Goal: Task Accomplishment & Management: Manage account settings

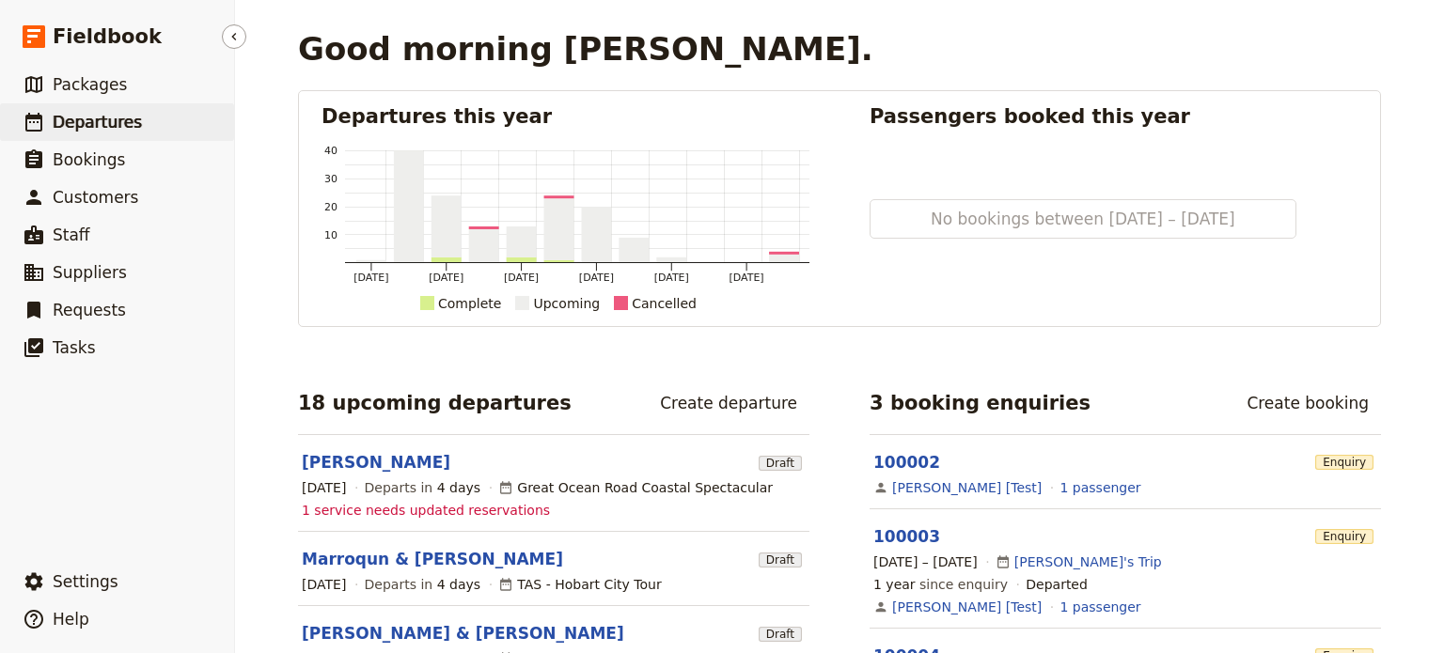
click at [91, 126] on span "Departures" at bounding box center [97, 122] width 89 height 19
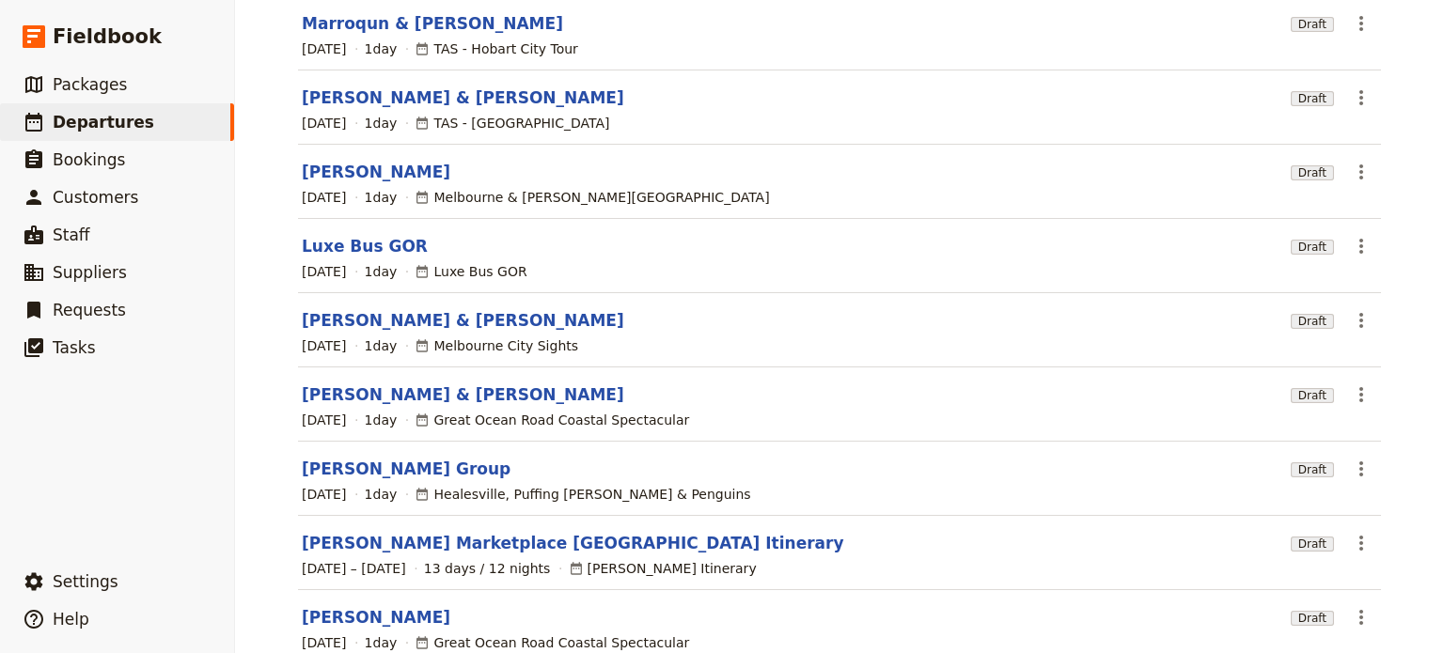
scroll to position [360, 0]
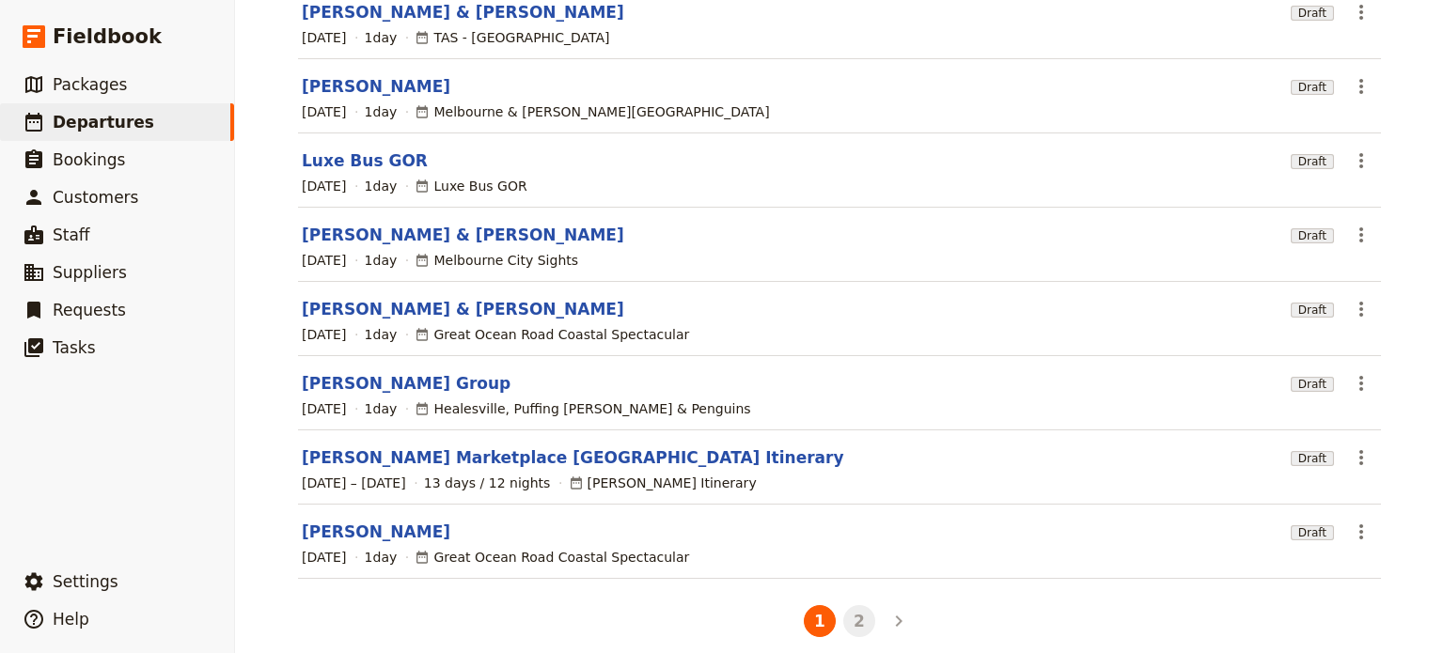
click at [861, 605] on button "2" at bounding box center [859, 621] width 32 height 32
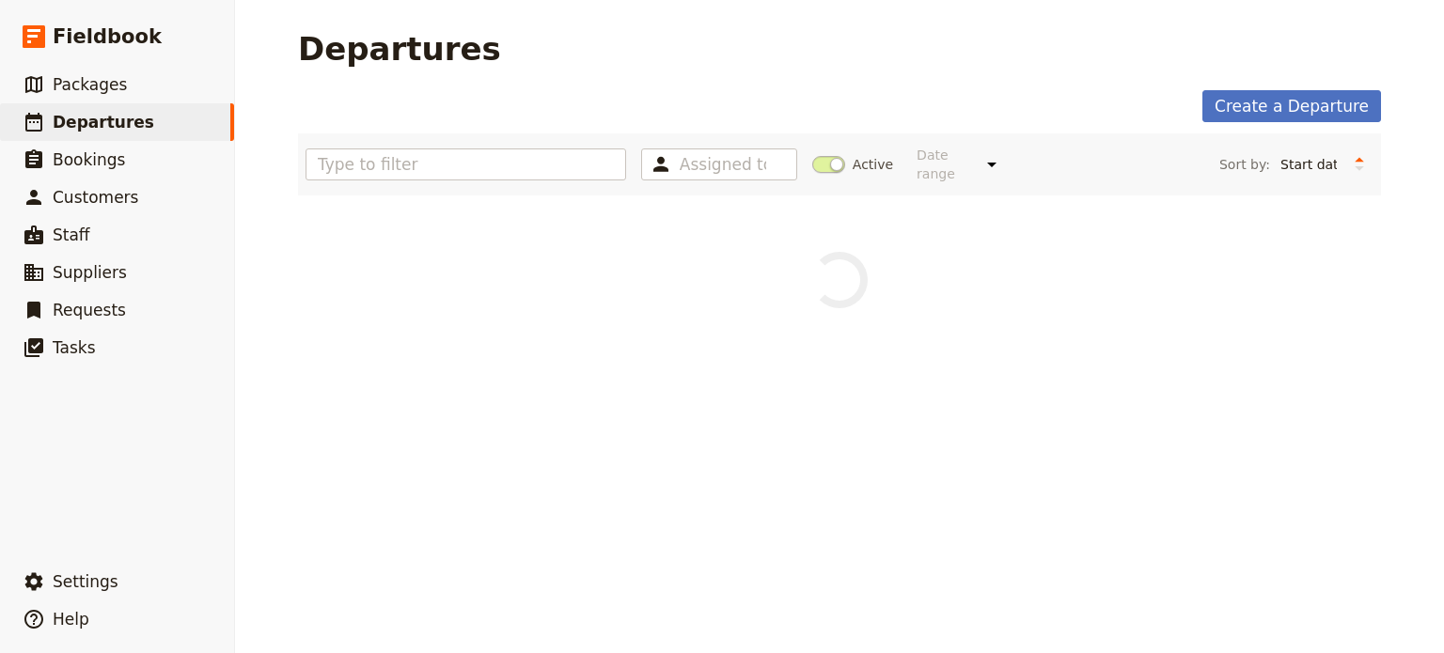
scroll to position [0, 0]
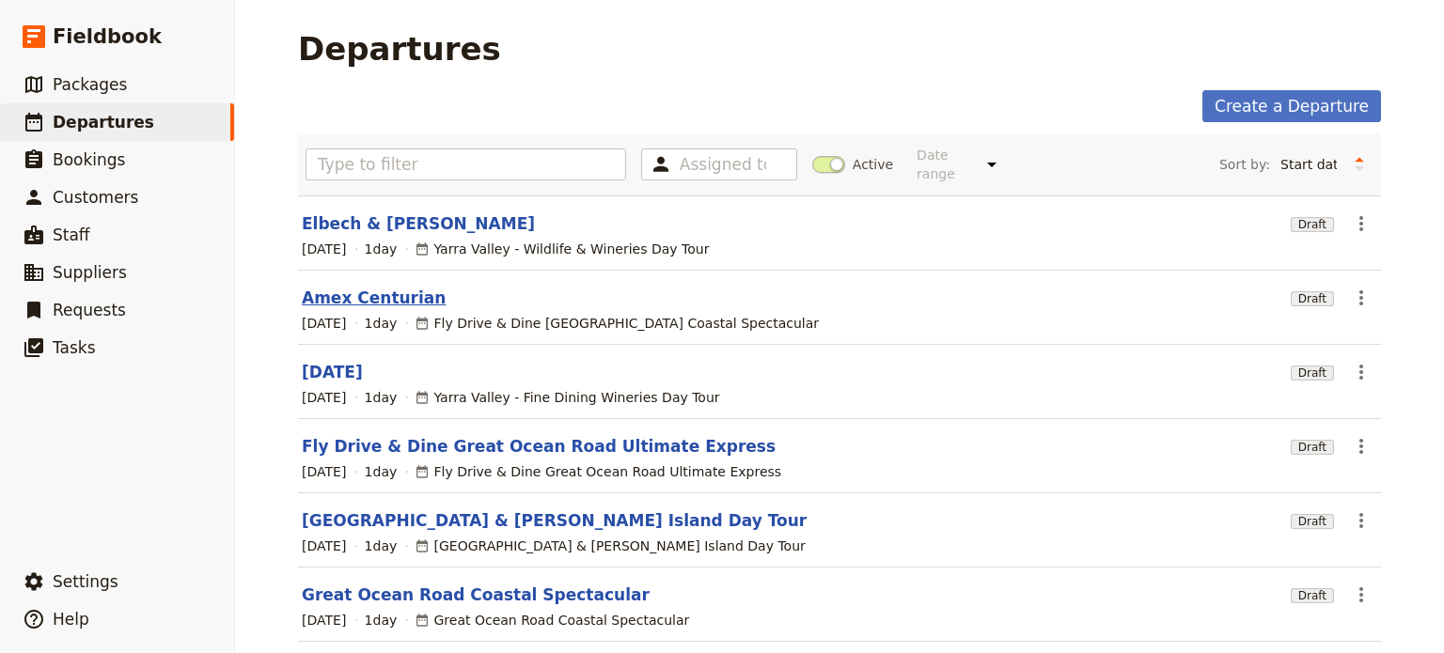
click at [323, 287] on link "Amex Centurian" at bounding box center [374, 298] width 144 height 23
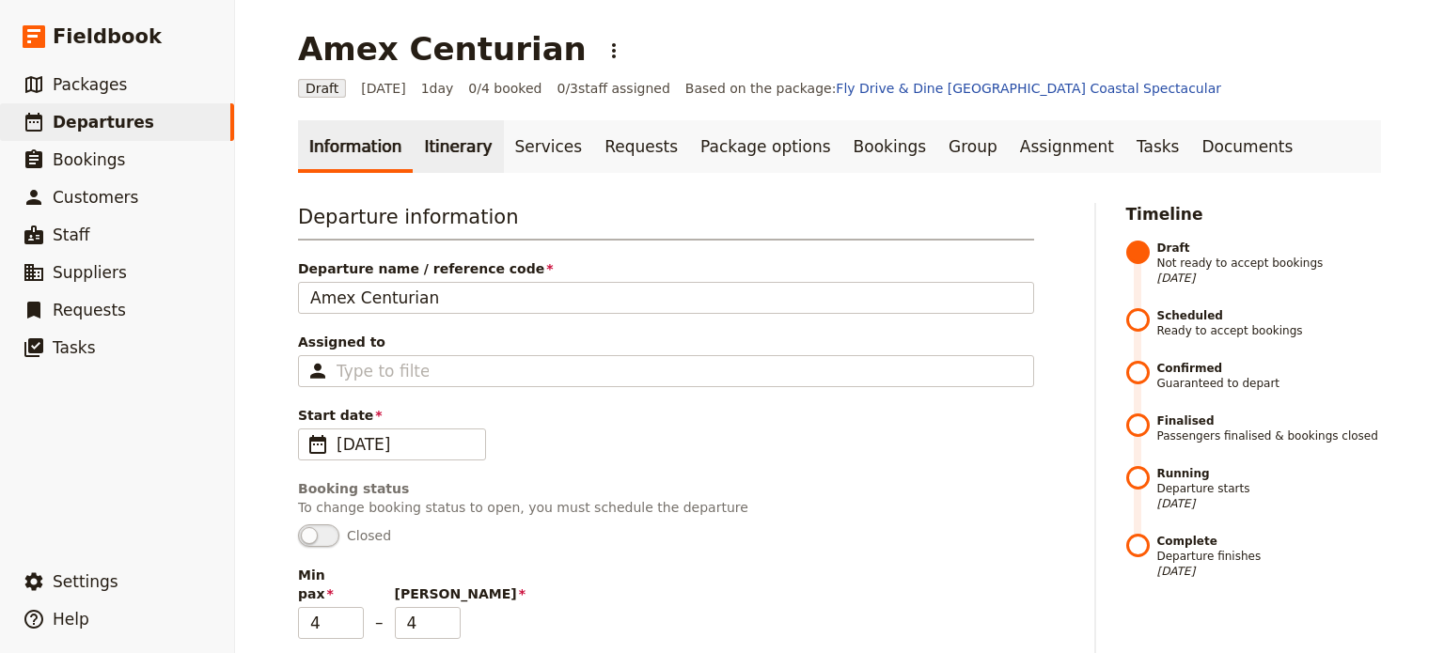
click at [457, 145] on link "Itinerary" at bounding box center [458, 146] width 90 height 53
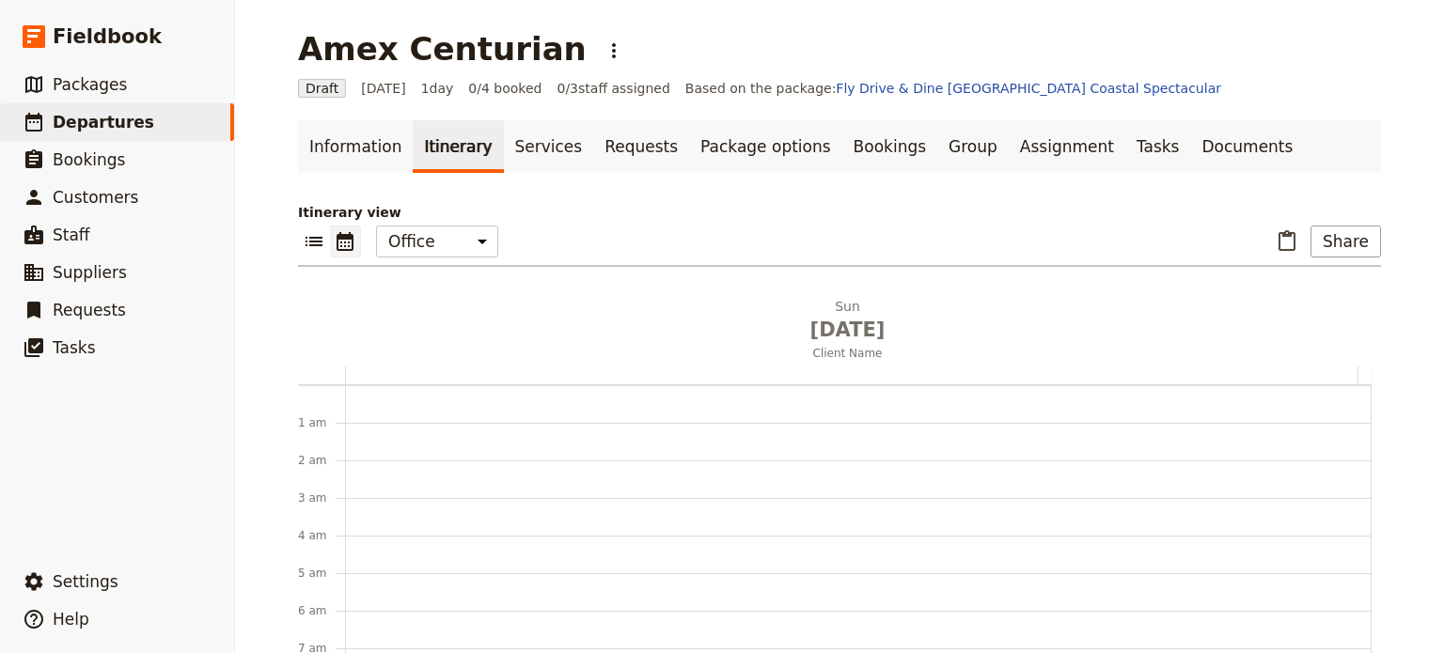
scroll to position [244, 0]
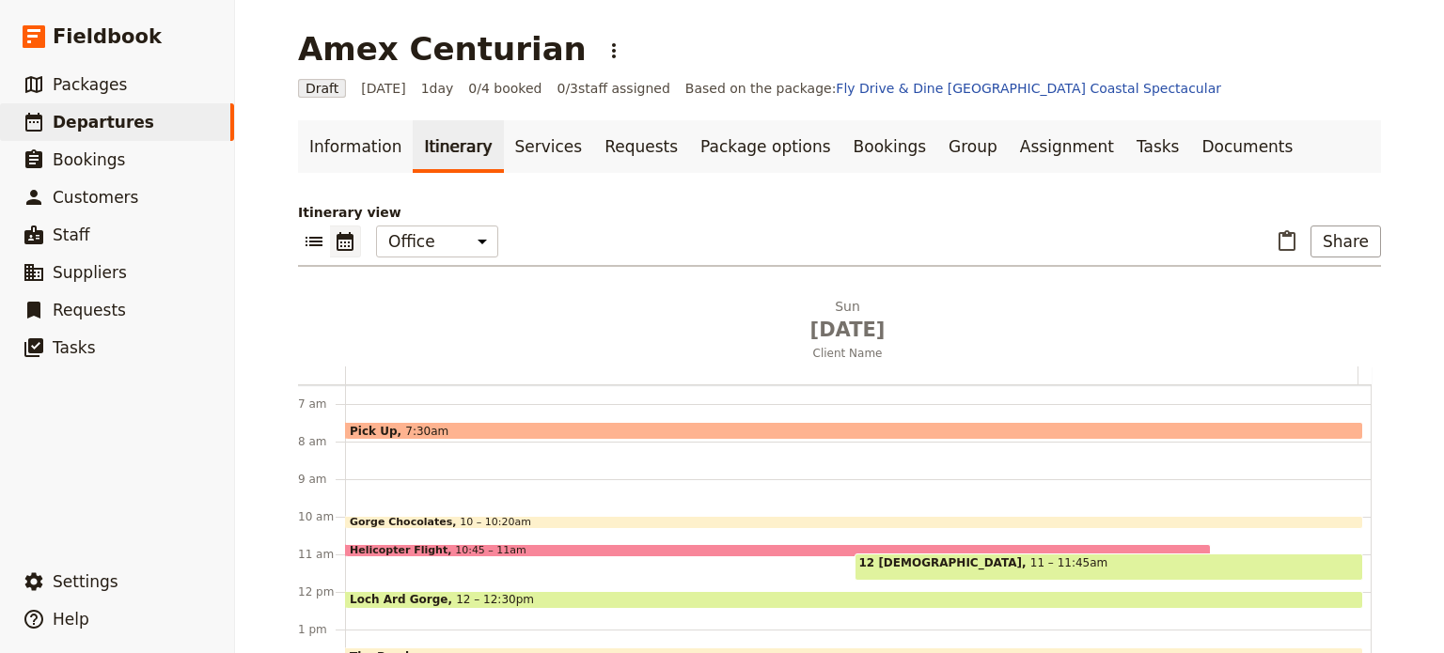
click at [439, 428] on div "Pick Up 7:30am" at bounding box center [854, 431] width 1018 height 18
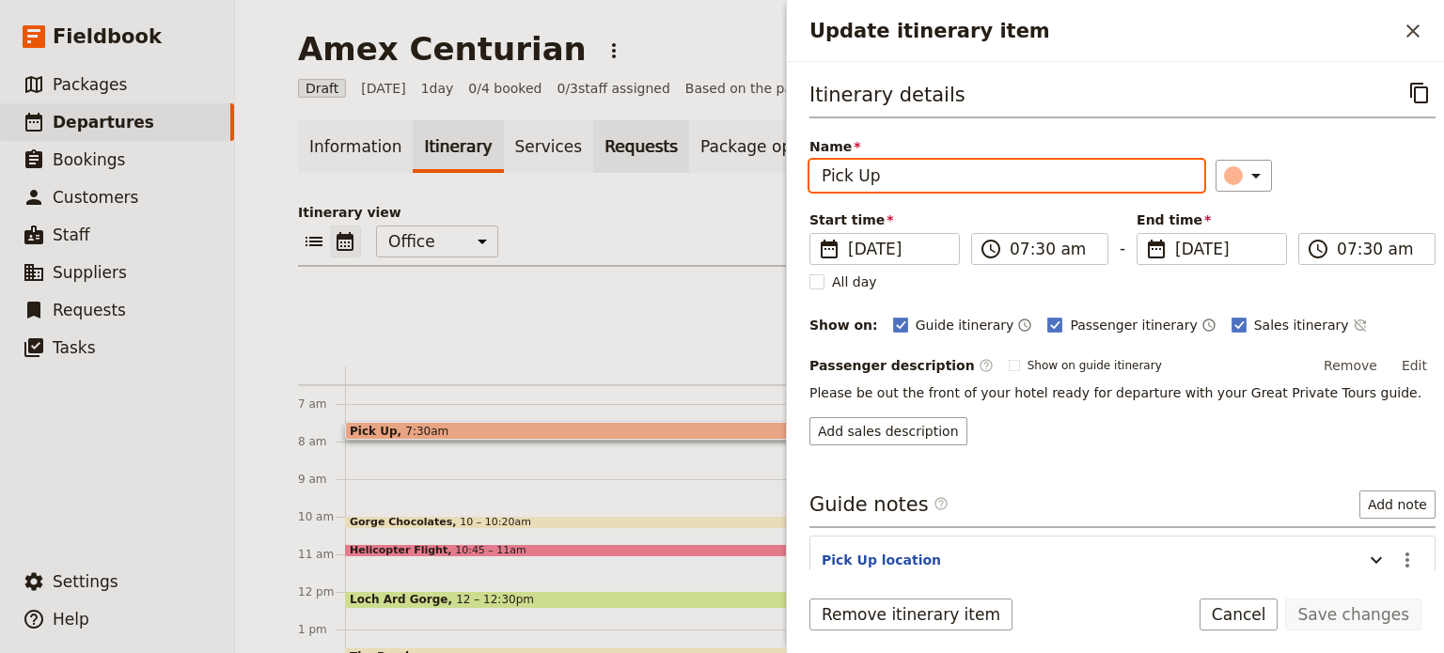
drag, startPoint x: 886, startPoint y: 172, endPoint x: 639, endPoint y: 169, distance: 247.2
click at [631, 171] on div "Amex Centurian ​ Draft 14 Sep 2025 1 day 0/4 booked 0 / 3 staff assigned Based …" at bounding box center [839, 326] width 1209 height 653
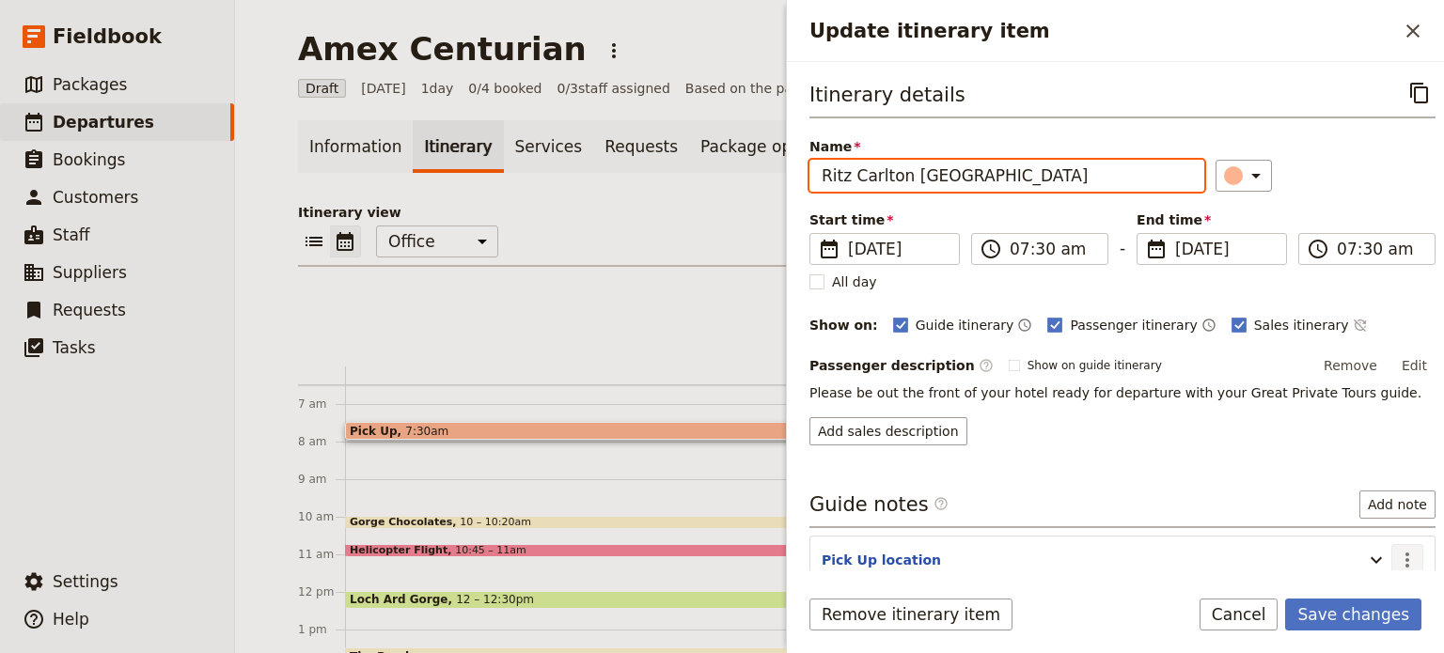
type input "Ritz Carlton Melbourne"
click at [1391, 544] on button "​" at bounding box center [1407, 560] width 32 height 32
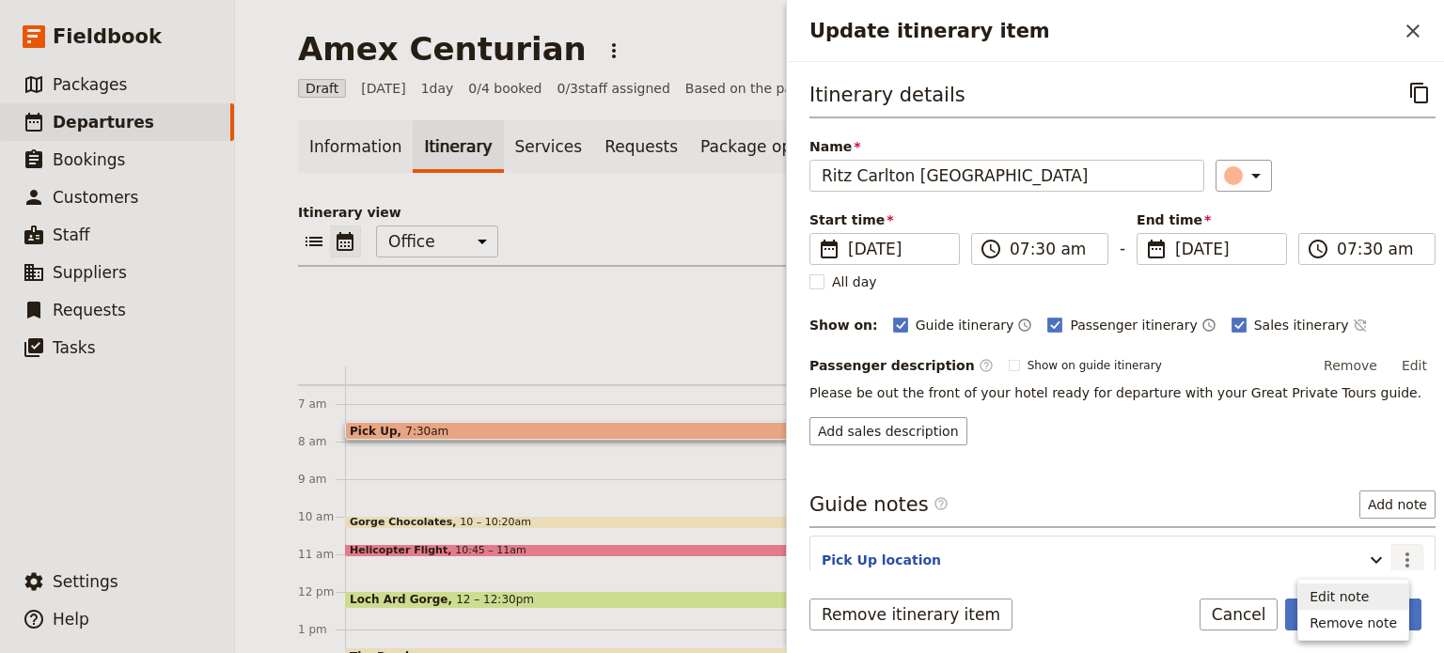
click at [1366, 601] on span "Edit note" at bounding box center [1338, 596] width 59 height 19
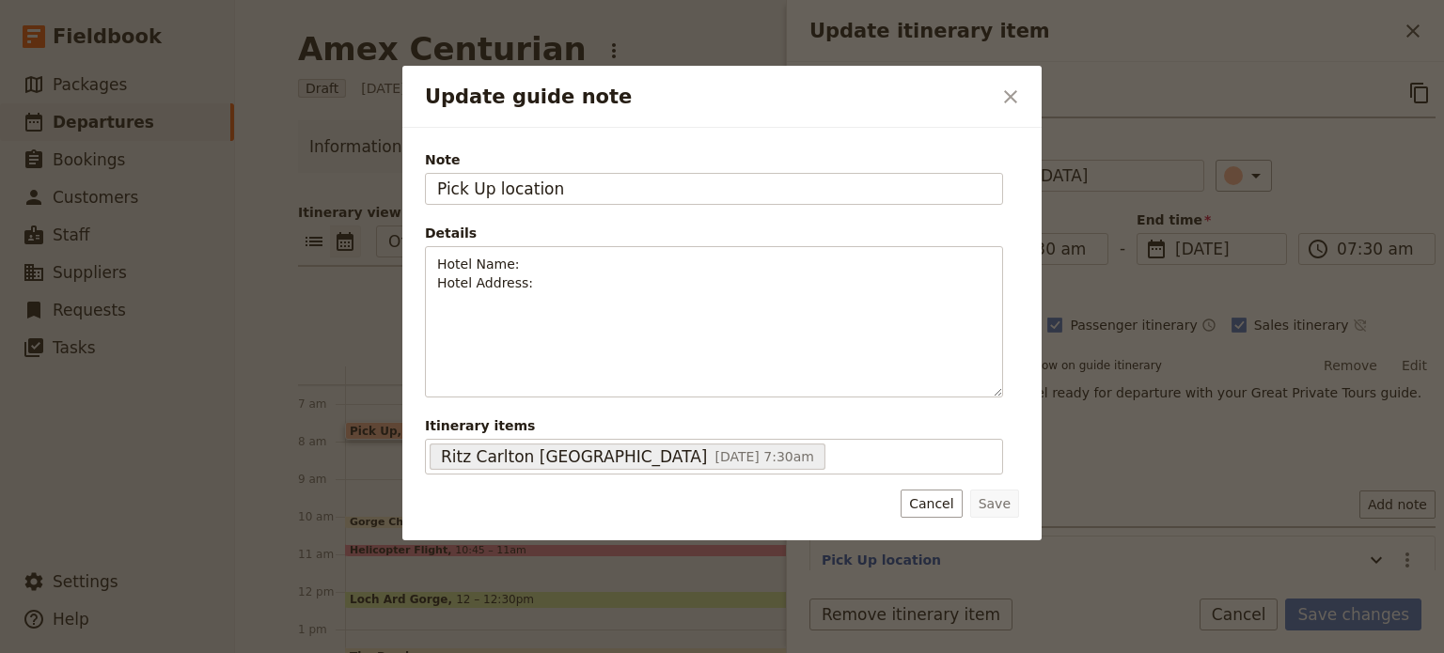
scroll to position [0, 0]
drag, startPoint x: 529, startPoint y: 195, endPoint x: 357, endPoint y: 195, distance: 172.0
click at [357, 652] on div "Update guide note ​ Note Pick Up location Details Hotel Name: Hotel Address: ​ …" at bounding box center [722, 653] width 1444 height 0
type input "650 Lonsdale St"
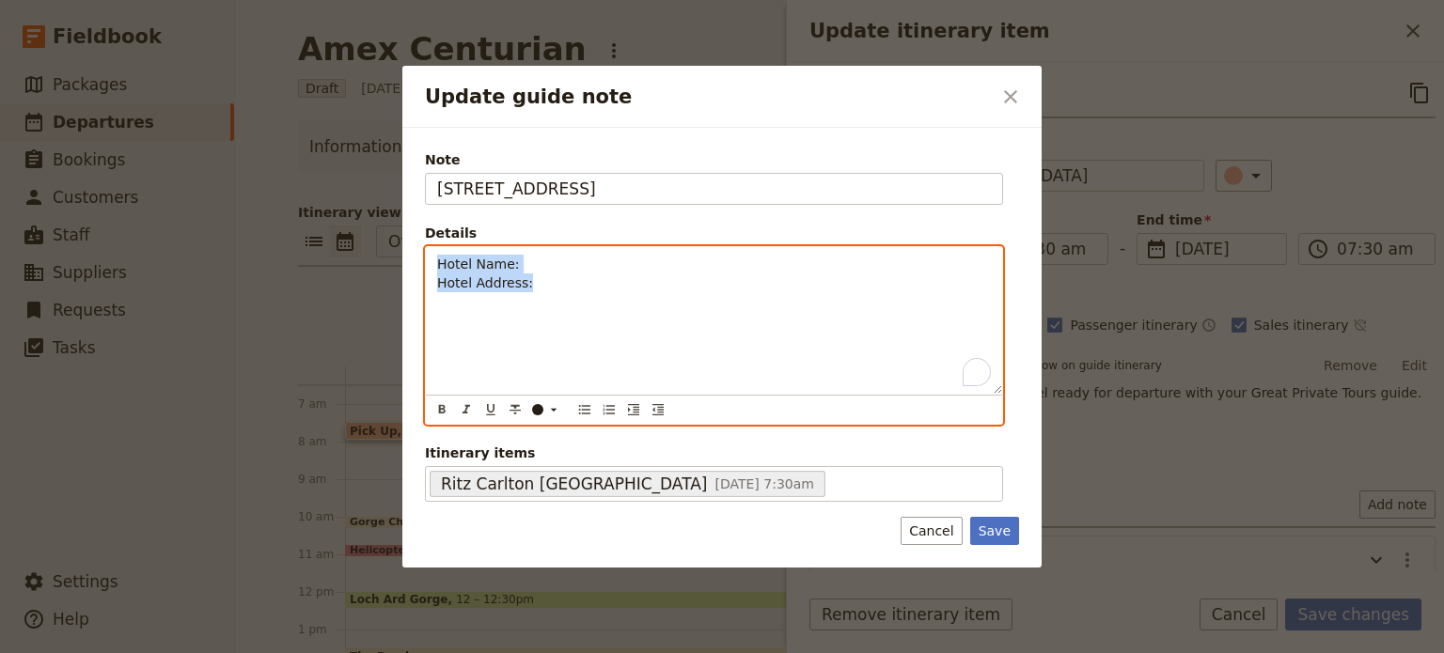
drag, startPoint x: 436, startPoint y: 270, endPoint x: 417, endPoint y: 253, distance: 25.3
click at [417, 253] on div "Note 650 Lonsdale St Details Hotel Name: Hotel Address: ​ ​ ​ ​ ​ ​ ​ ​ ​ Hotel…" at bounding box center [721, 348] width 639 height 440
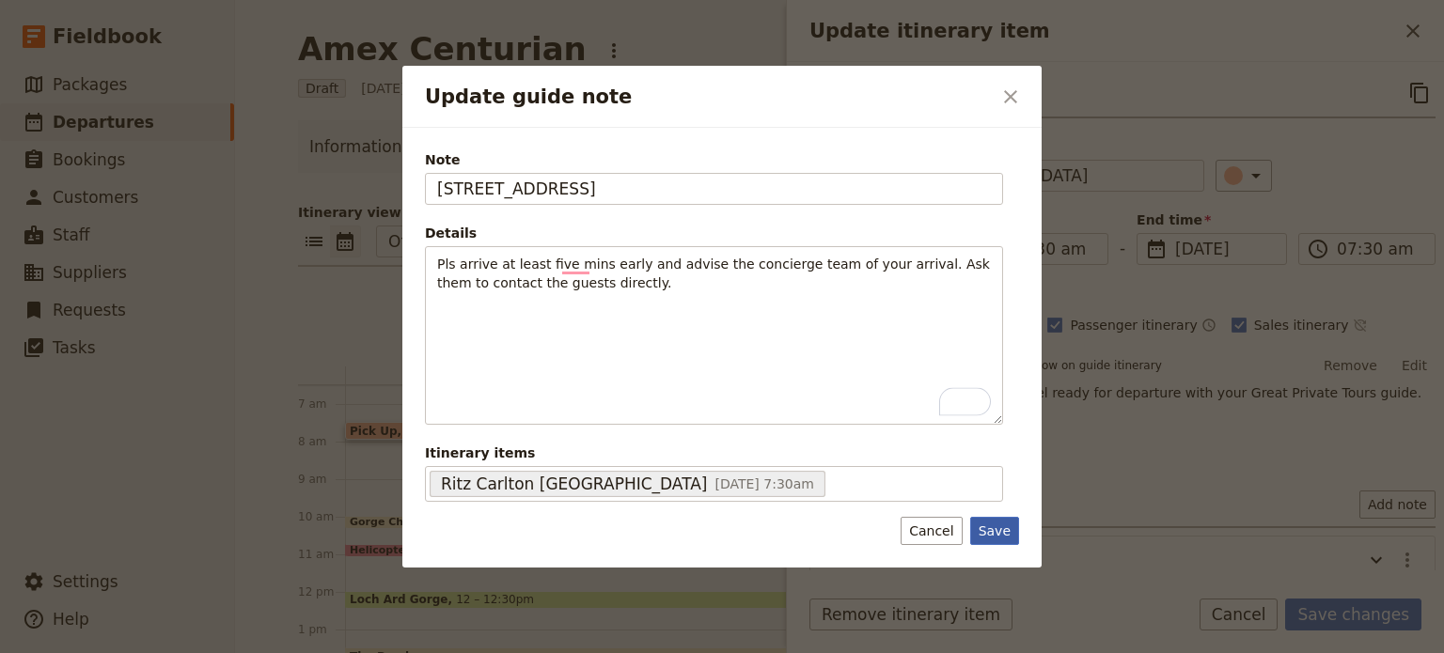
click at [1001, 524] on button "Save" at bounding box center [994, 531] width 49 height 28
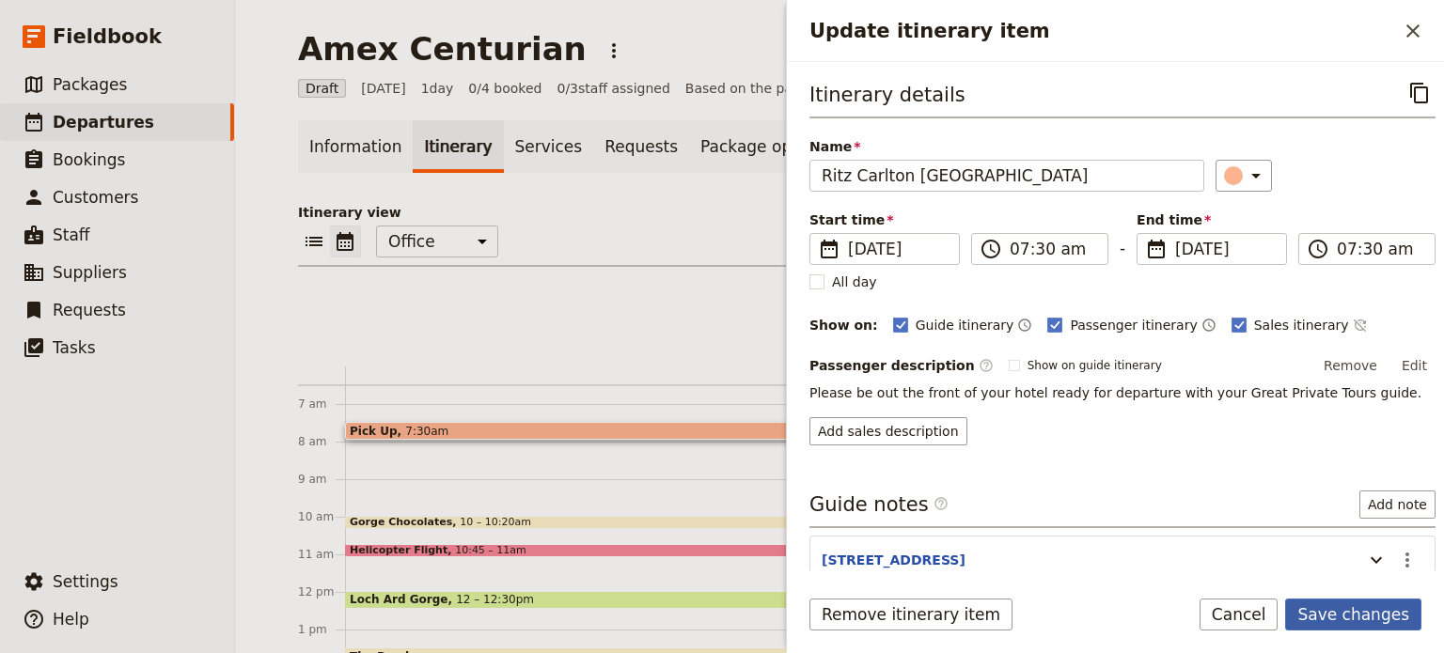
click at [1384, 615] on button "Save changes" at bounding box center [1353, 615] width 136 height 32
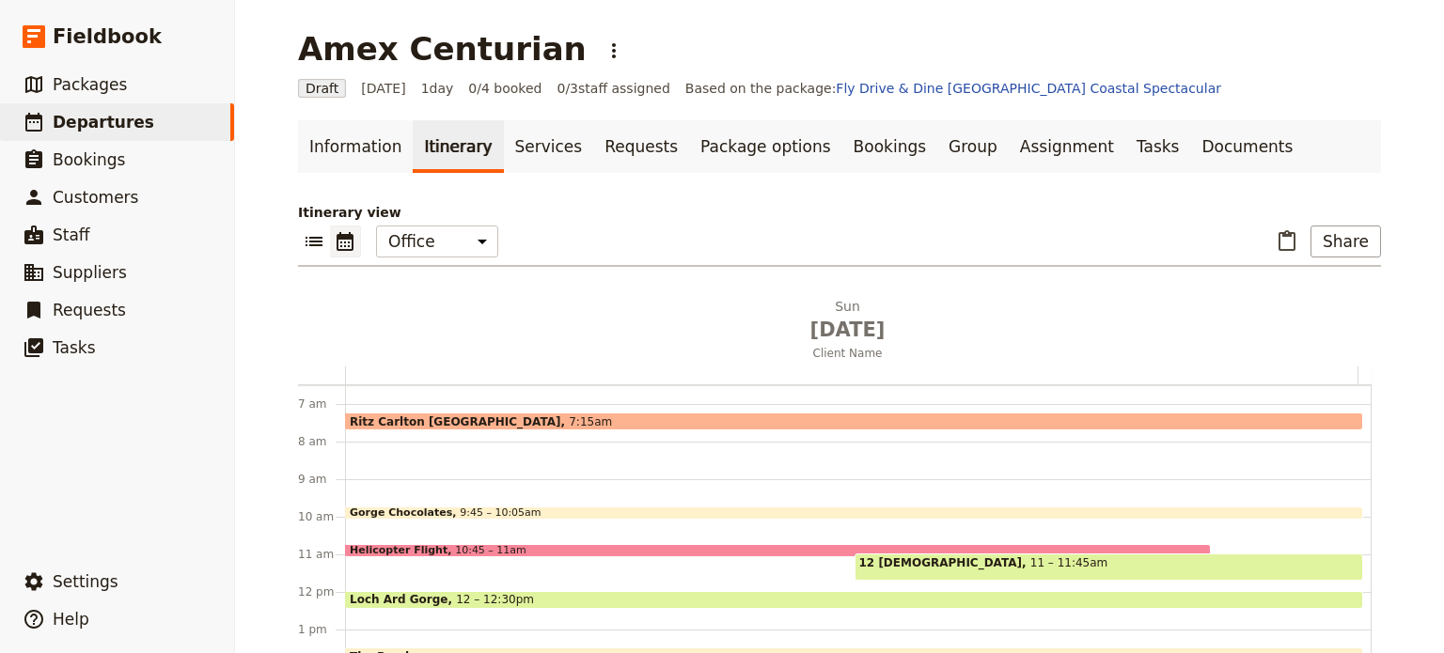
click at [489, 511] on span at bounding box center [854, 515] width 1016 height 8
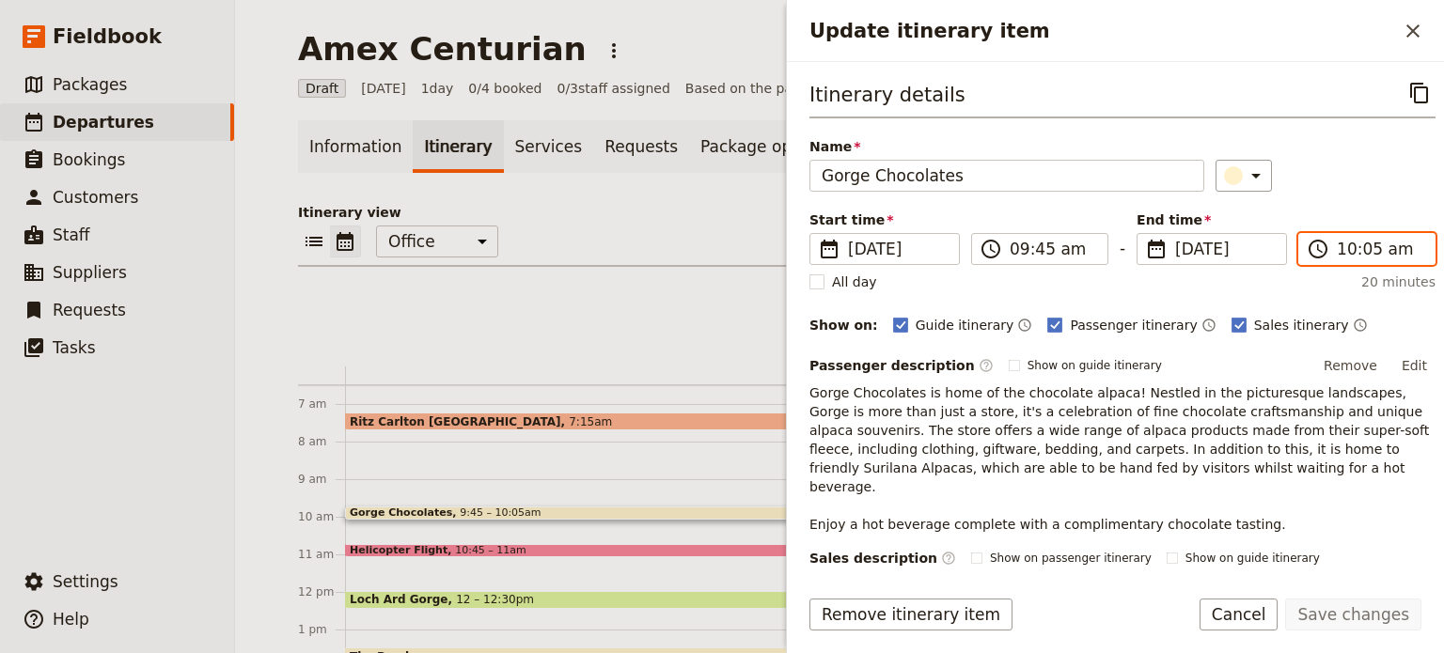
click at [1347, 251] on input "10:05 am" at bounding box center [1380, 249] width 86 height 23
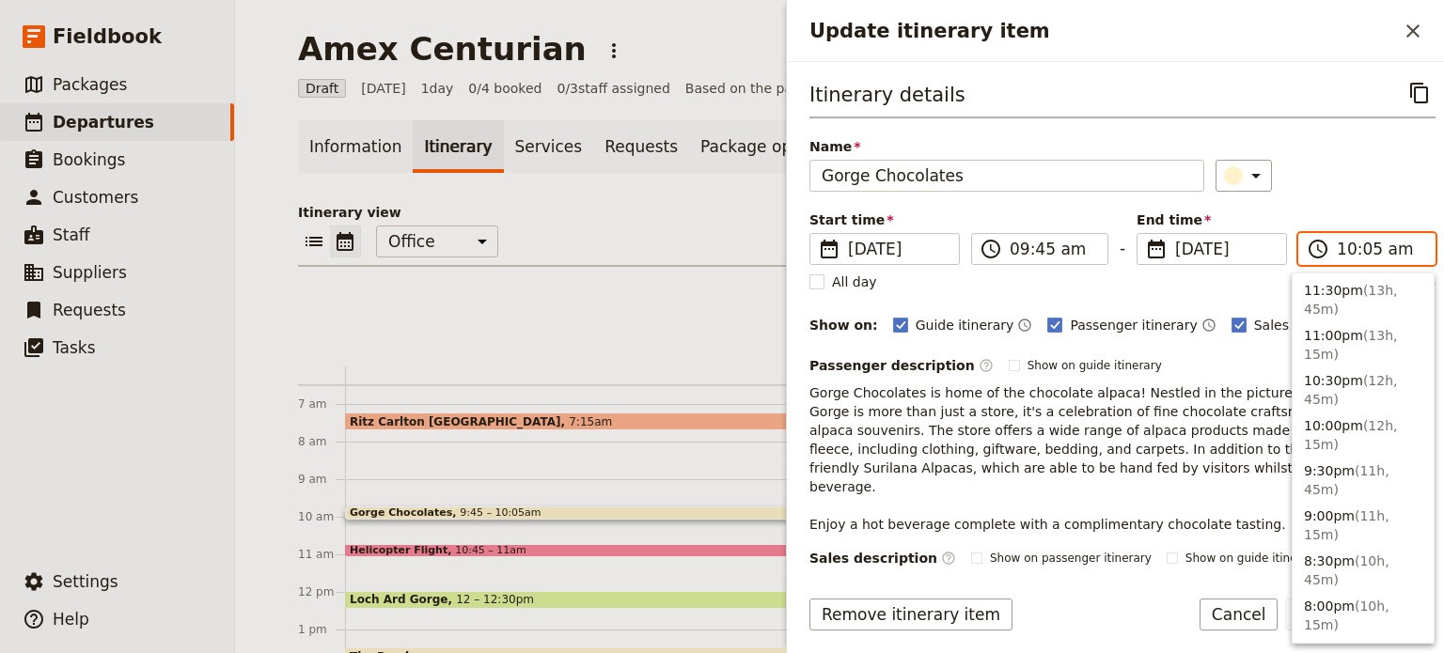
scroll to position [790, 0]
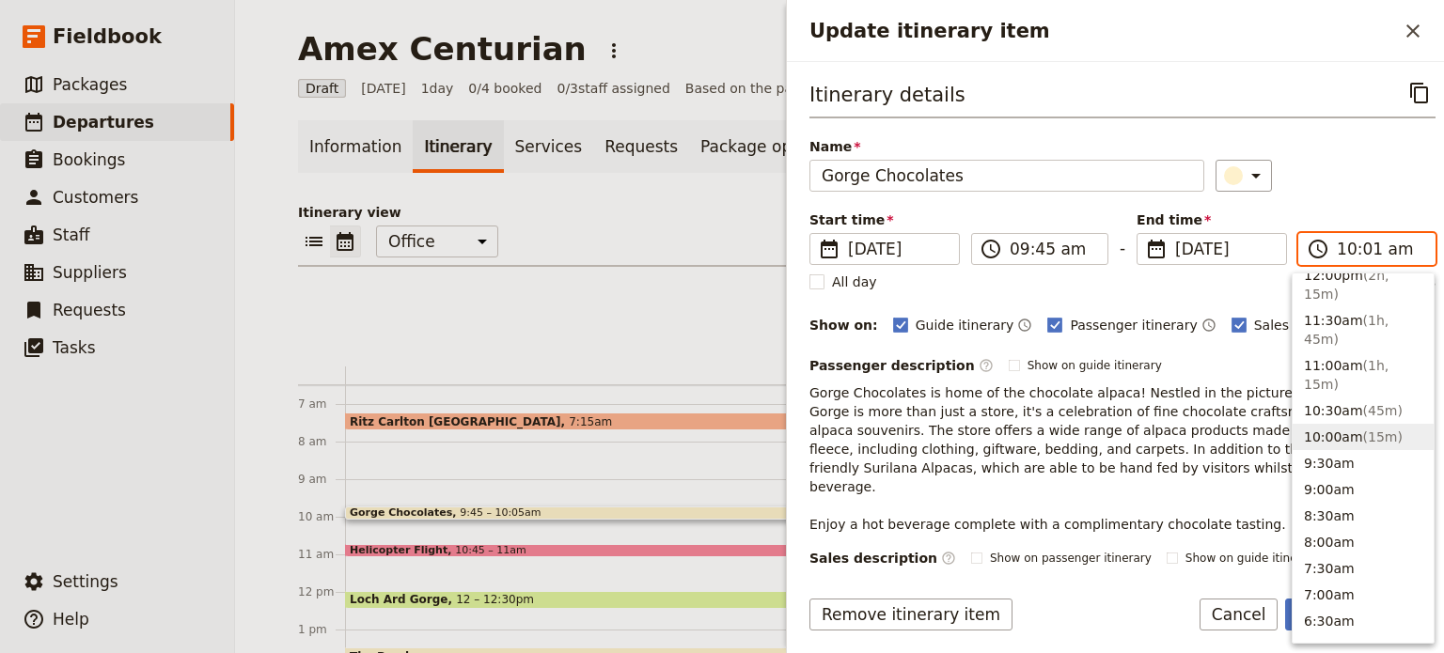
type input "10:15 am"
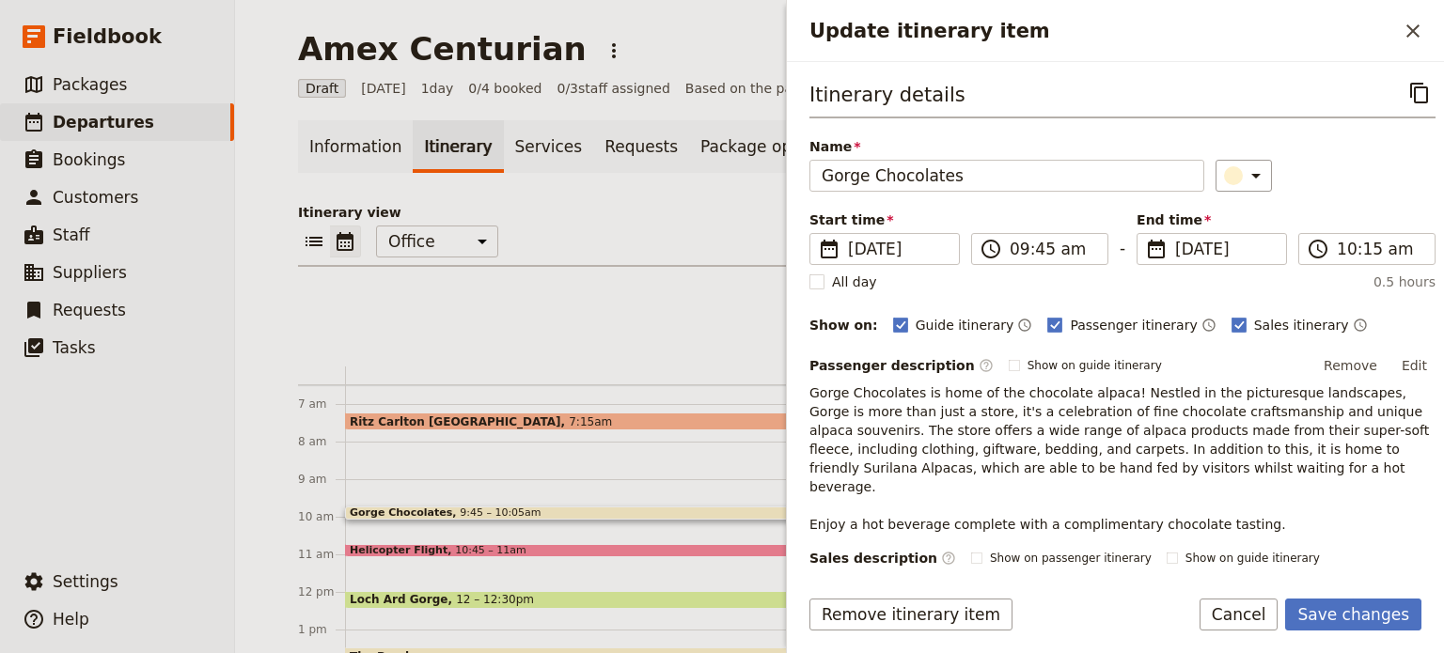
click at [1361, 191] on div "Itinerary details ​ Name Gorge Chocolates ​ Start time ​ 14 Sep 2025 14/09/2025…" at bounding box center [1122, 395] width 626 height 637
click at [1375, 616] on button "Save changes" at bounding box center [1353, 615] width 136 height 32
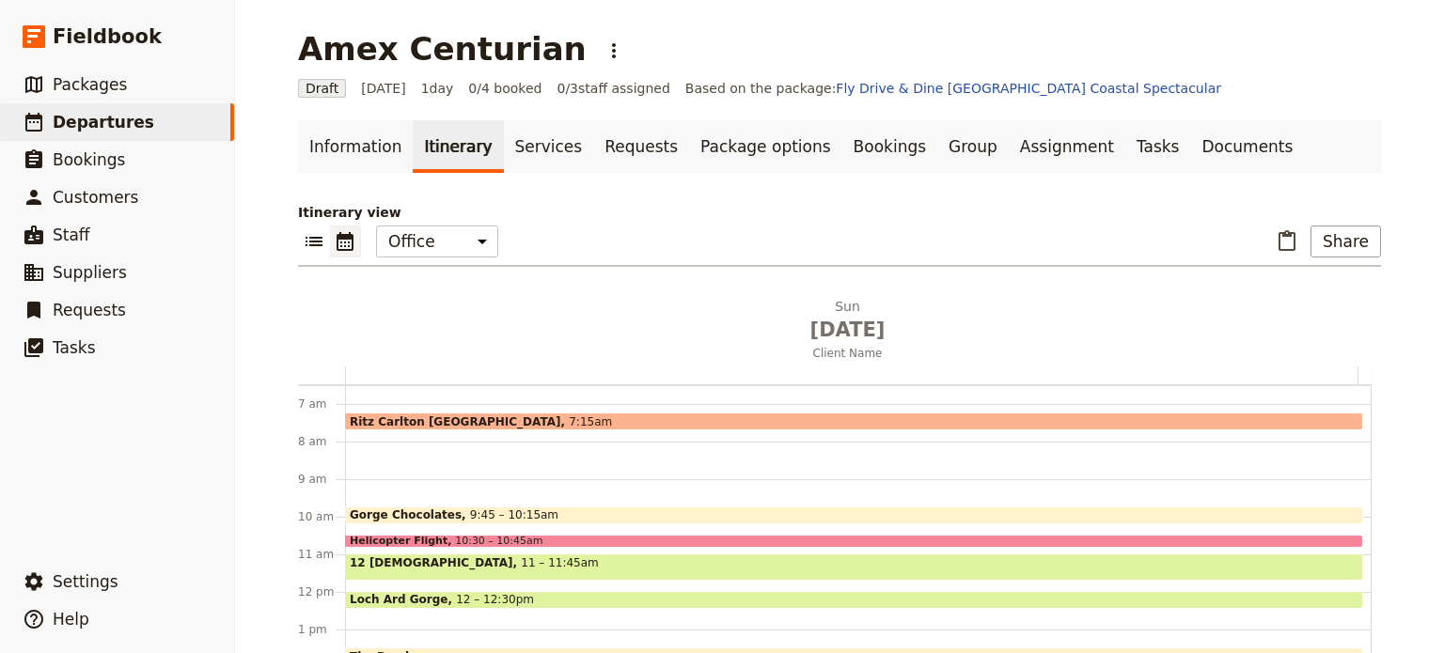
click at [506, 535] on div "Helicopter Flight 10:30 – 10:45am" at bounding box center [854, 541] width 1018 height 13
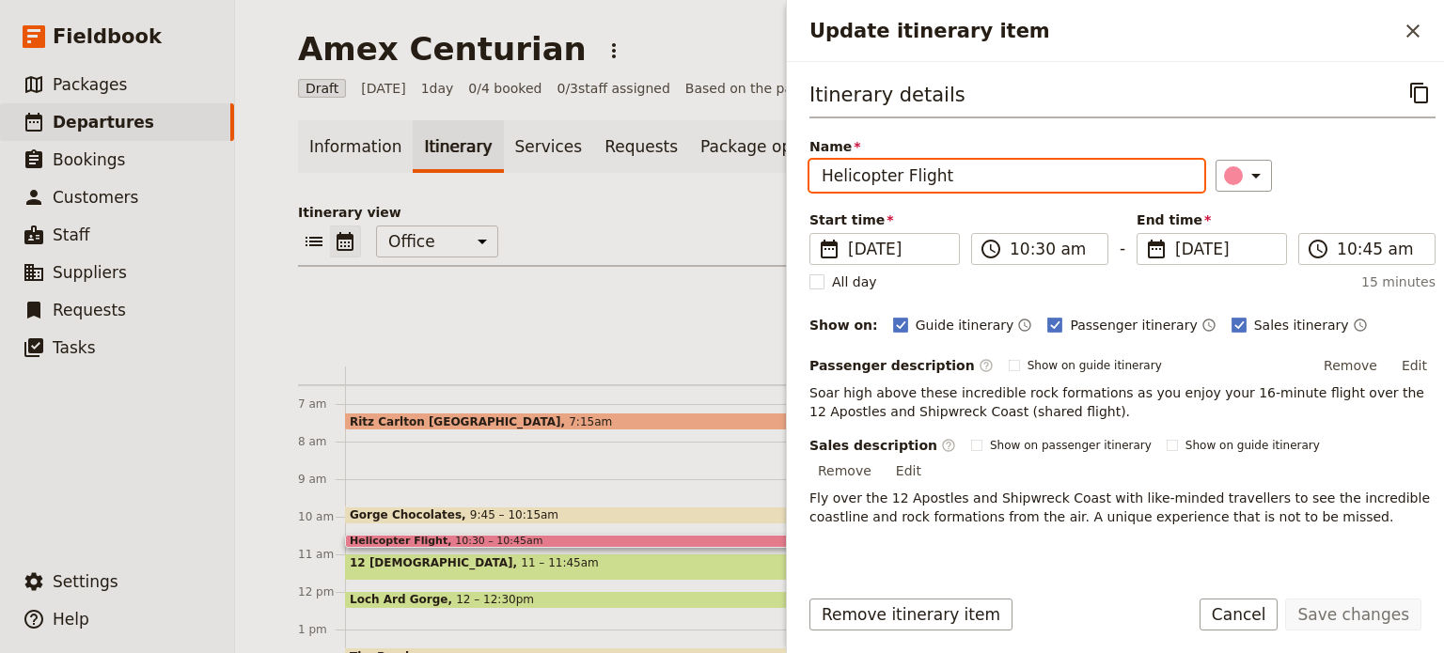
click at [822, 176] on input "Helicopter Flight" at bounding box center [1006, 176] width 395 height 32
type input "12 Apostles Helicopter Flight"
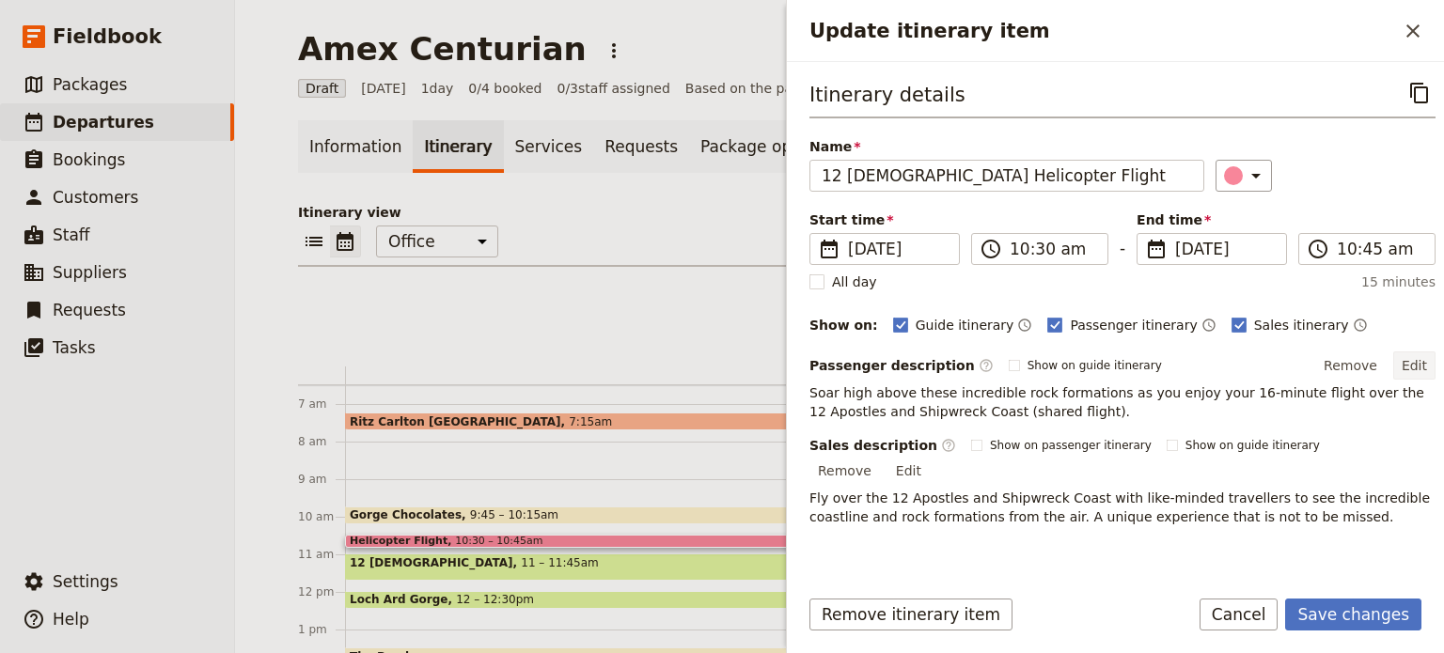
click at [1408, 371] on button "Edit" at bounding box center [1414, 366] width 42 height 28
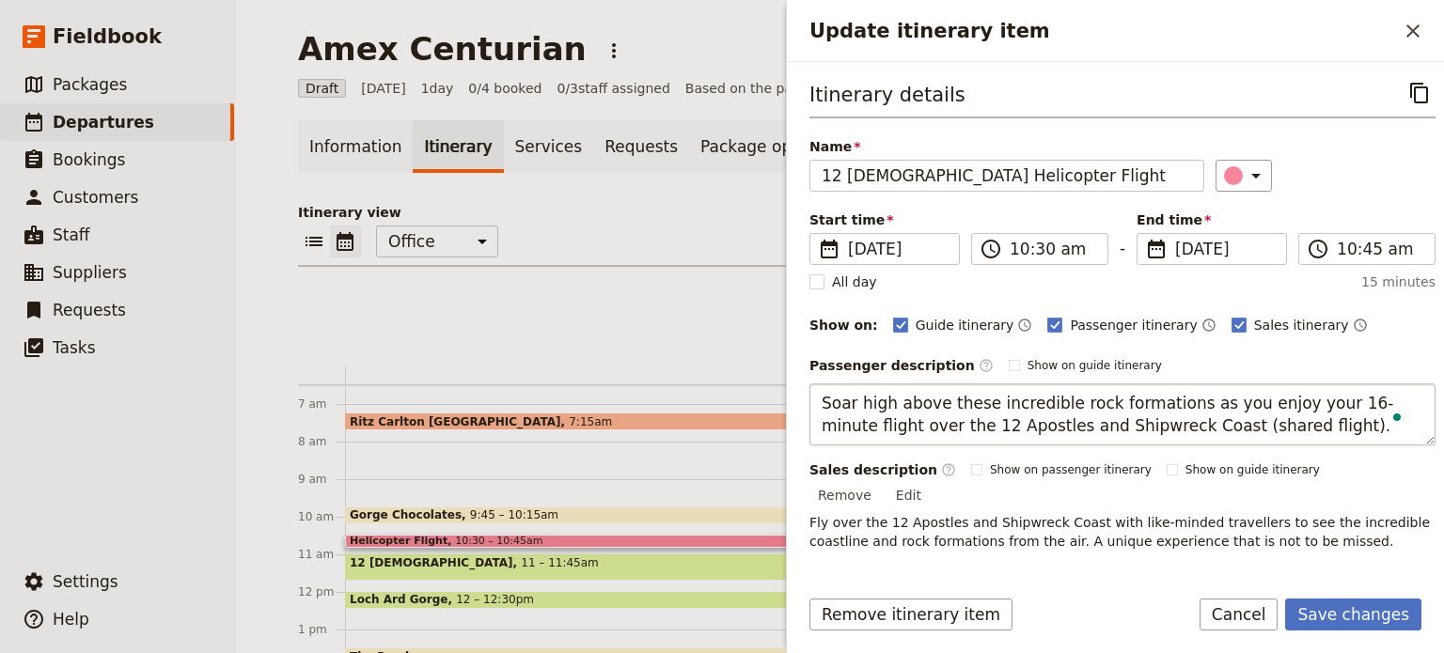
click at [818, 401] on textarea "Soar high above these incredible rock formations as you enjoy your 16-minute fl…" at bounding box center [1122, 414] width 626 height 62
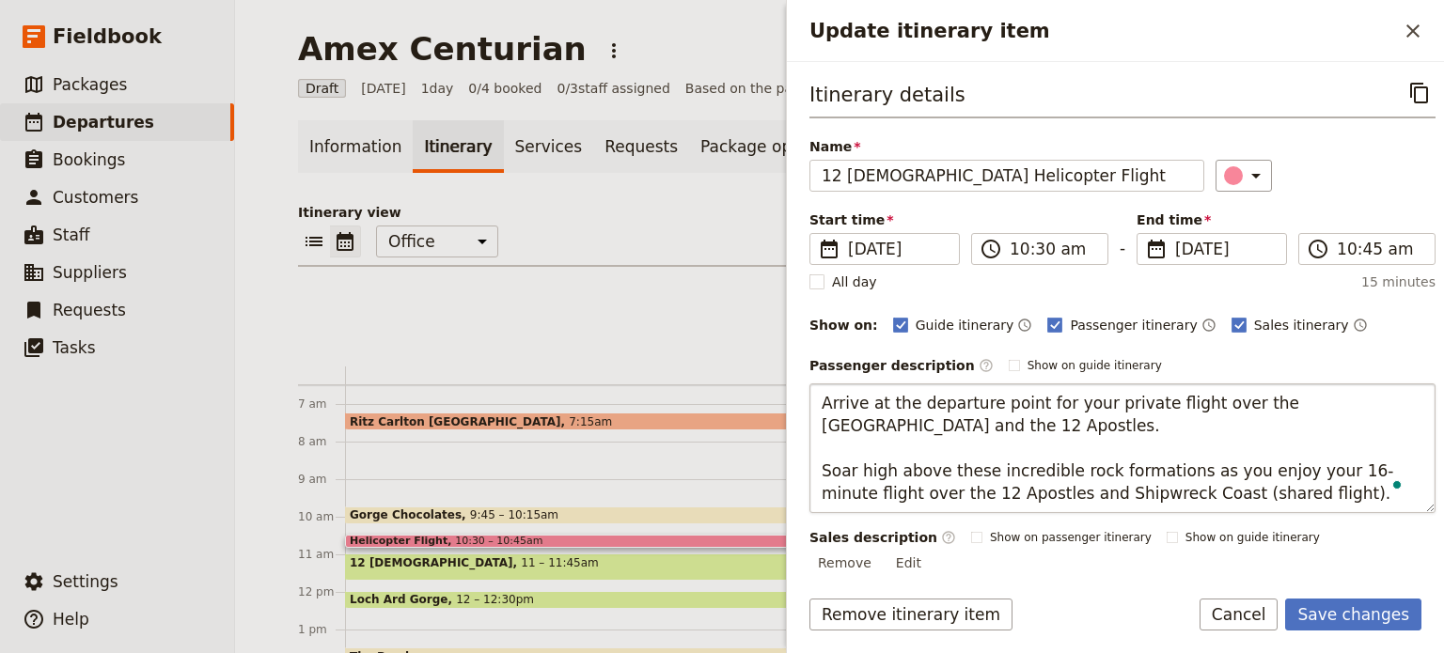
click at [1260, 494] on textarea "Arrive at the departure point for your private flight over the Shipwreck Coast …" at bounding box center [1122, 448] width 626 height 130
type textarea "Arrive at the departure point for your private flight over the Shipwreck Coast …"
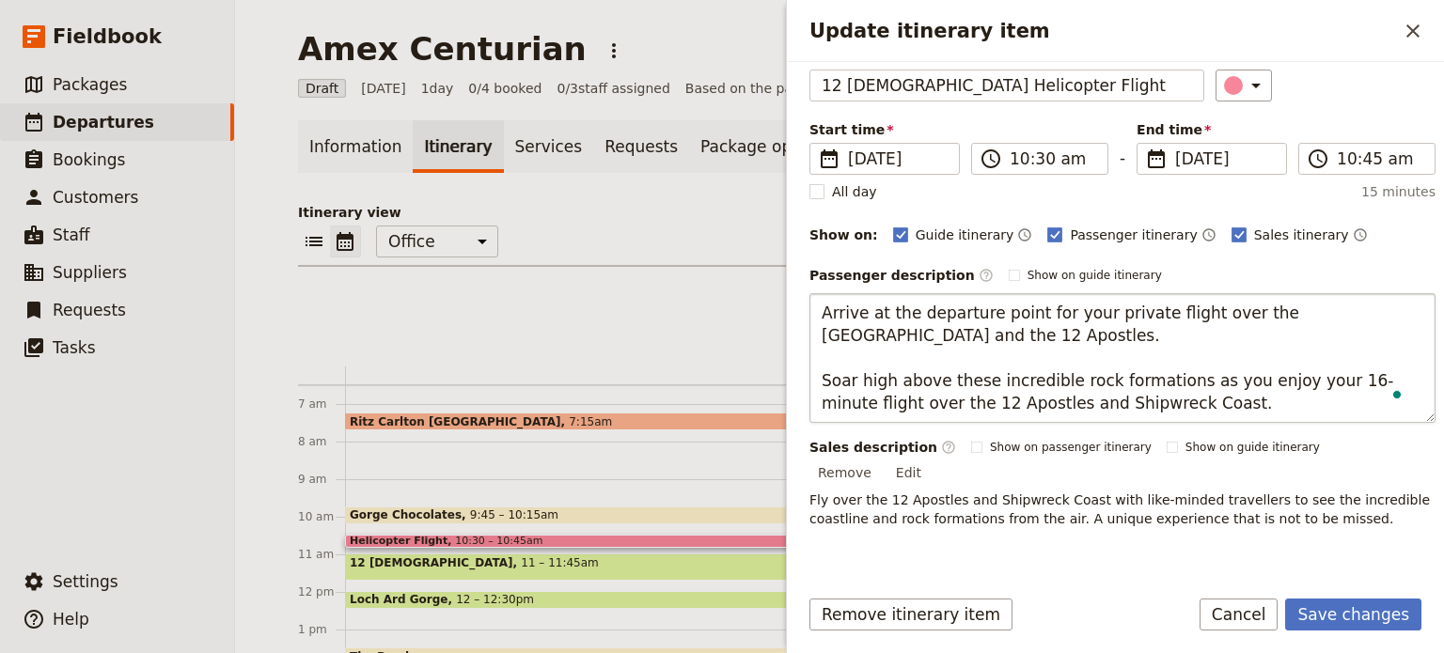
scroll to position [188, 0]
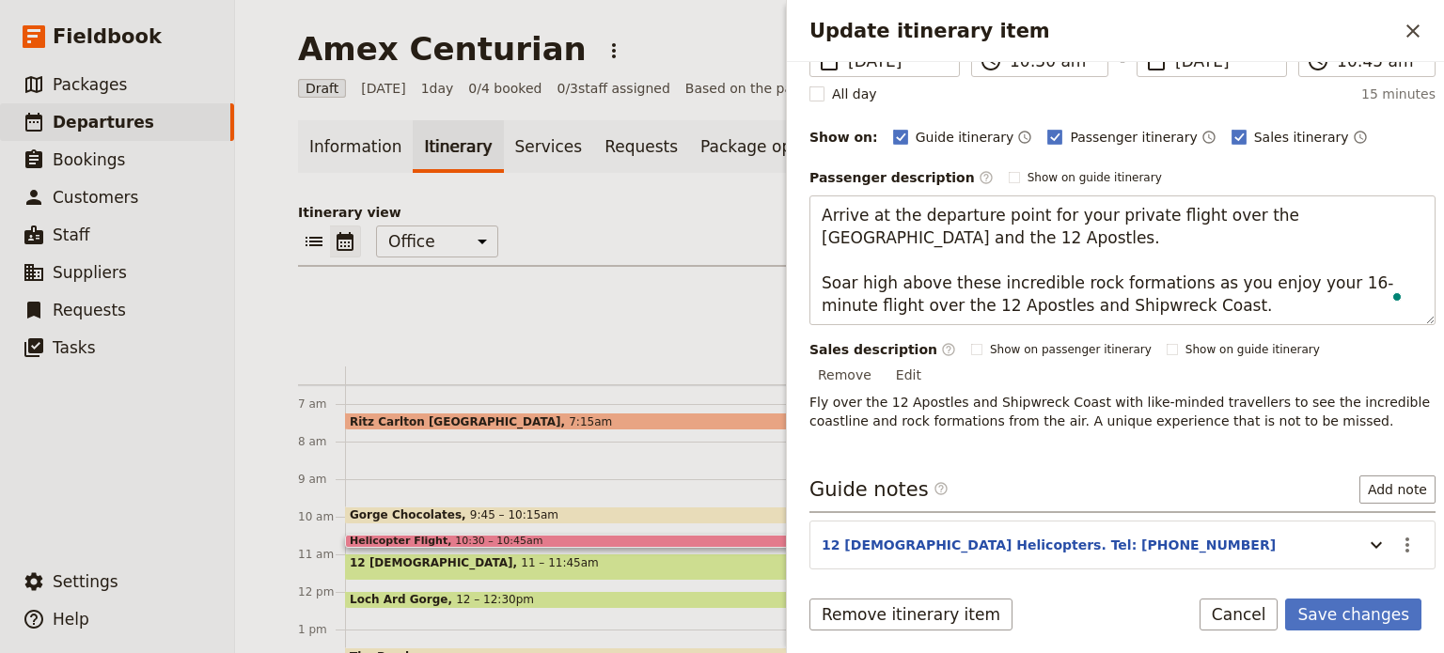
click at [1393, 517] on div "Itinerary details ​ Name 12 Apostles Helicopter Flight ​ Start time ​ 14 Sep 20…" at bounding box center [1115, 316] width 657 height 509
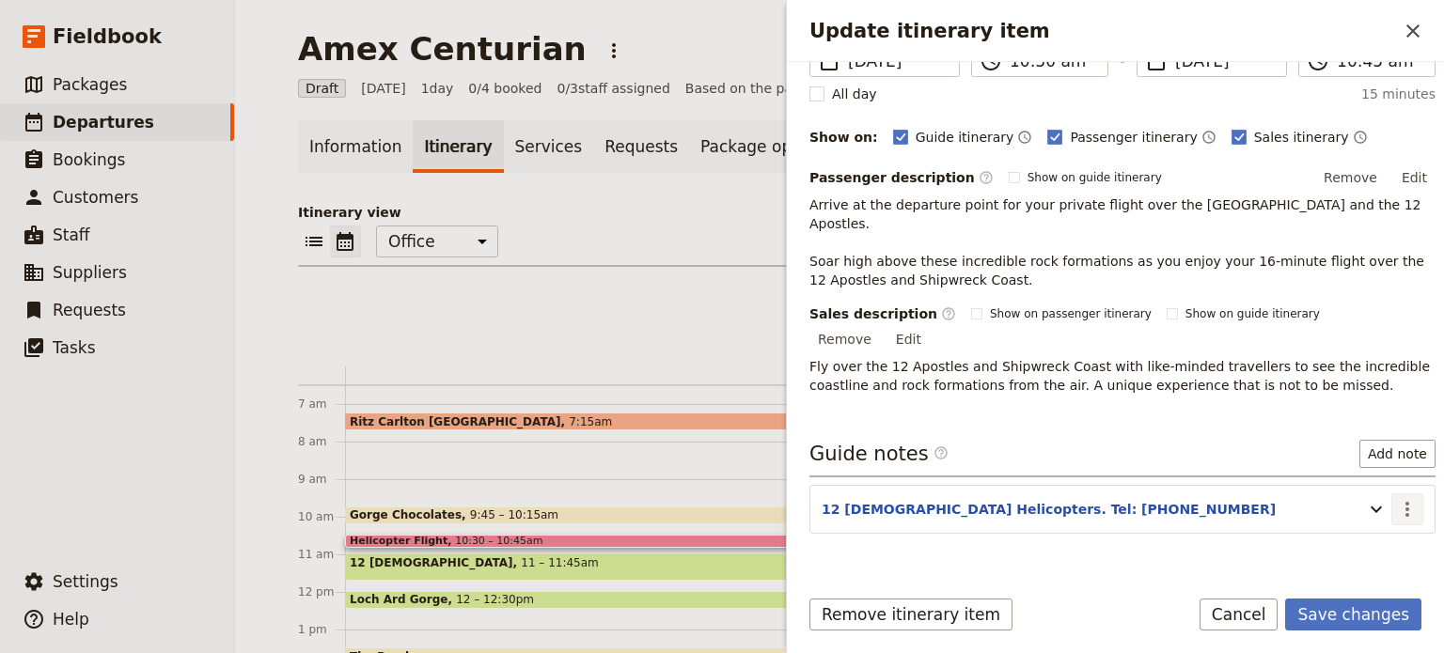
click at [1401, 498] on icon "Actions" at bounding box center [1407, 509] width 23 height 23
click at [1382, 502] on span "Edit note" at bounding box center [1352, 506] width 87 height 19
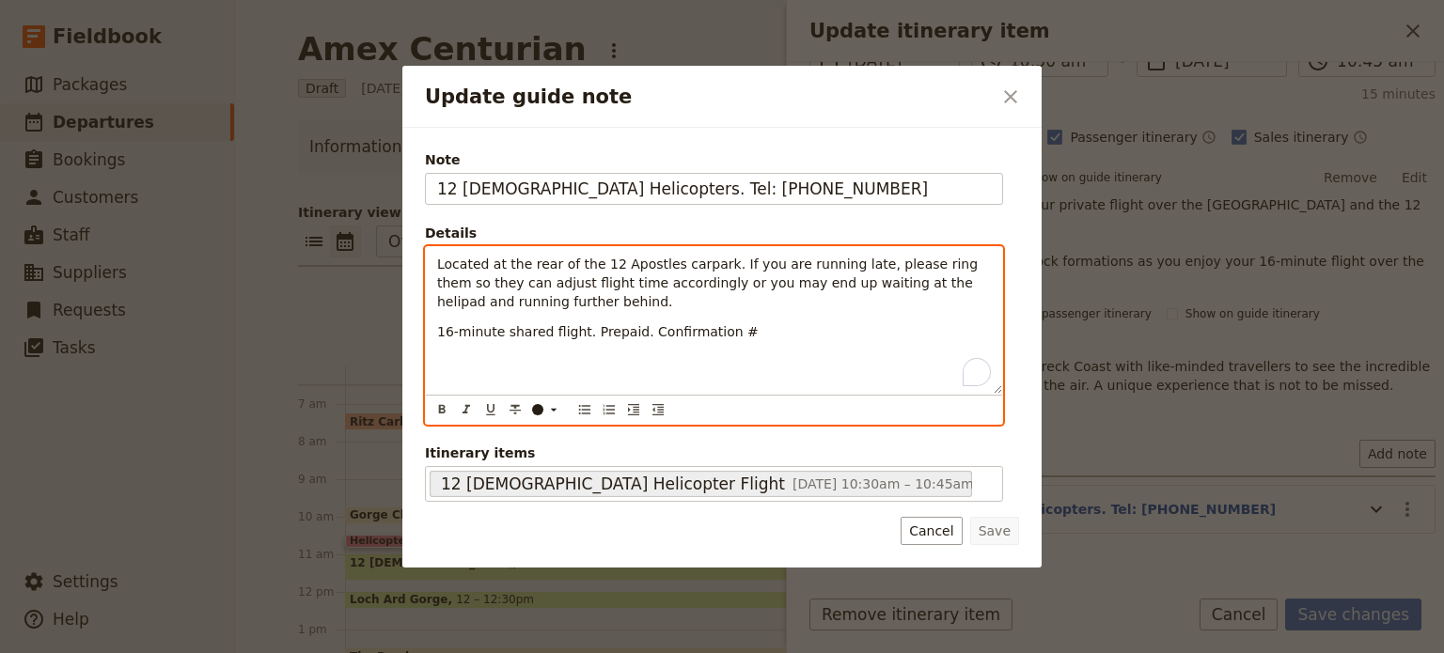
click at [737, 327] on p "16-minute shared flight. Prepaid. Confirmation #" at bounding box center [714, 331] width 554 height 19
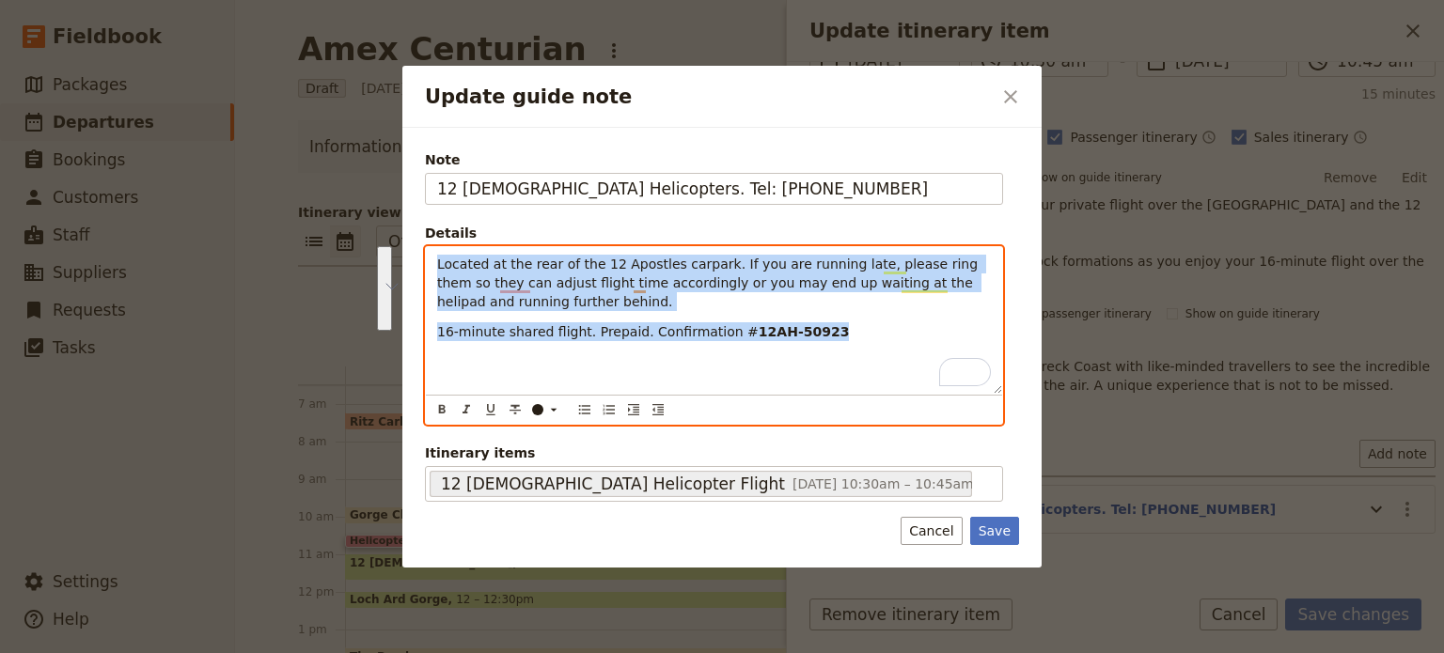
drag, startPoint x: 829, startPoint y: 335, endPoint x: 411, endPoint y: 255, distance: 425.8
click at [411, 255] on div "Note 12 Apostles Helicopters. Tel: 5598 8283 Details Located at the rear of the…" at bounding box center [721, 348] width 639 height 440
click at [584, 411] on icon "Bulleted list" at bounding box center [584, 409] width 15 height 15
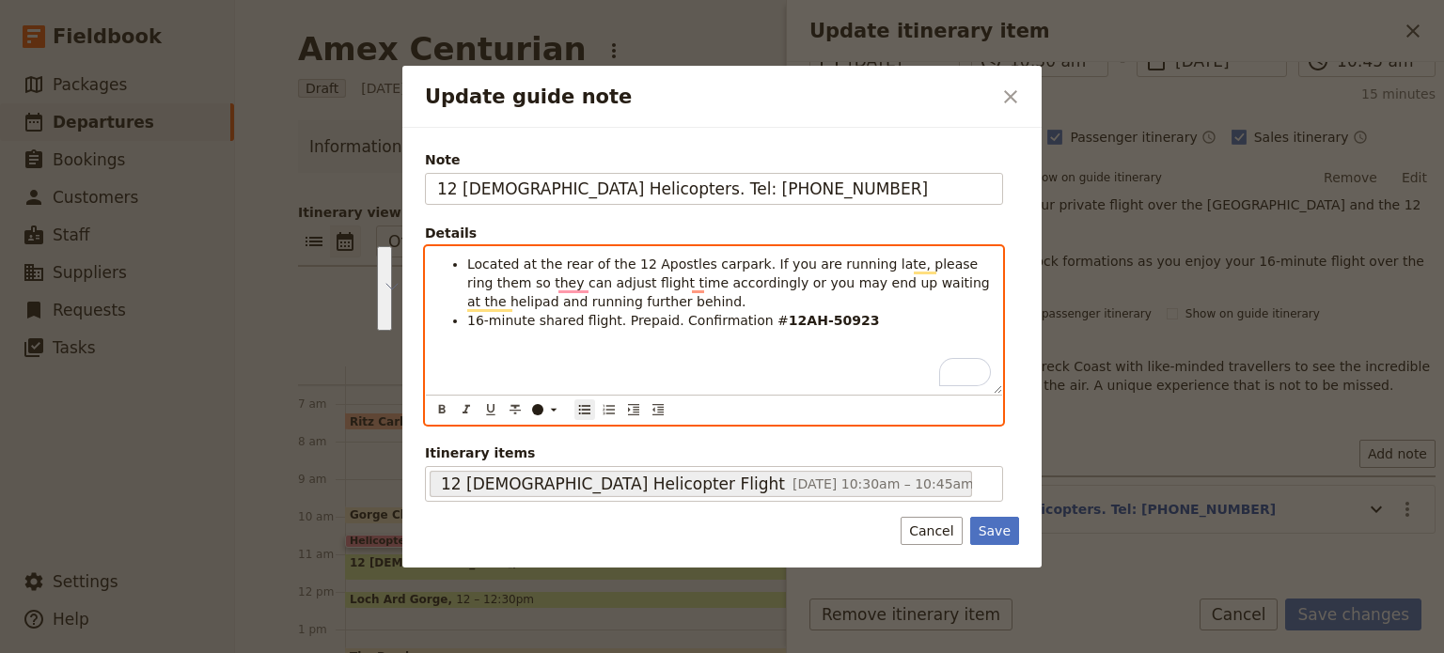
click at [636, 320] on span "16-minute shared flight. Prepaid. Confirmation #" at bounding box center [627, 320] width 321 height 15
click at [658, 319] on span "16-minute shared flight. Prepaid. Confirmation #" at bounding box center [627, 320] width 321 height 15
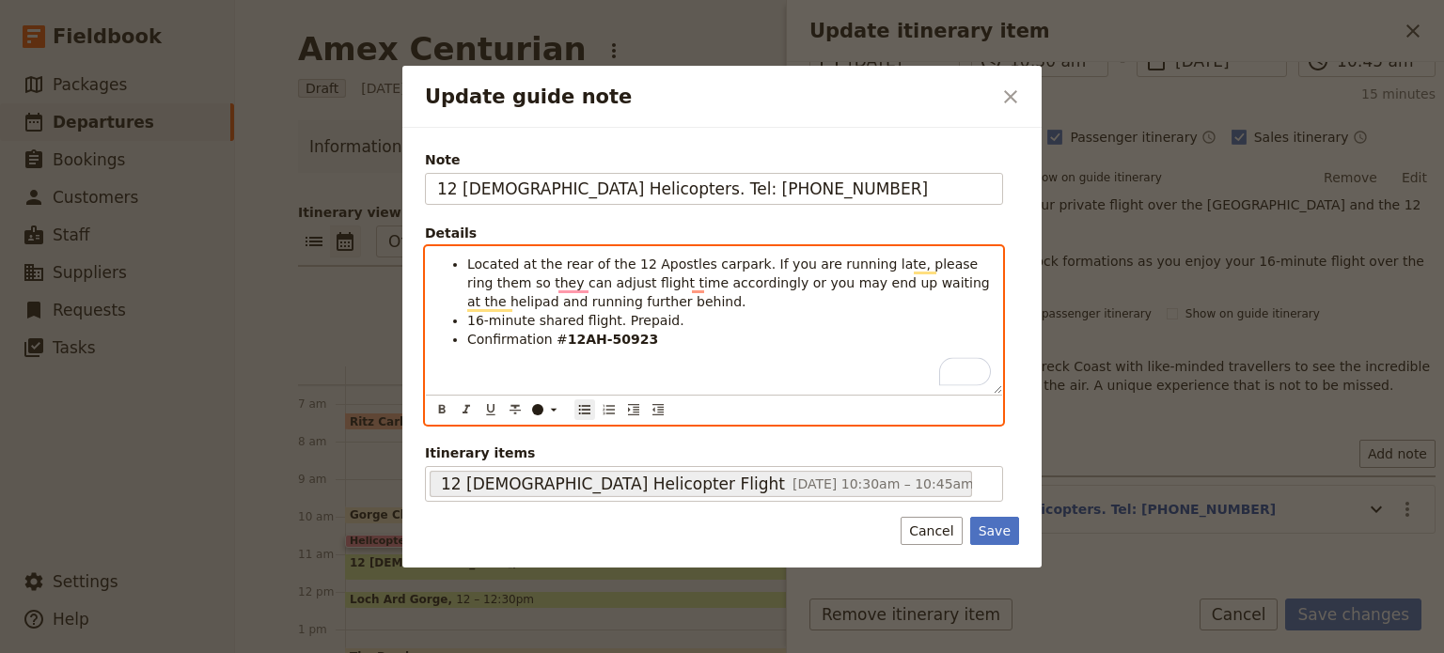
click at [547, 316] on span "16-minute shared flight. Prepaid." at bounding box center [575, 320] width 217 height 15
click at [547, 319] on span "16-minute shared flight. Prepaid." at bounding box center [575, 320] width 217 height 15
click at [544, 320] on span "16-minute shared flight. Prepaid." at bounding box center [575, 320] width 217 height 15
click at [603, 326] on span "16-minute private flight. Prepaid." at bounding box center [576, 320] width 218 height 15
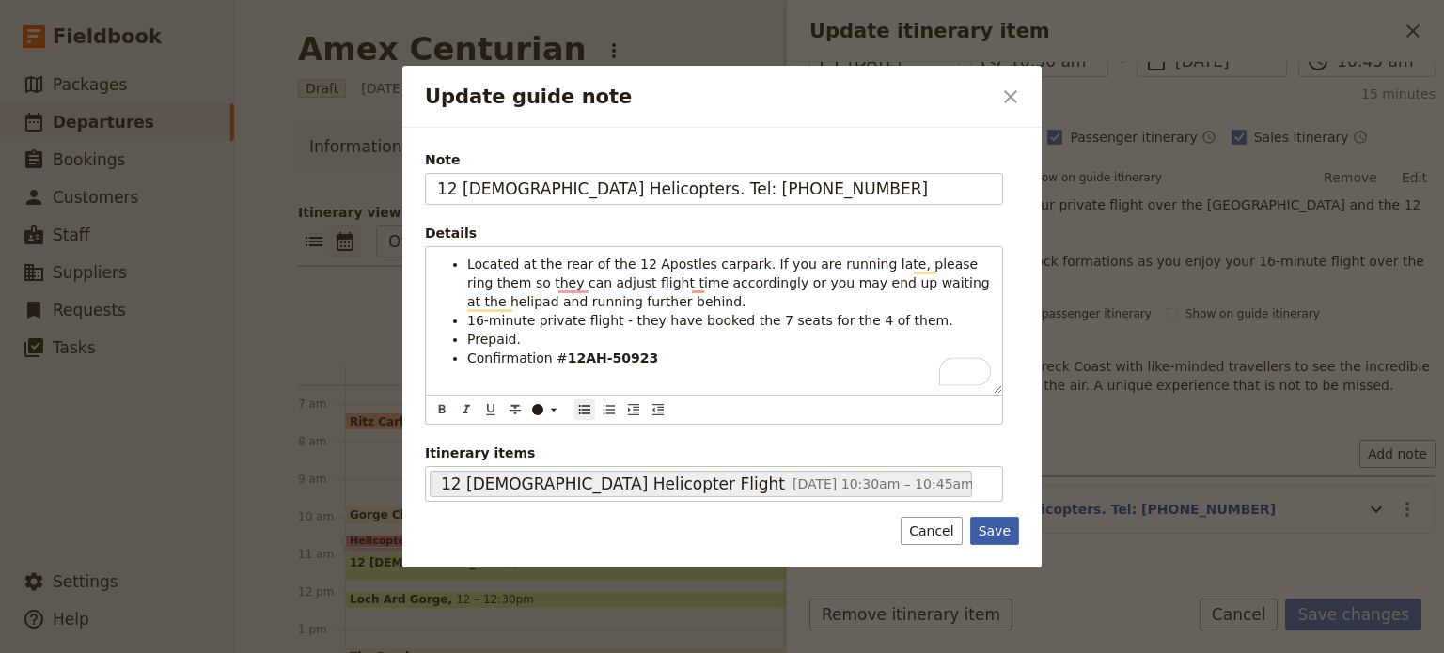
drag, startPoint x: 996, startPoint y: 526, endPoint x: 958, endPoint y: 480, distance: 60.1
click at [997, 526] on button "Save" at bounding box center [994, 531] width 49 height 28
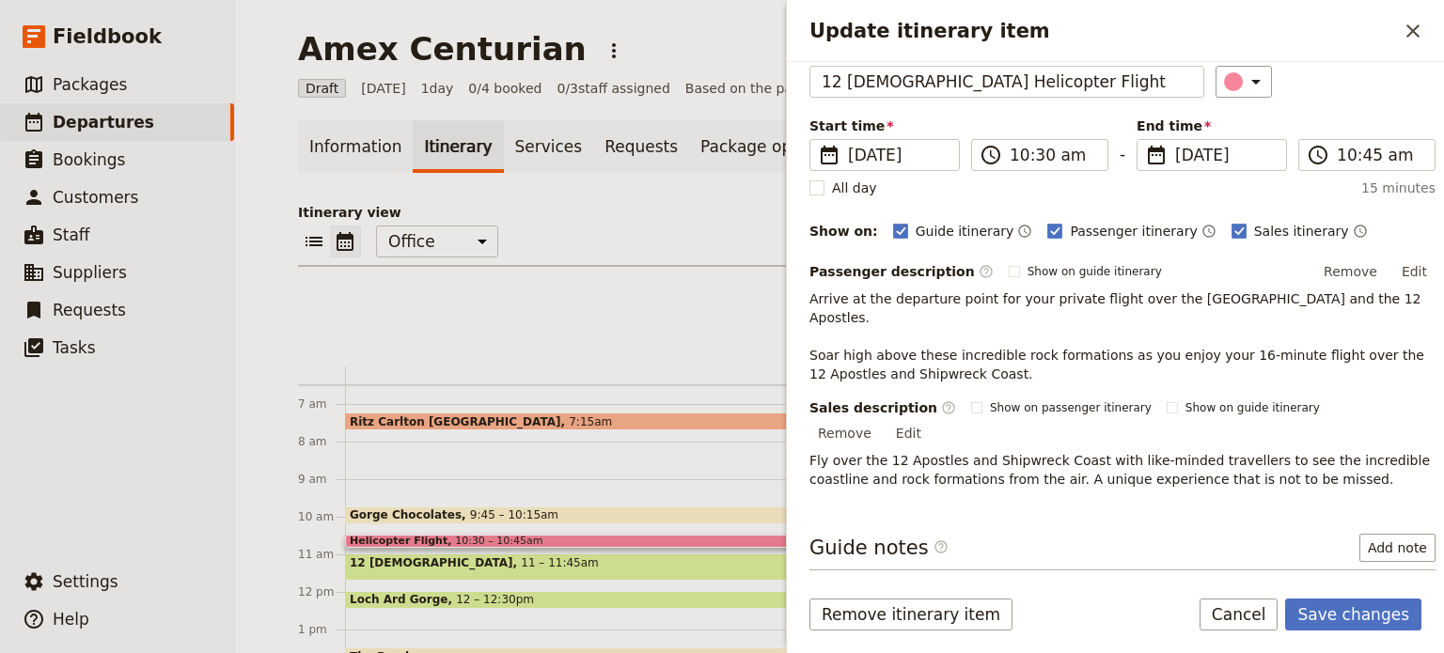
scroll to position [189, 0]
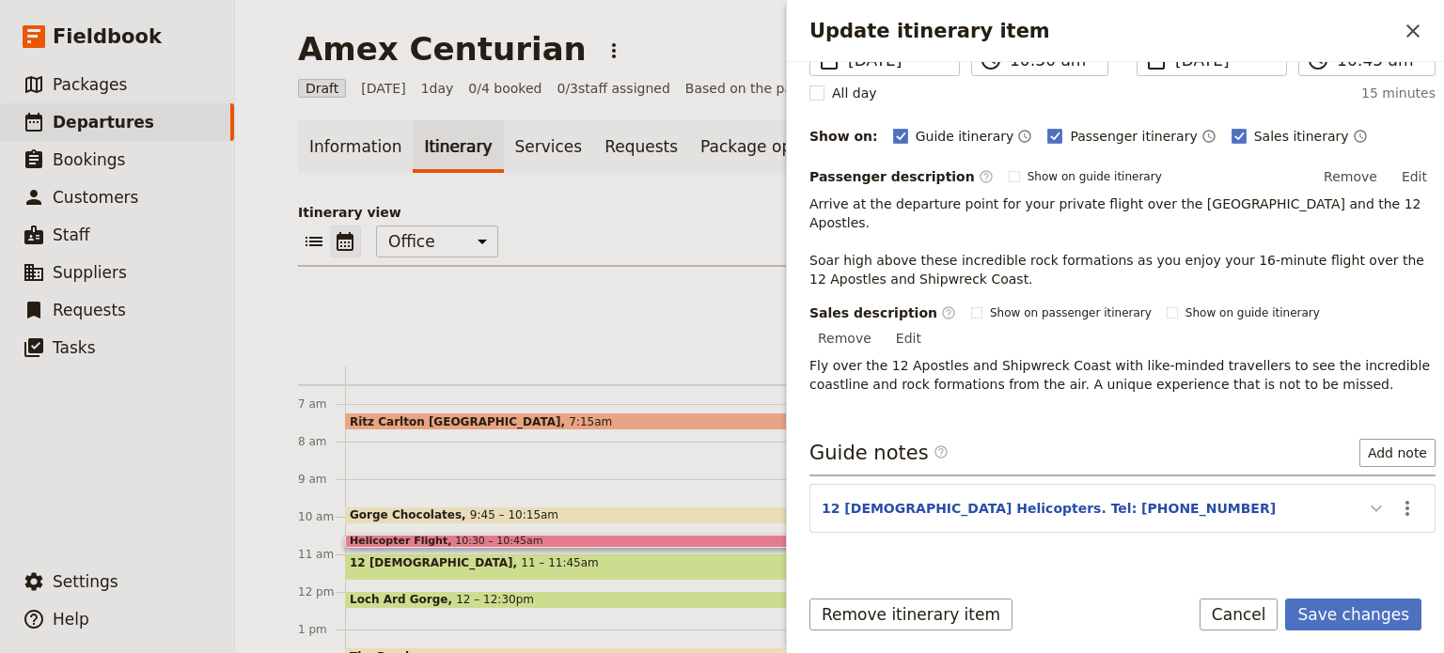
click at [1365, 497] on icon "Update itinerary item" at bounding box center [1376, 508] width 23 height 23
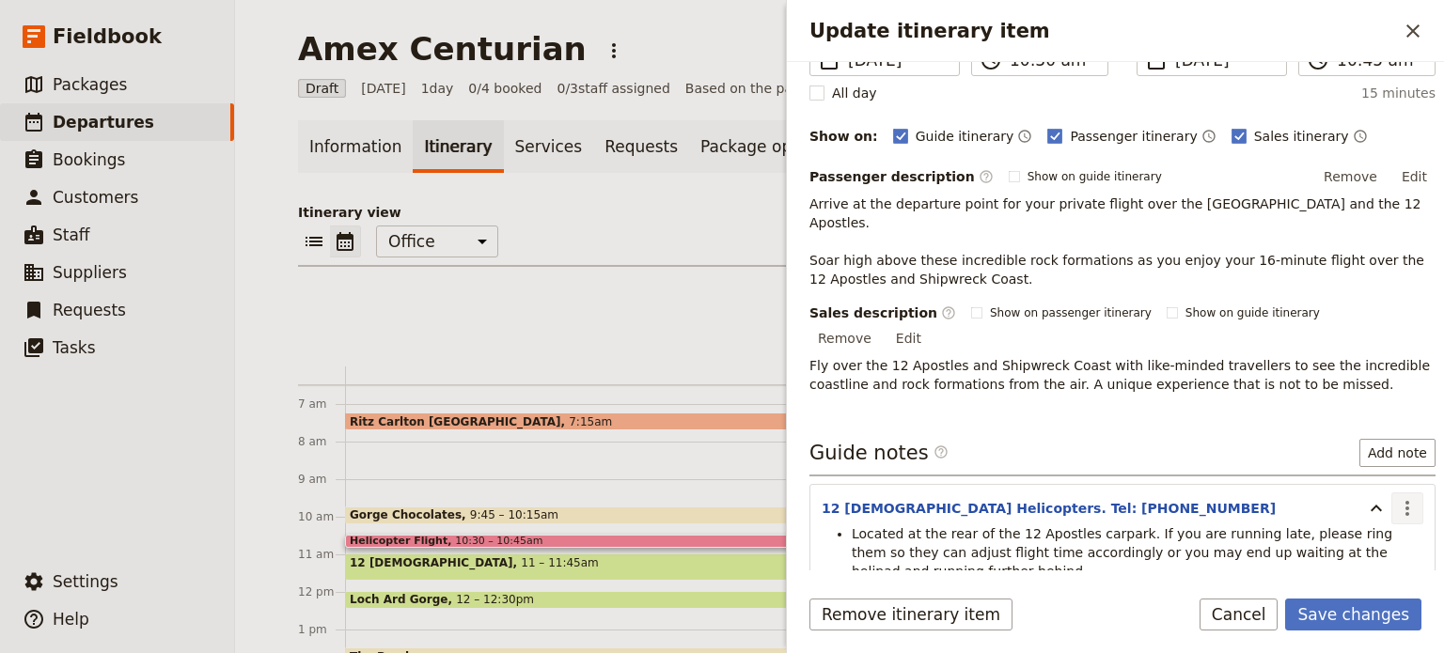
click at [1396, 497] on icon "Actions" at bounding box center [1407, 508] width 23 height 23
click at [1387, 504] on span "Edit note" at bounding box center [1352, 504] width 87 height 19
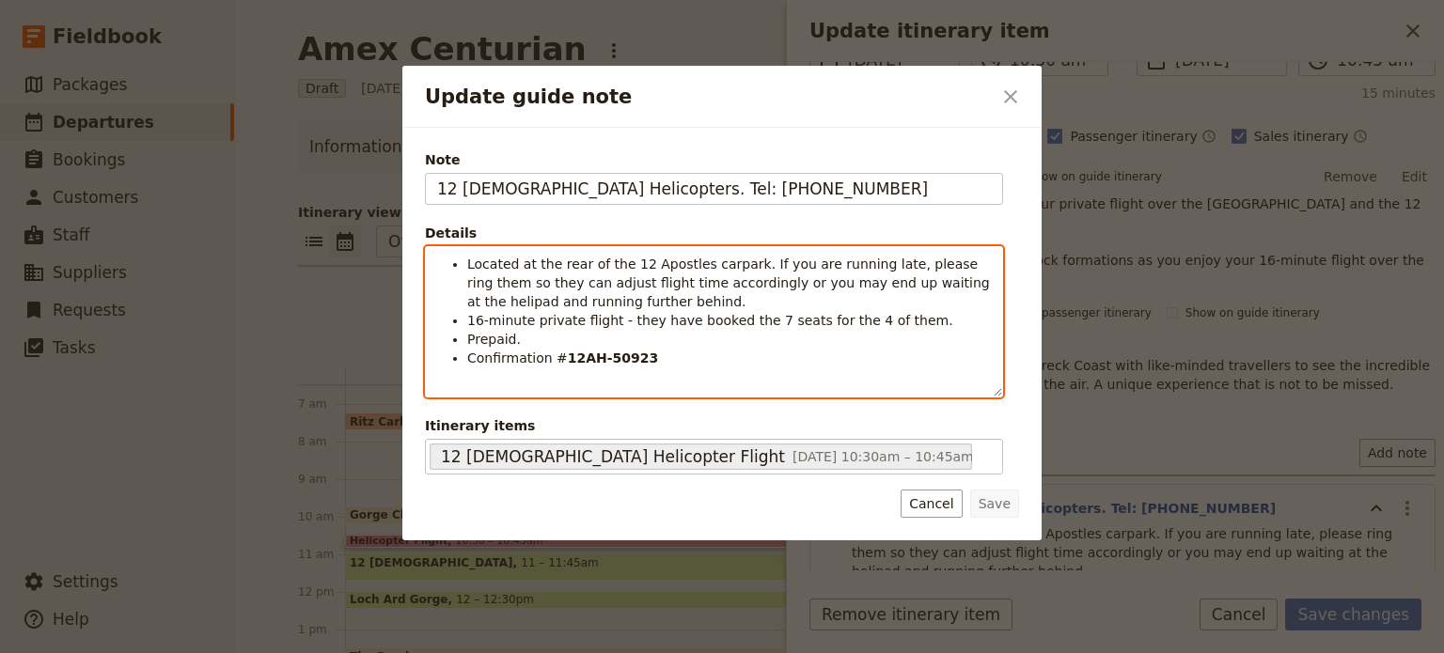
click at [736, 261] on span "Located at the rear of the 12 Apostles carpark. If you are running late, please…" at bounding box center [730, 283] width 526 height 53
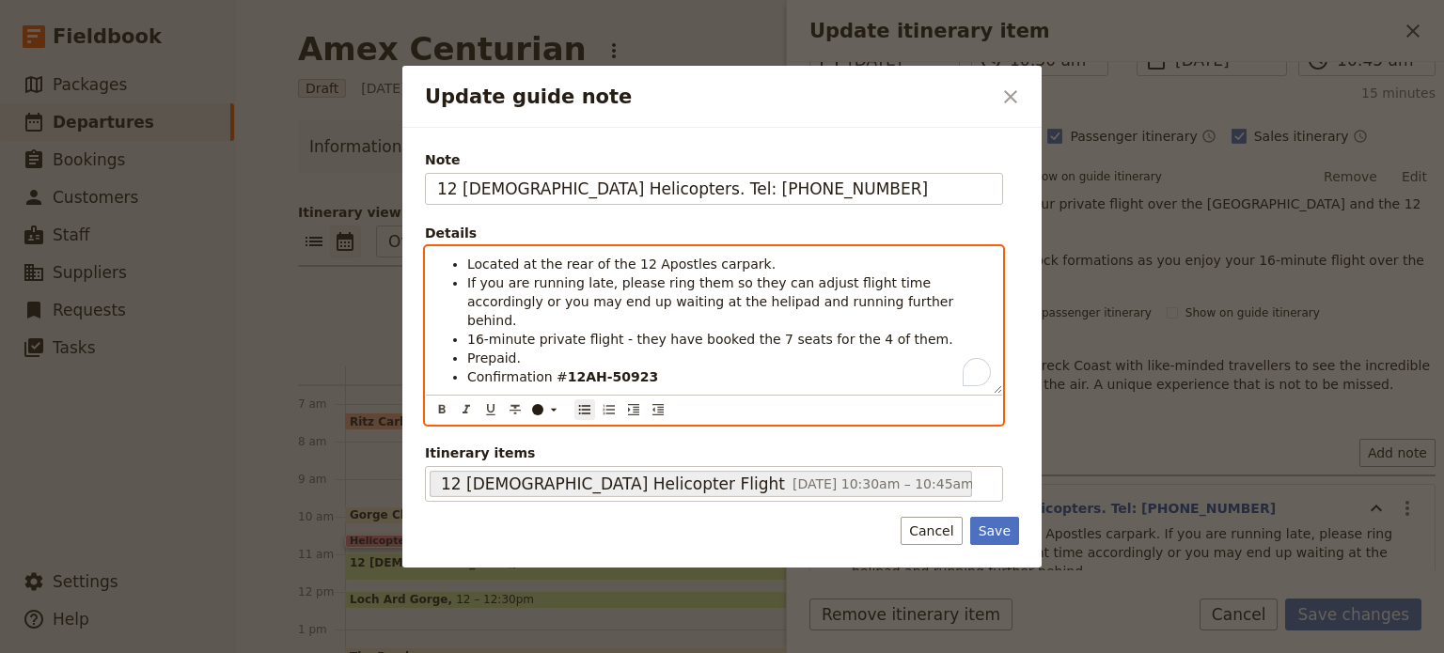
click at [752, 266] on li "Located at the rear of the 12 Apostles carpark." at bounding box center [729, 264] width 524 height 19
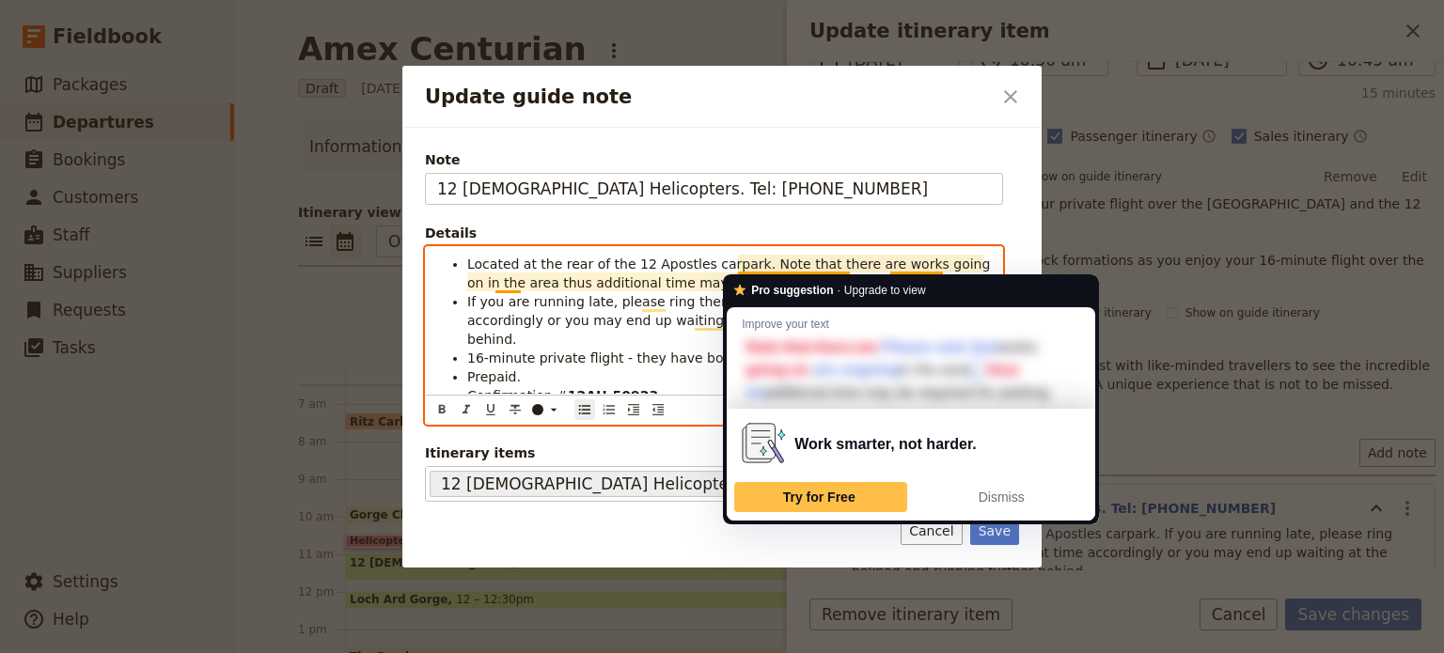
click at [657, 325] on span "If you are running late, please ring them so they can adjust flight time accord…" at bounding box center [712, 320] width 491 height 53
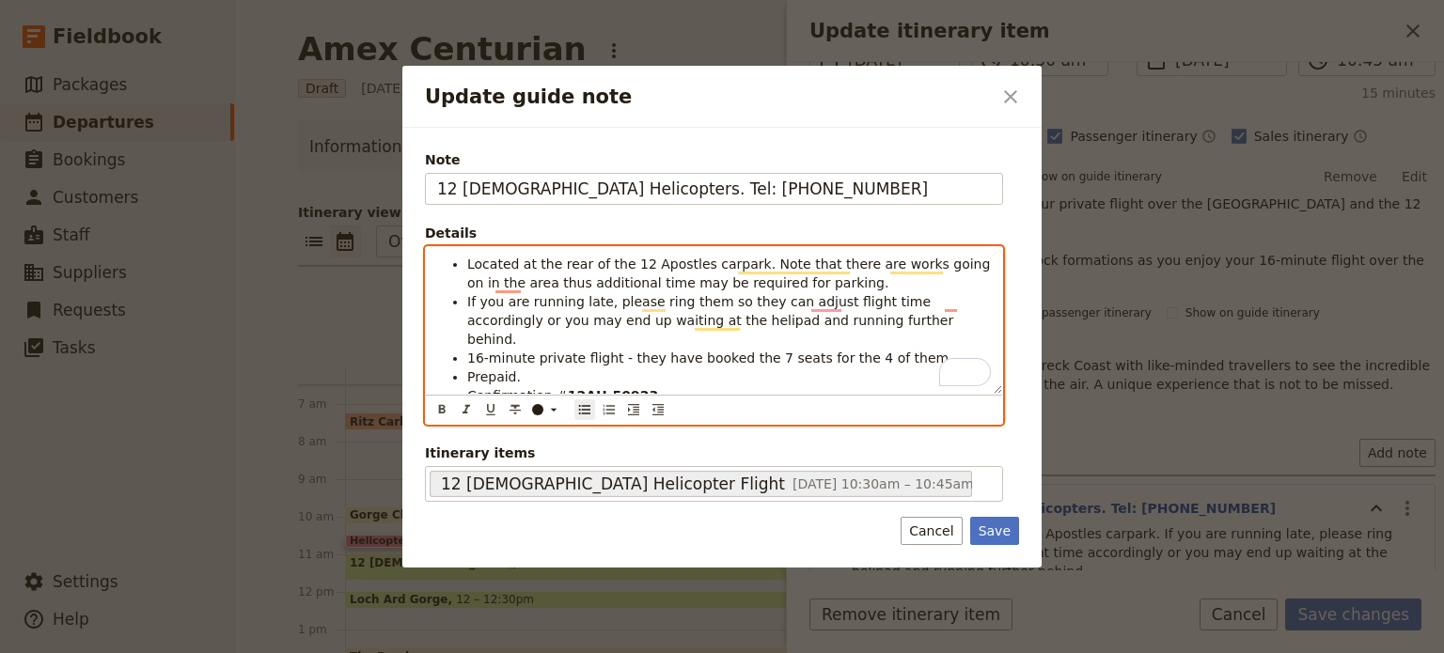
click at [827, 322] on span "If you are running late, please ring them so they can adjust flight time accord…" at bounding box center [712, 320] width 491 height 53
click at [464, 342] on ul "Located at the rear of the 12 Apostles carpark. Note that there are works going…" at bounding box center [714, 330] width 554 height 150
click at [660, 351] on span "10:40am 16-minute private flight - they have booked the 7 seats for the 4 of th…" at bounding box center [722, 368] width 510 height 34
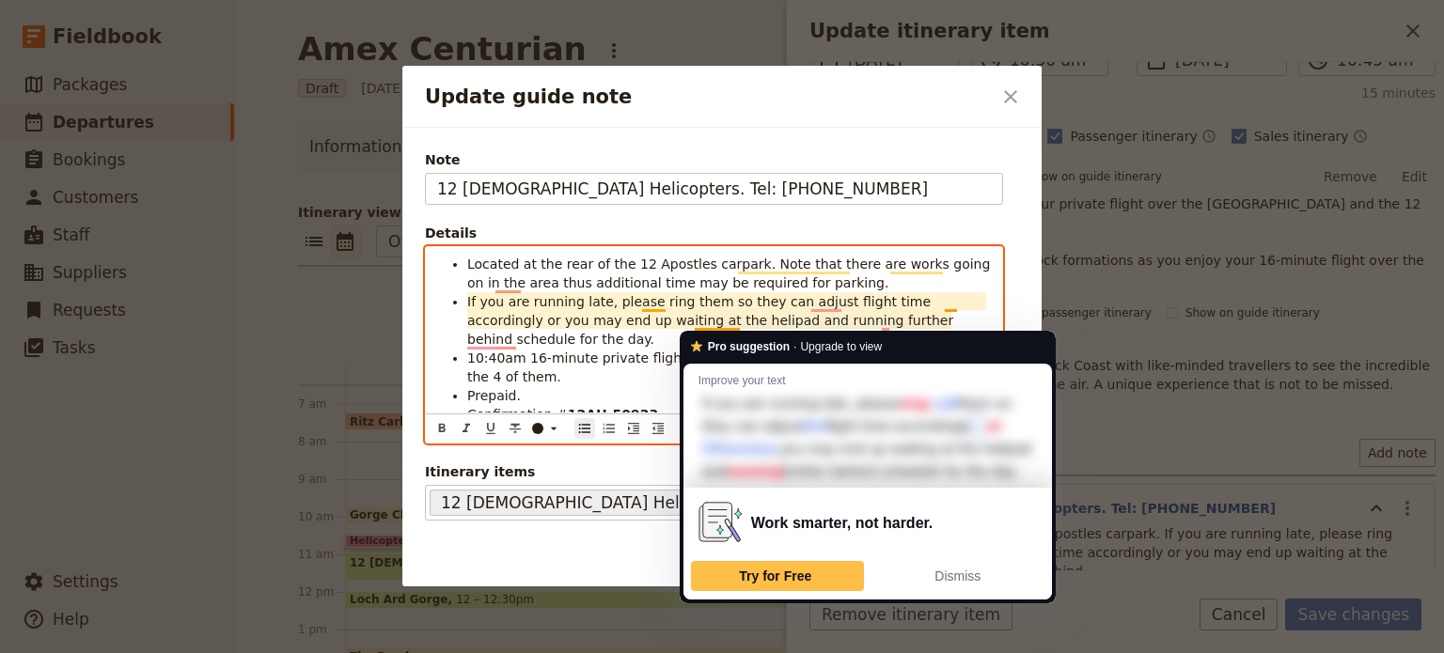
click at [674, 291] on ul "Located at the rear of the 12 Apostles carpark. Note that there are works going…" at bounding box center [714, 339] width 554 height 169
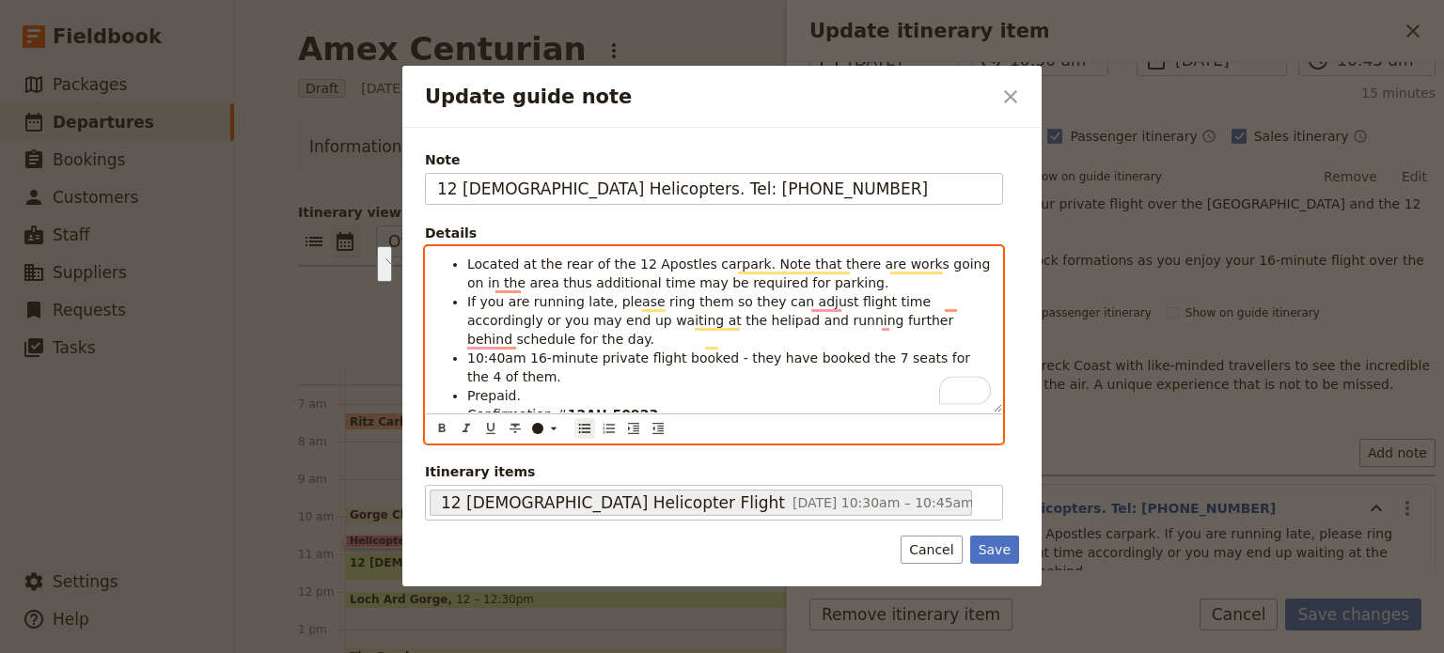
click at [722, 351] on span "10:40am 16-minute private flight booked - they have booked the 7 seats for the …" at bounding box center [720, 368] width 507 height 34
click at [647, 369] on span "Clients have booked the 7 seats for the 4 of them." at bounding box center [633, 376] width 332 height 15
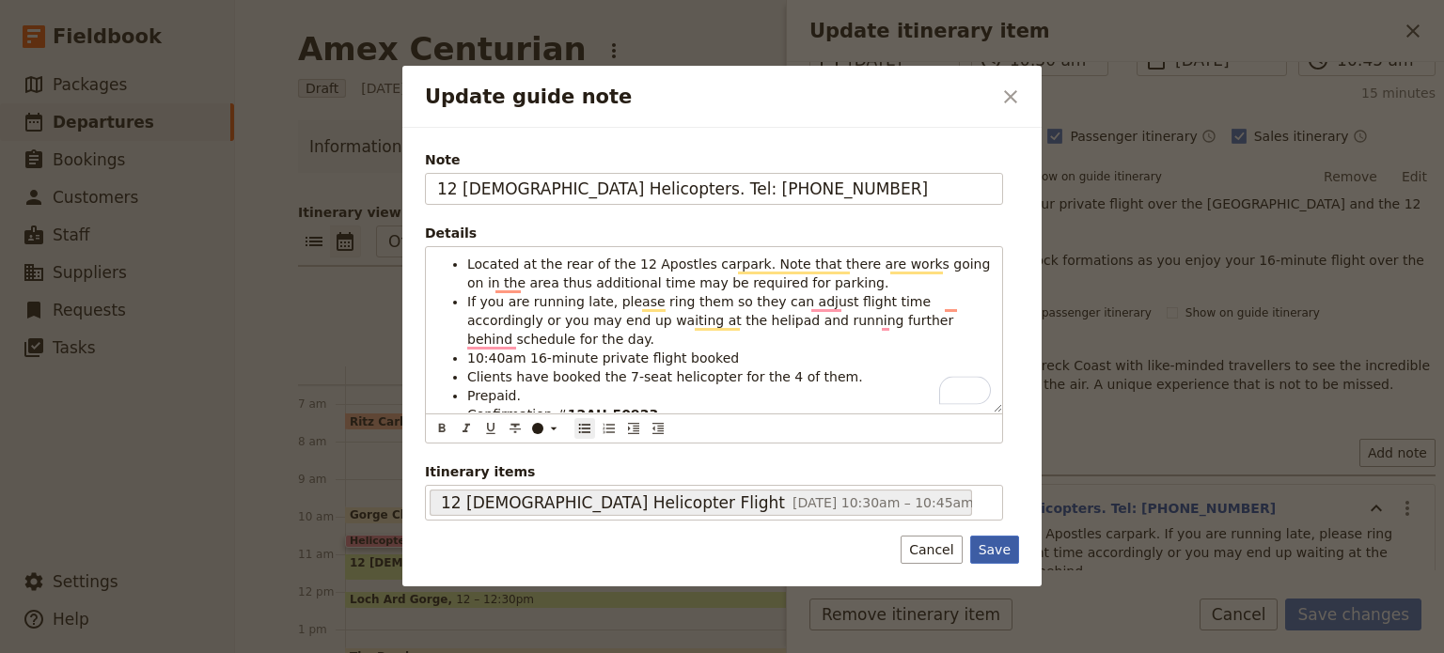
click at [1004, 544] on button "Save" at bounding box center [994, 550] width 49 height 28
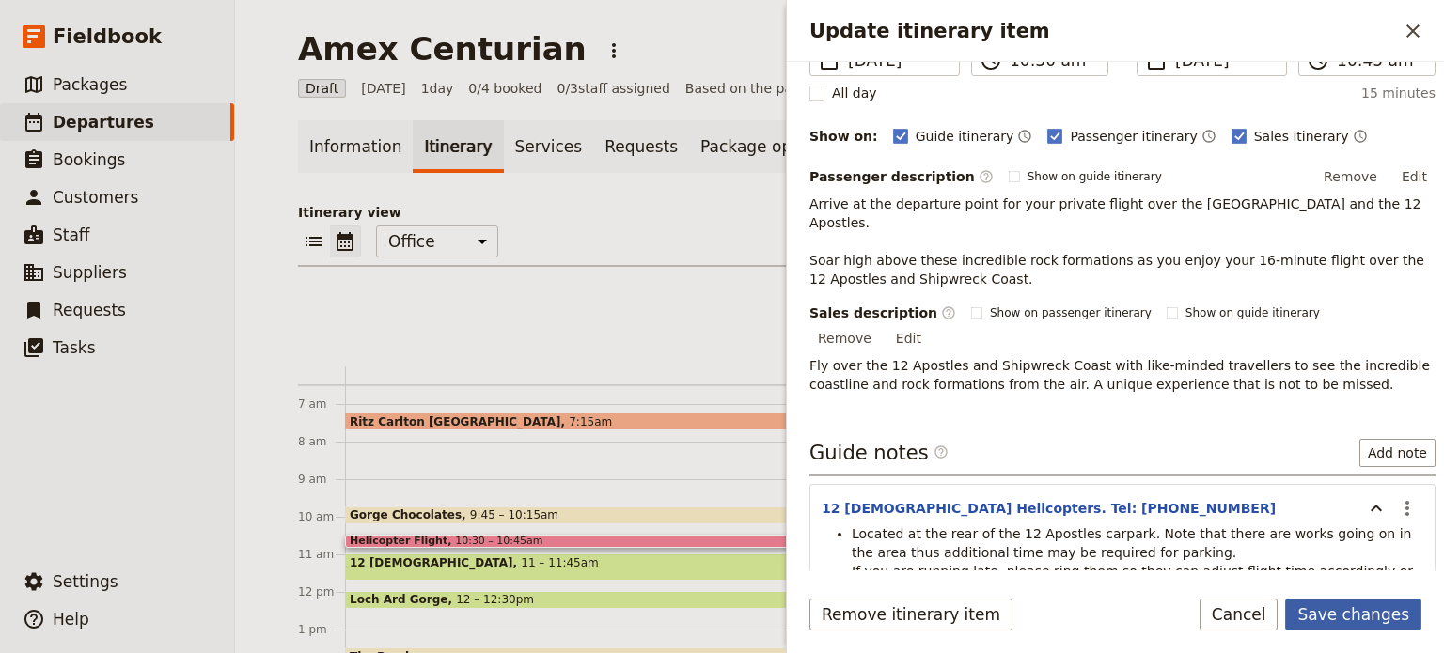
click at [1338, 615] on button "Save changes" at bounding box center [1353, 615] width 136 height 32
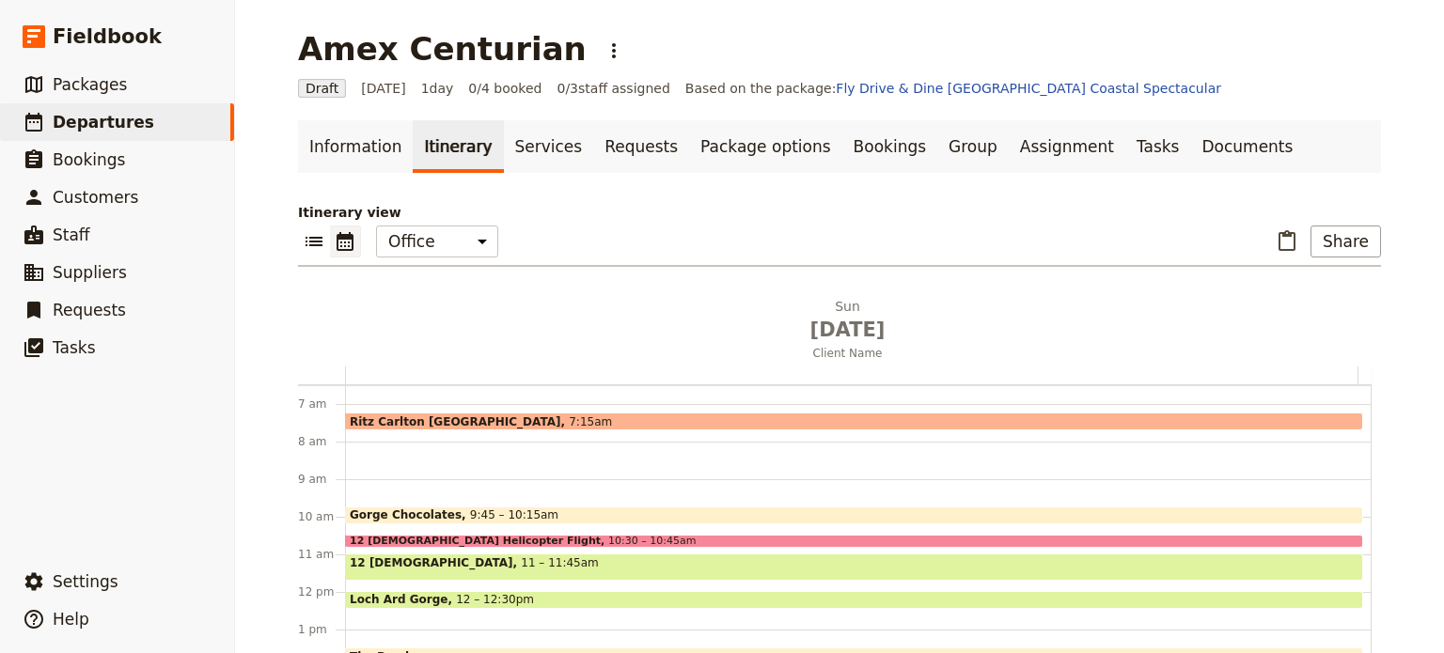
scroll to position [338, 0]
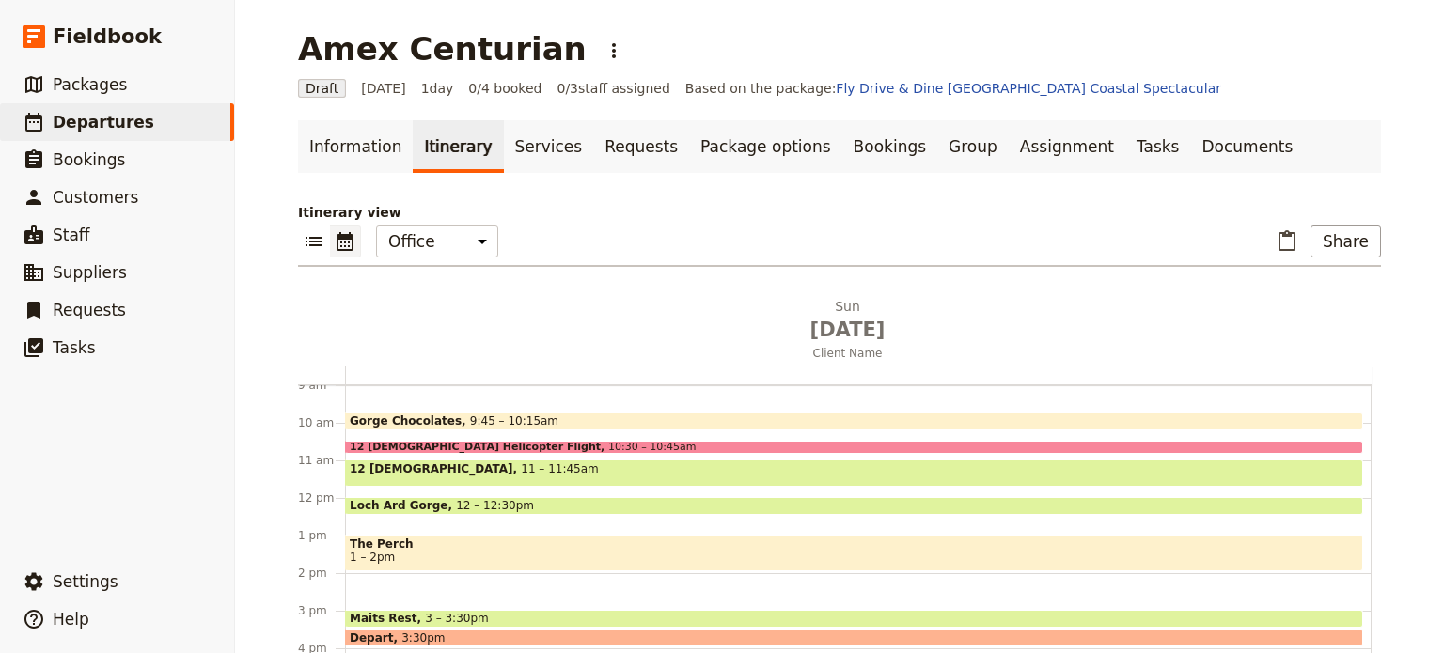
click at [446, 559] on span "1 – 2pm" at bounding box center [854, 557] width 1009 height 13
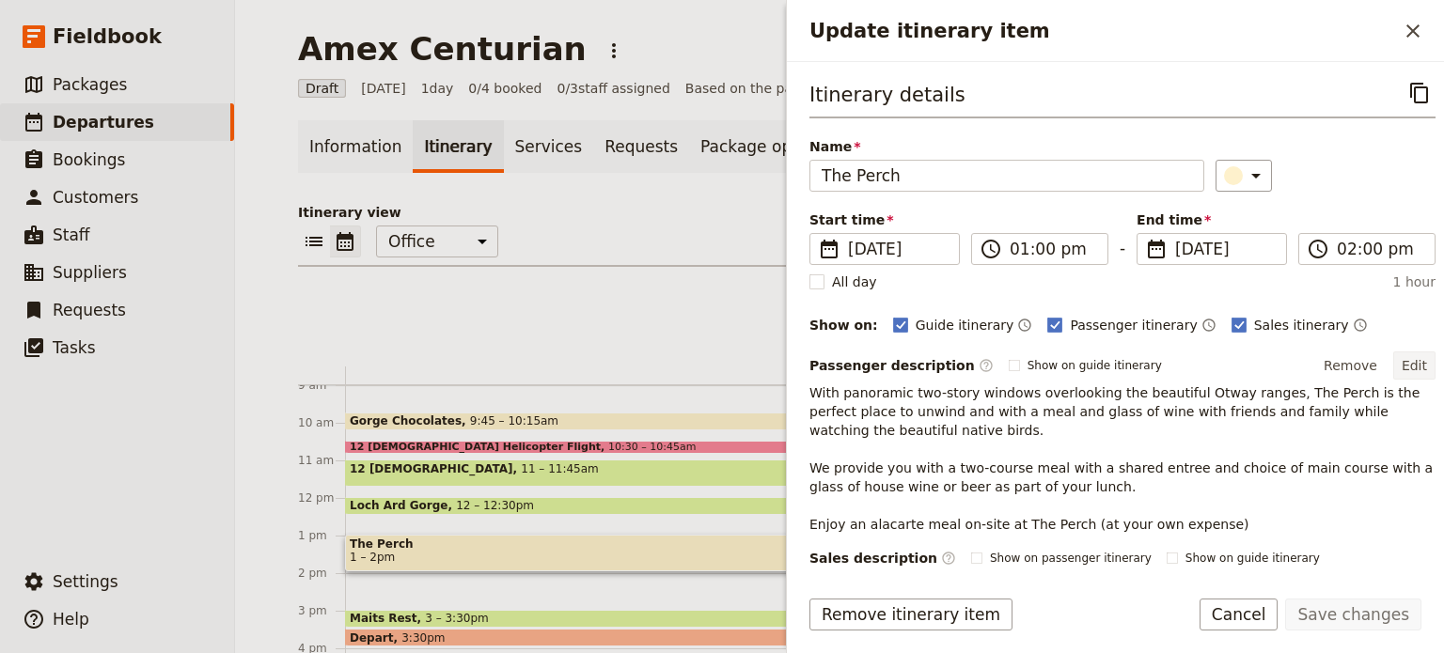
click at [1393, 358] on button "Edit" at bounding box center [1414, 366] width 42 height 28
click at [1393, 356] on button "Edit" at bounding box center [1414, 366] width 42 height 28
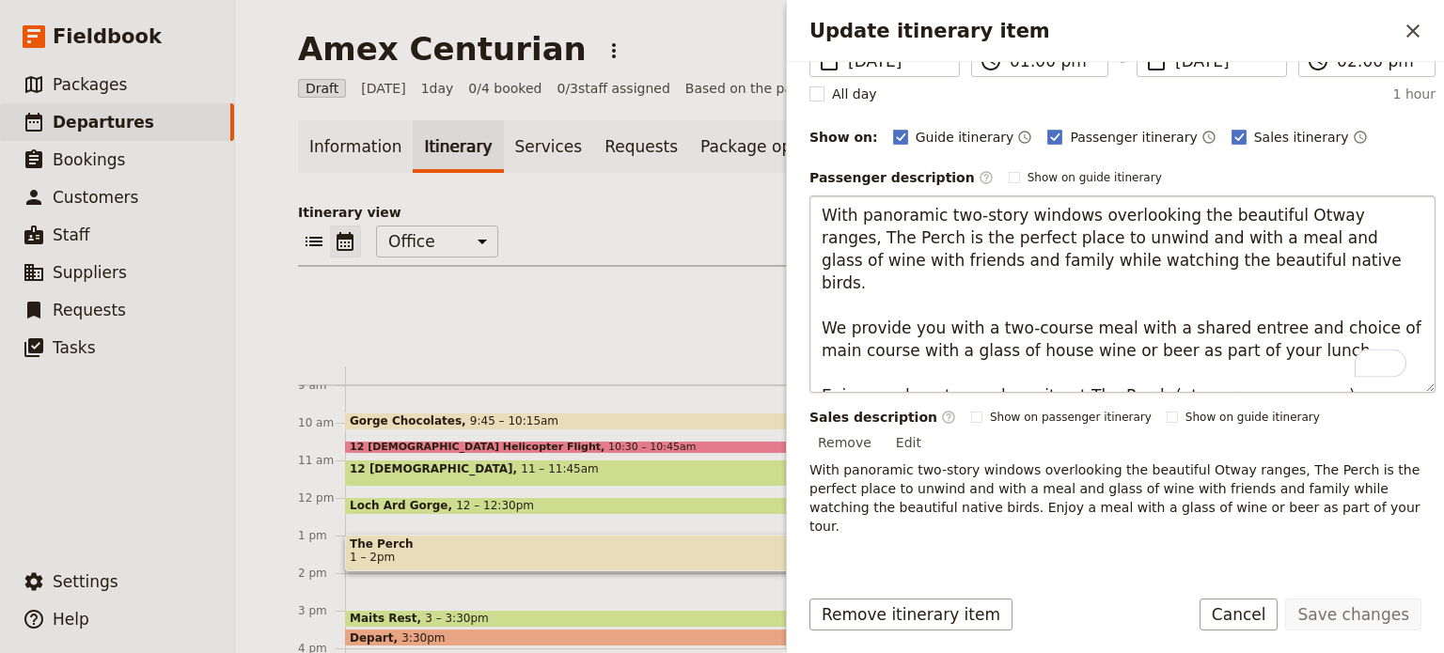
scroll to position [188, 0]
drag, startPoint x: 1292, startPoint y: 368, endPoint x: 801, endPoint y: 374, distance: 491.6
click at [801, 374] on div "Itinerary details ​ Name The Perch ​ Start time ​ 14 Sep 2025 14/09/2025 2025-0…" at bounding box center [1115, 316] width 657 height 509
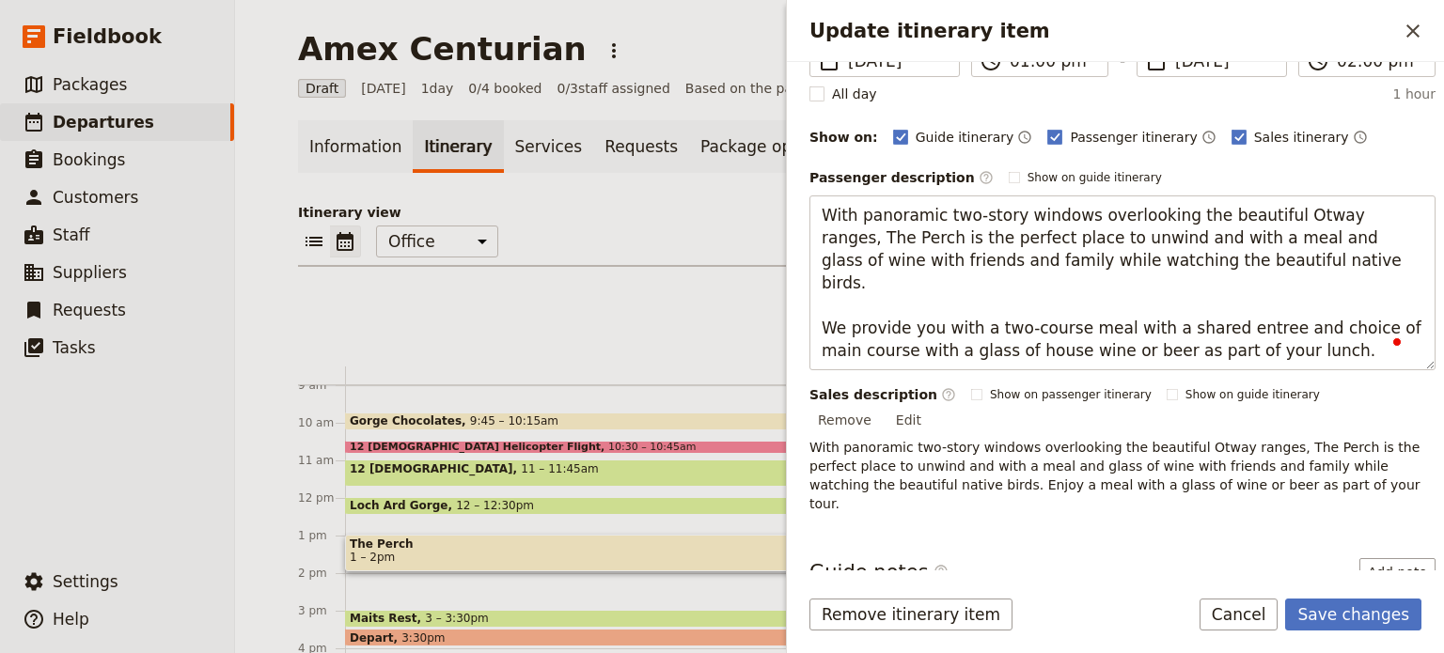
type textarea "With panoramic two-story windows overlooking the beautiful Otway ranges, The Pe…"
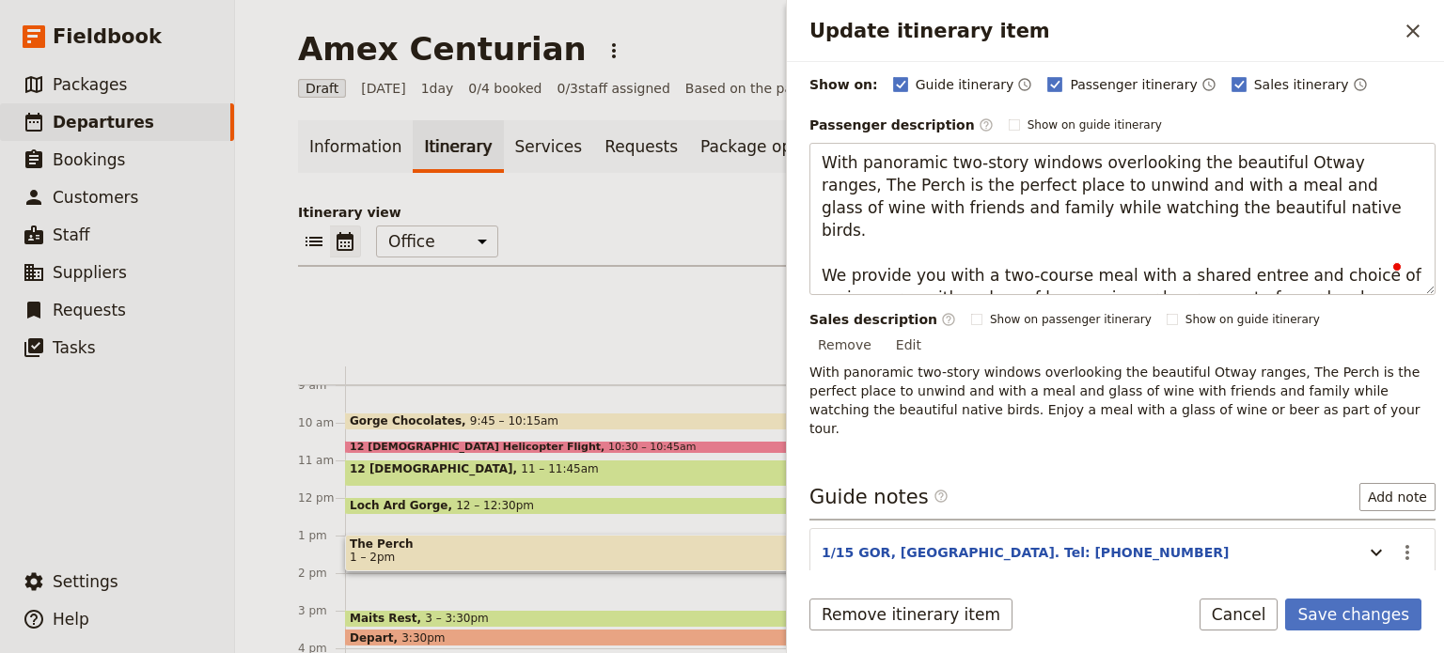
scroll to position [285, 0]
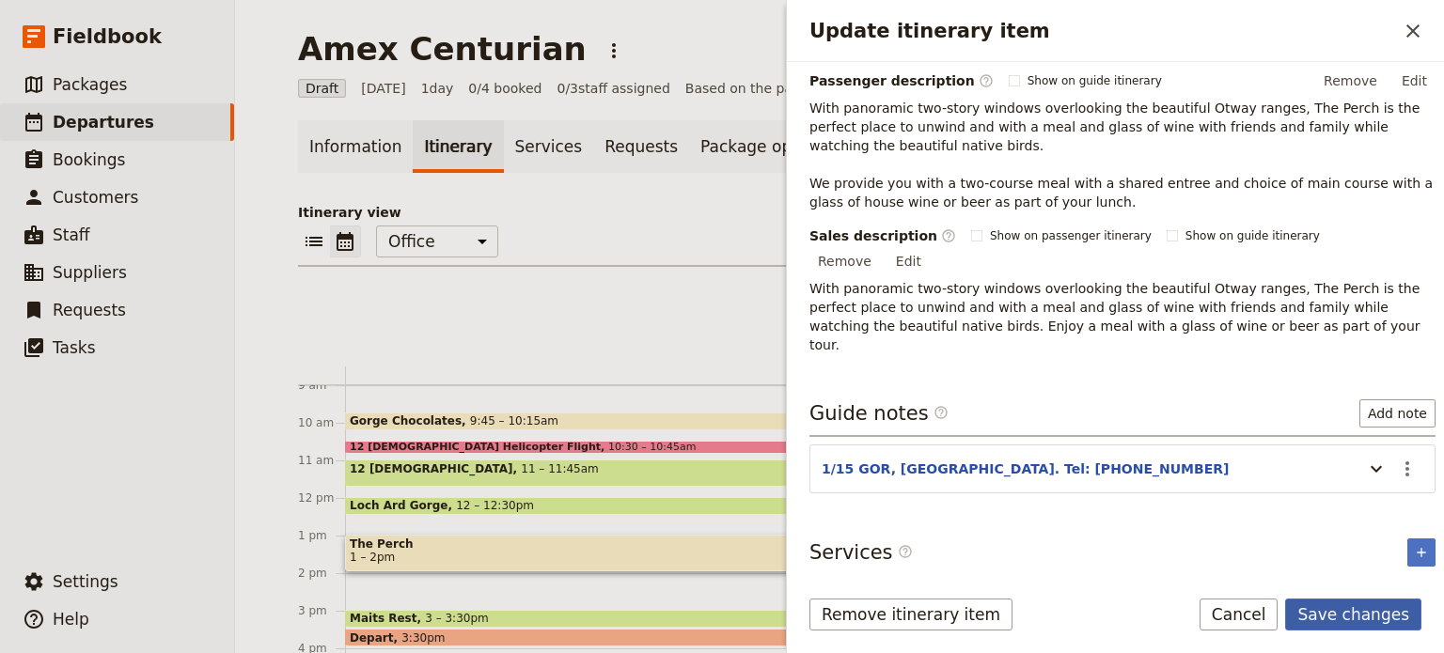
click at [1368, 619] on button "Save changes" at bounding box center [1353, 615] width 136 height 32
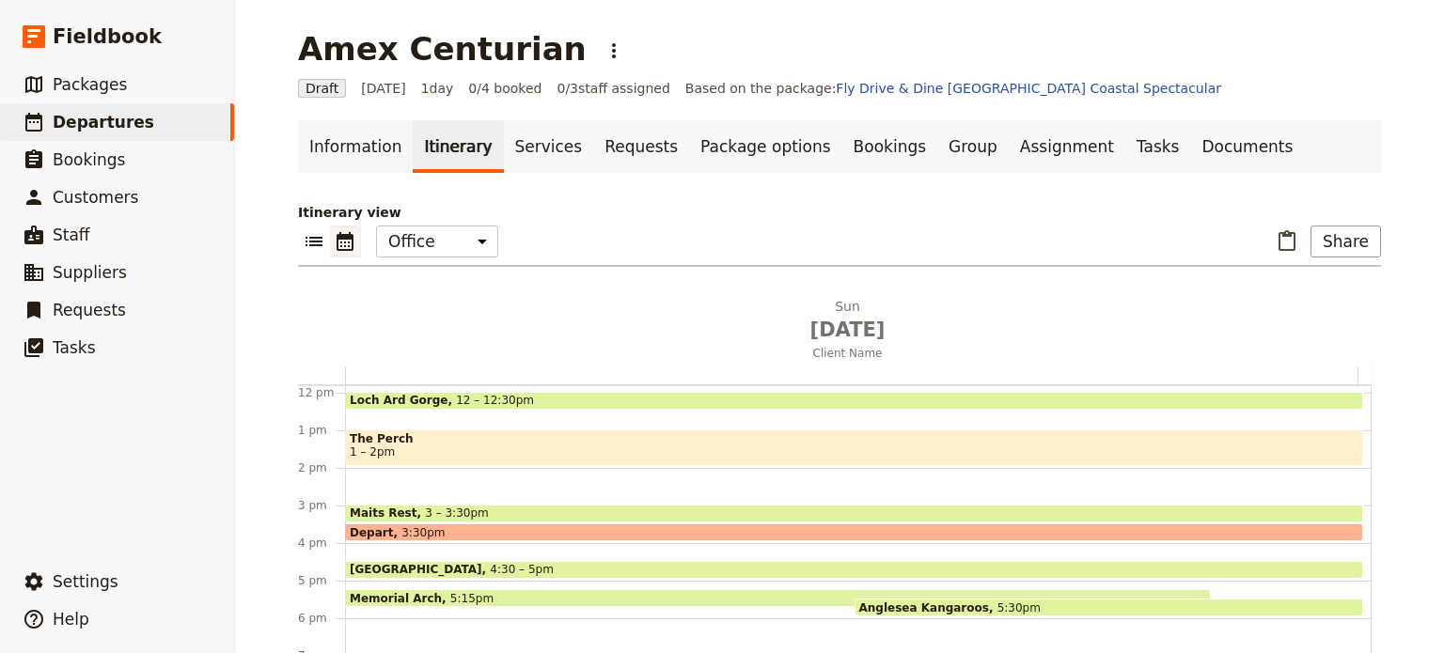
scroll to position [445, 0]
click at [356, 438] on span "The Perch" at bounding box center [854, 437] width 1009 height 13
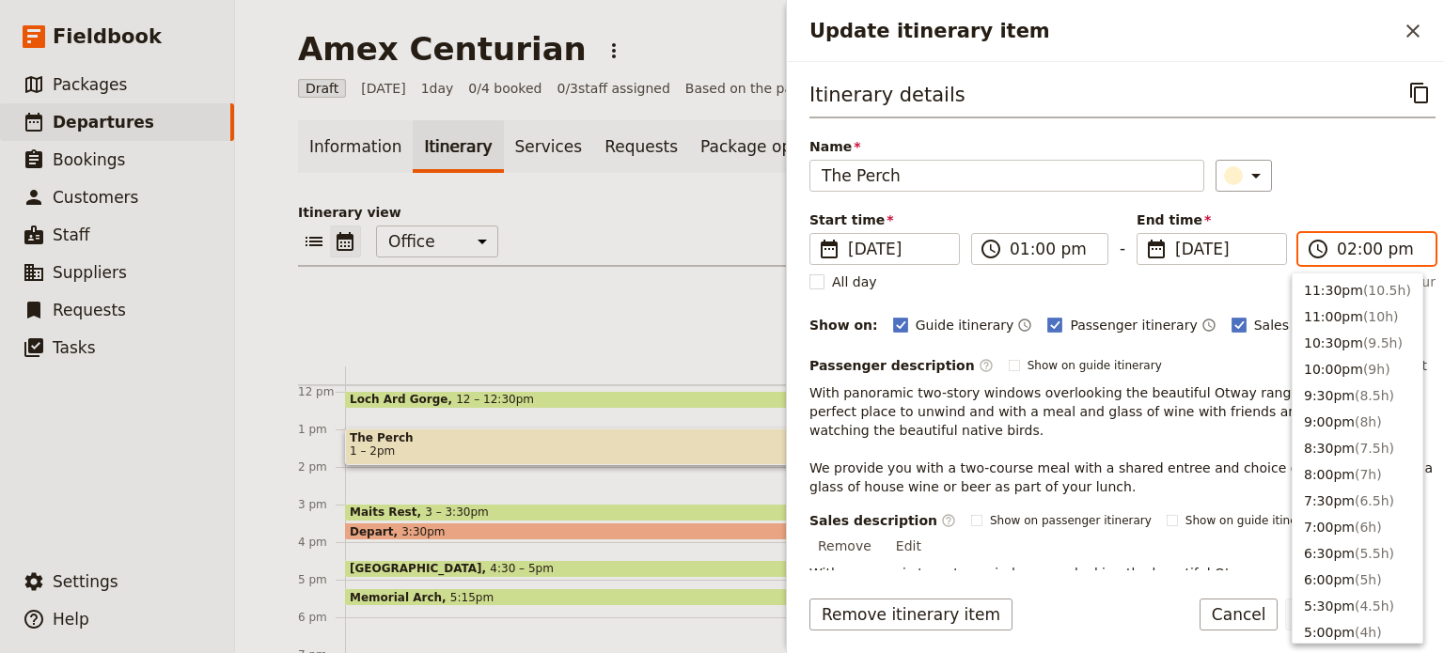
click at [1343, 249] on input "02:00 pm" at bounding box center [1380, 249] width 86 height 23
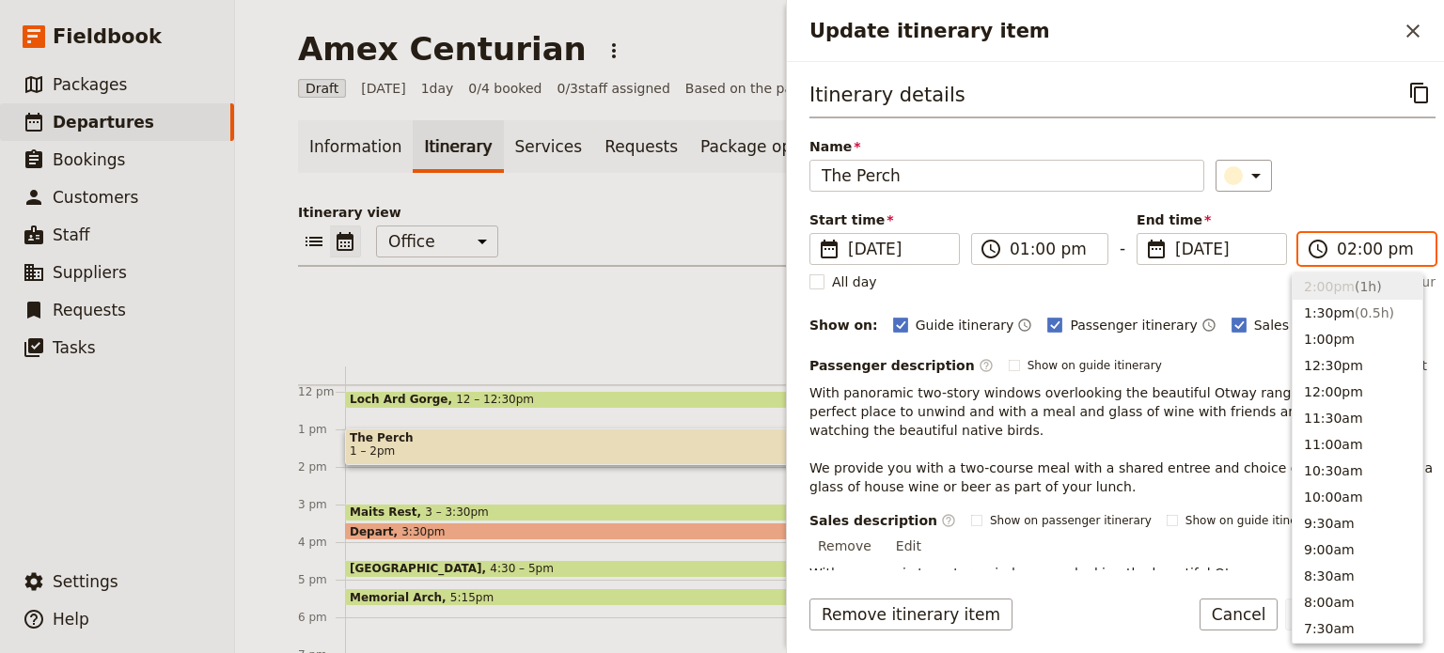
click at [1354, 249] on input "02:00 pm" at bounding box center [1380, 249] width 86 height 23
type input "02:15 pm"
click at [1360, 195] on div "Itinerary details ​ Name The Perch ​ Start time ​ 14 Sep 2025 14/09/2025 2025-0…" at bounding box center [1122, 358] width 626 height 562
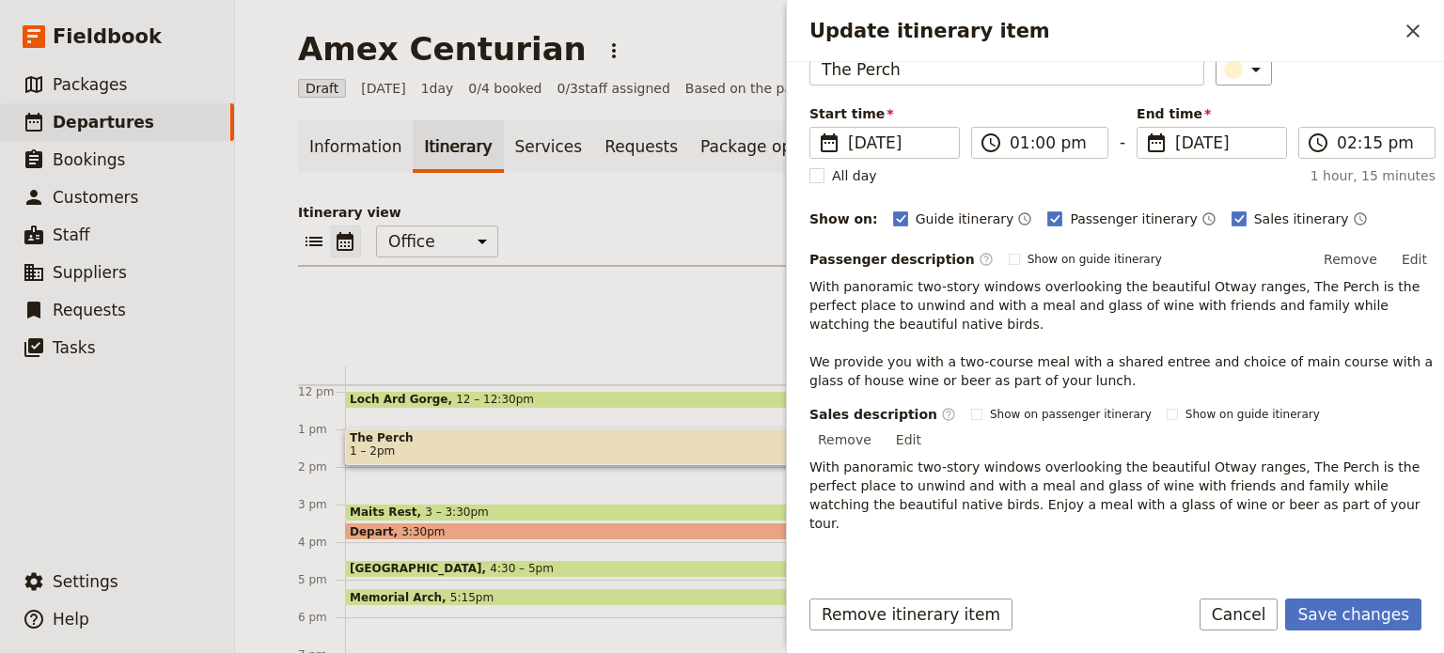
scroll to position [245, 0]
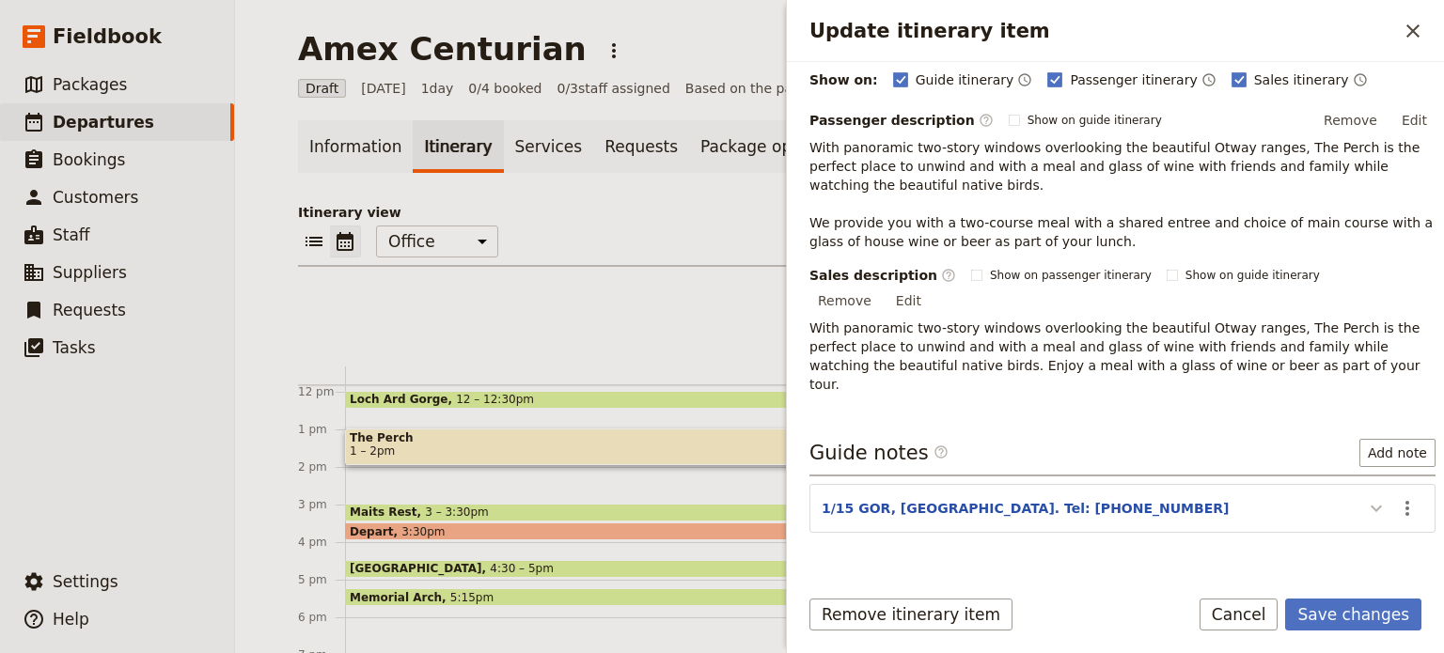
click at [1368, 497] on icon "Update itinerary item" at bounding box center [1376, 508] width 23 height 23
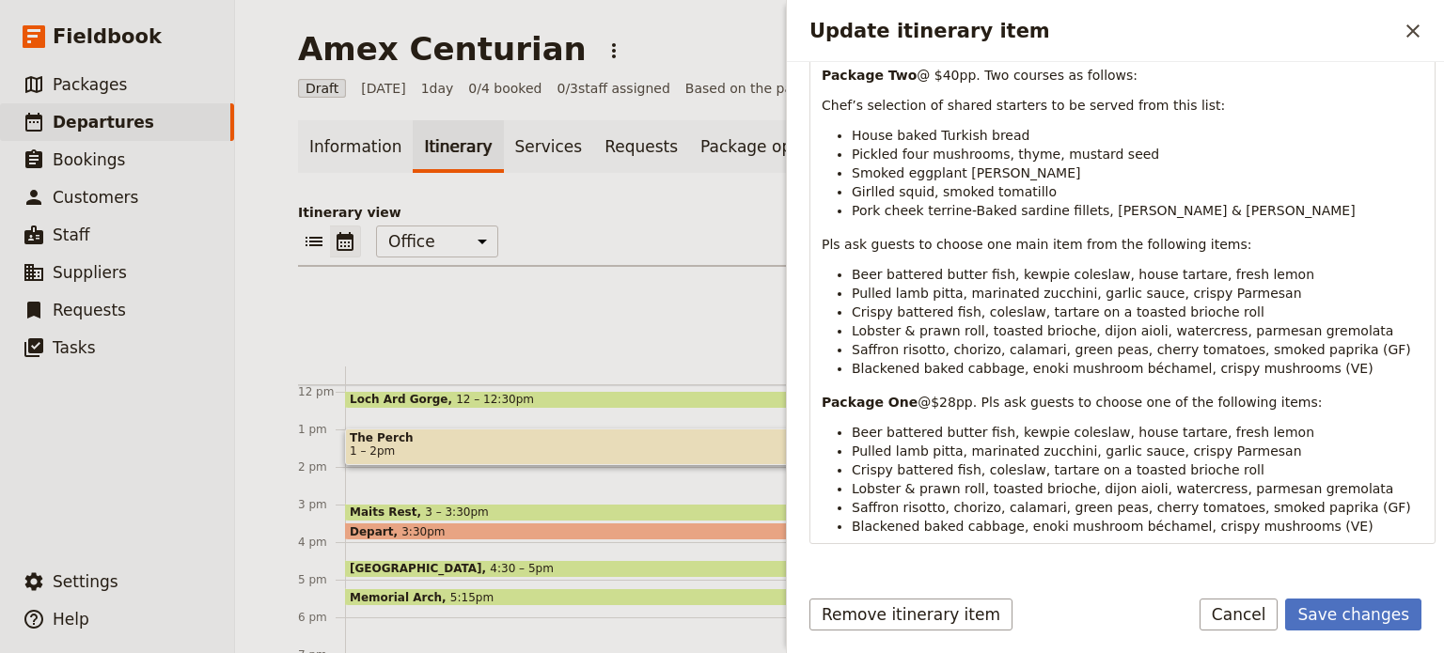
scroll to position [775, 0]
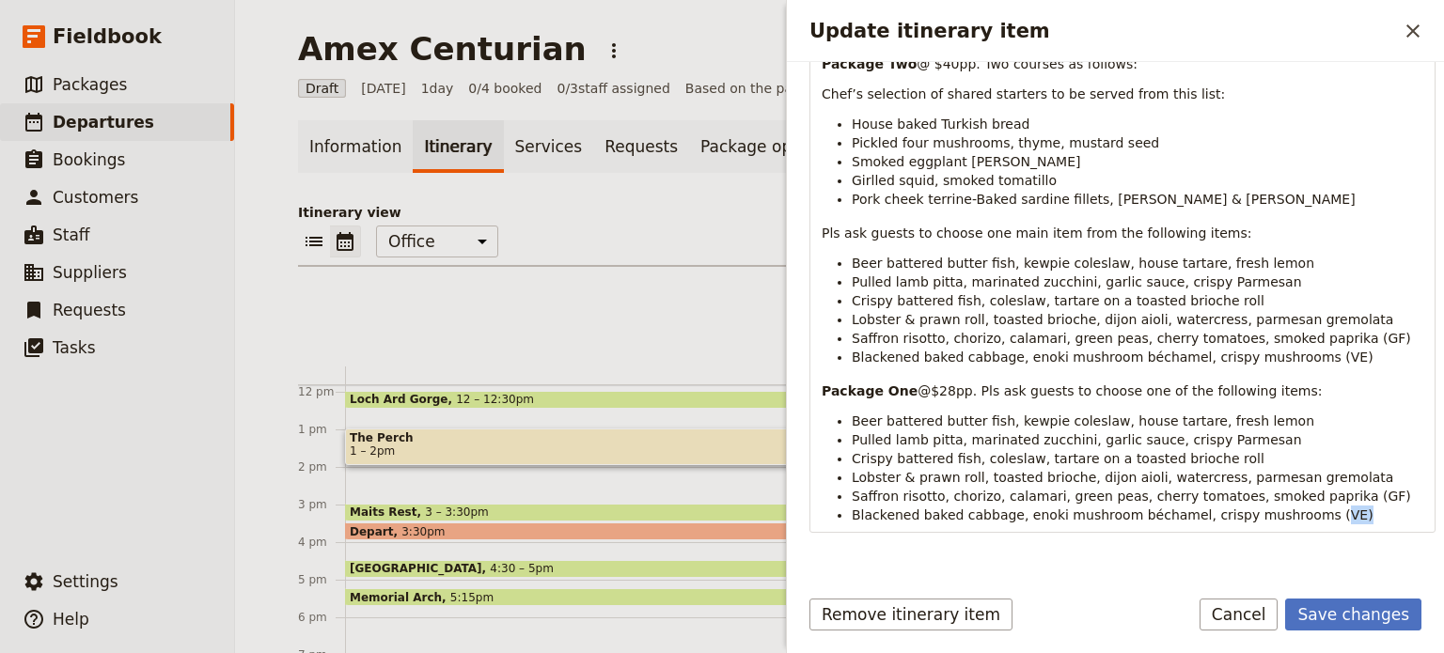
drag, startPoint x: 1336, startPoint y: 473, endPoint x: 1288, endPoint y: 471, distance: 48.0
click at [1288, 506] on li "Blackened baked cabbage, enoki mushroom béchamel, crispy mushrooms (VE)" at bounding box center [1137, 515] width 571 height 19
click at [1323, 506] on li "Blackened baked cabbage, enoki mushroom béchamel, crispy mushrooms (VE)" at bounding box center [1137, 515] width 571 height 19
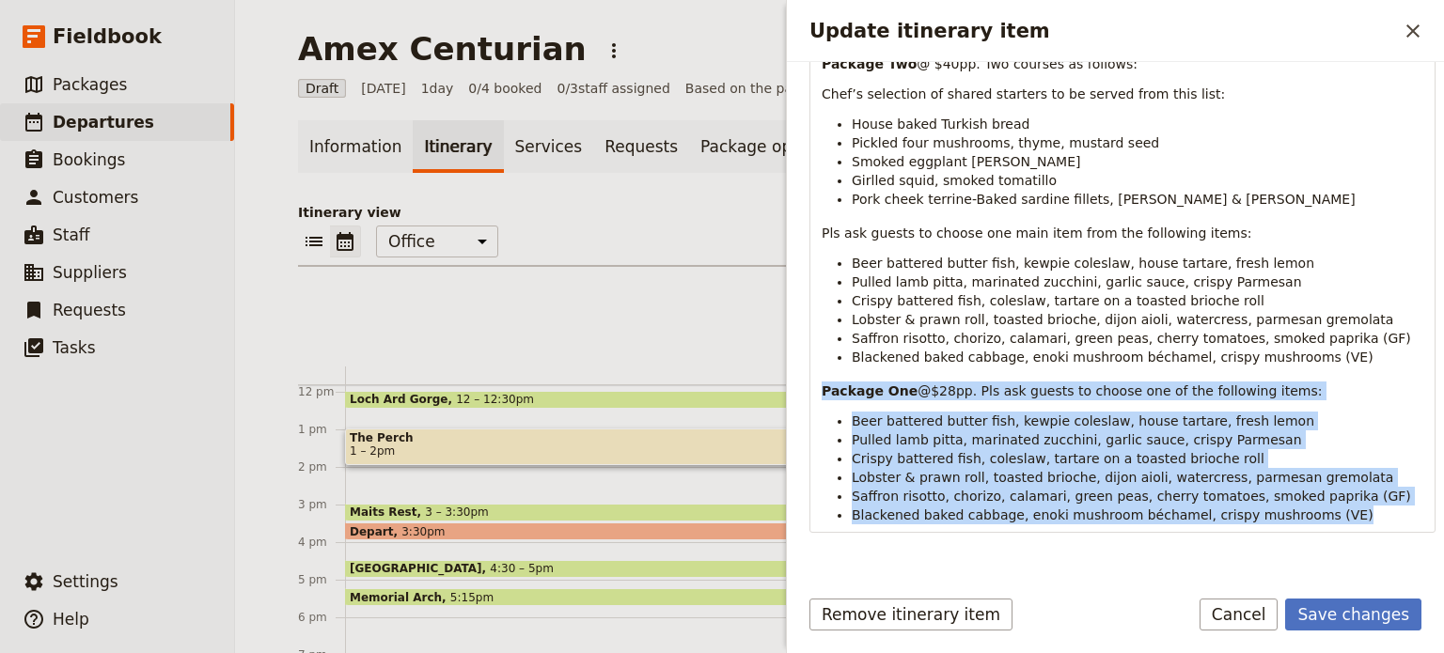
drag, startPoint x: 1308, startPoint y: 471, endPoint x: 811, endPoint y: 354, distance: 510.7
click at [811, 354] on div "Confirmation # GPT to pay for the meal on the day. Beverages at clients' own ex…" at bounding box center [1122, 264] width 624 height 541
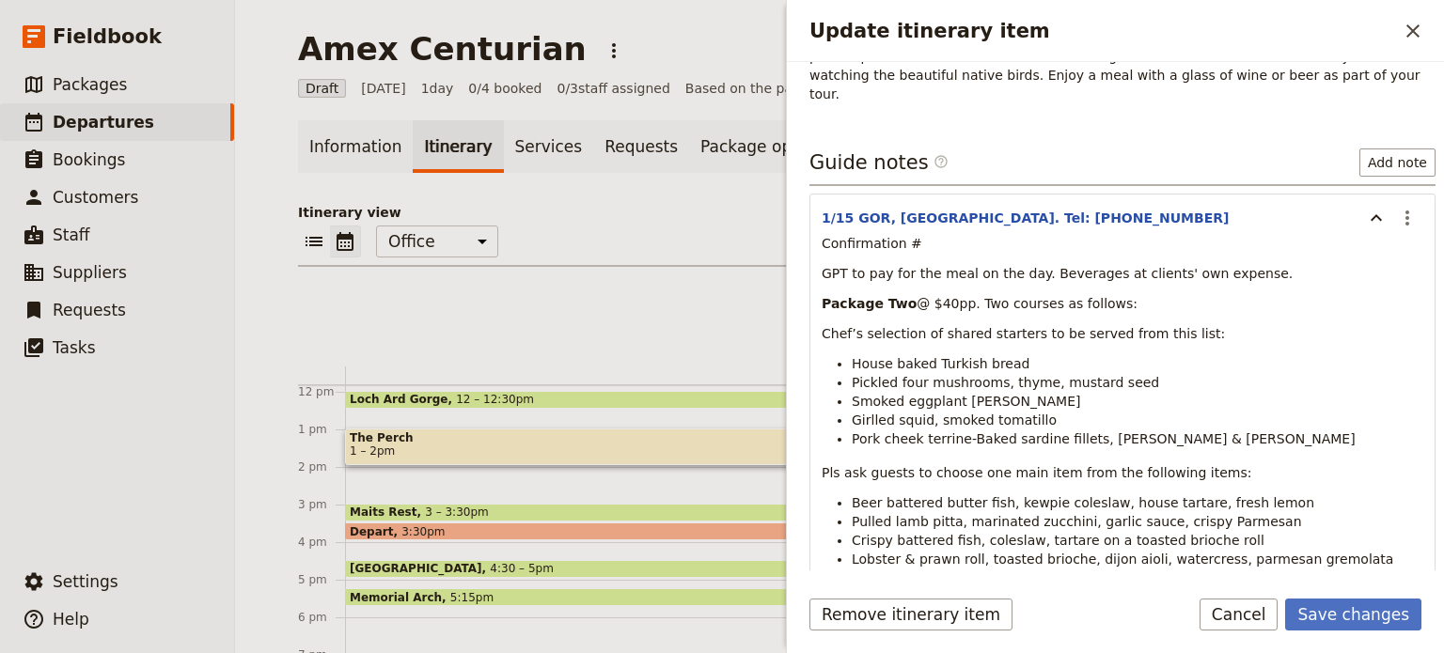
scroll to position [376, 0]
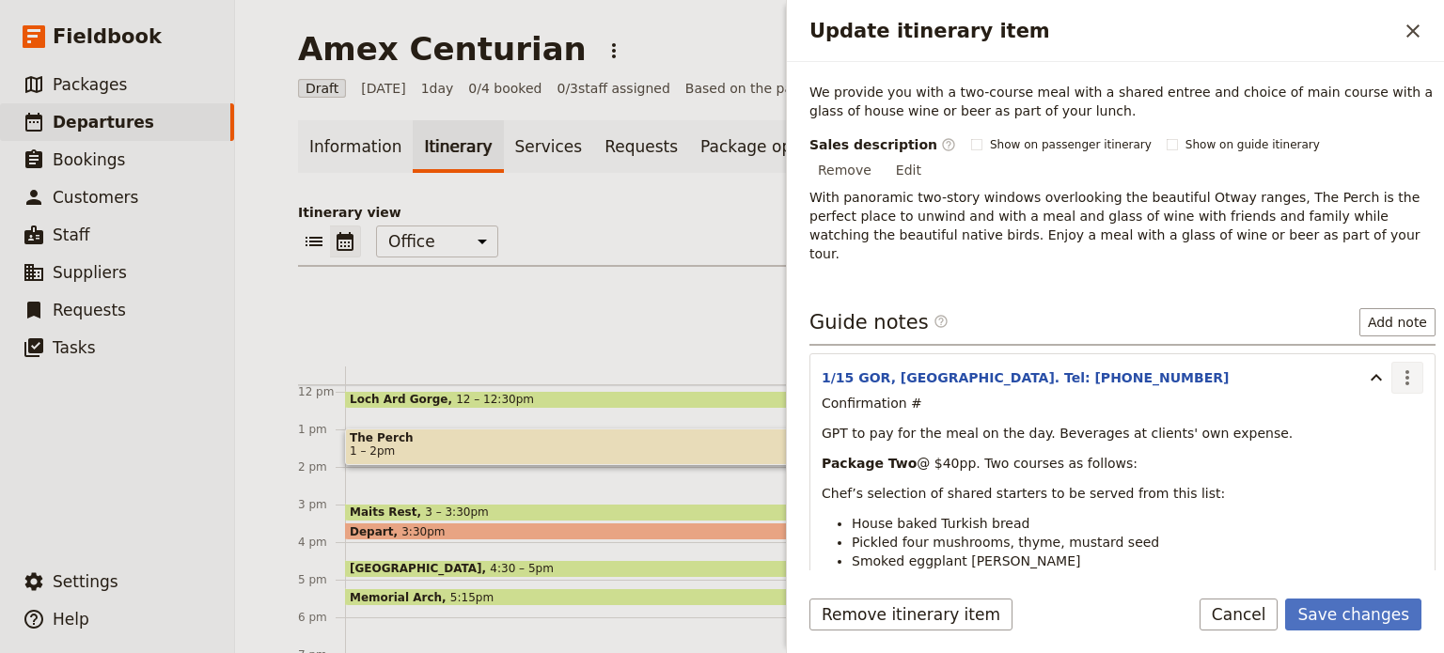
click at [1397, 367] on icon "Actions" at bounding box center [1407, 378] width 23 height 23
click at [1388, 370] on span "Edit note" at bounding box center [1352, 375] width 87 height 19
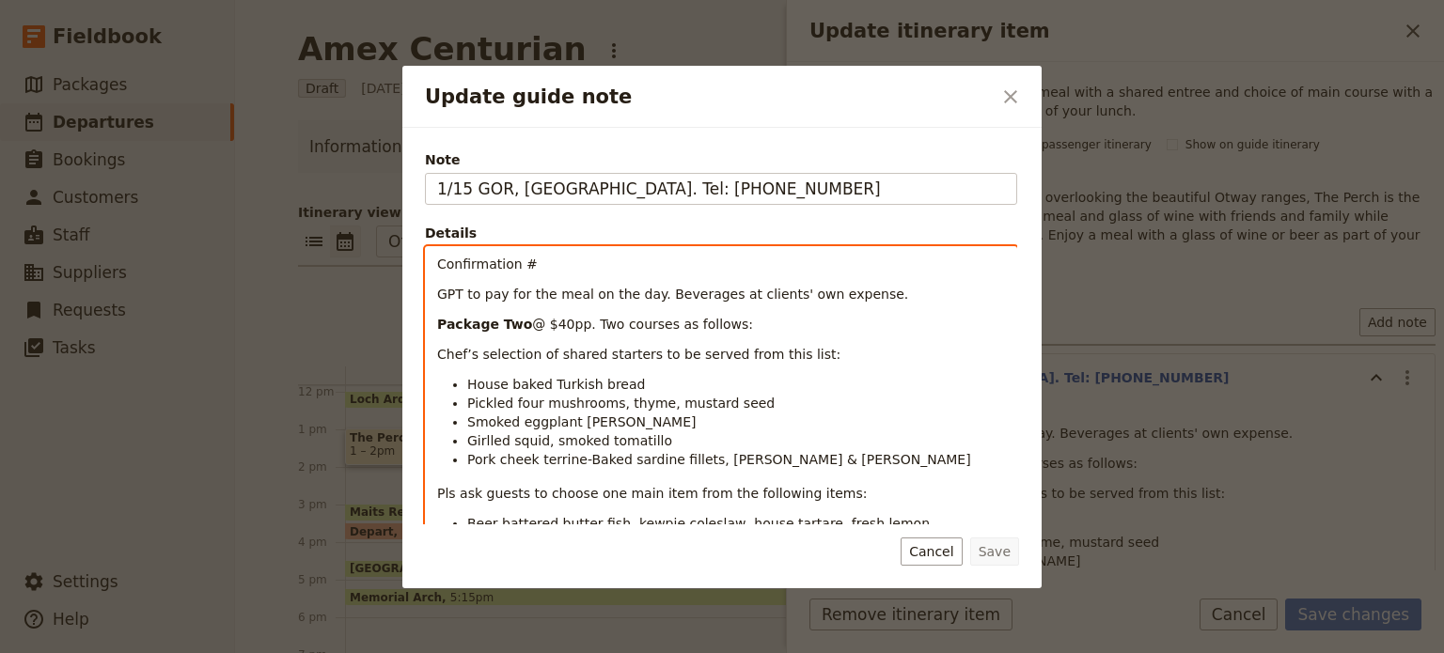
drag, startPoint x: 851, startPoint y: 292, endPoint x: 650, endPoint y: 292, distance: 200.2
click at [650, 292] on p "GPT to pay for the meal on the day. Beverages at clients' own expense." at bounding box center [721, 294] width 568 height 19
click at [638, 292] on span "GPT to pay for the meal on the day. Beverages at clients' own expense." at bounding box center [672, 294] width 471 height 15
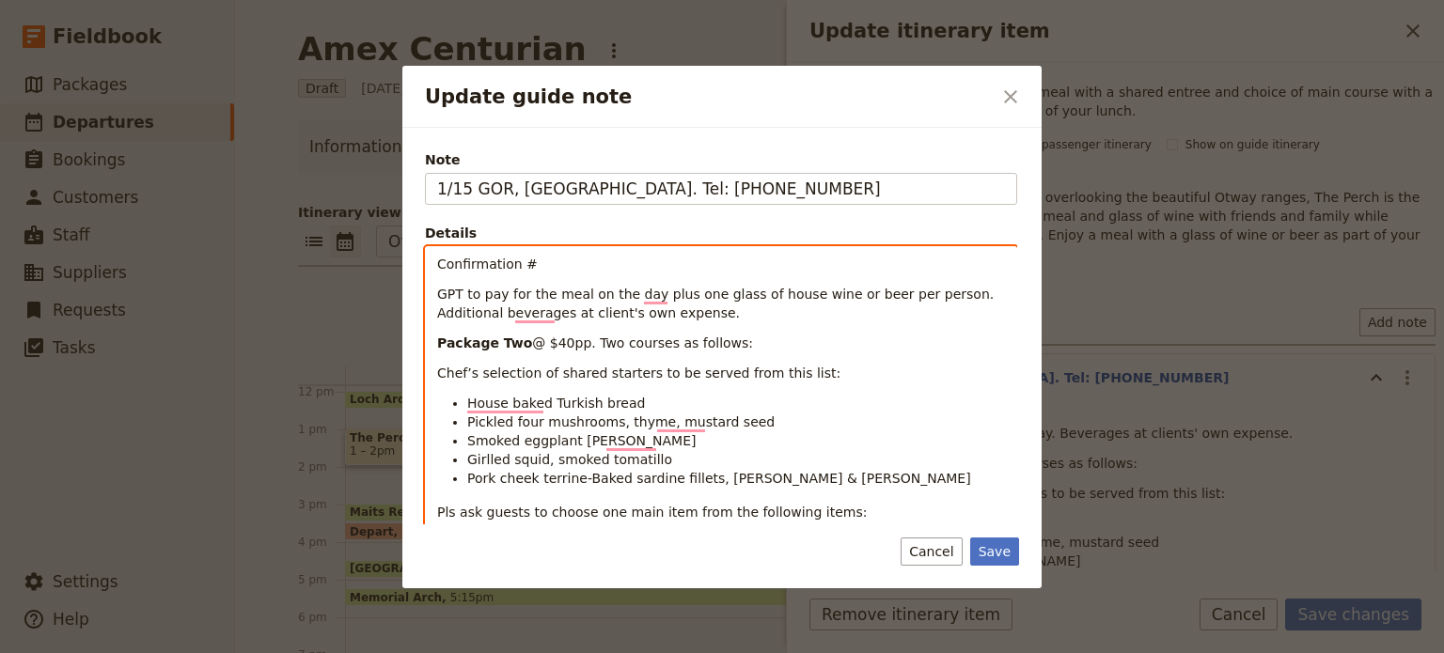
click at [705, 318] on p "GPT to pay for the meal on the day plus one glass of house wine or beer per per…" at bounding box center [721, 304] width 568 height 38
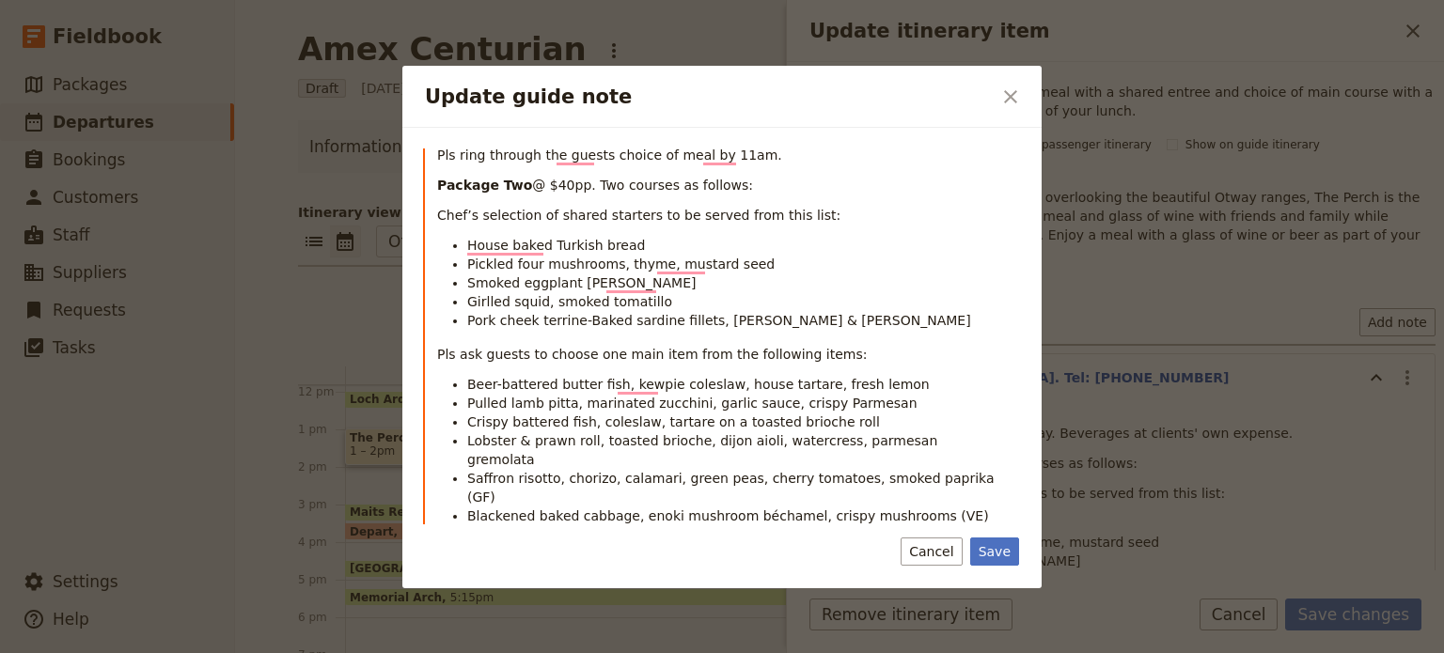
scroll to position [184, 0]
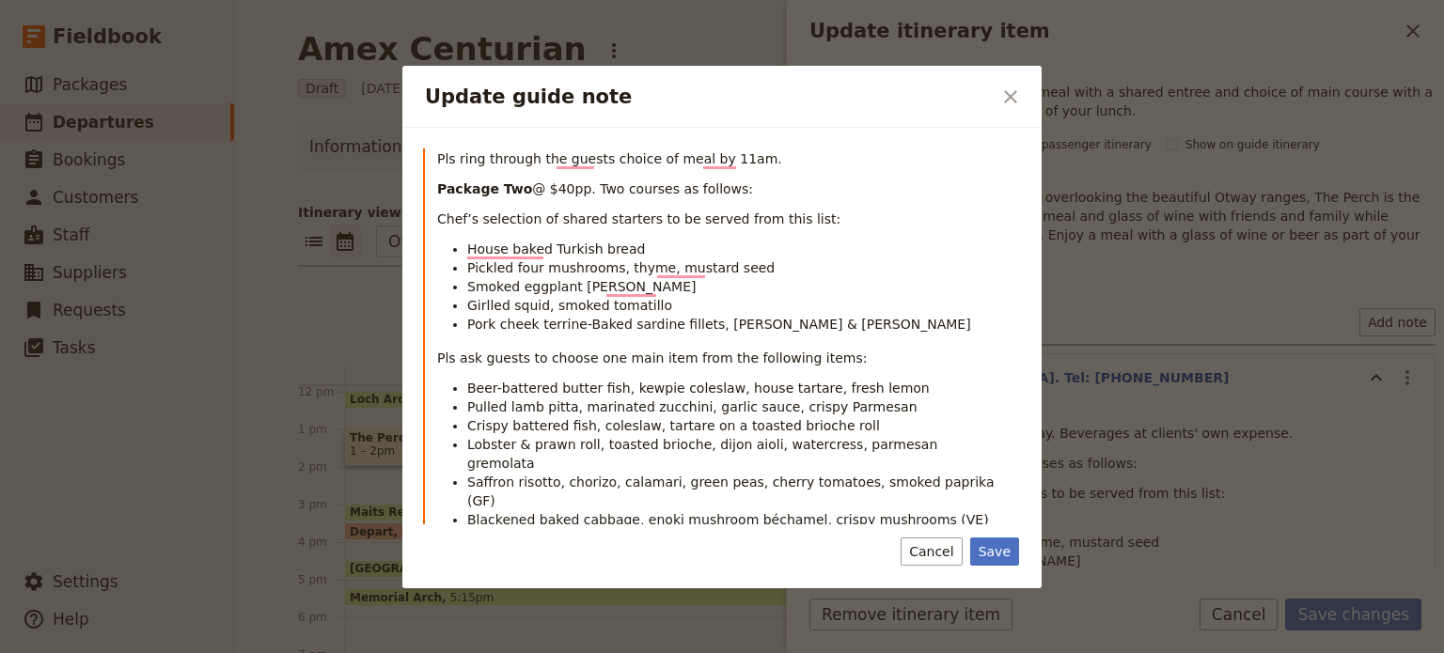
click at [631, 386] on span "Beer-battered butter fish, kewpie coleslaw, house tartare, fresh lemon" at bounding box center [698, 388] width 462 height 15
click at [625, 389] on span "Beer-battered butter fish, kewpie coleslaw, house tartare, fresh lemon" at bounding box center [698, 388] width 462 height 15
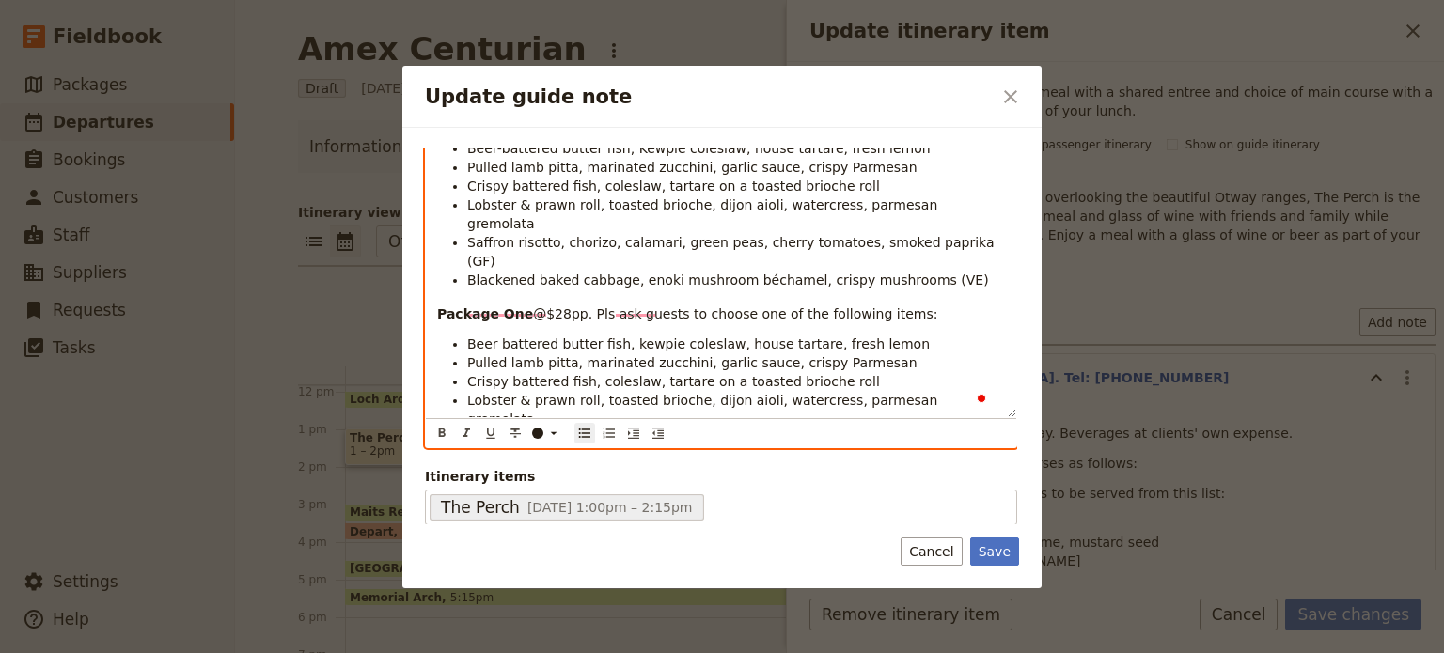
scroll to position [424, 0]
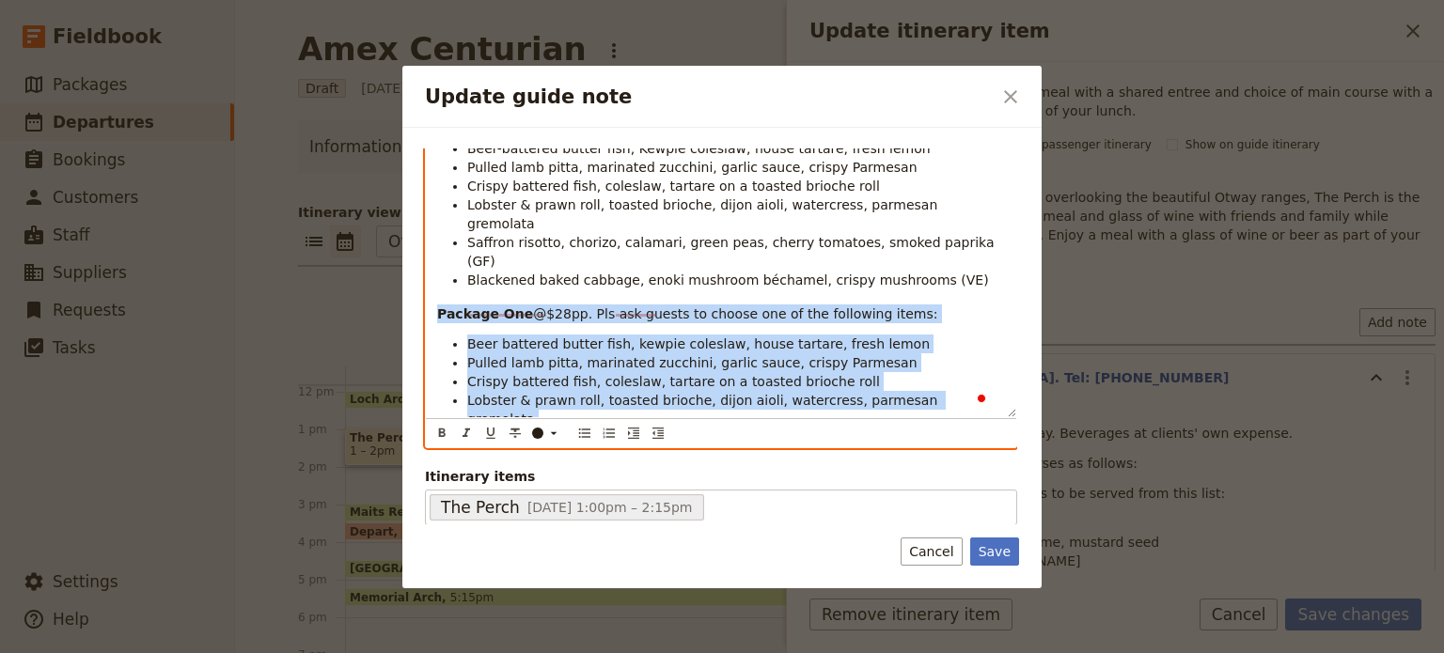
drag, startPoint x: 436, startPoint y: 268, endPoint x: 1076, endPoint y: 410, distance: 655.6
click at [1076, 652] on div "Update guide note ​ Note 1/15 GOR, Lavers Hill. Tel: 5237 3110 Details Confirma…" at bounding box center [722, 653] width 1444 height 0
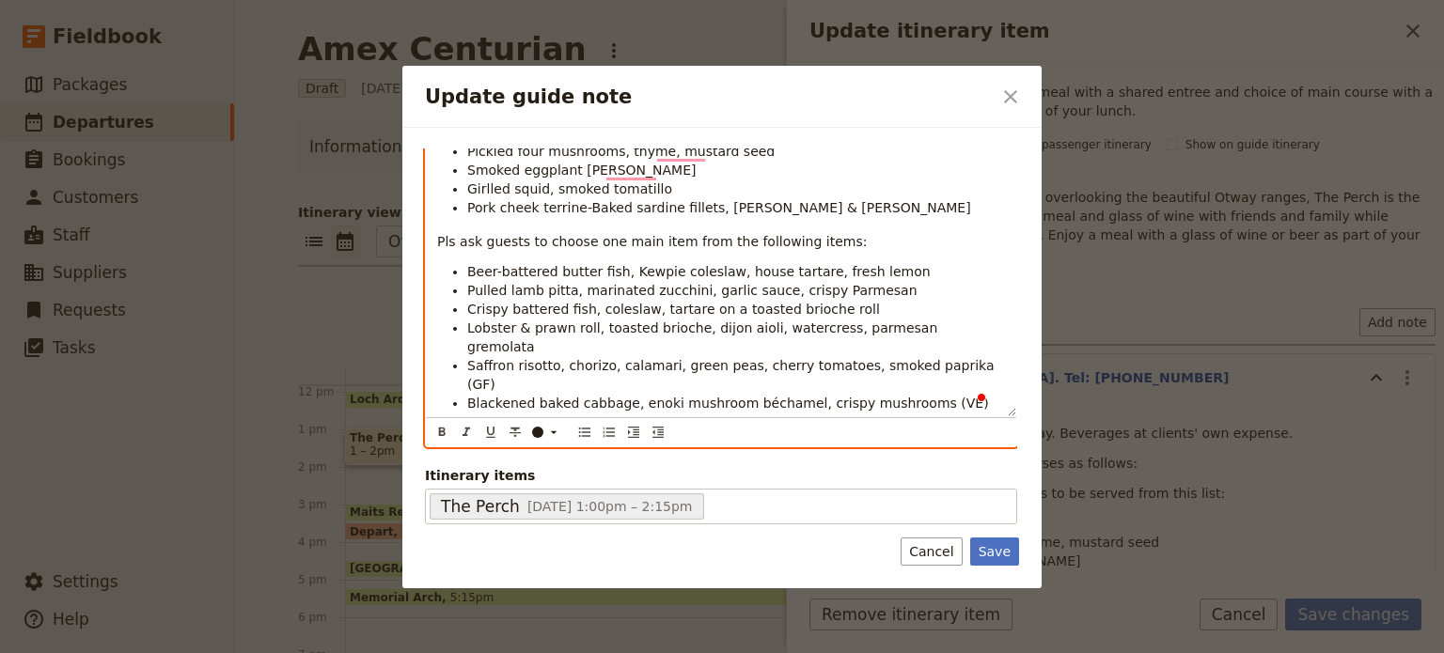
scroll to position [267, 0]
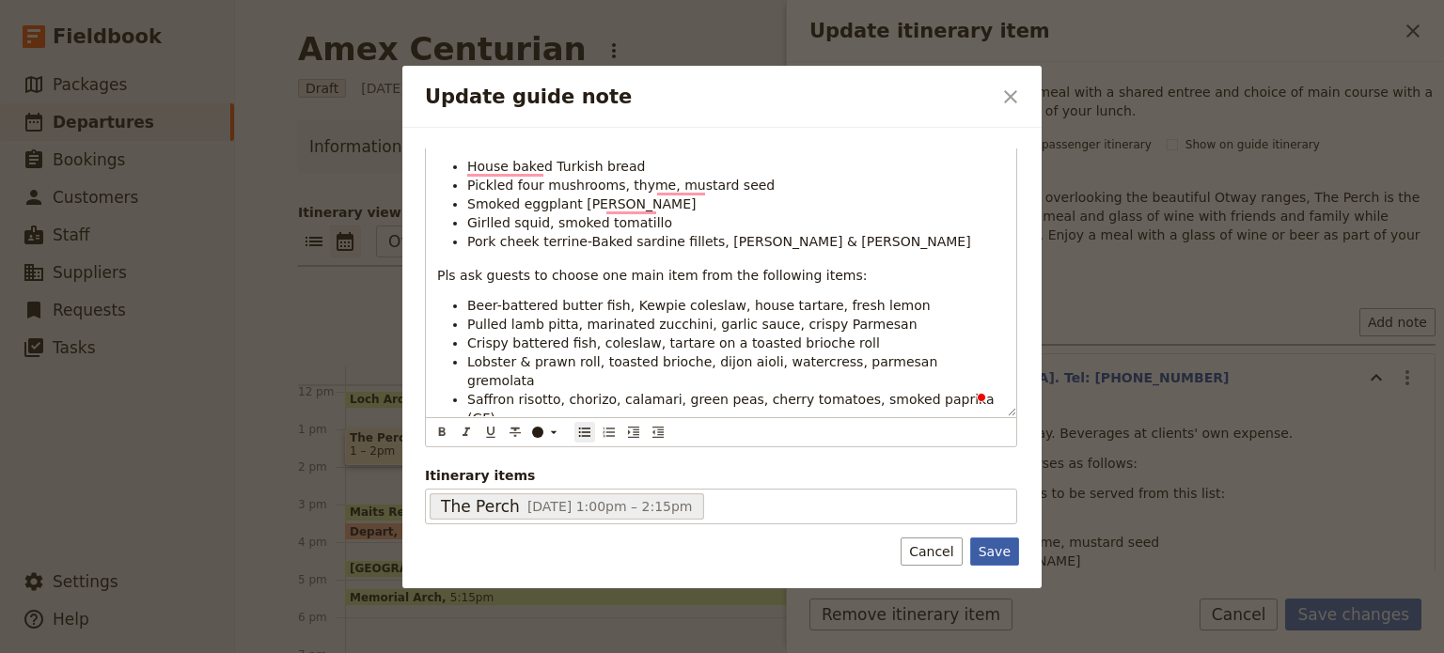
click at [995, 549] on button "Save" at bounding box center [994, 552] width 49 height 28
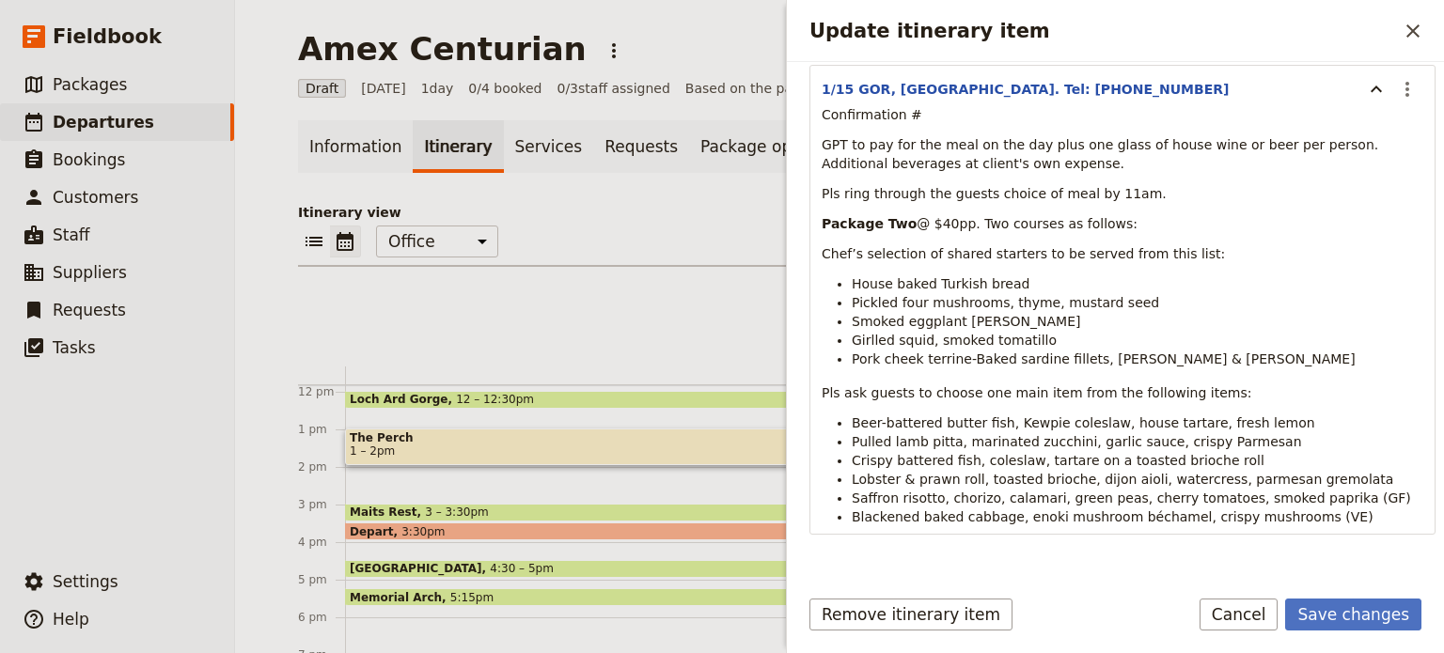
scroll to position [666, 0]
click at [1384, 614] on button "Save changes" at bounding box center [1353, 615] width 136 height 32
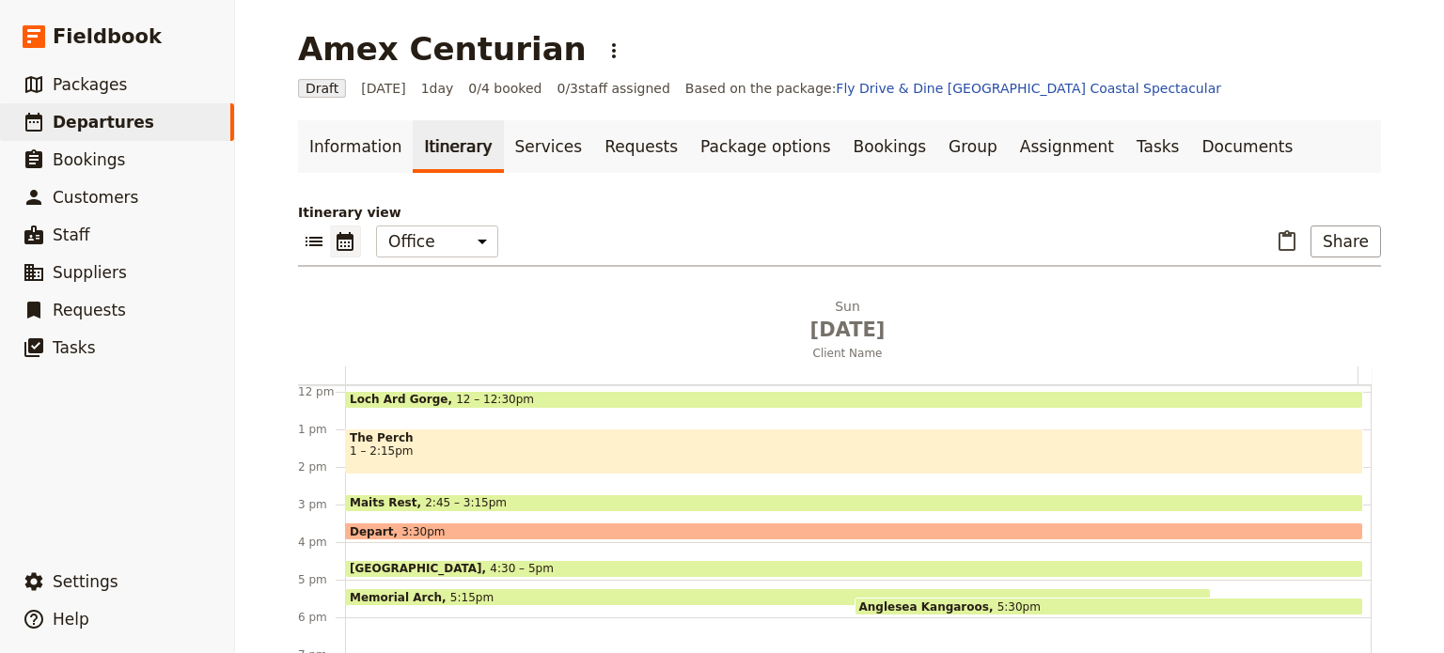
click at [380, 499] on span "Maits Rest" at bounding box center [387, 502] width 75 height 13
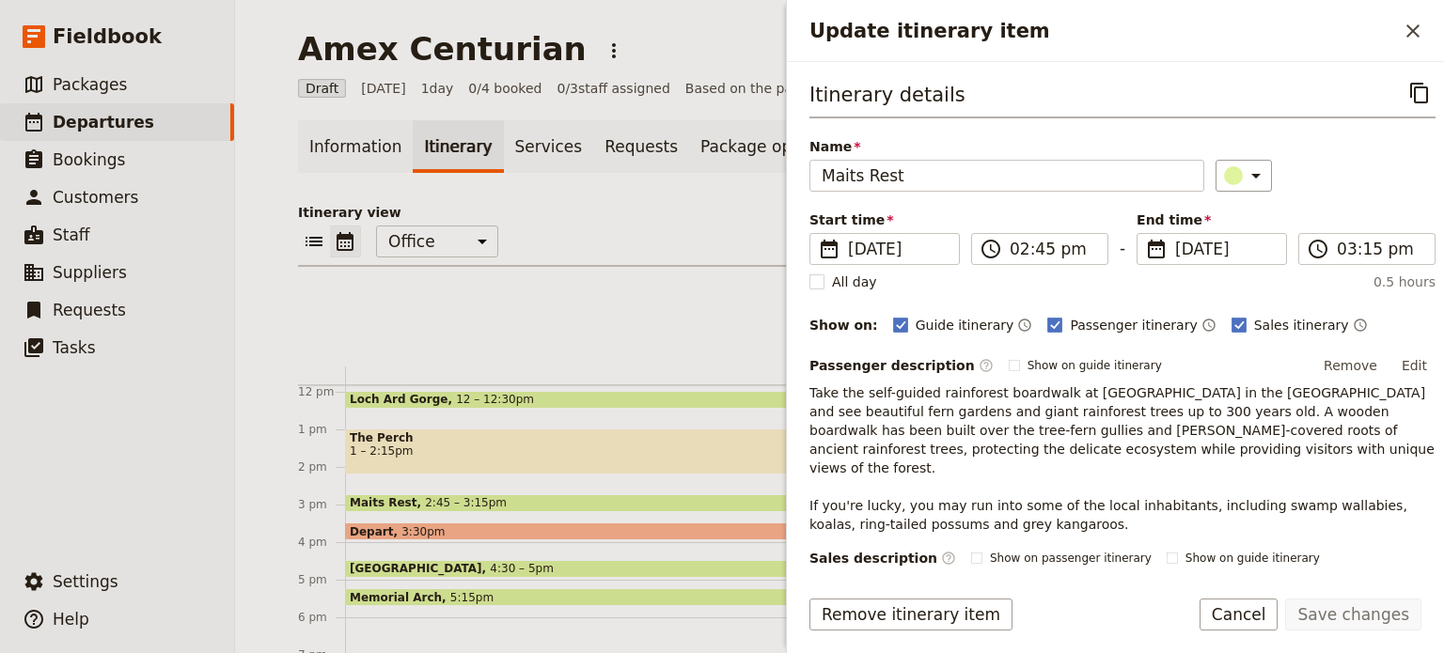
click at [1429, 33] on div "Update itinerary item ​" at bounding box center [1115, 31] width 657 height 62
click at [1408, 25] on icon "Close drawer" at bounding box center [1412, 30] width 13 height 13
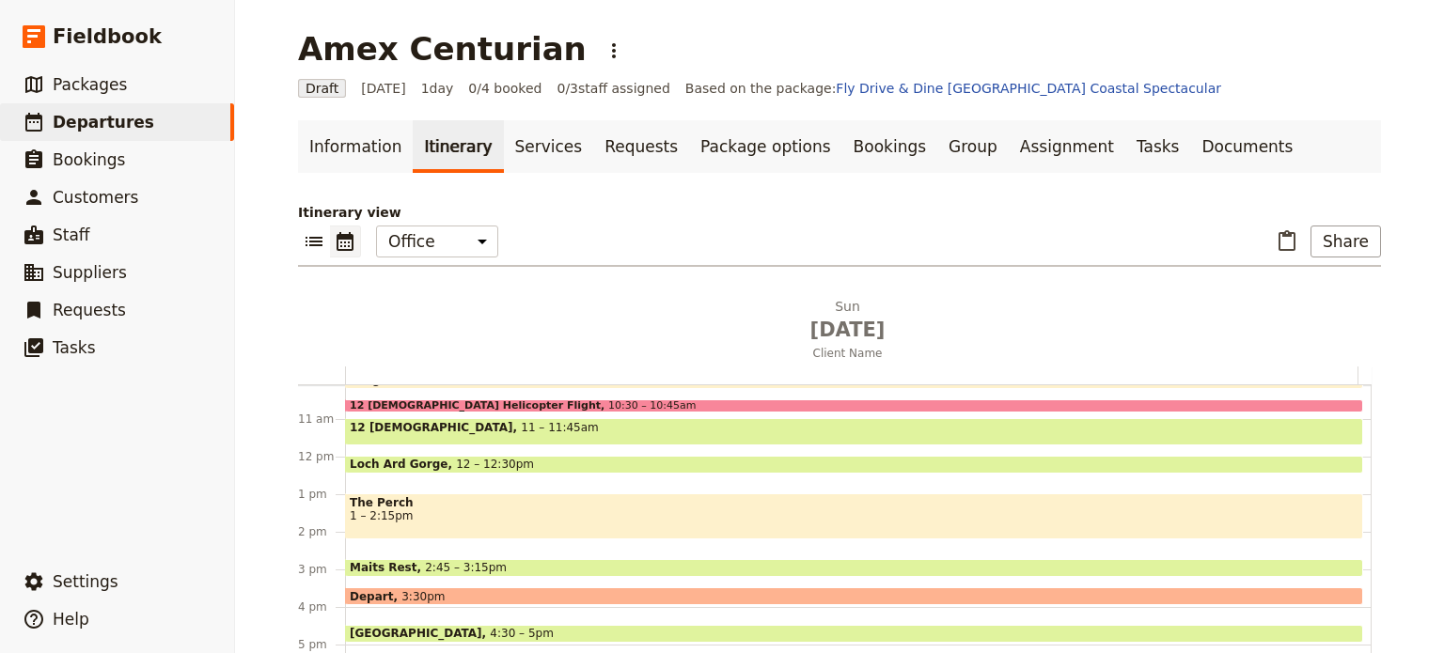
scroll to position [351, 0]
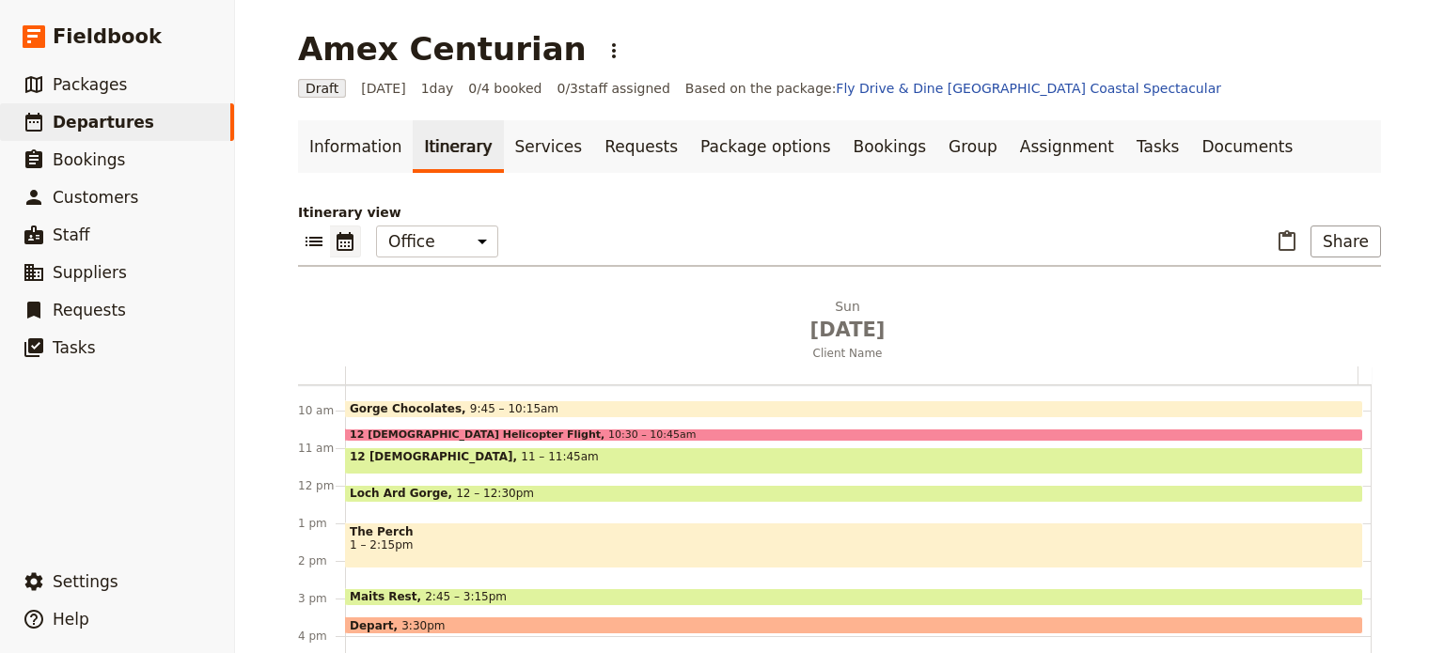
click at [603, 429] on div "12 Apostles Helicopter Flight 10:30 – 10:45am" at bounding box center [854, 435] width 1018 height 13
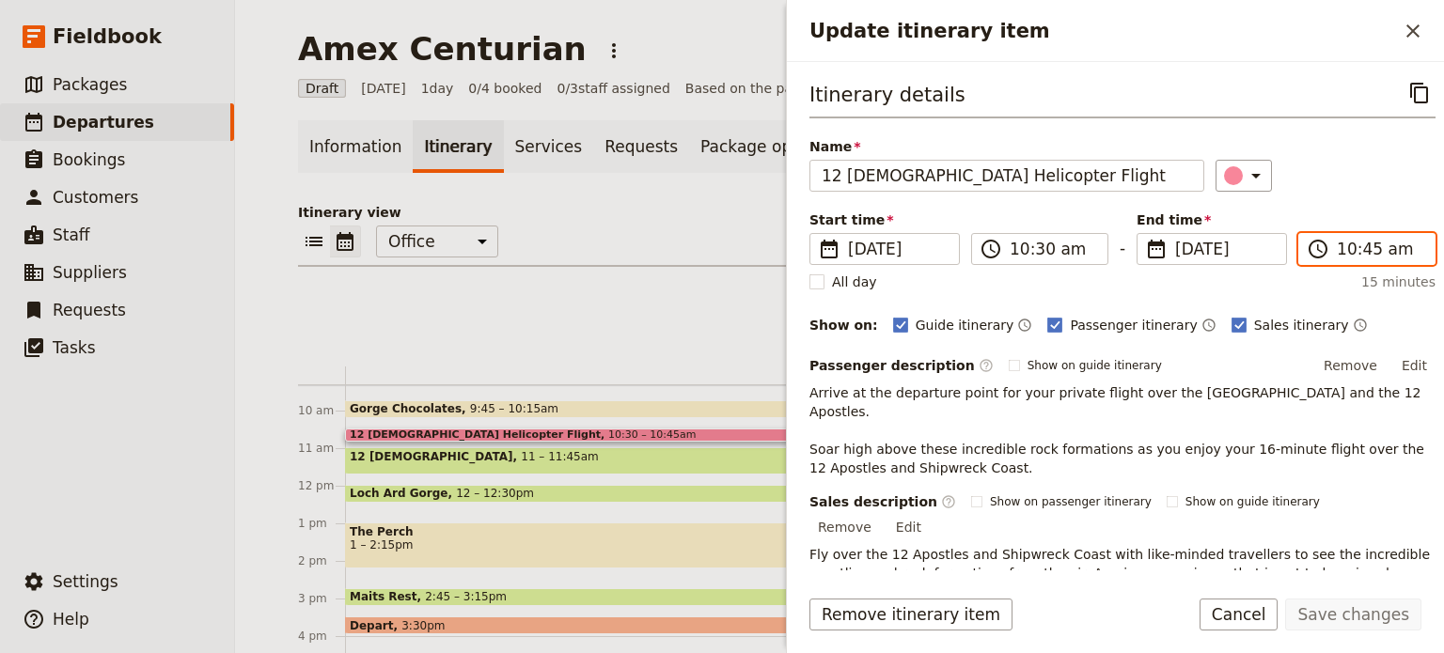
click at [1361, 248] on input "10:45 am" at bounding box center [1380, 249] width 86 height 23
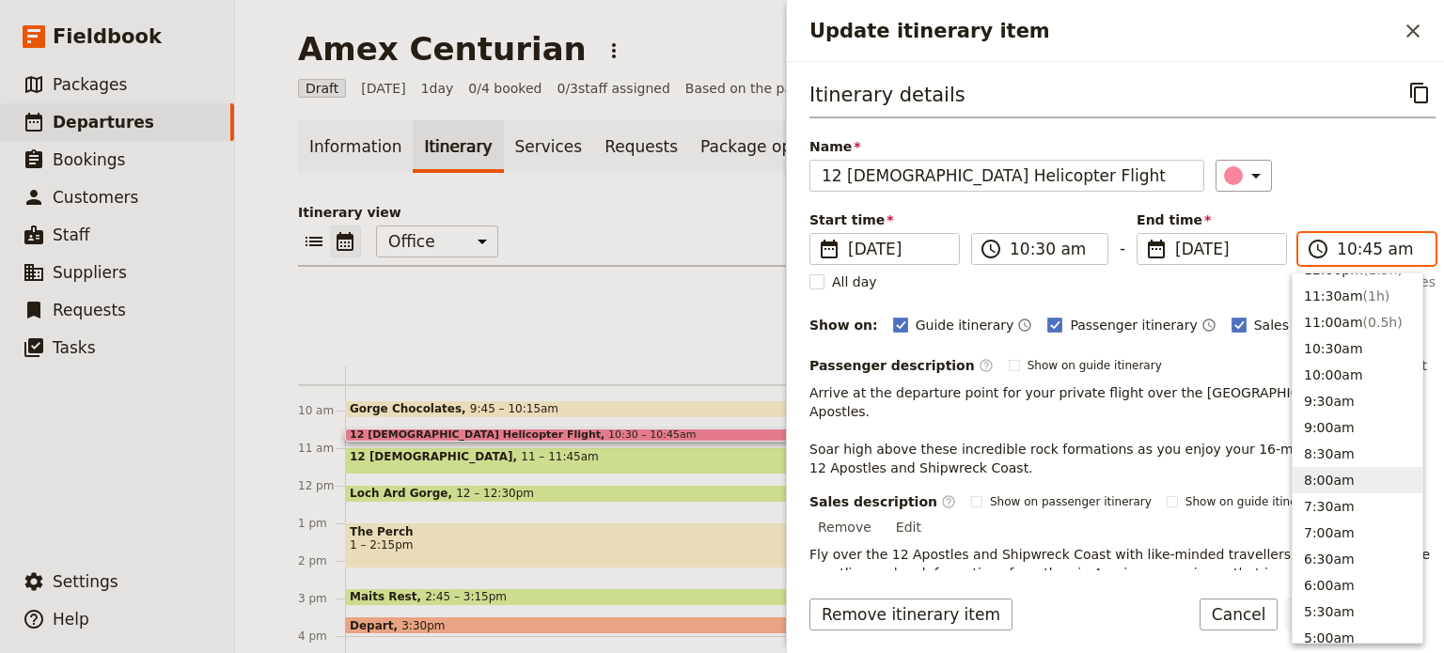
scroll to position [594, 0]
click at [1363, 354] on span "( 0.5h )" at bounding box center [1382, 354] width 39 height 15
type input "11:00 am"
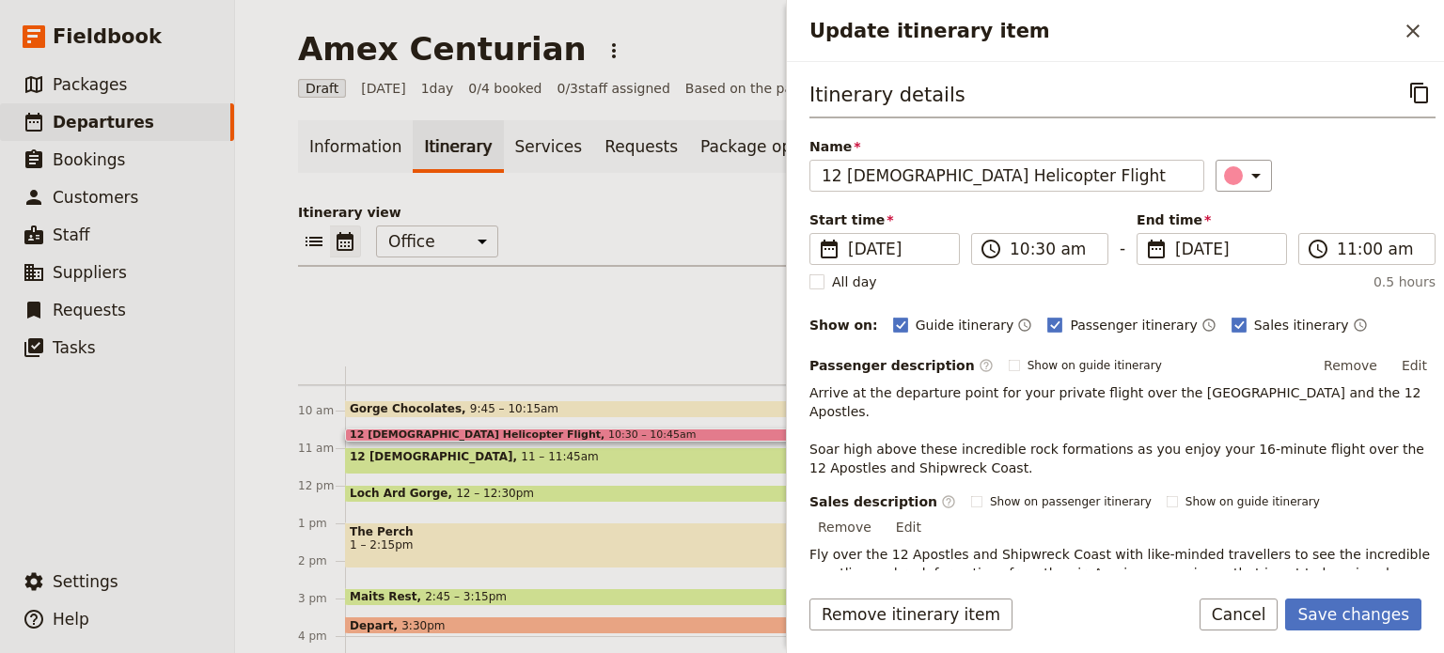
click at [1347, 193] on div "Itinerary details ​ Name 12 Apostles Helicopter Flight ​ Start time ​ 14 Sep 20…" at bounding box center [1122, 330] width 626 height 506
click at [1399, 610] on button "Save changes" at bounding box center [1353, 615] width 136 height 32
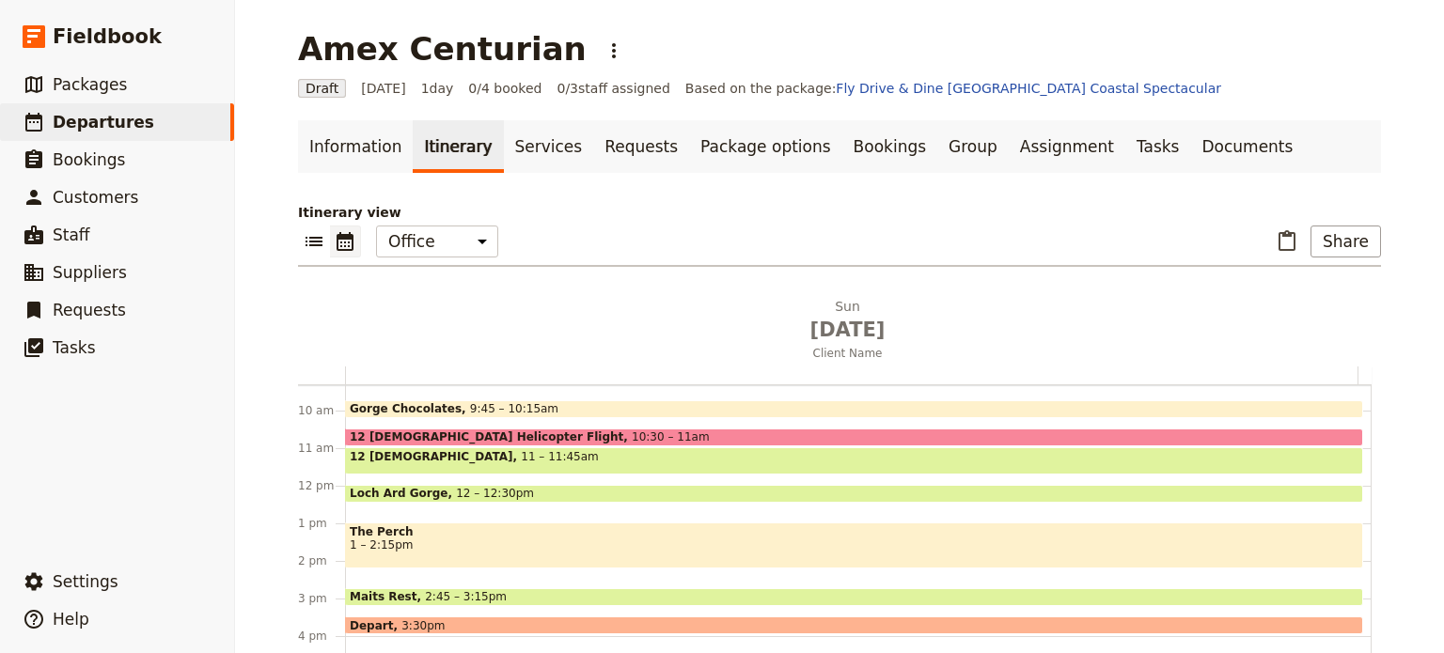
click at [489, 439] on span at bounding box center [854, 442] width 1016 height 8
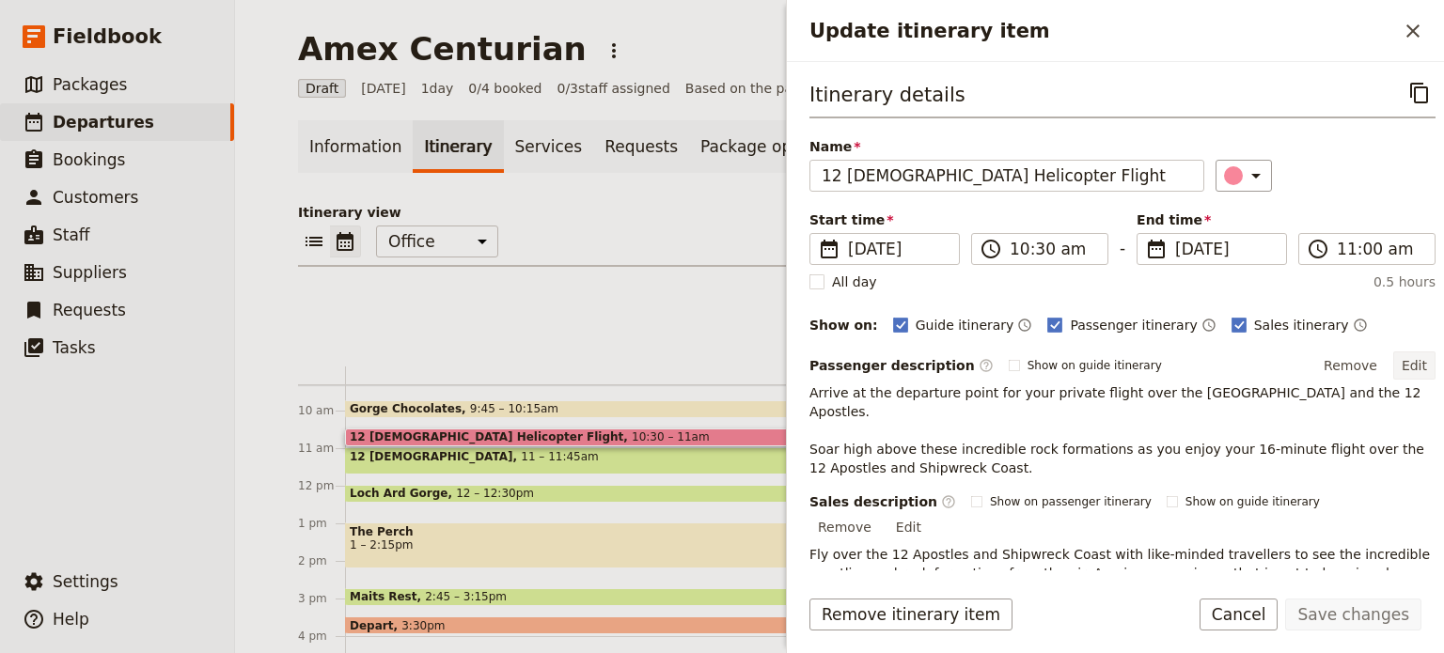
click at [1411, 361] on button "Edit" at bounding box center [1414, 366] width 42 height 28
click at [1273, 618] on button "Cancel" at bounding box center [1238, 615] width 79 height 32
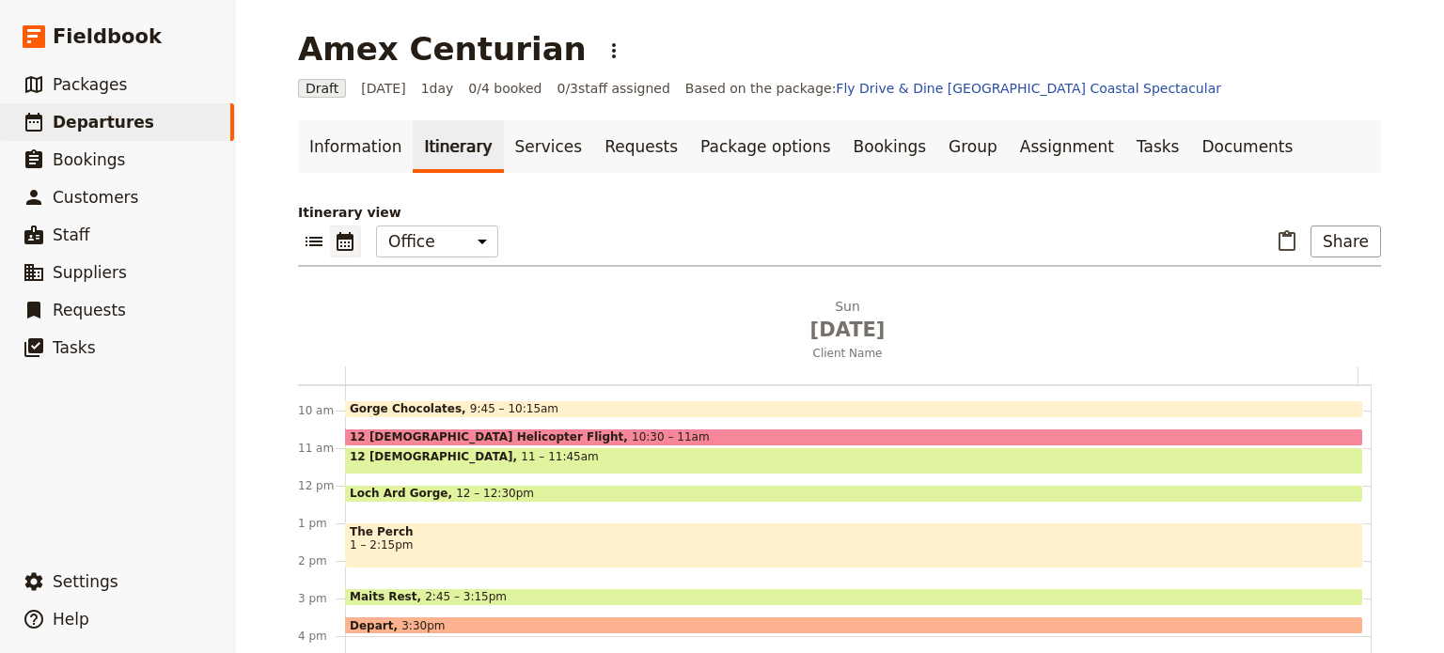
click at [457, 430] on span "12 Apostles Helicopter Flight" at bounding box center [491, 436] width 282 height 13
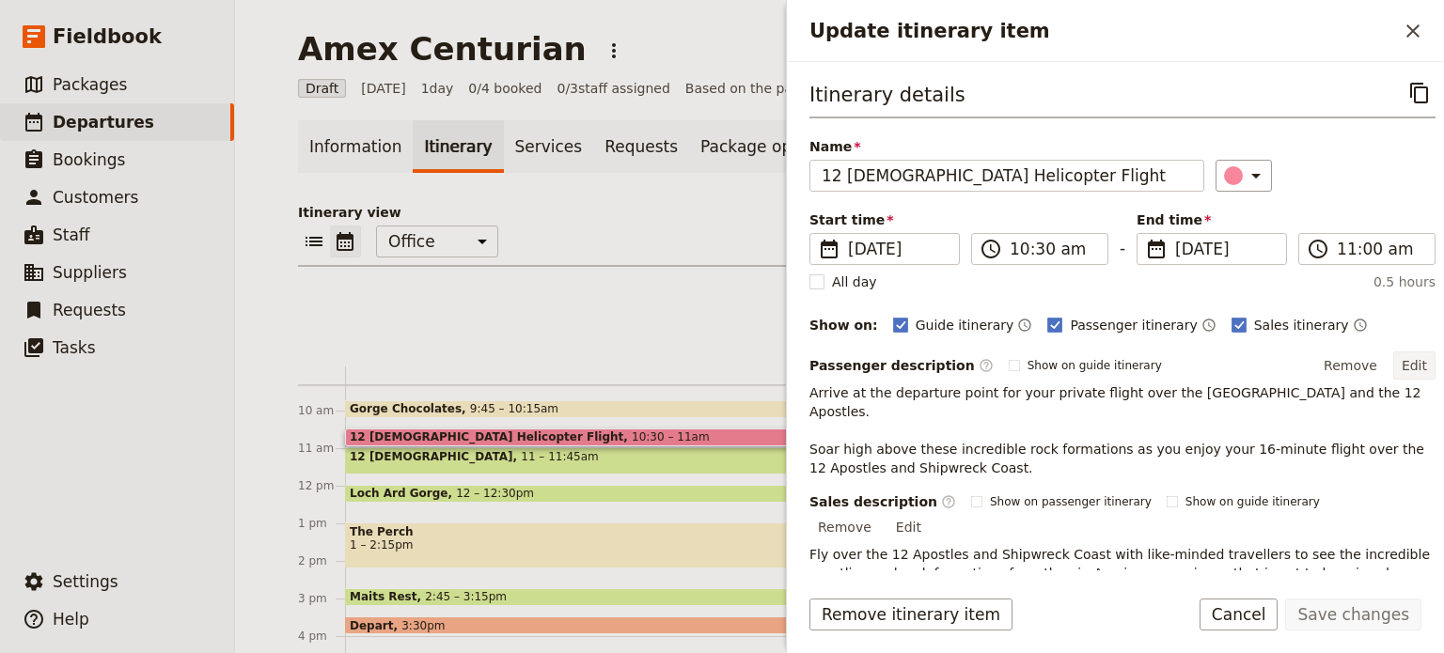
click at [1402, 356] on button "Edit" at bounding box center [1414, 366] width 42 height 28
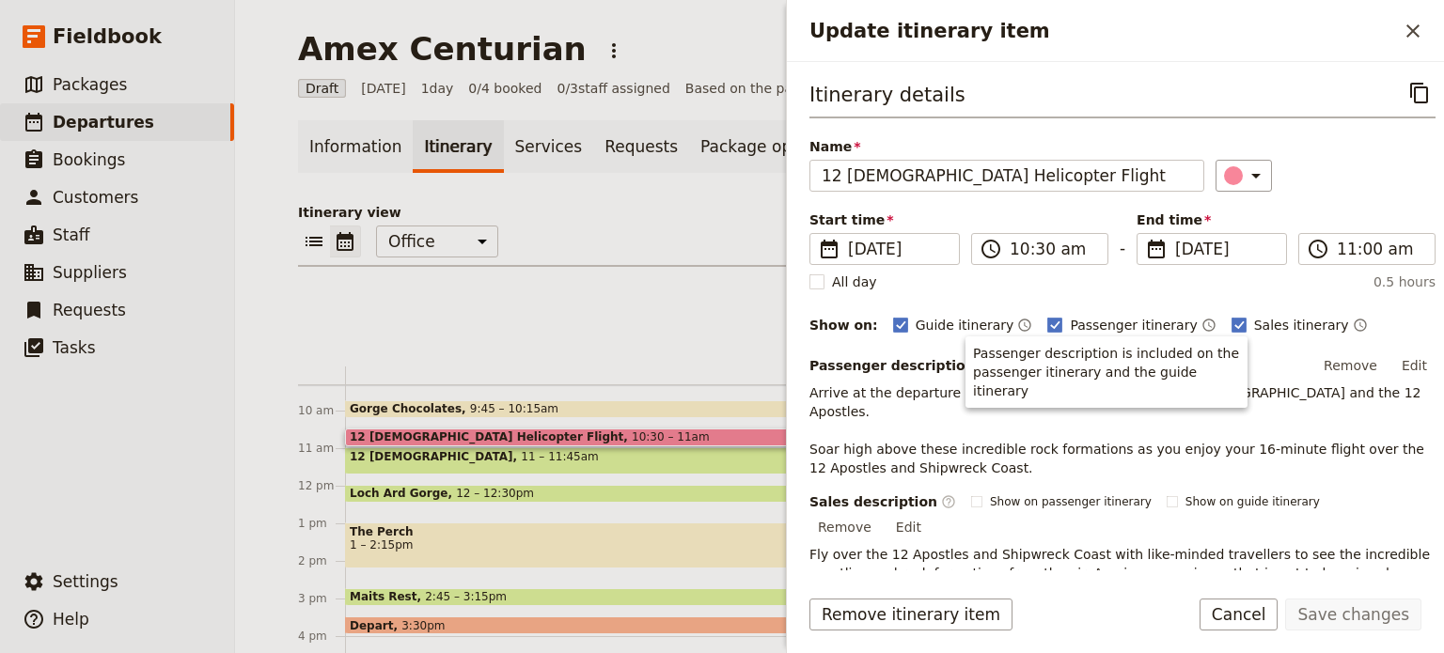
click at [1393, 360] on button "Edit" at bounding box center [1414, 366] width 42 height 28
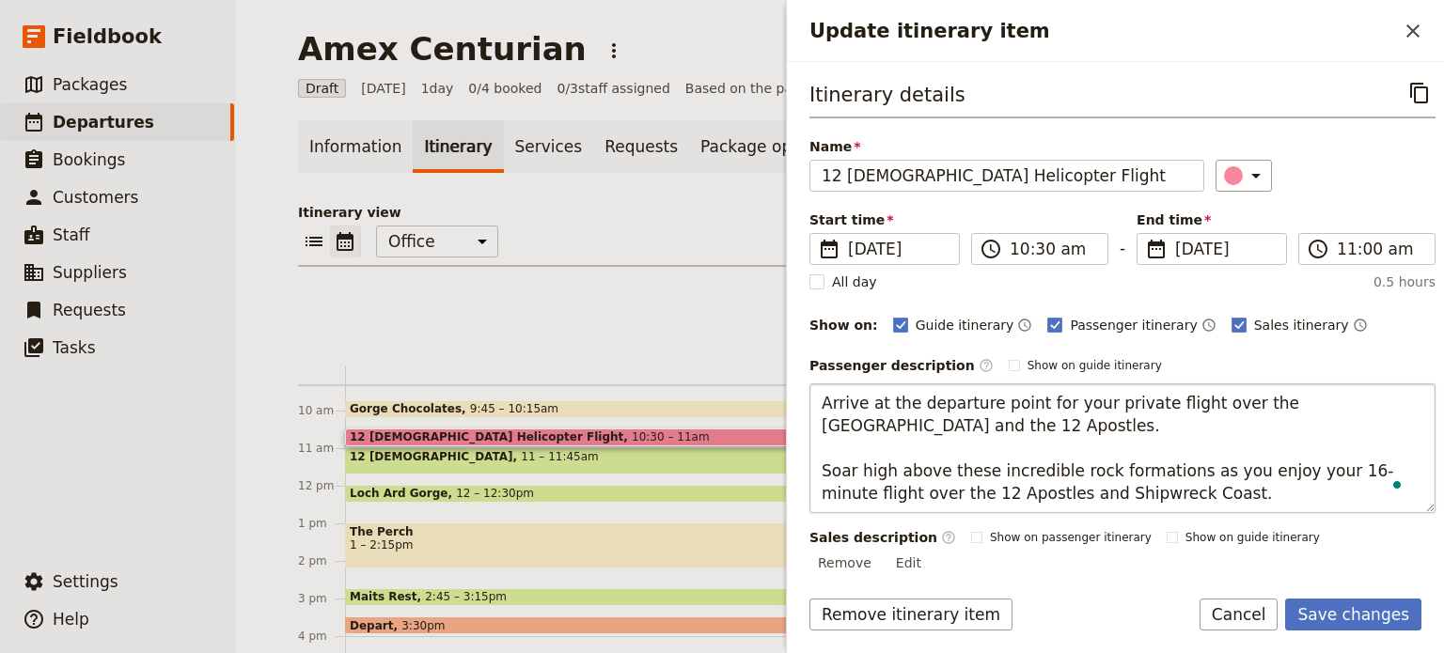
click at [822, 473] on textarea "Arrive at the departure point for your private flight over the Shipwreck Coast …" at bounding box center [1122, 448] width 626 height 130
type textarea "Arrive at the departure point for your private flight over the Shipwreck Coast …"
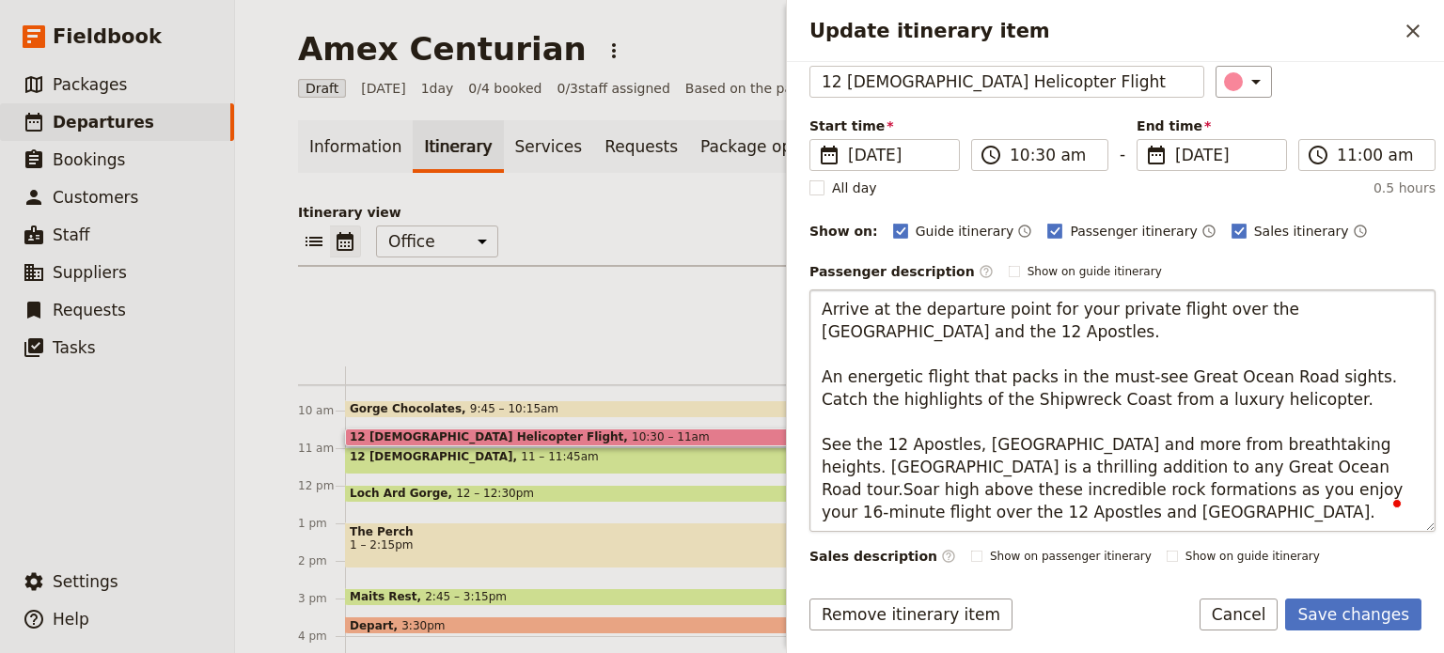
scroll to position [188, 0]
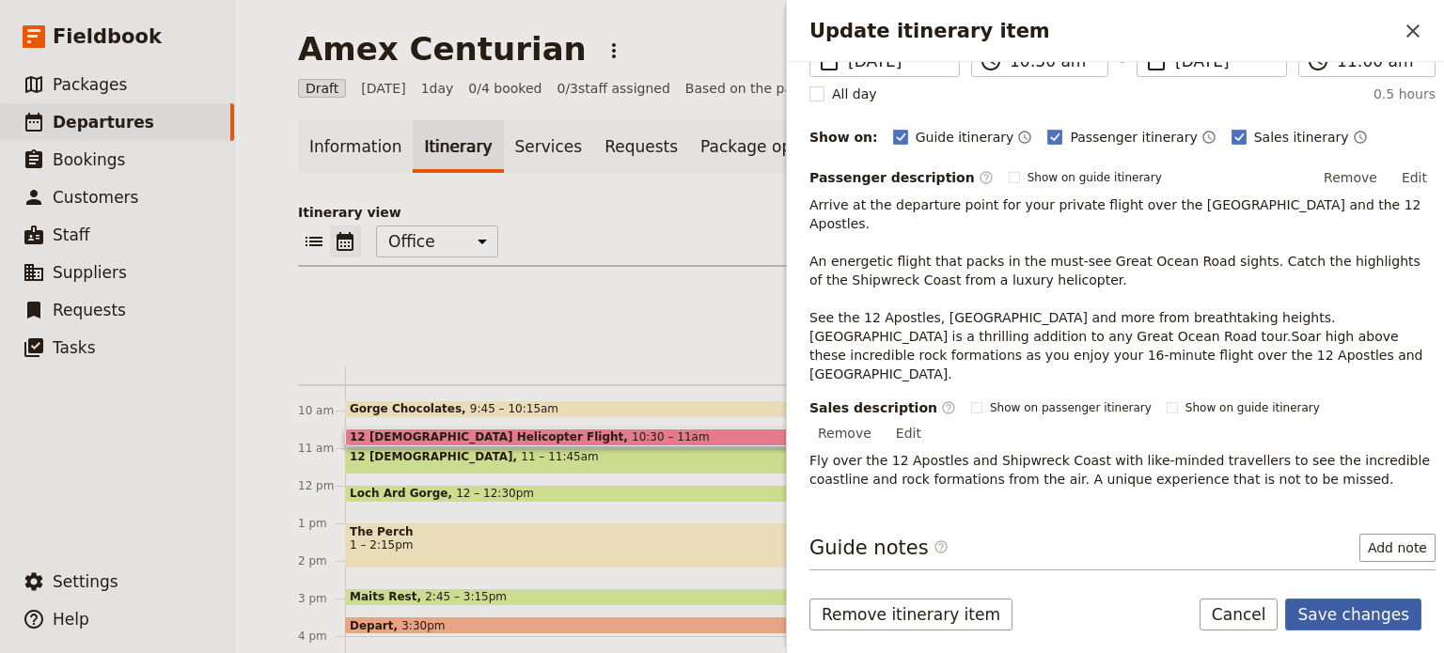
click at [1326, 617] on button "Save changes" at bounding box center [1353, 615] width 136 height 32
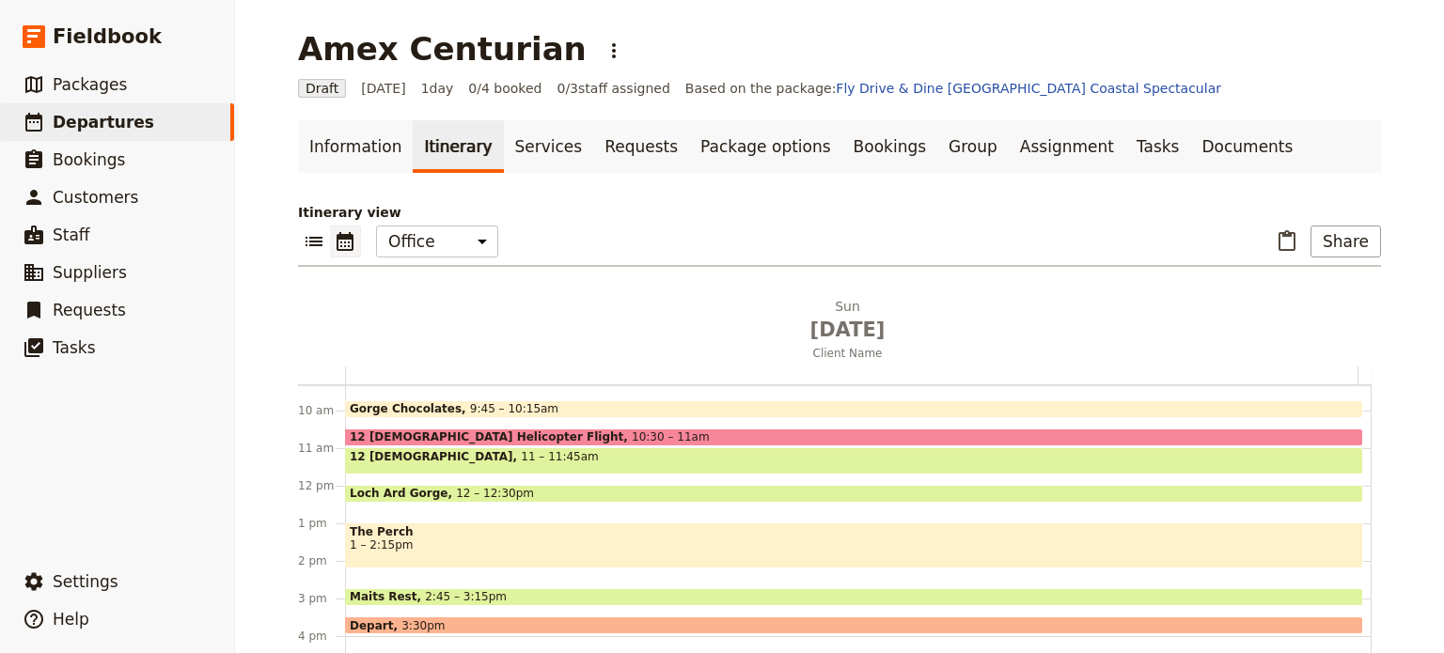
click at [481, 430] on span "12 Apostles Helicopter Flight" at bounding box center [491, 436] width 282 height 13
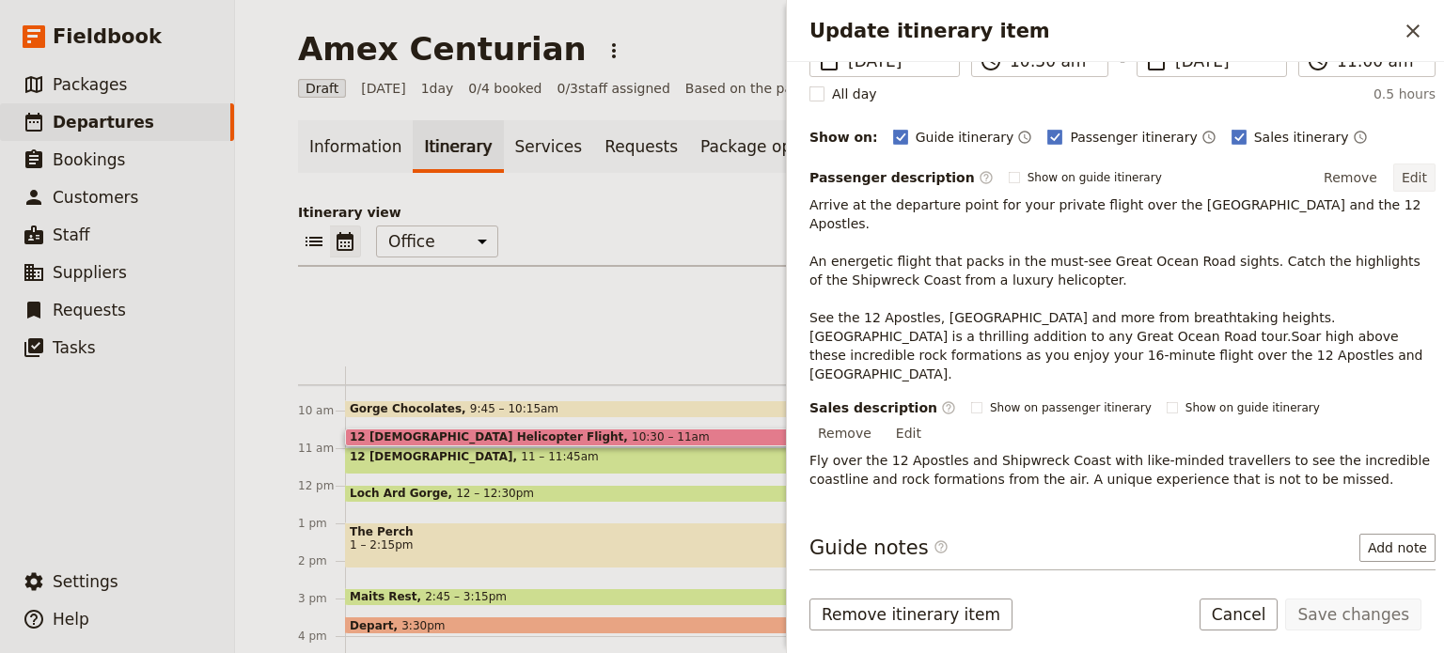
click at [1398, 169] on button "Edit" at bounding box center [1414, 178] width 42 height 28
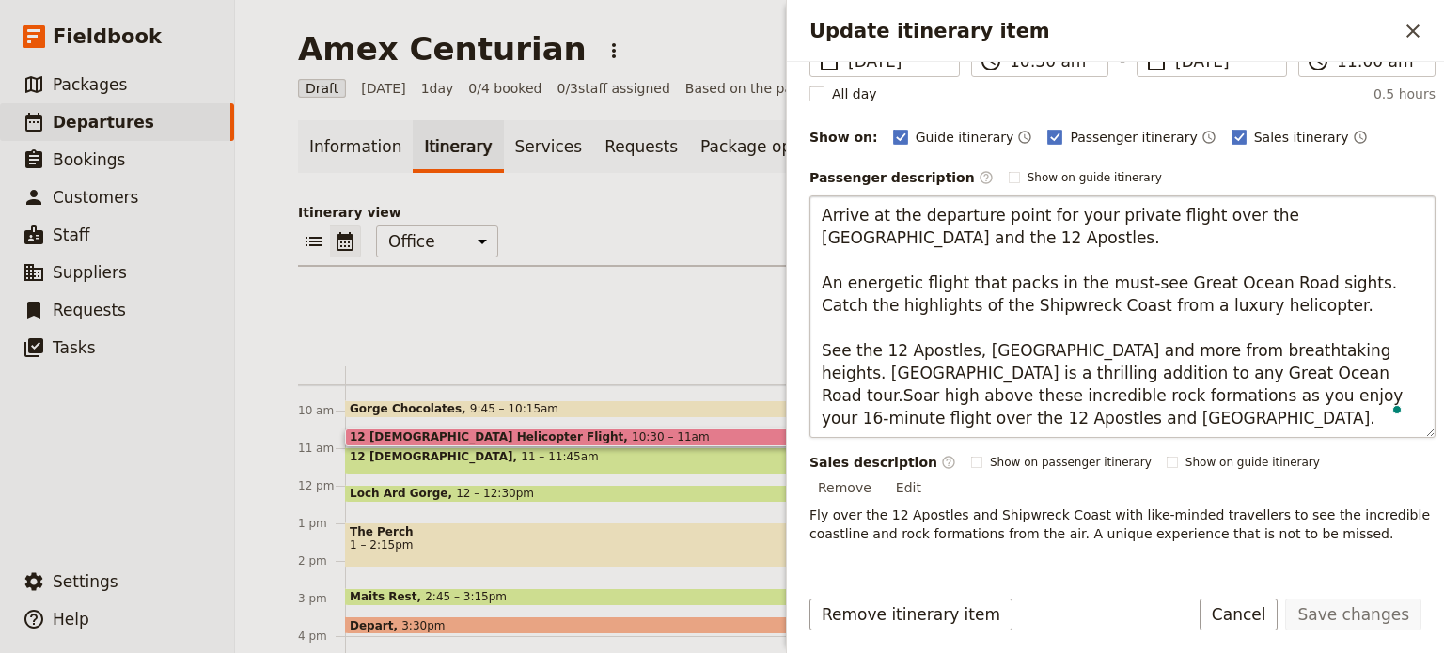
click at [821, 279] on textarea "Arrive at the departure point for your private flight over the Shipwreck Coast …" at bounding box center [1122, 317] width 626 height 243
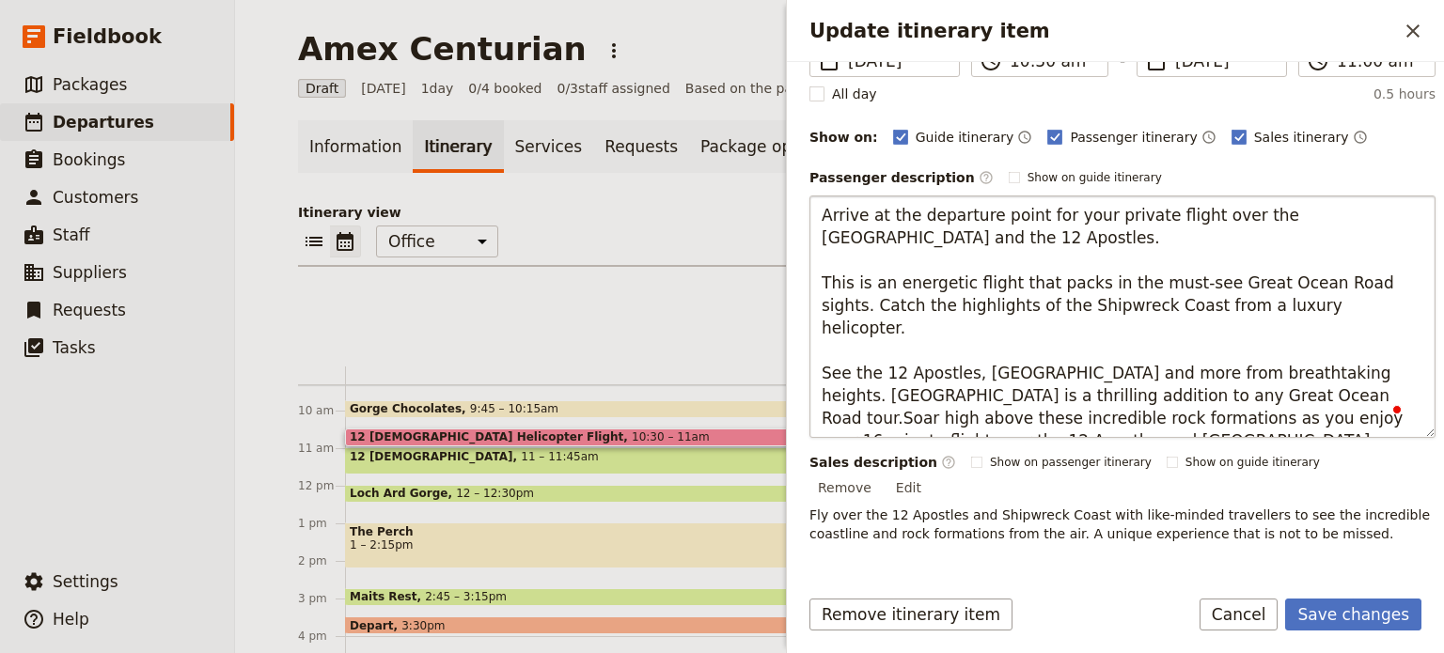
click at [1338, 297] on textarea "Arrive at the departure point for your private flight over the Shipwreck Coast …" at bounding box center [1122, 317] width 626 height 243
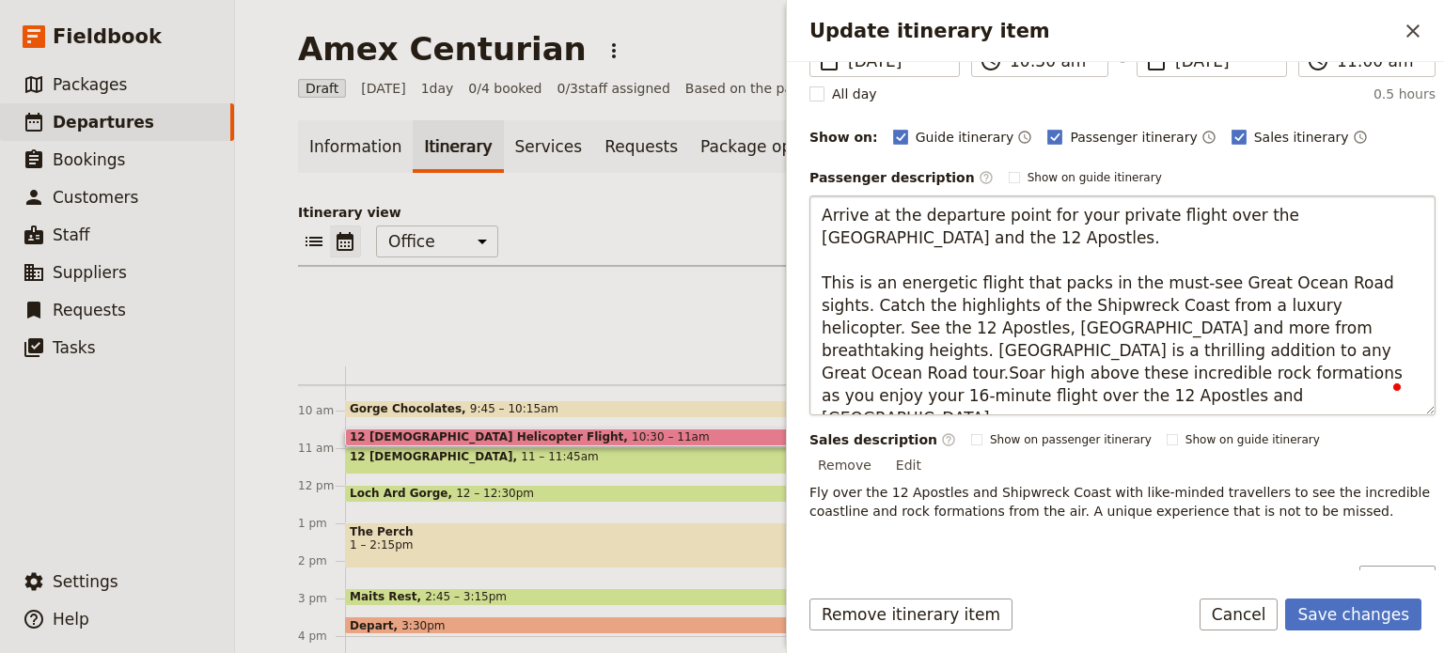
click at [881, 332] on textarea "Arrive at the departure point for your private flight over the Shipwreck Coast …" at bounding box center [1122, 306] width 626 height 220
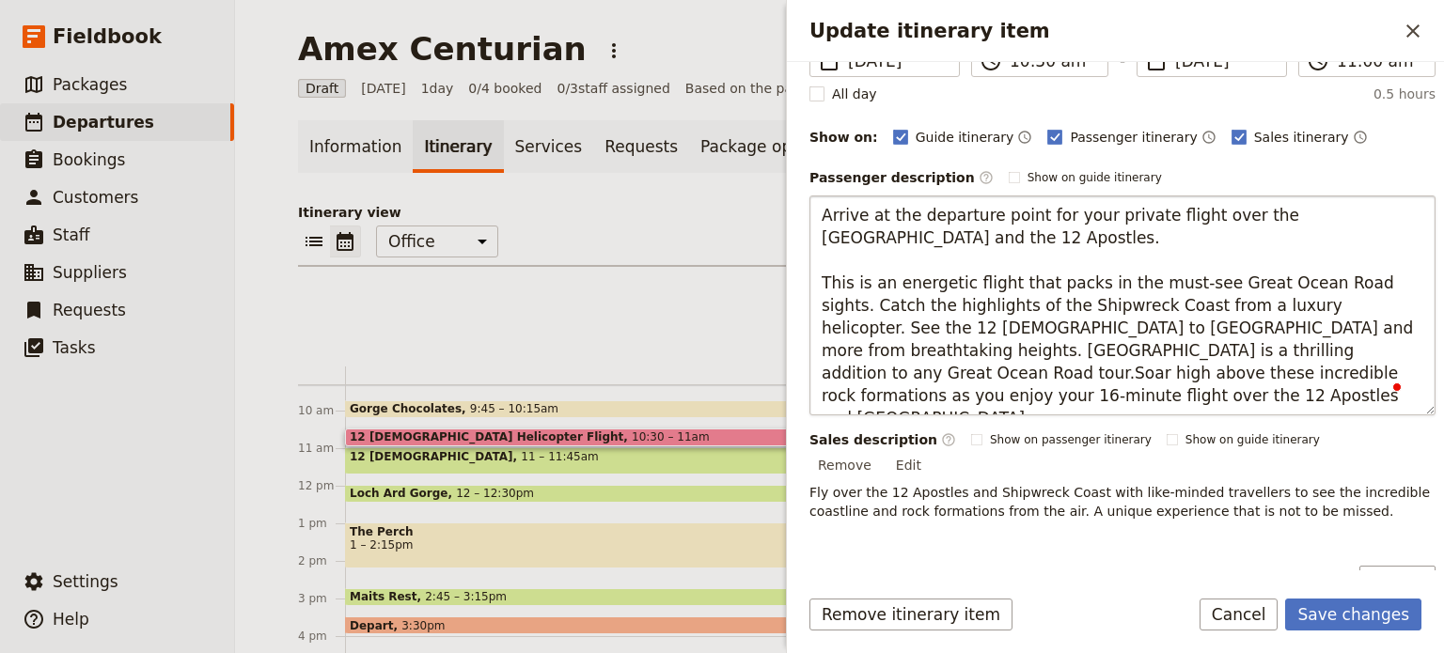
click at [1079, 324] on textarea "Arrive at the departure point for your private flight over the Shipwreck Coast …" at bounding box center [1122, 306] width 626 height 220
drag, startPoint x: 880, startPoint y: 349, endPoint x: 1349, endPoint y: 350, distance: 469.0
click at [1349, 350] on textarea "Arrive at the departure point for your private flight over the Shipwreck Coast …" at bounding box center [1122, 306] width 626 height 220
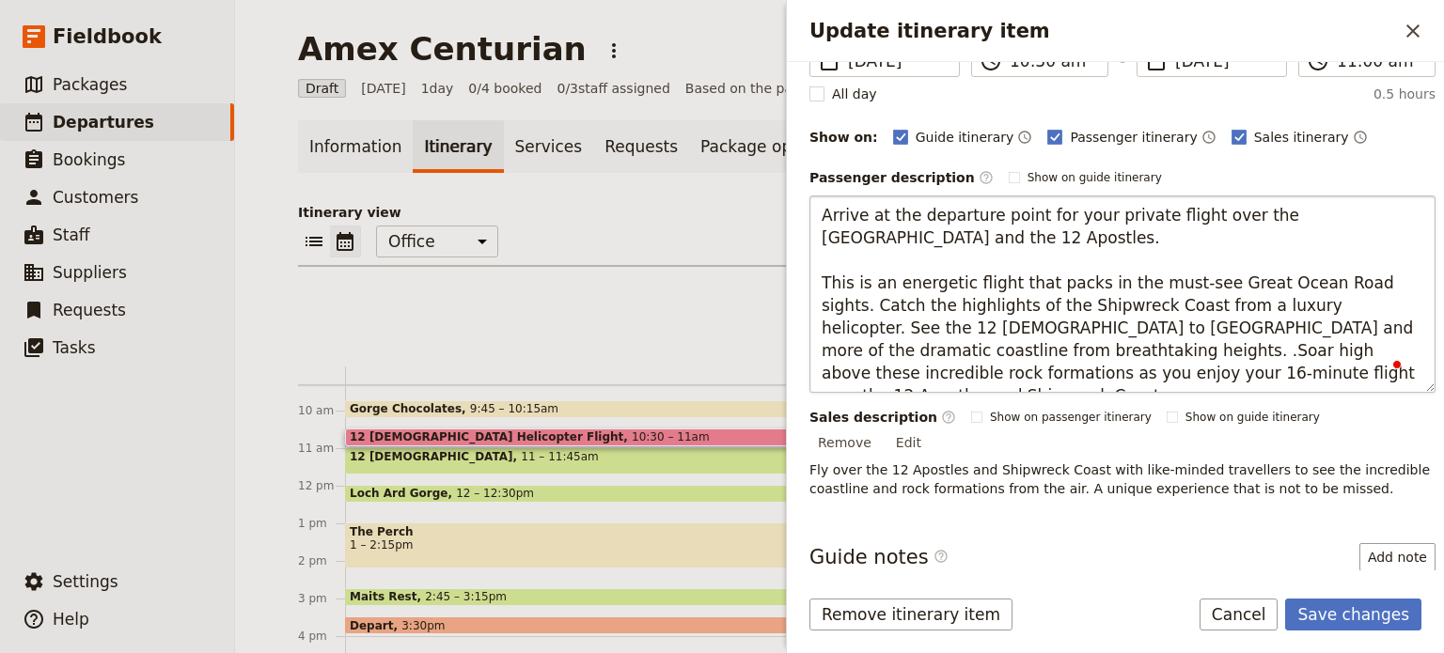
type textarea "Arrive at the departure point for your private flight over the Shipwreck Coast …"
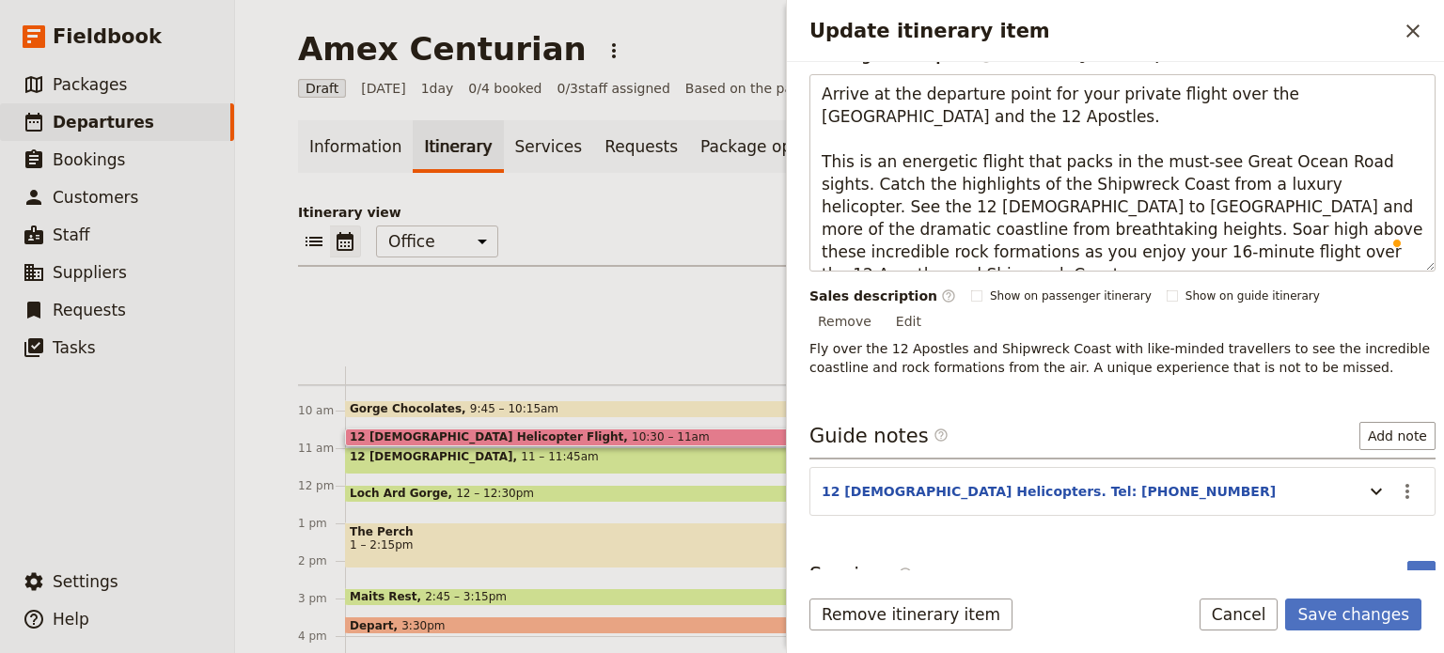
scroll to position [311, 0]
click at [1365, 478] on icon "Update itinerary item" at bounding box center [1376, 489] width 23 height 23
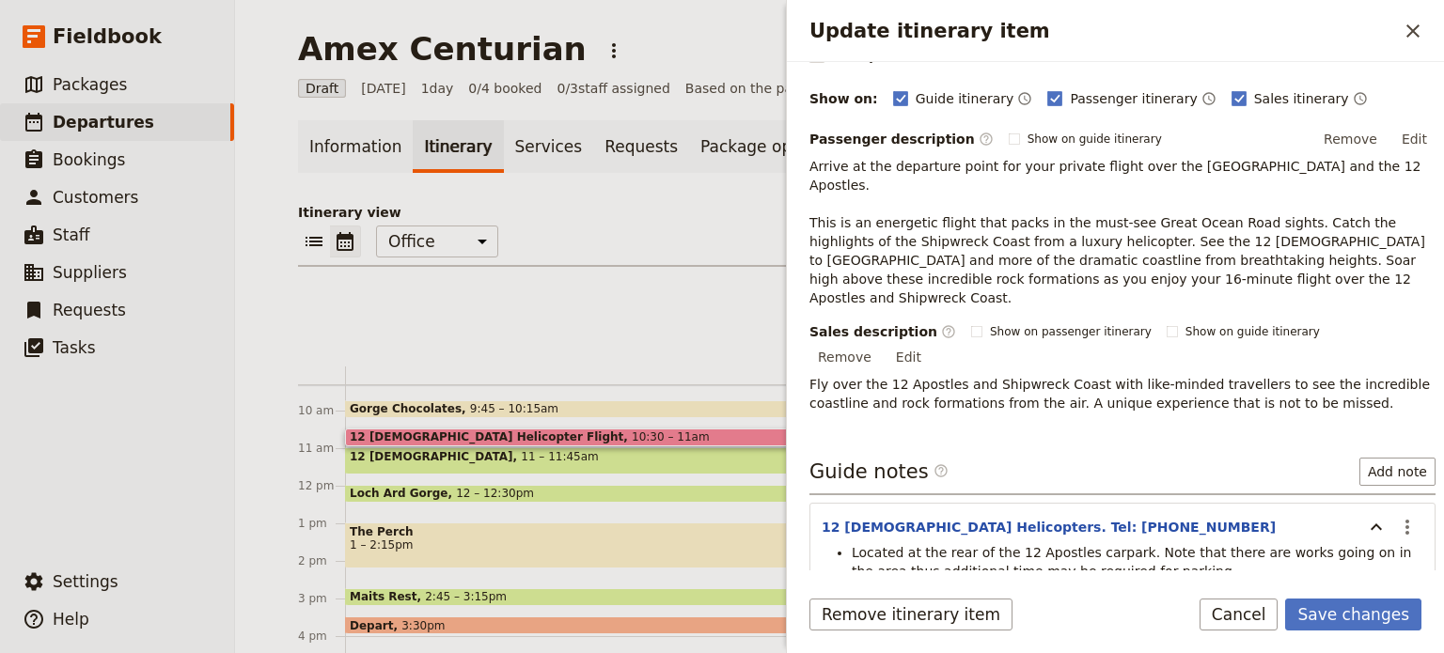
scroll to position [377, 0]
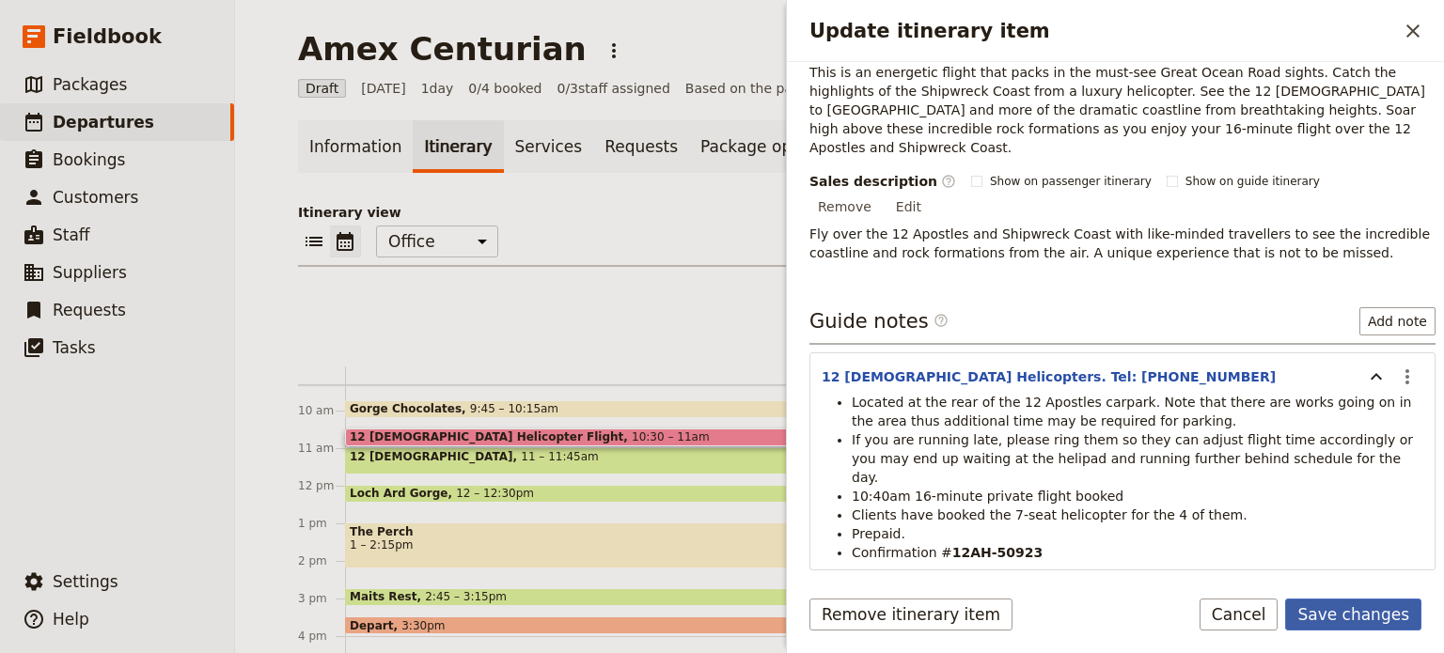
click at [1354, 620] on button "Save changes" at bounding box center [1353, 615] width 136 height 32
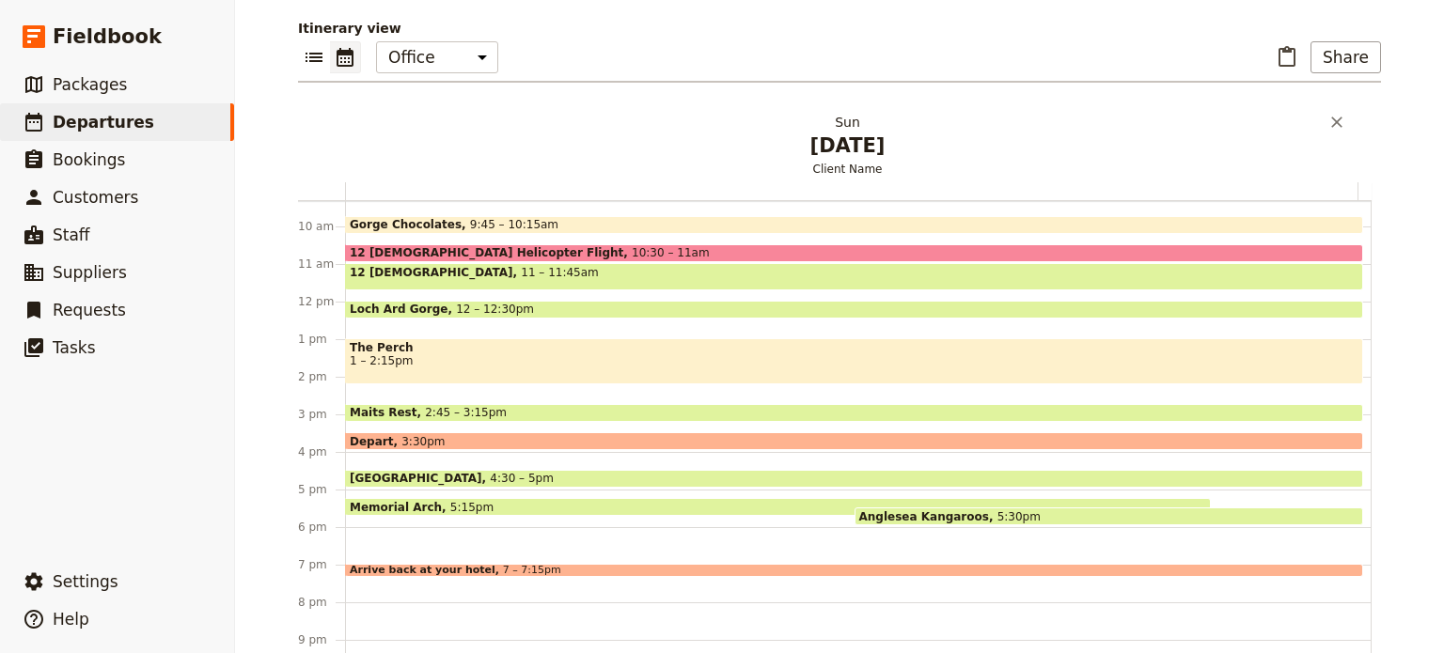
scroll to position [188, 0]
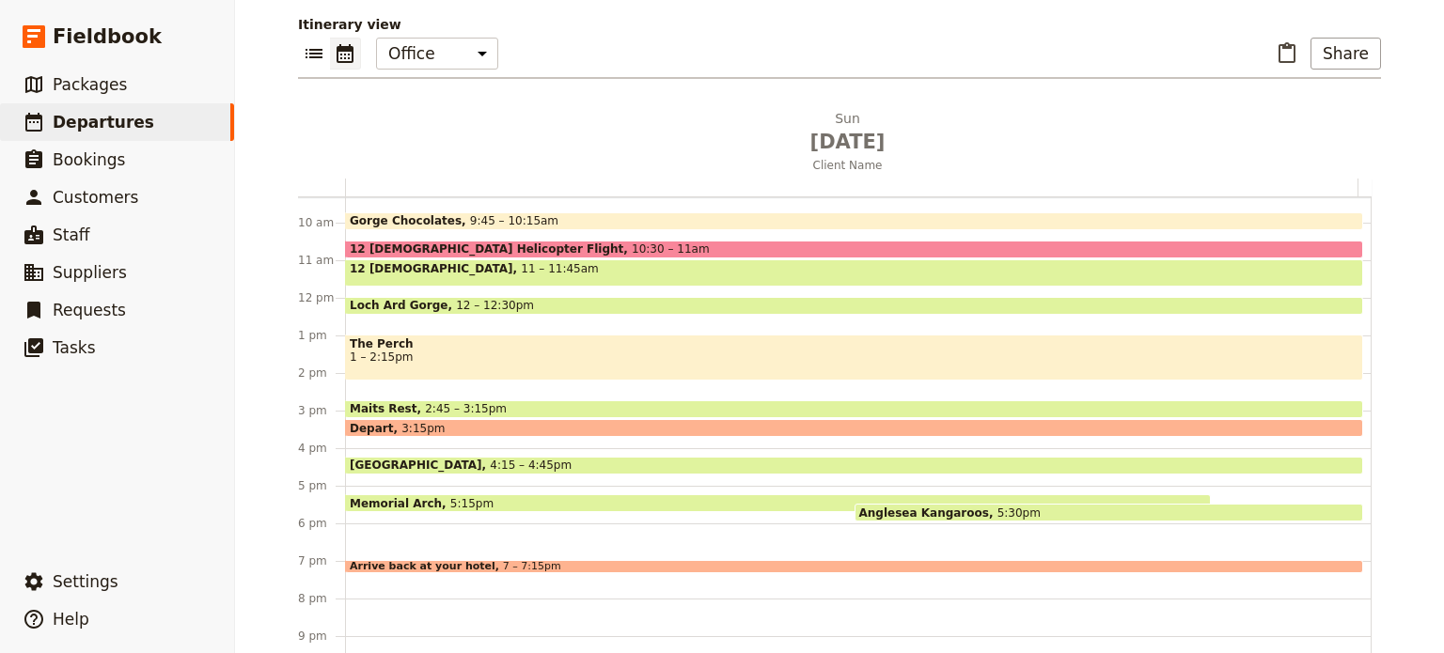
click at [437, 406] on span "2:45 – 3:15pm" at bounding box center [466, 408] width 82 height 13
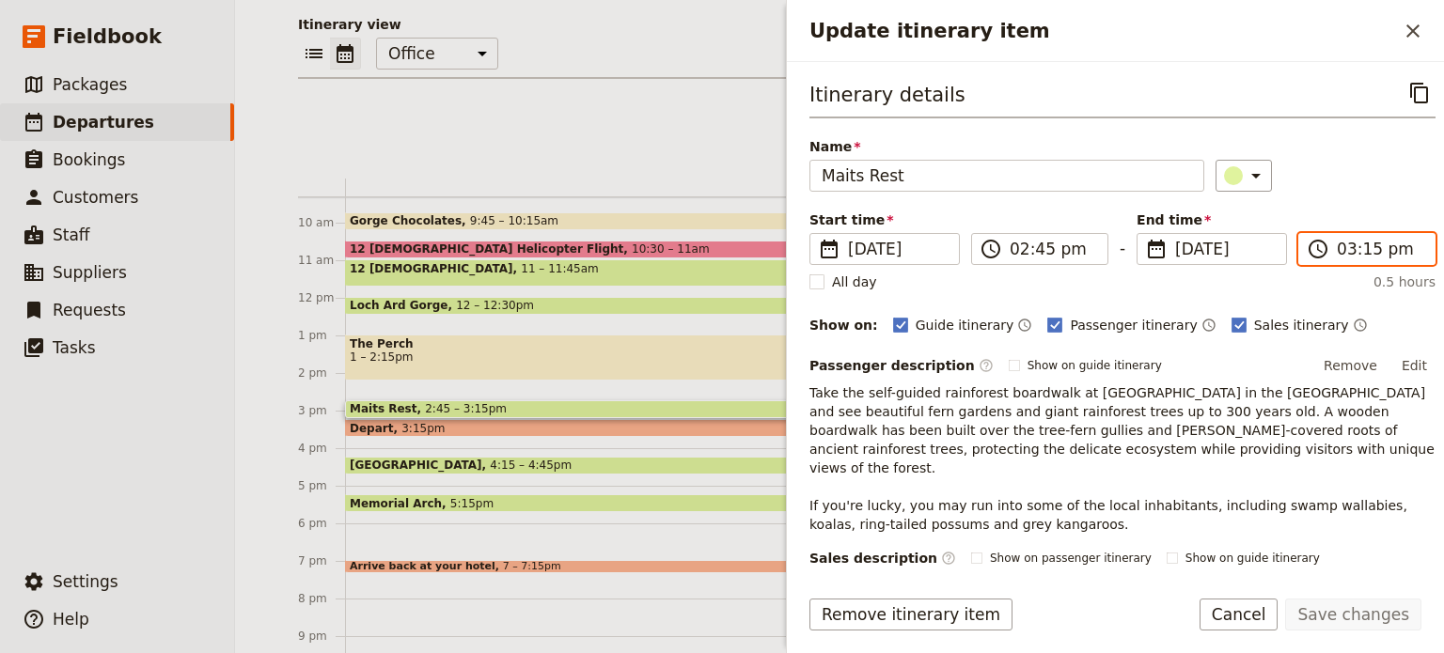
click at [1337, 248] on input "03:15 pm" at bounding box center [1380, 249] width 86 height 23
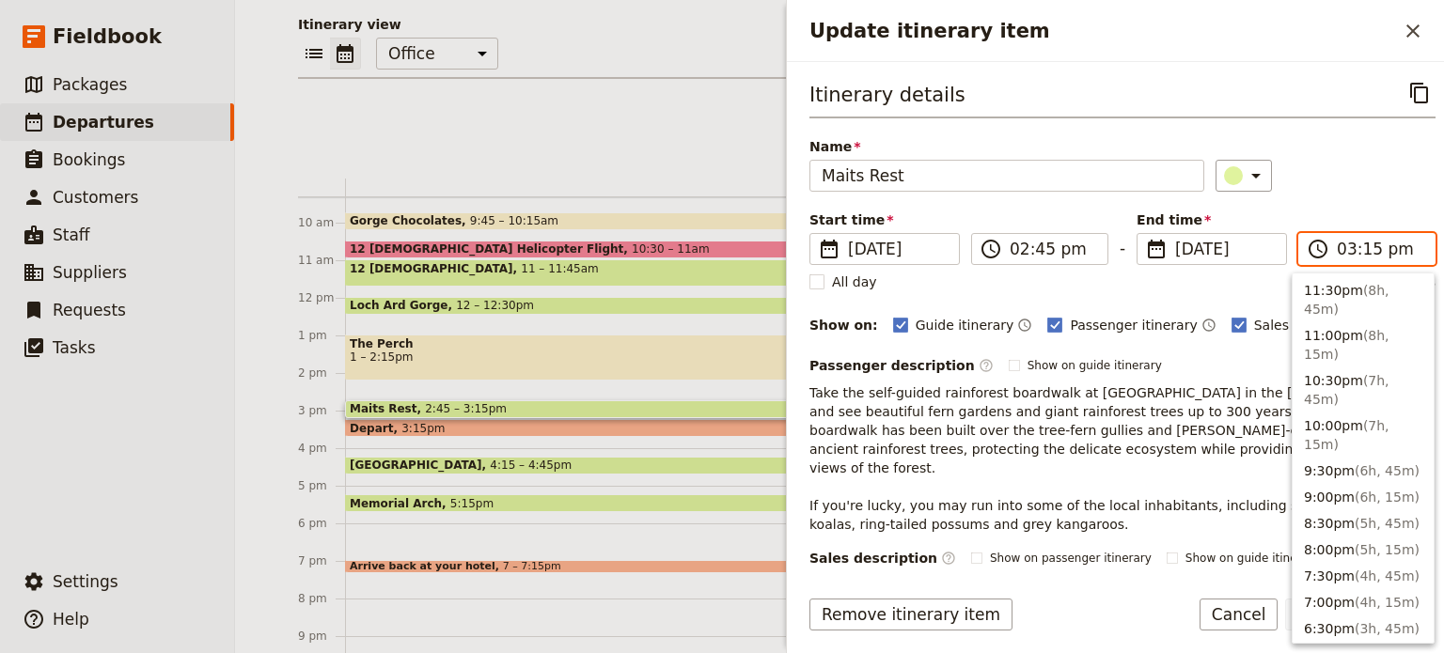
scroll to position [451, 0]
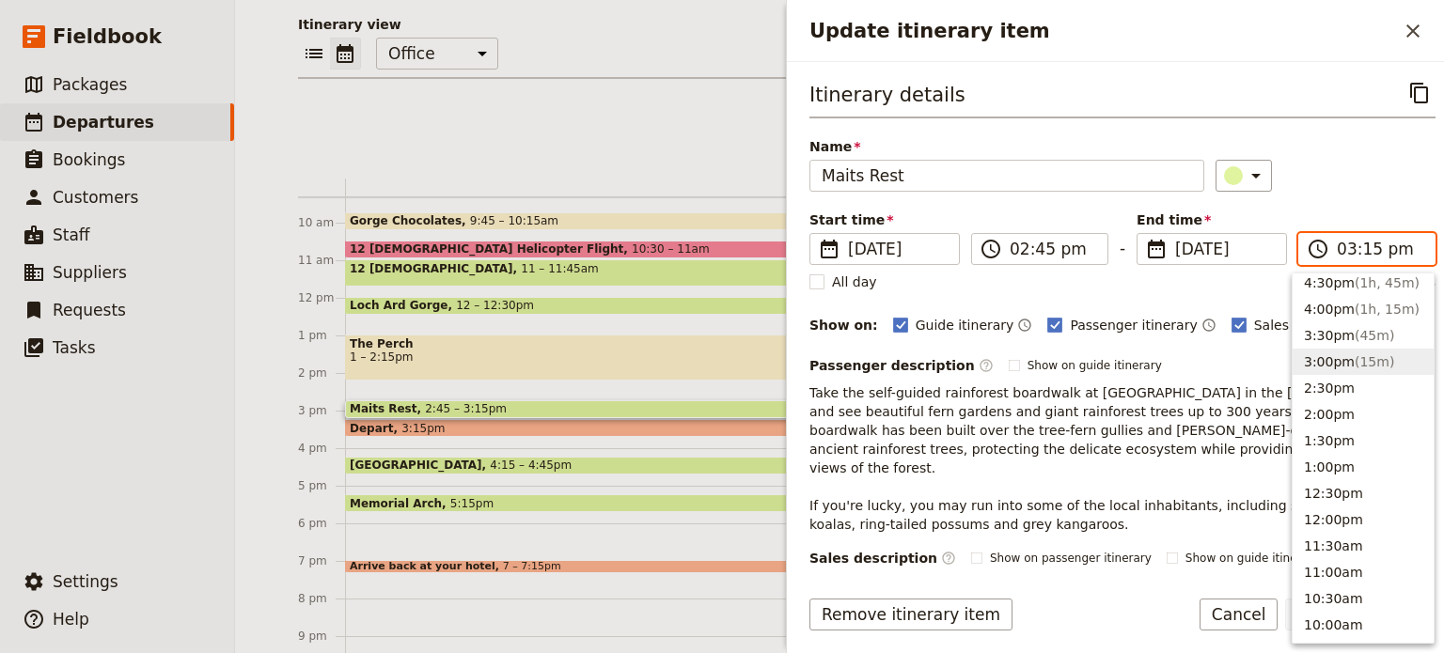
click at [1363, 251] on input "03:15 pm" at bounding box center [1380, 249] width 86 height 23
type input "03:30 pm"
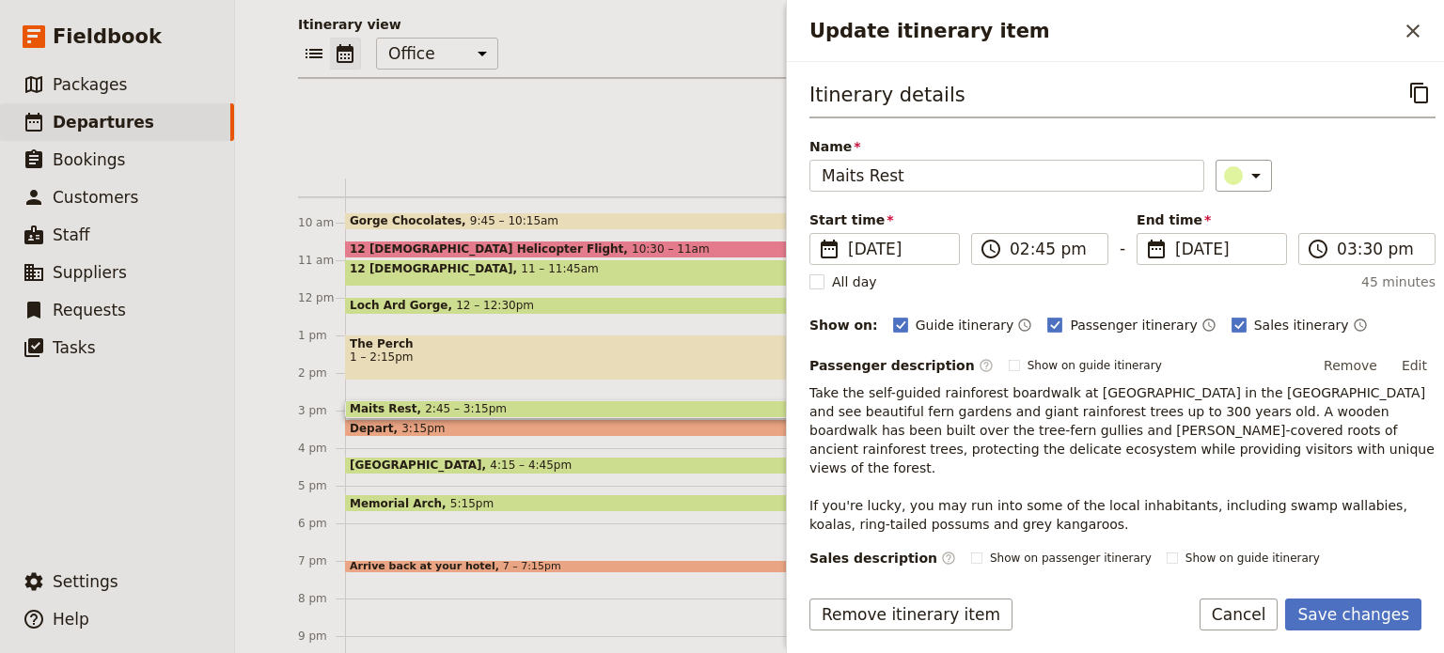
click at [1383, 180] on div "​" at bounding box center [1325, 176] width 221 height 32
click at [1325, 621] on button "Save changes" at bounding box center [1353, 615] width 136 height 32
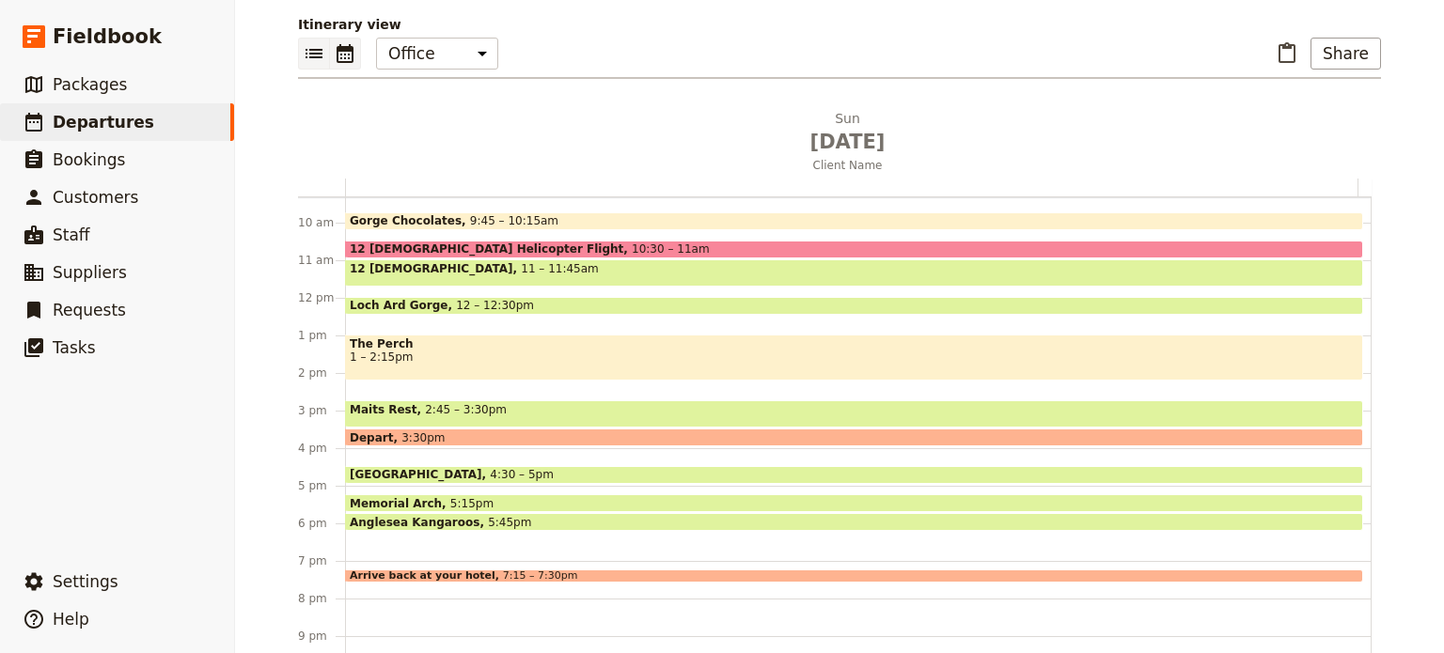
click at [305, 46] on icon "List view" at bounding box center [314, 53] width 23 height 23
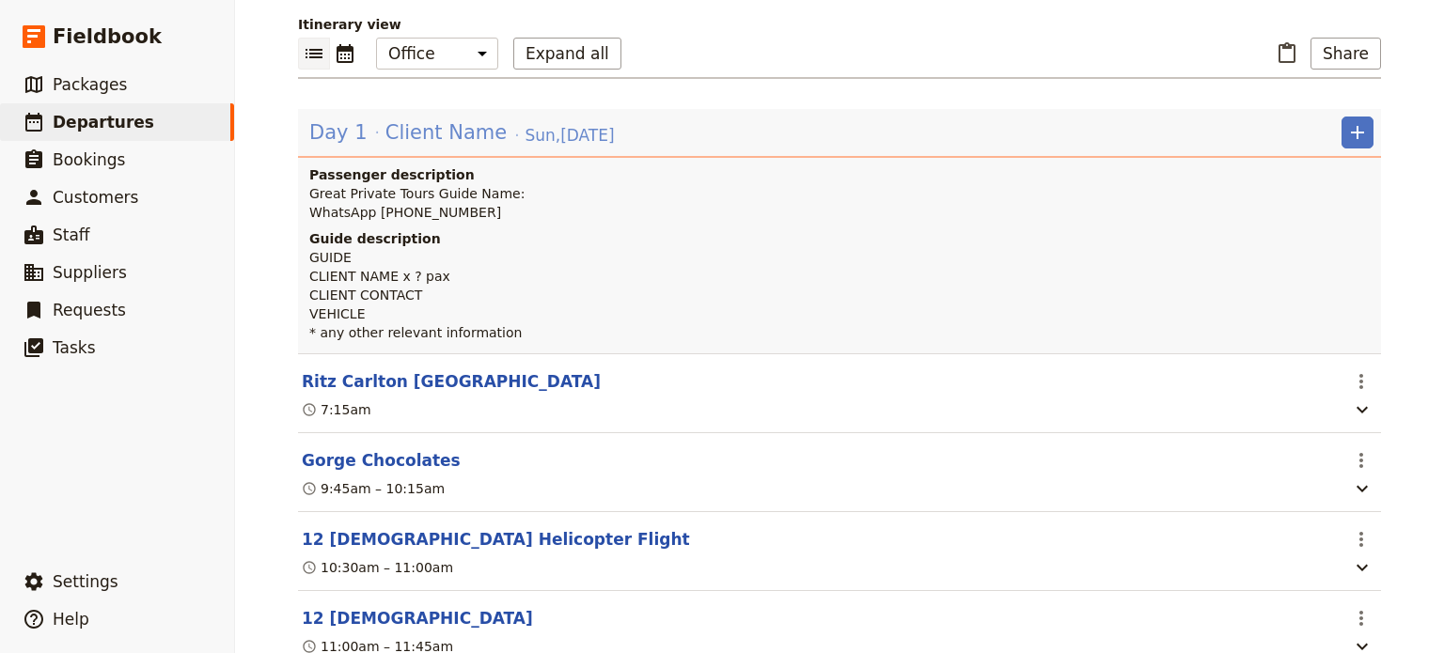
click at [402, 123] on span "Client Name" at bounding box center [445, 132] width 121 height 28
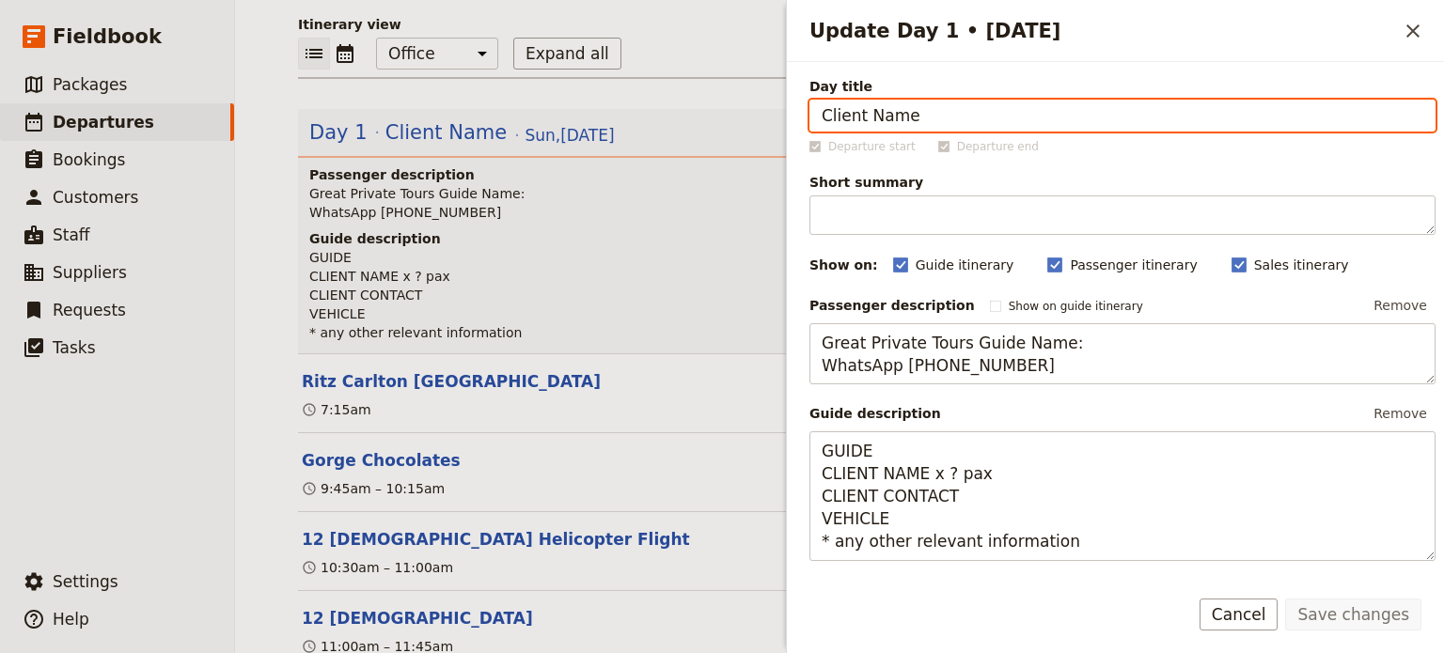
drag, startPoint x: 931, startPoint y: 119, endPoint x: 469, endPoint y: 102, distance: 462.8
click at [469, 102] on div "Amex Centurian ​ Draft 14 Sep 2025 1 day 0/4 booked 0 / 3 staff assigned Based …" at bounding box center [839, 326] width 1209 height 653
type input "Amex Centurian Group"
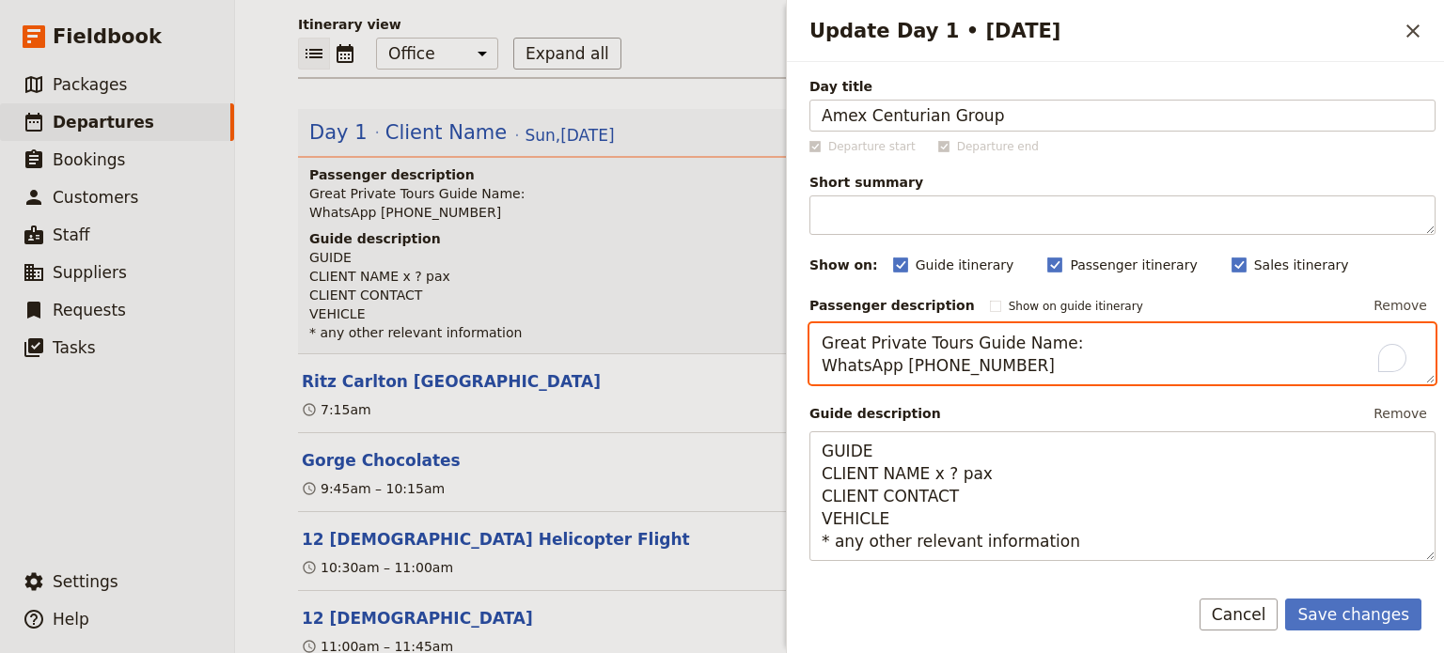
drag, startPoint x: 1029, startPoint y: 344, endPoint x: 1001, endPoint y: 344, distance: 28.2
click at [1001, 344] on textarea "Great Private Tours Guide Name: WhatsApp +61 400 000 000" at bounding box center [1122, 354] width 626 height 62
type textarea "Great Private Tours Guide - Marlene WhatsApp +61 400 000 000"
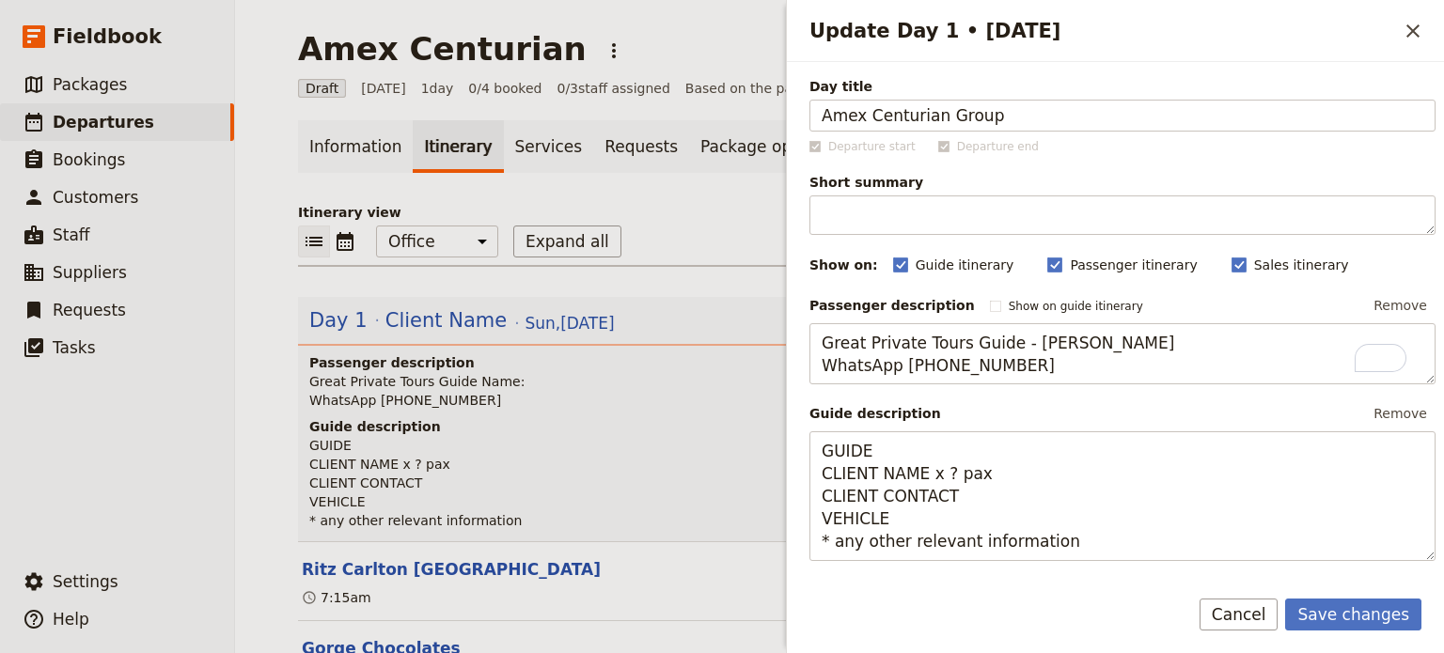
scroll to position [188, 0]
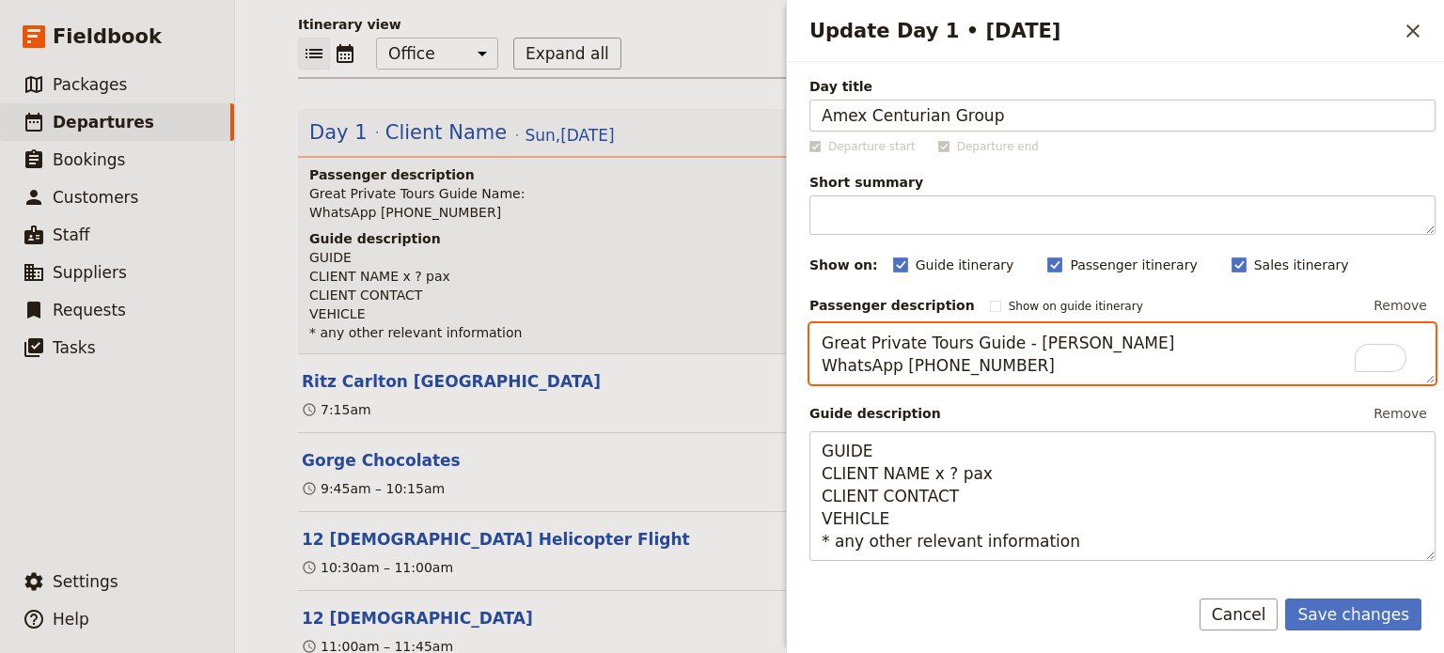
click at [1098, 341] on textarea "Great Private Tours Guide - [PERSON_NAME] WhatsApp [PHONE_NUMBER]" at bounding box center [1122, 354] width 626 height 62
drag, startPoint x: 1020, startPoint y: 363, endPoint x: 933, endPoint y: 367, distance: 86.6
click at [933, 367] on textarea "Great Private Tours Guide - Marlene Walter WhatsApp +61 400 000 000" at bounding box center [1122, 354] width 626 height 62
paste textarea "0477 492 211"
click at [940, 363] on textarea "Great Private Tours Guide - Marlene Walter WhatsApp +61 0477 492 211" at bounding box center [1122, 354] width 626 height 62
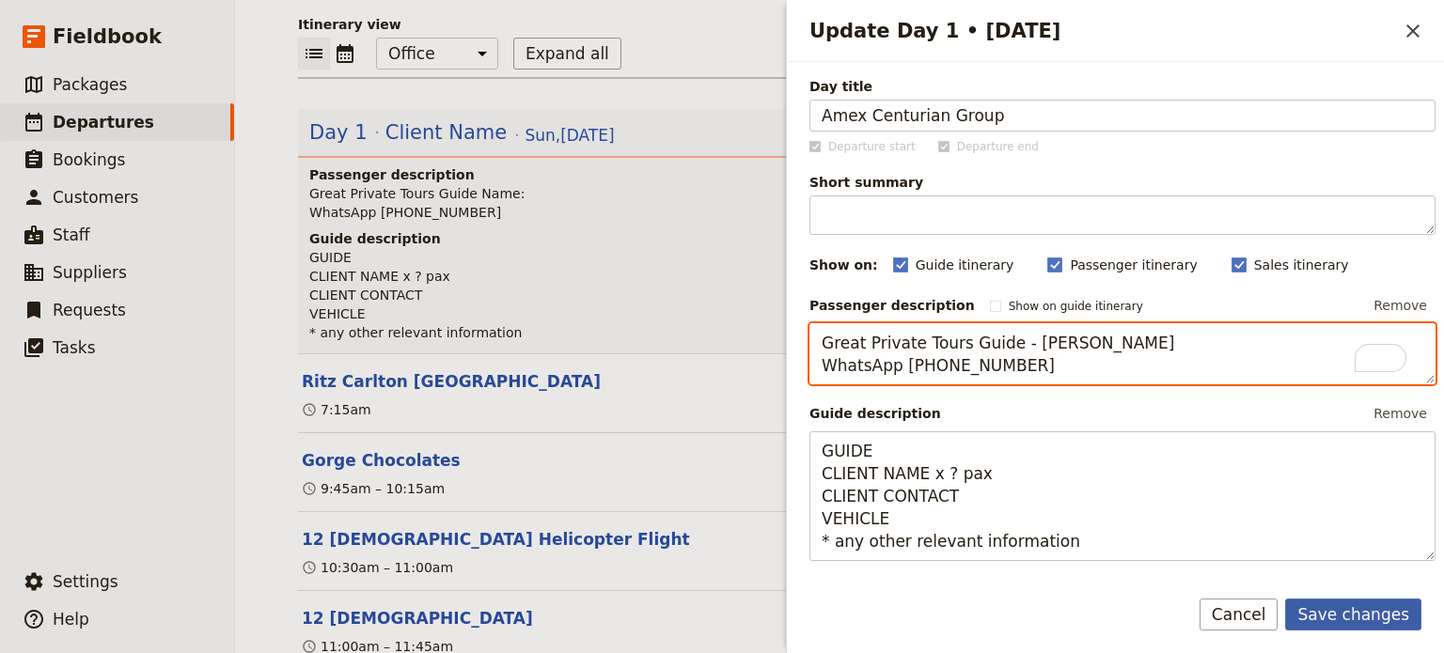
type textarea "Great Private Tours Guide - Marlene Walter WhatsApp +61 477 492 211"
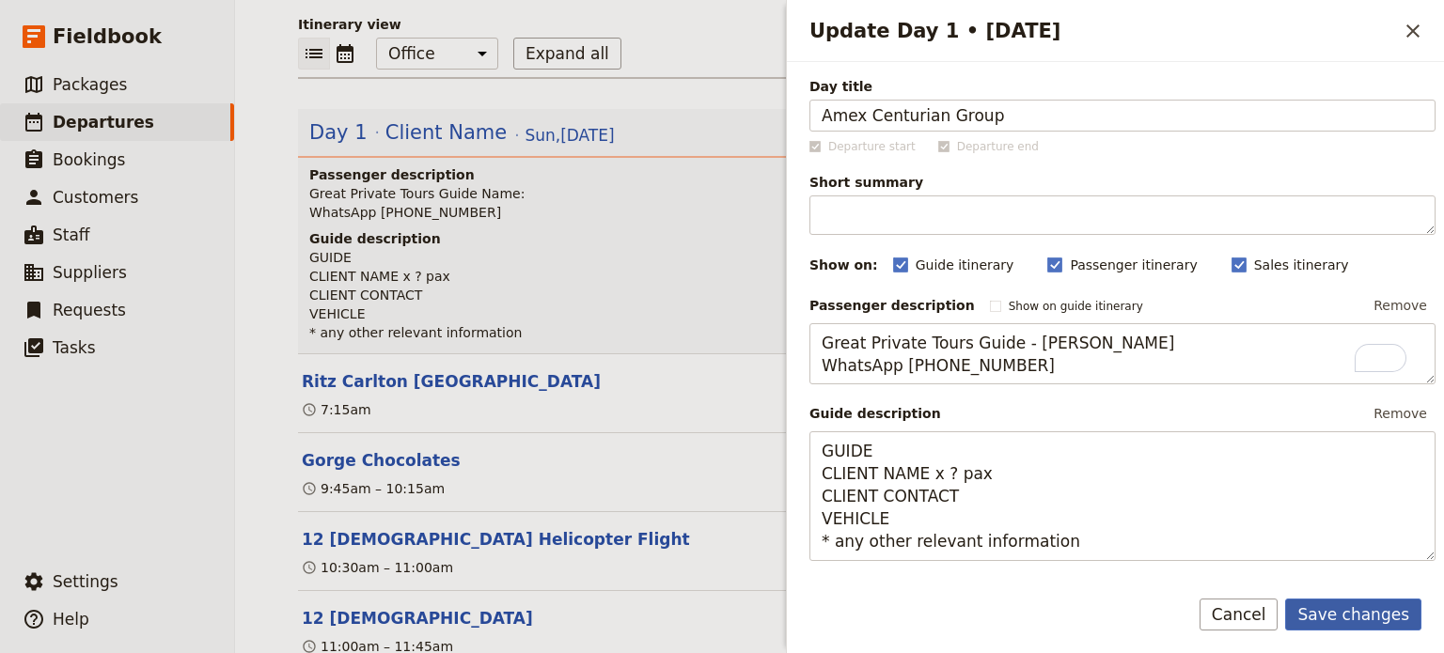
click at [1379, 620] on button "Save changes" at bounding box center [1353, 615] width 136 height 32
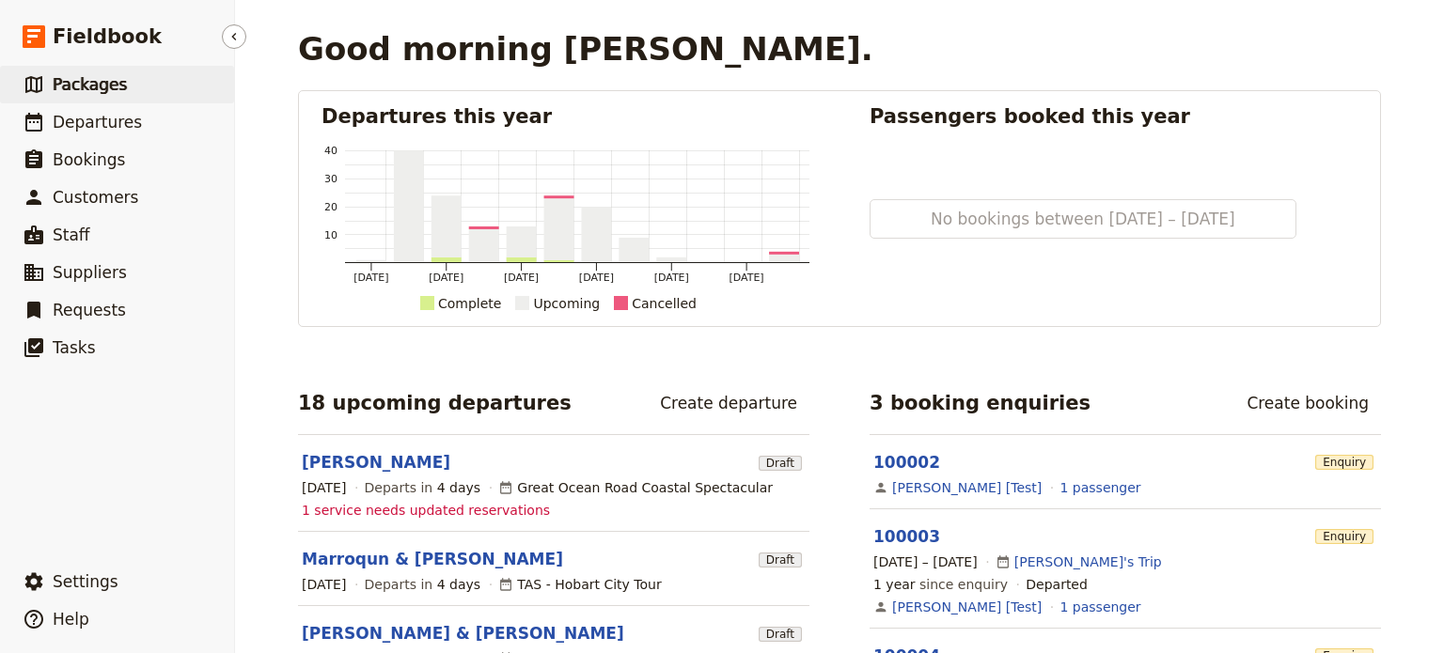
click at [68, 94] on span "Packages" at bounding box center [90, 84] width 74 height 19
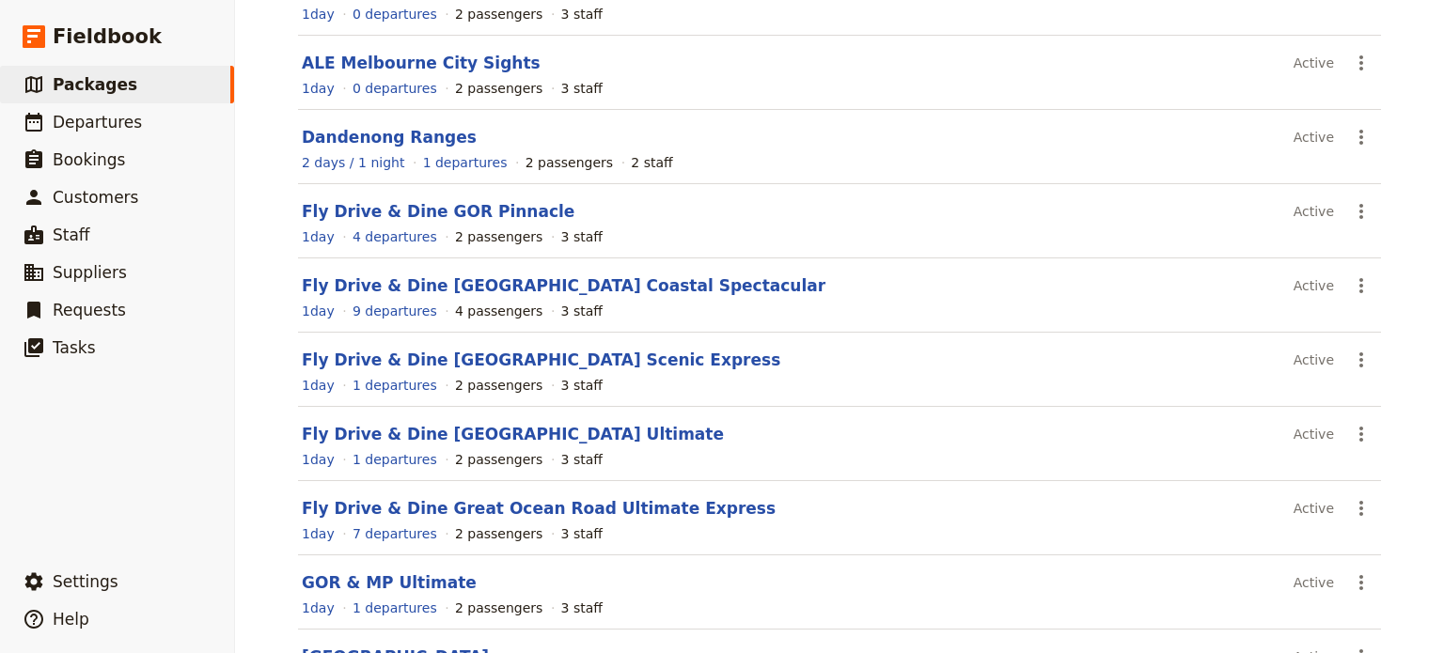
scroll to position [360, 0]
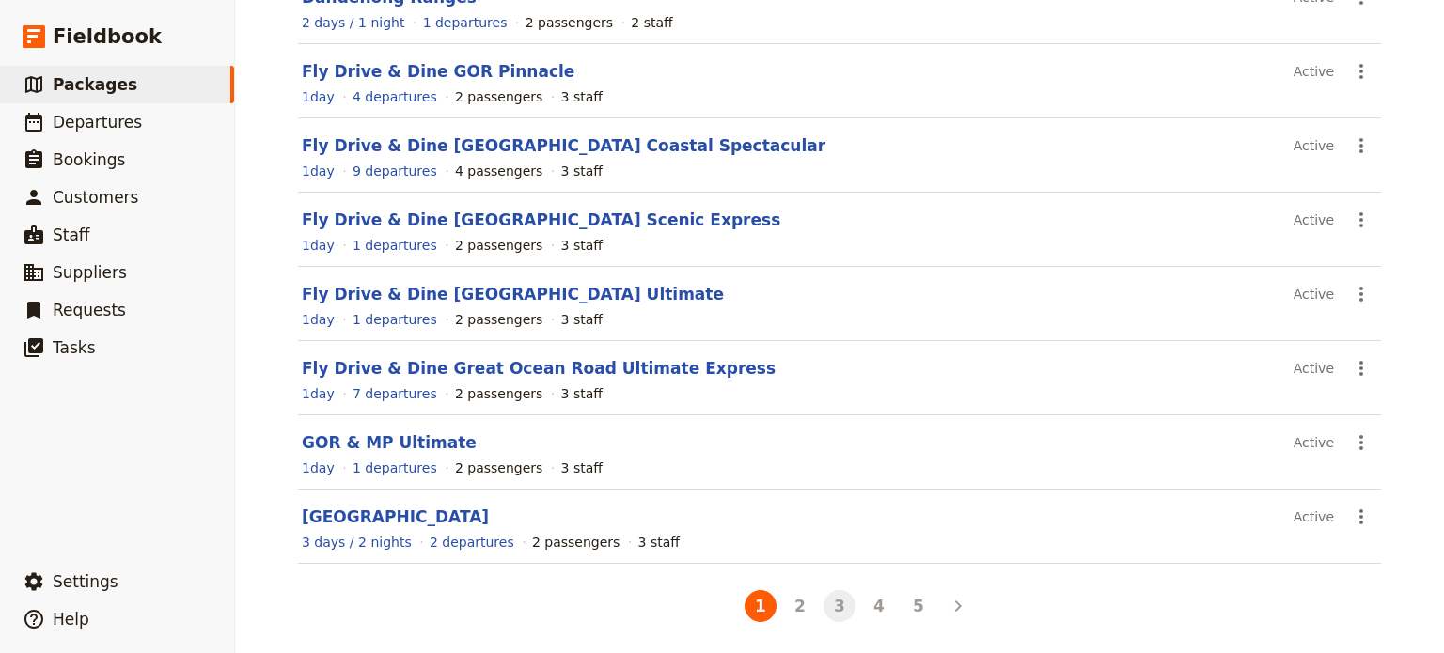
click at [836, 605] on button "3" at bounding box center [839, 606] width 32 height 32
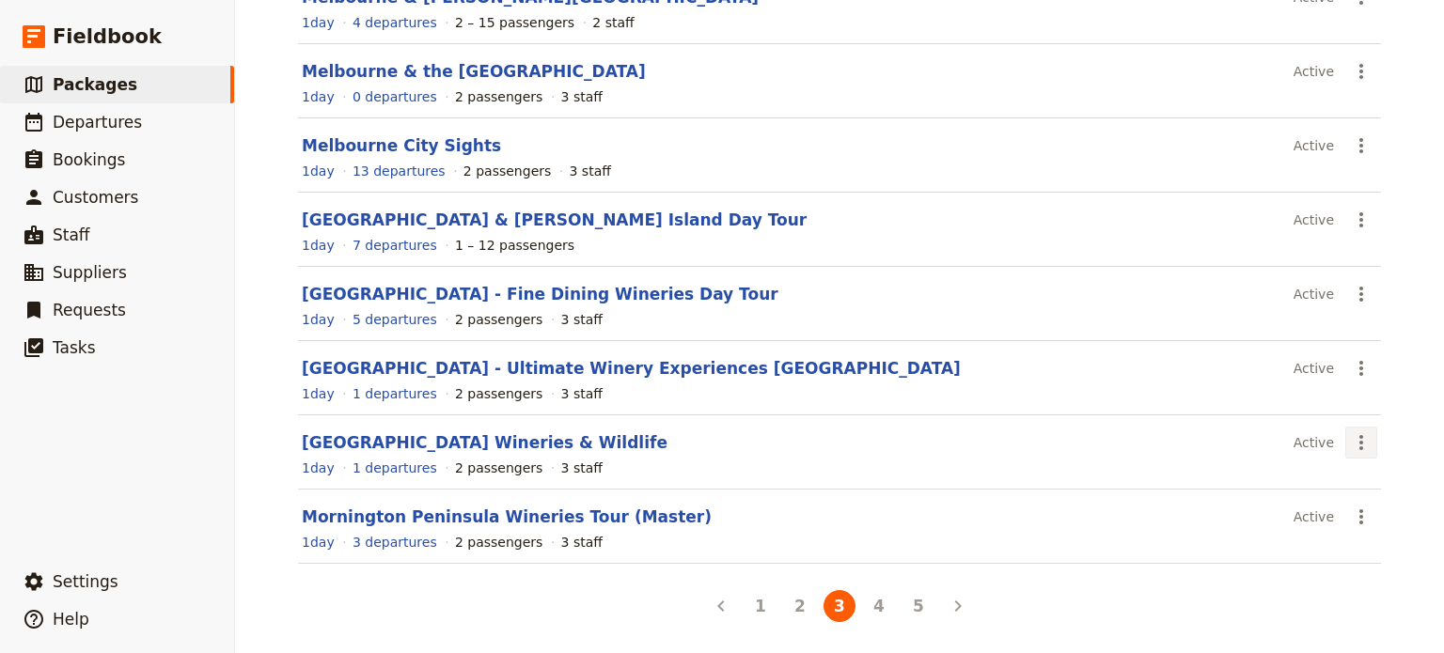
click at [1357, 446] on icon "Actions" at bounding box center [1361, 442] width 23 height 23
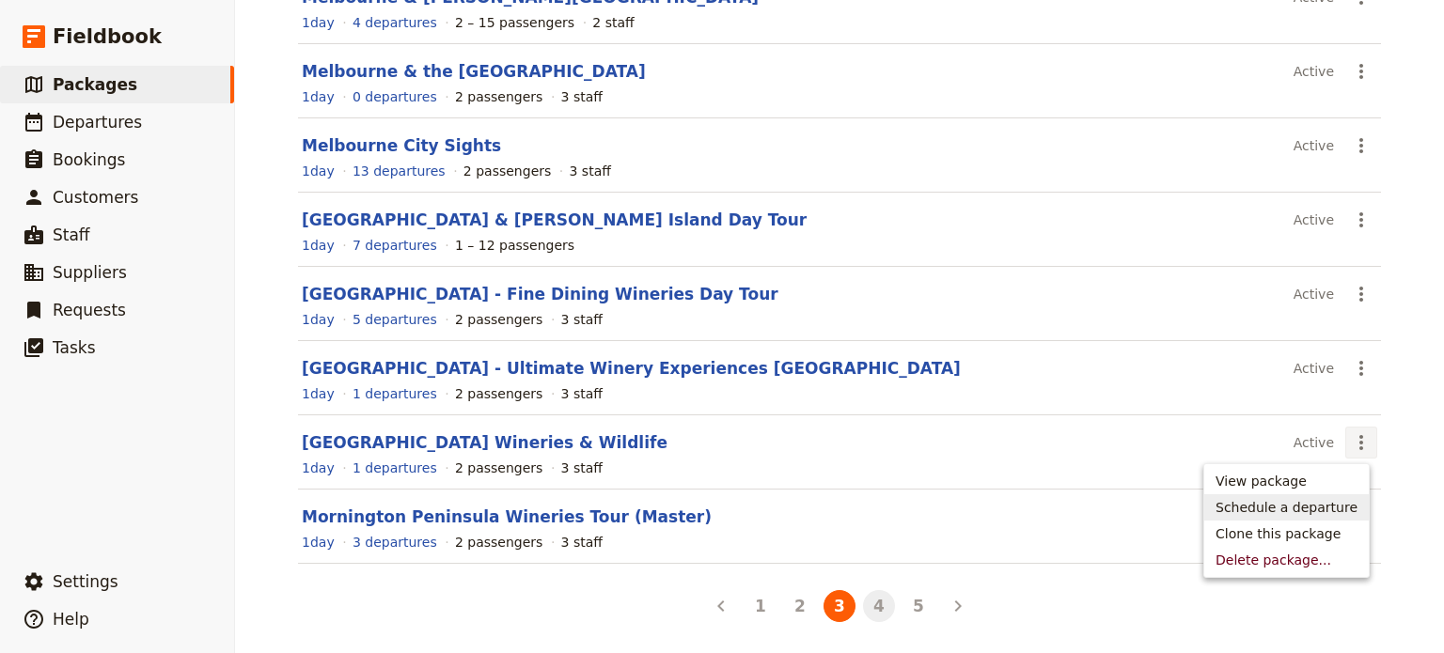
click at [874, 602] on button "4" at bounding box center [879, 606] width 32 height 32
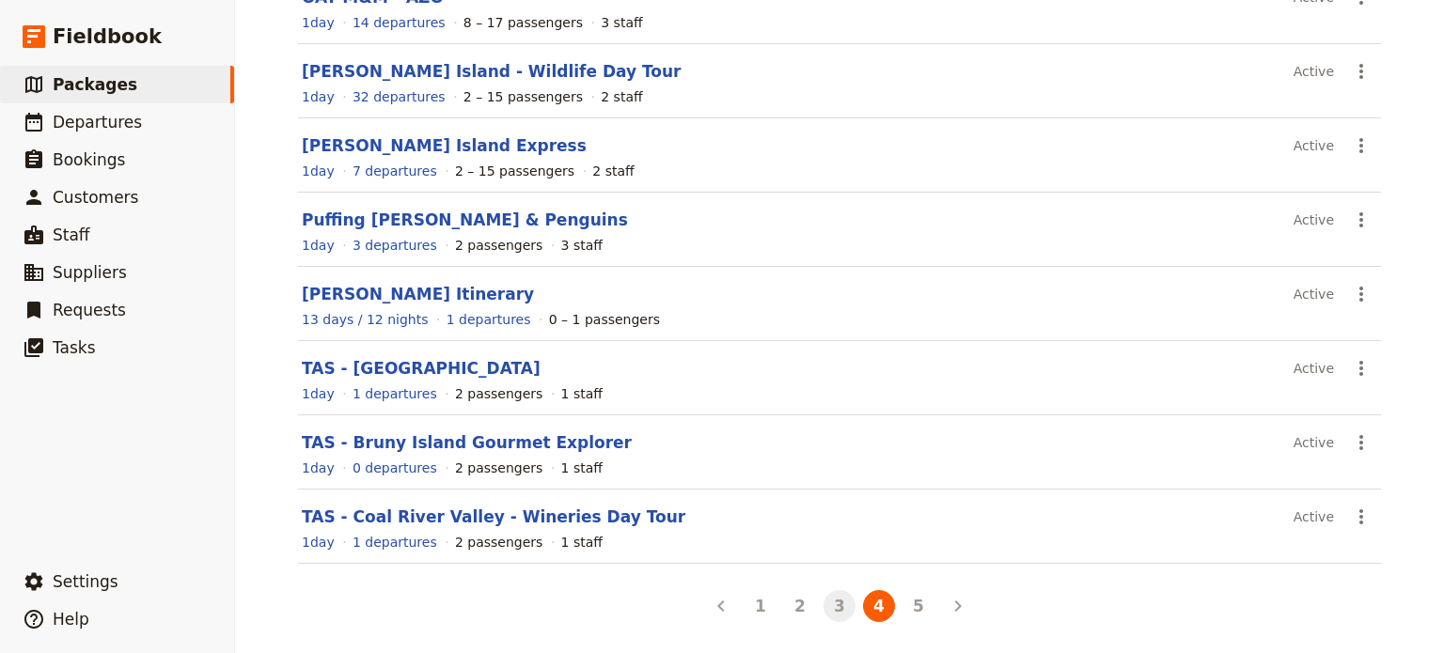
click at [837, 597] on button "3" at bounding box center [839, 606] width 32 height 32
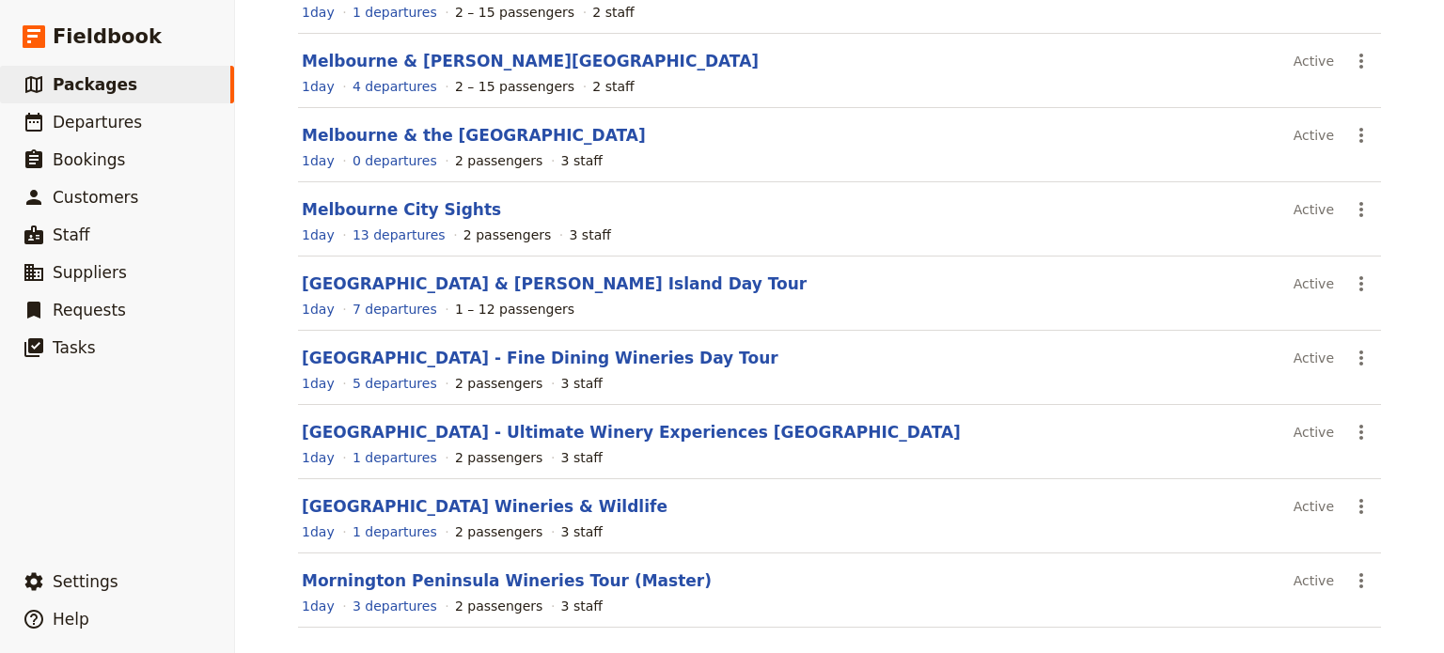
scroll to position [172, 0]
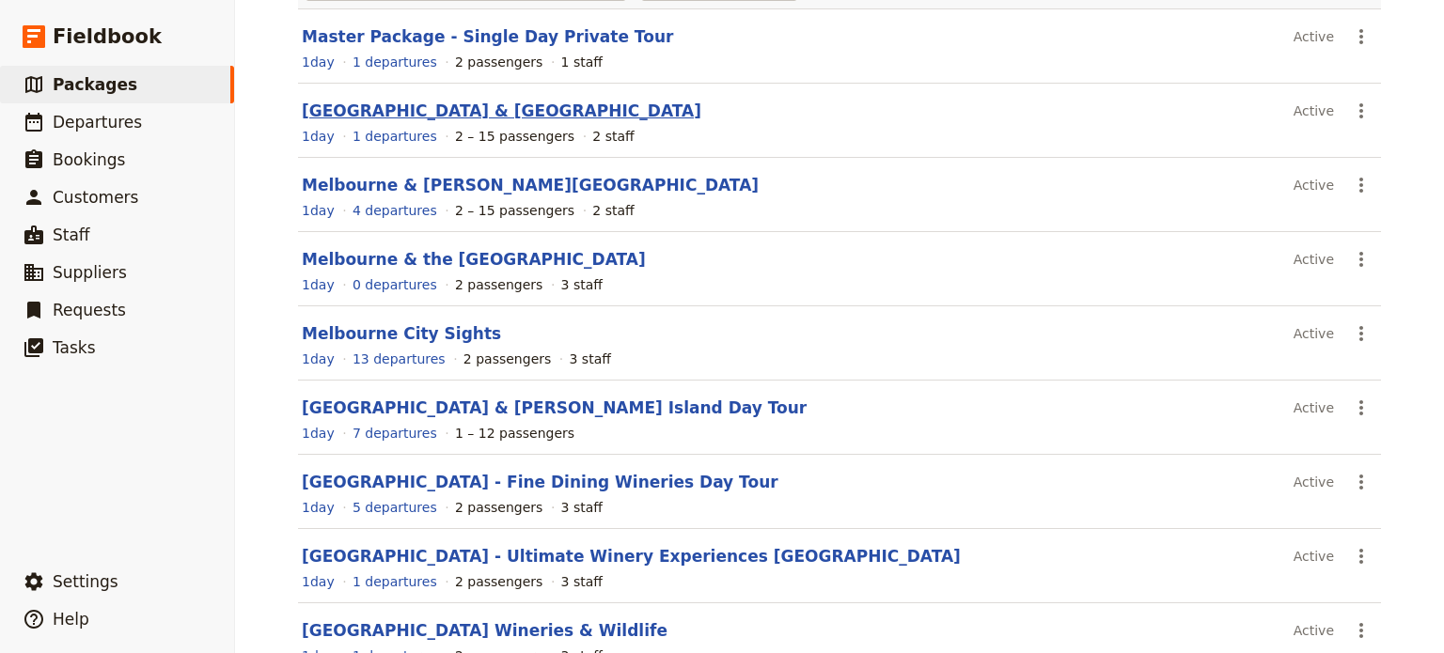
click at [459, 113] on link "[GEOGRAPHIC_DATA] & [GEOGRAPHIC_DATA]" at bounding box center [501, 111] width 399 height 19
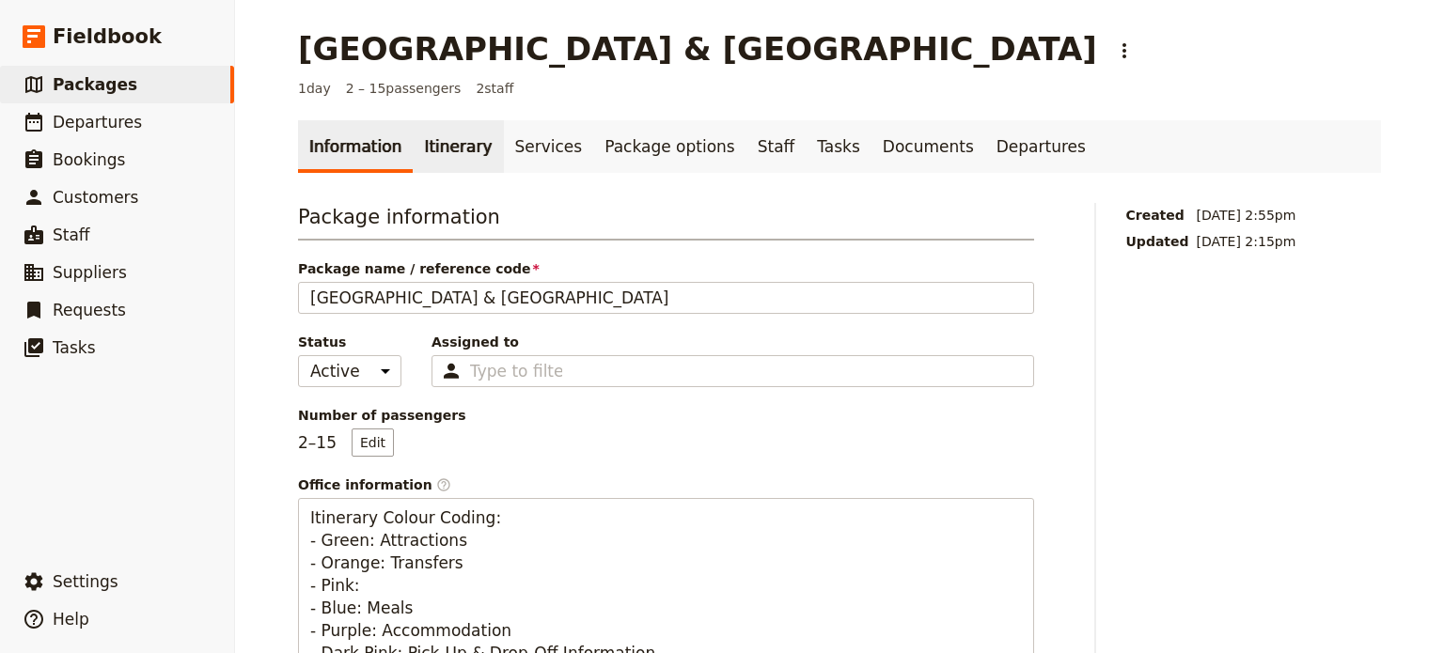
click at [446, 156] on link "Itinerary" at bounding box center [458, 146] width 90 height 53
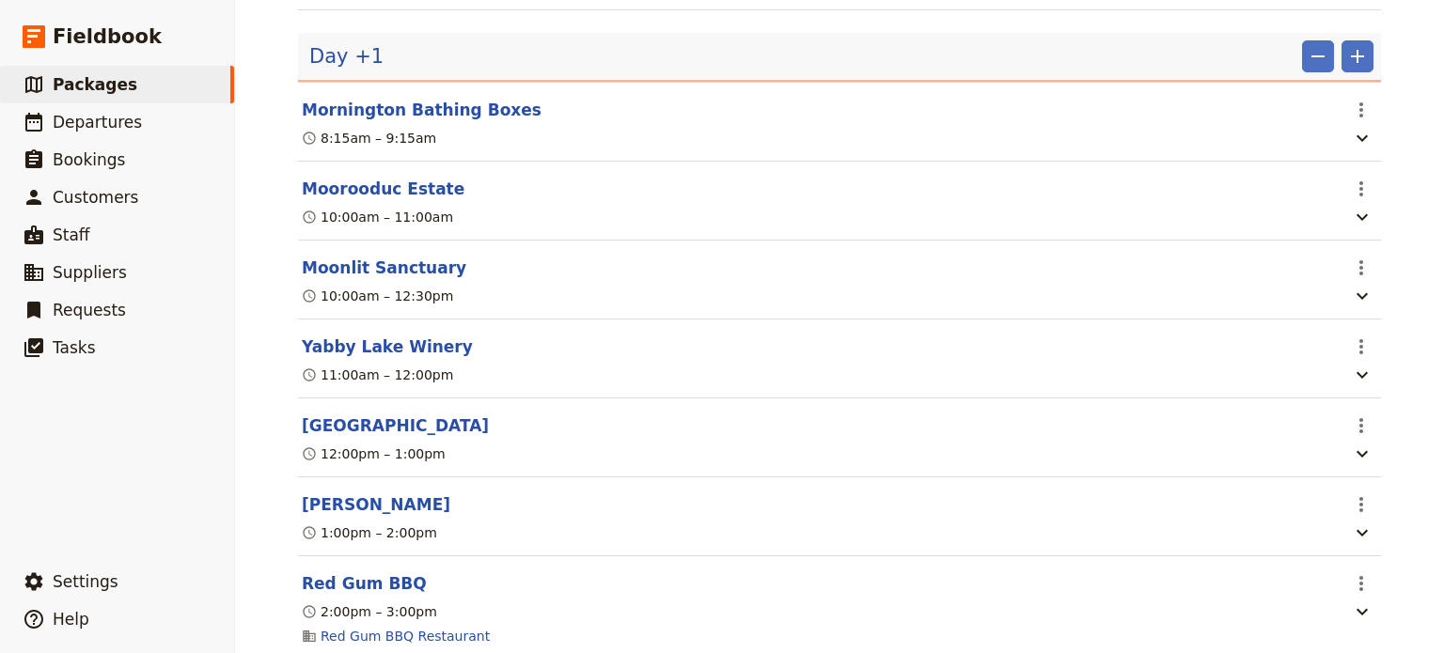
scroll to position [1384, 0]
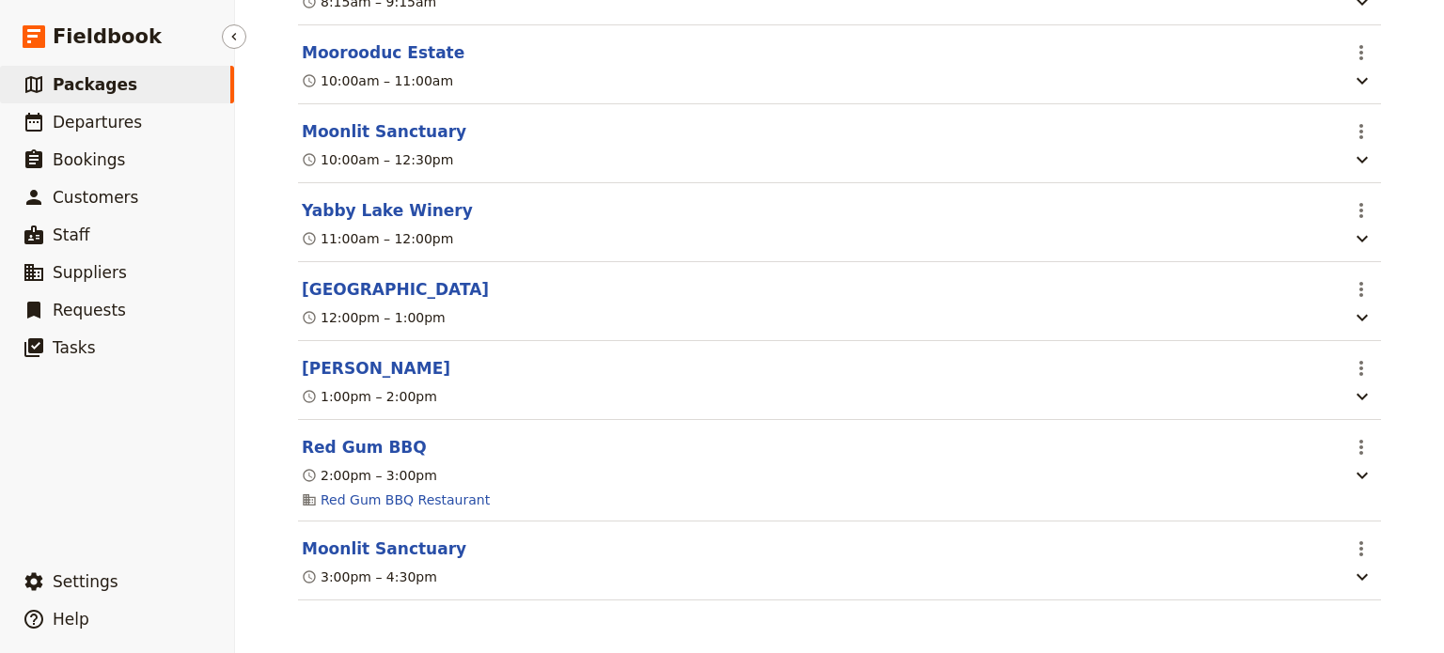
click at [78, 90] on span "Packages" at bounding box center [95, 84] width 85 height 19
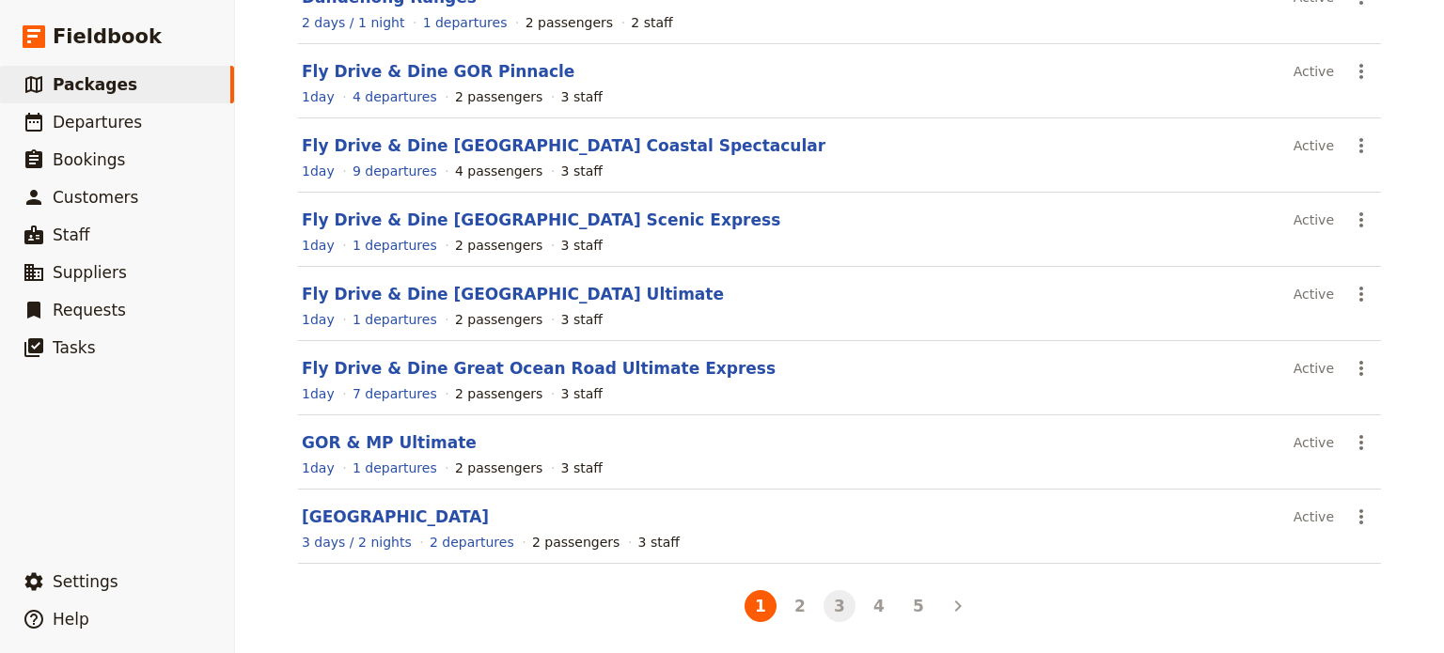
click at [833, 607] on button "3" at bounding box center [839, 606] width 32 height 32
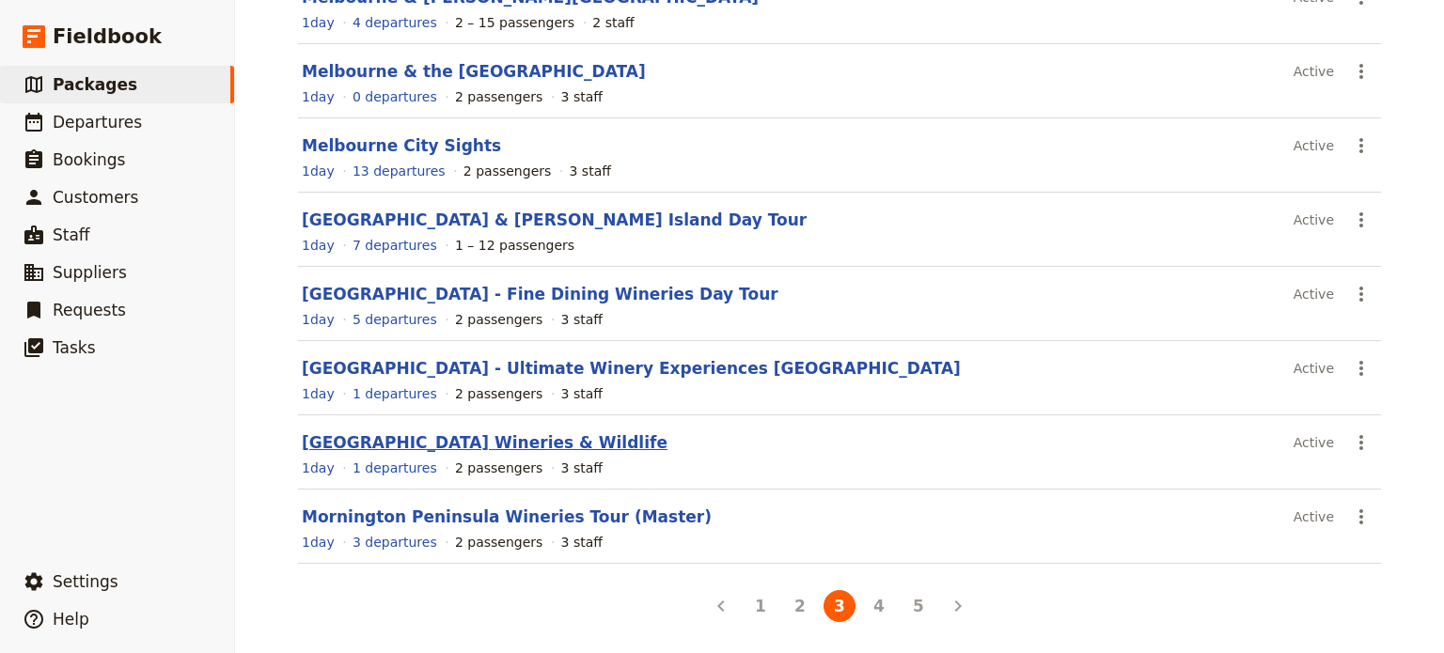
click at [477, 437] on link "[GEOGRAPHIC_DATA] Wineries & Wildlife" at bounding box center [485, 442] width 366 height 19
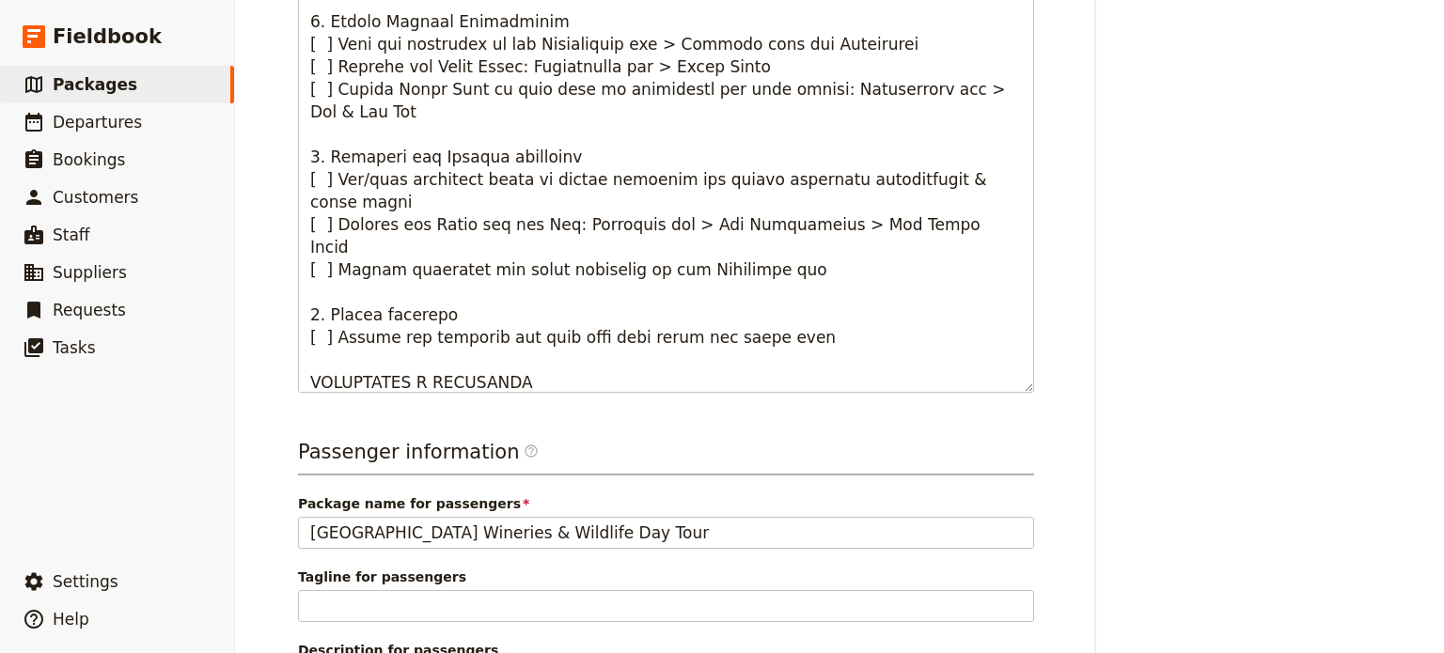
scroll to position [94, 0]
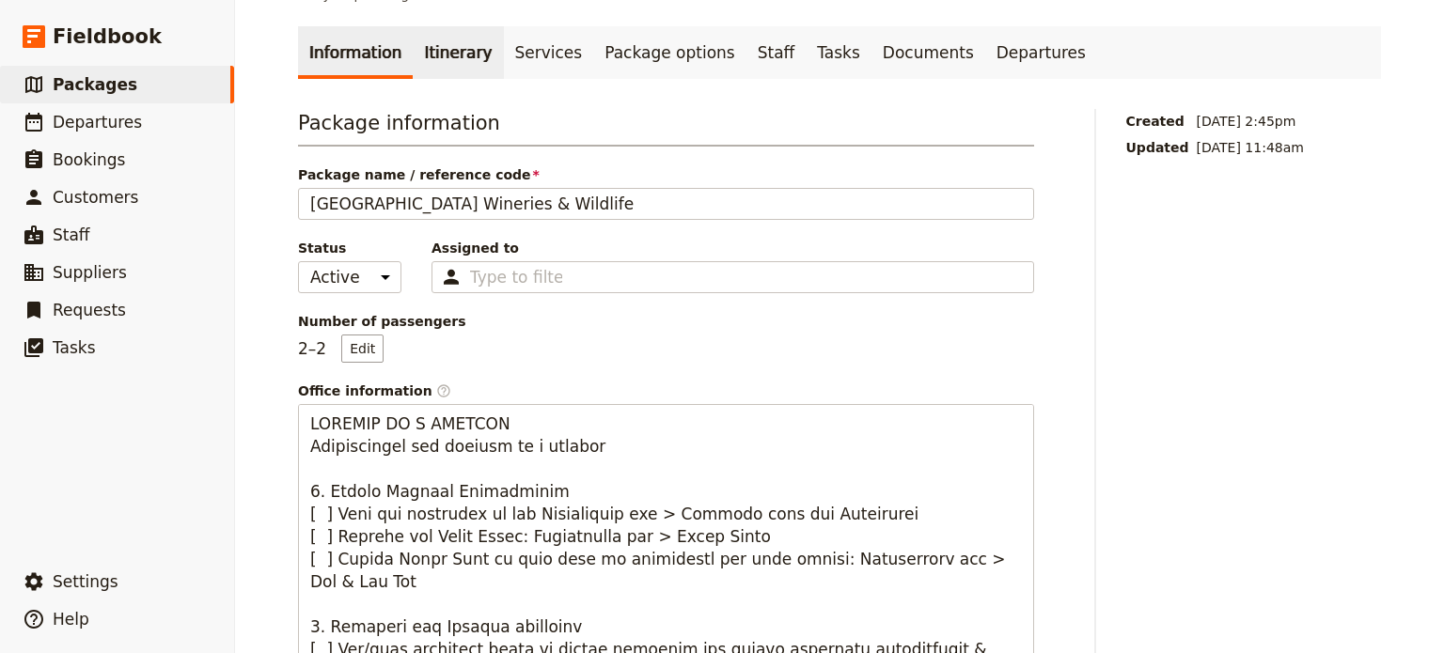
click at [413, 49] on link "Itinerary" at bounding box center [458, 52] width 90 height 53
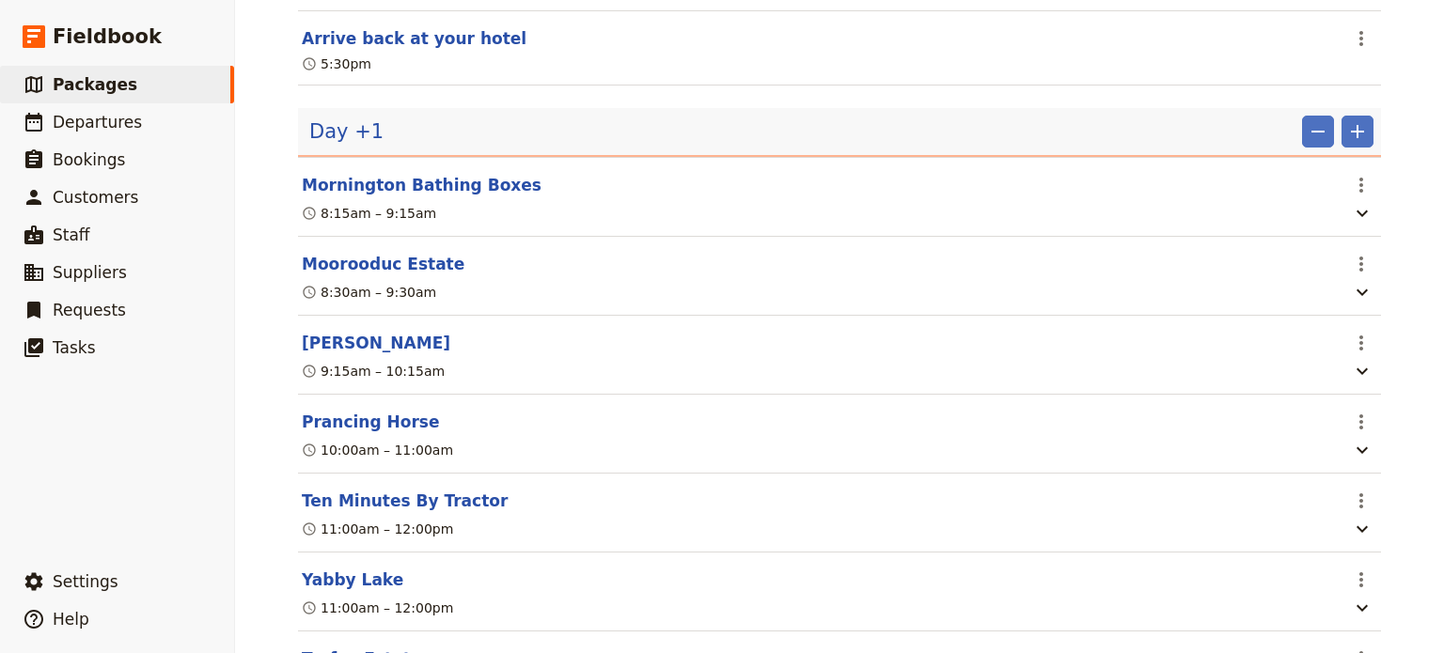
scroll to position [470, 0]
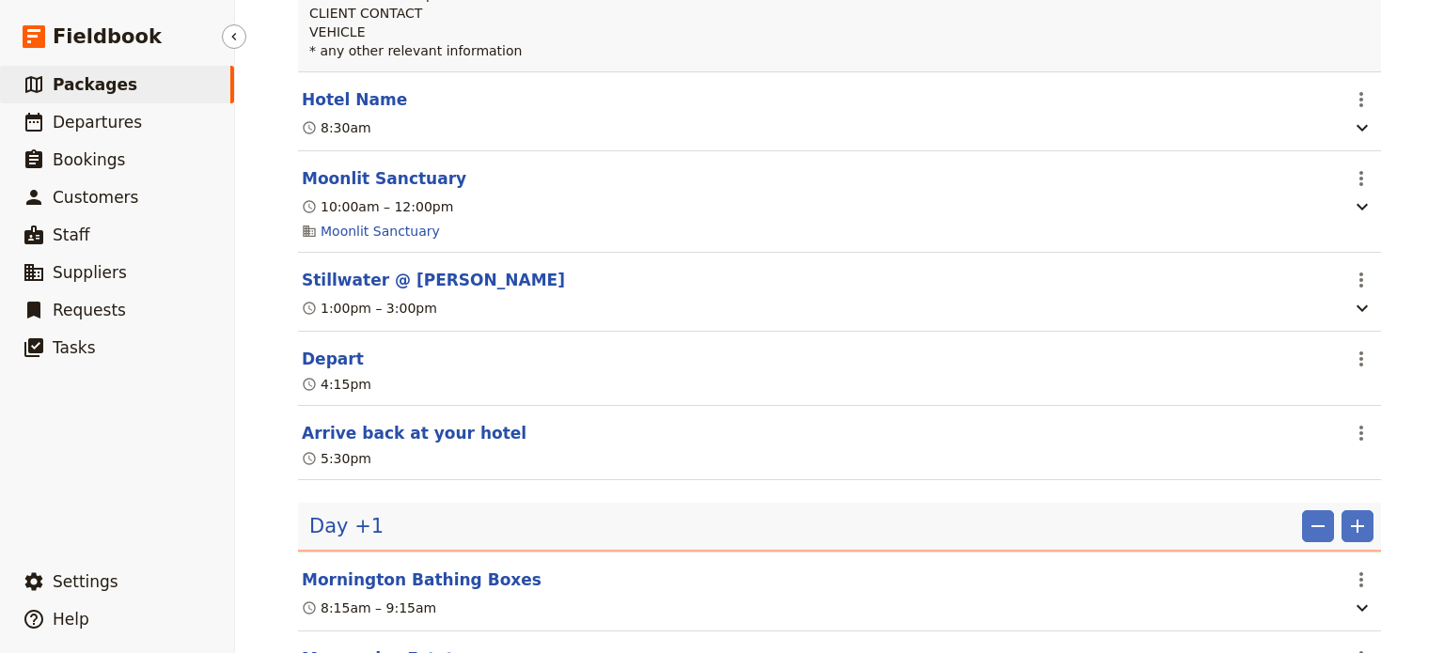
click at [150, 91] on link "​ Packages" at bounding box center [117, 85] width 234 height 38
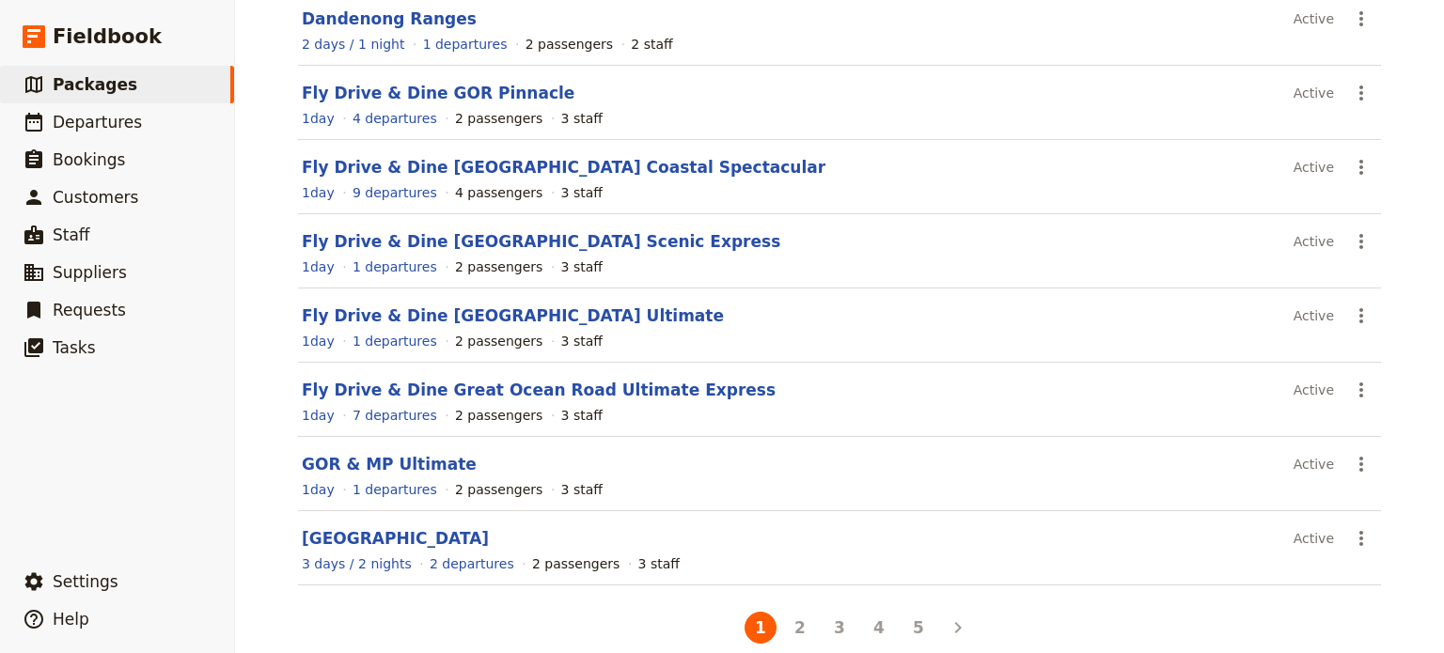
scroll to position [360, 0]
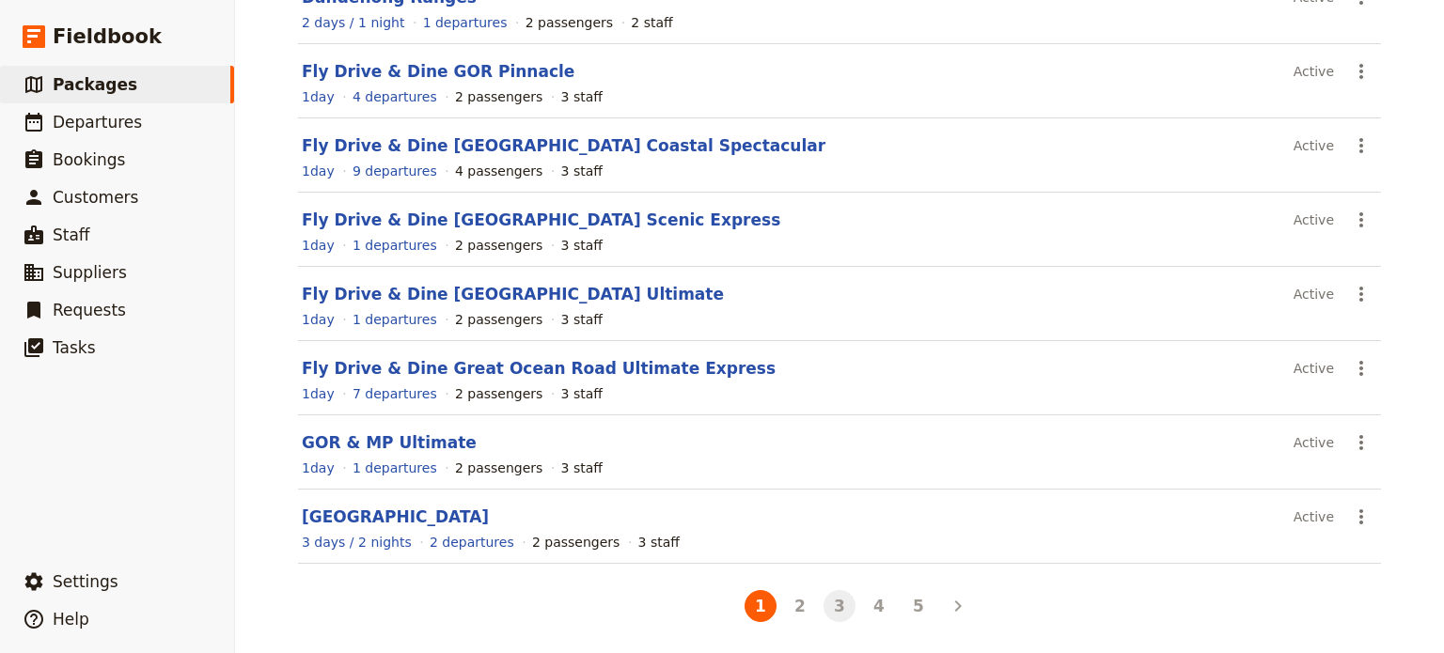
click at [835, 599] on button "3" at bounding box center [839, 606] width 32 height 32
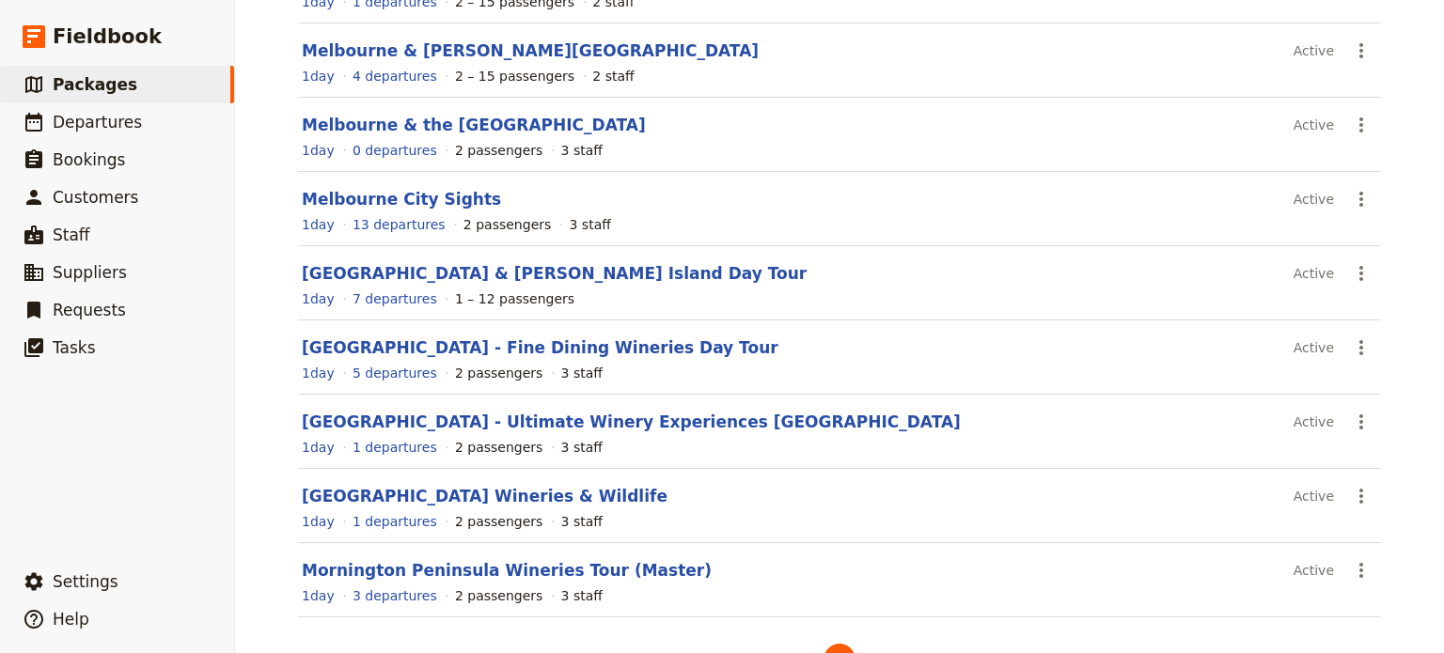
scroll to position [266, 0]
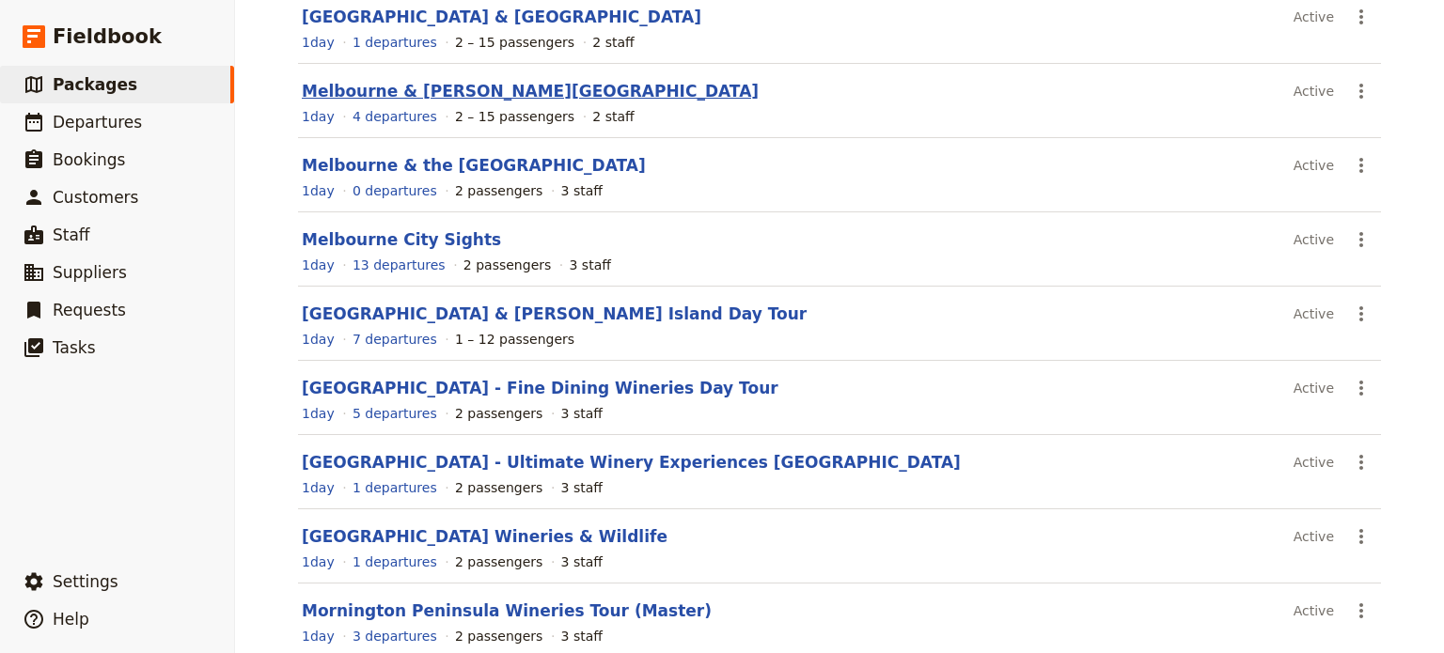
click at [409, 96] on link "Melbourne & [PERSON_NAME][GEOGRAPHIC_DATA]" at bounding box center [530, 91] width 457 height 19
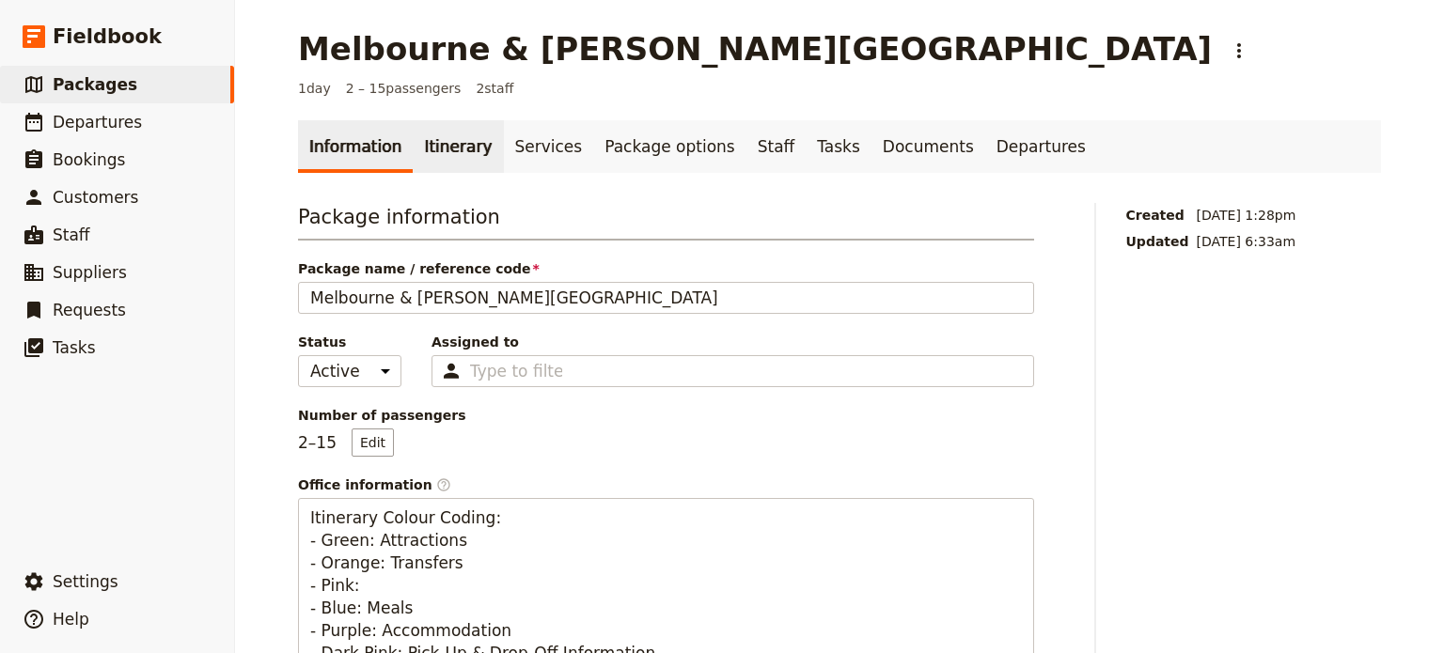
click at [441, 133] on link "Itinerary" at bounding box center [458, 146] width 90 height 53
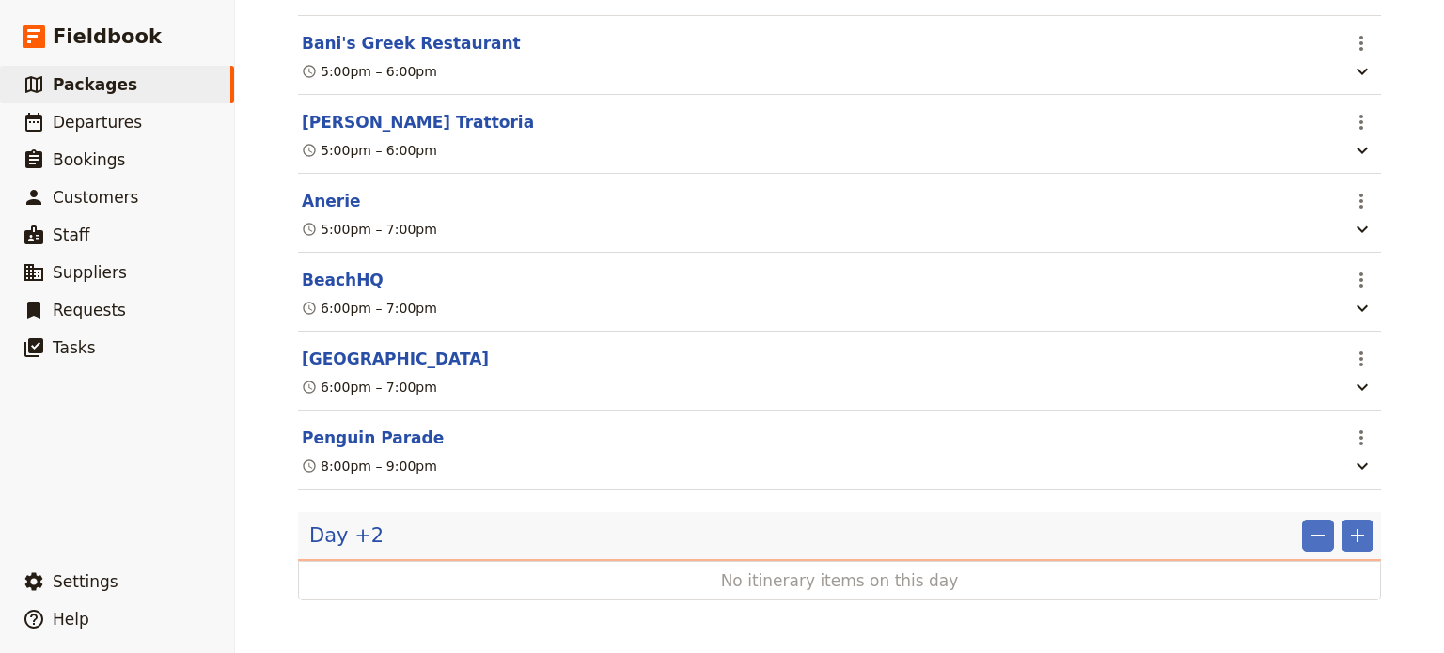
scroll to position [1895, 0]
click at [174, 95] on link "​ Packages" at bounding box center [117, 85] width 234 height 38
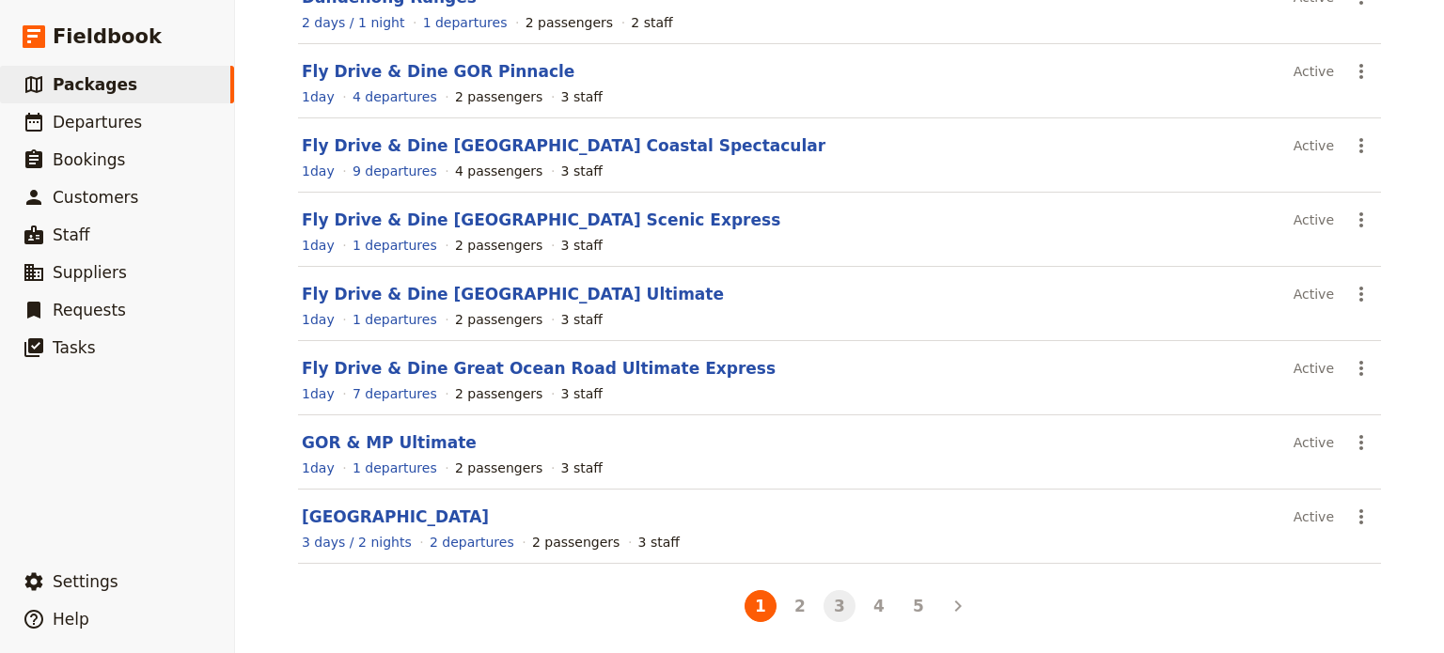
click at [837, 596] on button "3" at bounding box center [839, 606] width 32 height 32
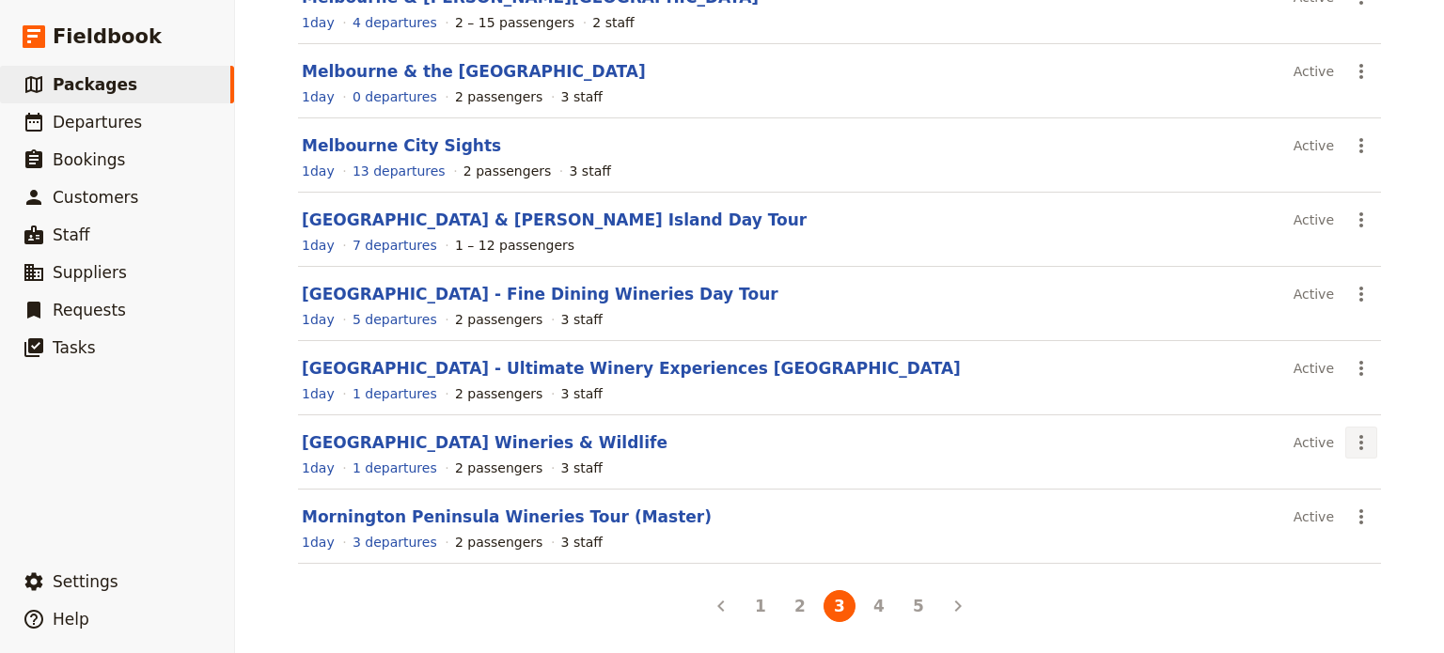
click at [1368, 441] on button "​" at bounding box center [1361, 443] width 32 height 32
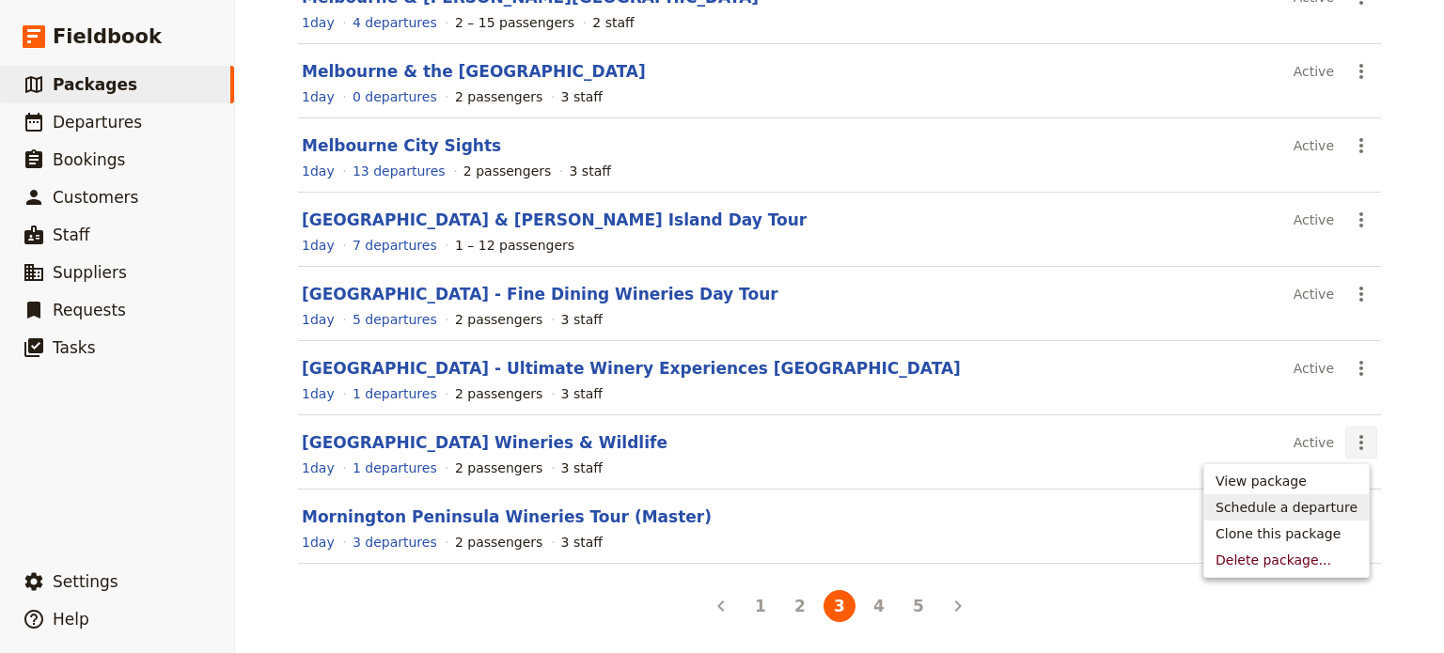
click at [1325, 508] on span "Schedule a departure" at bounding box center [1286, 507] width 142 height 19
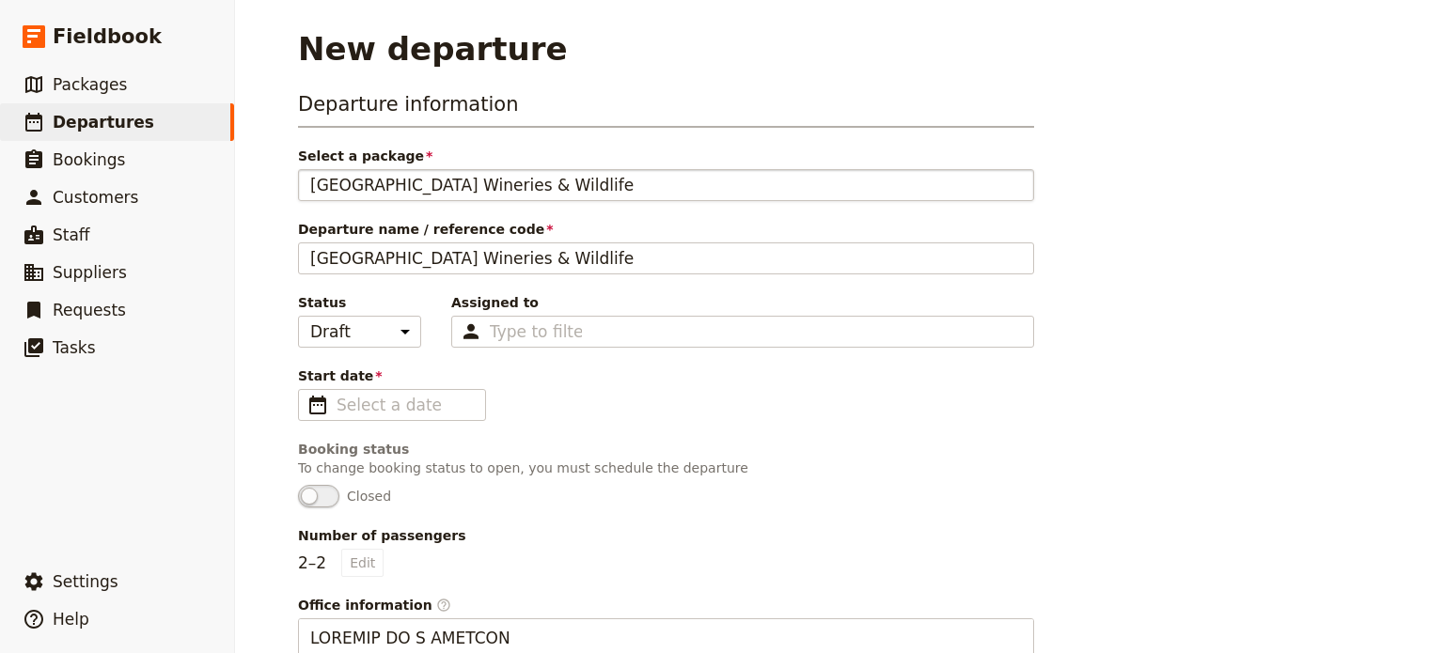
click at [648, 186] on div "[GEOGRAPHIC_DATA] Wineries & Wildlife" at bounding box center [666, 185] width 712 height 23
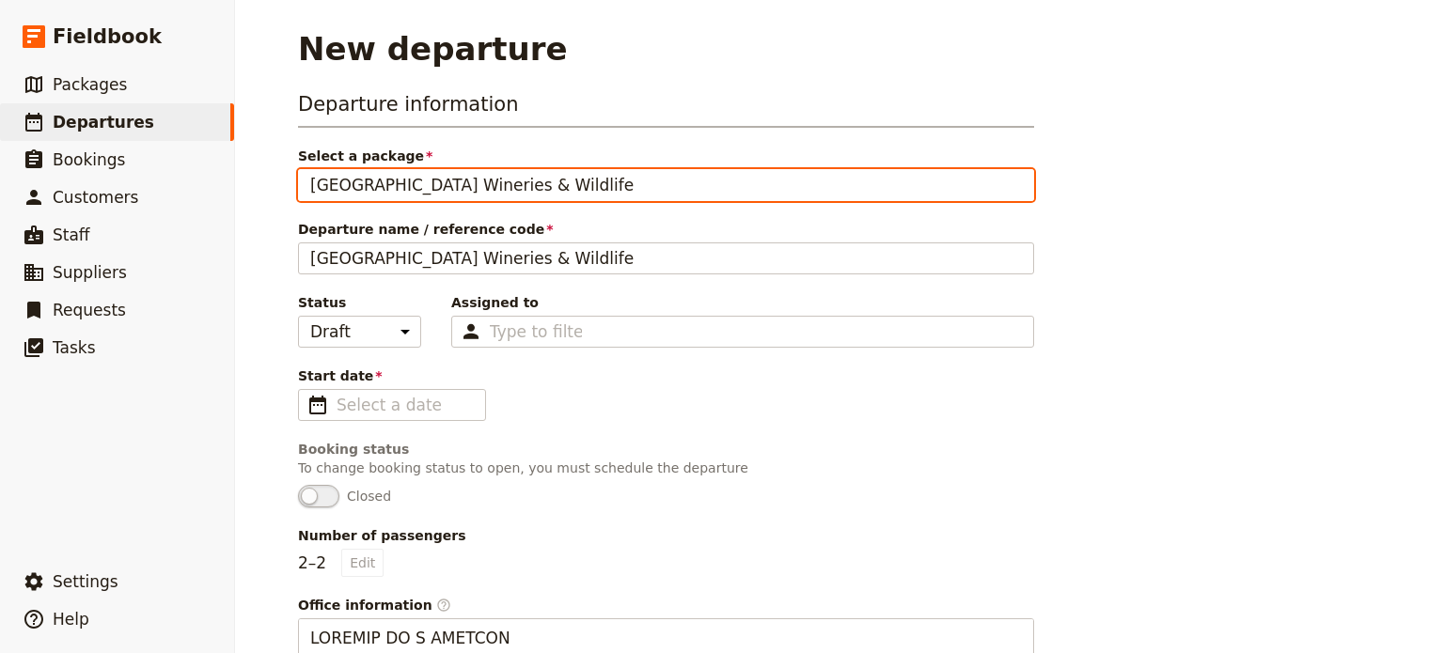
click at [310, 170] on input "[GEOGRAPHIC_DATA] Wineries & Wildlife" at bounding box center [309, 169] width 1 height 1
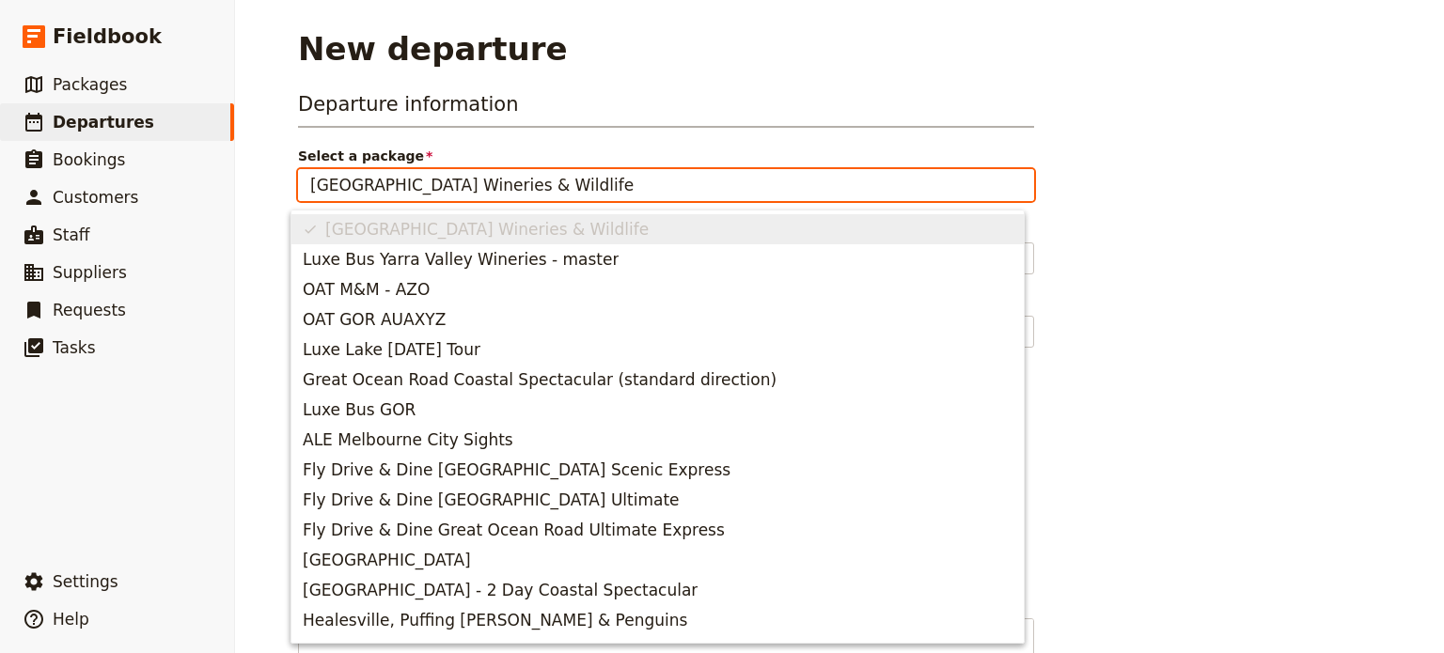
drag, startPoint x: 611, startPoint y: 183, endPoint x: 464, endPoint y: 175, distance: 146.9
click at [464, 175] on input "[GEOGRAPHIC_DATA] Wineries & Wildlife" at bounding box center [666, 185] width 712 height 23
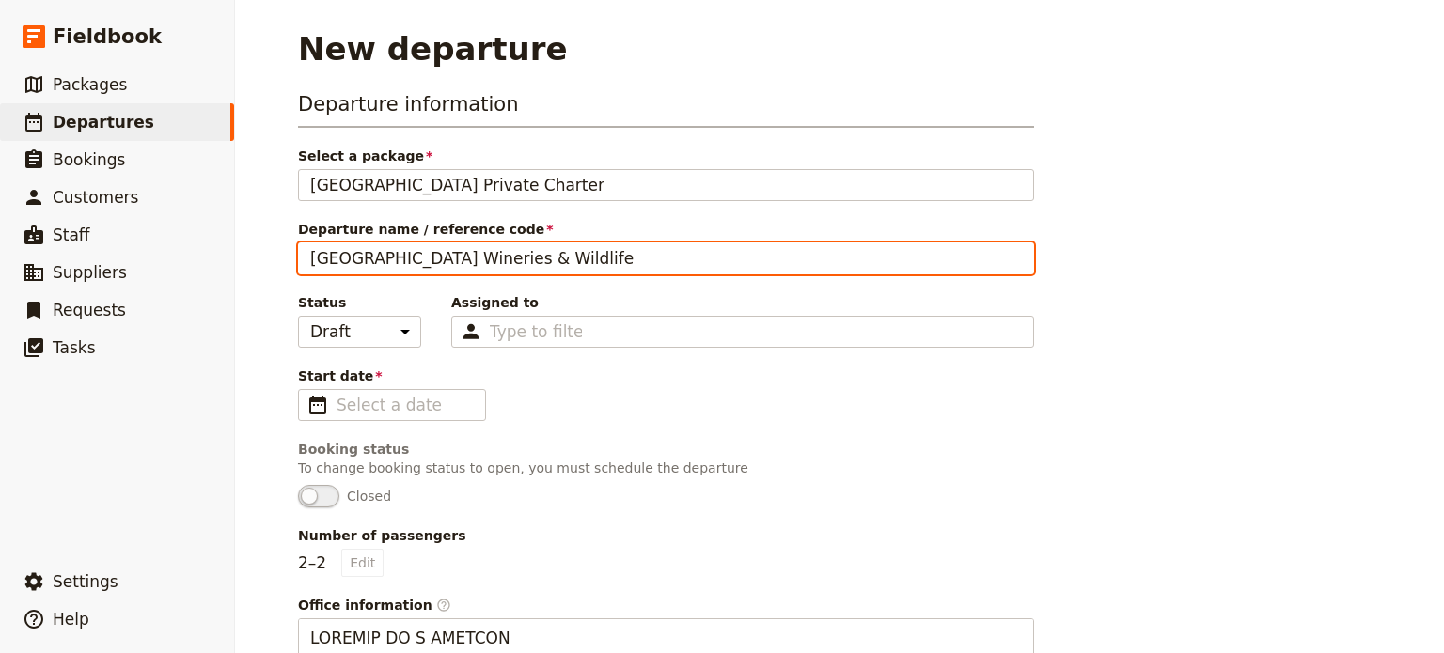
type input "[GEOGRAPHIC_DATA] Wineries & Wildlife"
drag, startPoint x: 633, startPoint y: 254, endPoint x: 16, endPoint y: 262, distance: 616.7
click at [16, 262] on div "Fieldbook ​ ​ Fieldbook ​ ​ Packages ​ Departures ​ Bookings ​ Customers ​ Staf…" at bounding box center [722, 326] width 1444 height 653
type input "[PERSON_NAME] & Family"
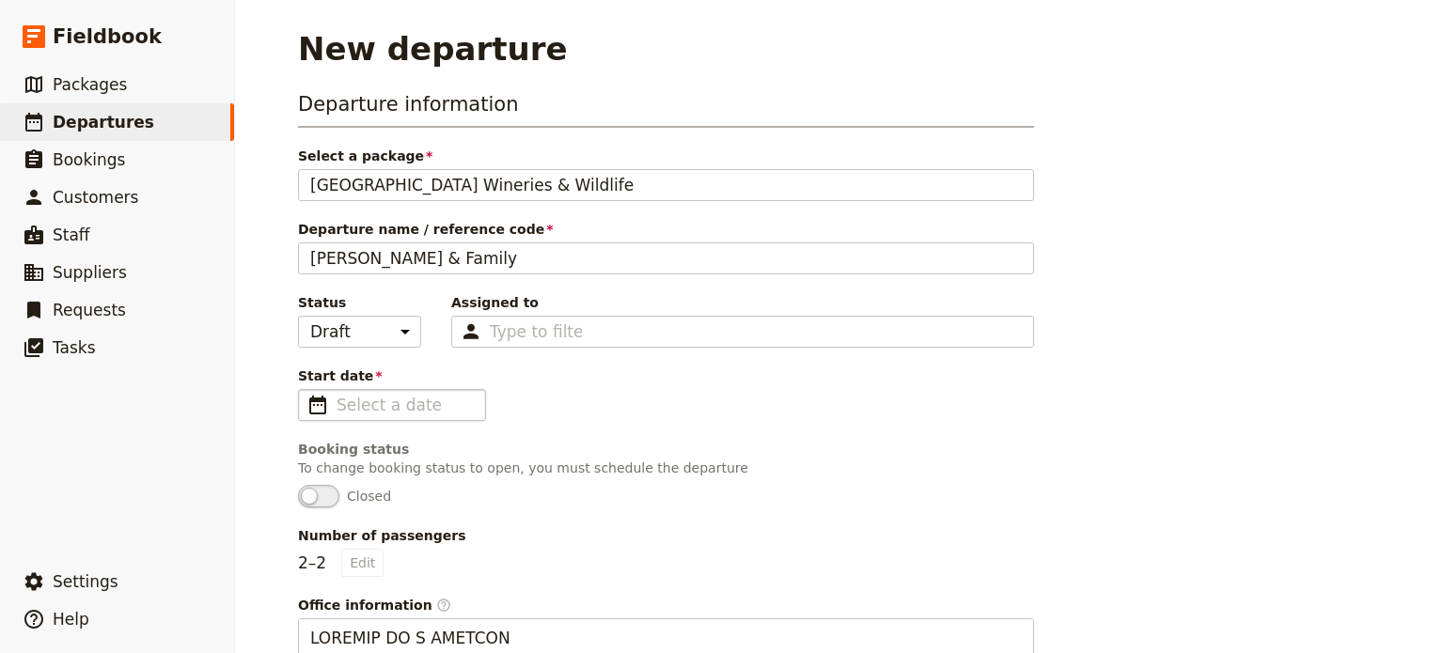
click at [310, 399] on span "​" at bounding box center [317, 405] width 23 height 23
click at [336, 399] on input "Start date ​" at bounding box center [404, 405] width 137 height 23
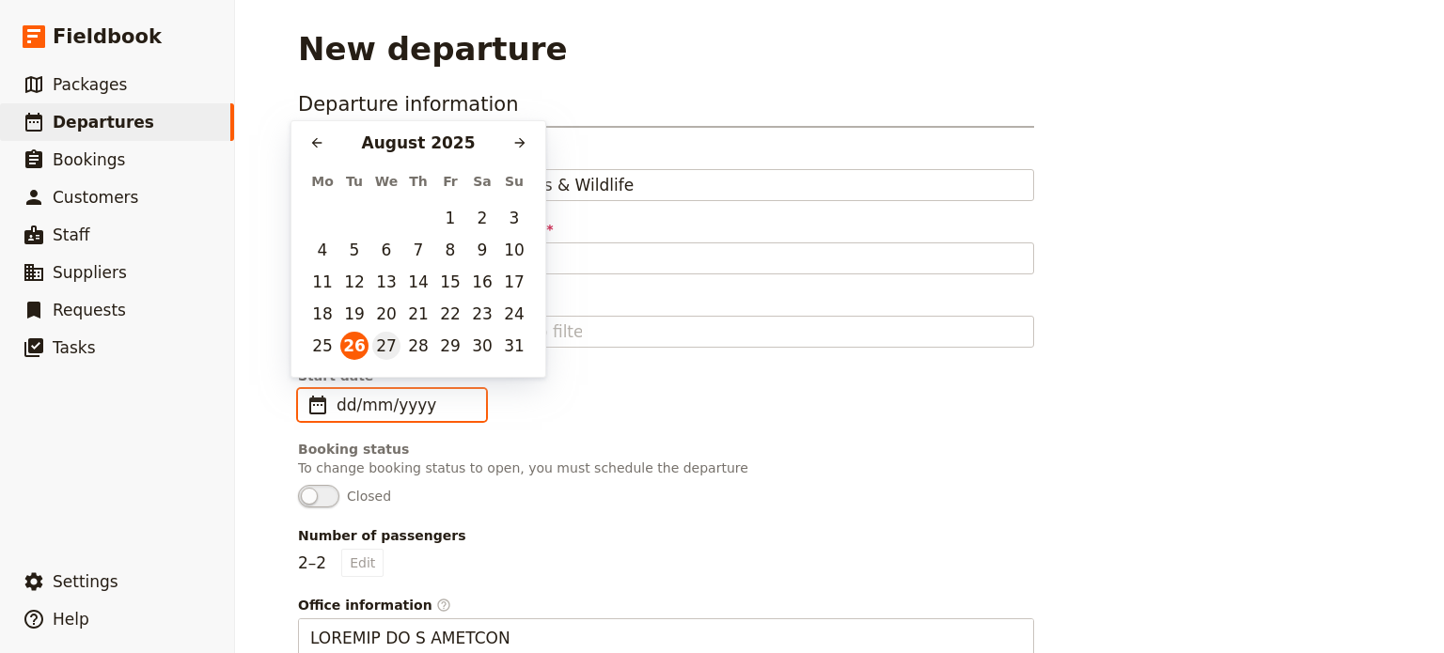
click at [387, 347] on button "27" at bounding box center [386, 346] width 28 height 28
type input "[DATE]"
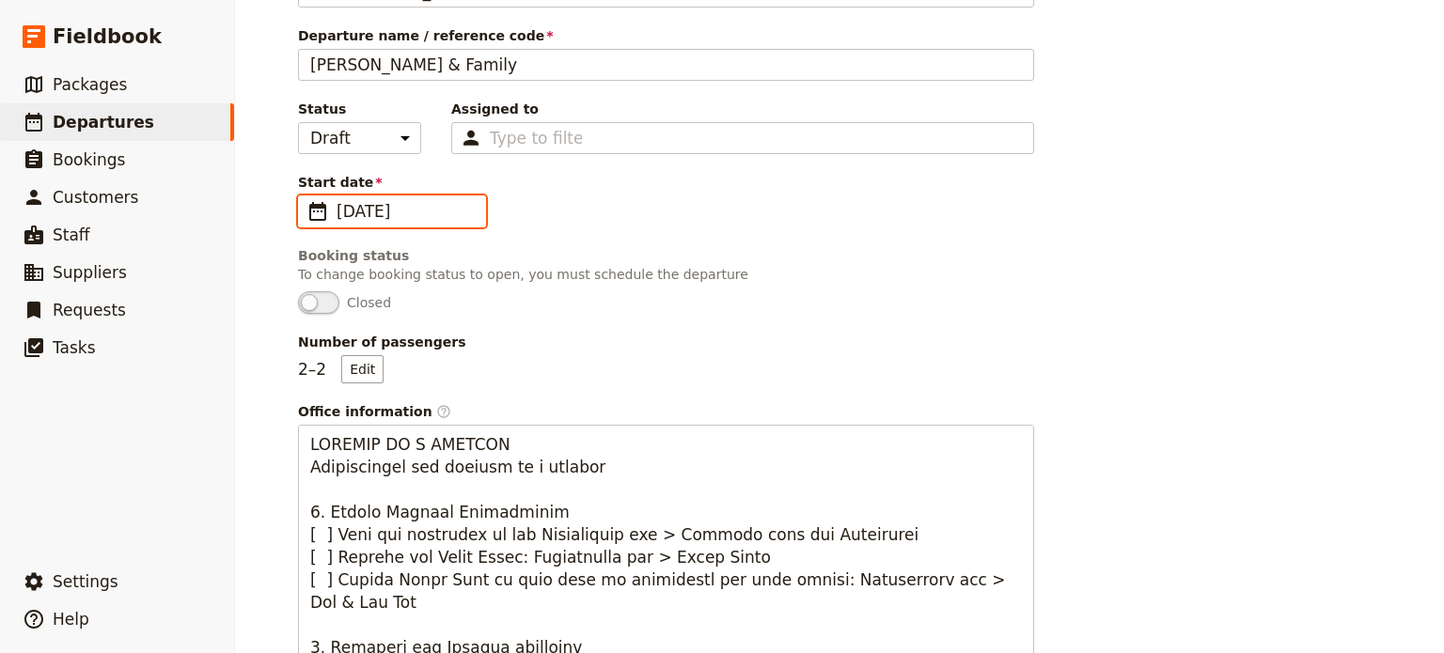
scroll to position [376, 0]
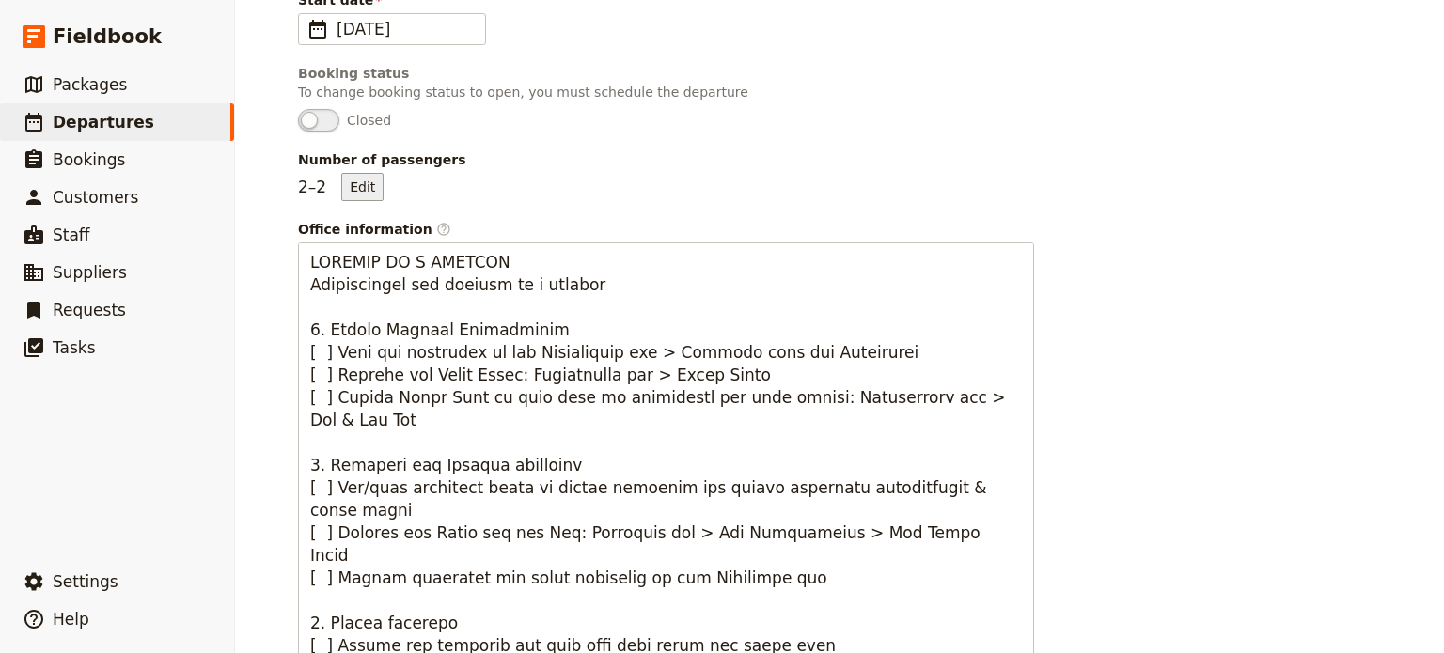
click at [365, 183] on button "Edit" at bounding box center [362, 187] width 42 height 28
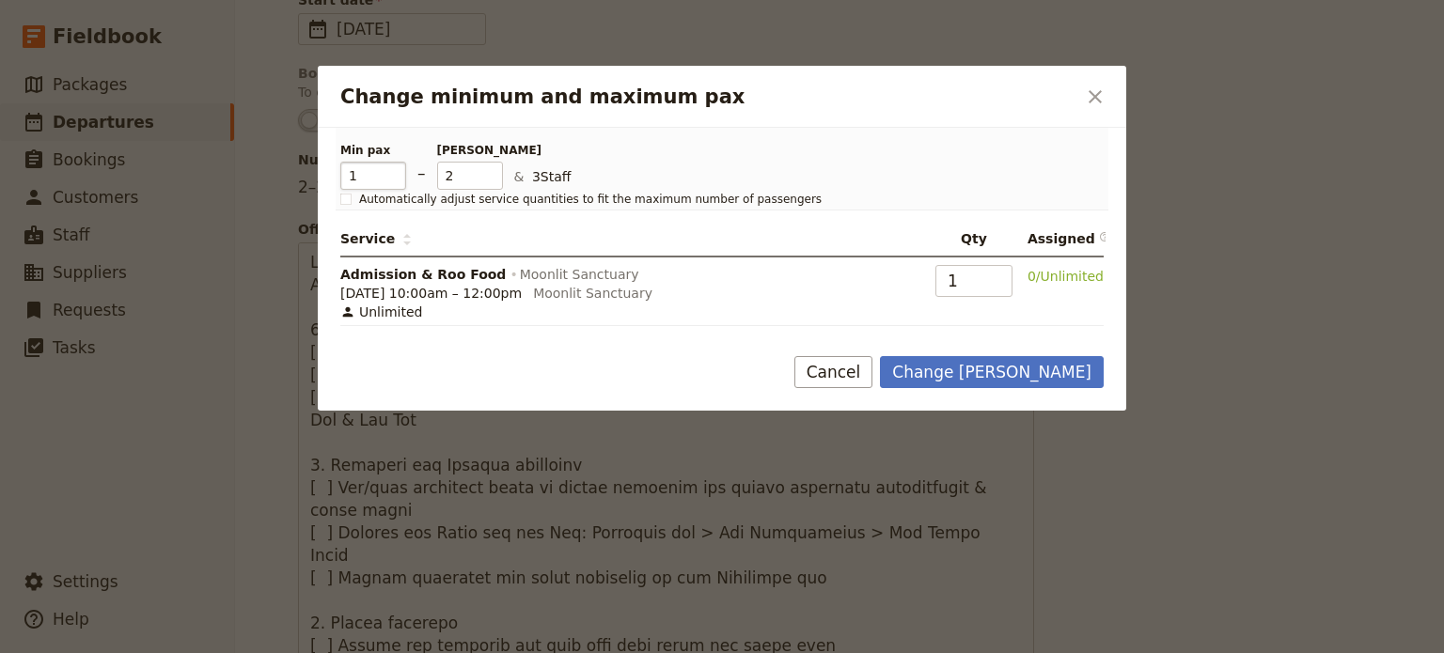
click at [392, 176] on input "1" at bounding box center [373, 176] width 66 height 28
click at [395, 171] on input "2" at bounding box center [373, 176] width 66 height 28
click at [395, 171] on input "3" at bounding box center [373, 176] width 66 height 28
click at [395, 171] on input "4" at bounding box center [373, 176] width 66 height 28
click at [395, 171] on input "5" at bounding box center [373, 176] width 66 height 28
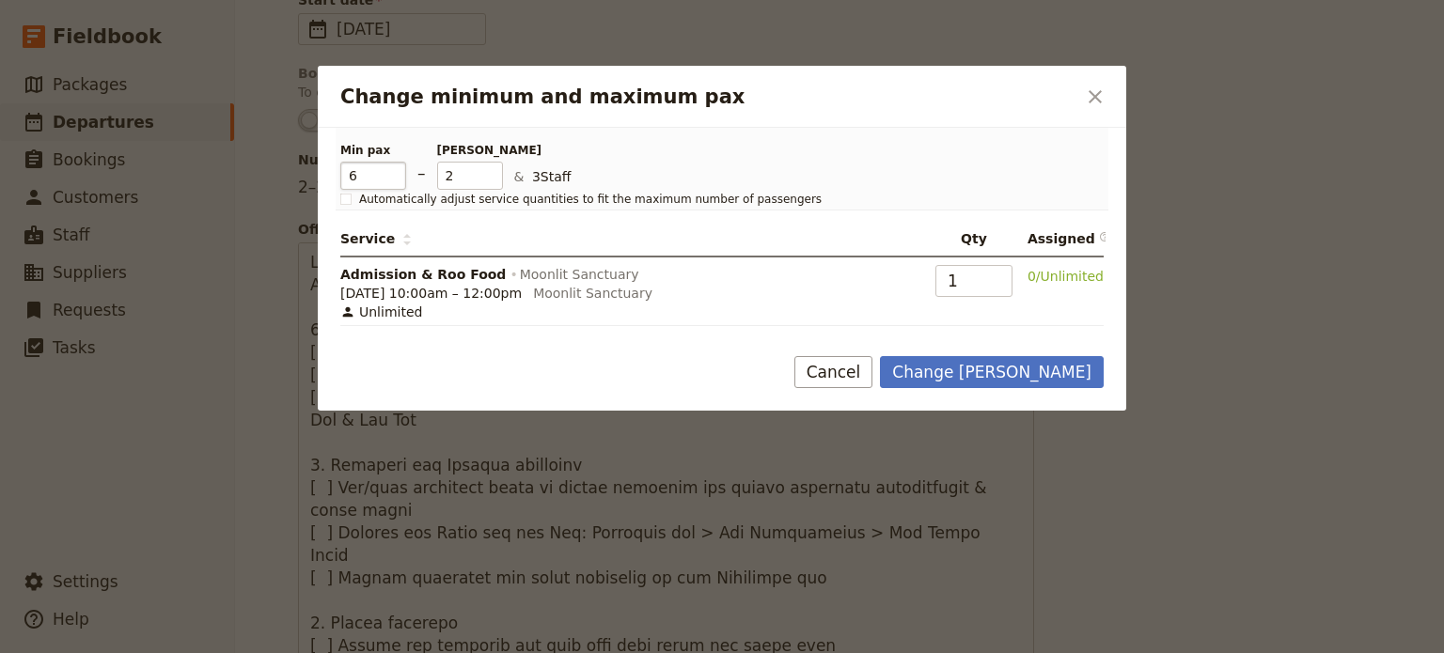
type input "6"
click at [395, 171] on input "6" at bounding box center [373, 176] width 66 height 28
click at [495, 172] on input "7" at bounding box center [470, 176] width 66 height 28
type input "6"
click at [495, 178] on input "6" at bounding box center [470, 176] width 66 height 28
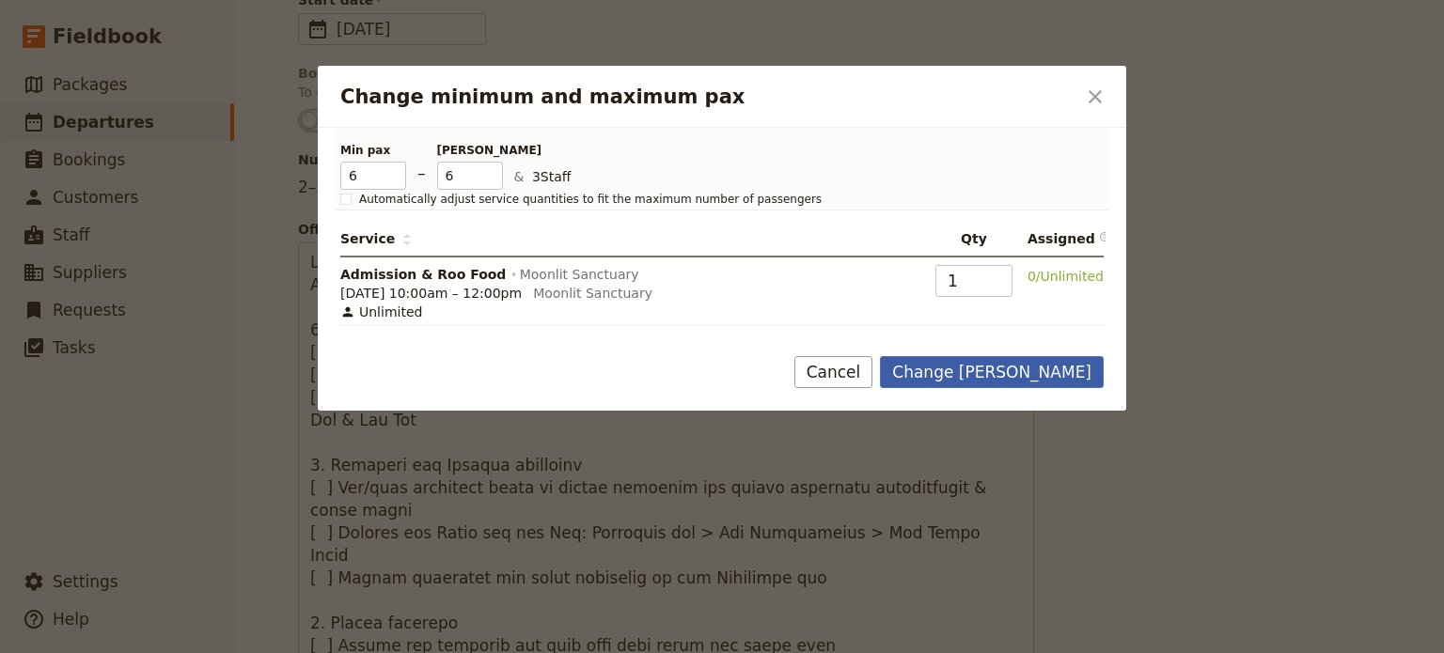
click at [1014, 368] on button "Change [PERSON_NAME]" at bounding box center [992, 372] width 224 height 32
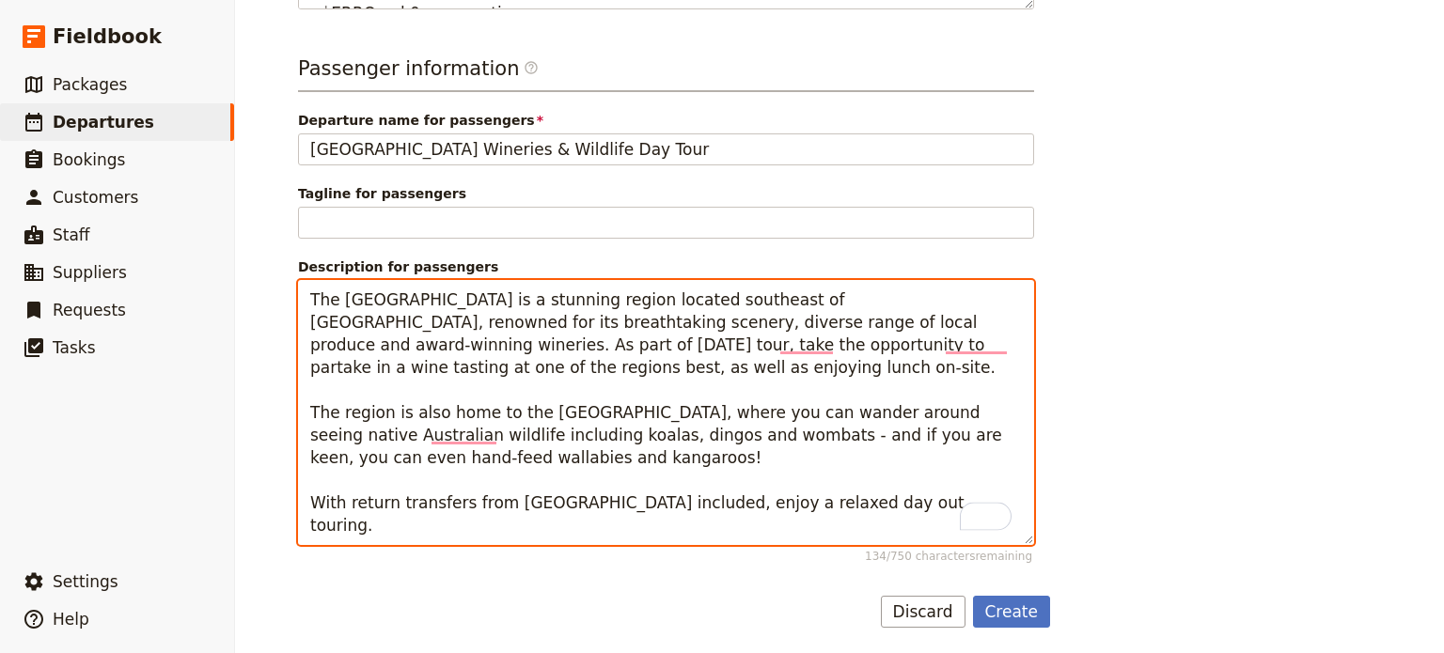
scroll to position [1068, 0]
drag, startPoint x: 567, startPoint y: 453, endPoint x: 885, endPoint y: 312, distance: 348.4
click at [885, 312] on textarea "The [GEOGRAPHIC_DATA] is a stunning region located southeast of [GEOGRAPHIC_DAT…" at bounding box center [666, 412] width 736 height 265
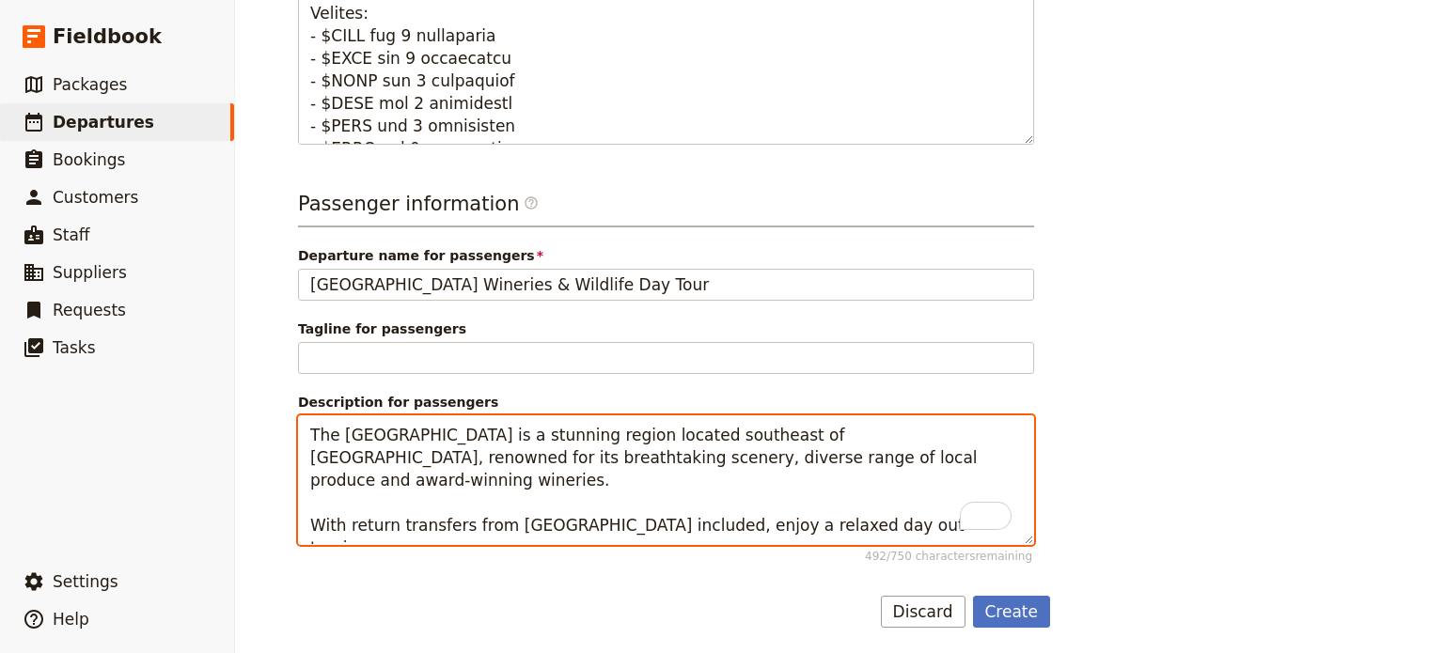
scroll to position [932, 0]
click at [300, 428] on textarea "The [GEOGRAPHIC_DATA] is a stunning region located southeast of [GEOGRAPHIC_DAT…" at bounding box center [666, 480] width 736 height 130
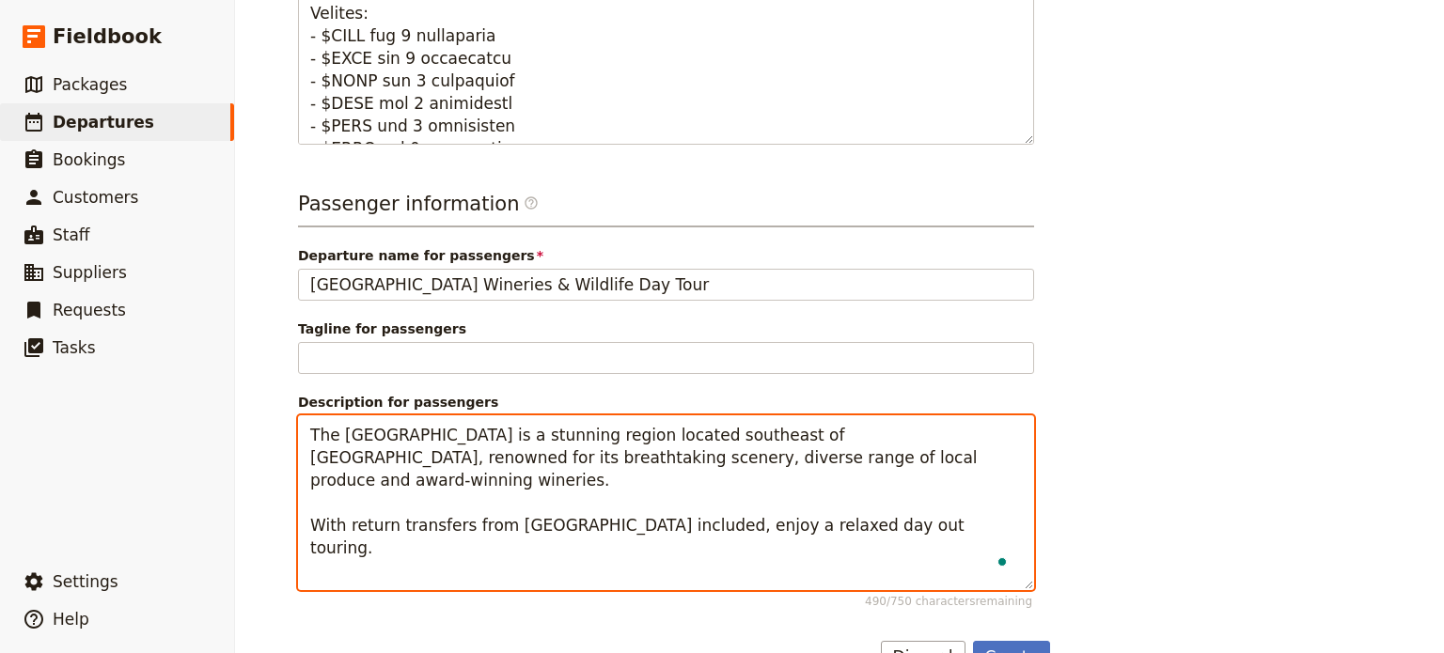
click at [316, 423] on textarea "The [GEOGRAPHIC_DATA] is a stunning region located southeast of [GEOGRAPHIC_DAT…" at bounding box center [666, 502] width 736 height 175
paste textarea "The [GEOGRAPHIC_DATA] is one of Victoria’s most popular coastal regions, offeri…"
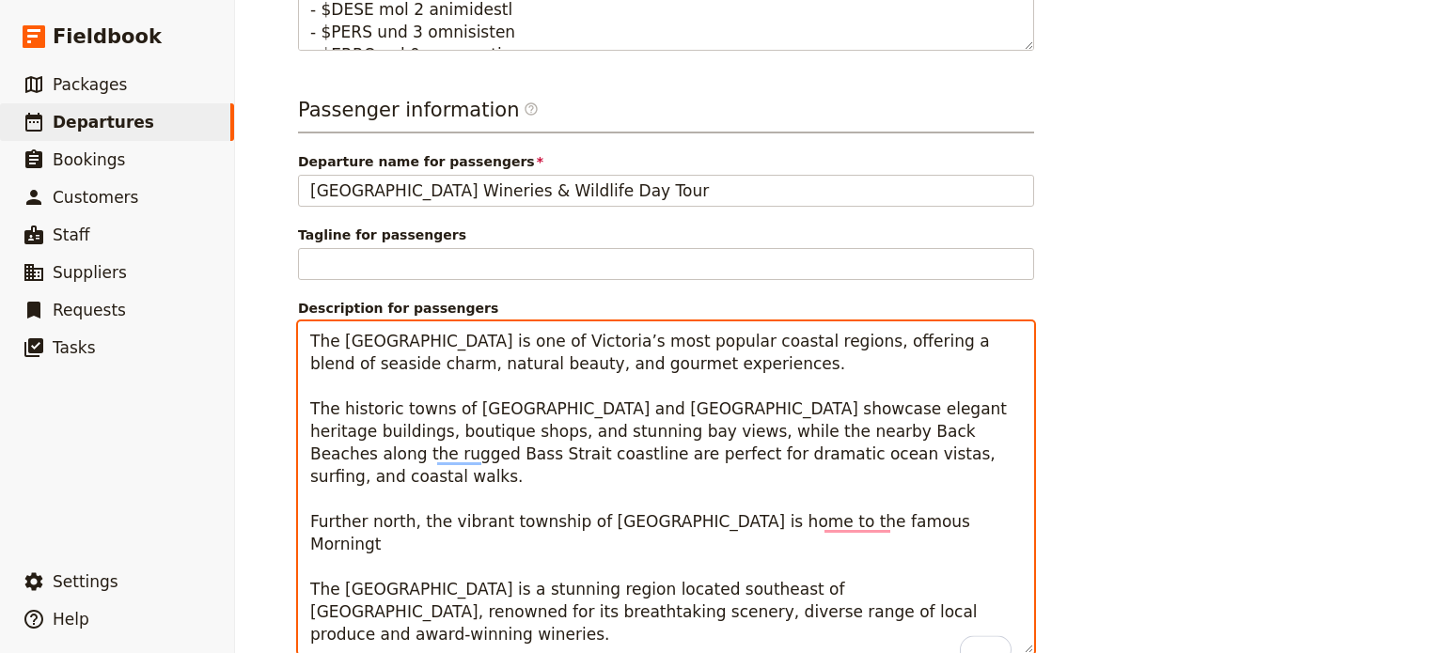
scroll to position [1026, 0]
click at [713, 452] on textarea "The [GEOGRAPHIC_DATA] is one of Victoria’s most popular coastal regions, offeri…" at bounding box center [666, 487] width 736 height 333
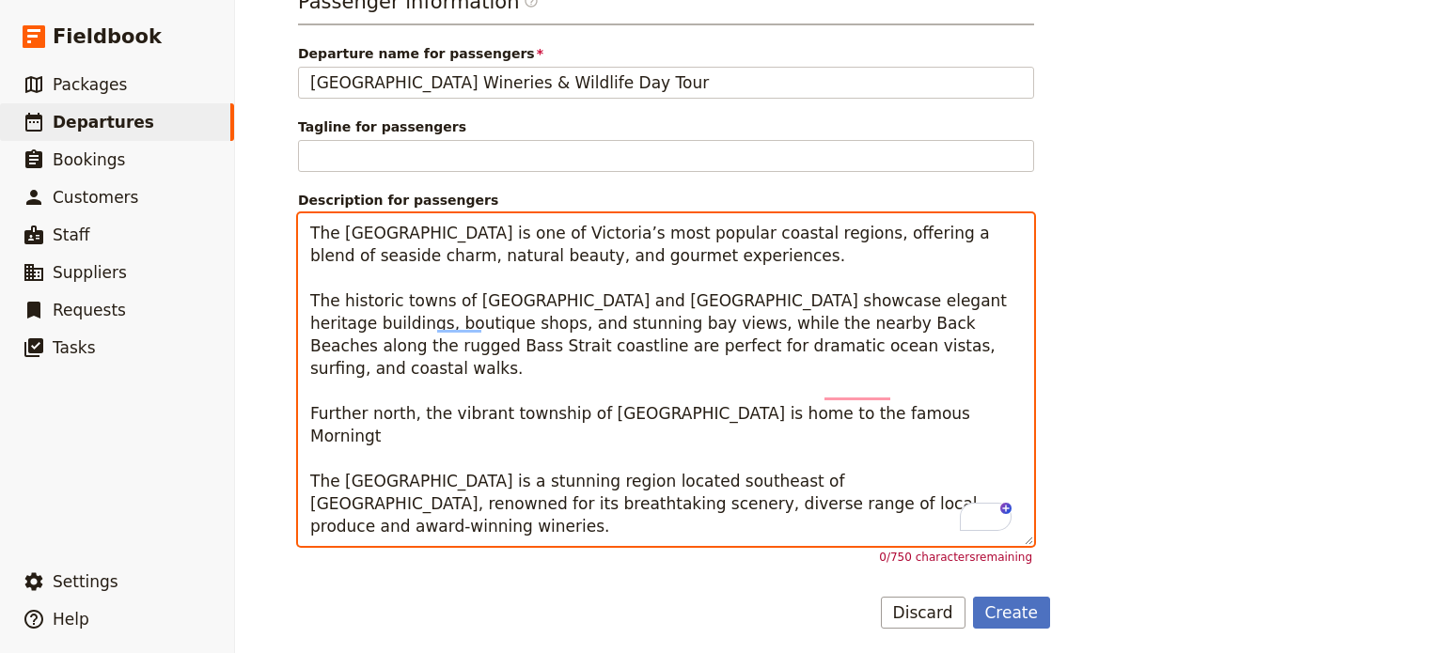
scroll to position [1135, 0]
click at [917, 390] on textarea "The [GEOGRAPHIC_DATA] is one of Victoria’s most popular coastal regions, offeri…" at bounding box center [666, 378] width 736 height 333
drag, startPoint x: 923, startPoint y: 386, endPoint x: 227, endPoint y: 386, distance: 696.5
click at [227, 386] on div "Fieldbook ​ ​ Fieldbook ​ ​ Packages ​ Departures ​ Bookings ​ Customers ​ Staf…" at bounding box center [722, 326] width 1444 height 653
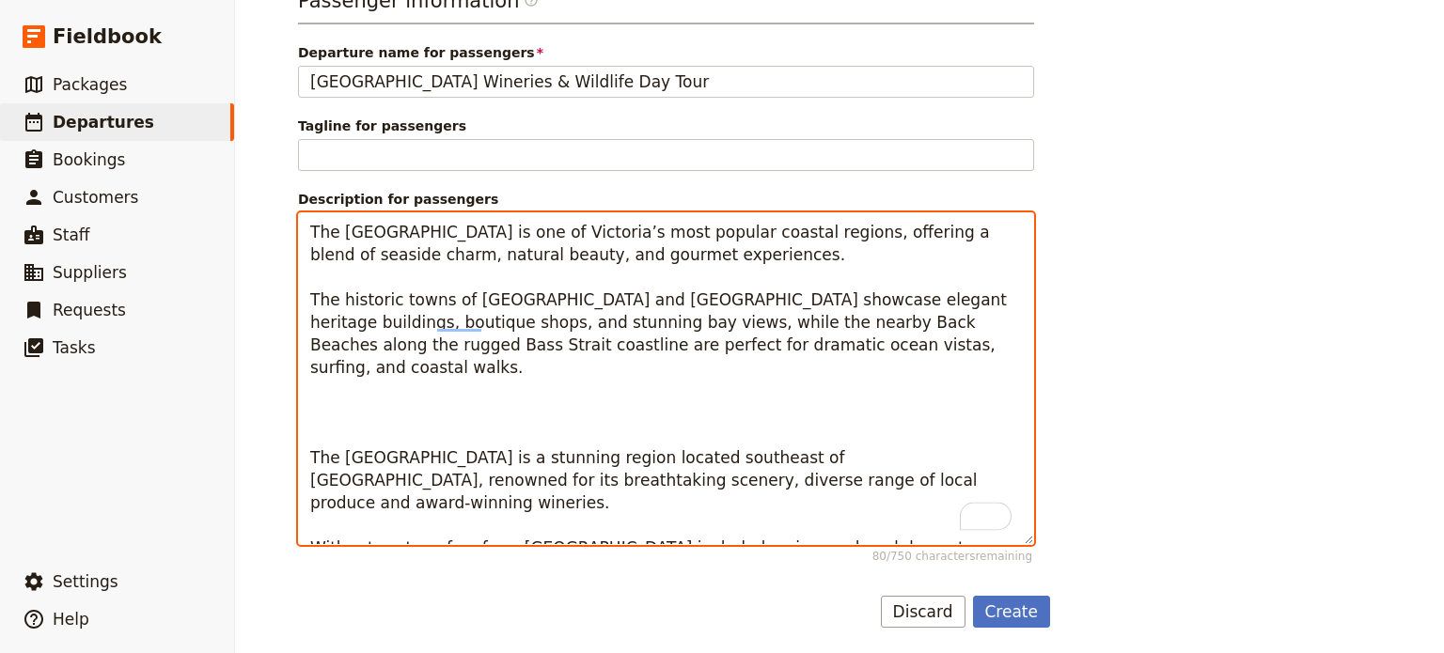
click at [329, 415] on textarea "The [GEOGRAPHIC_DATA] is one of Victoria’s most popular coastal regions, offeri…" at bounding box center [666, 378] width 736 height 333
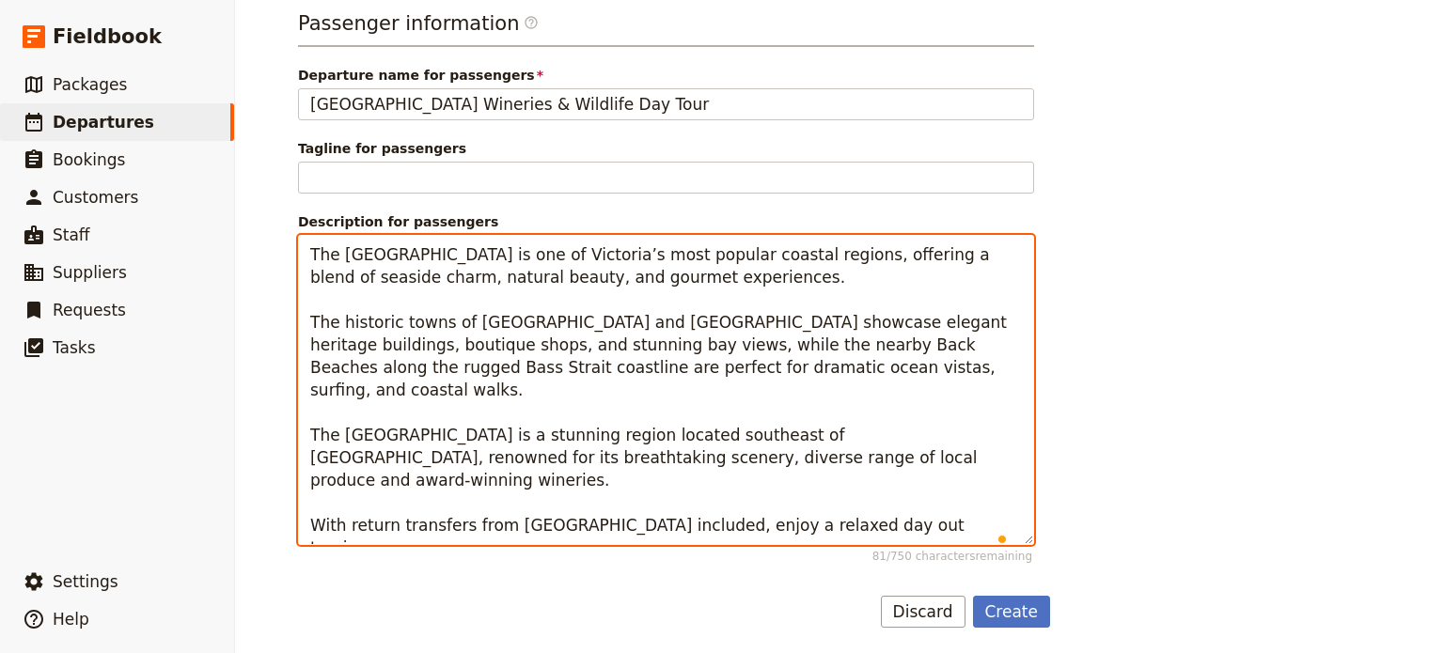
scroll to position [1090, 0]
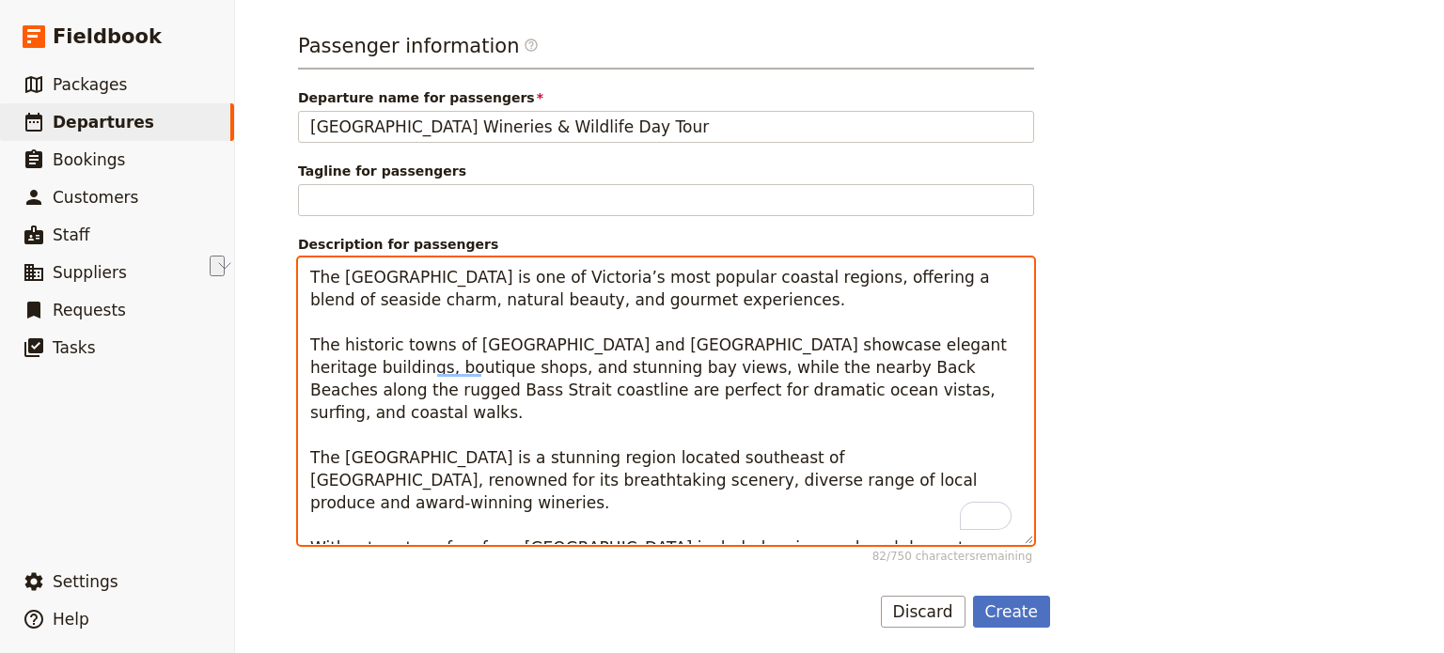
drag, startPoint x: 870, startPoint y: 457, endPoint x: 705, endPoint y: 462, distance: 165.5
click at [705, 462] on textarea "The [GEOGRAPHIC_DATA] is one of Victoria’s most popular coastal regions, offeri…" at bounding box center [666, 402] width 736 height 288
click at [525, 499] on textarea "The [GEOGRAPHIC_DATA] is one of Victoria’s most popular coastal regions, offeri…" at bounding box center [666, 402] width 736 height 288
drag, startPoint x: 467, startPoint y: 502, endPoint x: 269, endPoint y: 503, distance: 198.3
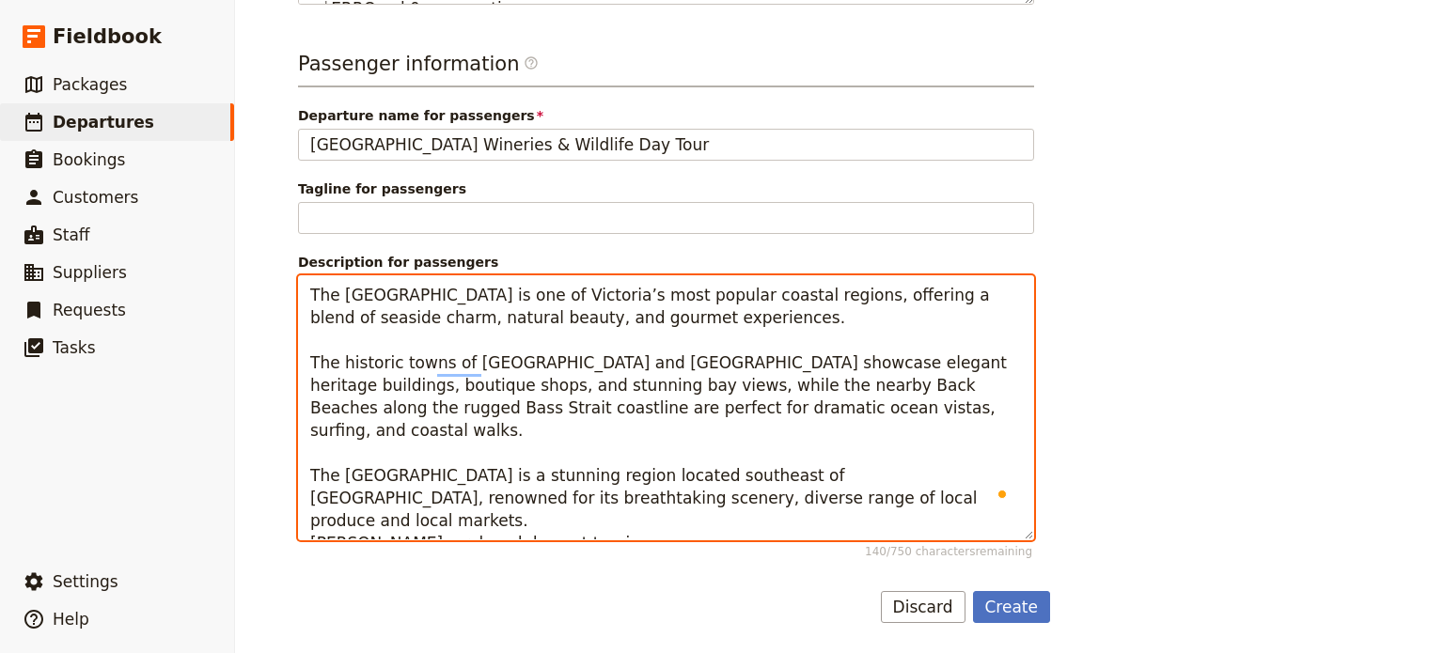
scroll to position [1068, 0]
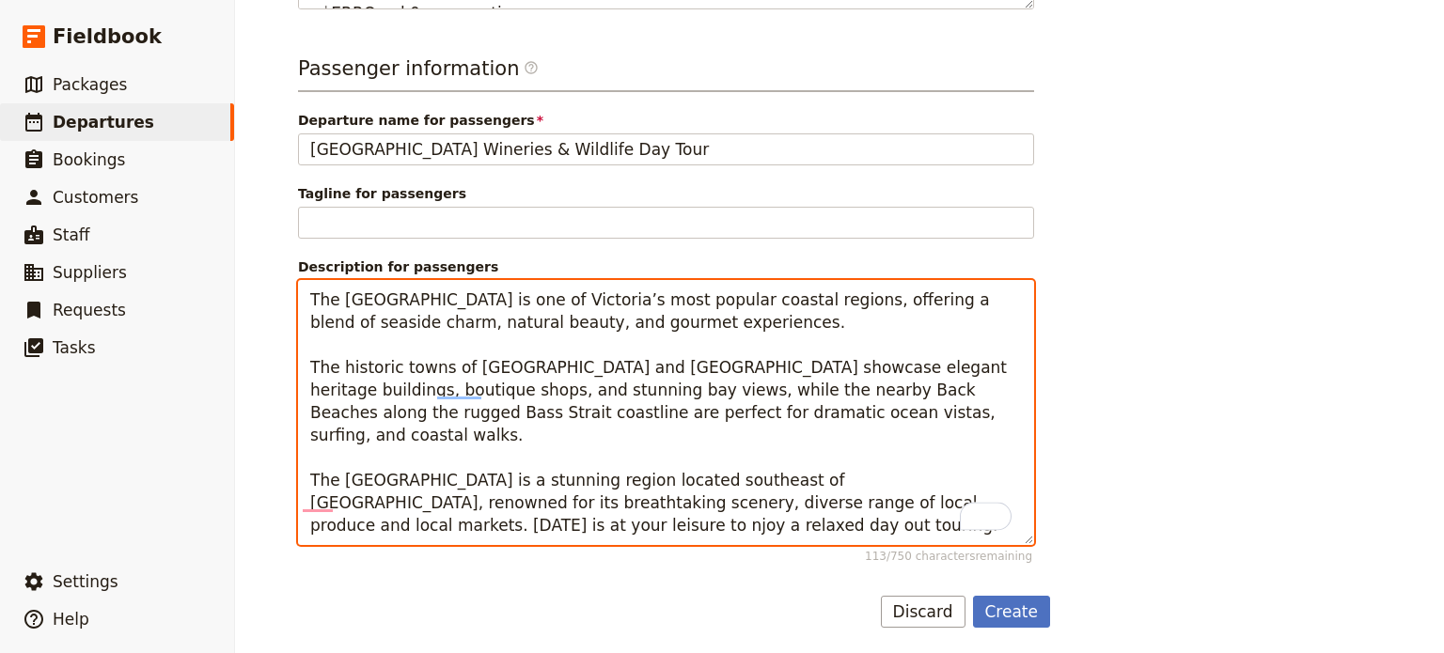
click at [303, 500] on textarea "The [GEOGRAPHIC_DATA] is one of Victoria’s most popular coastal regions, offeri…" at bounding box center [666, 412] width 736 height 265
click at [558, 499] on textarea "The [GEOGRAPHIC_DATA] is one of Victoria’s most popular coastal regions, offeri…" at bounding box center [666, 412] width 736 height 265
click at [721, 412] on textarea "The [GEOGRAPHIC_DATA] is one of Victoria’s most popular coastal regions, offeri…" at bounding box center [666, 412] width 736 height 265
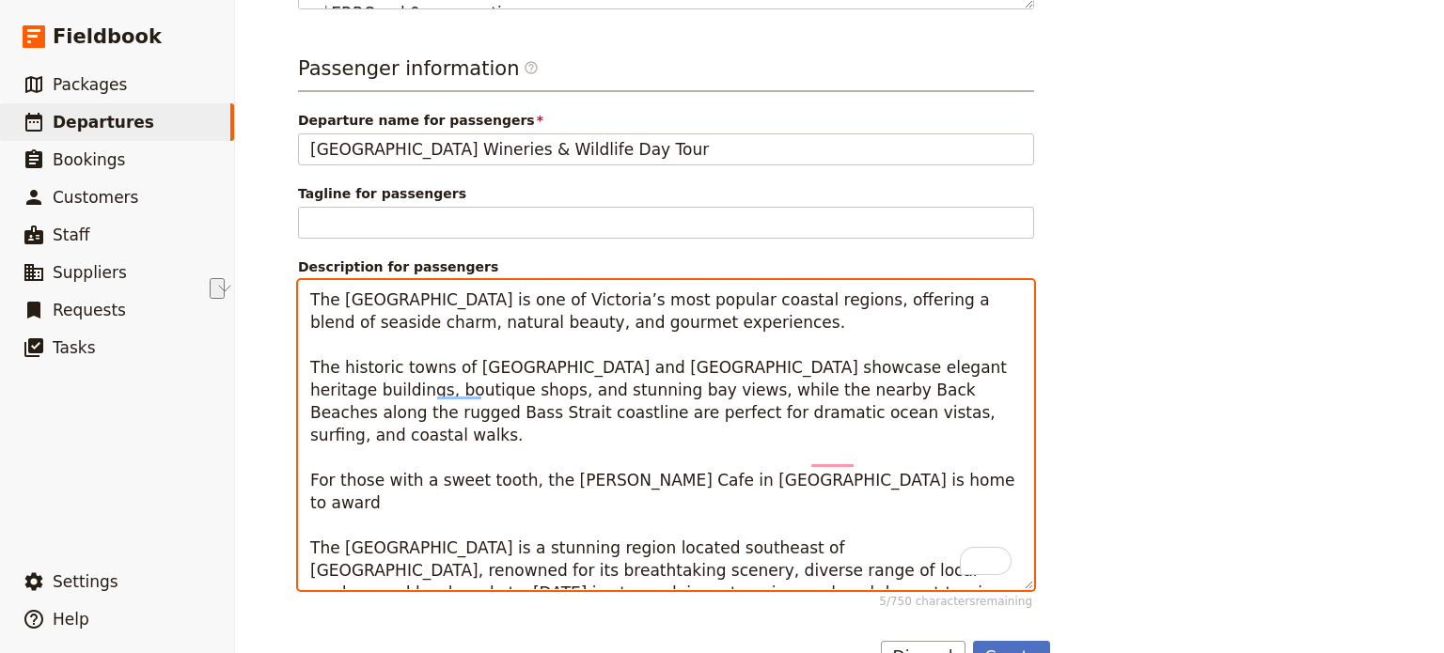
drag, startPoint x: 871, startPoint y: 455, endPoint x: 261, endPoint y: 458, distance: 610.0
click at [261, 458] on div "New departure Departure information Select a package [GEOGRAPHIC_DATA] Wineries…" at bounding box center [839, 326] width 1209 height 653
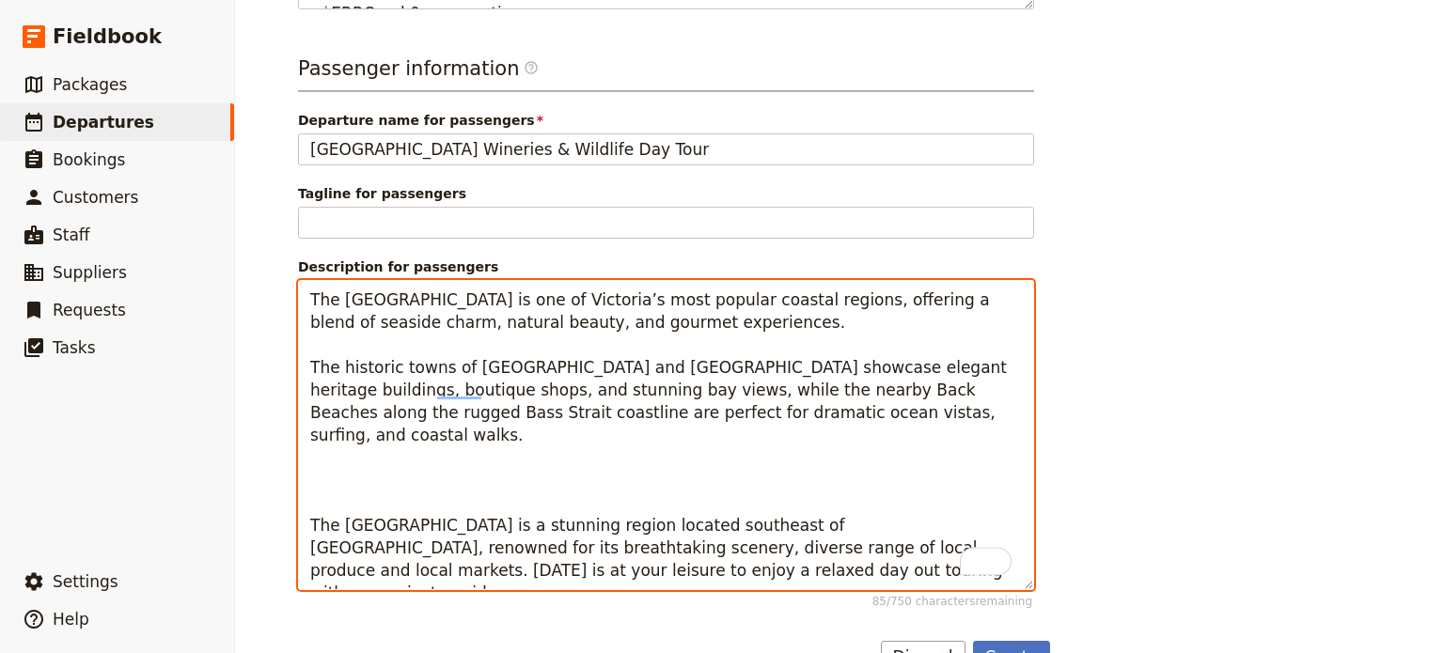
click at [364, 475] on textarea "The [GEOGRAPHIC_DATA] is one of Victoria’s most popular coastal regions, offeri…" at bounding box center [666, 435] width 736 height 310
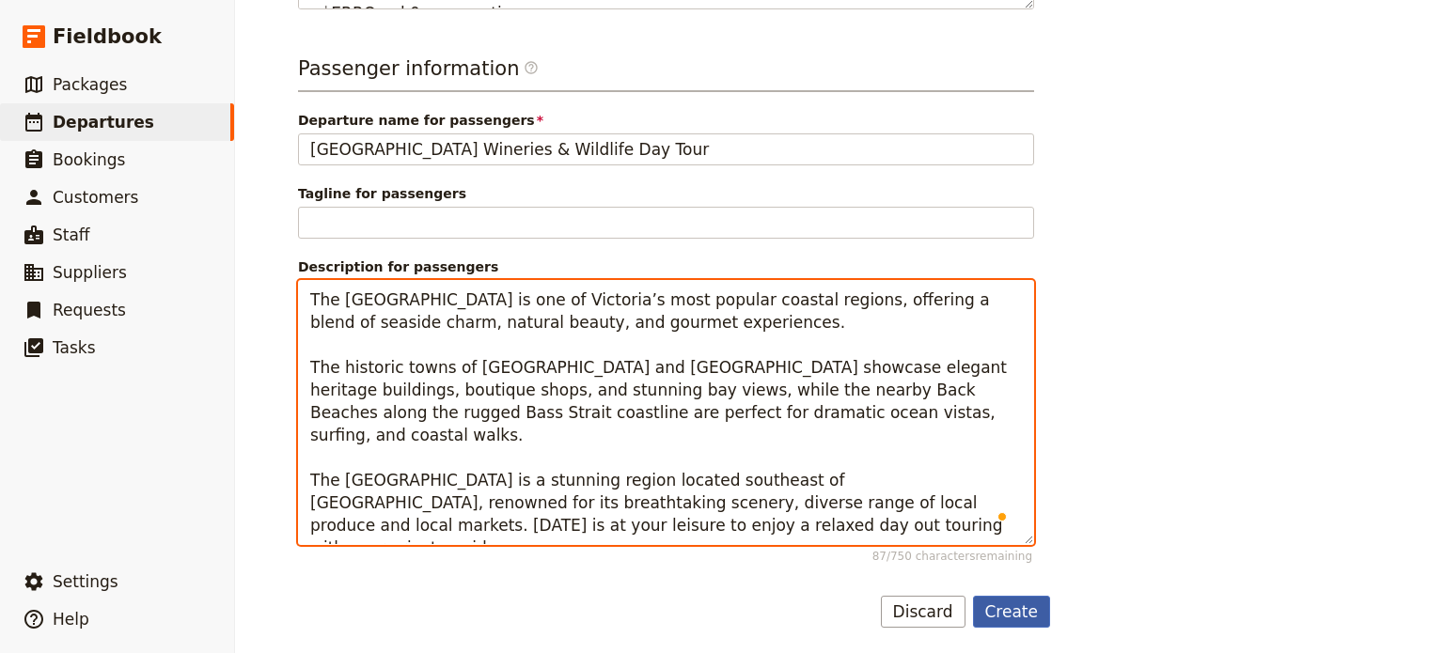
type textarea "The [GEOGRAPHIC_DATA] is one of Victoria’s most popular coastal regions, offeri…"
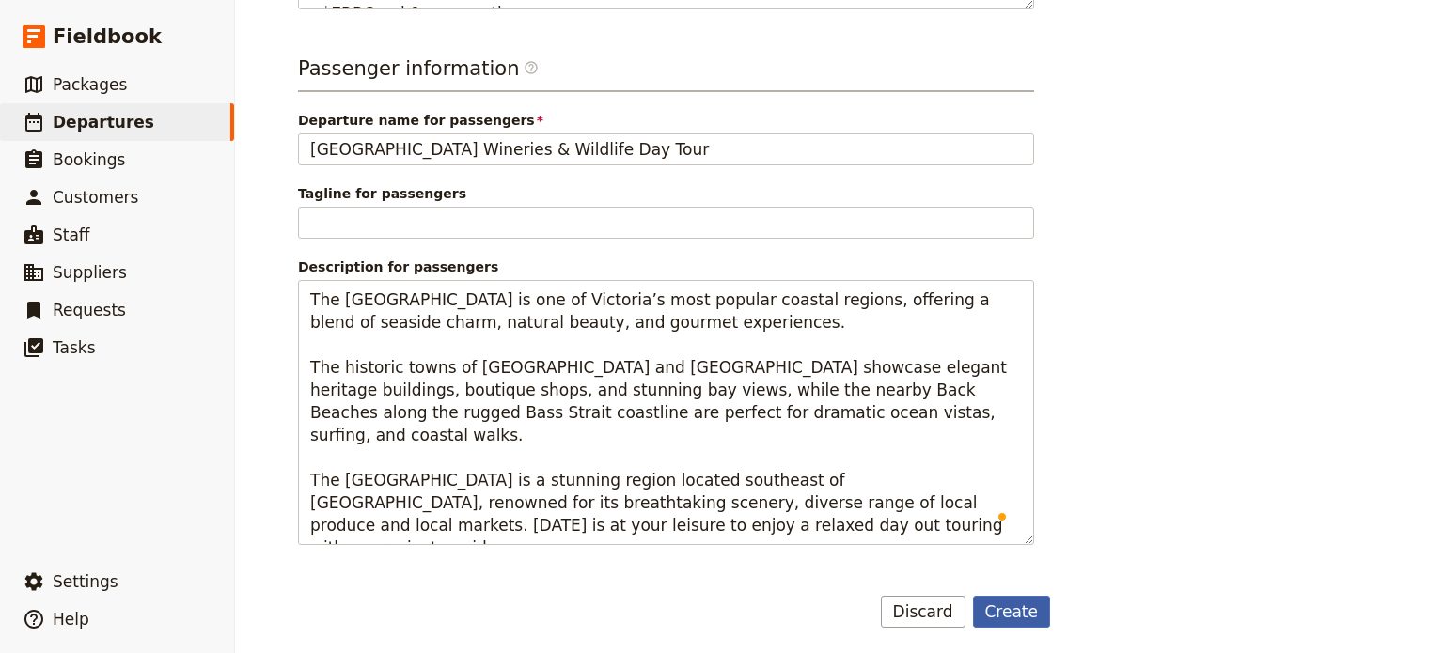
click at [1003, 605] on button "Create" at bounding box center [1012, 612] width 78 height 32
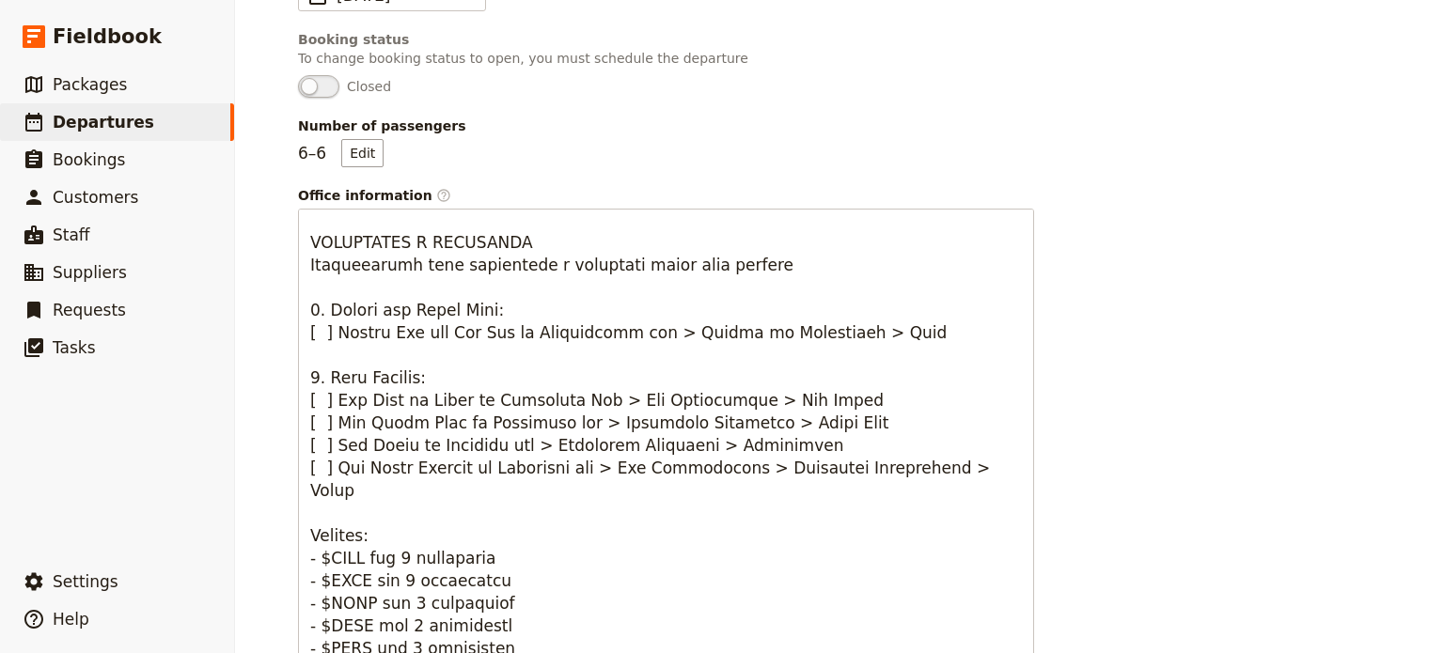
scroll to position [0, 0]
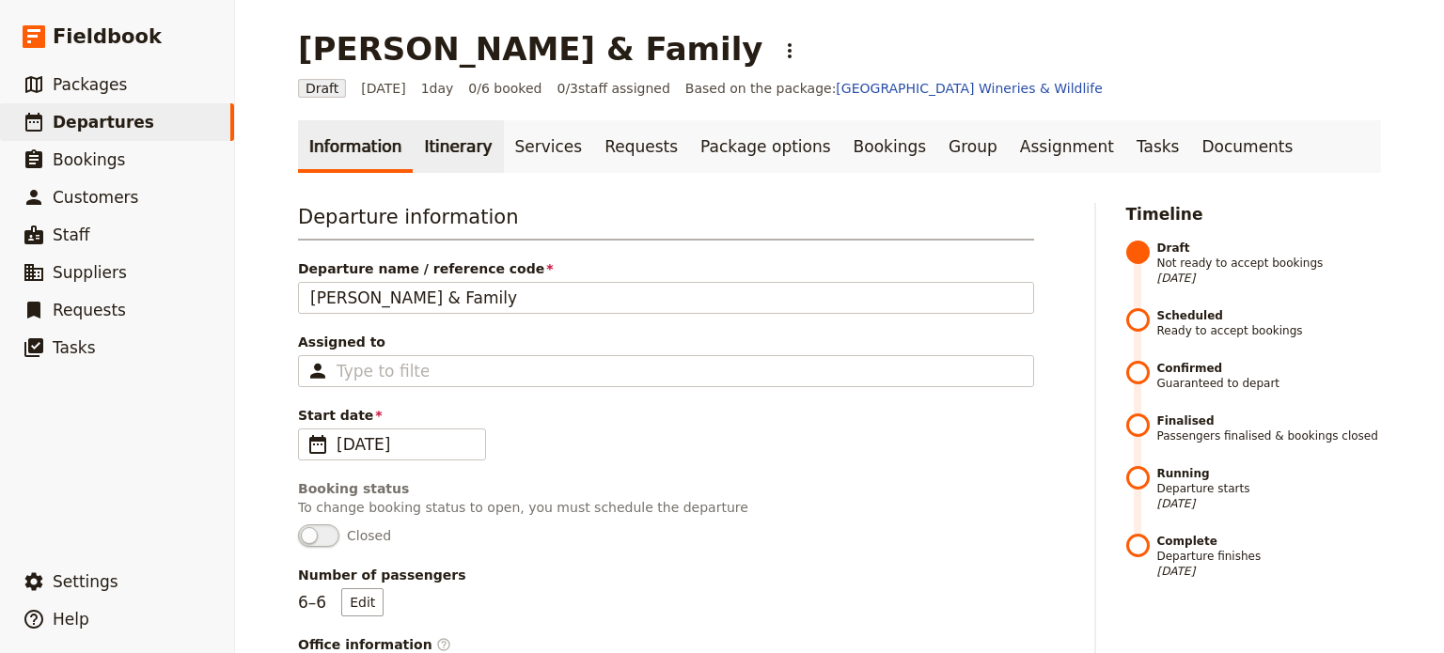
click at [420, 146] on link "Itinerary" at bounding box center [458, 146] width 90 height 53
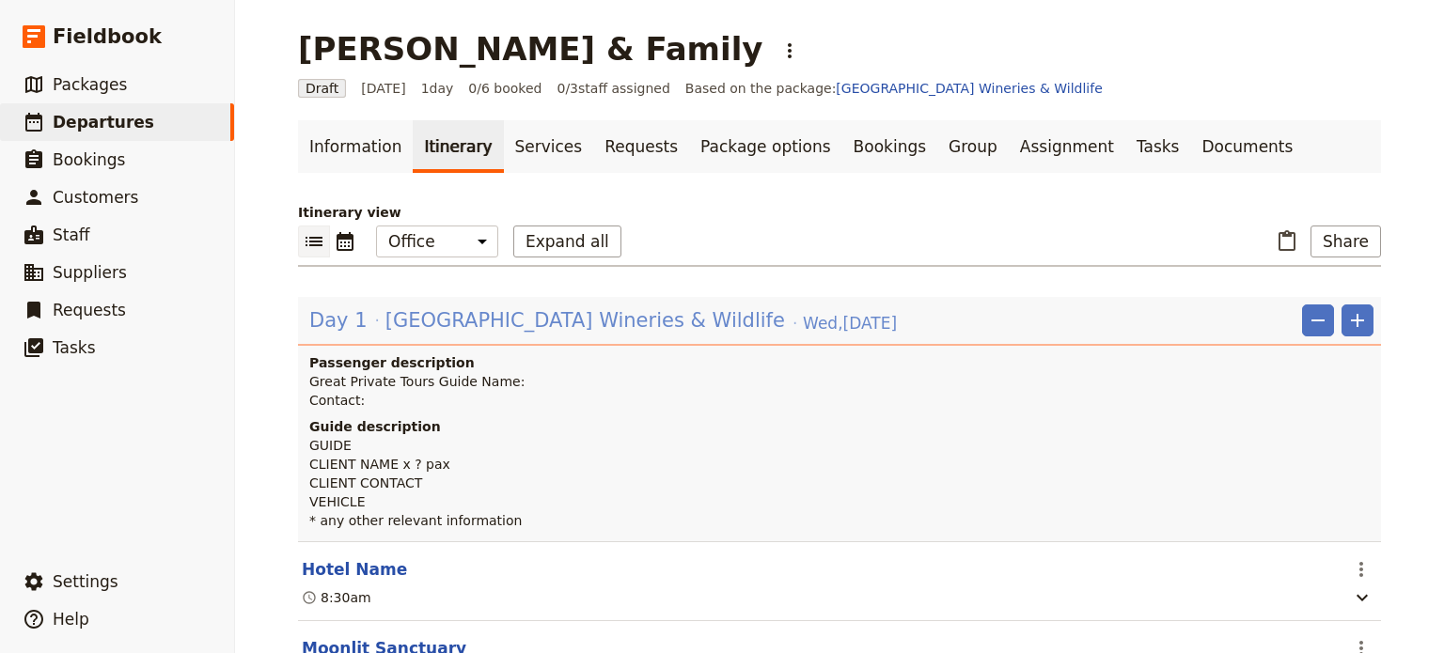
click at [571, 320] on span "[GEOGRAPHIC_DATA] Wineries & Wildlife" at bounding box center [584, 320] width 399 height 28
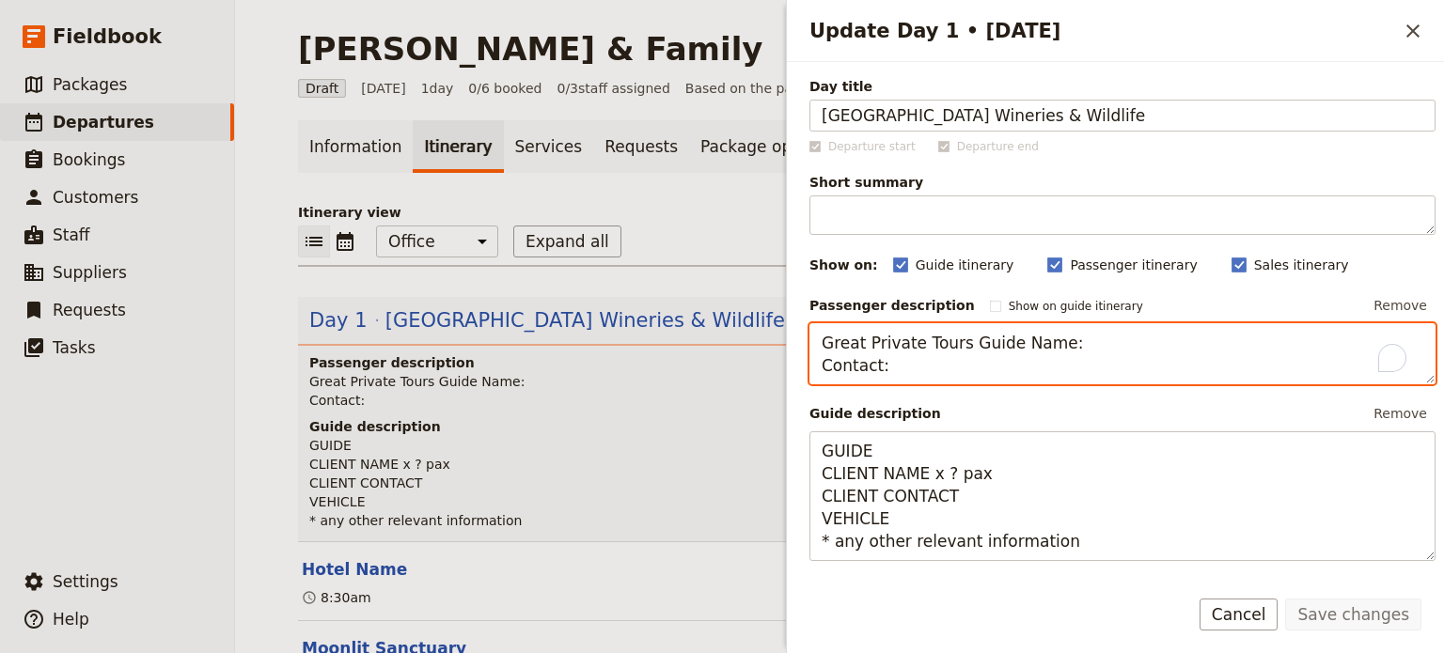
drag, startPoint x: 1026, startPoint y: 348, endPoint x: 1004, endPoint y: 350, distance: 22.6
click at [1004, 350] on textarea "Great Private Tours Guide Name: Contact:" at bounding box center [1122, 354] width 626 height 62
click at [934, 361] on textarea "Great Private Tours Guide - Alan Edwards Contact:" at bounding box center [1122, 354] width 626 height 62
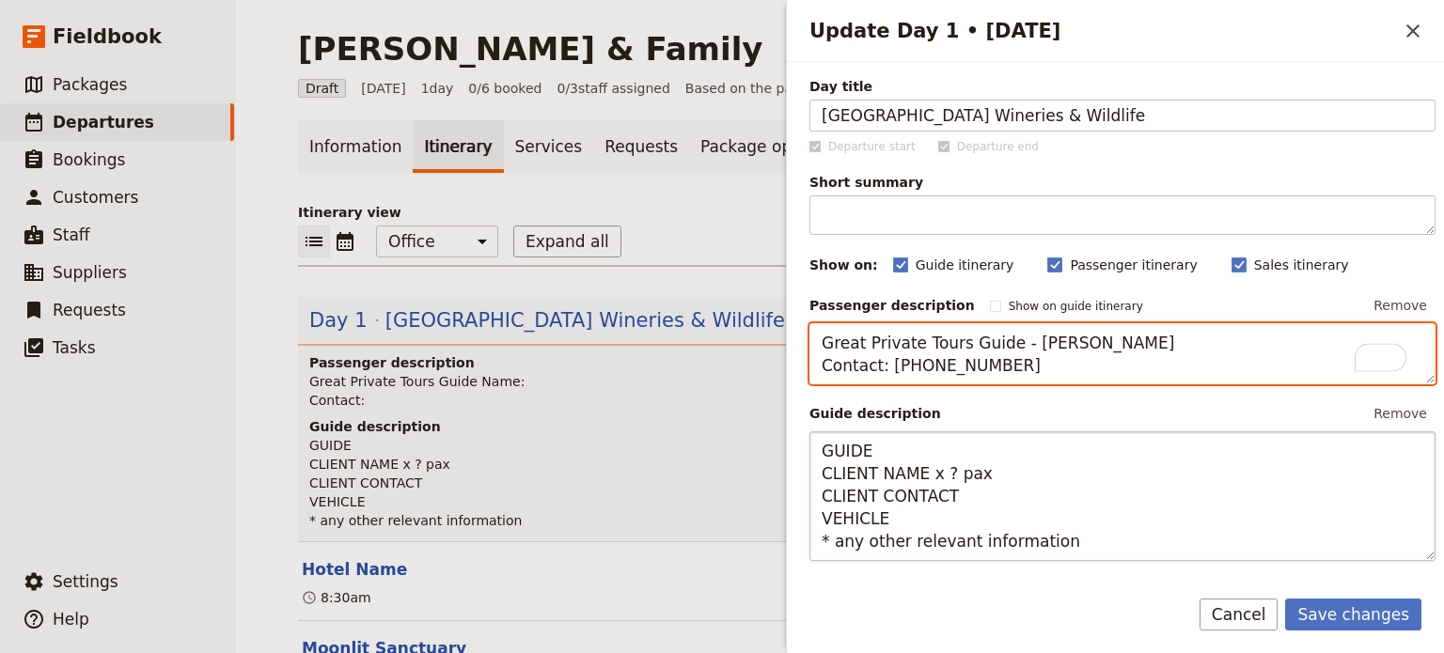
type textarea "Great Private Tours Guide - [PERSON_NAME] Contact: [PHONE_NUMBER]"
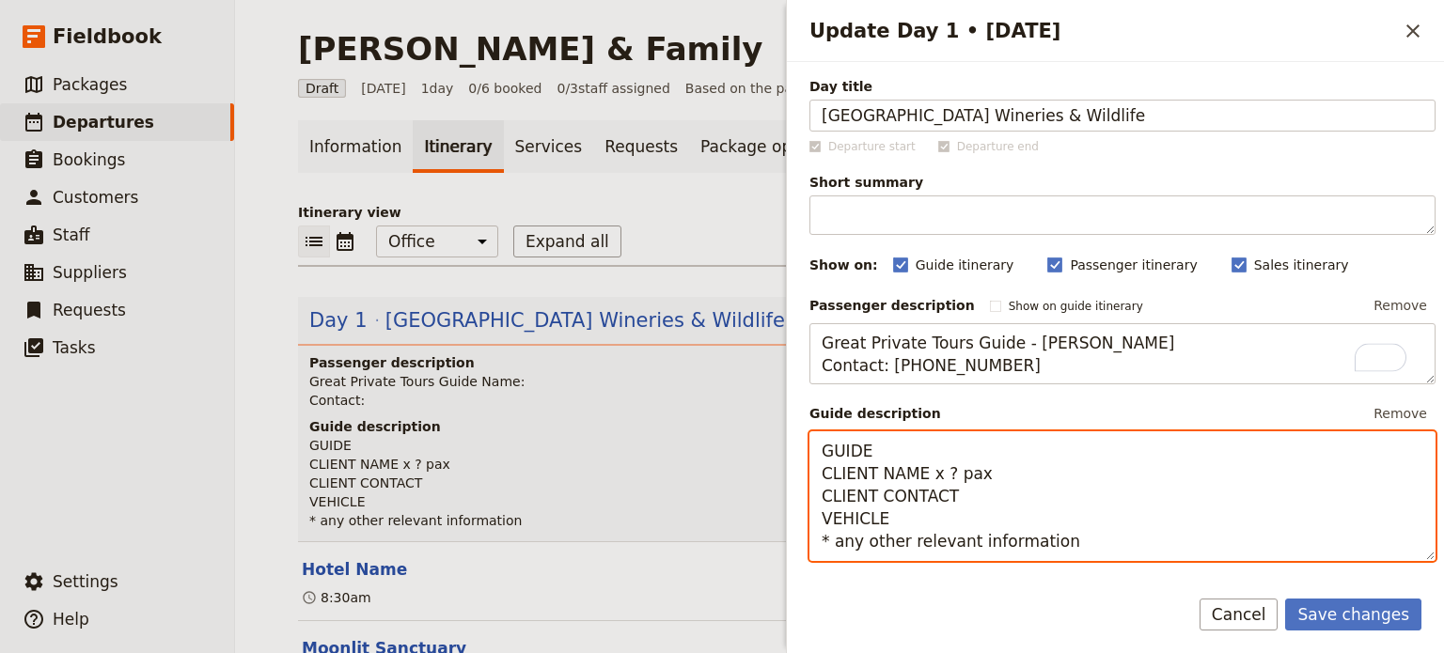
click at [935, 432] on textarea "GUIDE CLIENT NAME x ? pax CLIENT CONTACT VEHICLE * any other relevant informati…" at bounding box center [1122, 496] width 626 height 130
drag, startPoint x: 944, startPoint y: 477, endPoint x: 793, endPoint y: 477, distance: 150.4
click at [788, 477] on div "Update Day 1 • 27 Aug ​ Day title Mornington Peninsula Wineries & Wildlife Depa…" at bounding box center [1115, 326] width 658 height 653
drag, startPoint x: 955, startPoint y: 493, endPoint x: 733, endPoint y: 484, distance: 222.0
click at [733, 484] on div "Jen Gibby & Family ​ Draft 27 Aug 2025 1 day 0/6 booked 0 / 3 staff assigned Ba…" at bounding box center [839, 326] width 1209 height 653
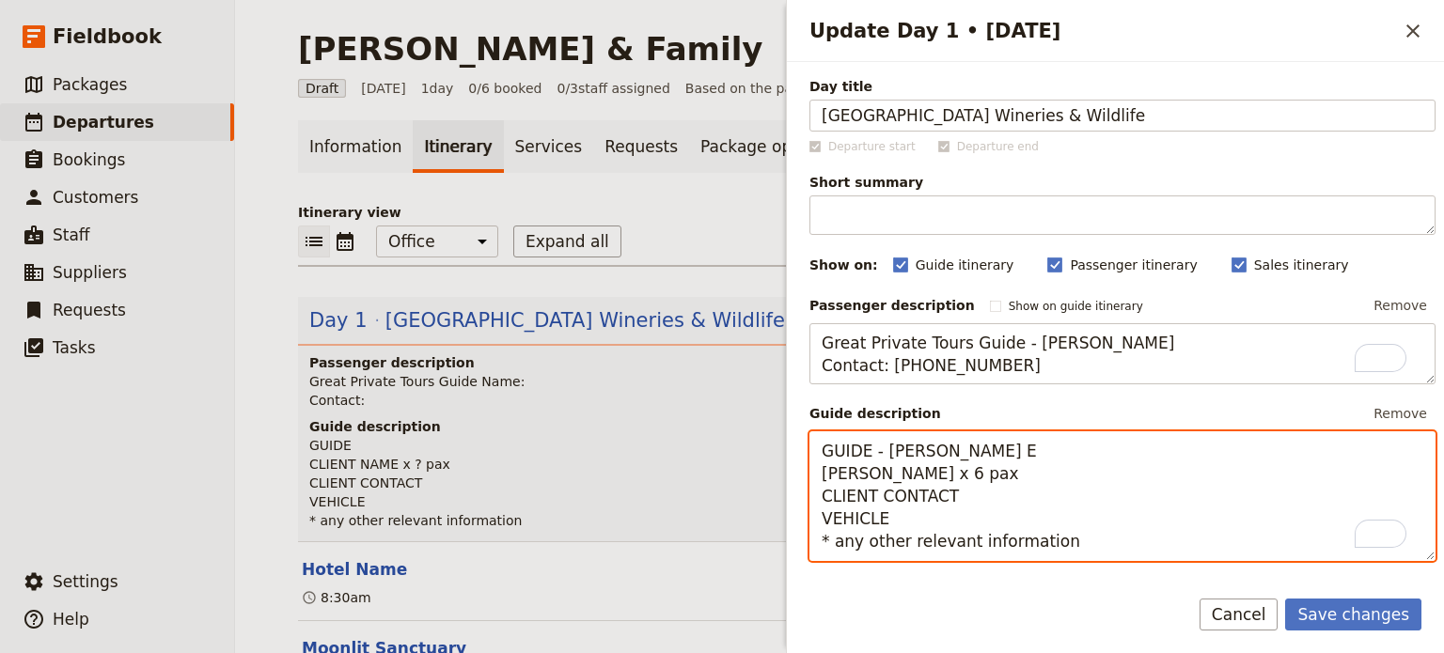
drag, startPoint x: 902, startPoint y: 514, endPoint x: 738, endPoint y: 521, distance: 164.6
click at [738, 521] on div "Jen Gibby & Family ​ Draft 27 Aug 2025 1 day 0/6 booked 0 / 3 staff assigned Ba…" at bounding box center [839, 326] width 1209 height 653
drag, startPoint x: 1051, startPoint y: 538, endPoint x: 836, endPoint y: 549, distance: 215.5
click at [836, 549] on textarea "GUIDE - Alan E Jen Gibby x 6 pax CLIENT CONTACT GPT Sprinter * any other releva…" at bounding box center [1122, 496] width 626 height 130
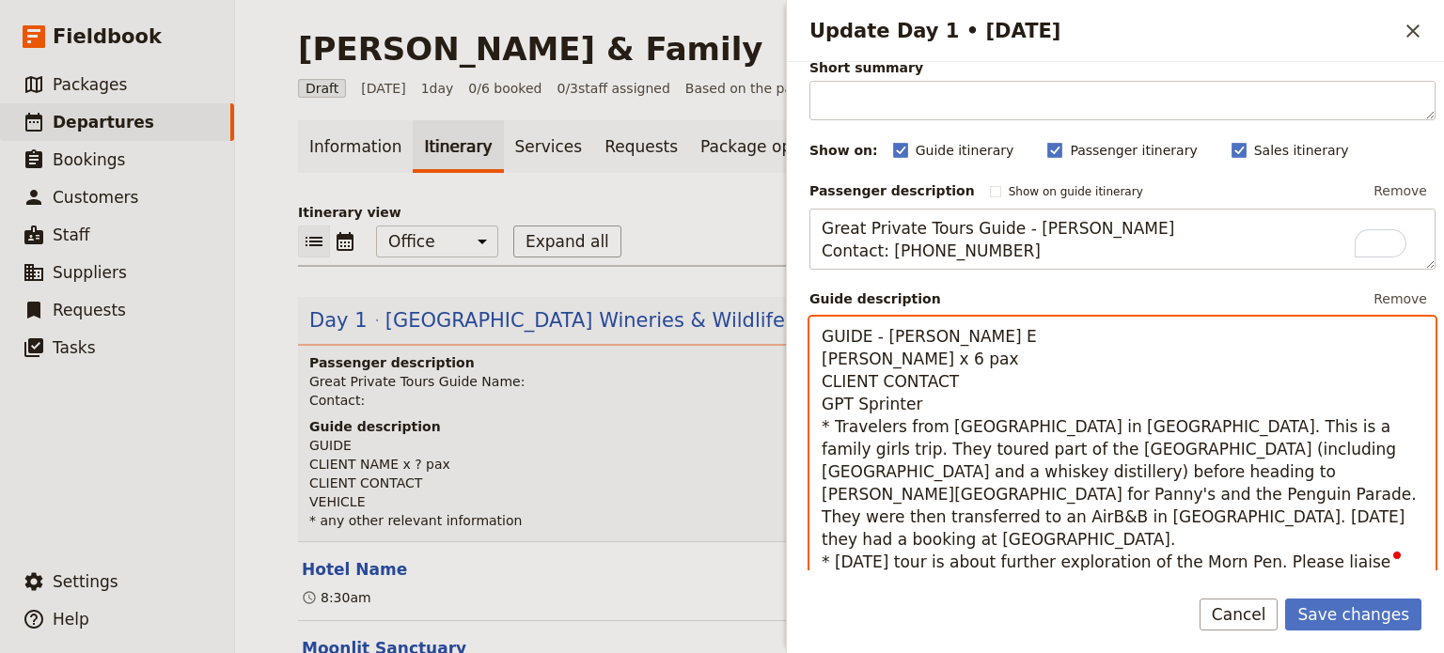
scroll to position [137, 0]
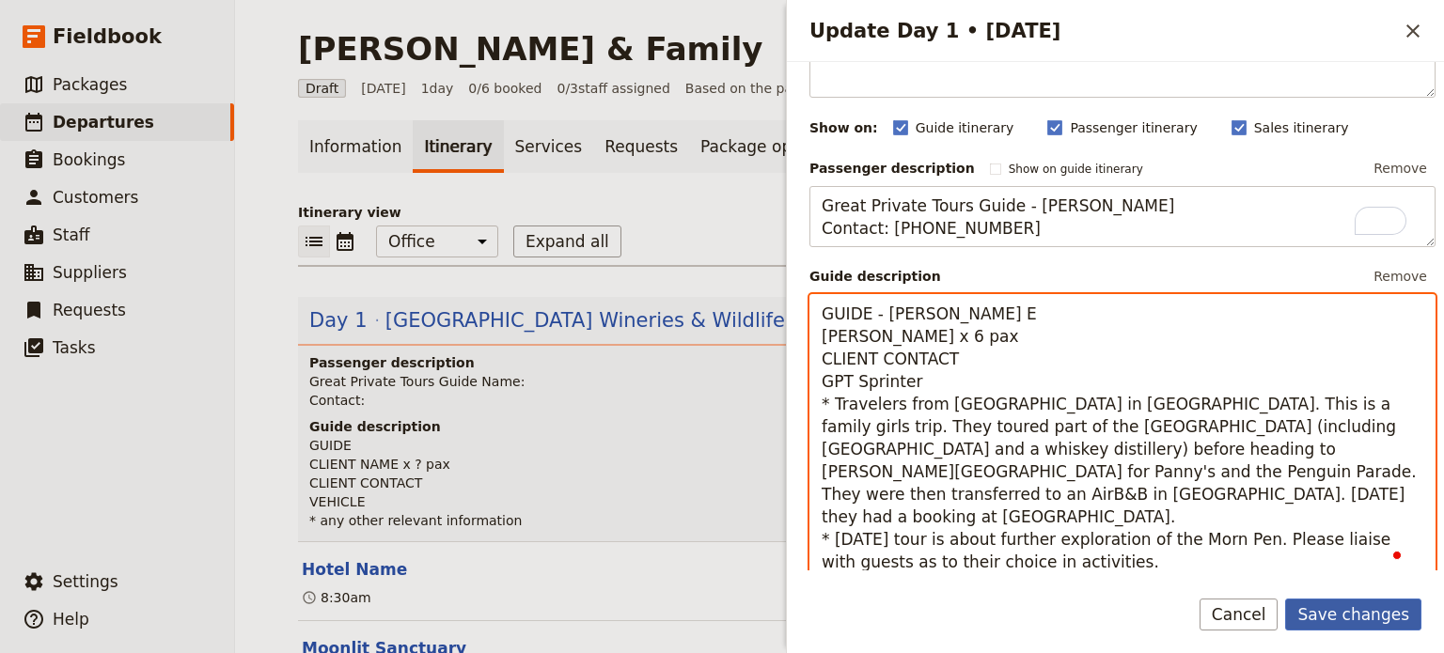
type textarea "GUIDE - Alan E Jen Gibby x 6 pax CLIENT CONTACT GPT Sprinter * Travelers from T…"
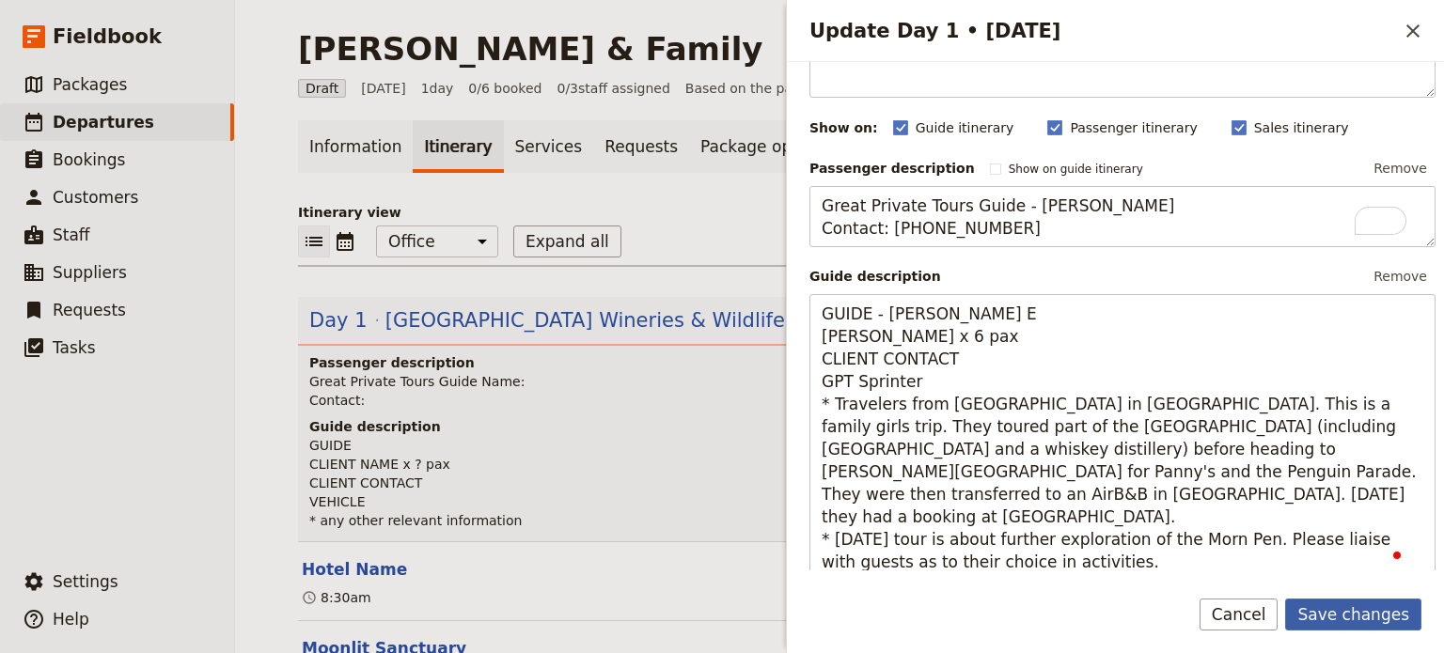
drag, startPoint x: 1417, startPoint y: 607, endPoint x: 1371, endPoint y: 613, distance: 46.4
click at [1416, 607] on button "Save changes" at bounding box center [1353, 615] width 136 height 32
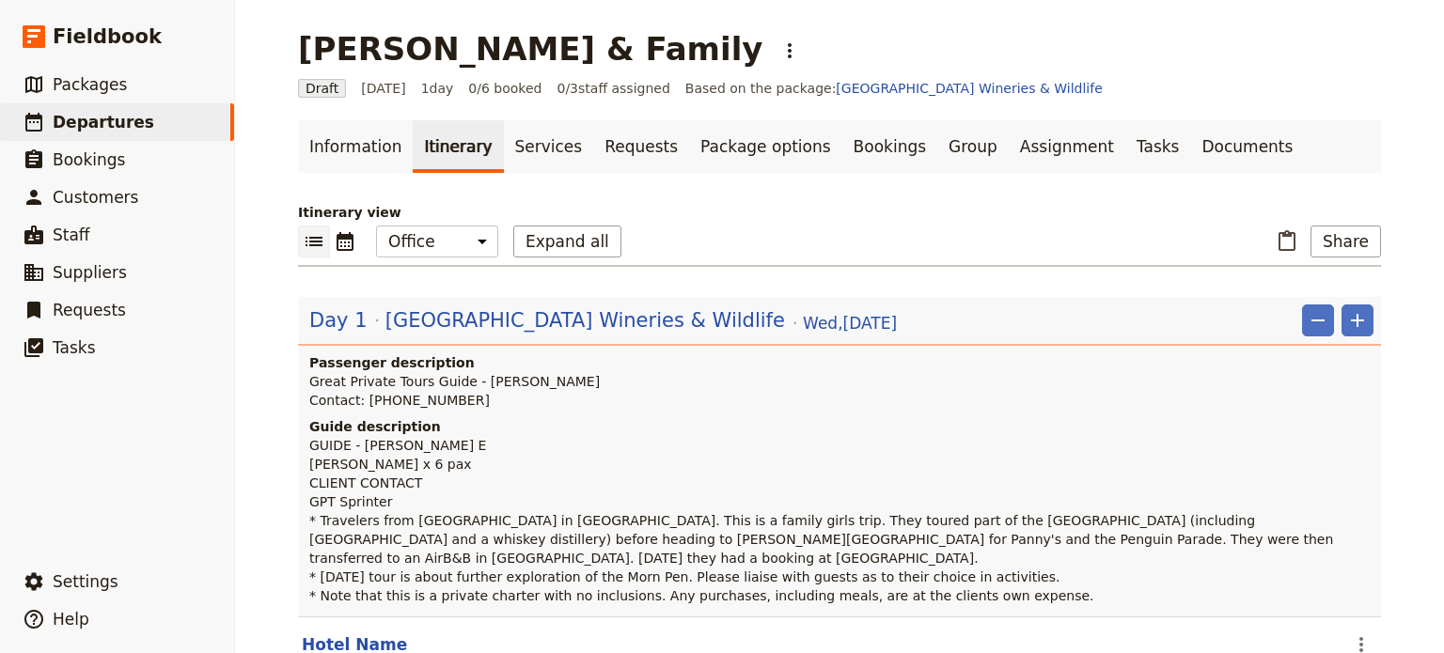
scroll to position [282, 0]
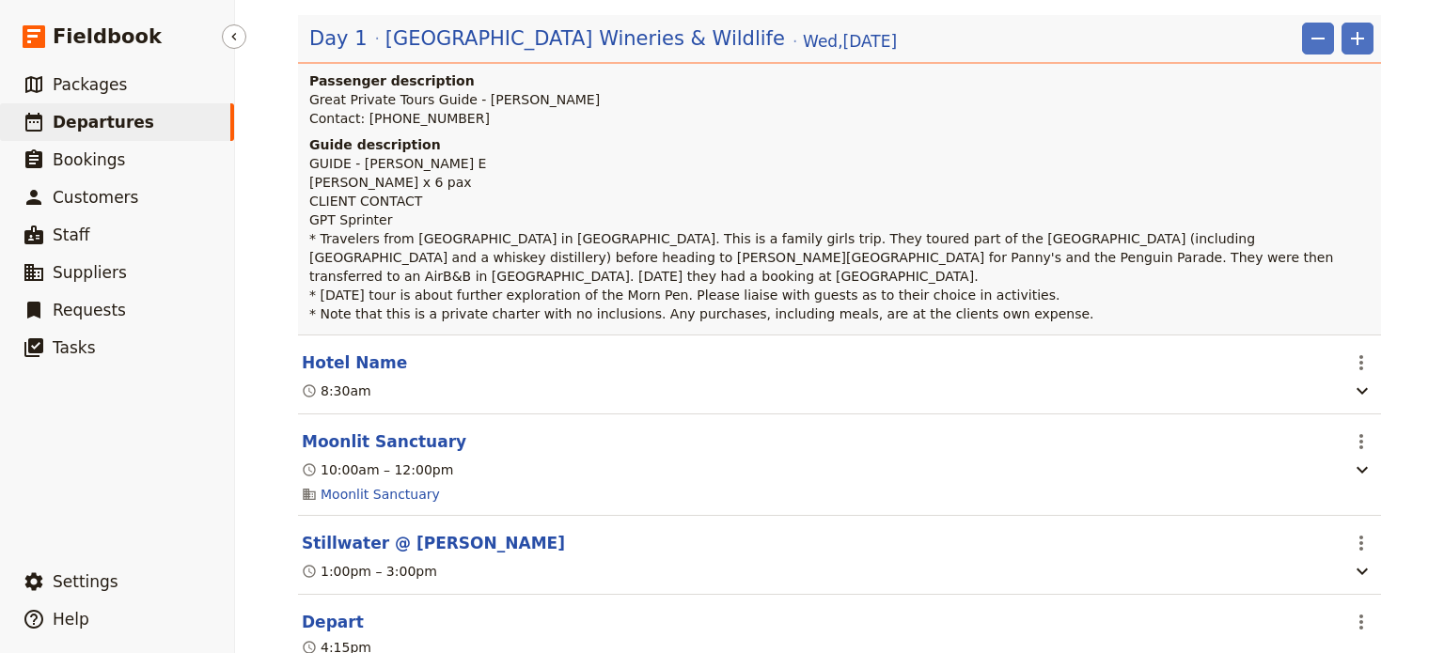
click at [89, 120] on span "Departures" at bounding box center [104, 122] width 102 height 19
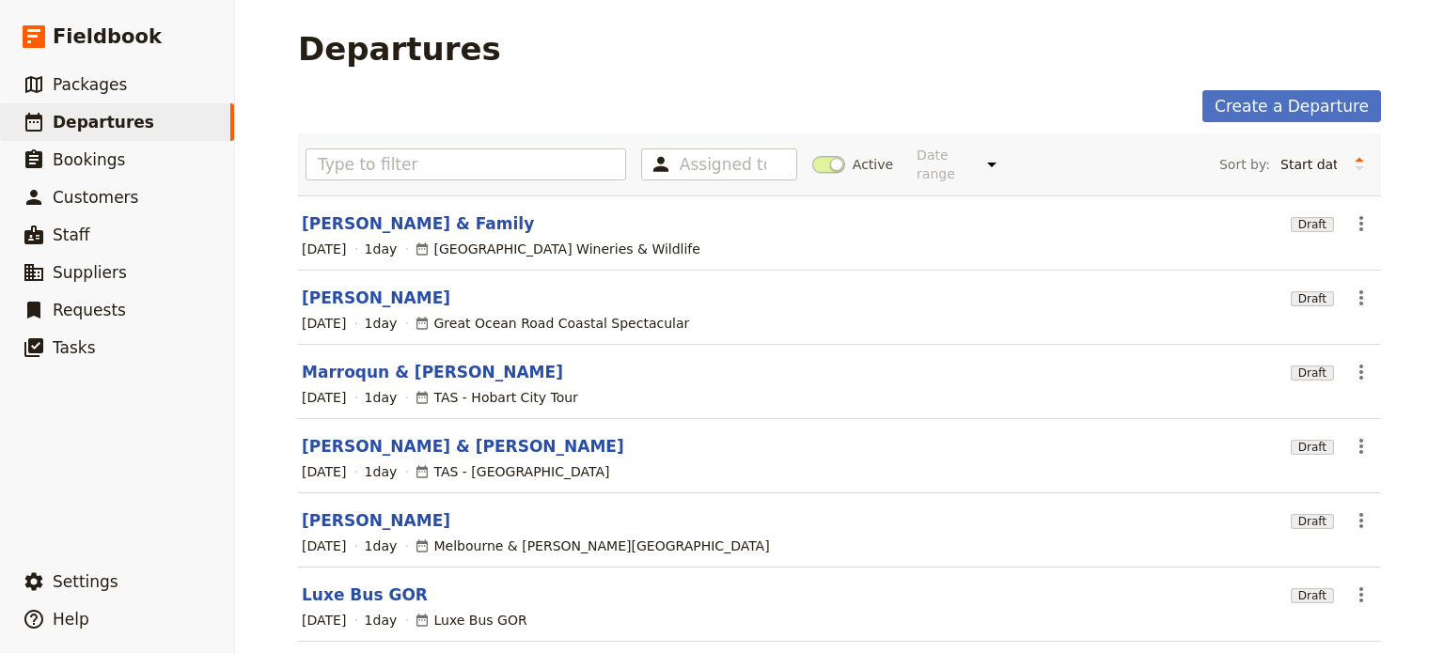
click at [813, 158] on span at bounding box center [828, 164] width 33 height 17
click at [812, 155] on input "Active" at bounding box center [812, 155] width 0 height 0
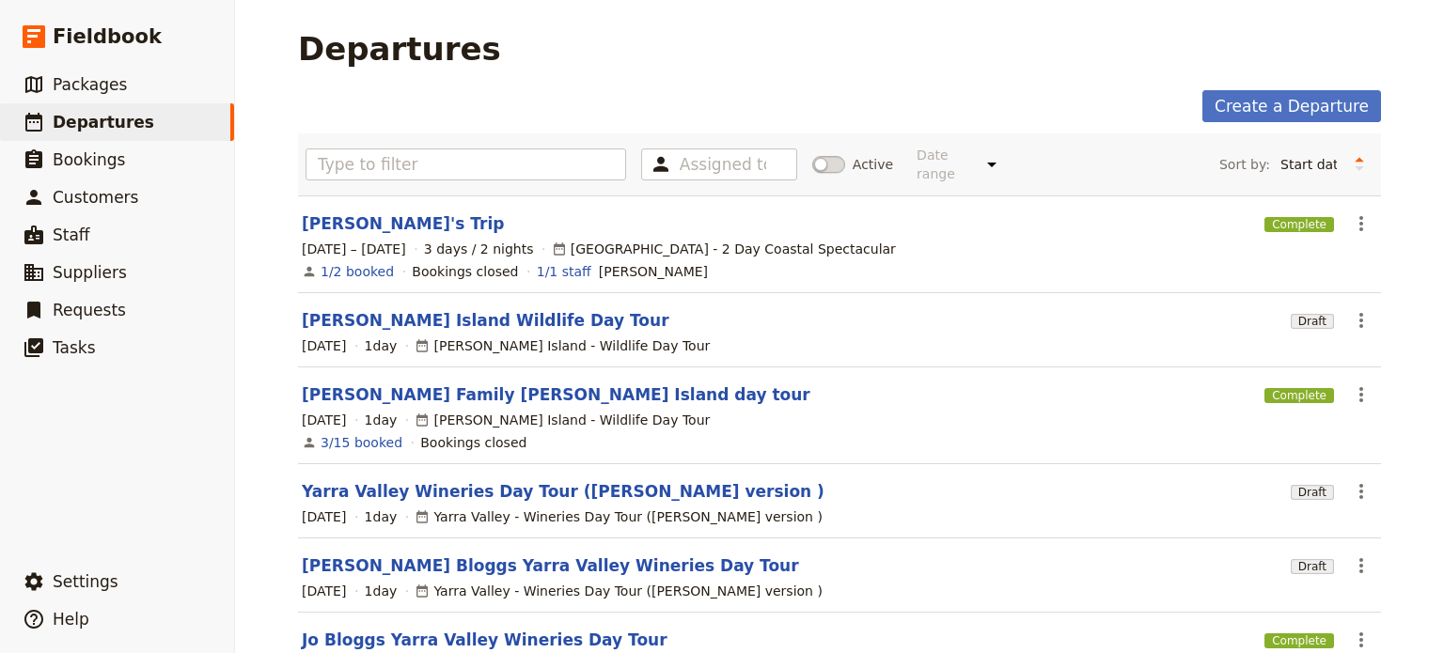
click at [824, 156] on span at bounding box center [828, 164] width 33 height 17
click at [812, 155] on input "Active" at bounding box center [812, 155] width 0 height 0
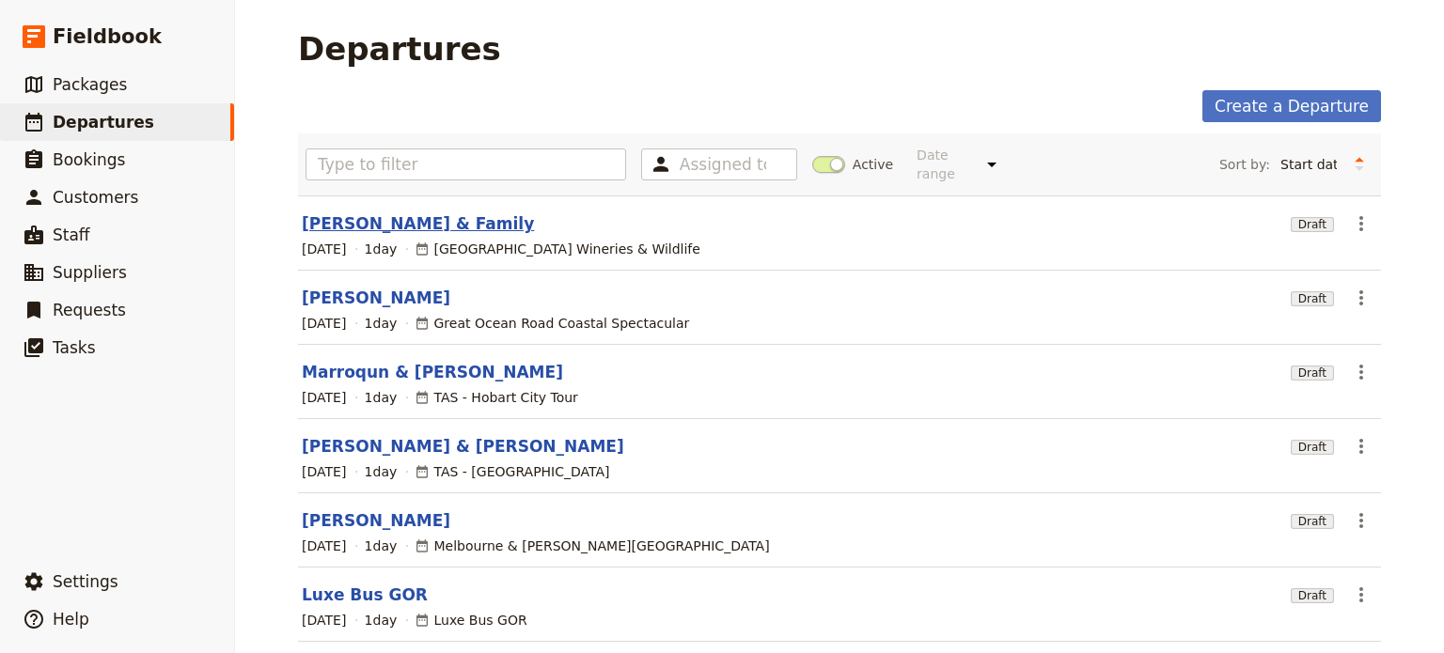
click at [308, 212] on link "[PERSON_NAME] & Family" at bounding box center [418, 223] width 232 height 23
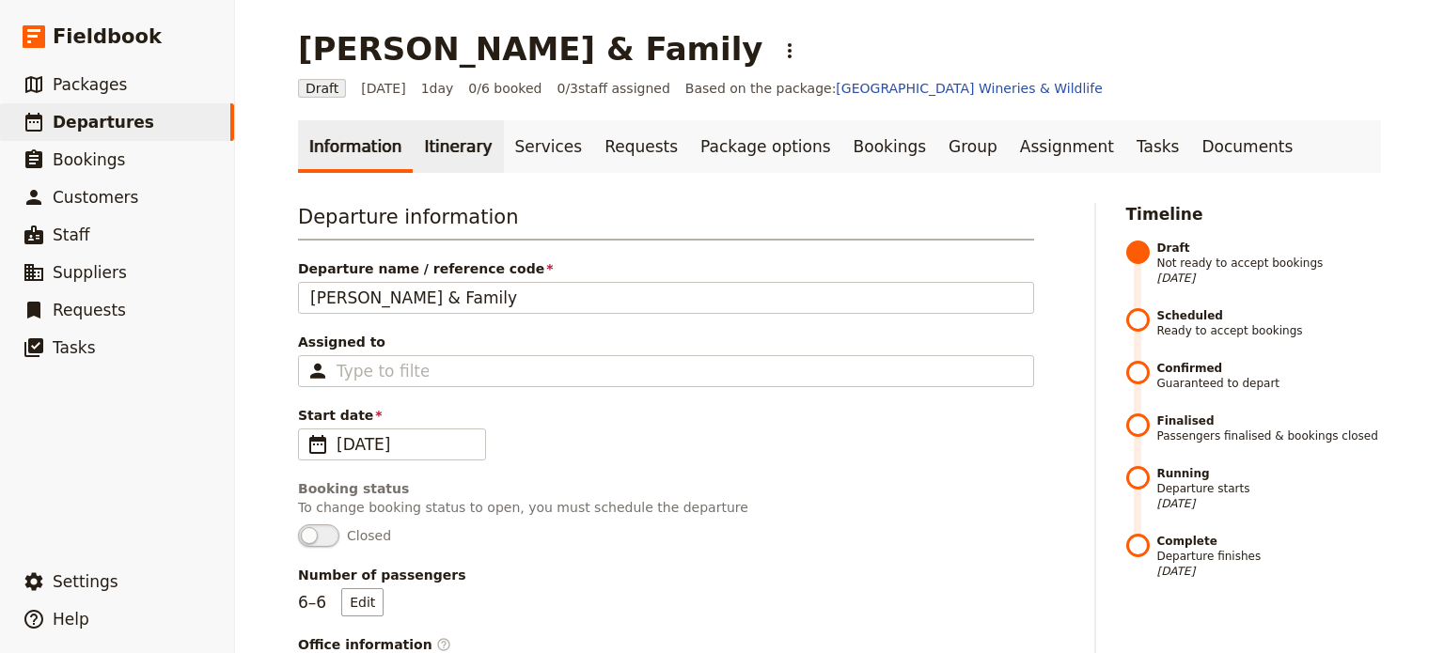
click at [444, 147] on link "Itinerary" at bounding box center [458, 146] width 90 height 53
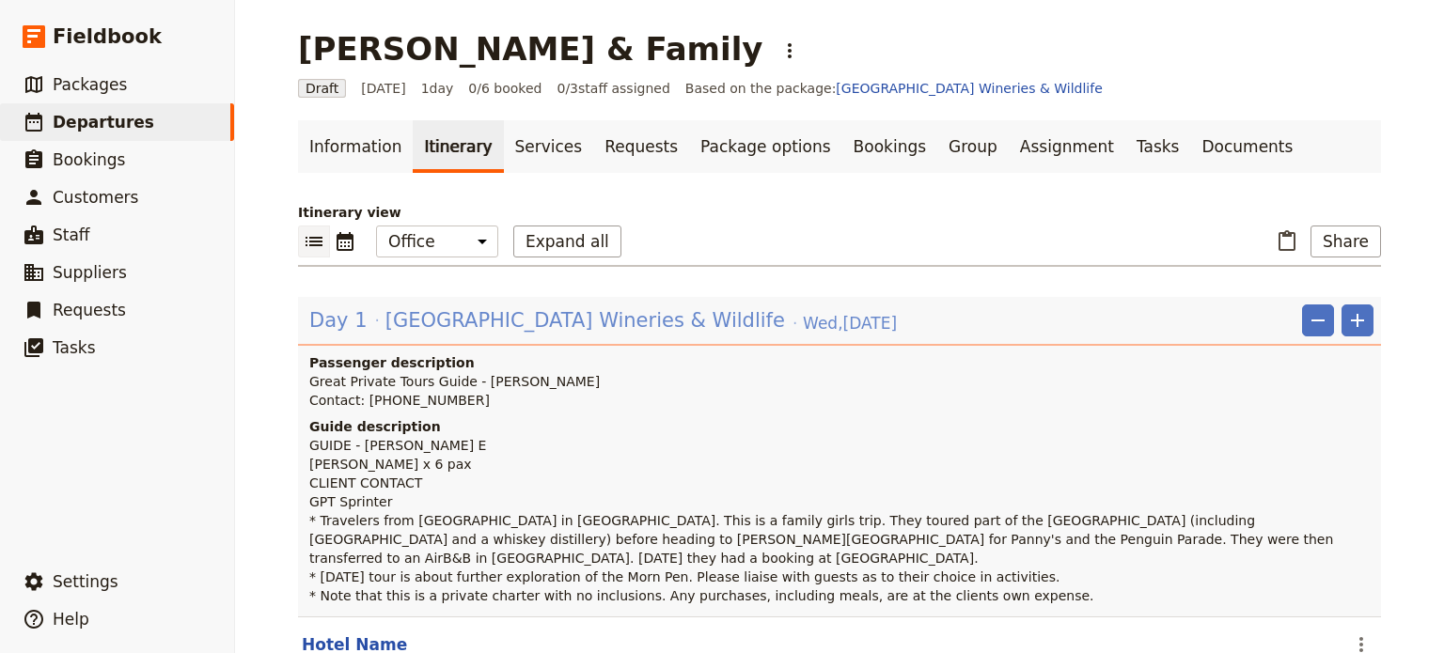
click at [421, 321] on span "[GEOGRAPHIC_DATA] Wineries & Wildlife" at bounding box center [584, 320] width 399 height 28
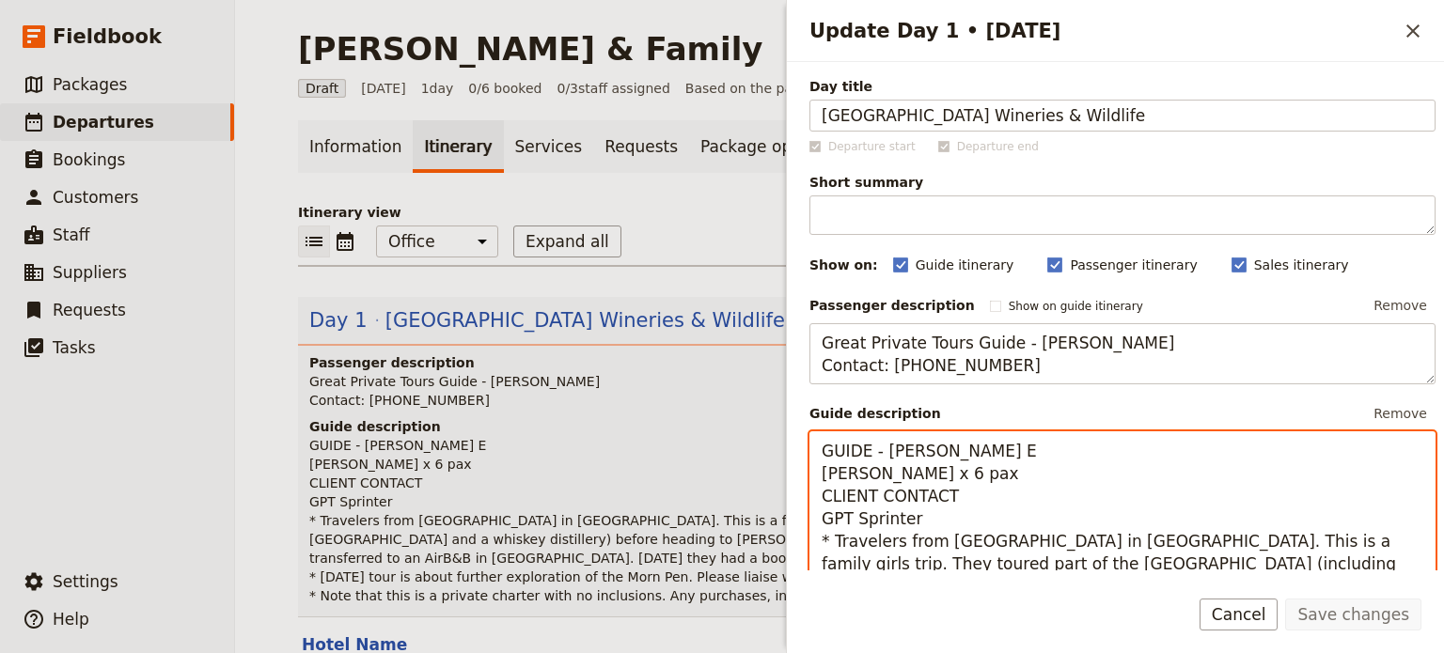
drag, startPoint x: 919, startPoint y: 498, endPoint x: 817, endPoint y: 495, distance: 102.5
click at [817, 498] on textarea "GUIDE - Alan E Jen Gibby x 6 pax CLIENT CONTACT GPT Sprinter * Travelers from T…" at bounding box center [1122, 575] width 626 height 288
paste textarea "0405 731 104"
click at [824, 497] on textarea "GUIDE - Alan E Jen Gibby x 6 pax 0405 731 104 GPT Sprinter * Travelers from Too…" at bounding box center [1122, 575] width 626 height 288
type textarea "GUIDE - [PERSON_NAME] E [PERSON_NAME] x 6 pax Jen - 0405 731 104 GPT Sprinter *…"
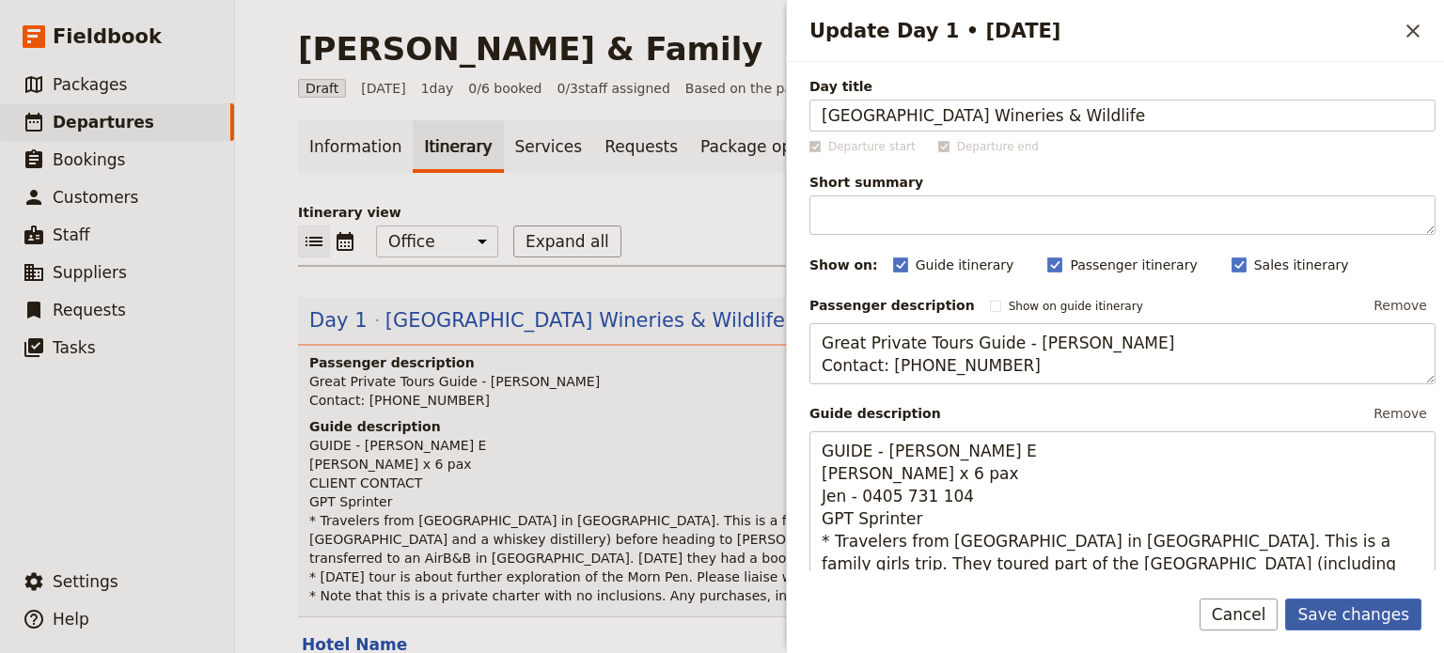
click at [1375, 612] on button "Save changes" at bounding box center [1353, 615] width 136 height 32
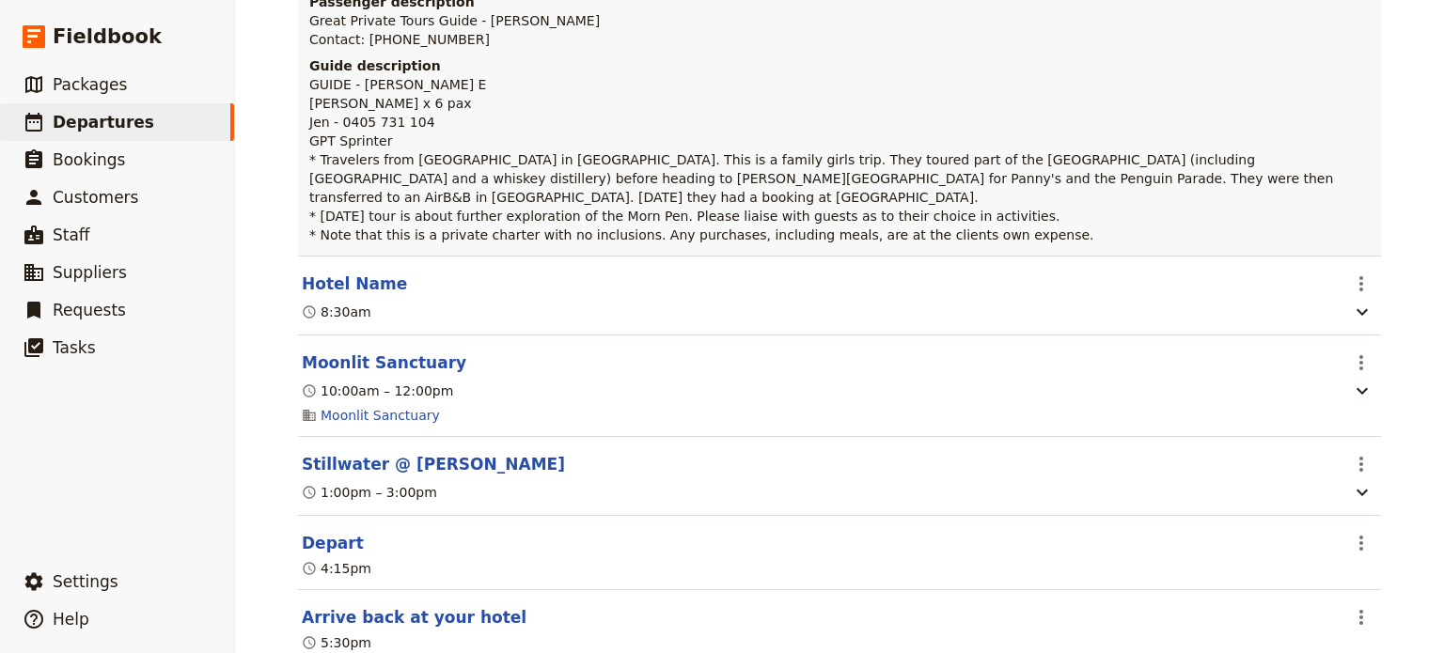
scroll to position [376, 0]
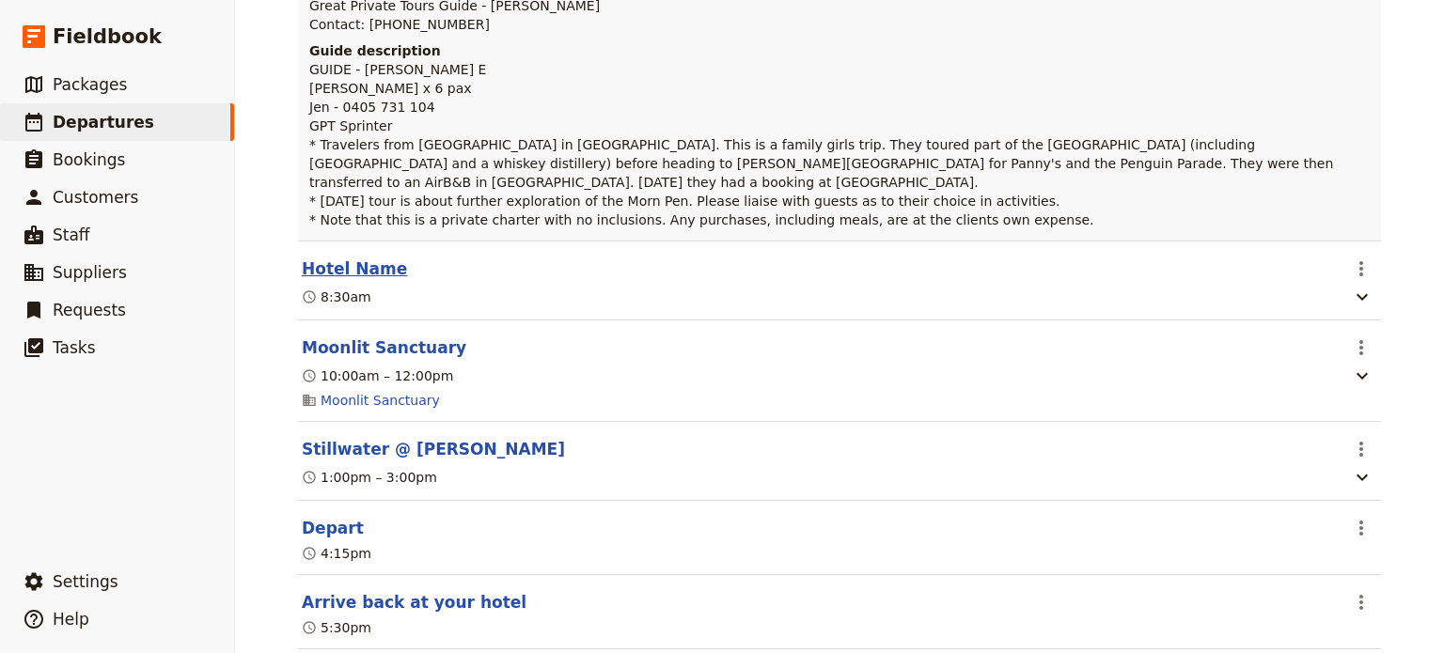
drag, startPoint x: 348, startPoint y: 255, endPoint x: 373, endPoint y: 240, distance: 29.5
click at [349, 258] on button "Hotel Name" at bounding box center [354, 269] width 105 height 23
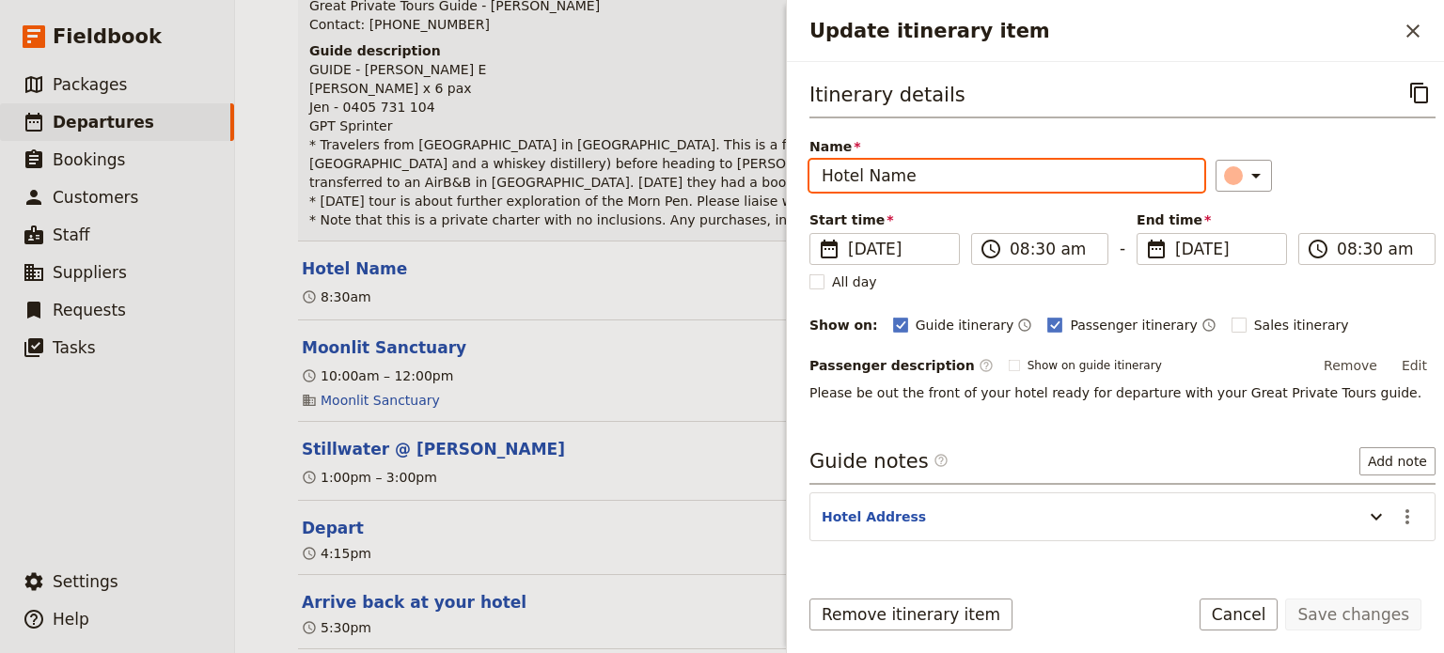
drag, startPoint x: 936, startPoint y: 172, endPoint x: 699, endPoint y: 176, distance: 236.9
click at [683, 176] on div "Jen Gibby & Family ​ Draft 27 Aug 2025 1 day 0/6 booked 0 / 3 staff assigned Ba…" at bounding box center [839, 326] width 1209 height 653
paste input "[STREET_ADDRESS]"
type input "[STREET_ADDRESS]"
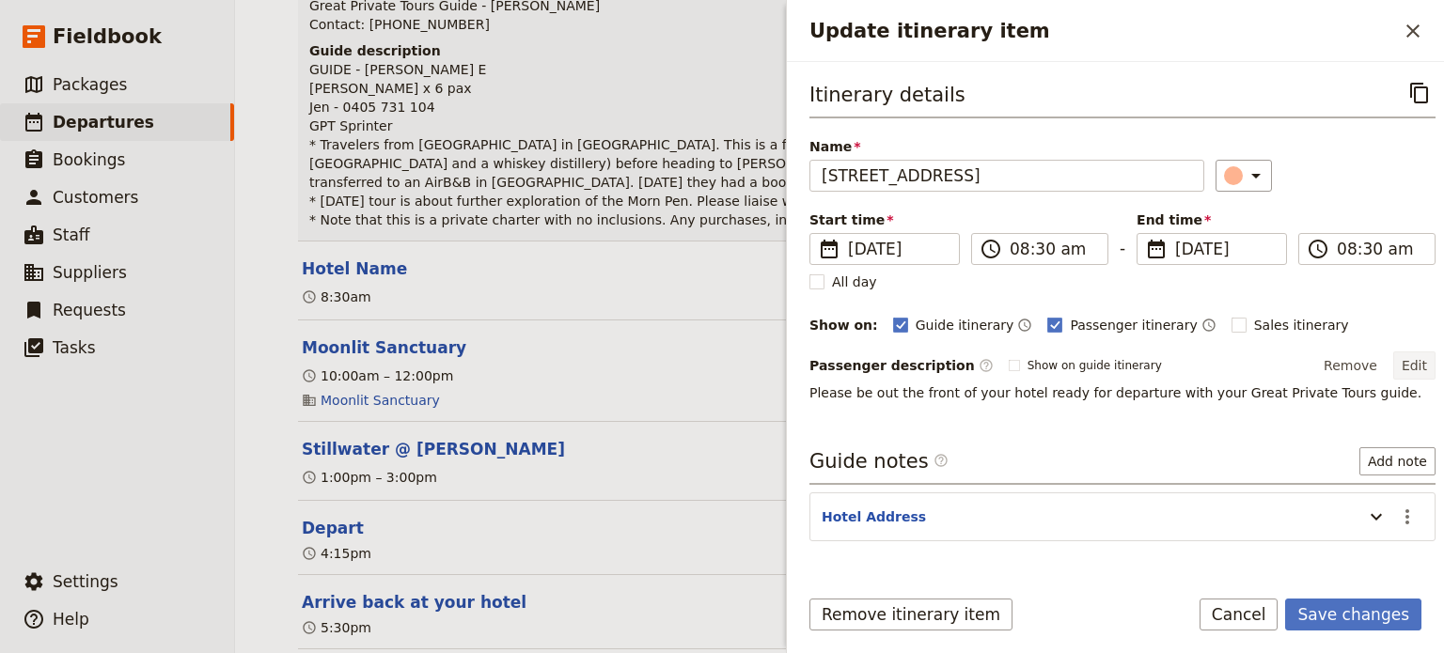
click at [1400, 368] on button "Edit" at bounding box center [1414, 366] width 42 height 28
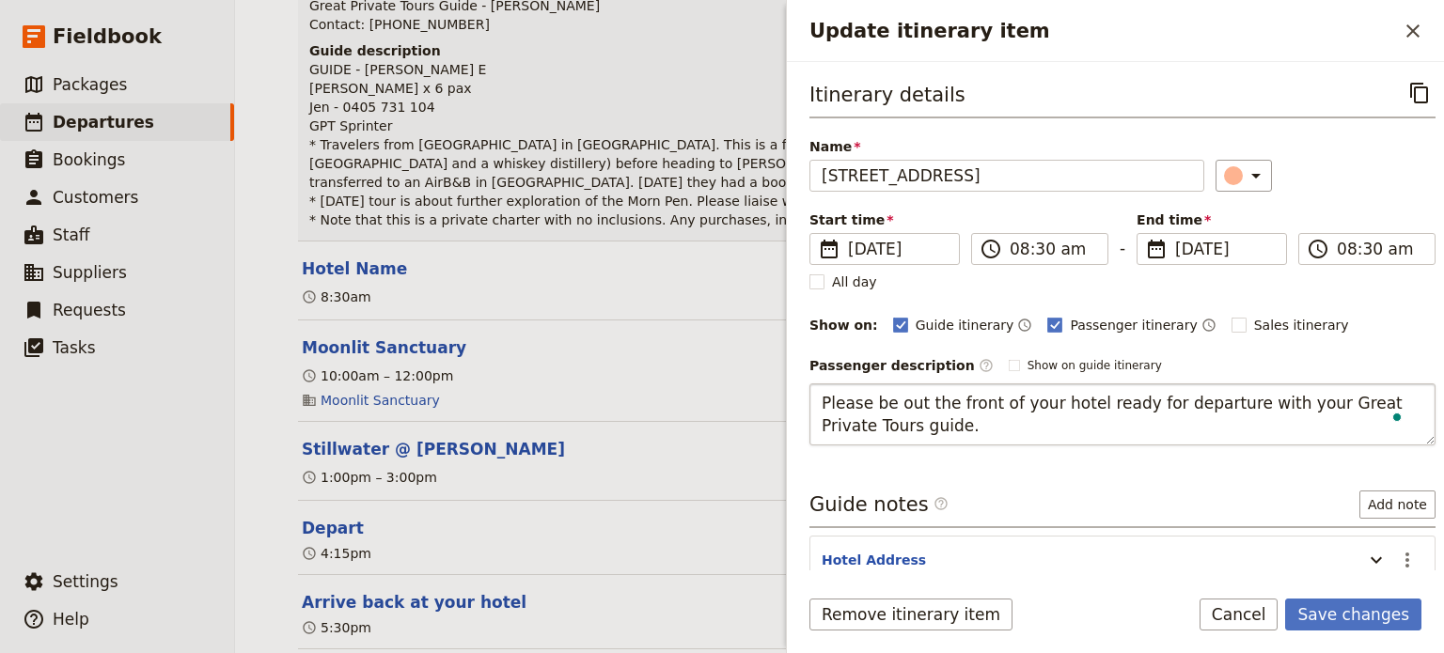
click at [1054, 399] on textarea "Please be out the front of your hotel ready for departure with your Great Priva…" at bounding box center [1122, 414] width 626 height 62
click at [900, 425] on textarea "Please be out the front of your AirB&B, ready for departure with your Great Pri…" at bounding box center [1122, 414] width 626 height 62
type textarea "Please be out the front of your AirB&B, ready for departure with your Great Pri…"
click at [1386, 561] on div "Itinerary details ​ Name 6A Broadway, Capel Sound ​ Start time ​ 27 Aug 2025 27…" at bounding box center [1122, 323] width 626 height 492
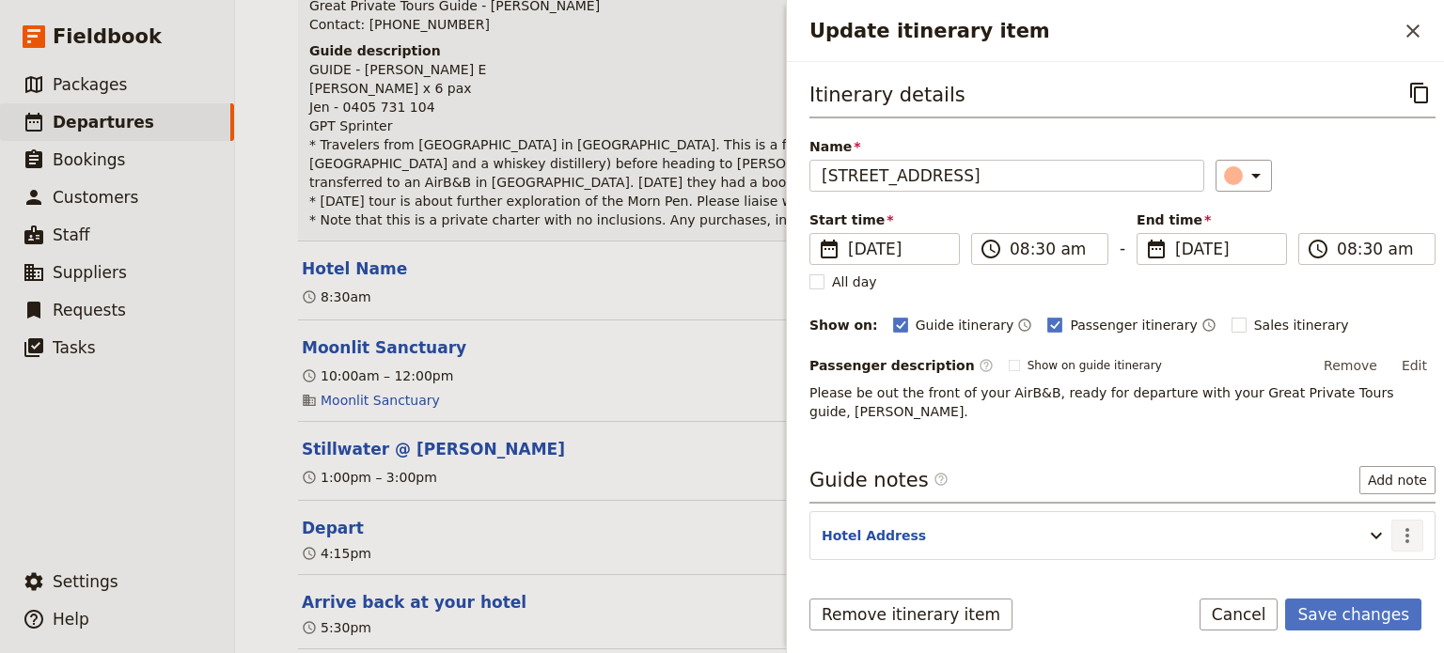
click at [1396, 524] on icon "Actions" at bounding box center [1407, 535] width 23 height 23
click at [1367, 548] on span "Edit note" at bounding box center [1338, 553] width 59 height 19
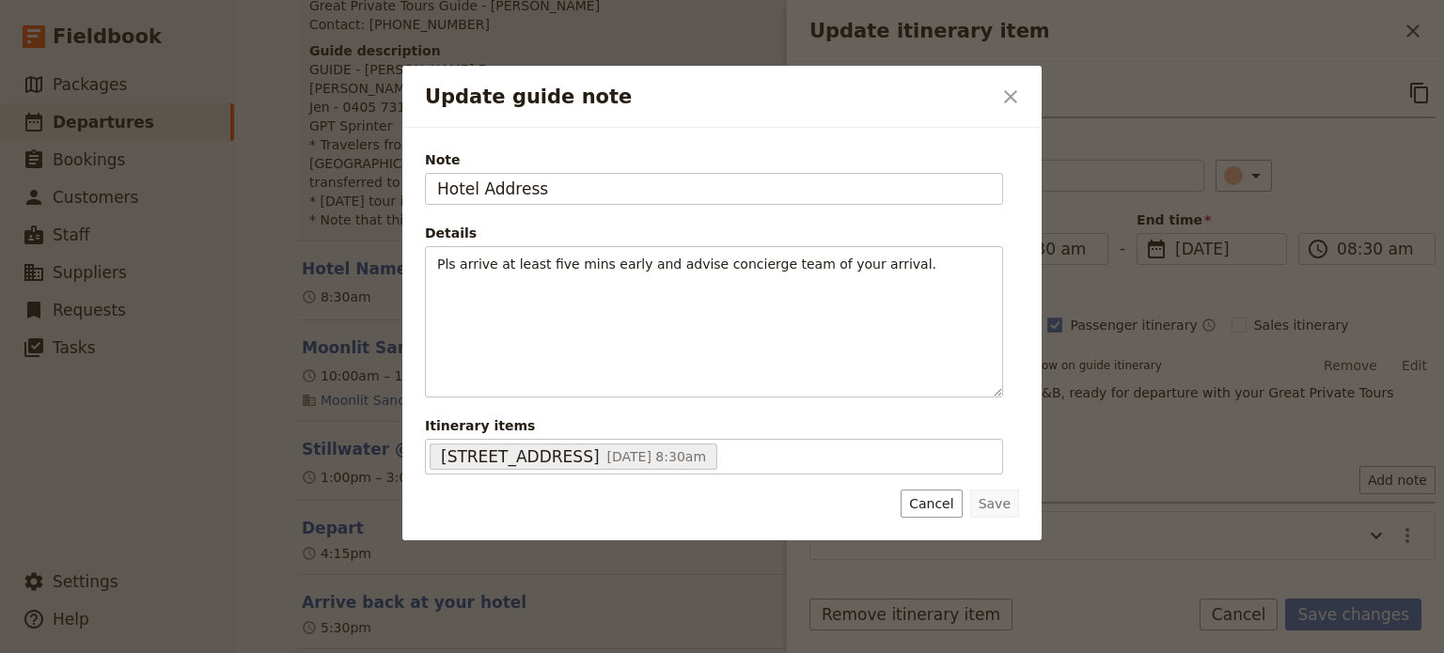
drag, startPoint x: 557, startPoint y: 197, endPoint x: 273, endPoint y: 164, distance: 286.7
click at [274, 652] on div "Update guide note ​ Note Hotel Address Details Pls arrive at least five mins ea…" at bounding box center [722, 653] width 1444 height 0
type input "AirBnB"
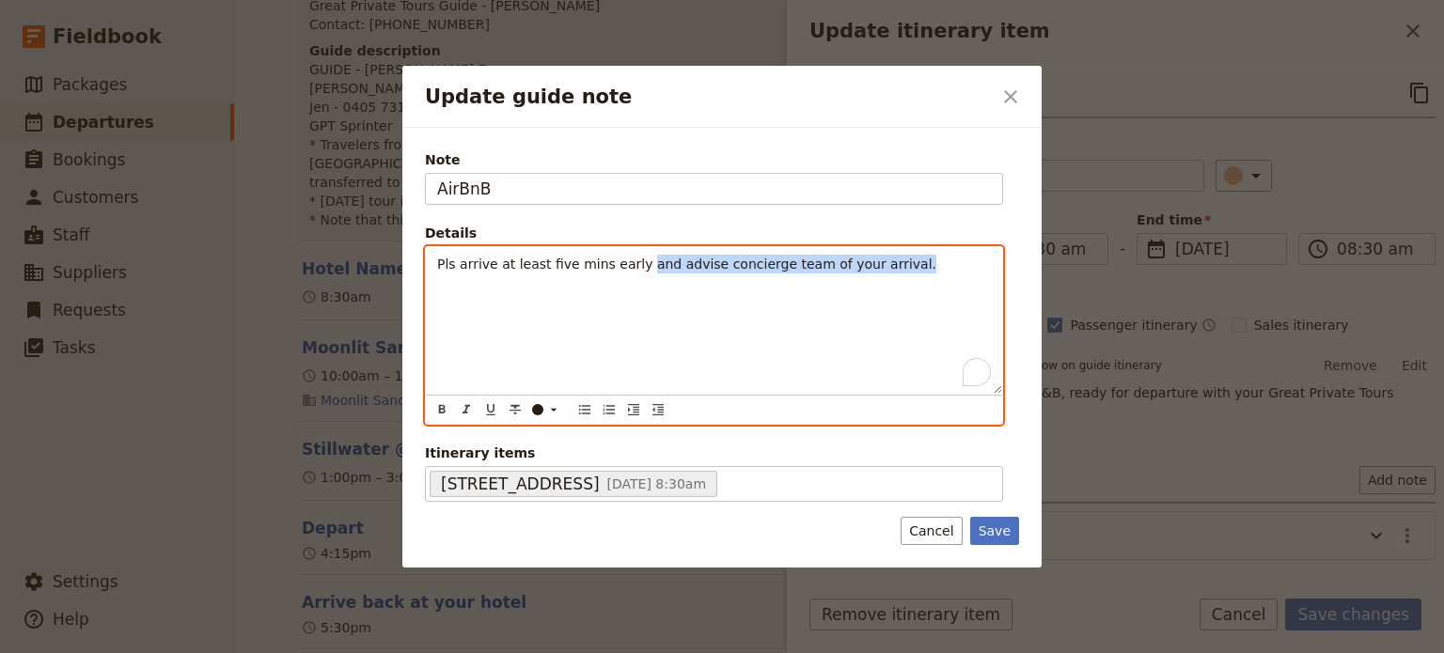
drag, startPoint x: 706, startPoint y: 251, endPoint x: 627, endPoint y: 256, distance: 79.1
click at [627, 256] on p "Pls arrive at least five mins early and advise concierge team of your arrival." at bounding box center [714, 264] width 554 height 19
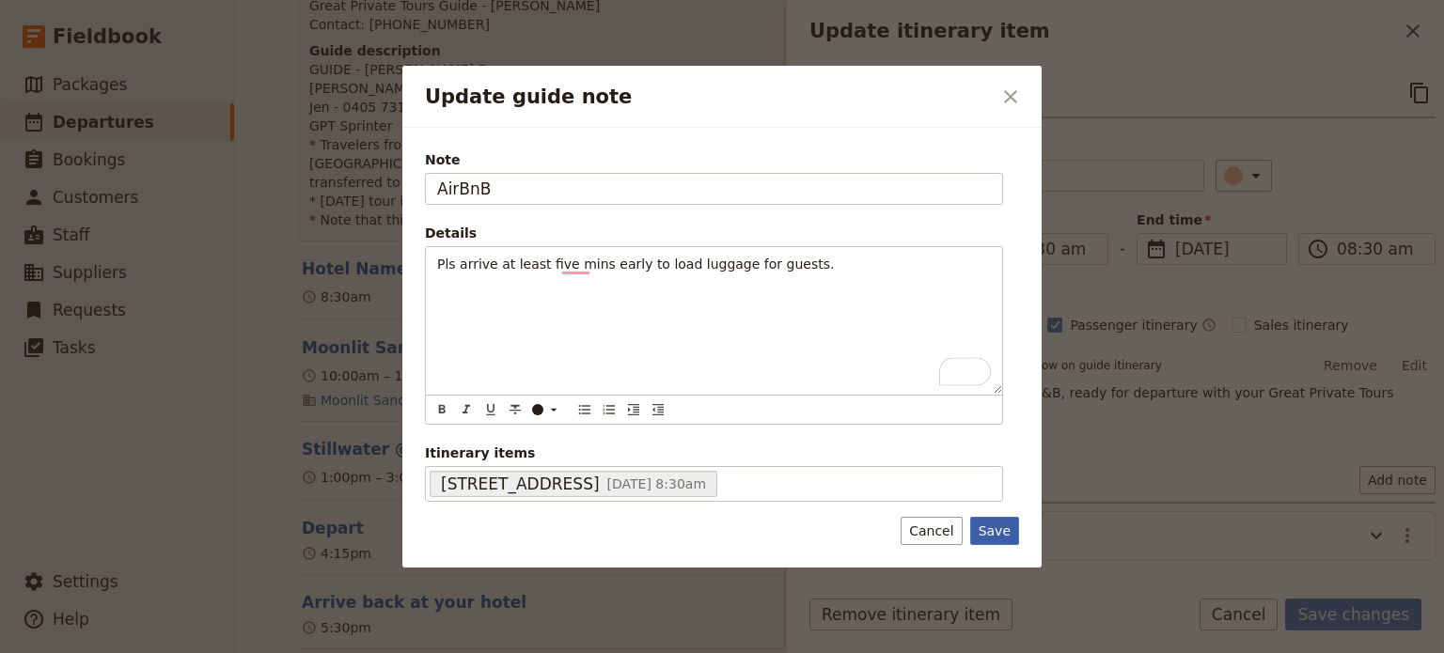
click at [1004, 521] on button "Save" at bounding box center [994, 531] width 49 height 28
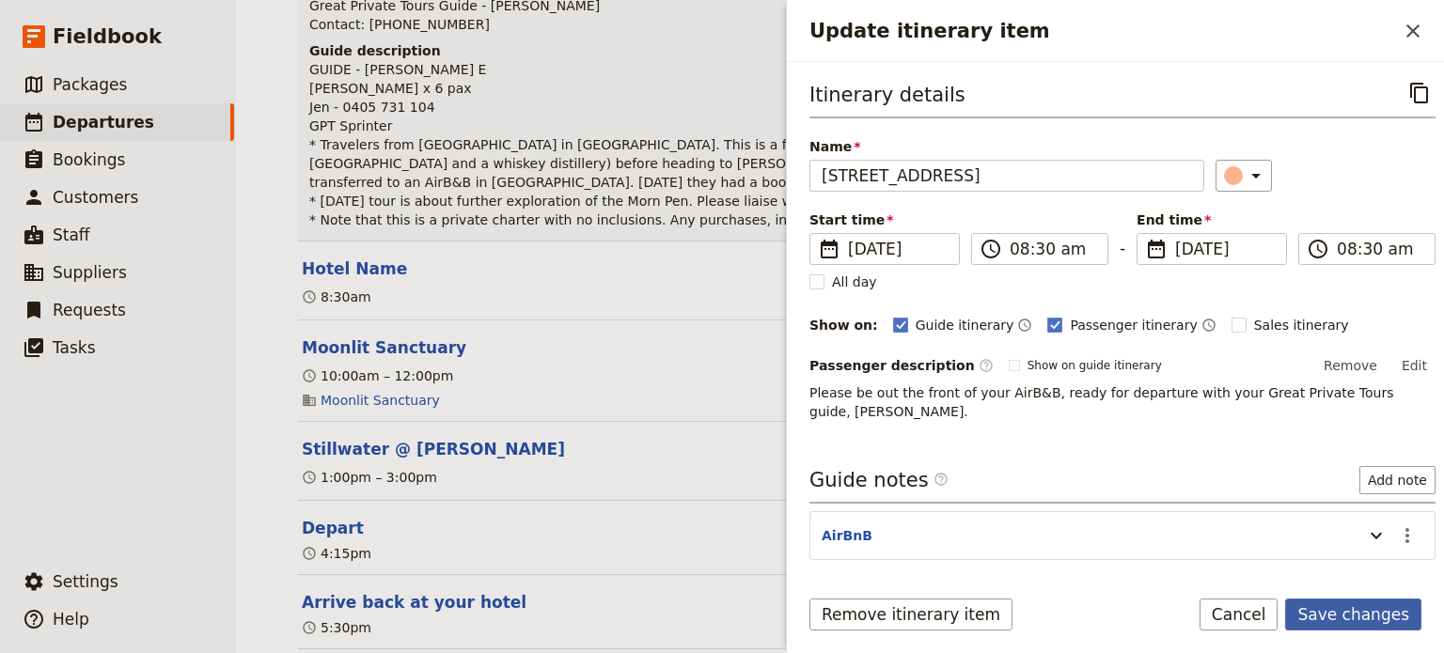
click at [1349, 608] on button "Save changes" at bounding box center [1353, 615] width 136 height 32
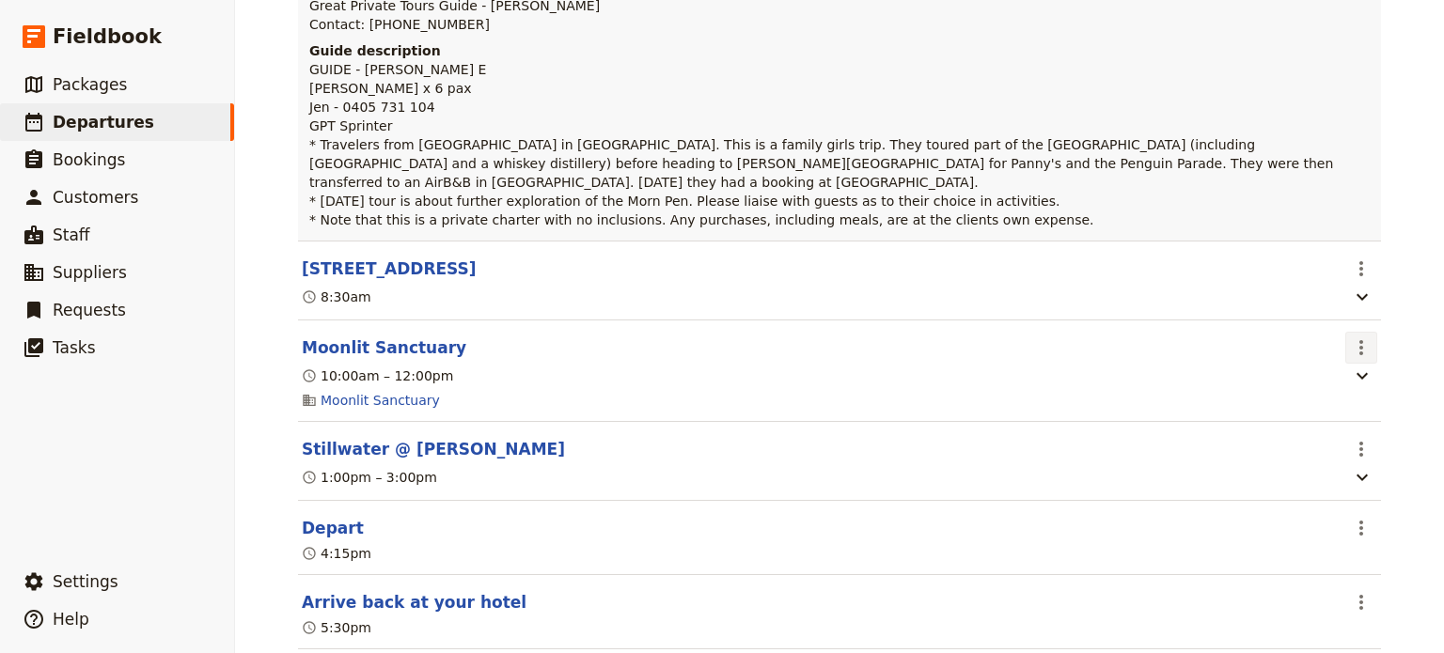
click at [1364, 333] on button "​" at bounding box center [1361, 348] width 32 height 32
click at [1323, 411] on ul "Edit this itinerary item Delete this itinerary item" at bounding box center [1275, 383] width 190 height 62
click at [1325, 391] on span "Delete this itinerary item" at bounding box center [1274, 395] width 165 height 19
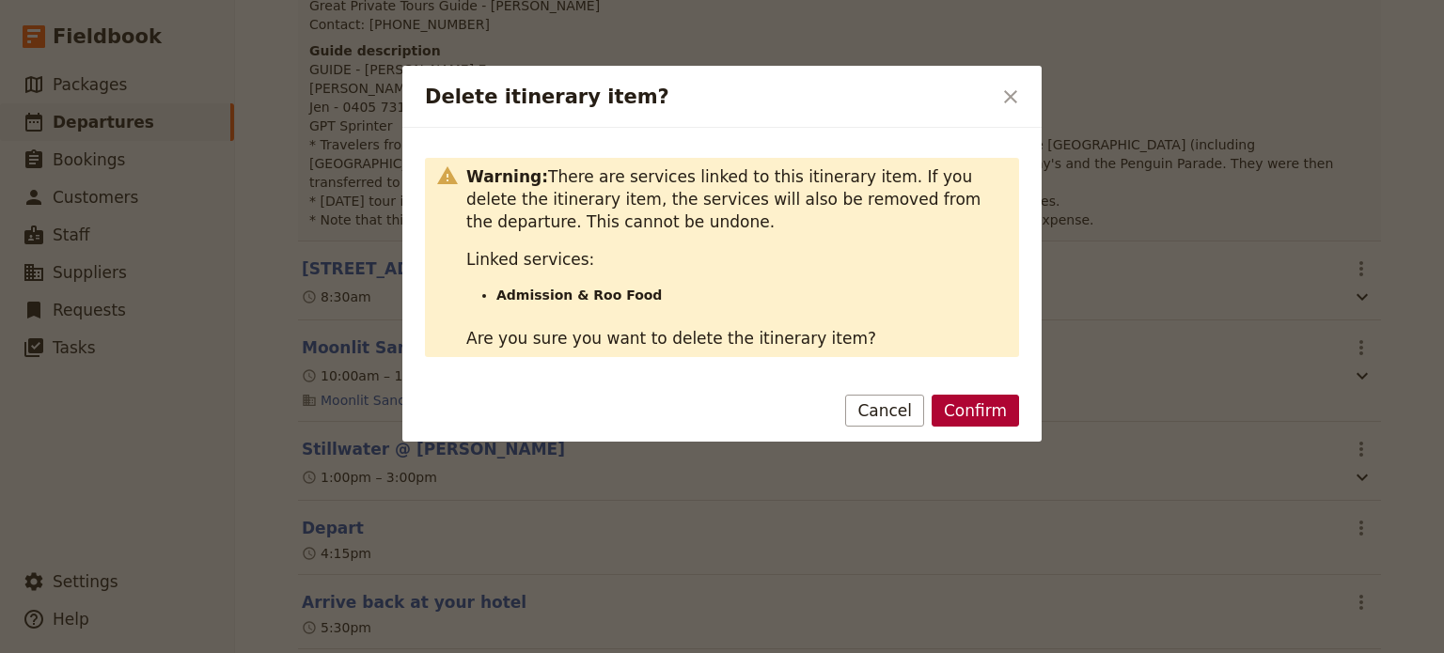
drag, startPoint x: 1031, startPoint y: 417, endPoint x: 1001, endPoint y: 402, distance: 33.6
click at [1030, 417] on div "Confirm Cancel" at bounding box center [721, 414] width 639 height 55
click at [976, 399] on button "Confirm" at bounding box center [974, 411] width 87 height 32
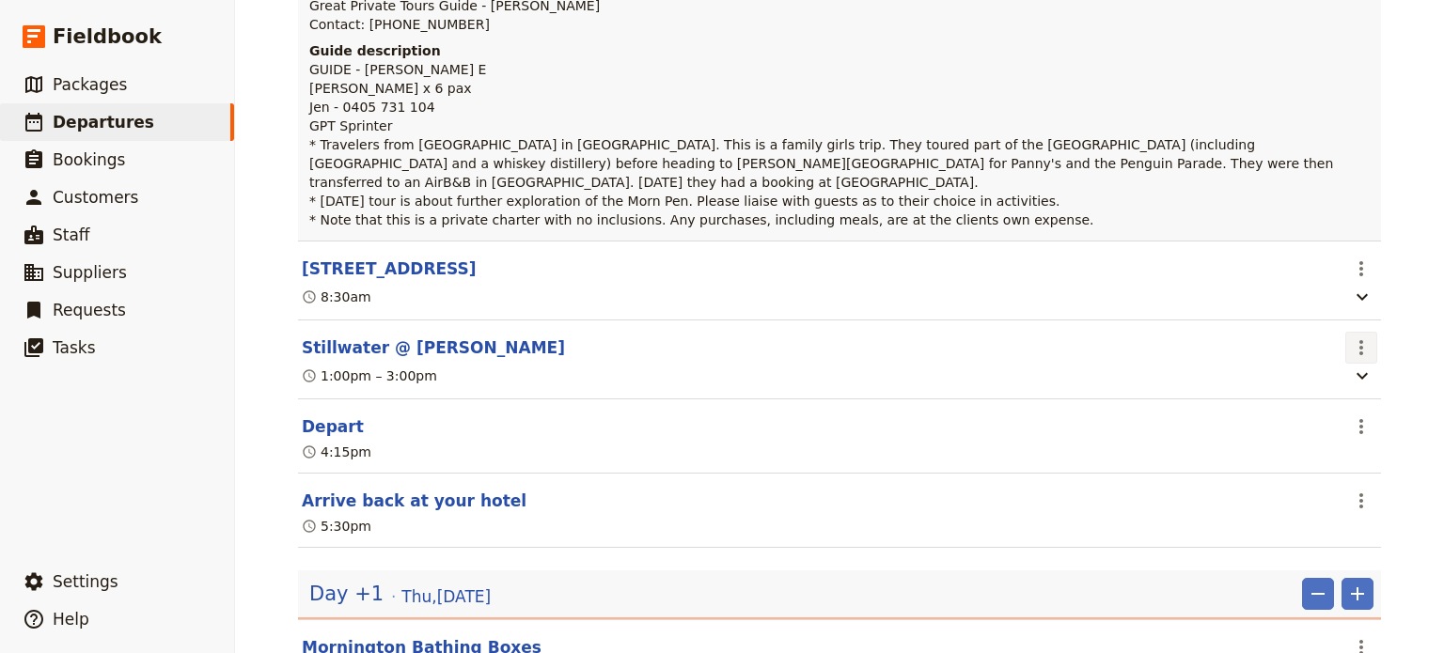
click at [1355, 336] on icon "Actions" at bounding box center [1361, 347] width 23 height 23
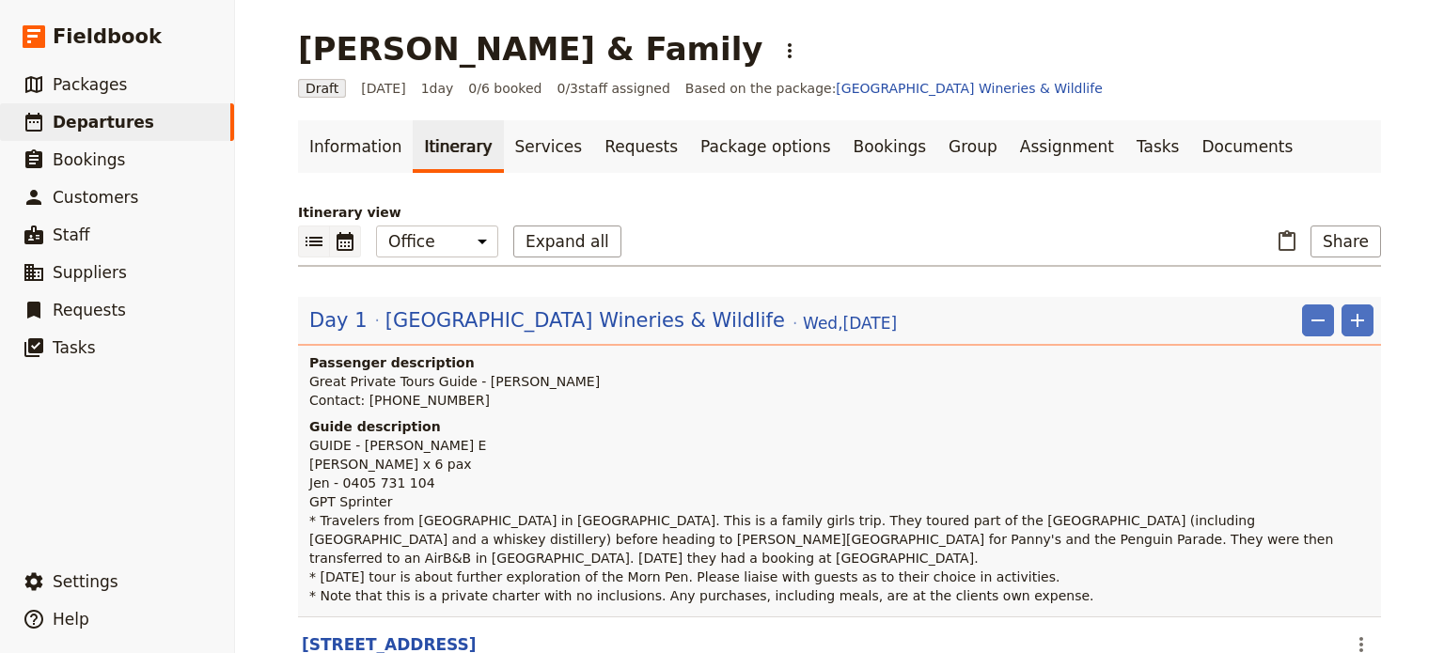
click at [336, 236] on icon "Calendar view" at bounding box center [344, 241] width 17 height 19
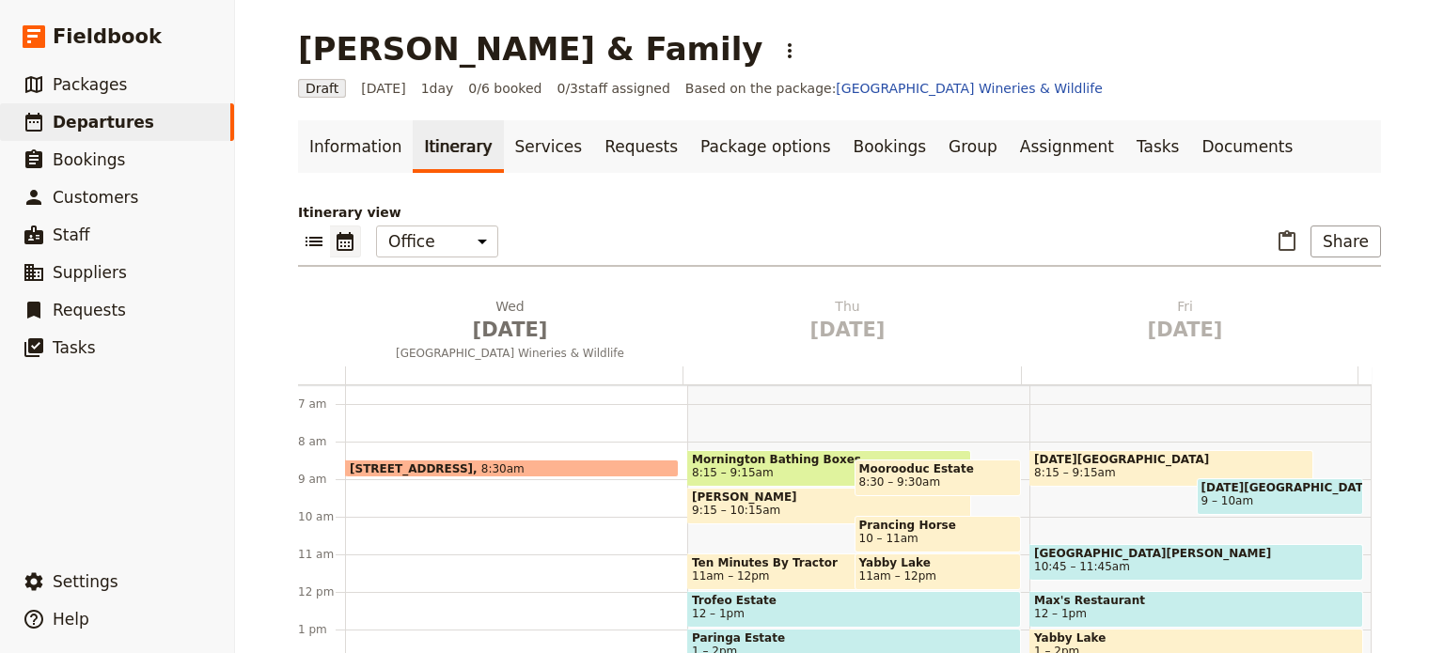
scroll to position [188, 0]
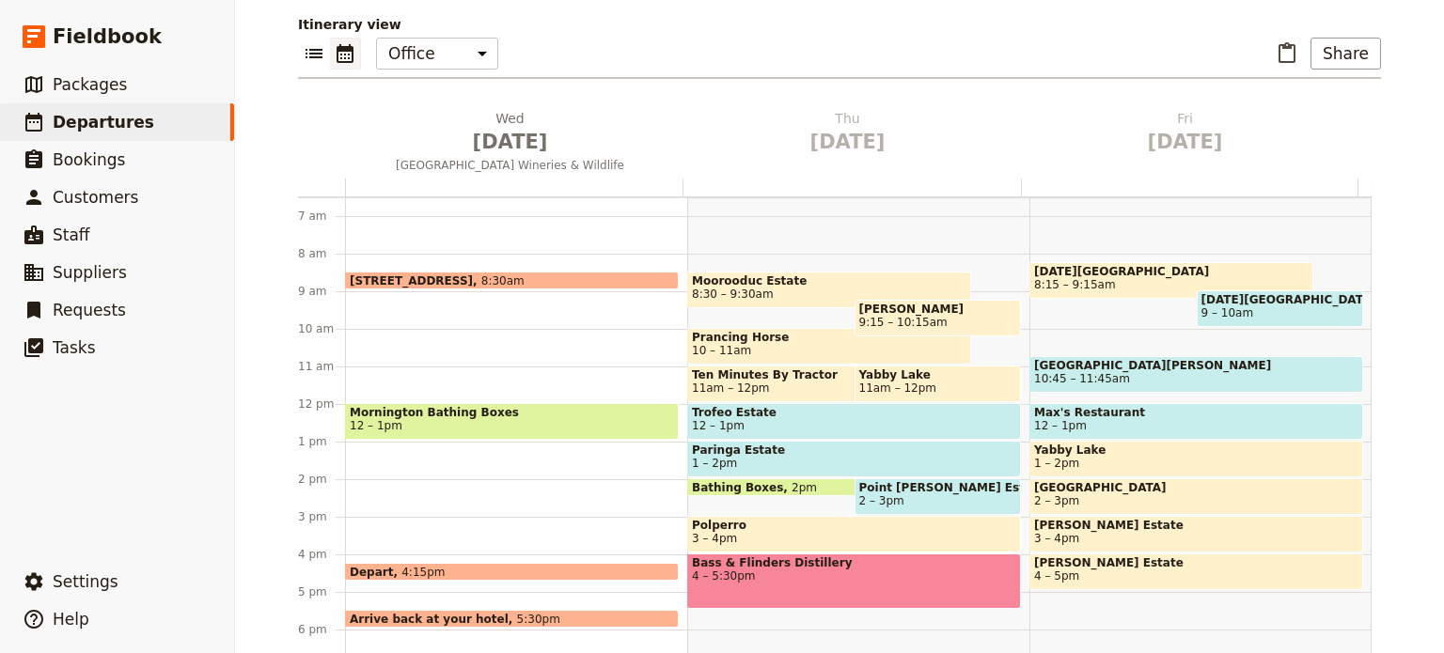
click at [376, 453] on div "[STREET_ADDRESS][GEOGRAPHIC_DATA] 8:30am Mornington Bathing Boxes 12 – 1pm Depa…" at bounding box center [516, 404] width 342 height 902
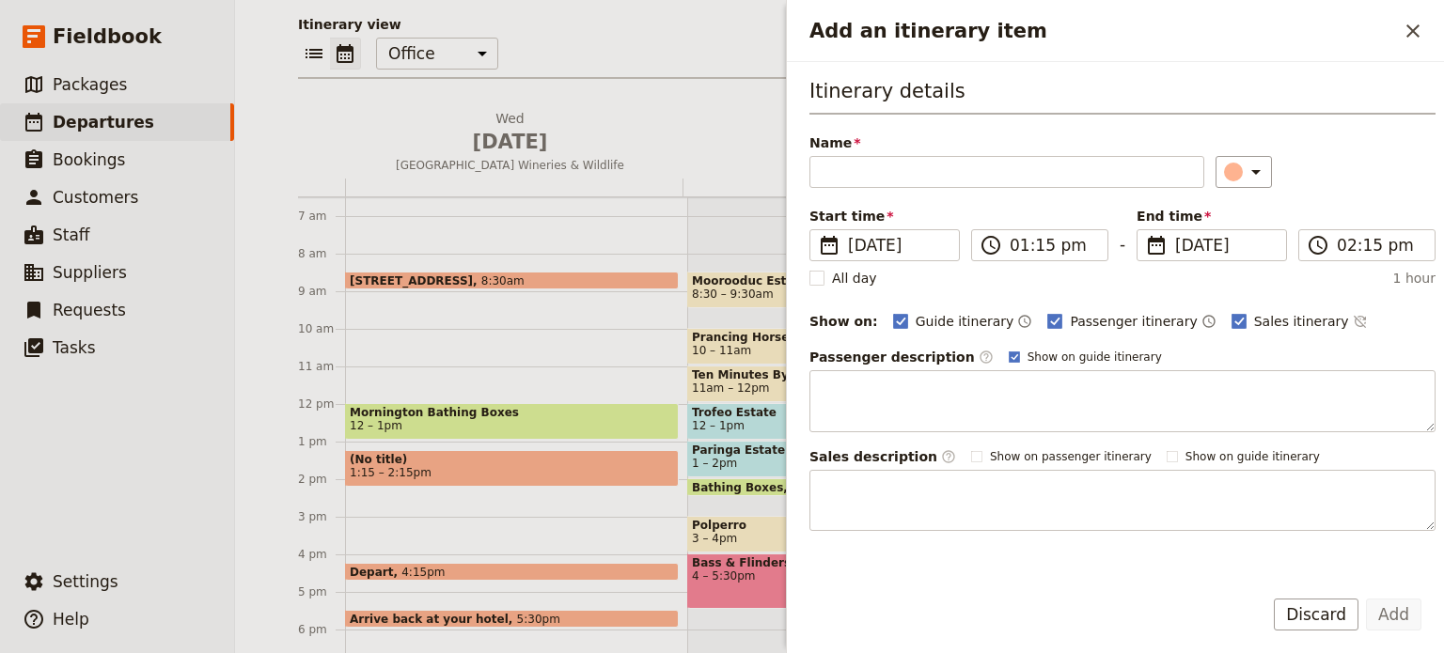
drag, startPoint x: 379, startPoint y: 462, endPoint x: 384, endPoint y: 447, distance: 15.2
click at [384, 447] on div "[STREET_ADDRESS][GEOGRAPHIC_DATA] 8:30am Mornington Bathing Boxes 12 – 1pm (No …" at bounding box center [516, 404] width 342 height 902
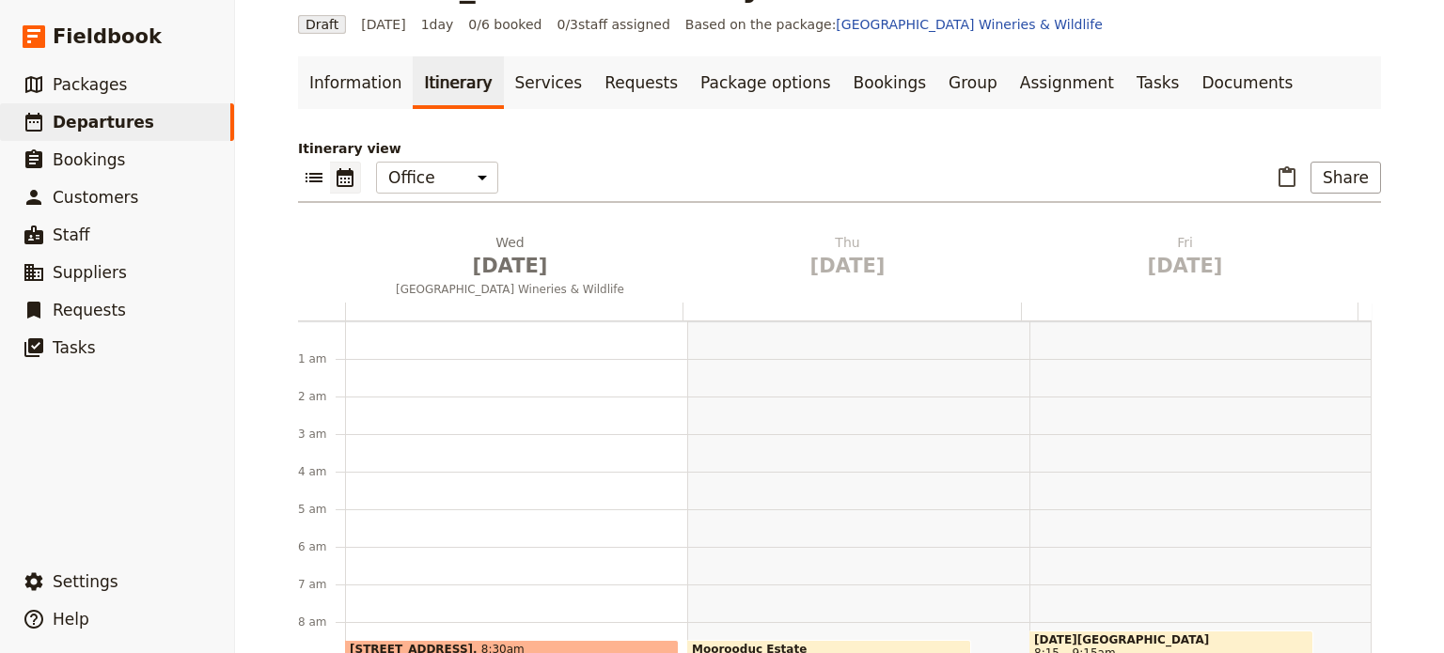
scroll to position [0, 0]
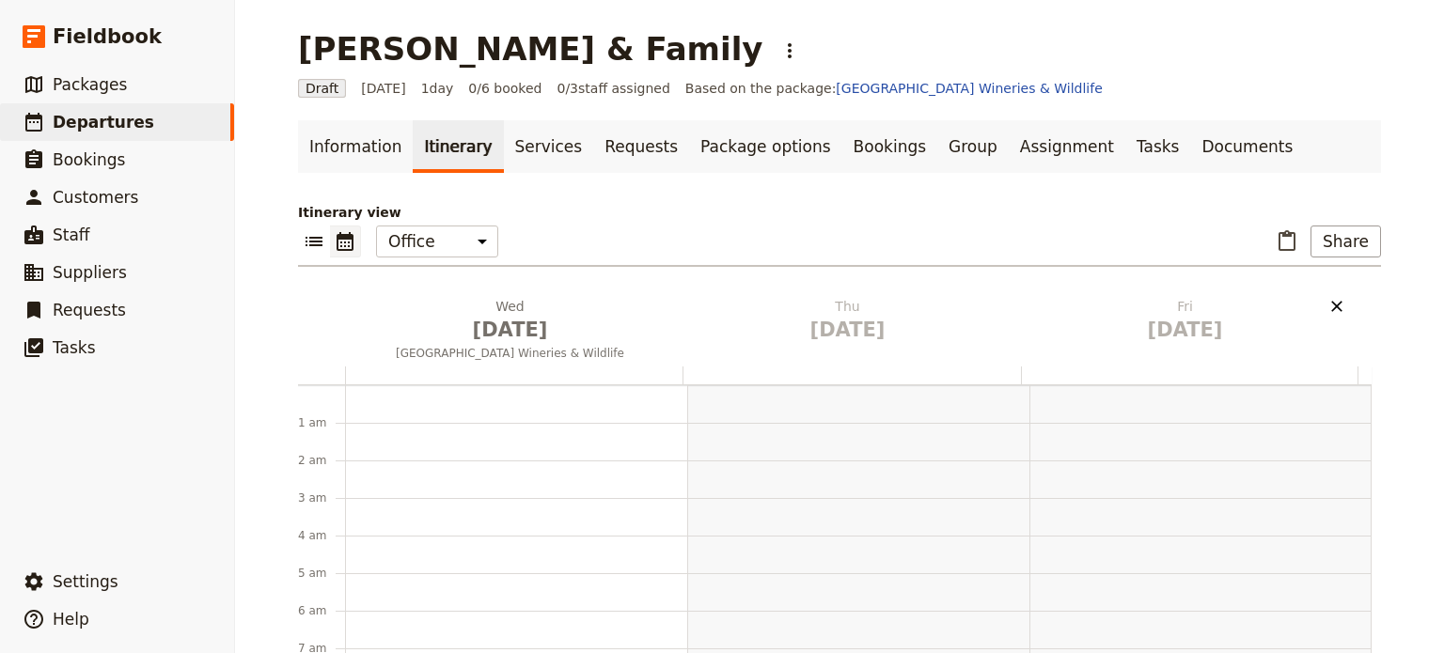
click at [1335, 298] on icon "Delete Fri Aug 29" at bounding box center [1336, 306] width 19 height 19
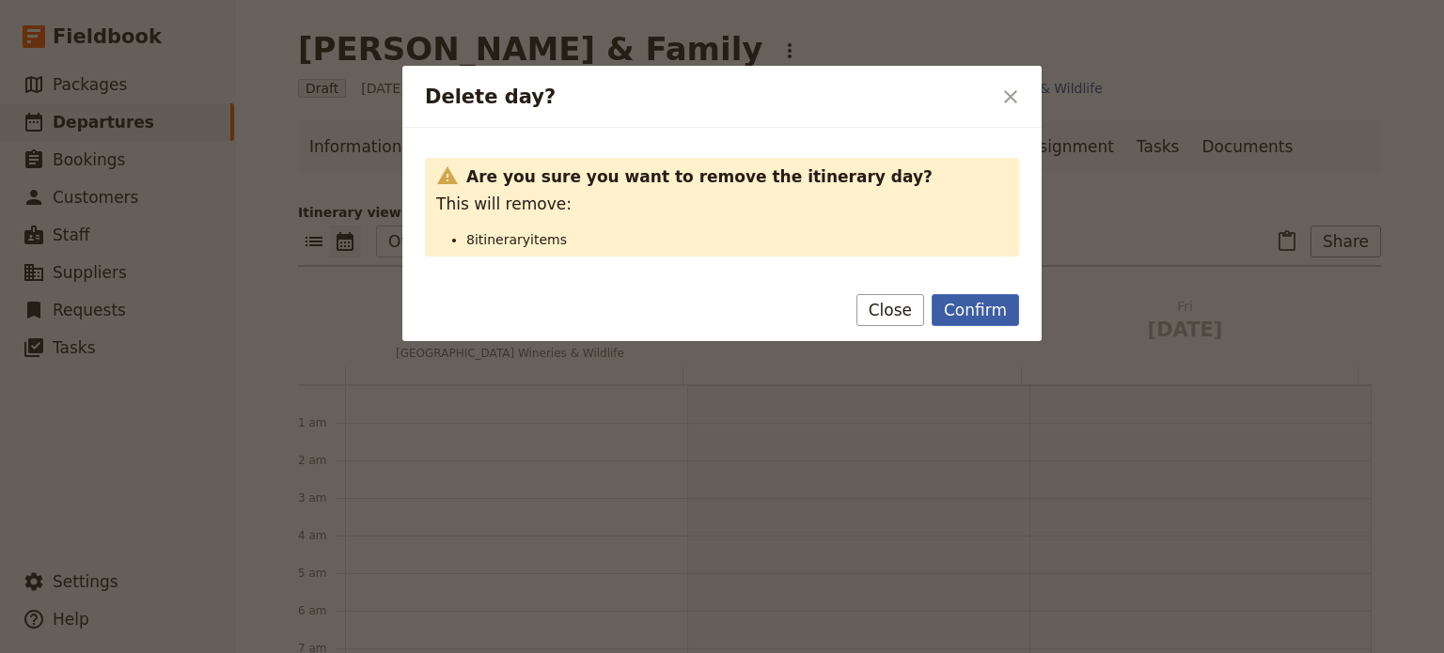
click at [962, 303] on button "Confirm" at bounding box center [974, 310] width 87 height 32
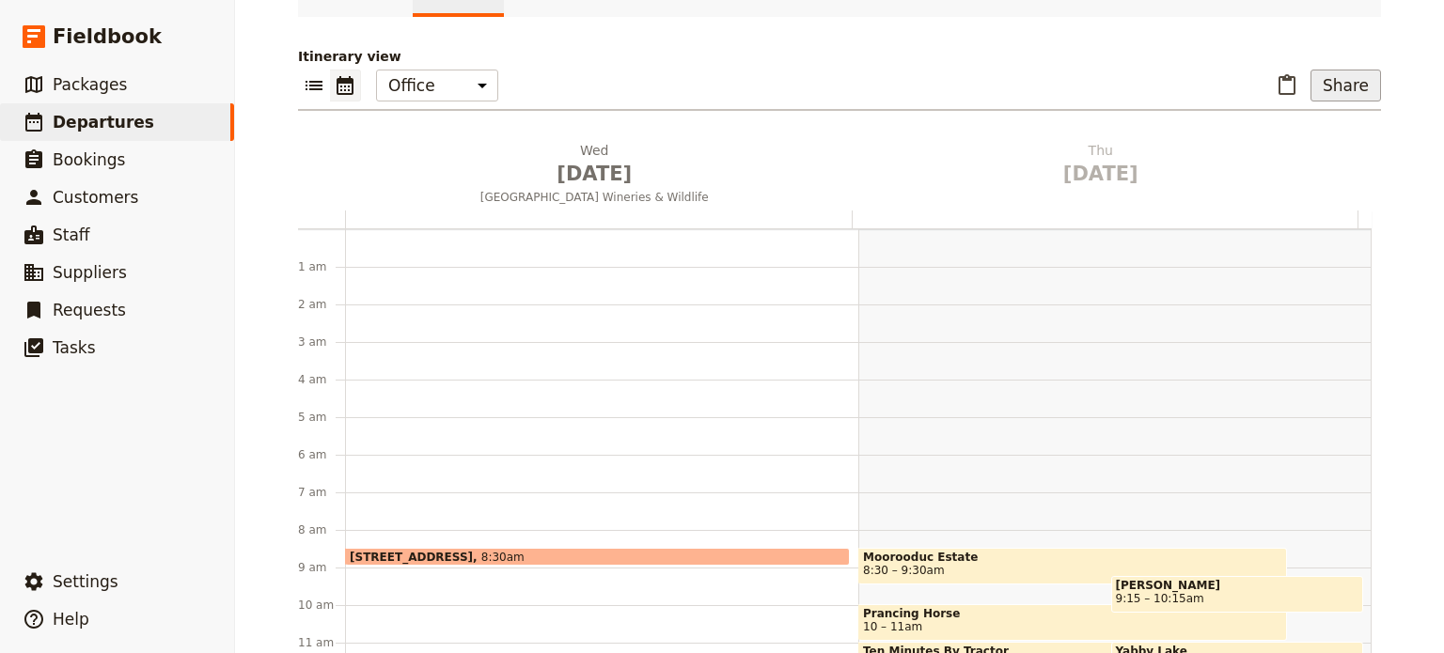
scroll to position [124, 0]
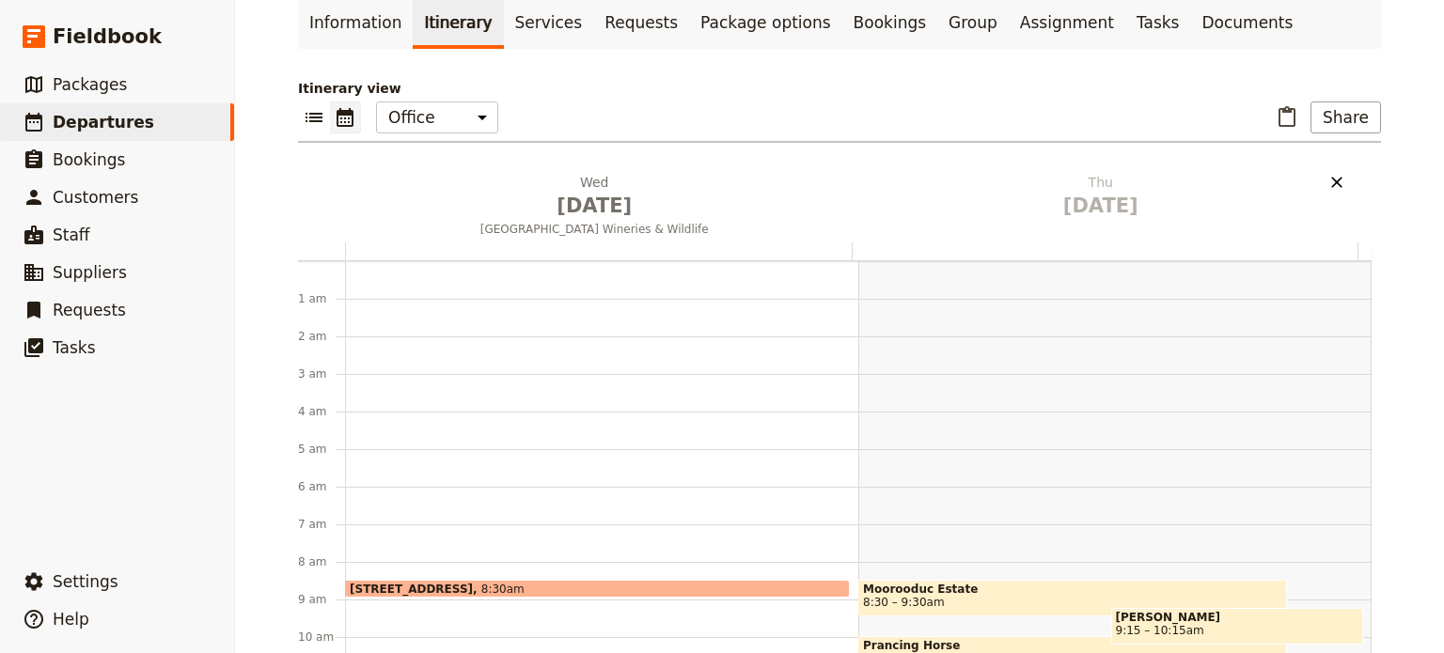
click at [1331, 180] on icon "Delete Thu Aug 28" at bounding box center [1336, 182] width 11 height 11
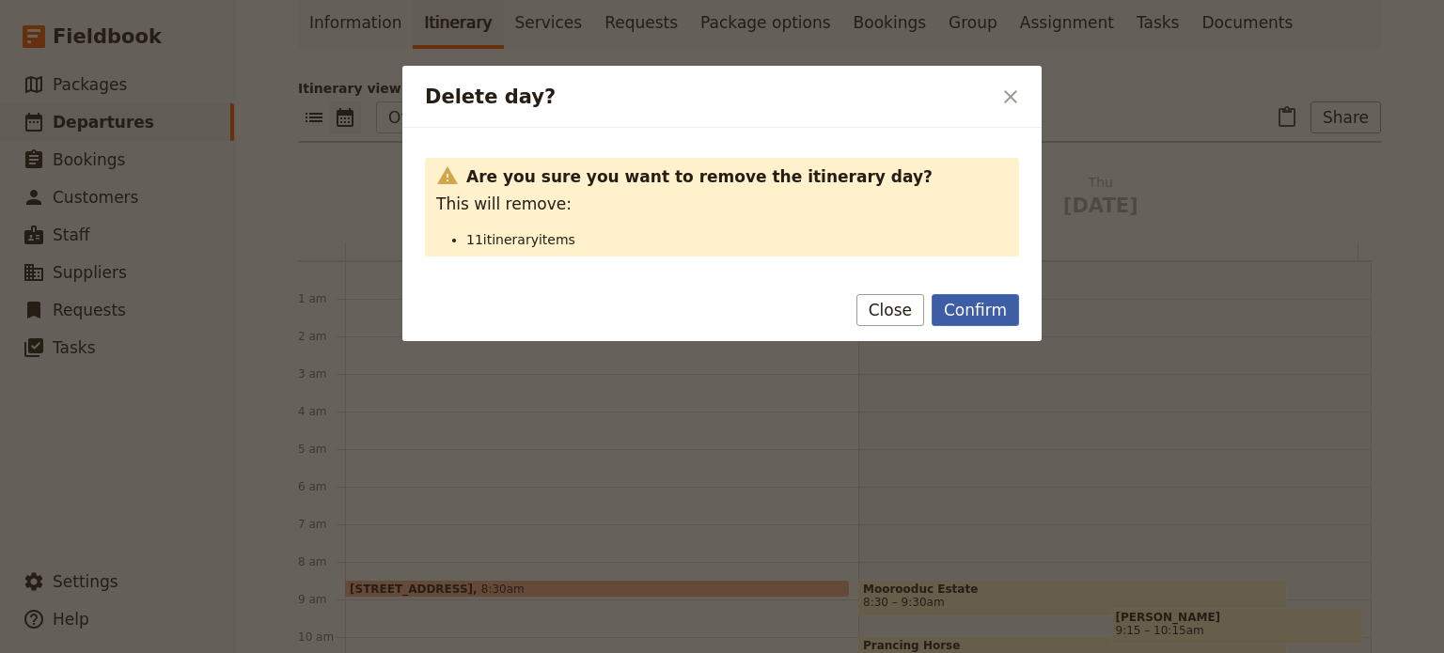
click at [960, 307] on button "Confirm" at bounding box center [974, 310] width 87 height 32
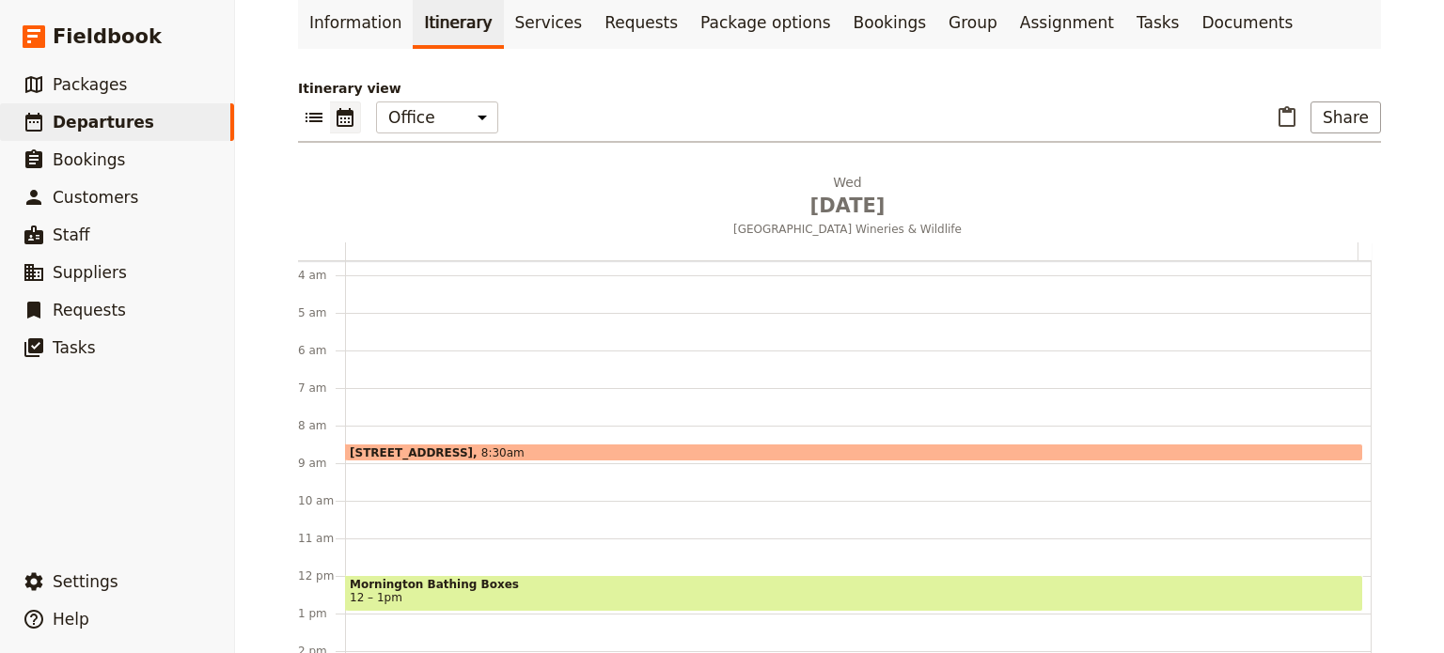
scroll to position [188, 0]
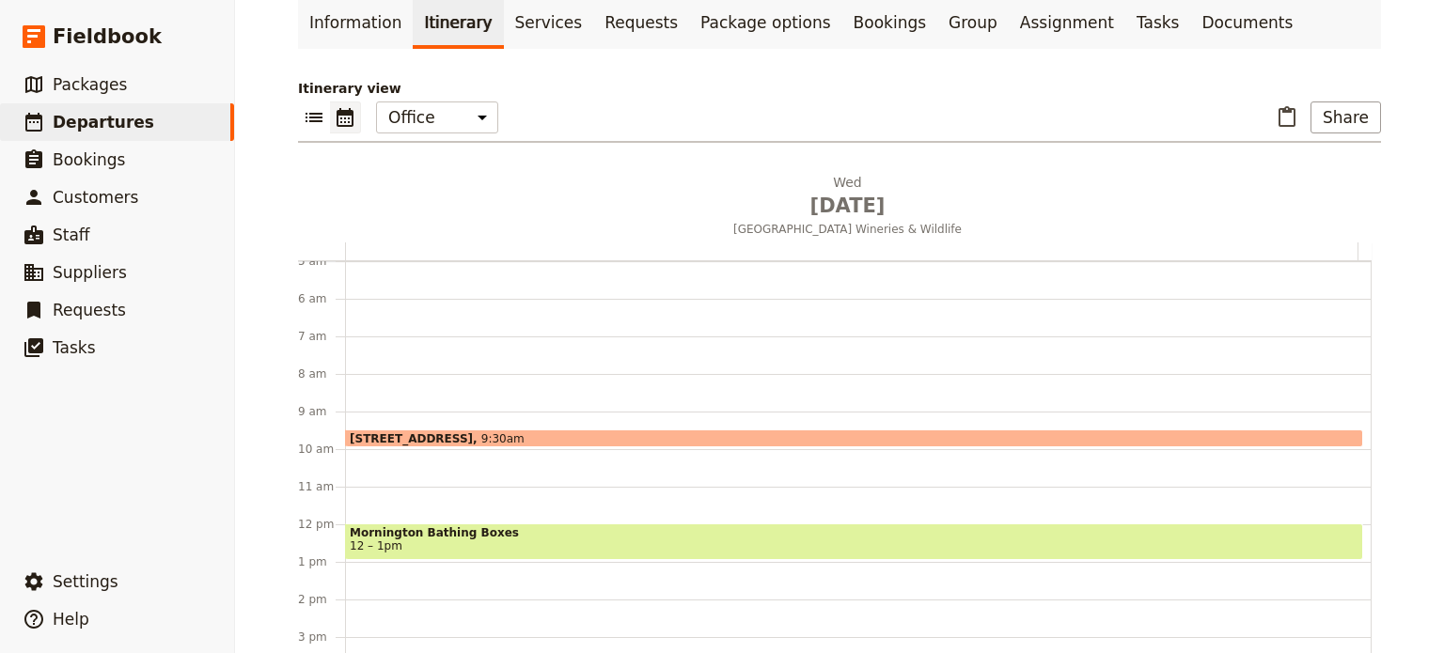
click at [374, 493] on div "6A Broadway, Capel Sound 9:30am Mornington Bathing Boxes 12 – 1pm Depart 4:15pm…" at bounding box center [858, 524] width 1026 height 902
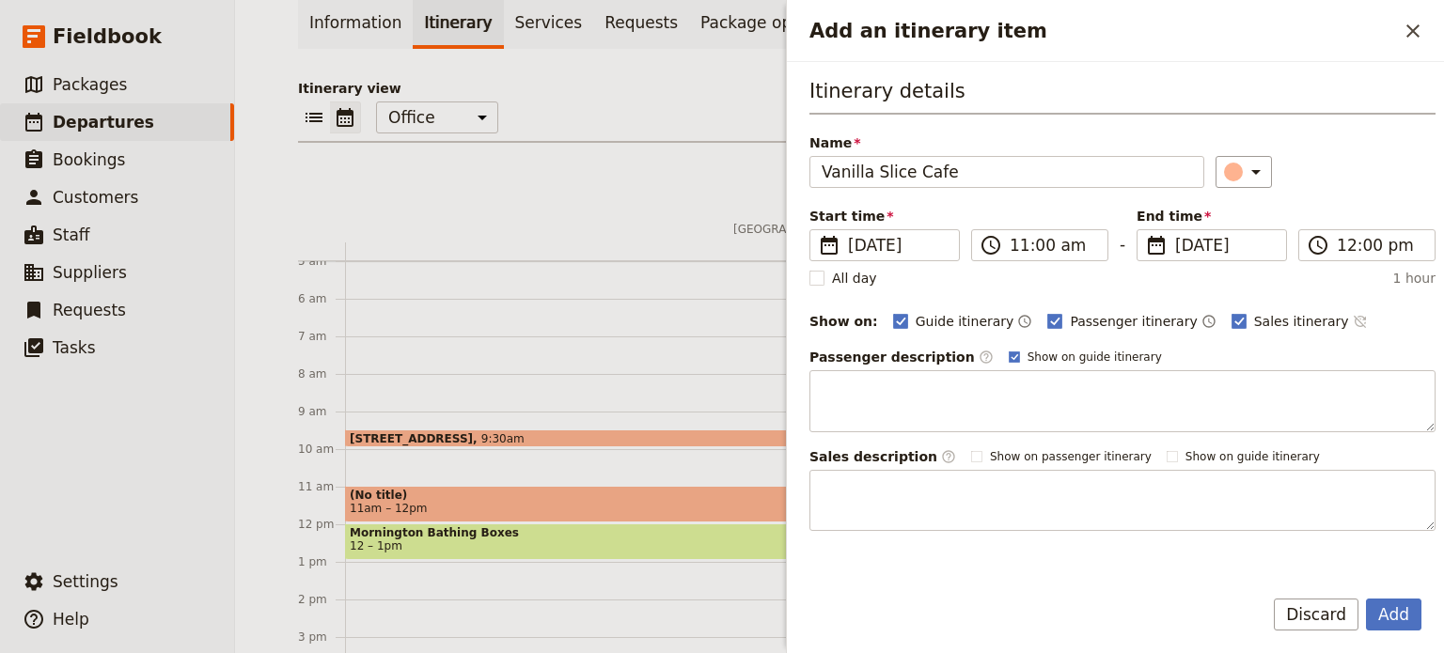
type input "Vanilla Slice Cafe"
click at [1353, 321] on icon "Time not shown on sales itinerary" at bounding box center [1360, 321] width 15 height 15
click at [1010, 352] on polygon "Add an itinerary item" at bounding box center [1014, 356] width 8 height 8
click at [1008, 350] on input "Show on guide itinerary" at bounding box center [1008, 349] width 1 height 1
checkbox input "false"
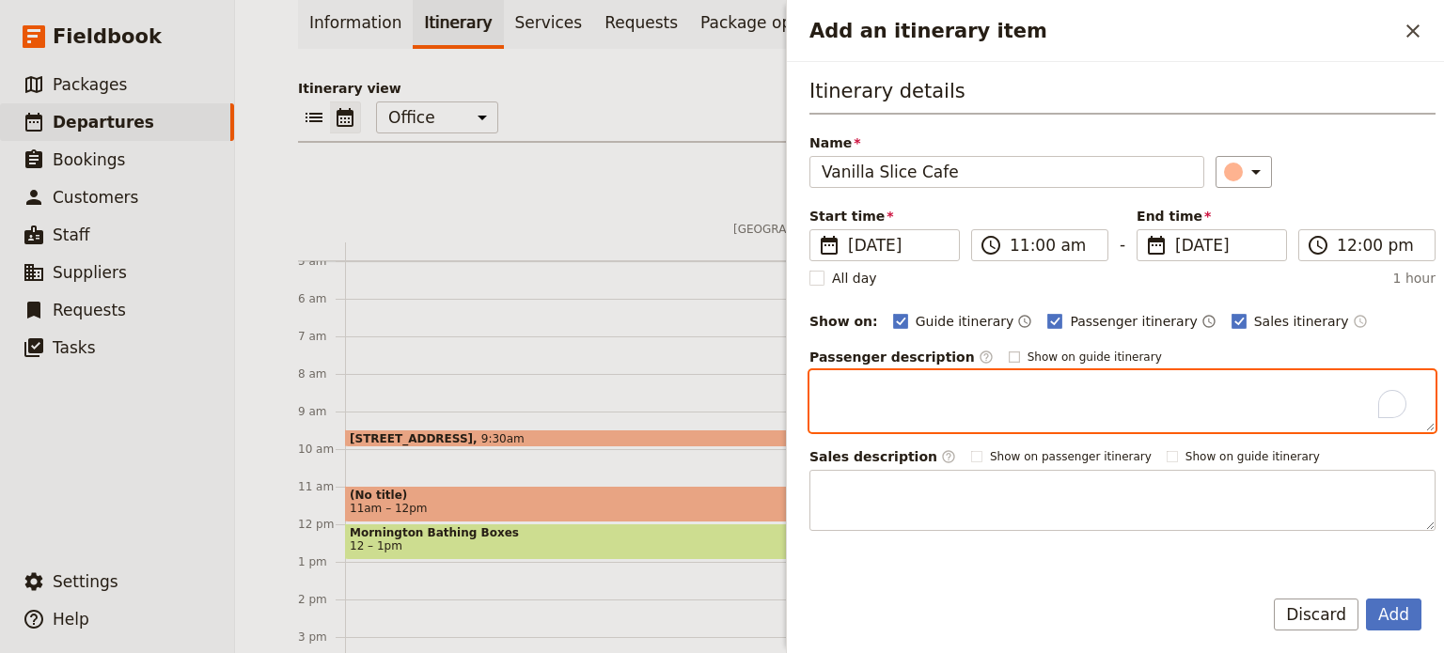
paste textarea "The Vanilla Slice café has something of a cult following. Since 1983, this belo…"
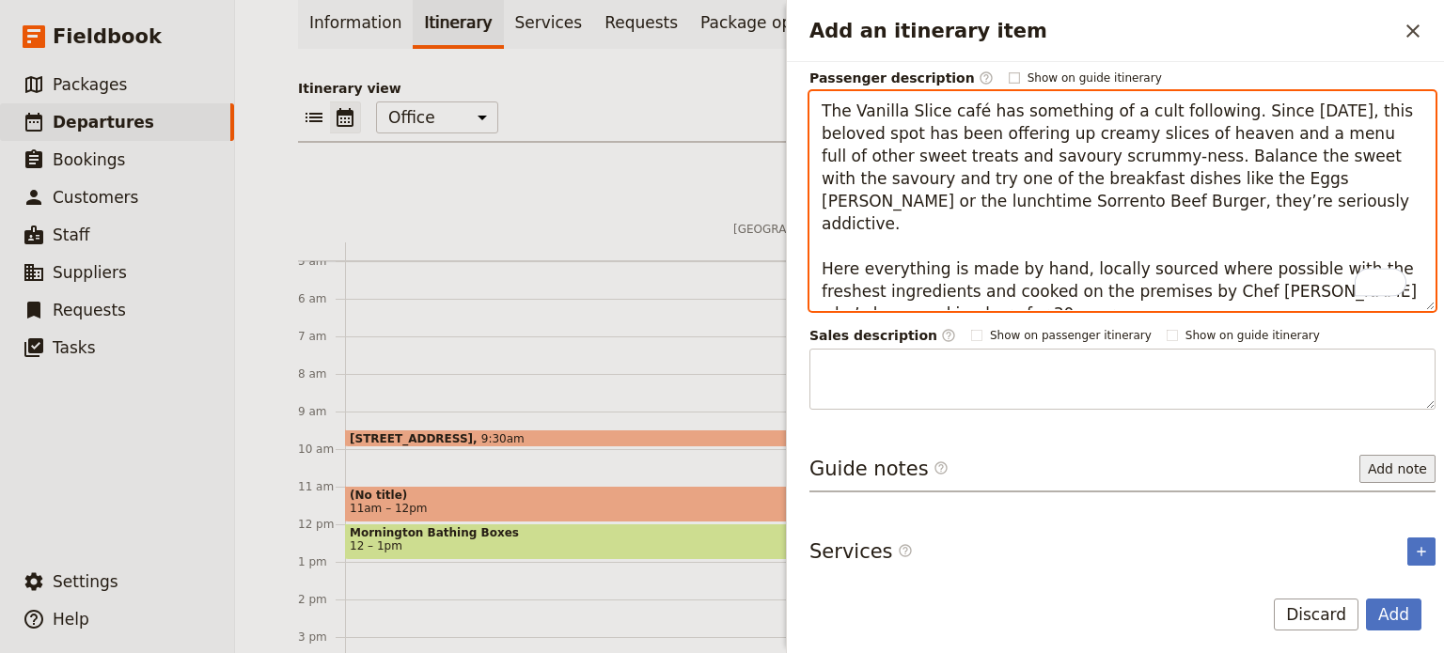
scroll to position [0, 0]
type textarea "The Vanilla Slice café has something of a cult following. Since 1983, this belo…"
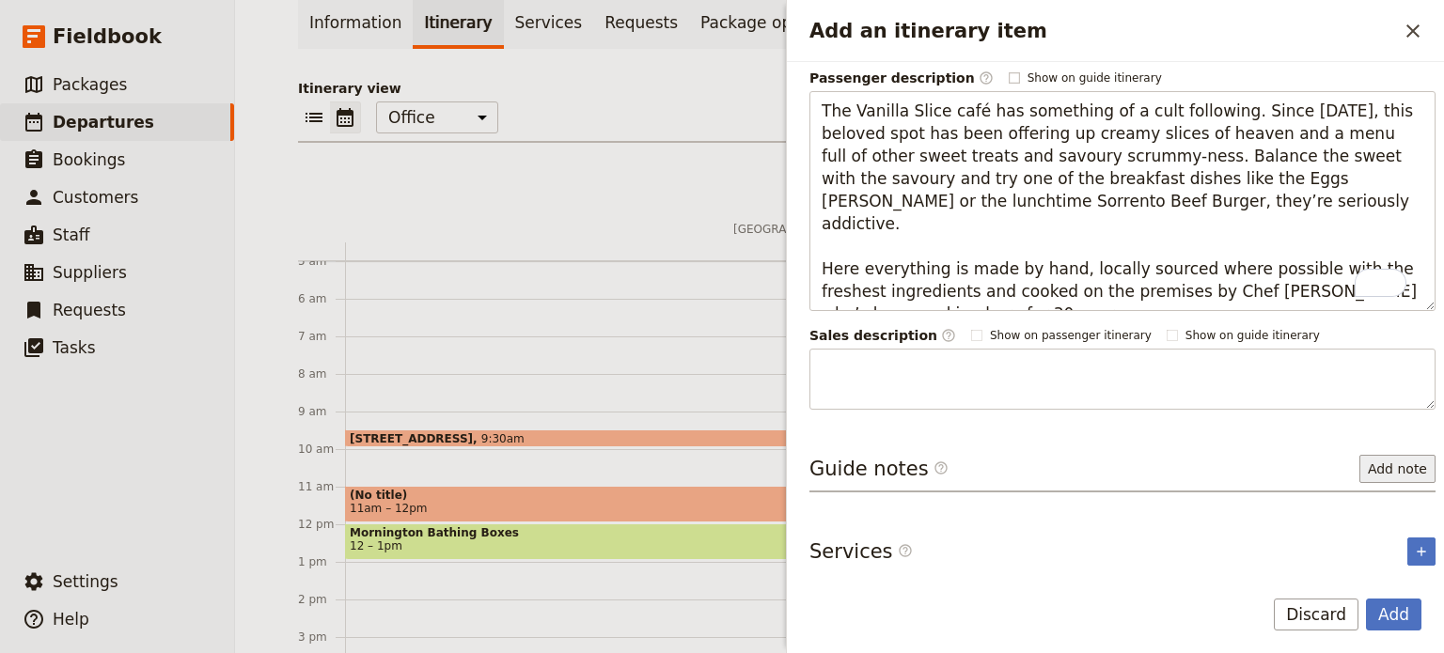
click at [1388, 473] on button "Add note" at bounding box center [1397, 469] width 76 height 28
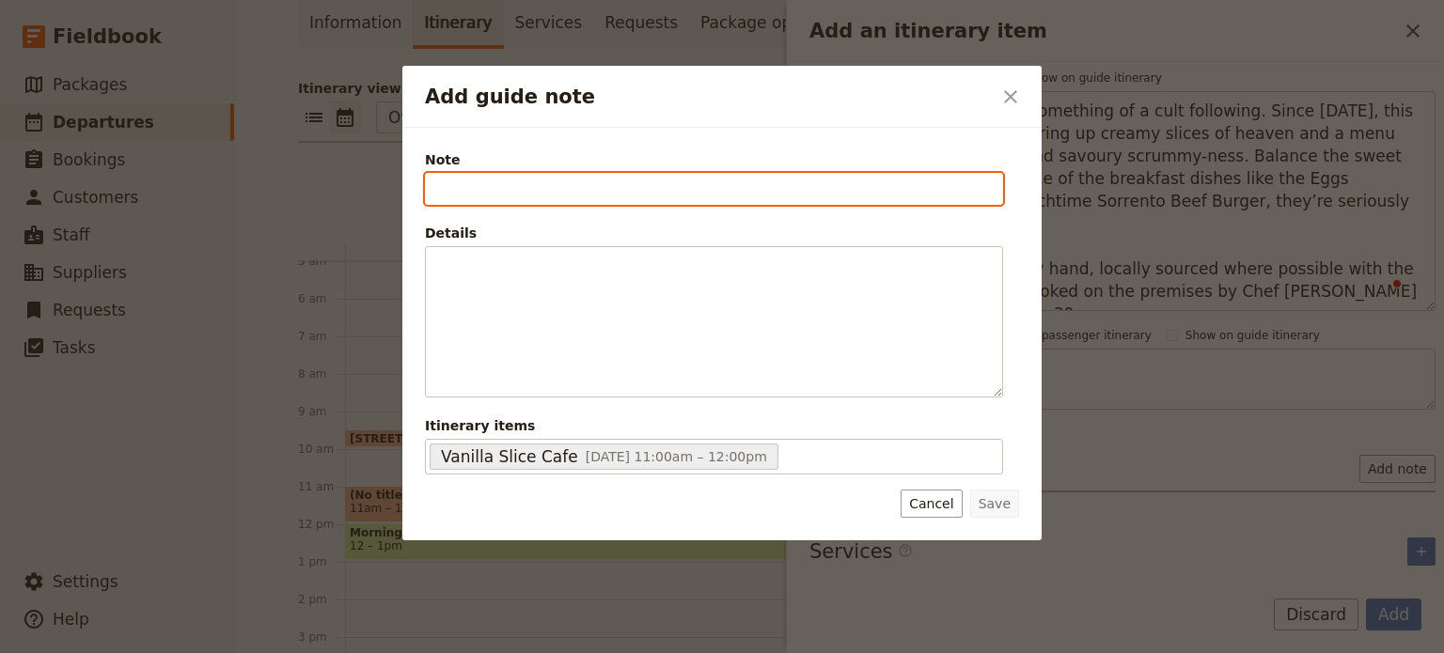
paste input "23 Ocean Beach Road, Sorrento VIC 3943 • Tel: (03) 5984 4666 •"
drag, startPoint x: 765, startPoint y: 187, endPoint x: 665, endPoint y: 198, distance: 101.2
click at [665, 198] on input "23 Ocean Beach Road, Sorrento VIC 3943 • Tel: (03) 5984 4666 •" at bounding box center [714, 189] width 578 height 32
click at [929, 181] on input "23 Ocean Beach Road, Sorrento. Tel: (03) 5984 4666 •" at bounding box center [714, 189] width 578 height 32
type input "23 Ocean Beach Road, Sorrento. Tel: (03) 5984 4666"
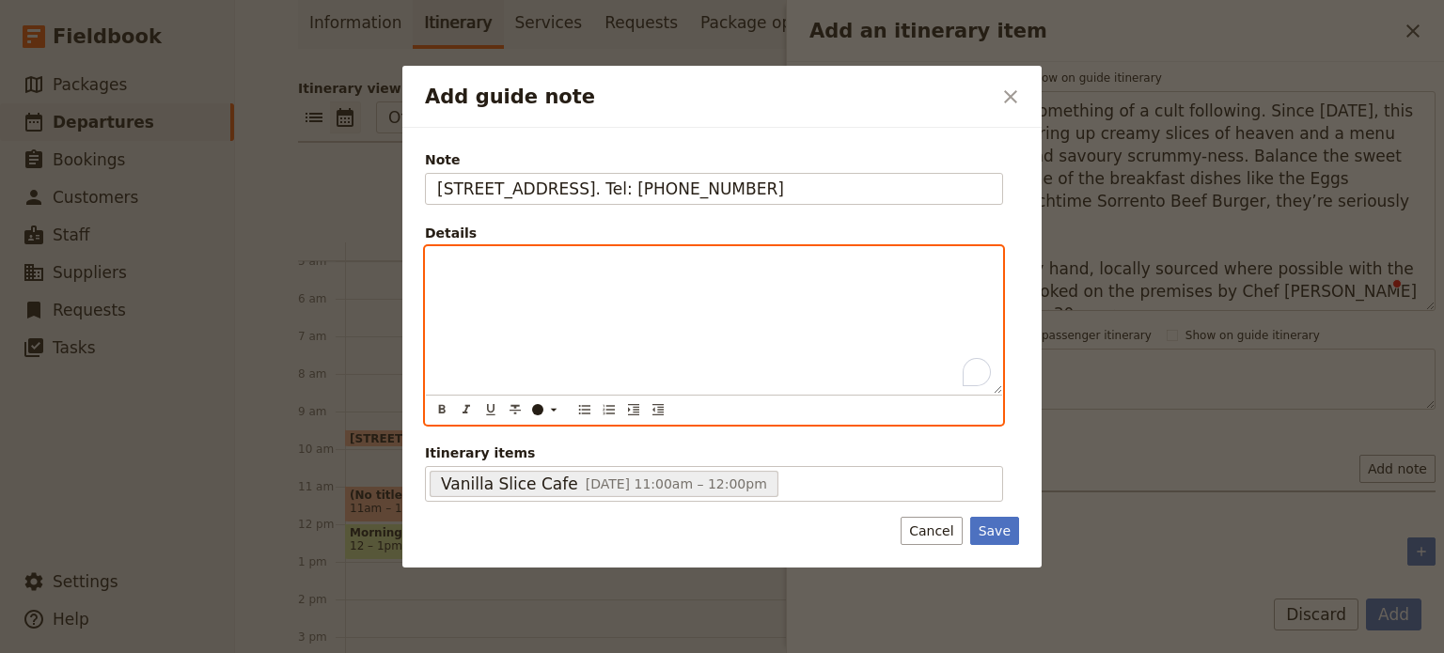
click at [629, 296] on div "To enrich screen reader interactions, please activate Accessibility in Grammarl…" at bounding box center [714, 320] width 576 height 147
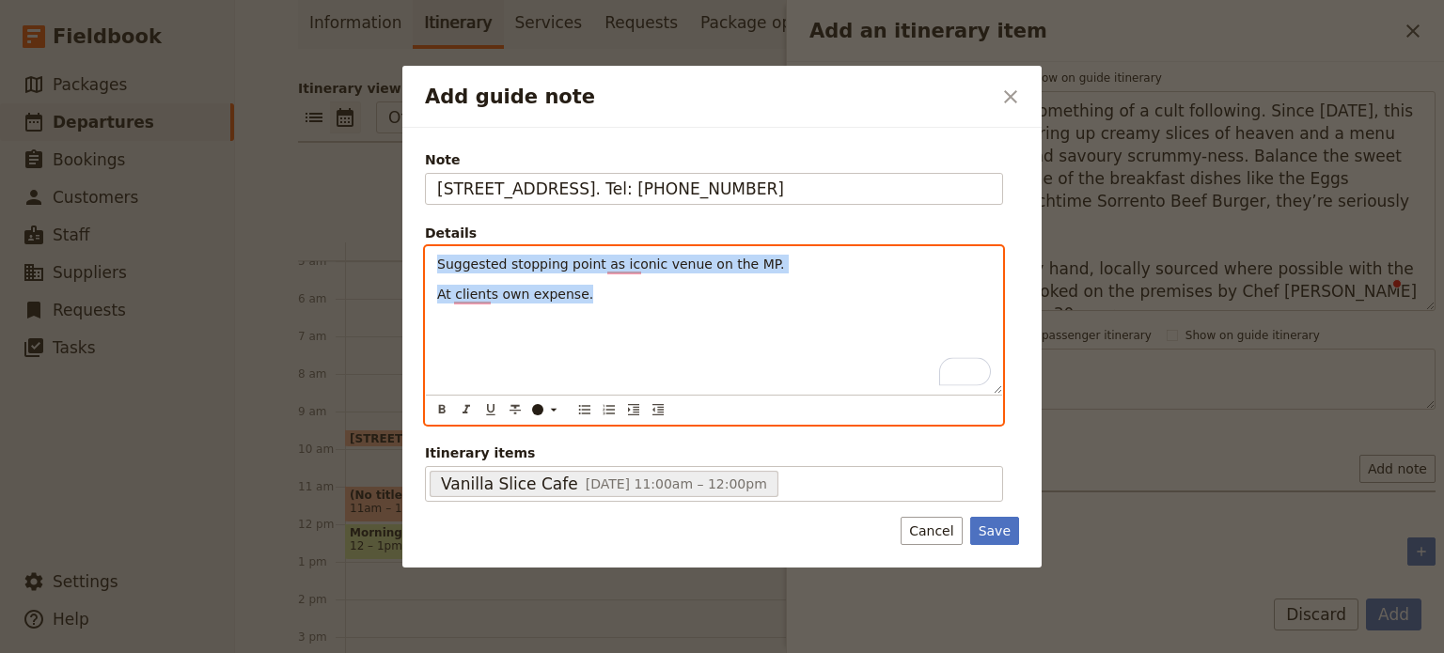
drag, startPoint x: 602, startPoint y: 298, endPoint x: 406, endPoint y: 244, distance: 202.7
click at [406, 244] on div "Note 23 Ocean Beach Road, Sorrento. Tel: (03) 5984 4666 Details Suggested stopp…" at bounding box center [721, 348] width 639 height 440
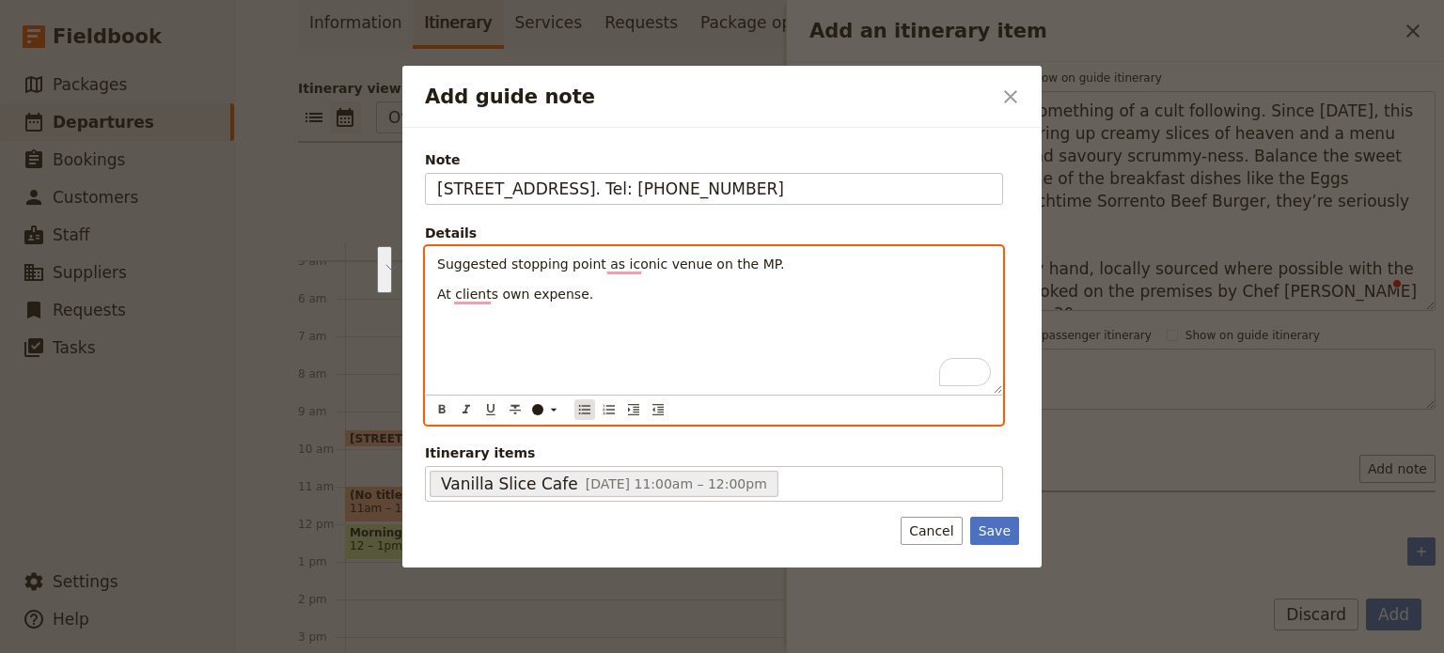
click at [572, 401] on div "​ ​ ​ ​ ​ ​ ​ ​ ​" at bounding box center [714, 410] width 569 height 24
click at [582, 405] on icon "Bulleted list" at bounding box center [584, 409] width 11 height 9
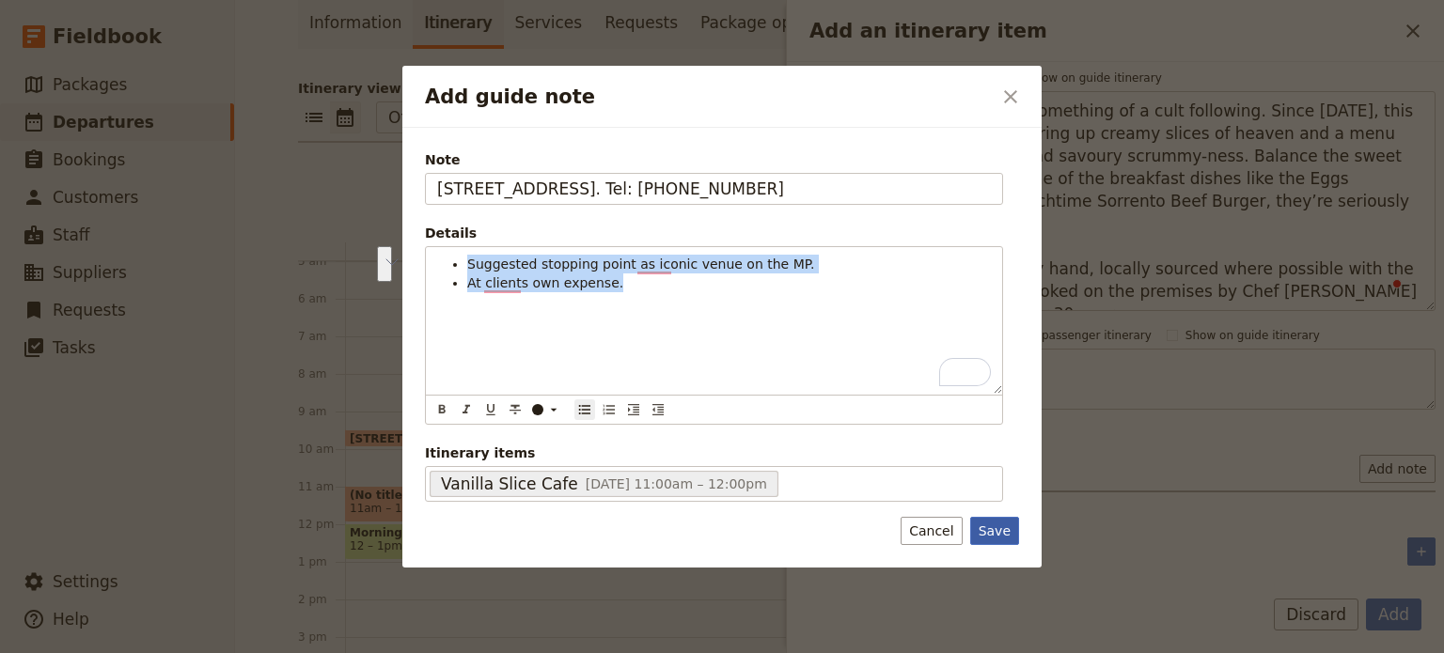
drag, startPoint x: 1000, startPoint y: 525, endPoint x: 1017, endPoint y: 509, distance: 23.9
click at [1000, 525] on button "Save" at bounding box center [994, 531] width 49 height 28
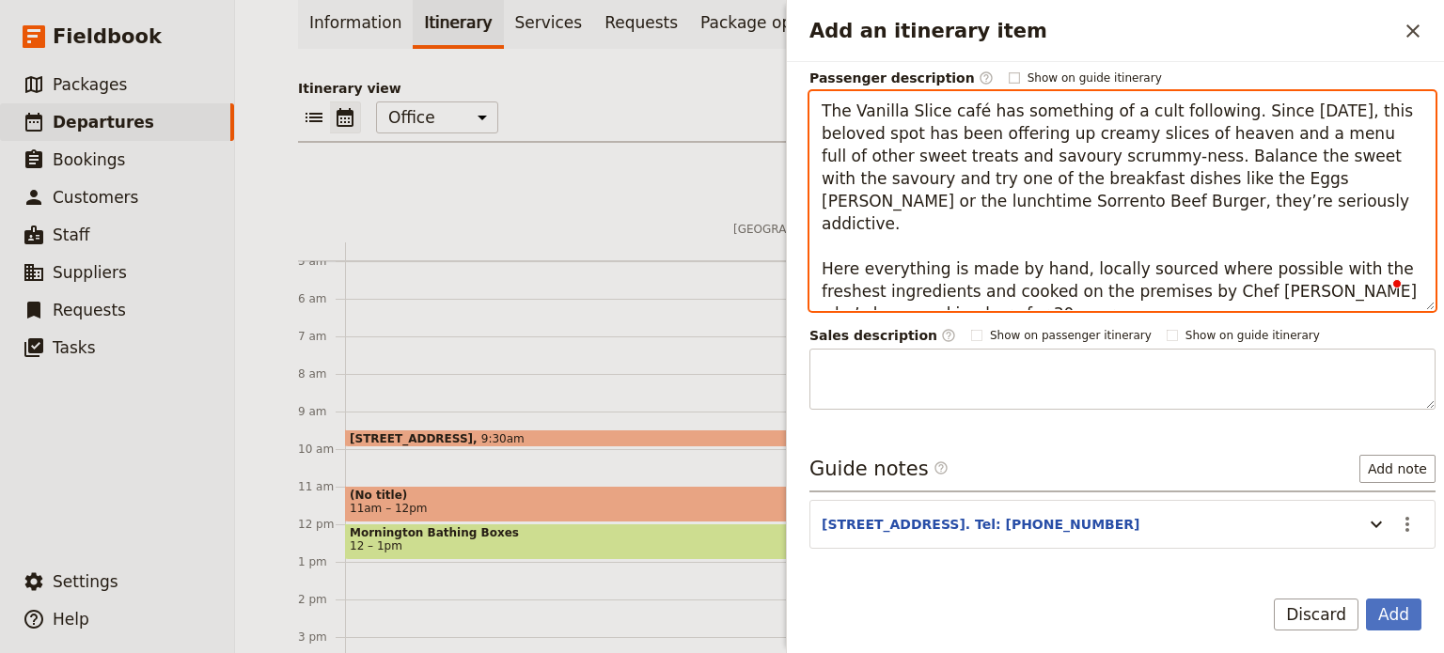
click at [816, 108] on textarea "The Vanilla Slice café has something of a cult following. Since 1983, this belo…" at bounding box center [1122, 201] width 626 height 220
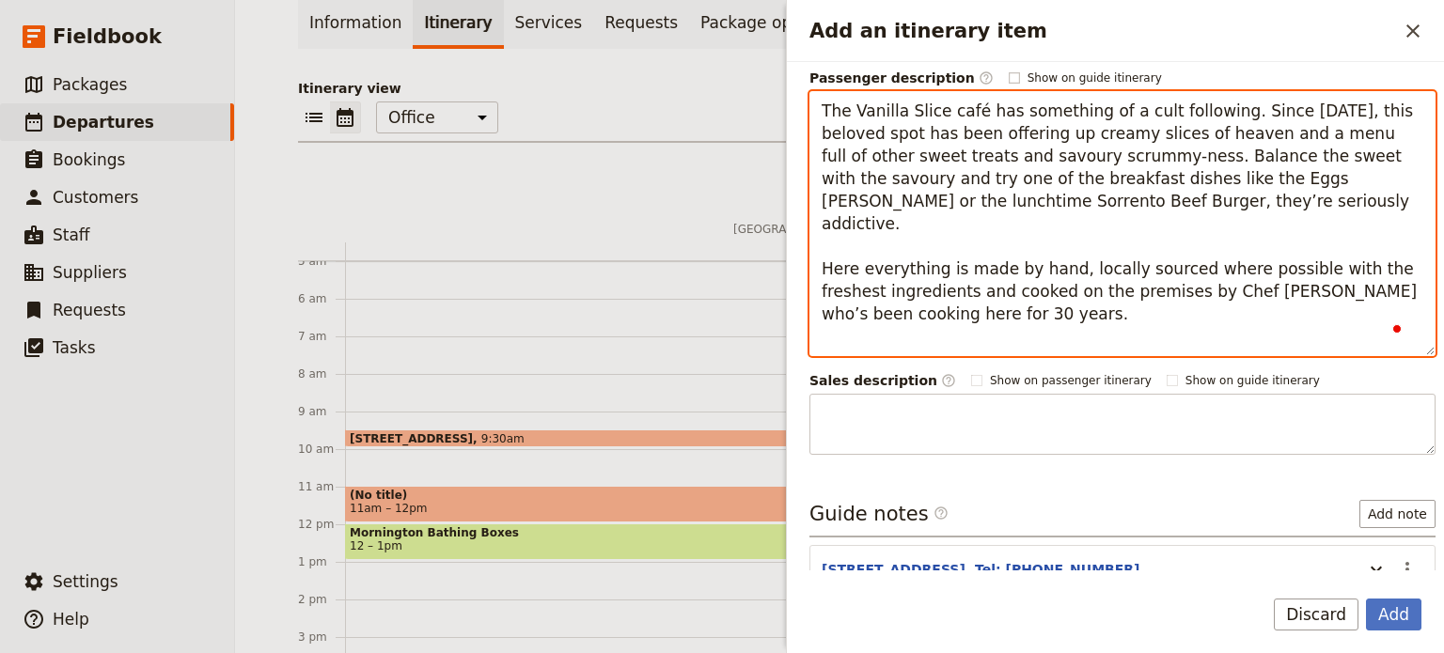
click at [843, 100] on textarea "The Vanilla Slice café has something of a cult following. Since 1983, this belo…" at bounding box center [1122, 223] width 626 height 265
paste textarea "Nestled in main street Sorrento with a limestone façade and old-fashioned charm…"
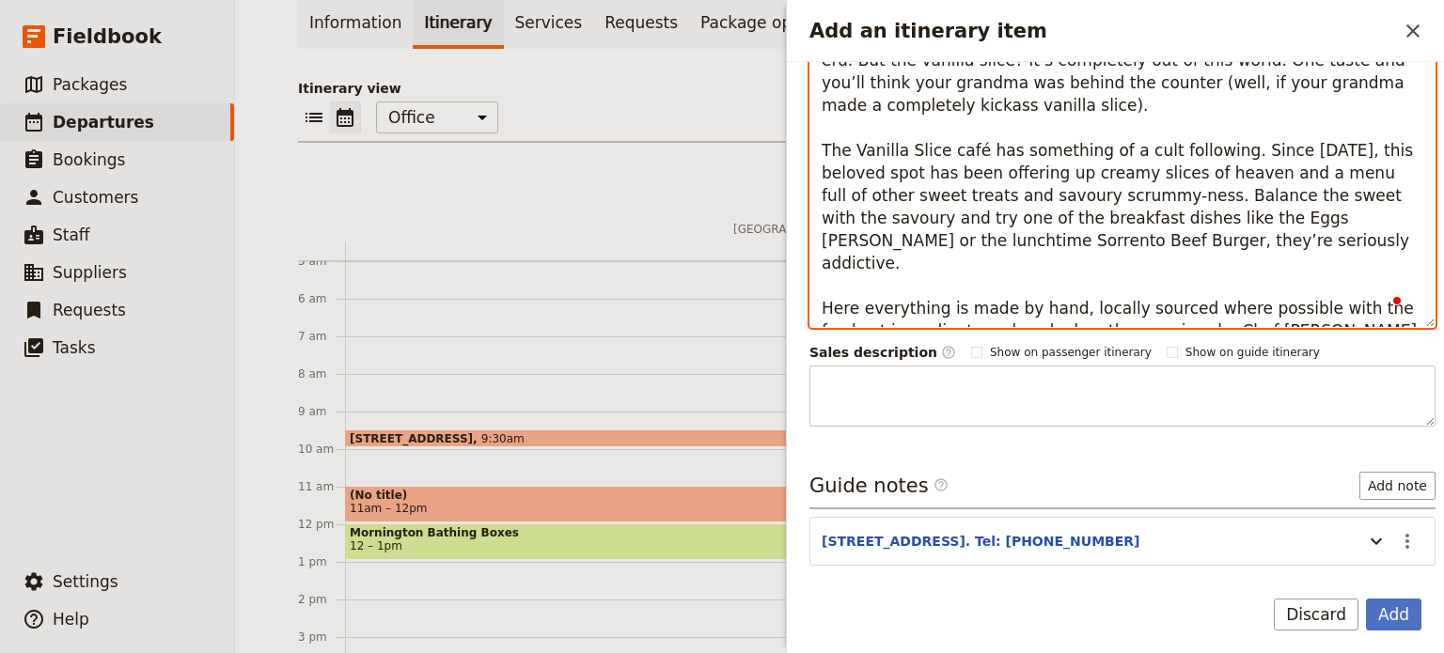
scroll to position [449, 0]
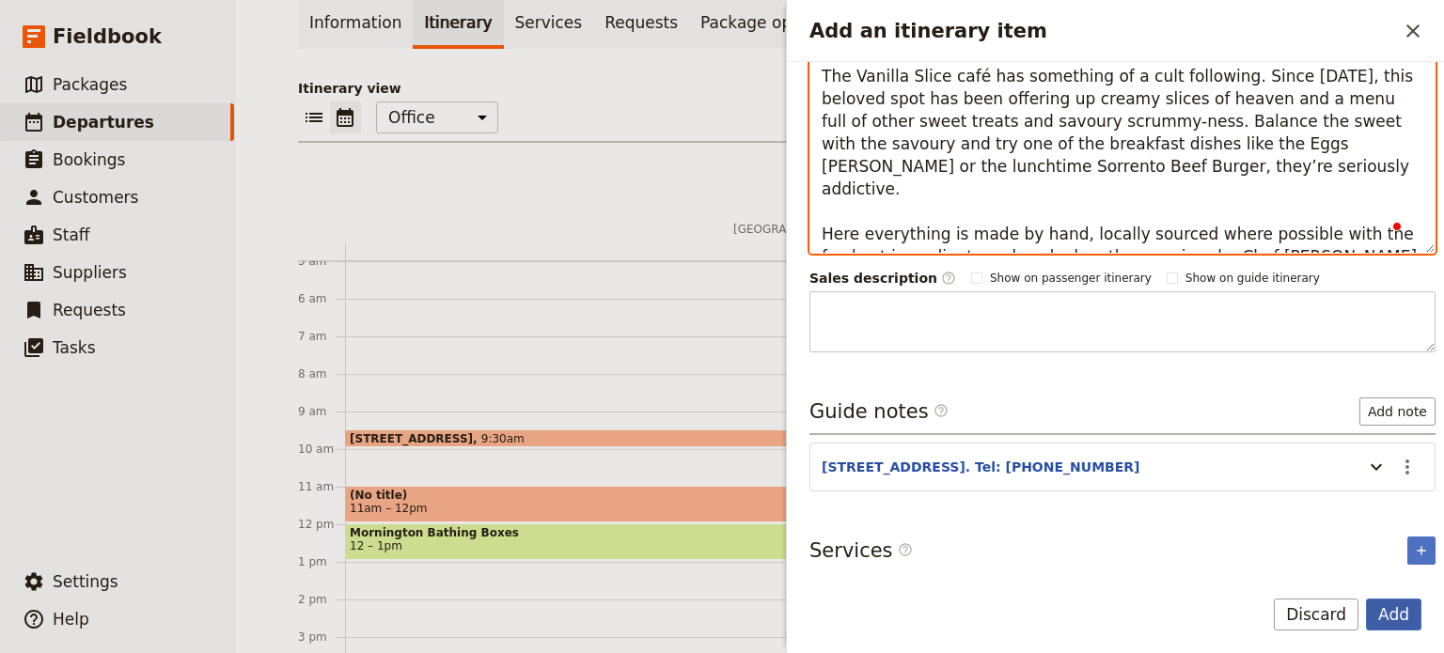
type textarea "Nestled in main street Sorrento with a limestone façade and old-fashioned charm…"
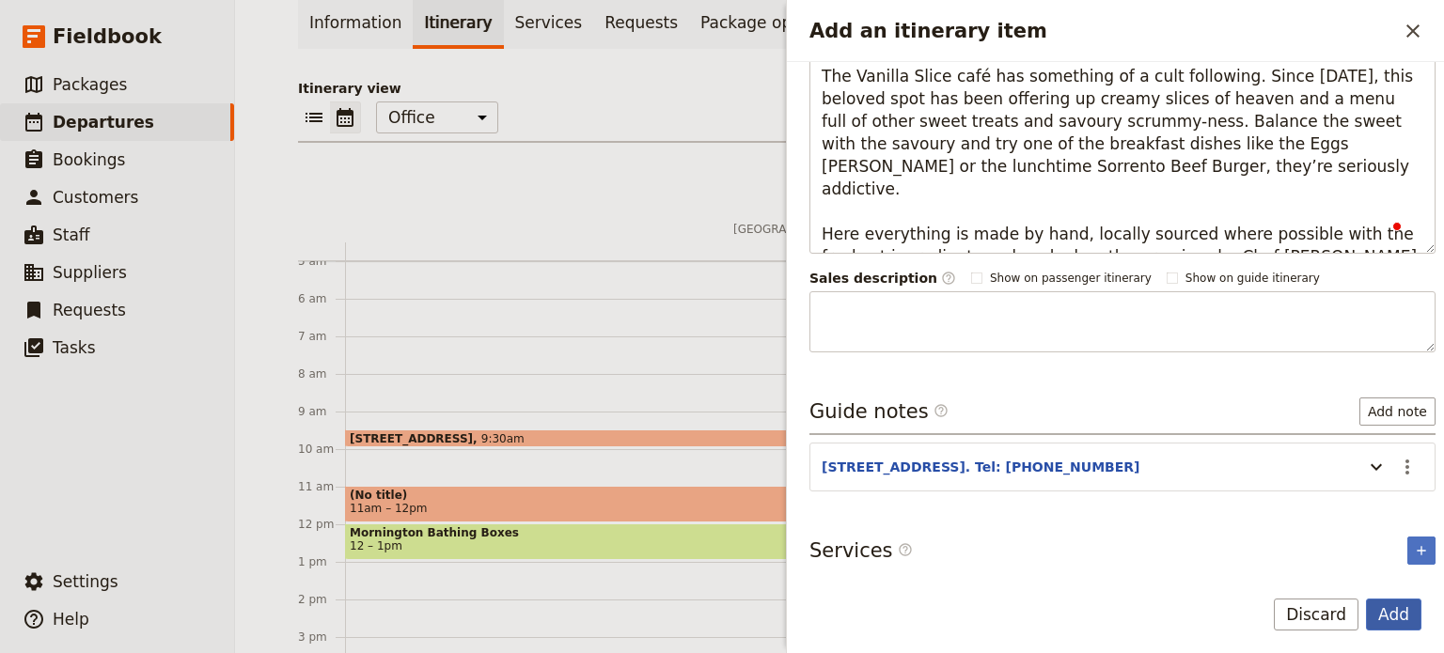
click at [1387, 612] on button "Add" at bounding box center [1393, 615] width 55 height 32
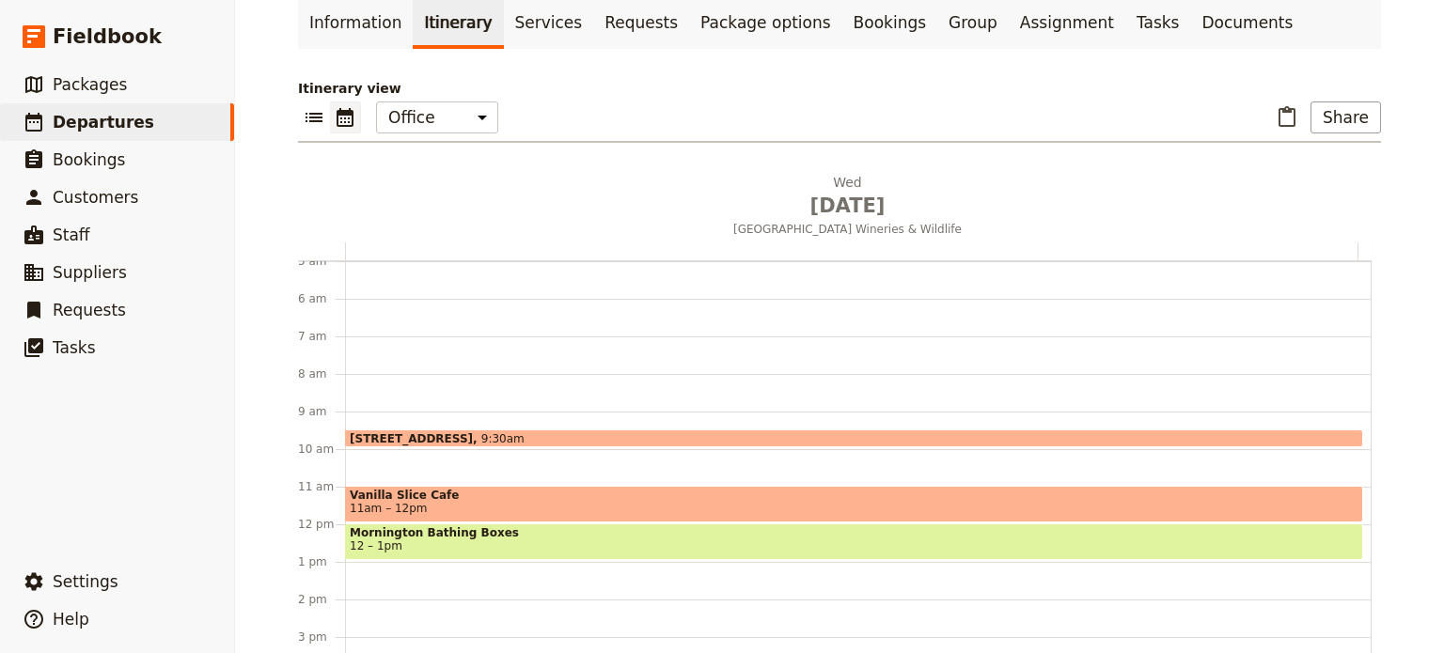
click at [417, 503] on span "11am – 12pm" at bounding box center [854, 508] width 1009 height 13
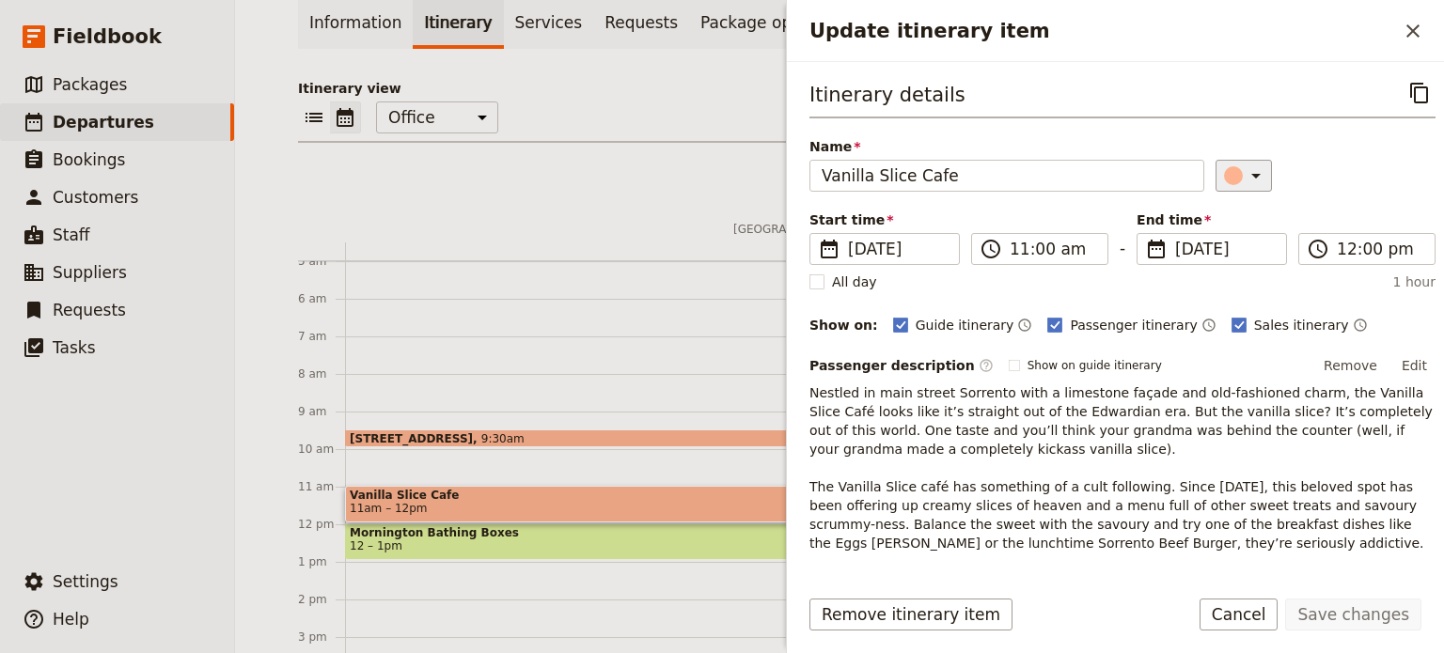
click at [1244, 165] on icon "Update itinerary item" at bounding box center [1255, 175] width 23 height 23
click at [1236, 211] on div "button" at bounding box center [1236, 213] width 19 height 19
click at [1337, 627] on button "Save changes" at bounding box center [1353, 615] width 136 height 32
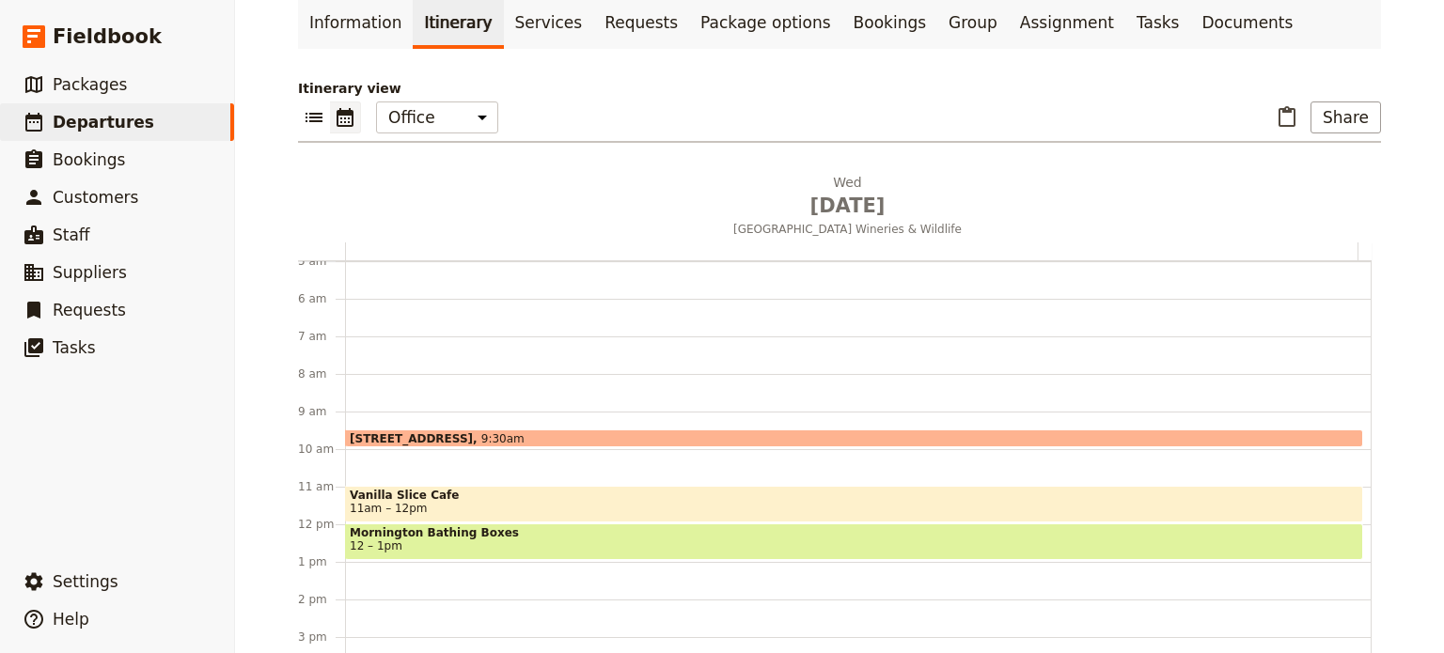
click at [426, 463] on div "6A Broadway, Capel Sound 9:30am Vanilla Slice Cafe 11am – 12pm Mornington Bathi…" at bounding box center [858, 524] width 1026 height 902
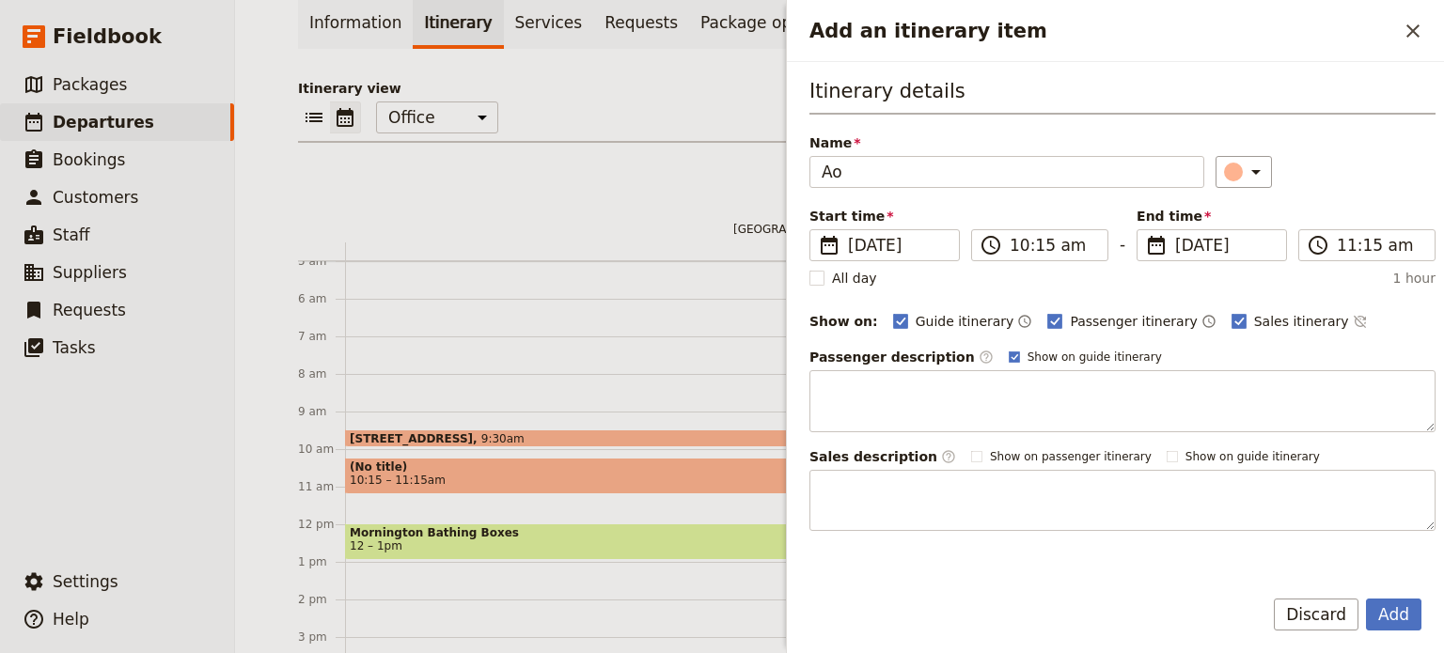
type input "A"
type input "Sorrento"
click at [1009, 357] on label "Show on guide itinerary" at bounding box center [1085, 357] width 153 height 15
click at [1008, 350] on input "Show on guide itinerary" at bounding box center [1008, 349] width 1 height 1
checkbox input "false"
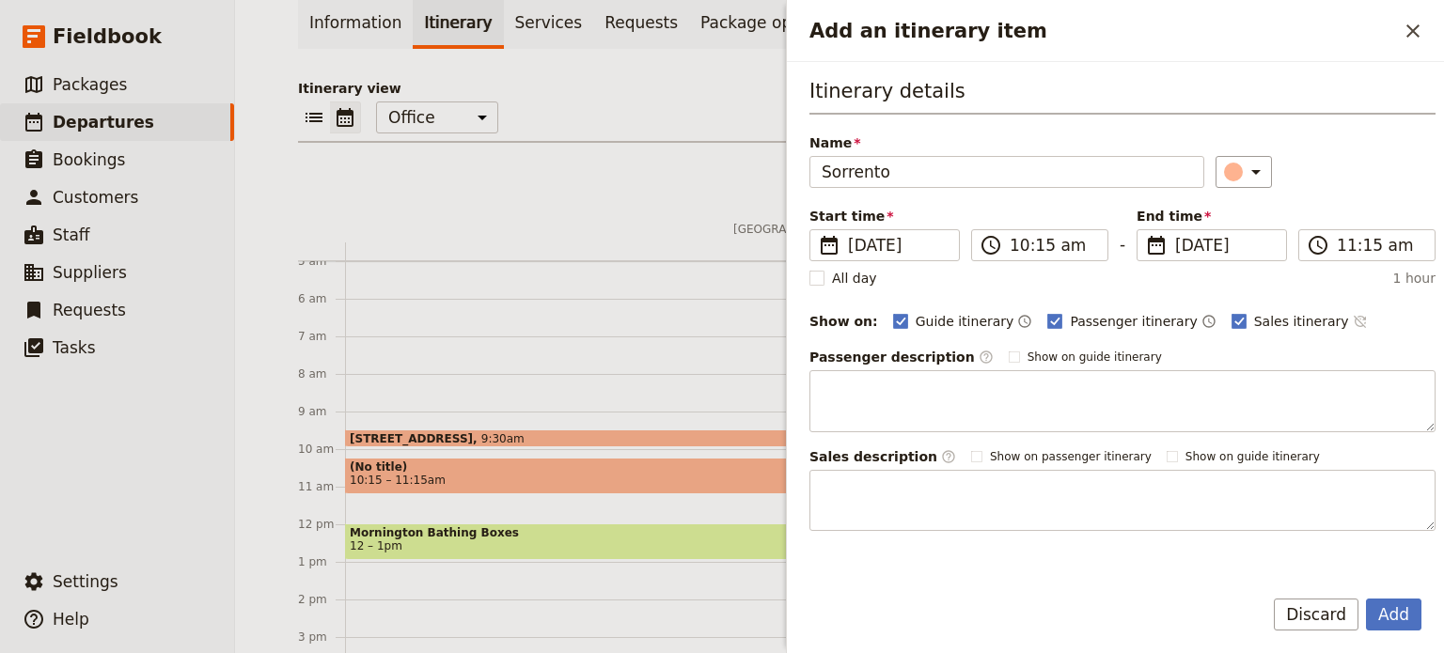
click at [1353, 320] on icon "Time not shown on sales itinerary" at bounding box center [1360, 321] width 15 height 15
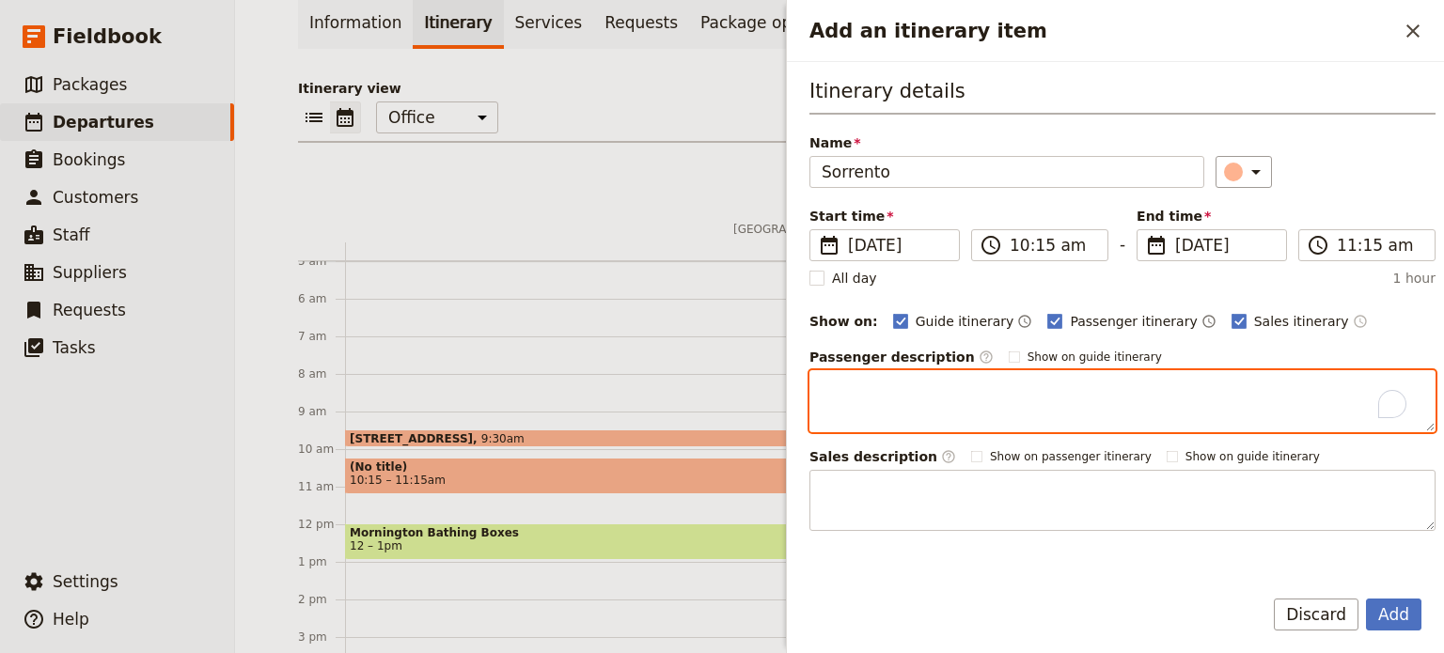
paste textarea "Live the good life amid Sorrento's imposing limestone buildings, whether you're…"
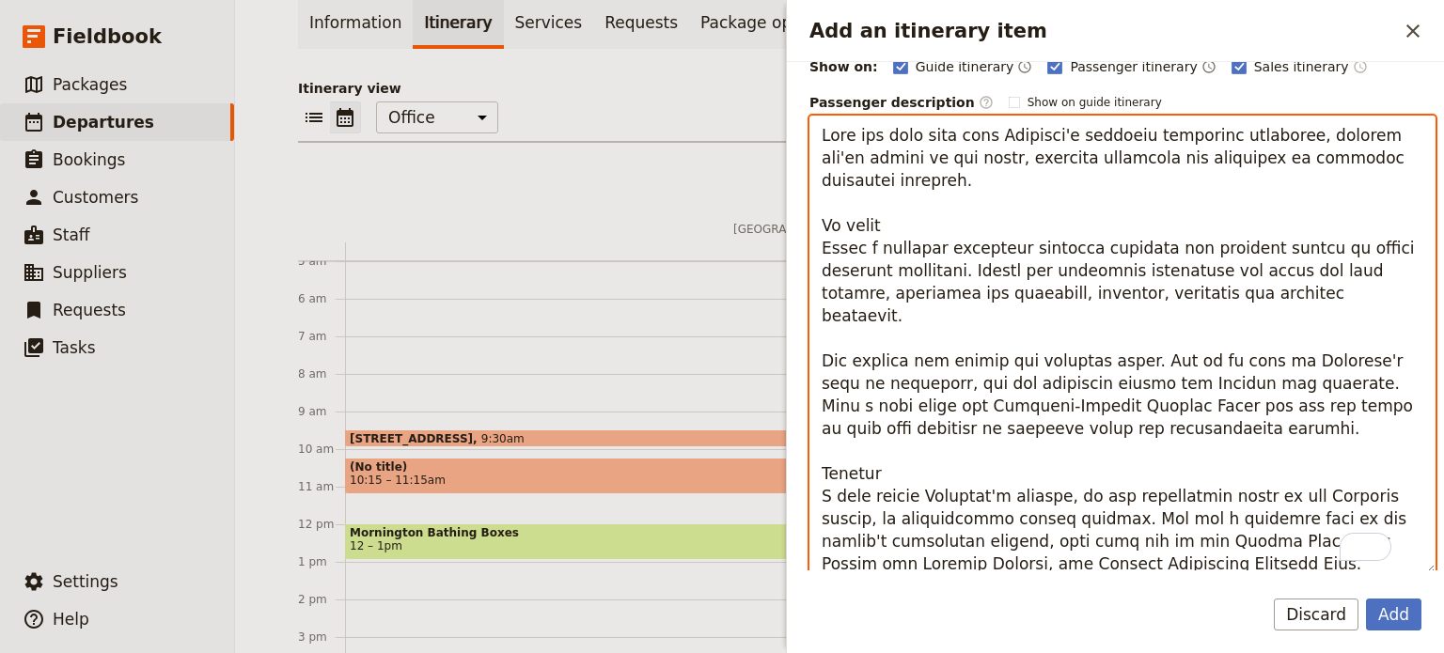
scroll to position [255, 0]
drag, startPoint x: 860, startPoint y: 223, endPoint x: 790, endPoint y: 223, distance: 70.5
click at [790, 223] on div "Add an itinerary item ​ Itinerary details Name Sorrento ​ Start time ​ 27 Aug 2…" at bounding box center [1115, 326] width 658 height 653
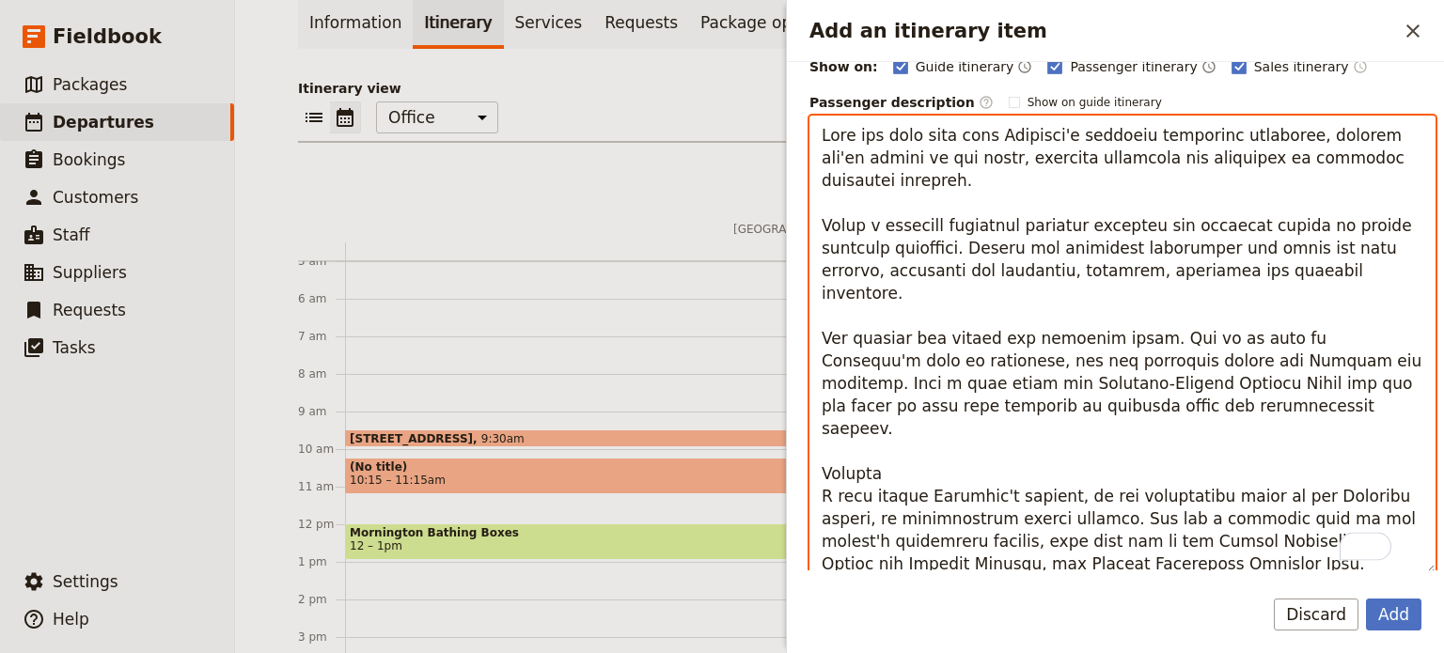
scroll to position [257, 0]
click at [919, 220] on textarea "To enrich screen reader interactions, please activate Accessibility in Grammarl…" at bounding box center [1122, 345] width 626 height 459
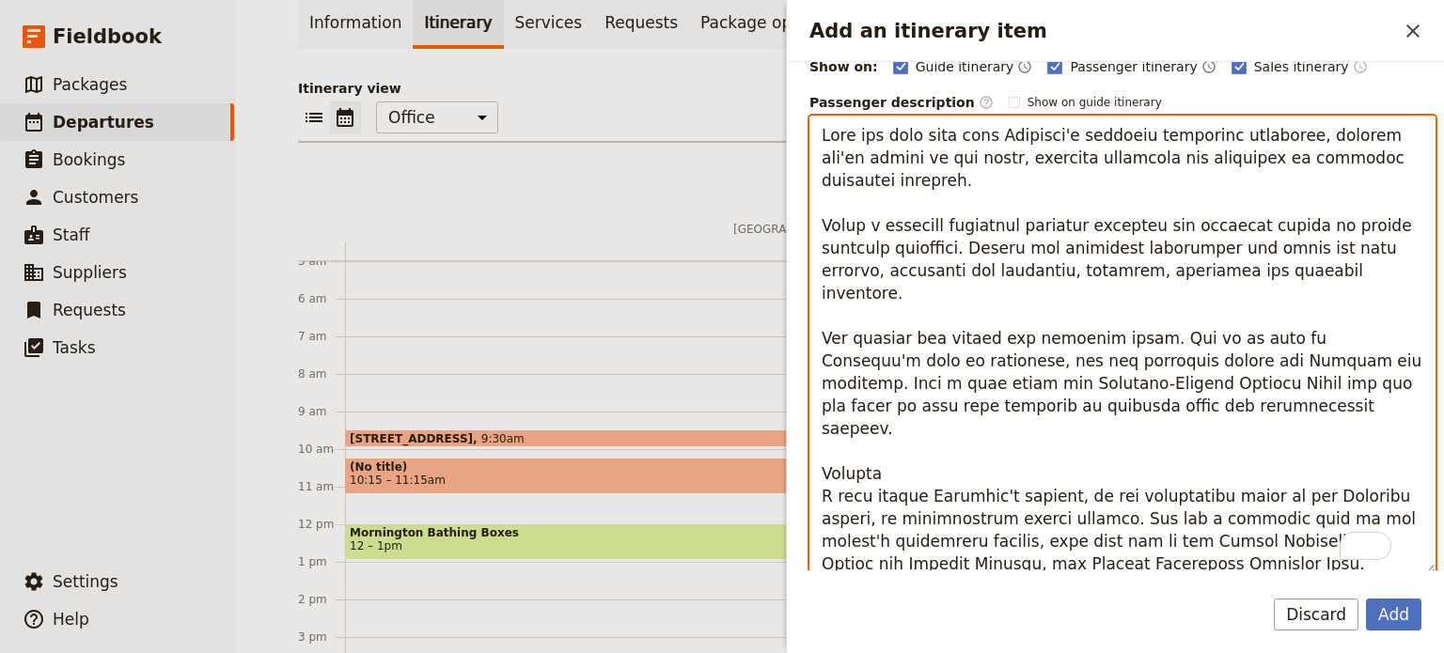
drag, startPoint x: 1009, startPoint y: 222, endPoint x: 946, endPoint y: 225, distance: 64.0
click at [946, 225] on textarea "To enrich screen reader interactions, please activate Accessibility in Grammarl…" at bounding box center [1122, 345] width 626 height 459
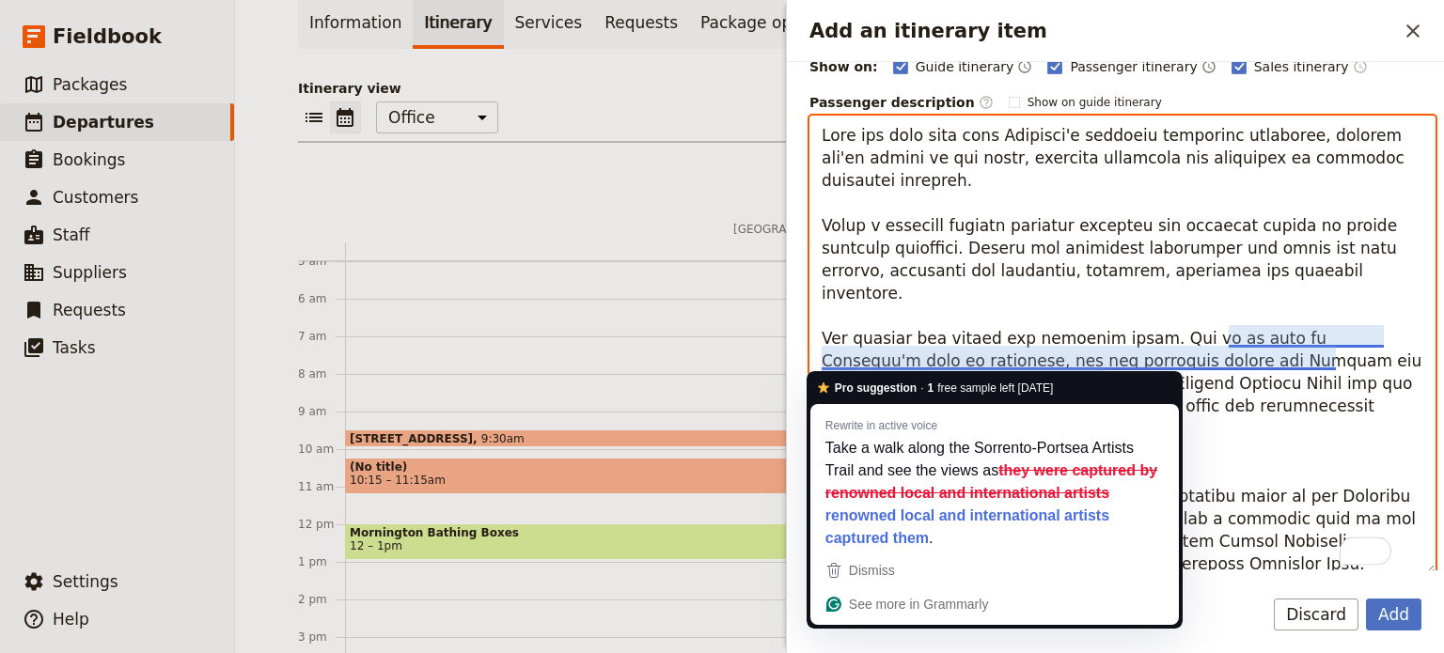
drag, startPoint x: 1216, startPoint y: 340, endPoint x: 1242, endPoint y: 334, distance: 26.2
click at [1225, 337] on textarea "To enrich screen reader interactions, please activate Accessibility in Grammarl…" at bounding box center [1122, 345] width 626 height 459
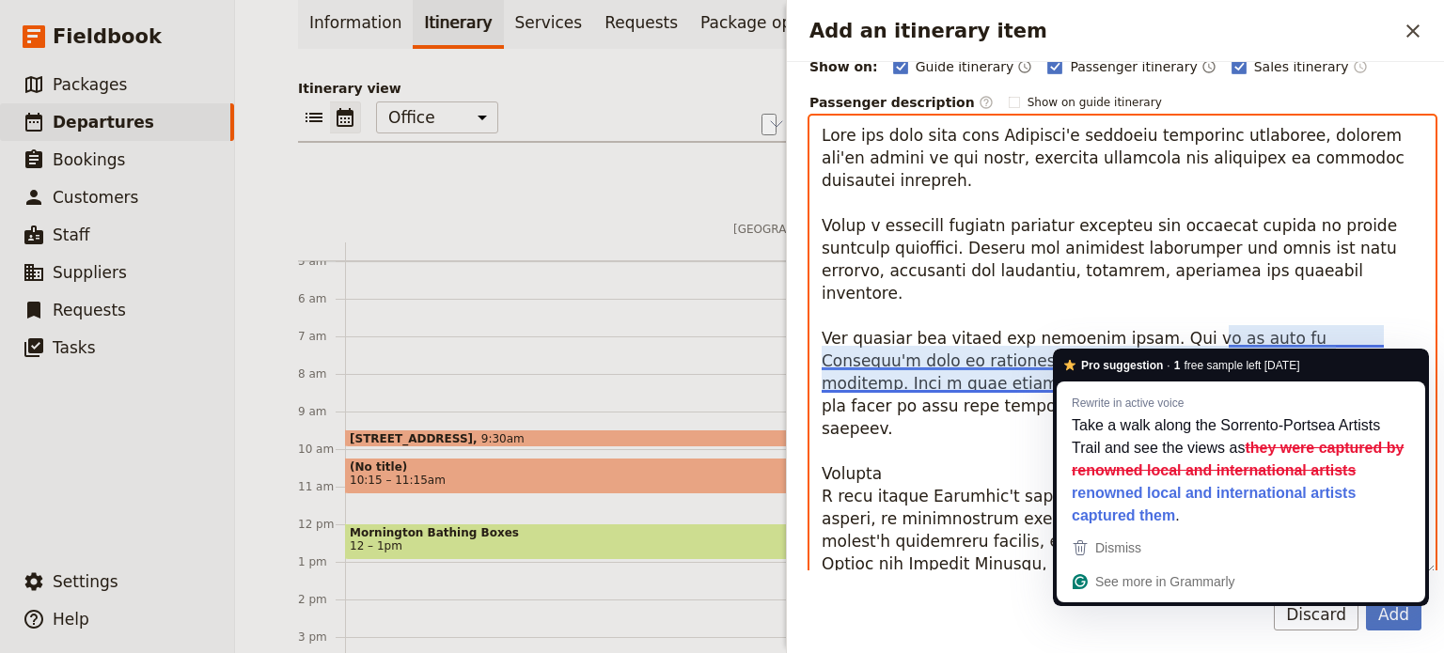
drag, startPoint x: 887, startPoint y: 340, endPoint x: 1234, endPoint y: 344, distance: 346.9
click at [1234, 344] on textarea "To enrich screen reader interactions, please activate Accessibility in Grammarl…" at bounding box center [1122, 345] width 626 height 459
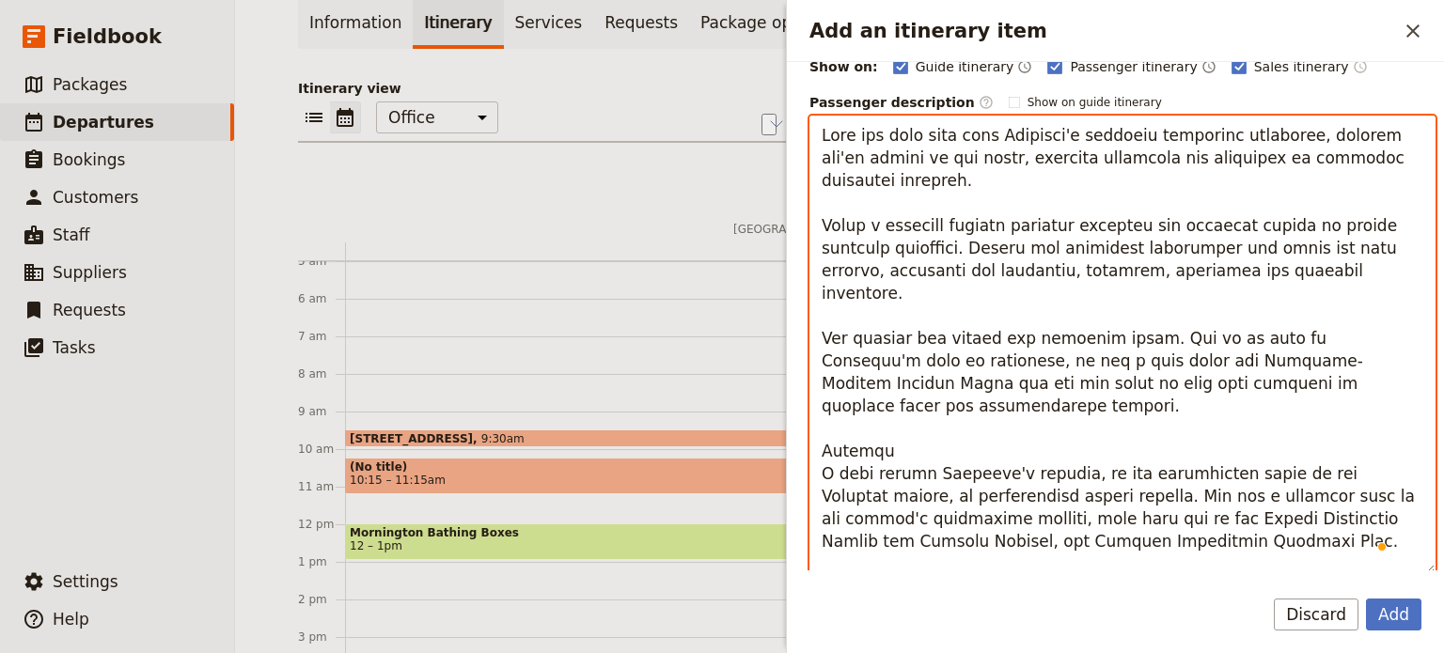
scroll to position [257, 0]
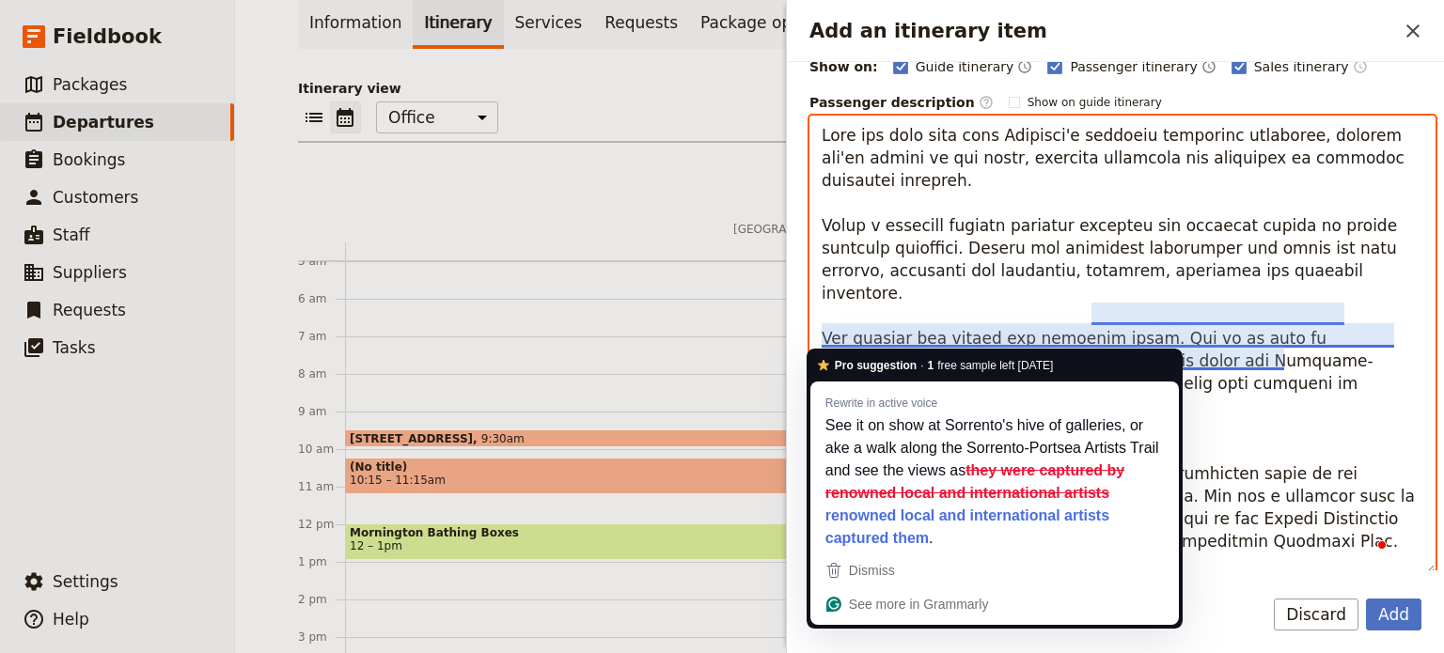
click at [1320, 210] on textarea "To enrich screen reader interactions, please activate Accessibility in Grammarl…" at bounding box center [1122, 345] width 626 height 459
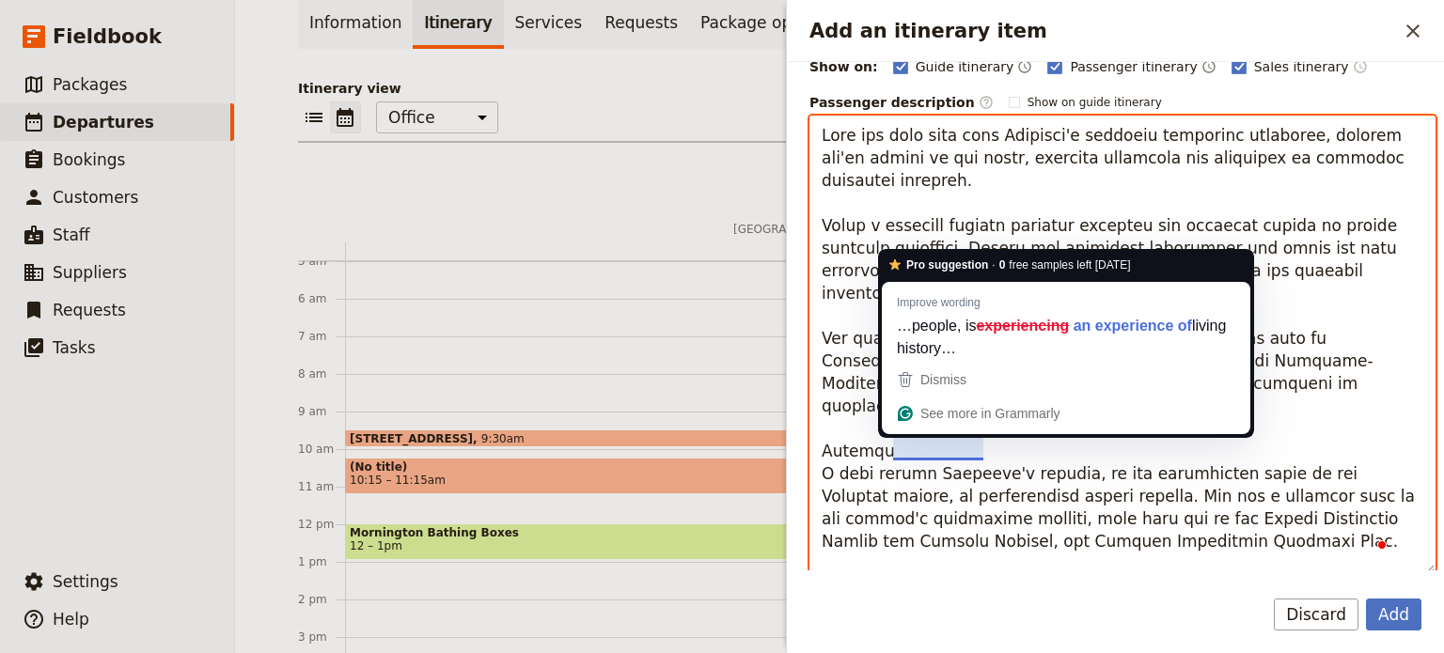
click at [978, 485] on textarea "To enrich screen reader interactions, please activate Accessibility in Grammarl…" at bounding box center [1122, 345] width 626 height 459
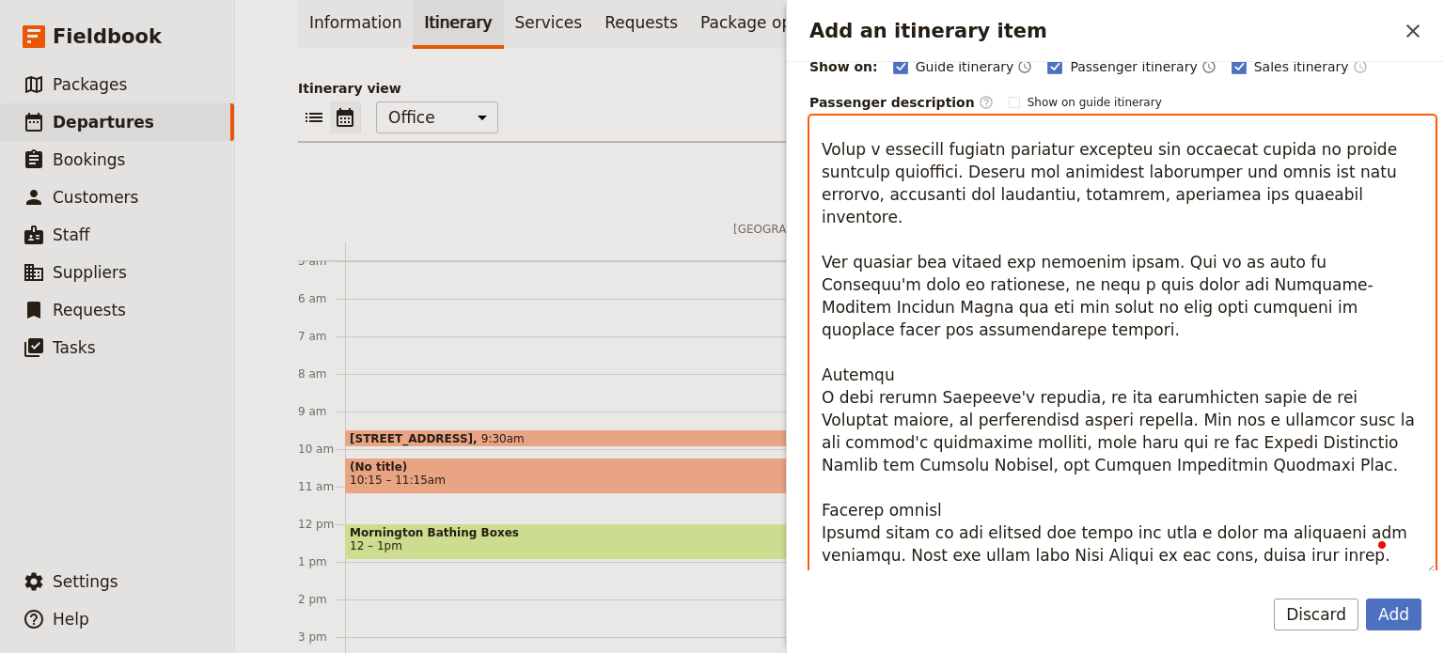
scroll to position [75, 0]
drag, startPoint x: 886, startPoint y: 316, endPoint x: 865, endPoint y: 323, distance: 22.9
click at [865, 323] on textarea "To enrich screen reader interactions, please activate Accessibility in Grammarl…" at bounding box center [1122, 345] width 626 height 459
drag, startPoint x: 1210, startPoint y: 420, endPoint x: 799, endPoint y: 352, distance: 416.4
click at [799, 352] on div "Itinerary details Name Sorrento ​ Start time ​ 27 Aug 2025 27/08/2025 2025-08-2…" at bounding box center [1115, 316] width 657 height 509
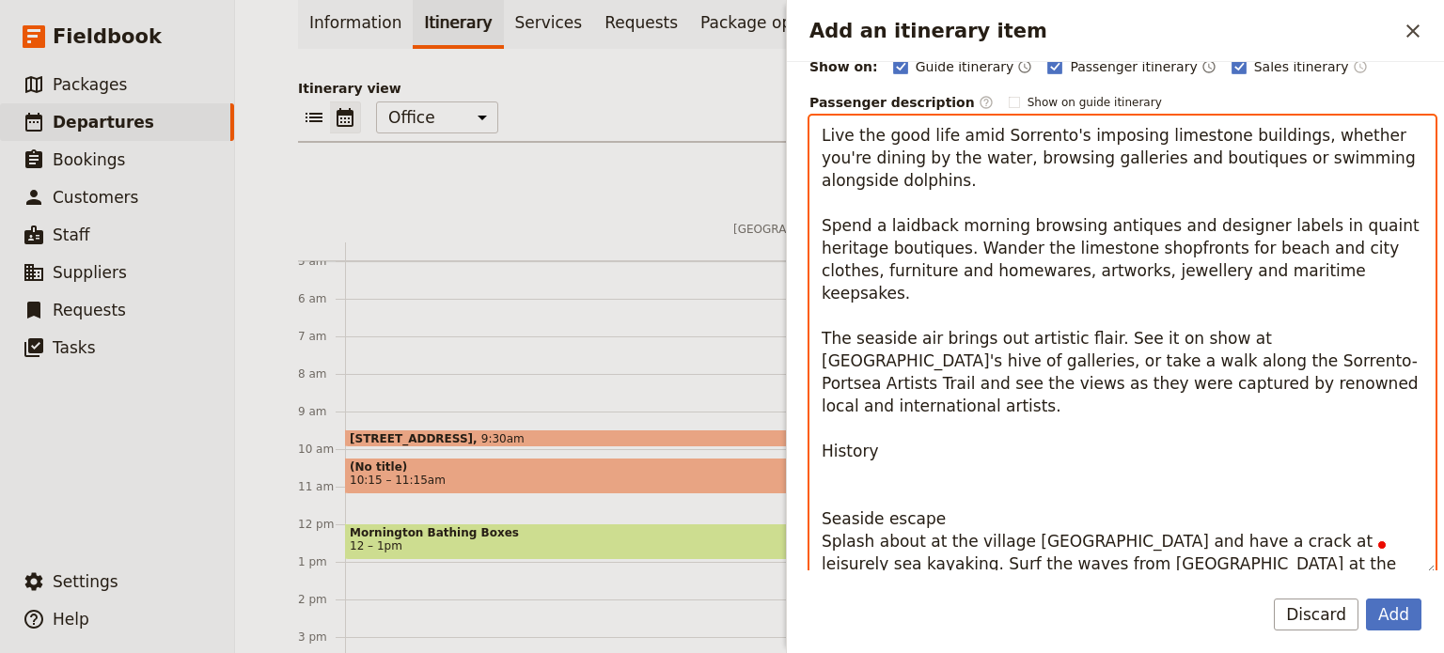
click at [826, 130] on textarea "Live the good life amid Sorrento's imposing limestone buildings, whether you're…" at bounding box center [1122, 345] width 626 height 459
click at [820, 136] on textarea "Live the good life amid Sorrento's imposing limestone buildings, whether you're…" at bounding box center [1122, 345] width 626 height 459
click at [995, 170] on textarea "Live the good life amid Sorrento's imposing limestone buildings, whether you're…" at bounding box center [1122, 345] width 626 height 459
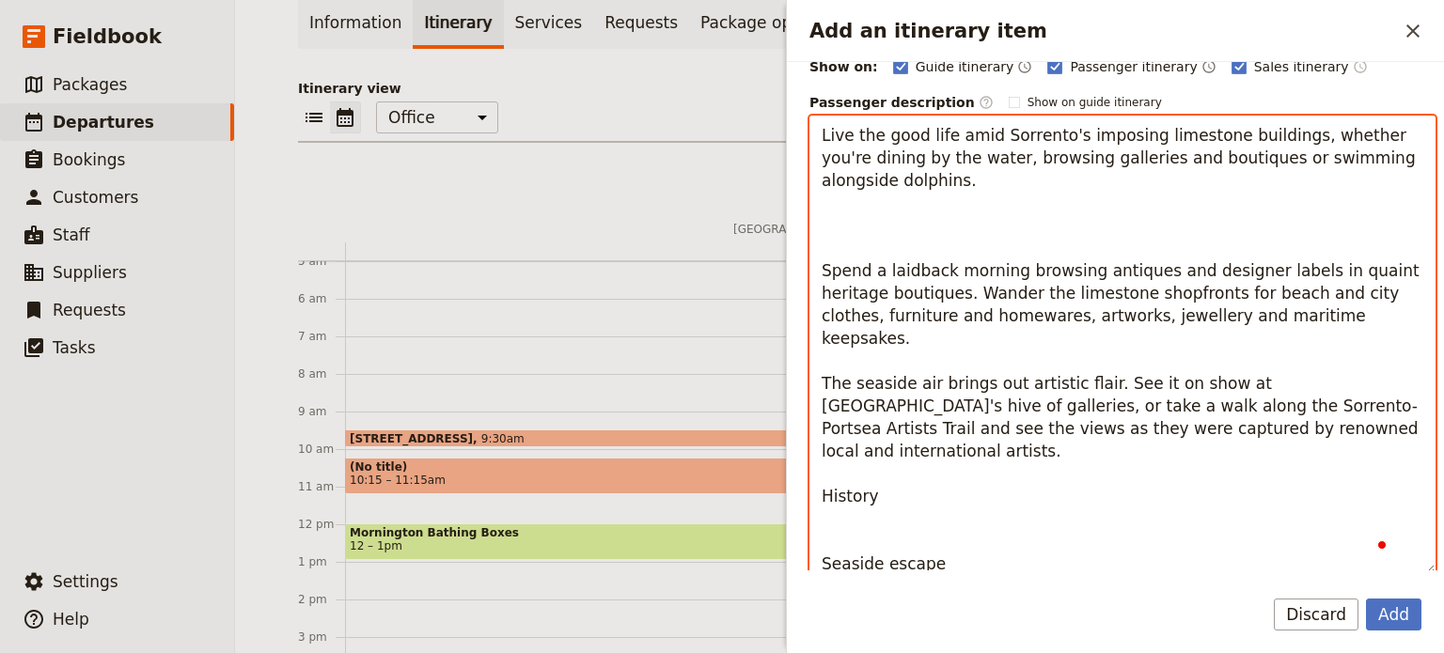
paste textarea "A walk around Sorrento's village, on the traditional lands of the Bunurong peop…"
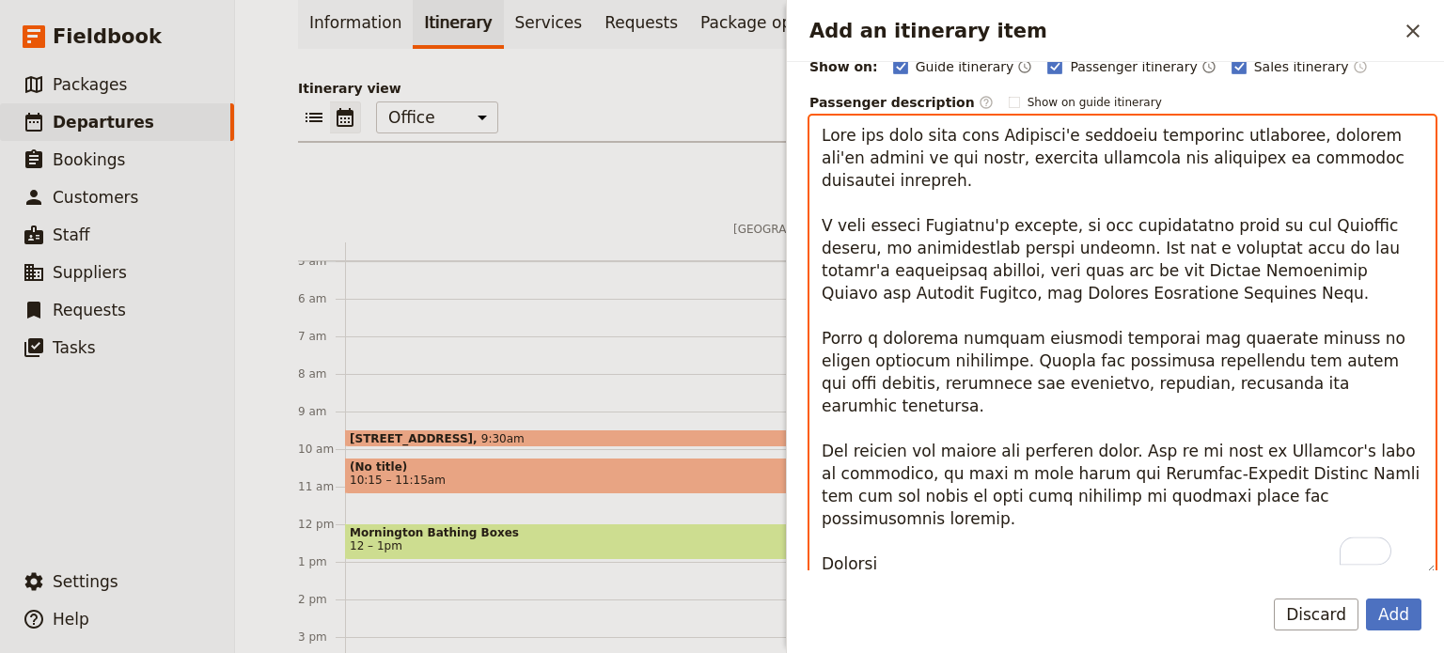
drag, startPoint x: 900, startPoint y: 514, endPoint x: 823, endPoint y: 517, distance: 76.2
click at [823, 517] on textarea "To enrich screen reader interactions, please activate Accessibility in Grammarl…" at bounding box center [1122, 345] width 626 height 459
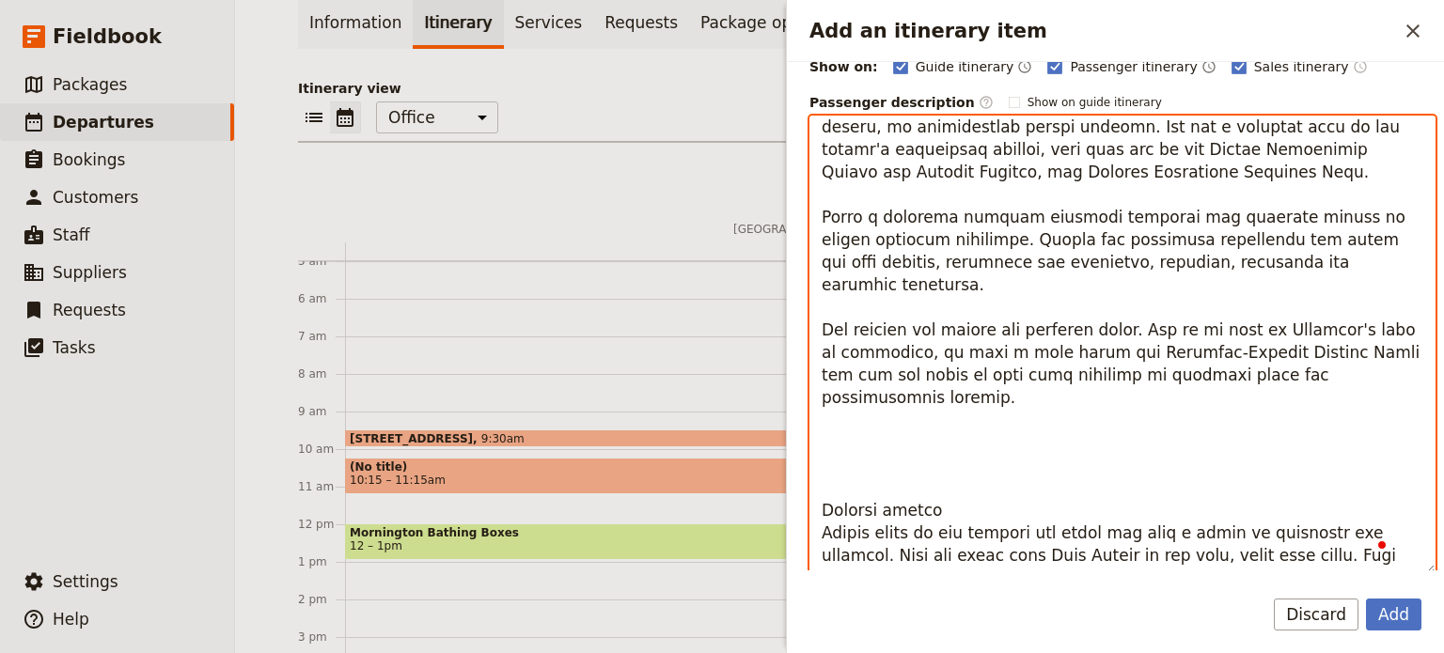
drag, startPoint x: 945, startPoint y: 464, endPoint x: 839, endPoint y: 386, distance: 131.0
click at [839, 386] on textarea "To enrich screen reader interactions, please activate Accessibility in Grammarl…" at bounding box center [1122, 345] width 626 height 459
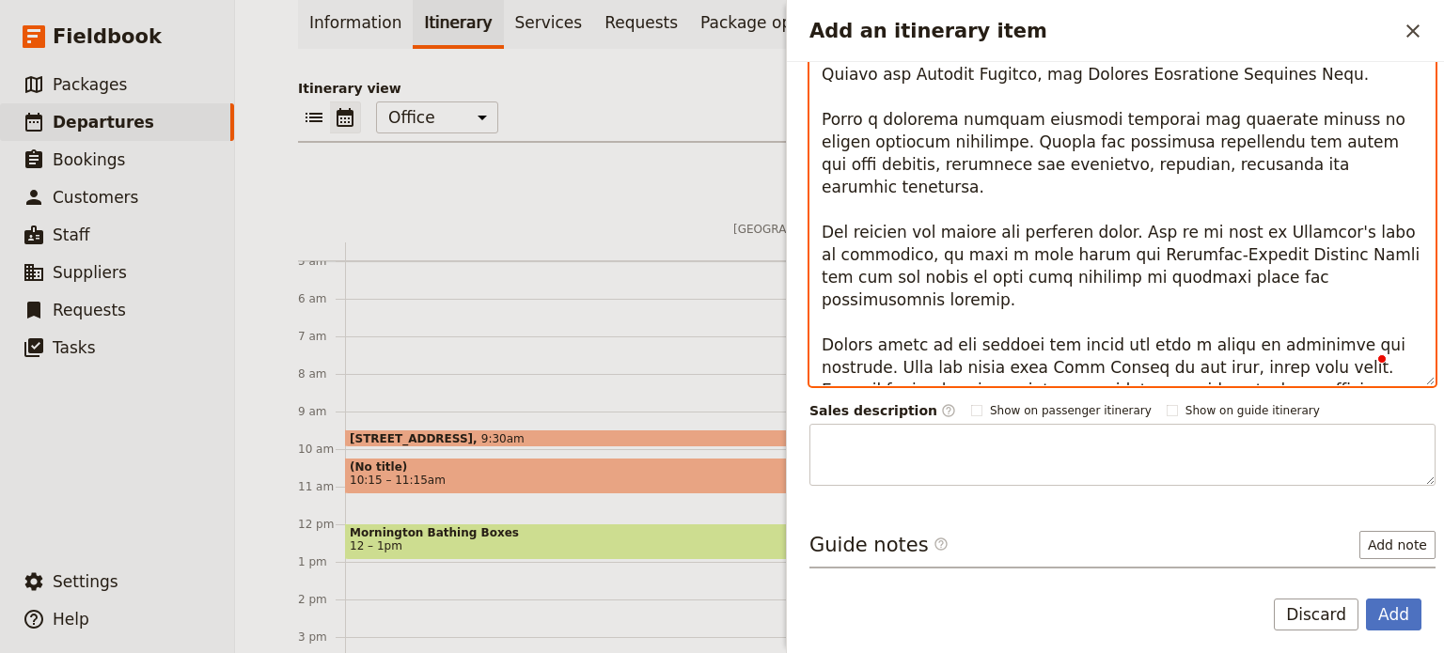
drag, startPoint x: 899, startPoint y: 331, endPoint x: 806, endPoint y: 286, distance: 103.4
click at [806, 286] on div "Itinerary details Name Sorrento ​ Start time ​ 27 Aug 2025 27/08/2025 2025-08-2…" at bounding box center [1115, 316] width 657 height 509
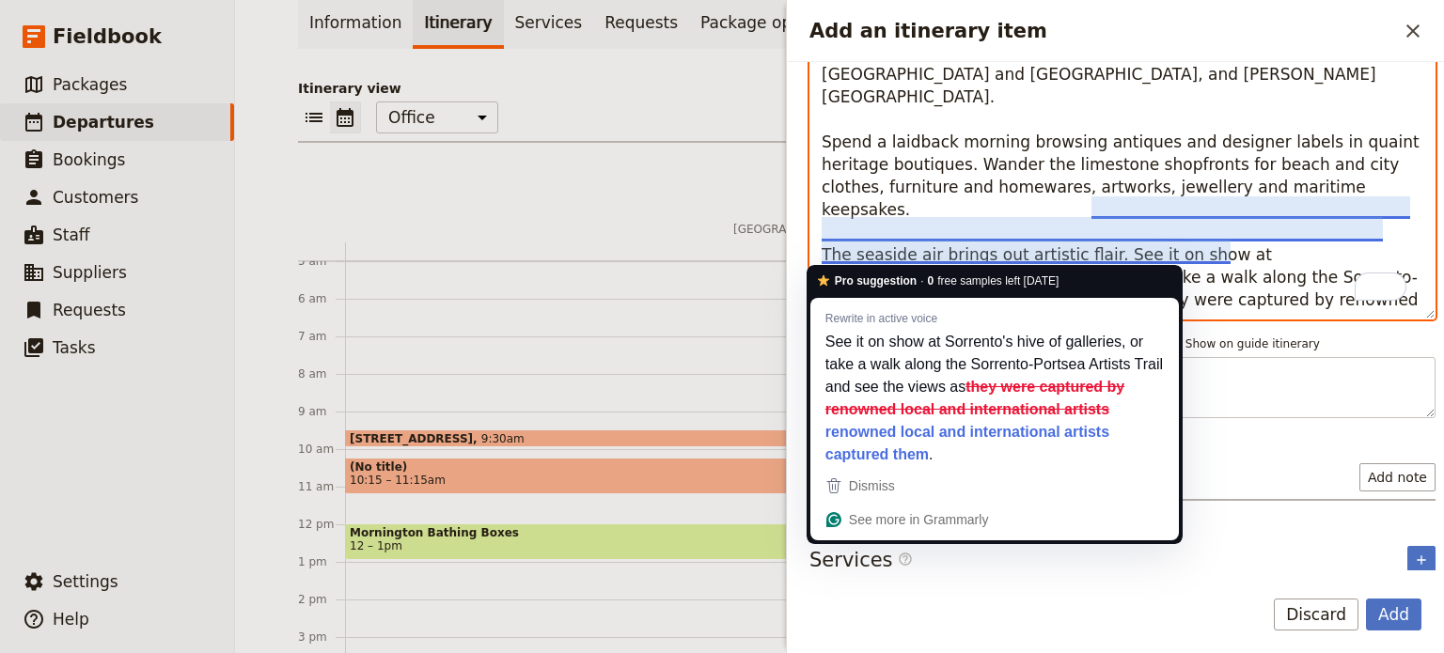
click at [1324, 255] on textarea "Live the good life amid Sorrento's imposing limestone buildings, whether you're…" at bounding box center [1122, 108] width 626 height 423
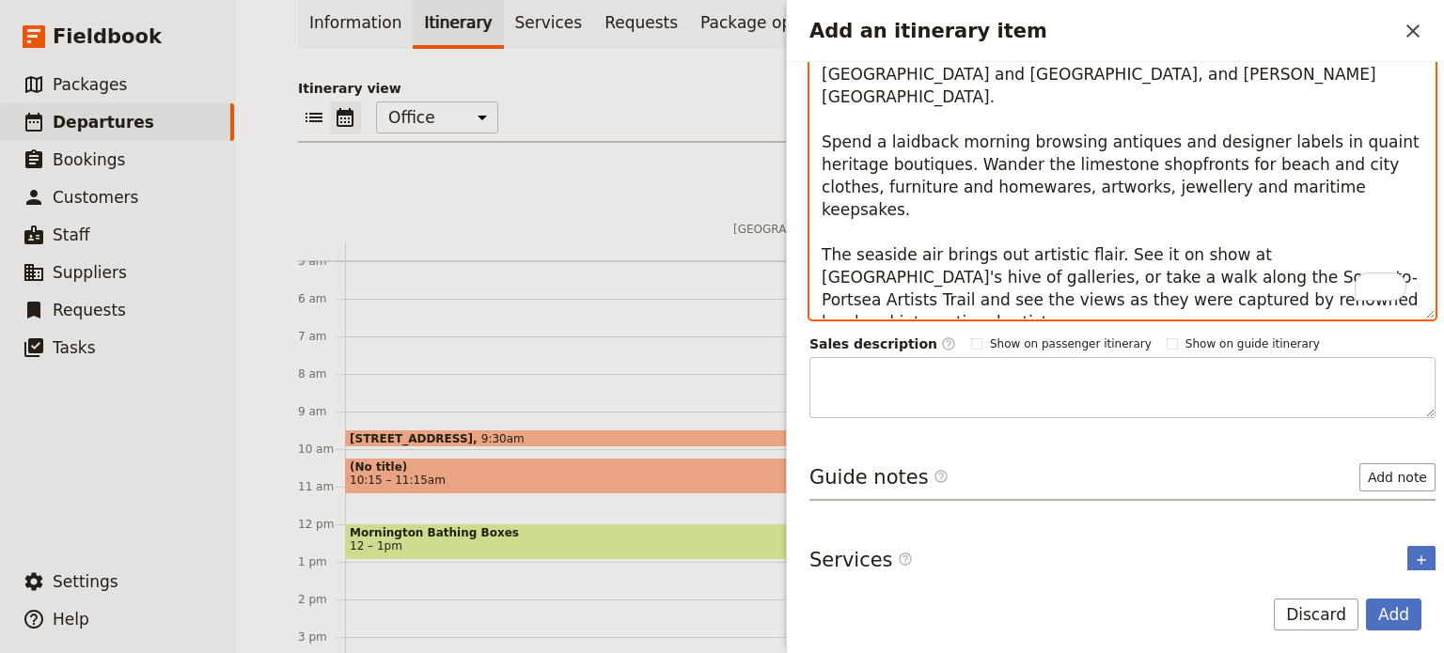
drag, startPoint x: 1249, startPoint y: 251, endPoint x: 813, endPoint y: 241, distance: 436.3
click at [813, 241] on textarea "Live the good life amid Sorrento's imposing limestone buildings, whether you're…" at bounding box center [1122, 108] width 626 height 423
click at [854, 298] on textarea "Live the good life amid Sorrento's imposing limestone buildings, whether you're…" at bounding box center [1122, 108] width 626 height 423
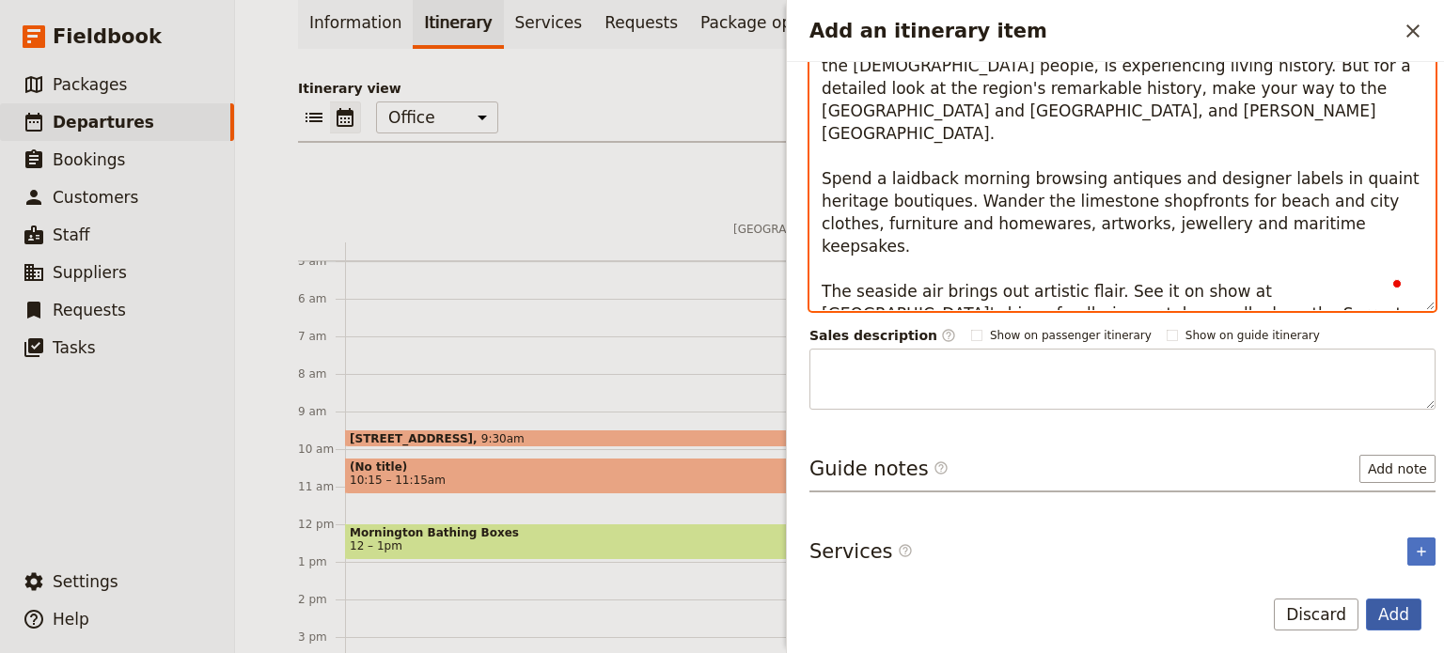
type textarea "Live the good life amid Sorrento's imposing limestone buildings, whether you're…"
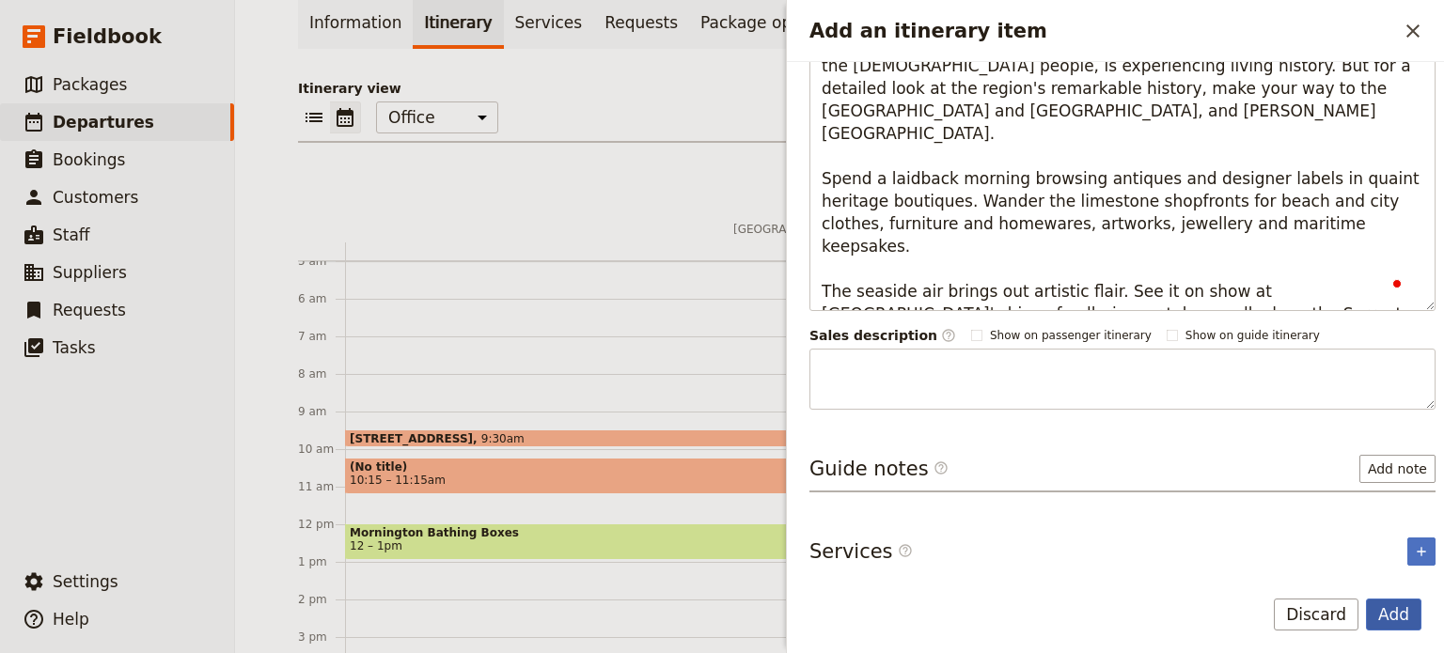
click at [1390, 608] on button "Add" at bounding box center [1393, 615] width 55 height 32
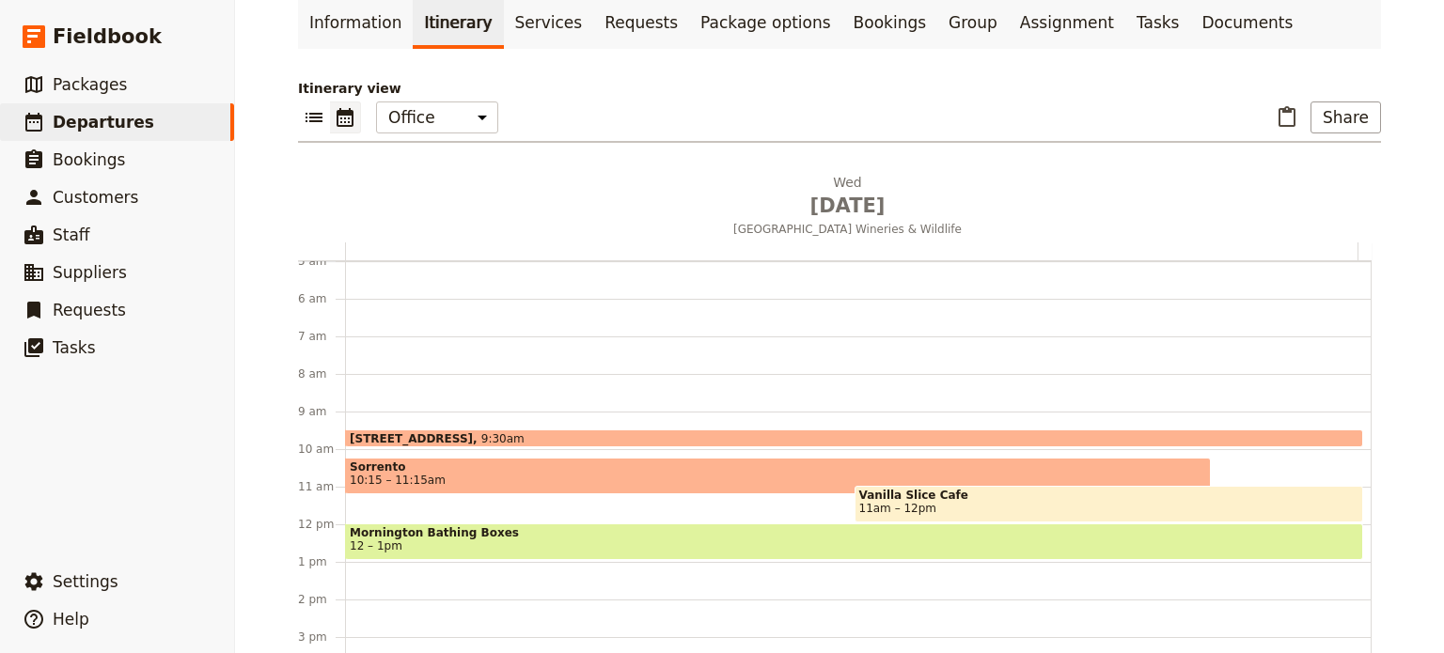
click at [568, 474] on span "10:15 – 11:15am" at bounding box center [778, 480] width 856 height 13
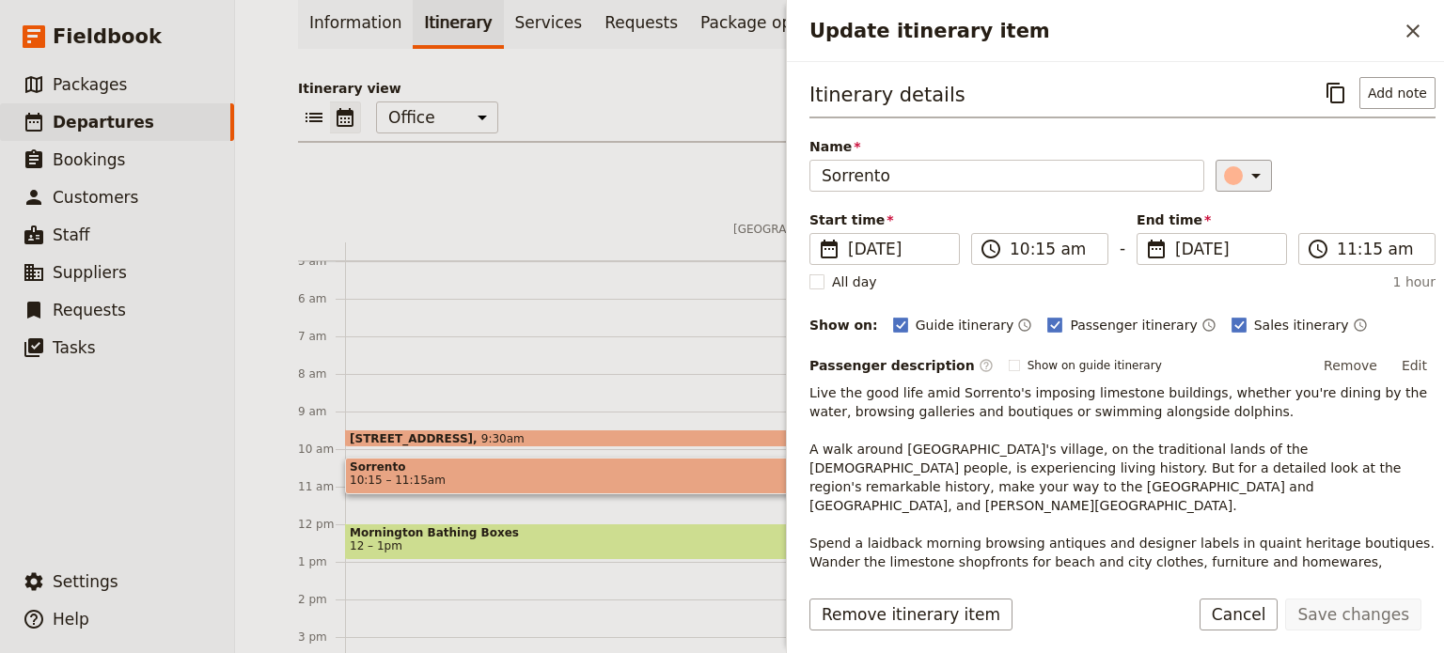
click at [1244, 177] on icon "Update itinerary item" at bounding box center [1255, 175] width 23 height 23
click at [1237, 236] on div "button" at bounding box center [1236, 236] width 19 height 19
click at [1379, 617] on button "Save changes" at bounding box center [1353, 615] width 136 height 32
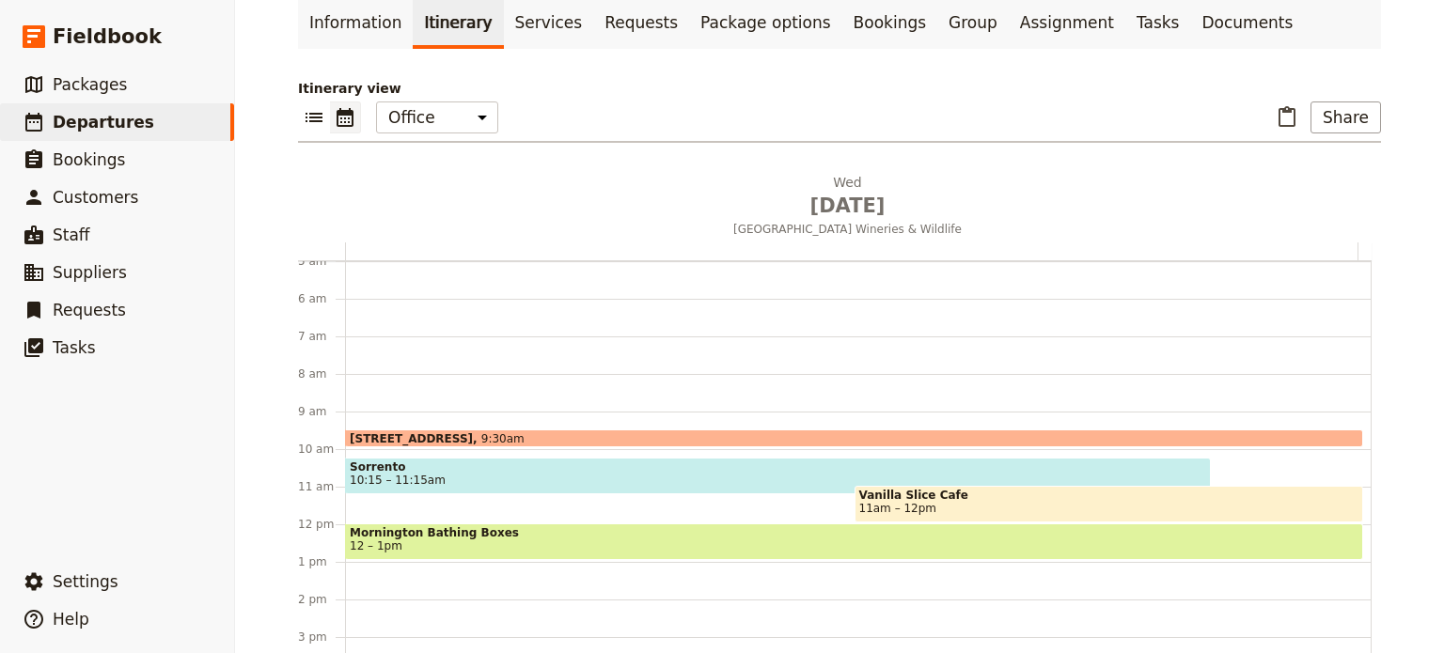
click at [493, 502] on div "6A Broadway, Capel Sound 9:30am Sorrento 10:15 – 11:15am Vanilla Slice Cafe 11a…" at bounding box center [858, 524] width 1026 height 902
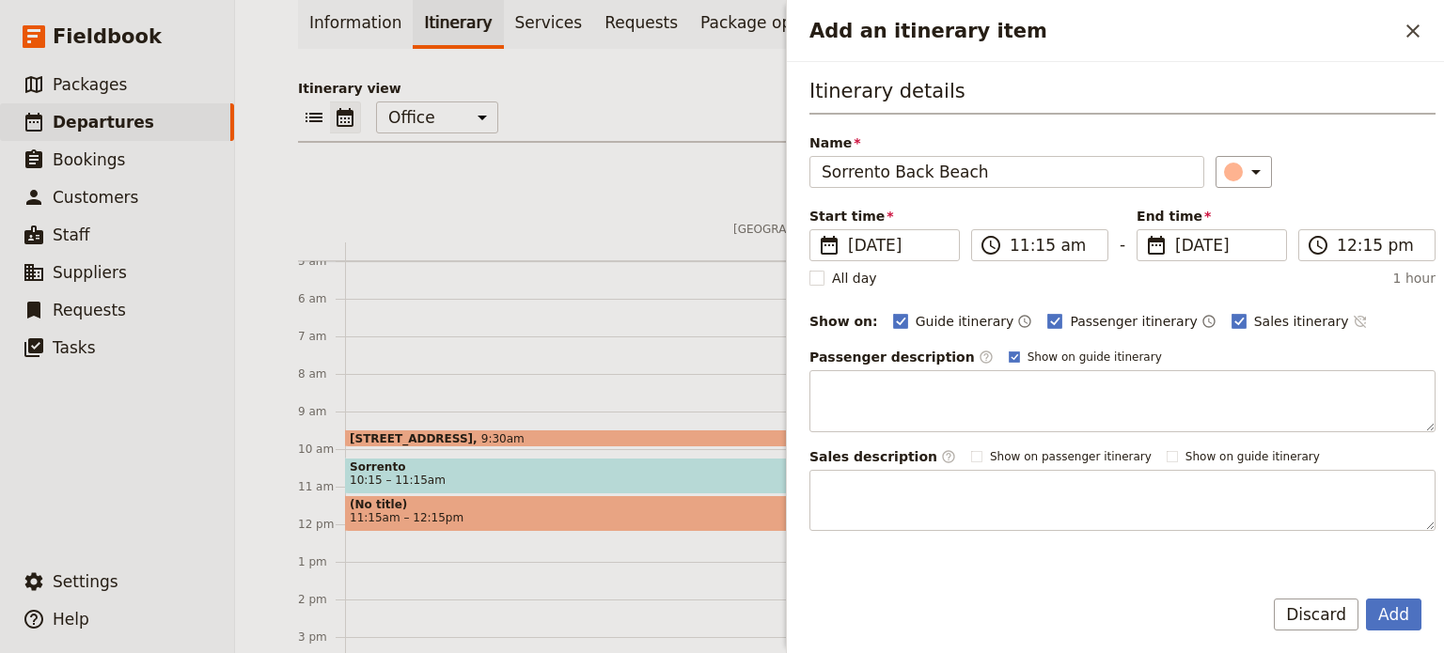
type input "Sorrento Back Beach"
drag, startPoint x: 1297, startPoint y: 319, endPoint x: 1113, endPoint y: 348, distance: 186.5
click at [1353, 318] on icon "Time not shown on sales itinerary" at bounding box center [1360, 321] width 15 height 15
click at [1009, 352] on rect "Add an itinerary item" at bounding box center [1014, 357] width 10 height 10
click at [1008, 350] on input "Show on guide itinerary" at bounding box center [1008, 349] width 1 height 1
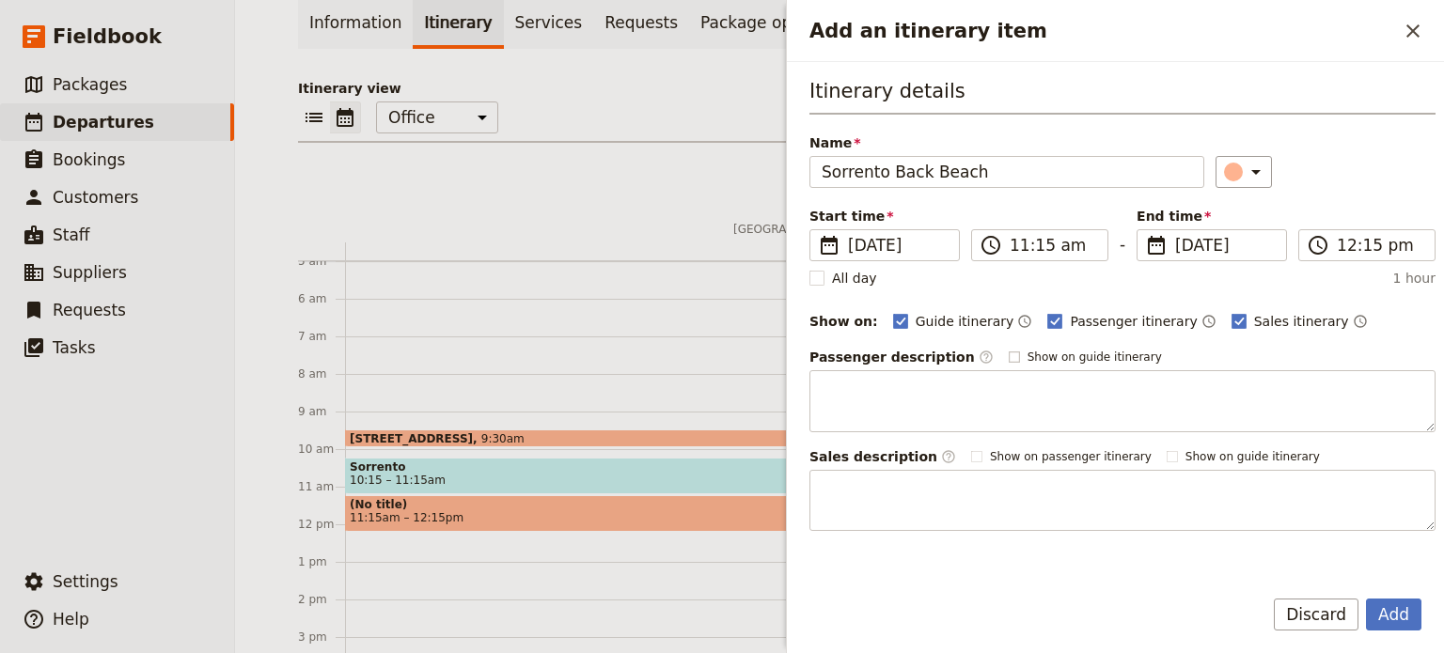
checkbox input "false"
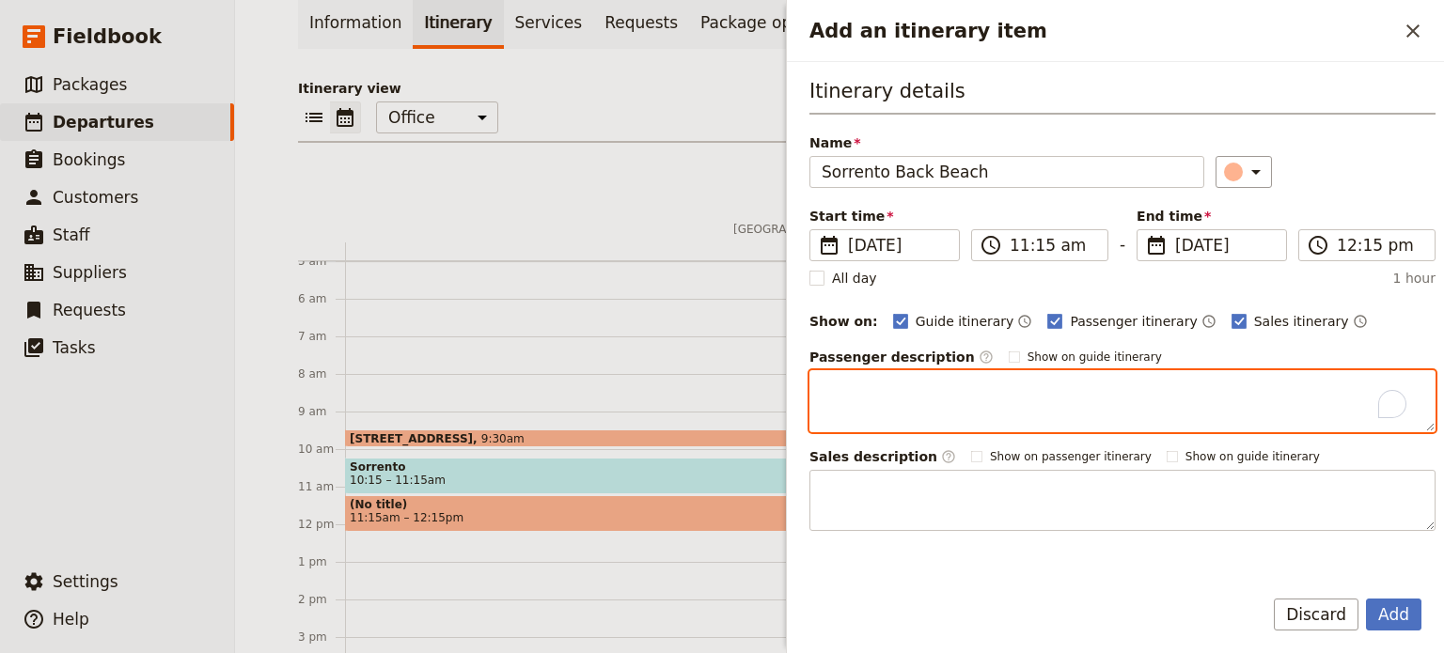
paste textarea "Sorrento Back Beach is one of the Mornington Peninsula’s most iconic ocean beac…"
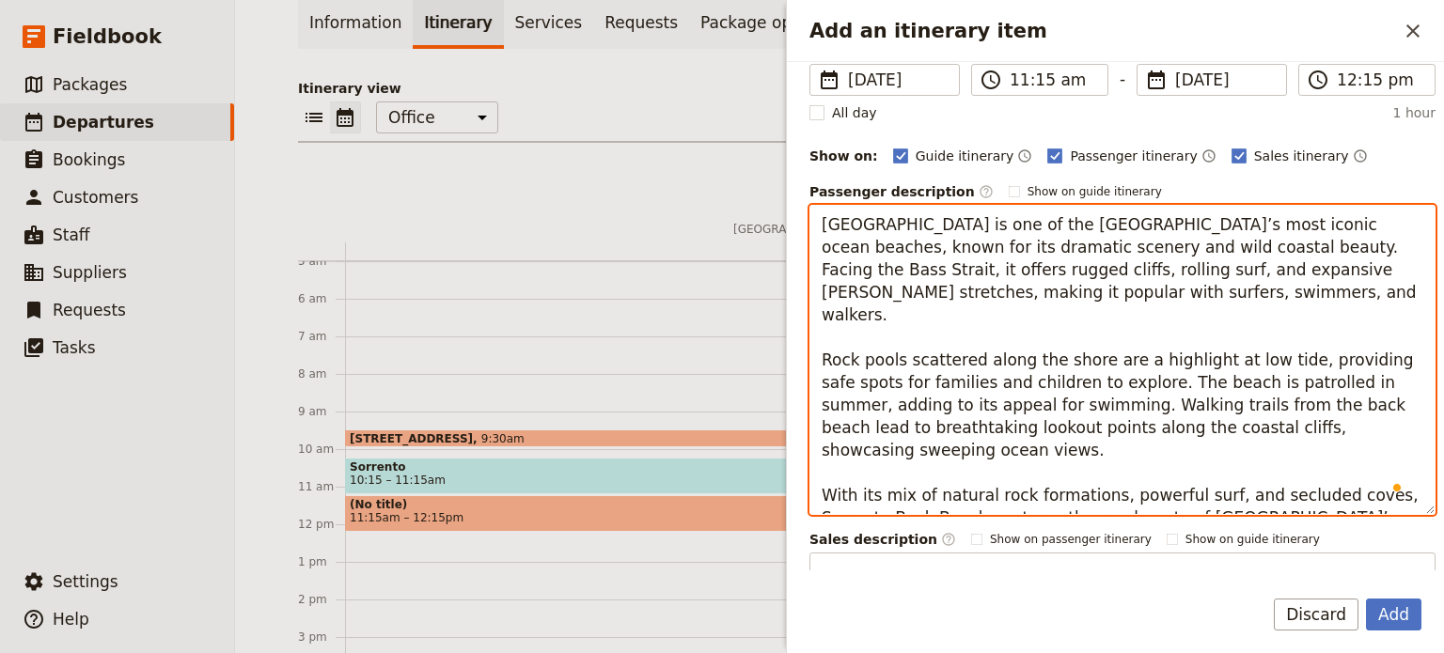
scroll to position [192, 0]
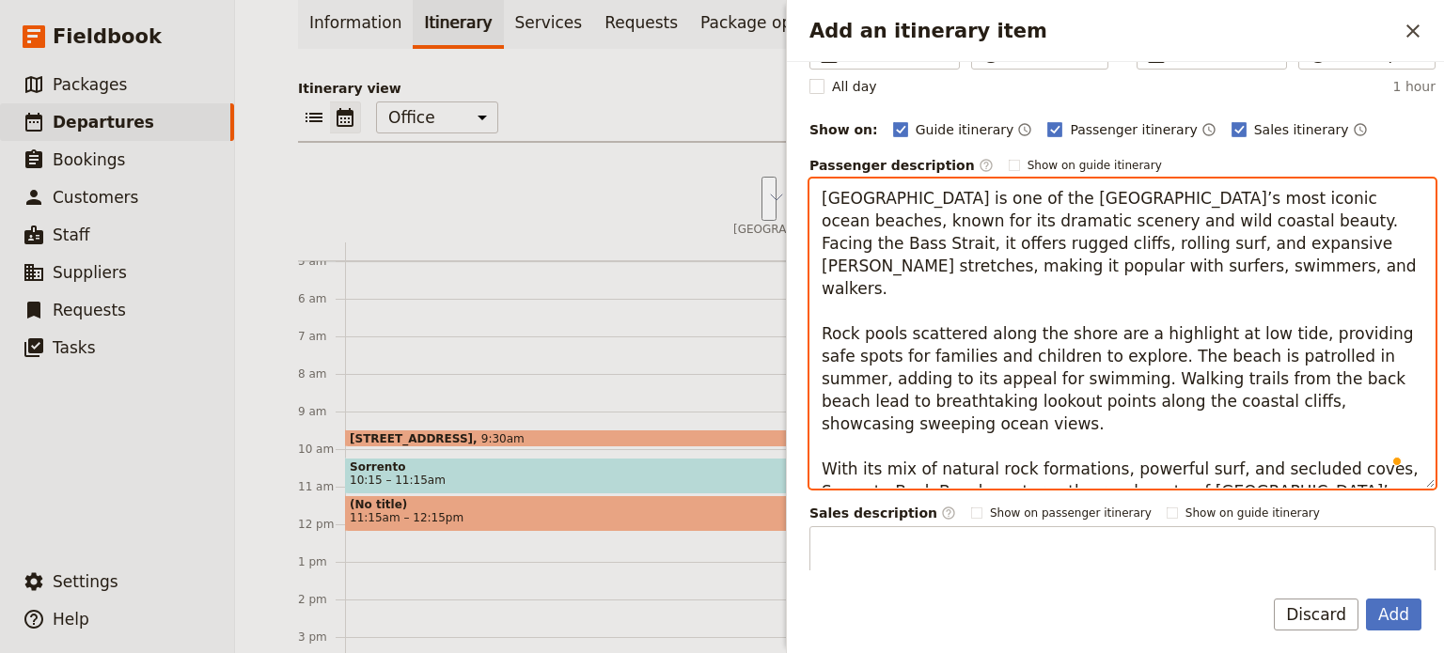
drag, startPoint x: 1114, startPoint y: 328, endPoint x: 1019, endPoint y: 360, distance: 100.2
click at [1019, 360] on textarea "Sorrento Back Beach is one of the Mornington Peninsula’s most iconic ocean beac…" at bounding box center [1122, 334] width 626 height 310
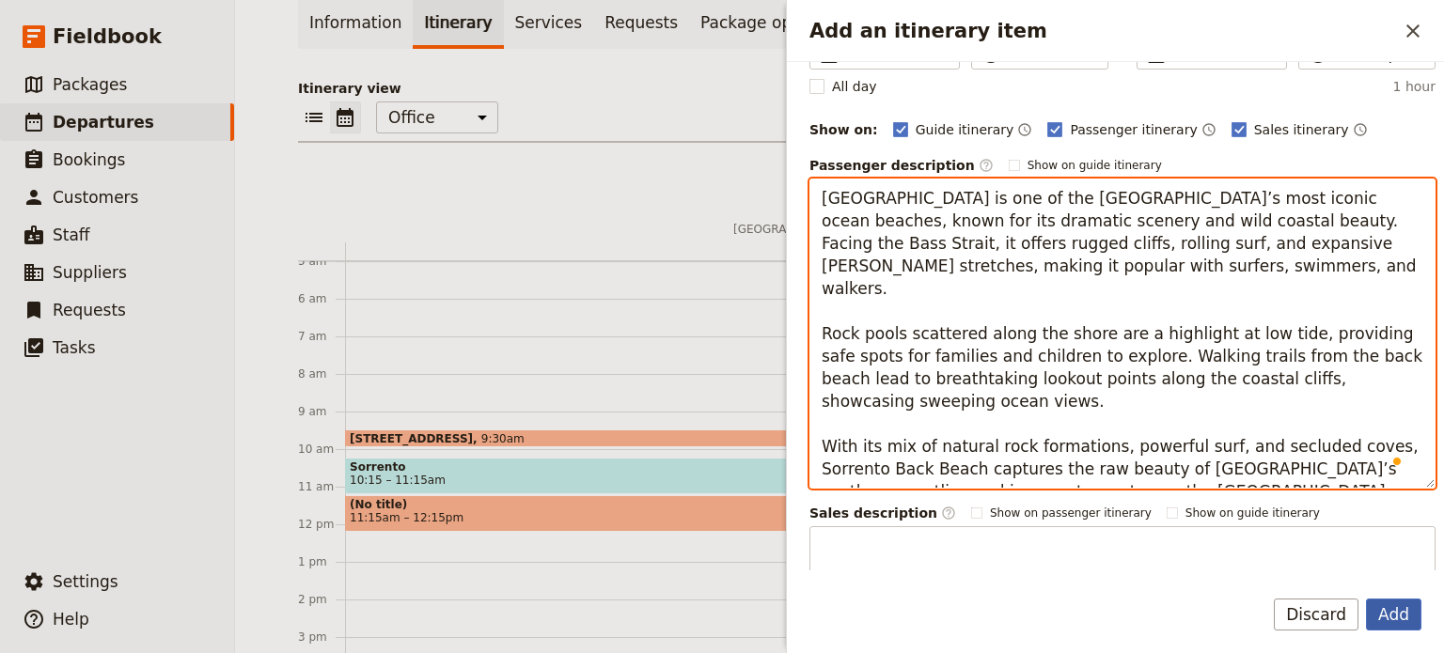
type textarea "[GEOGRAPHIC_DATA] is one of the [GEOGRAPHIC_DATA]’s most iconic ocean beaches, …"
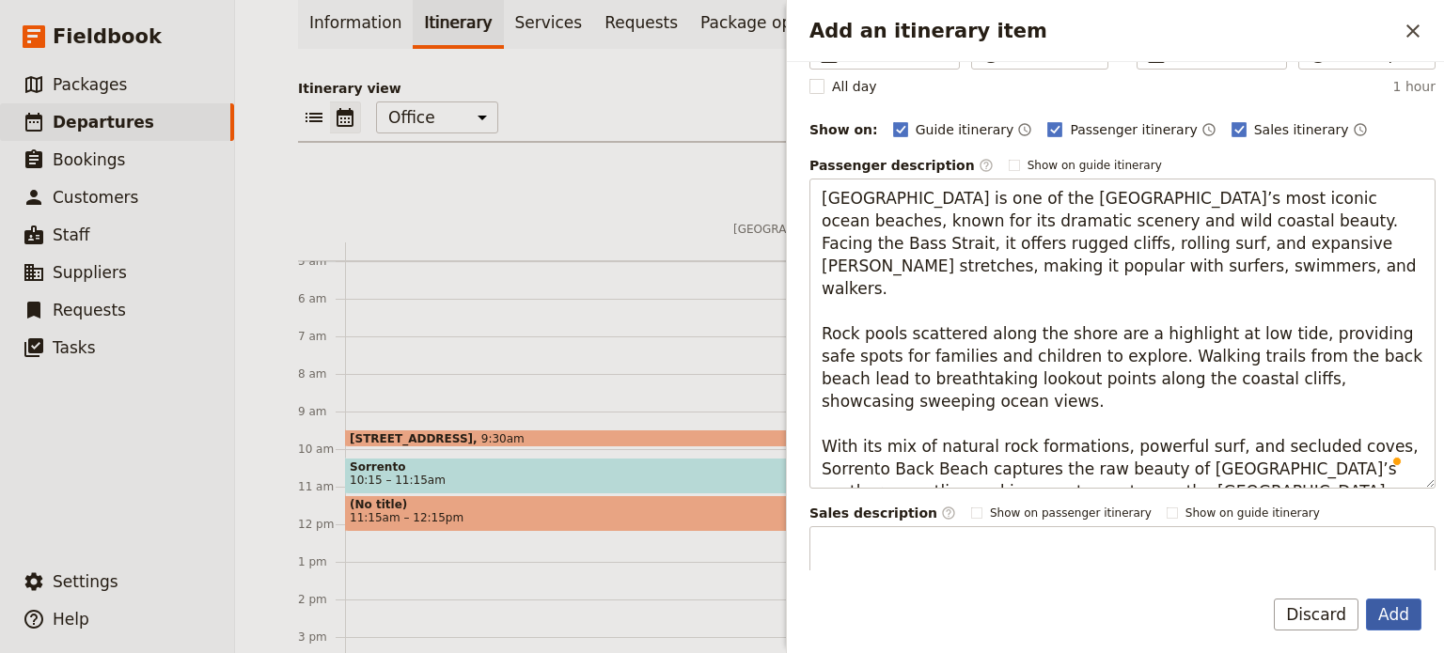
click at [1402, 614] on button "Add" at bounding box center [1393, 615] width 55 height 32
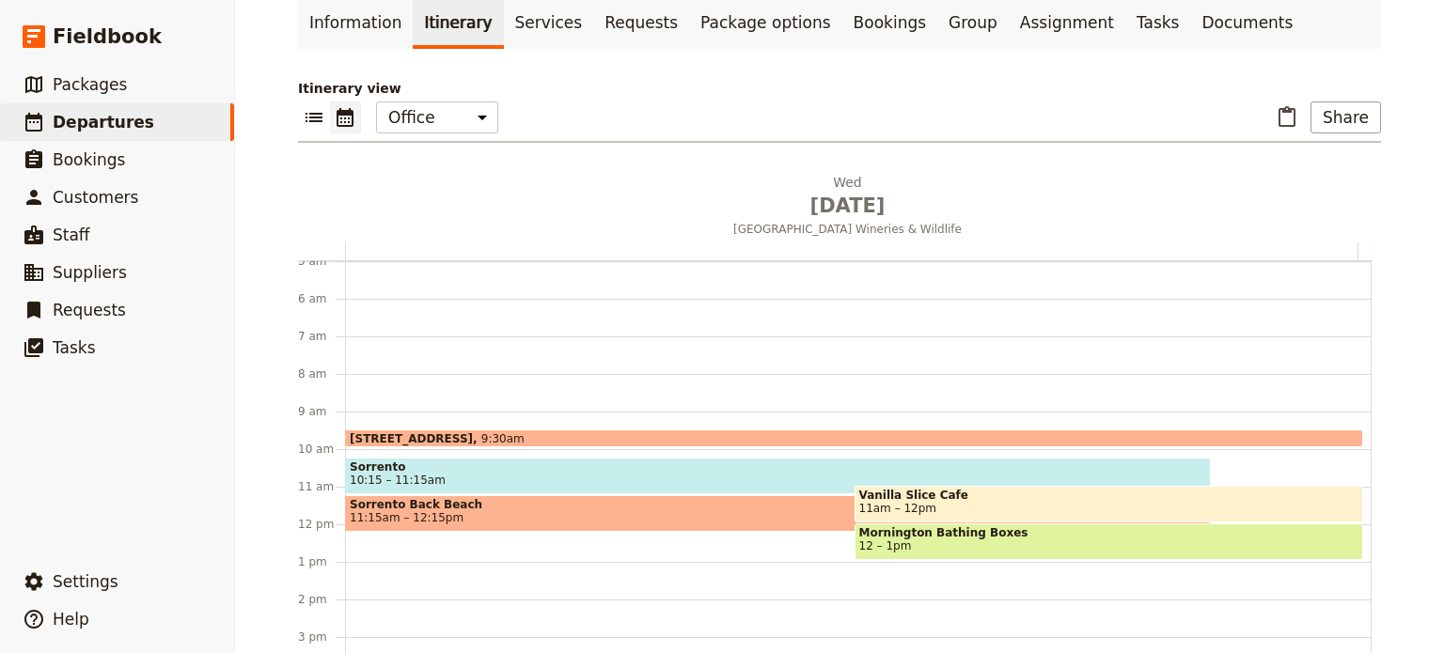
click at [368, 542] on div "6A Broadway, Capel Sound 9:30am Sorrento 10:15 – 11:15am Sorrento Back Beach 11…" at bounding box center [858, 524] width 1026 height 902
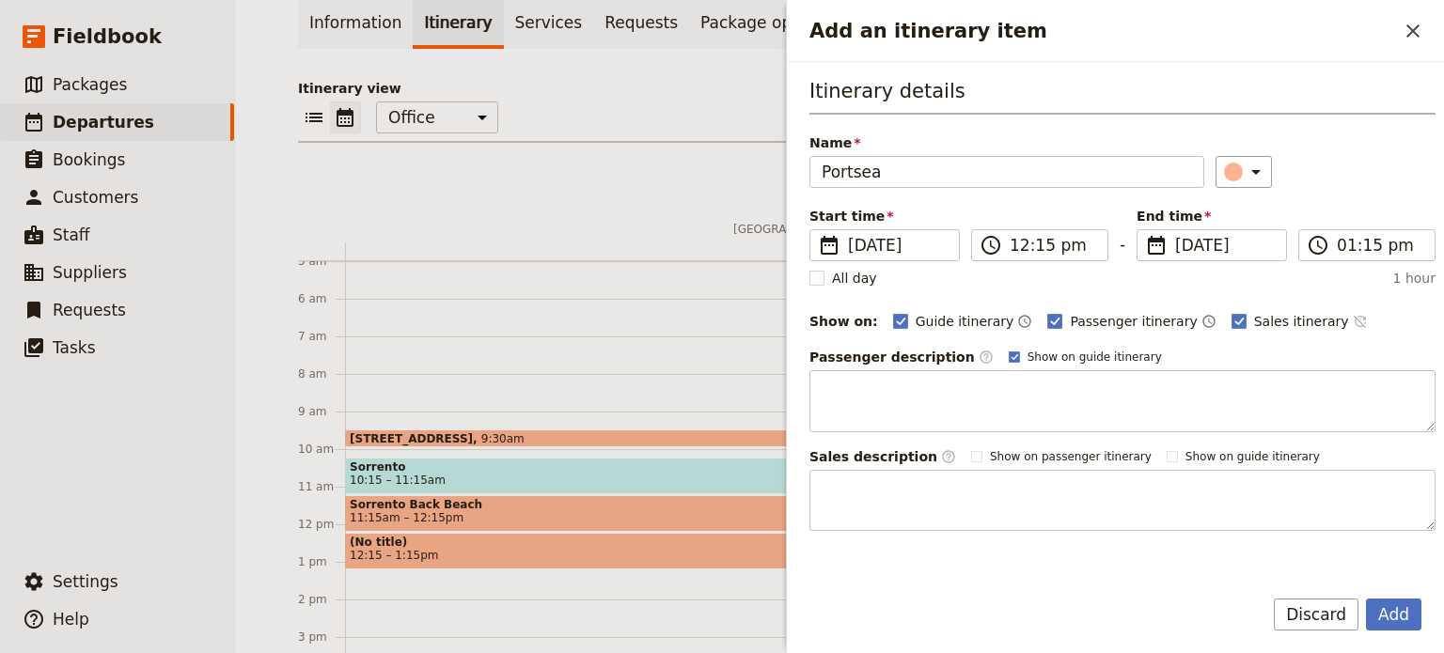
type input "Portsea"
click at [1353, 322] on icon "Time not shown on sales itinerary" at bounding box center [1360, 321] width 15 height 15
click at [1009, 354] on rect "Add an itinerary item" at bounding box center [1014, 357] width 10 height 10
click at [1008, 350] on input "Show on guide itinerary" at bounding box center [1008, 349] width 1 height 1
checkbox input "false"
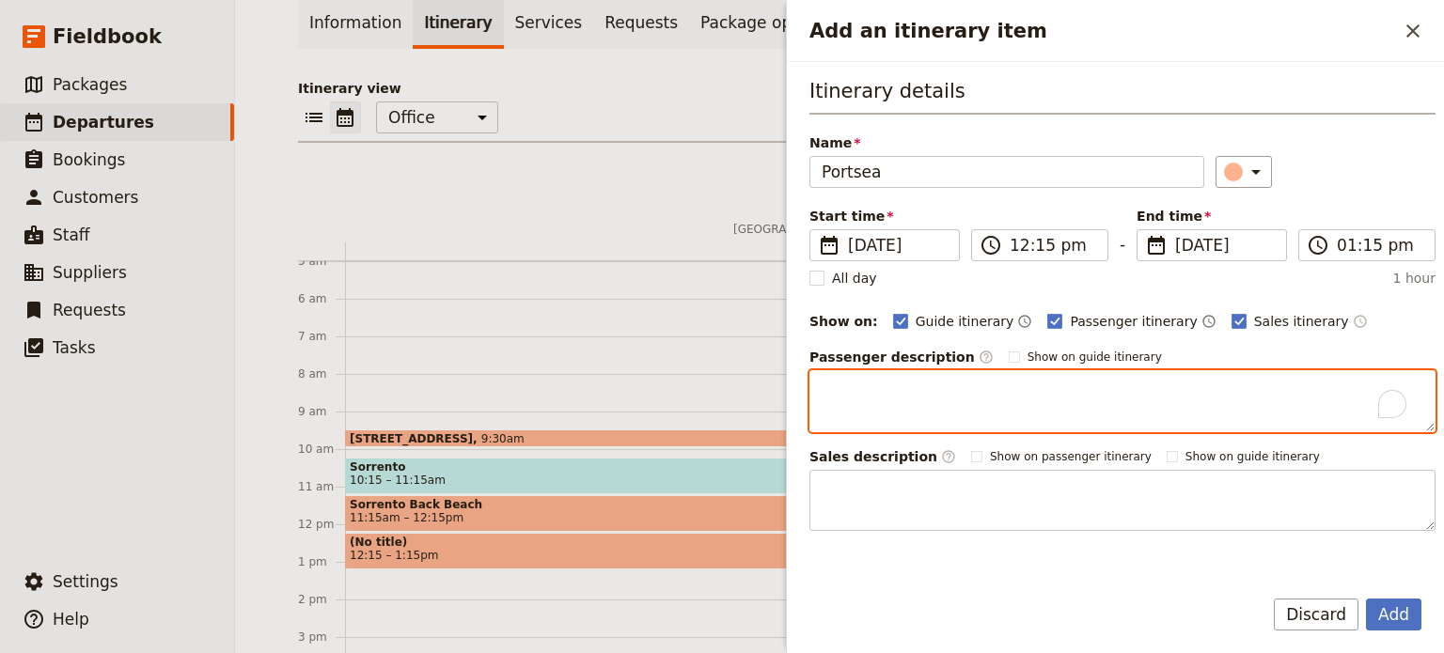
paste textarea "Glimpse the lifestyles of the rich and famous at Portsea's millionaire mansions…"
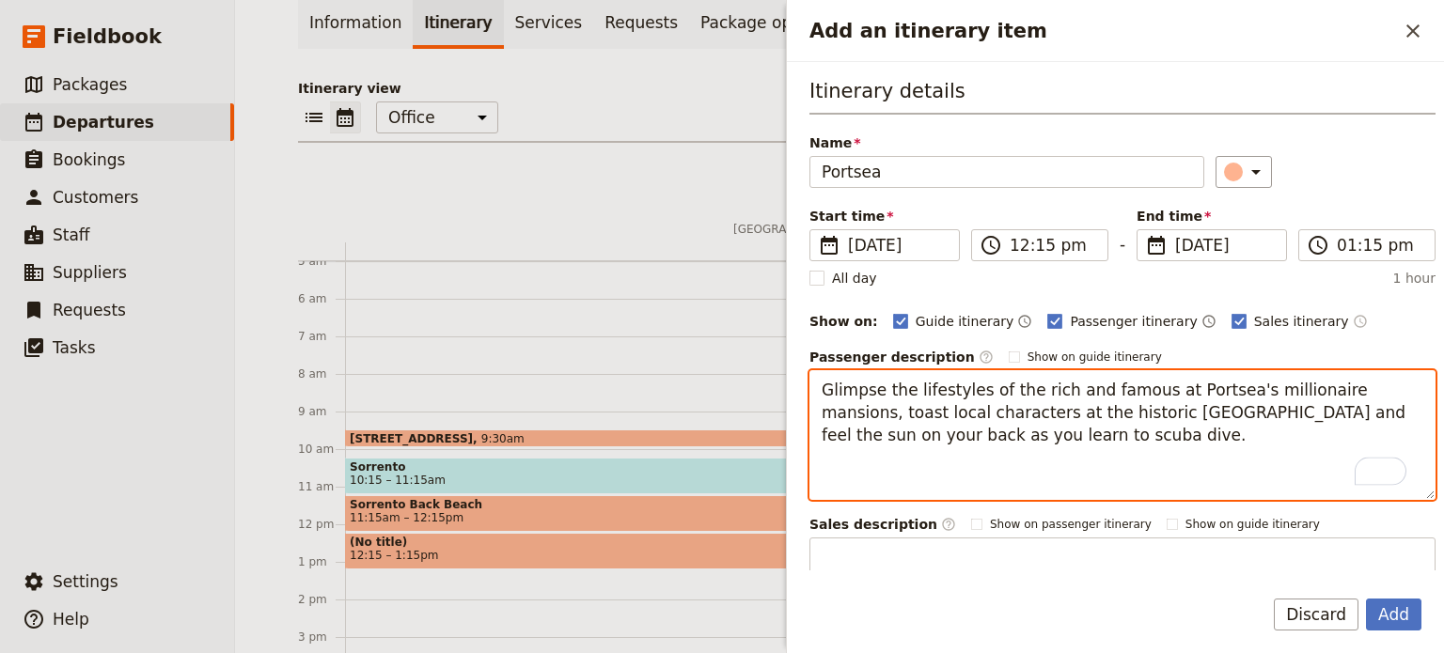
paste textarea "Beaches & coastlines Portsea Front Beach Add to favourites 3782 Point Nepean Ro…"
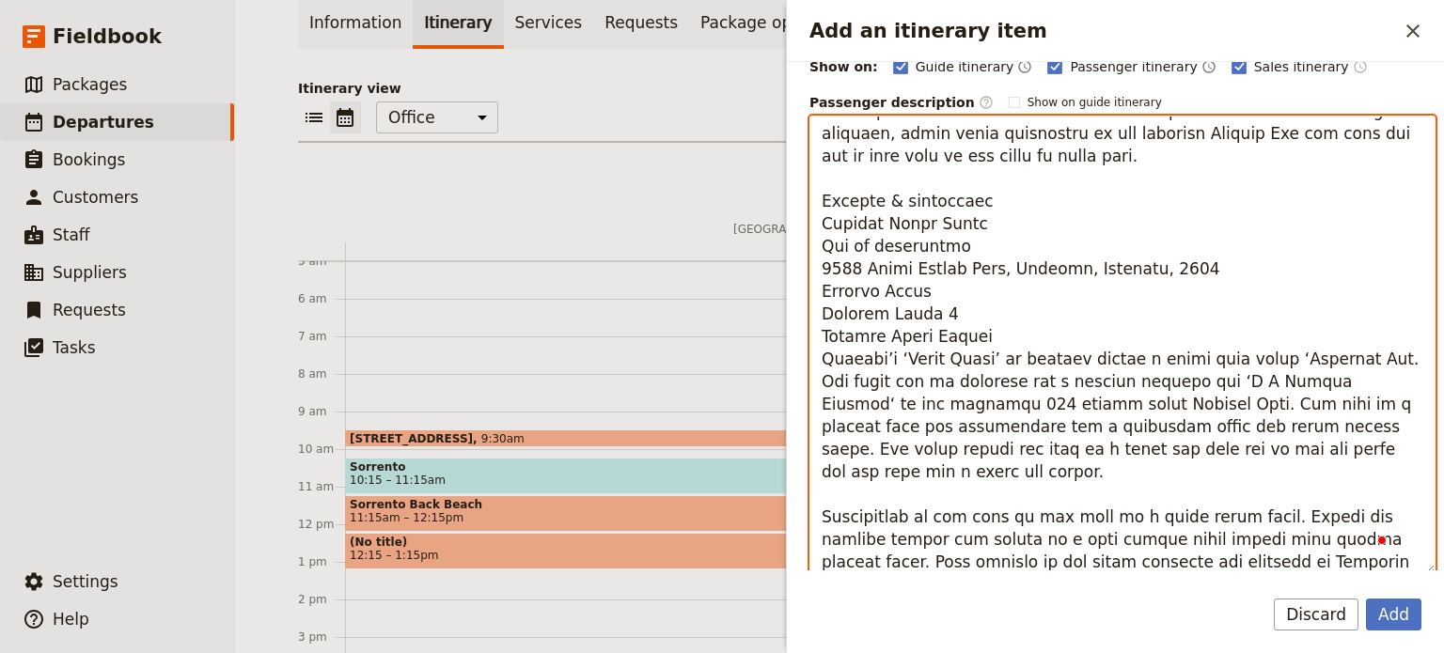
scroll to position [0, 0]
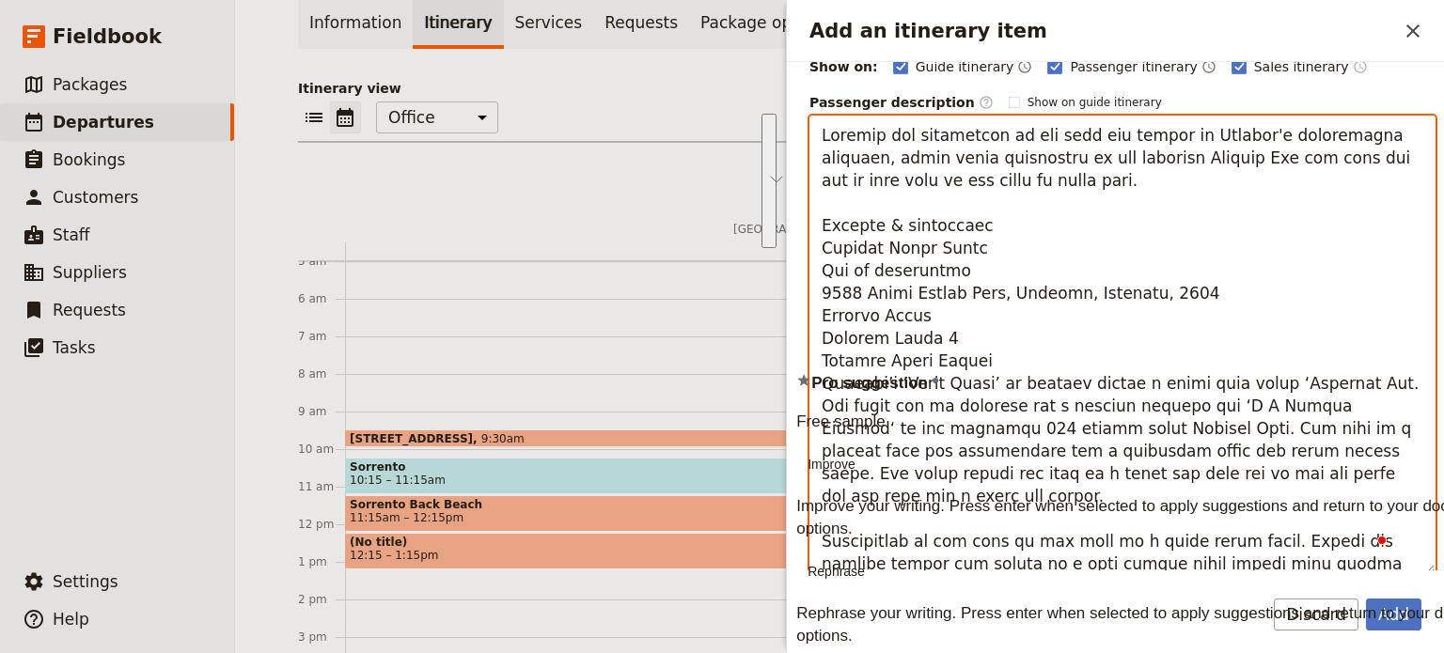
drag, startPoint x: 962, startPoint y: 355, endPoint x: 787, endPoint y: 226, distance: 217.7
click at [787, 226] on div "Itinerary details Name Portsea ​ Start time ​ 27 Aug 2025 27/08/2025 2025-08-27…" at bounding box center [1115, 316] width 657 height 509
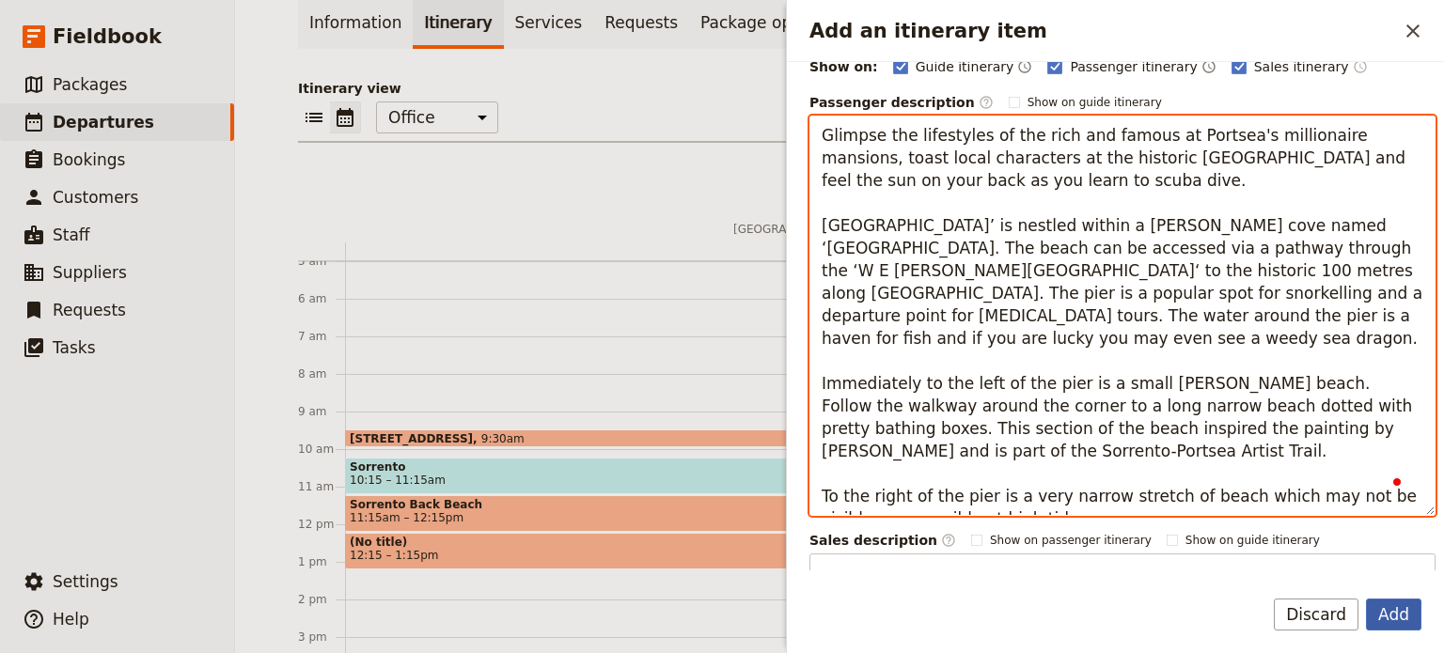
type textarea "Glimpse the lifestyles of the rich and famous at Portsea's millionaire mansions…"
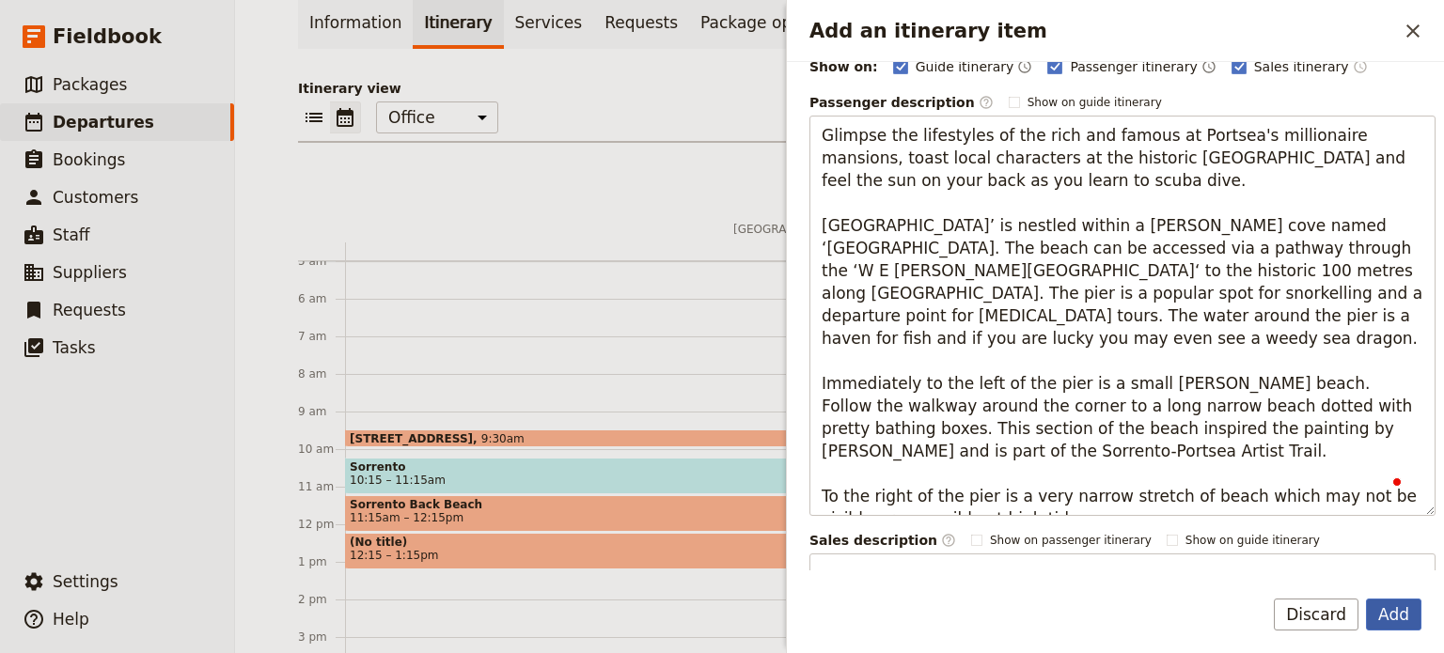
click at [1395, 619] on button "Add" at bounding box center [1393, 615] width 55 height 32
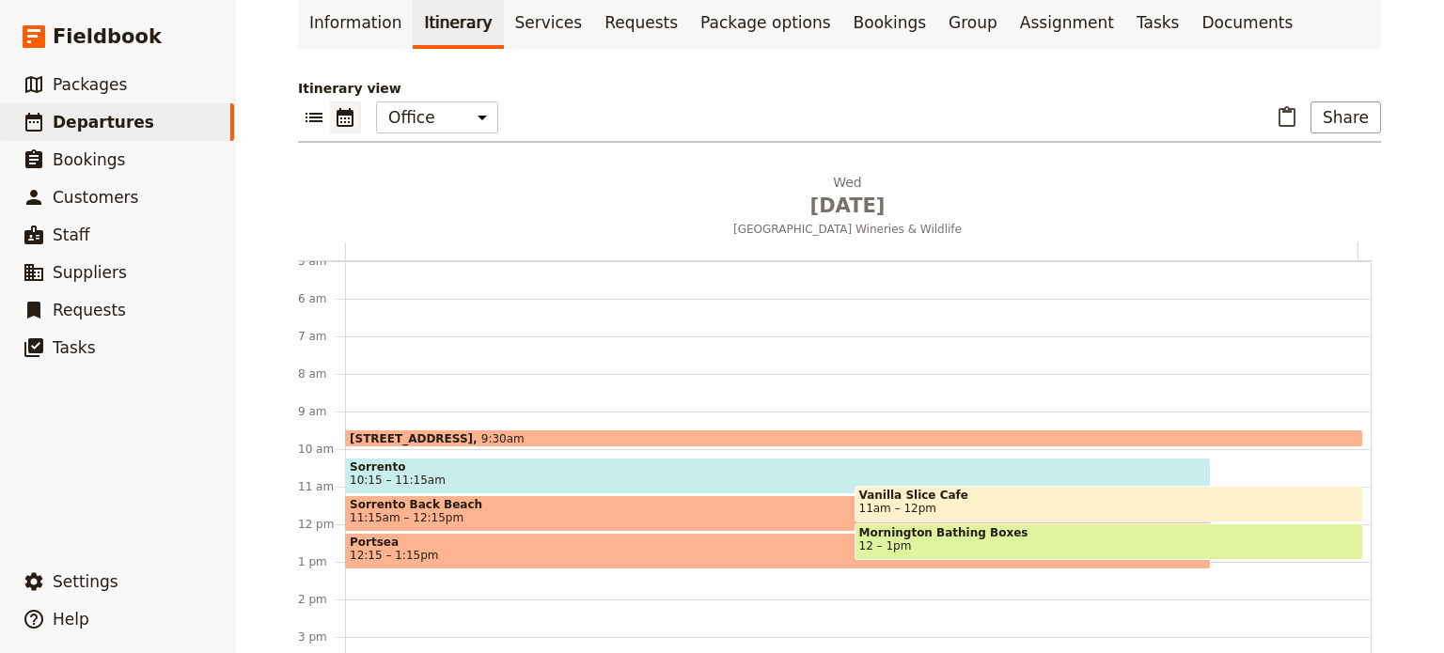
click at [447, 540] on span "Portsea" at bounding box center [778, 542] width 856 height 13
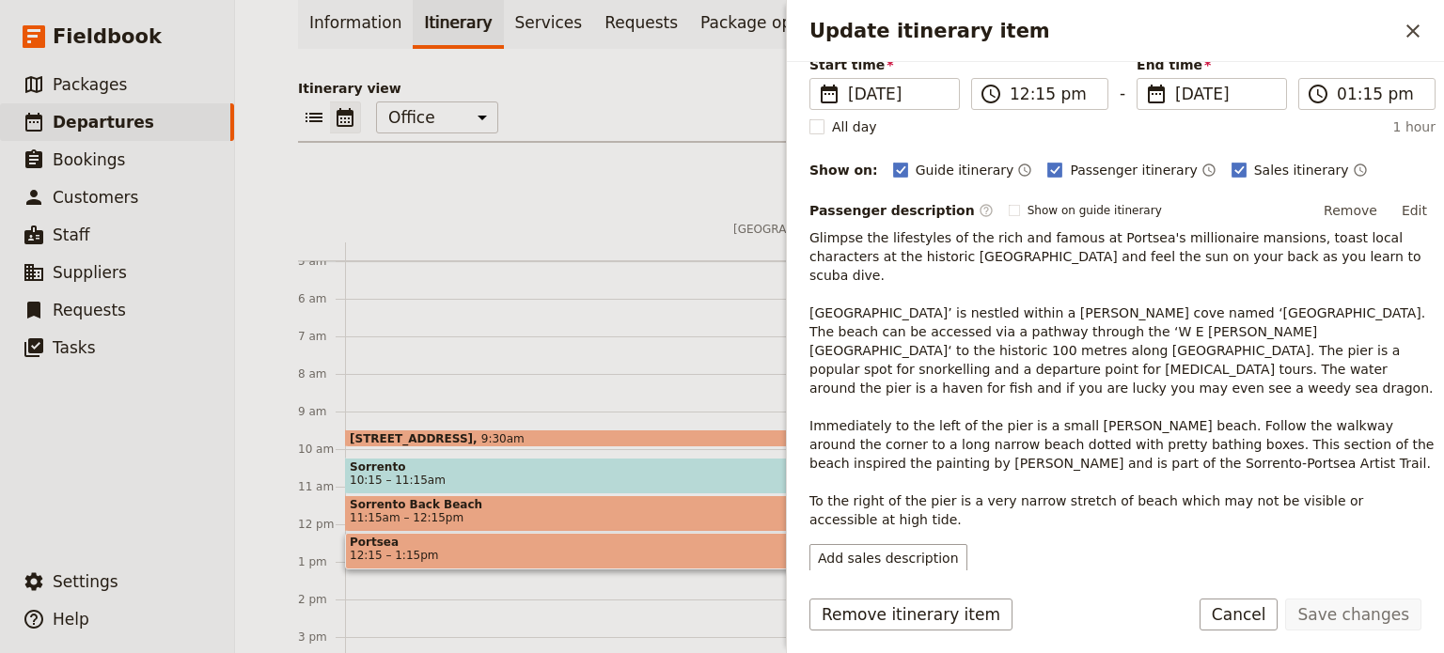
scroll to position [188, 0]
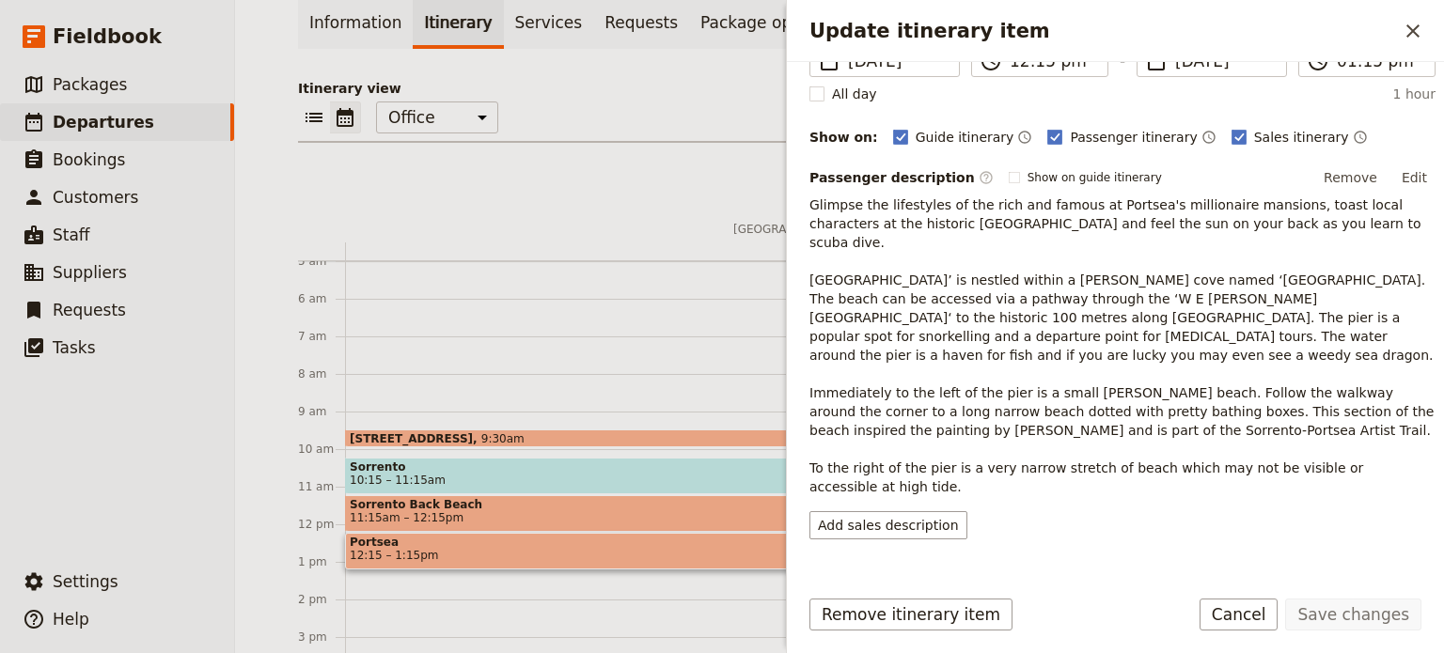
click at [1175, 390] on p "Glimpse the lifestyles of the rich and famous at Portsea's millionaire mansions…" at bounding box center [1122, 346] width 626 height 301
click at [1251, 619] on button "Cancel" at bounding box center [1238, 615] width 79 height 32
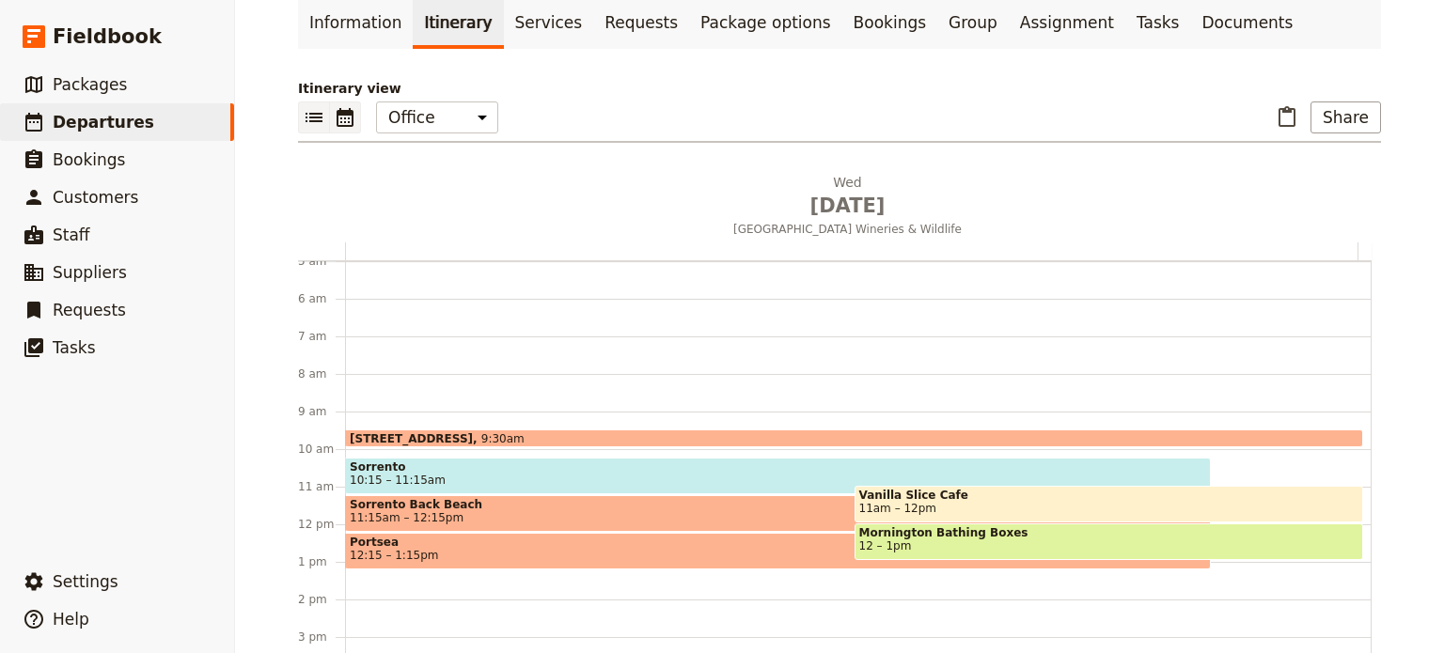
click at [305, 119] on icon "List view" at bounding box center [313, 117] width 17 height 9
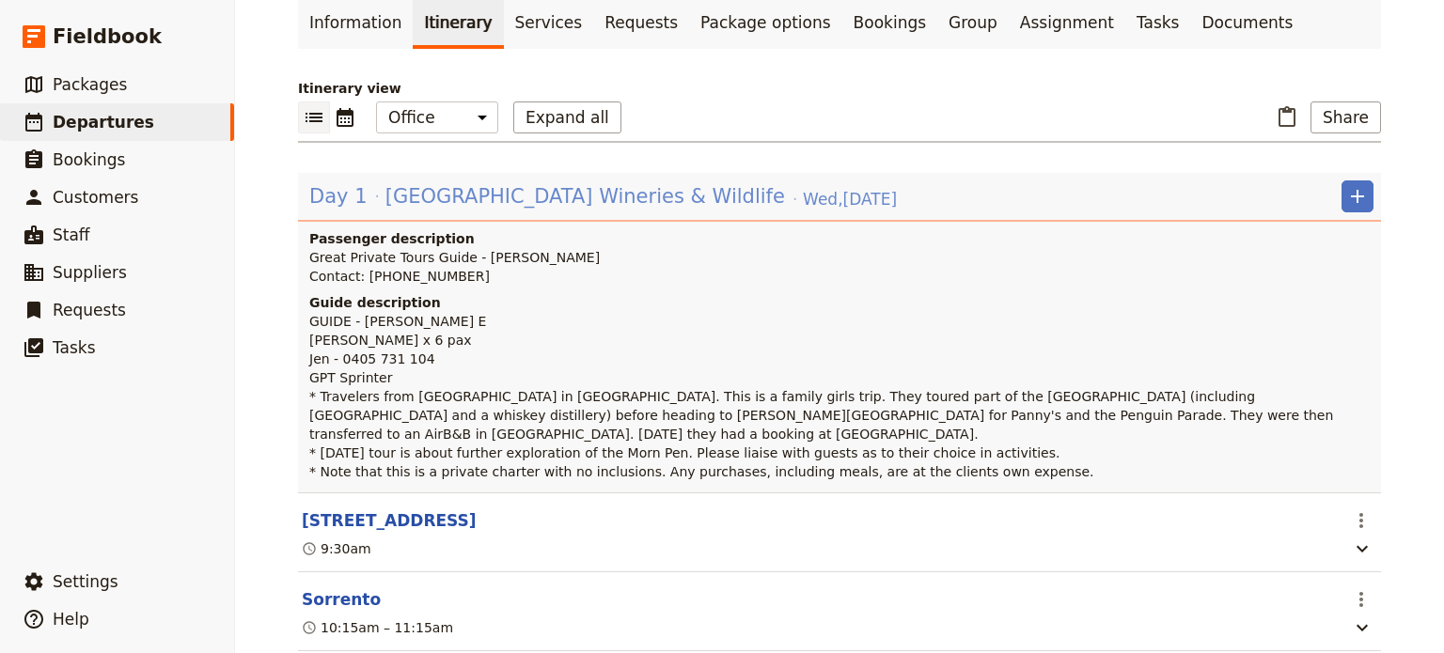
click at [457, 196] on span "[GEOGRAPHIC_DATA] Wineries & Wildlife" at bounding box center [584, 196] width 399 height 28
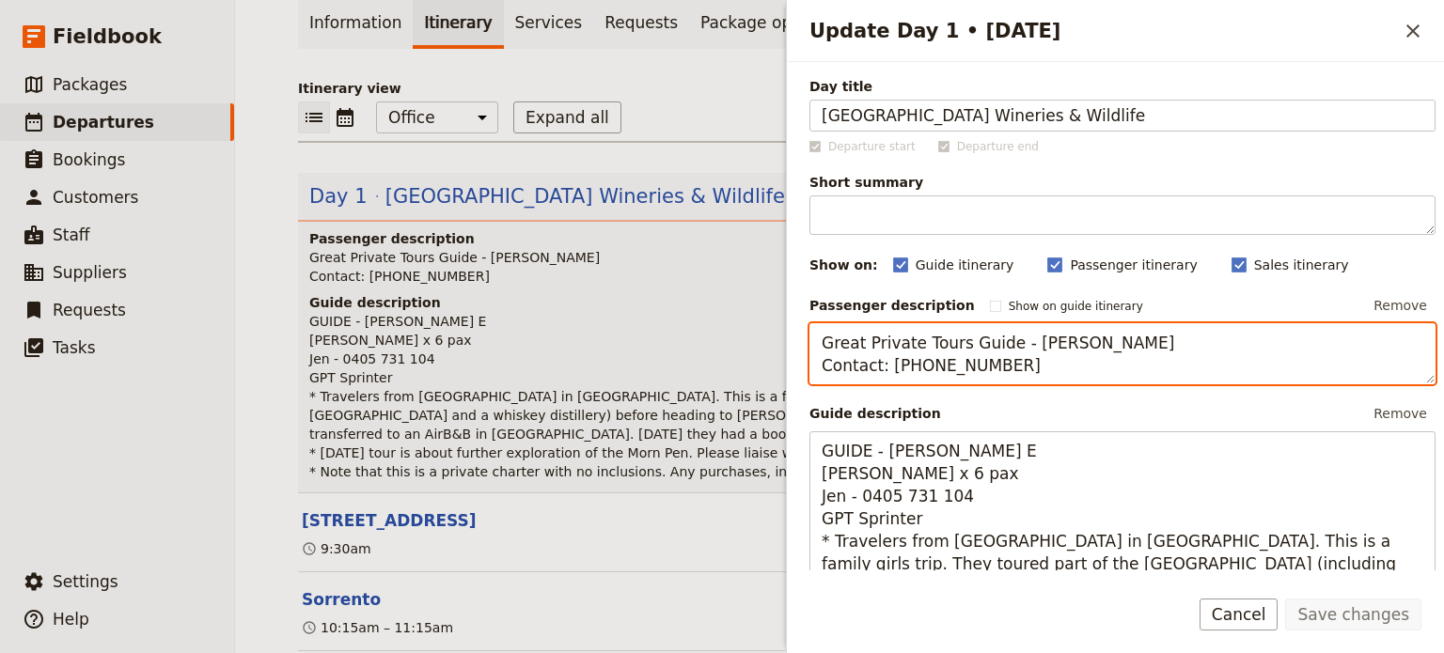
click at [1124, 371] on textarea "Great Private Tours Guide - [PERSON_NAME] Contact: [PHONE_NUMBER]" at bounding box center [1122, 354] width 626 height 62
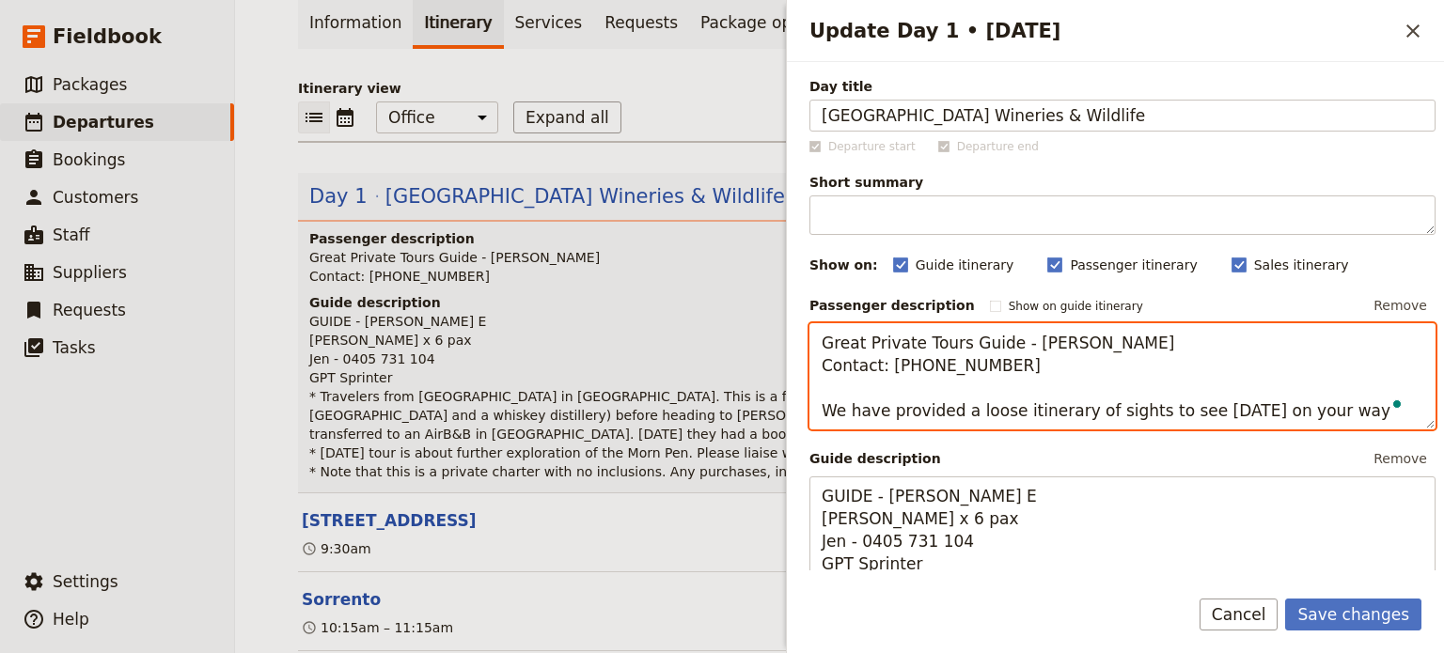
type textarea "Great Private Tours Guide - Alan Edwards Contact: 0403 611 077 We have provided…"
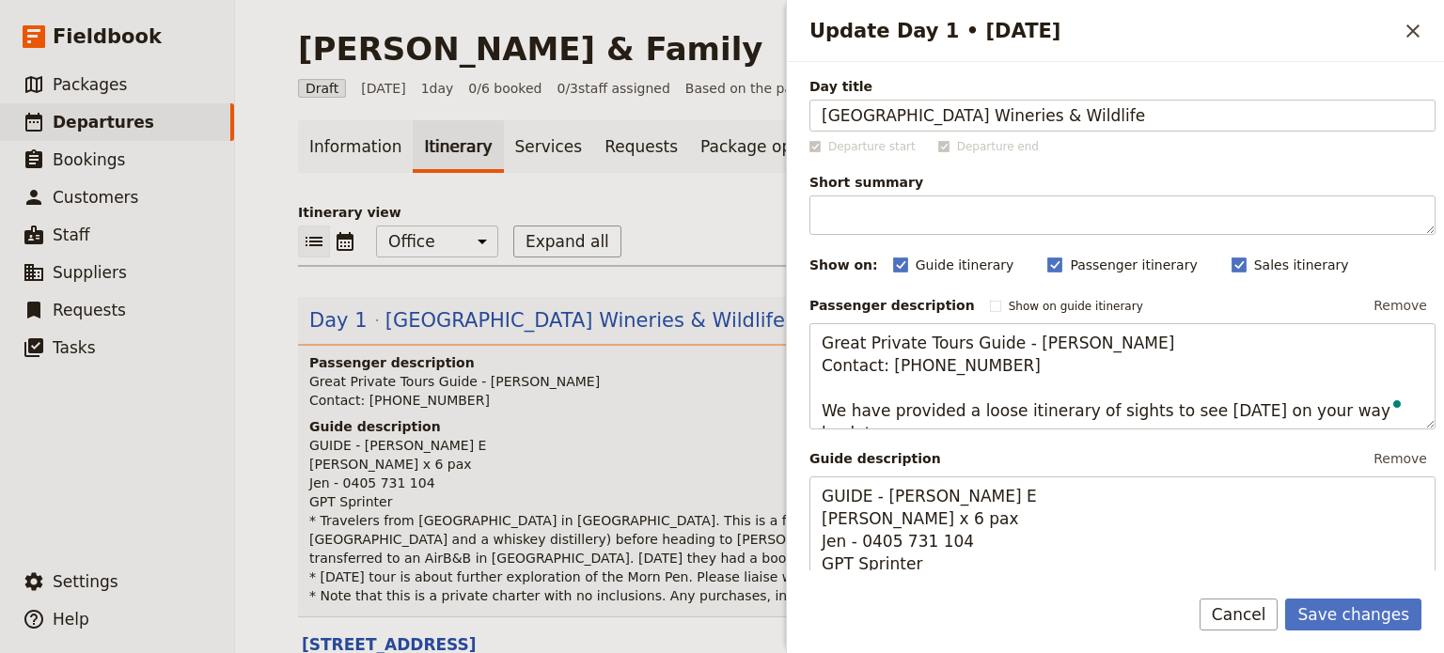
scroll to position [124, 0]
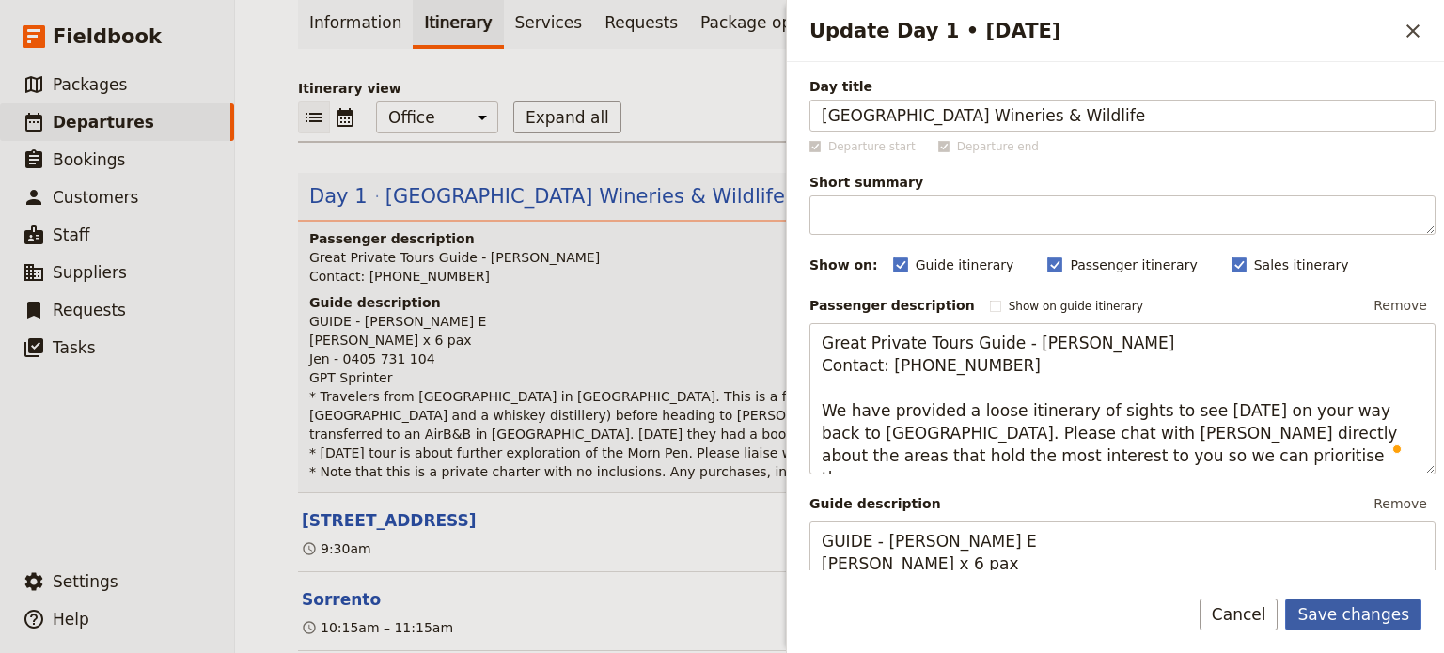
type textarea "Great Private Tours Guide - [PERSON_NAME] Contact: [PHONE_NUMBER] We have provi…"
click at [1381, 622] on button "Save changes" at bounding box center [1353, 615] width 136 height 32
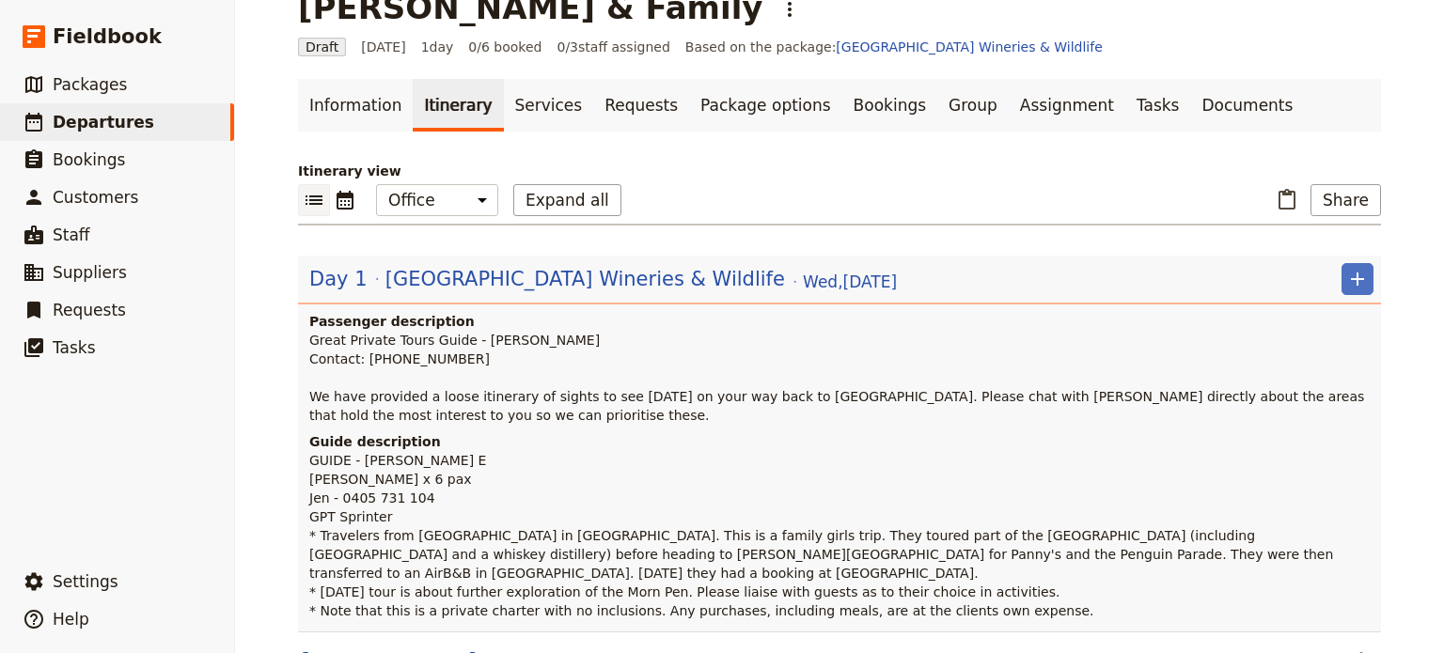
scroll to position [30, 0]
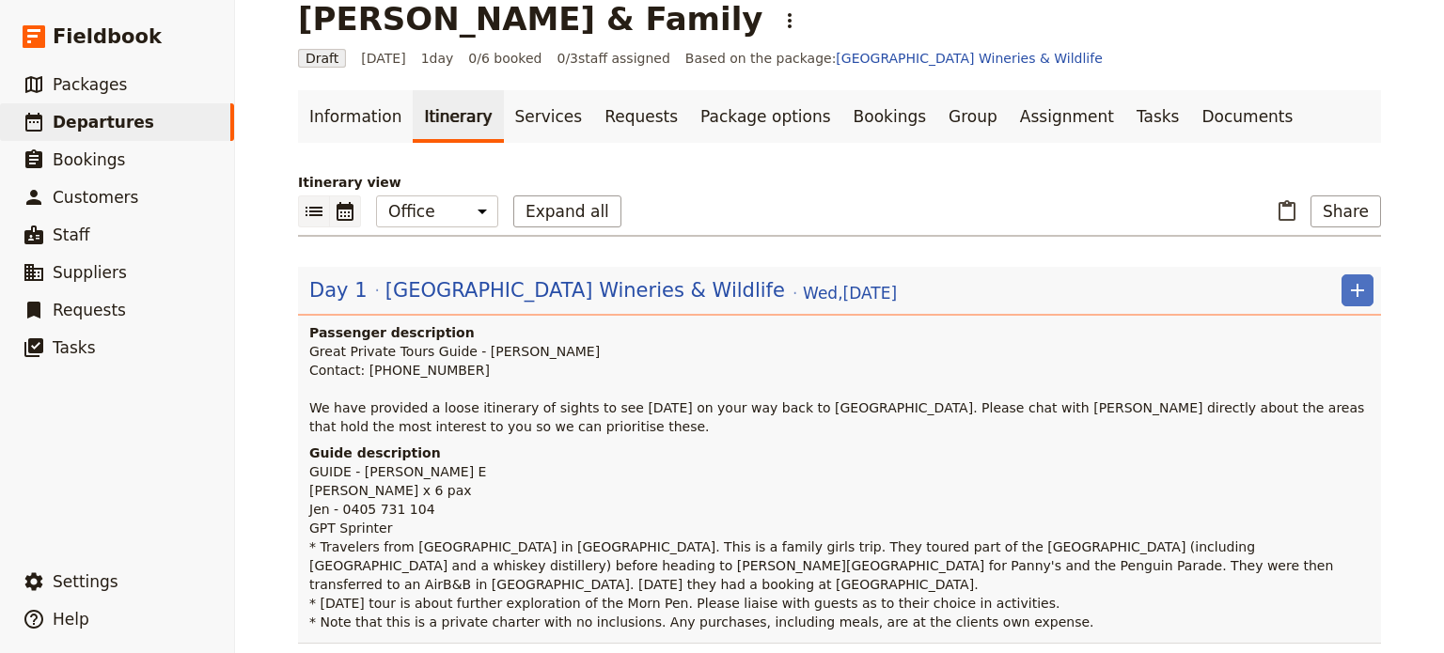
click at [343, 208] on icon "Calendar view" at bounding box center [344, 211] width 17 height 19
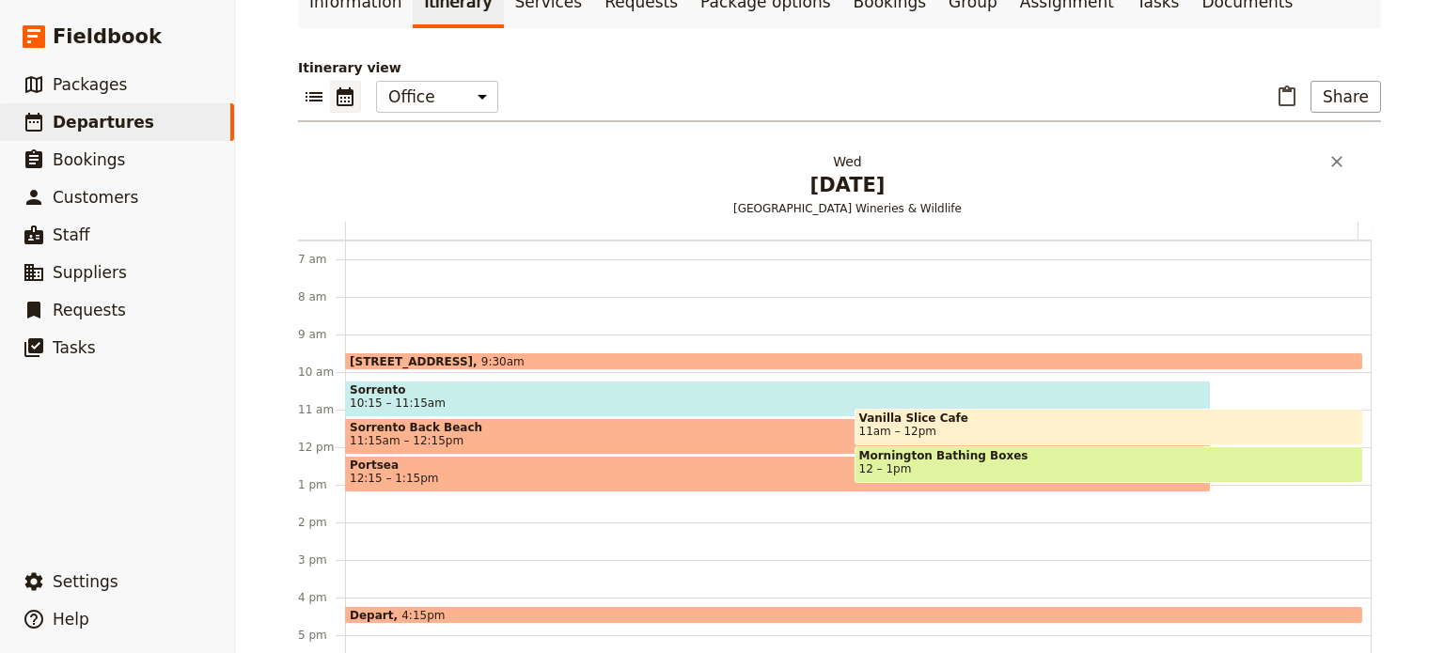
scroll to position [218, 0]
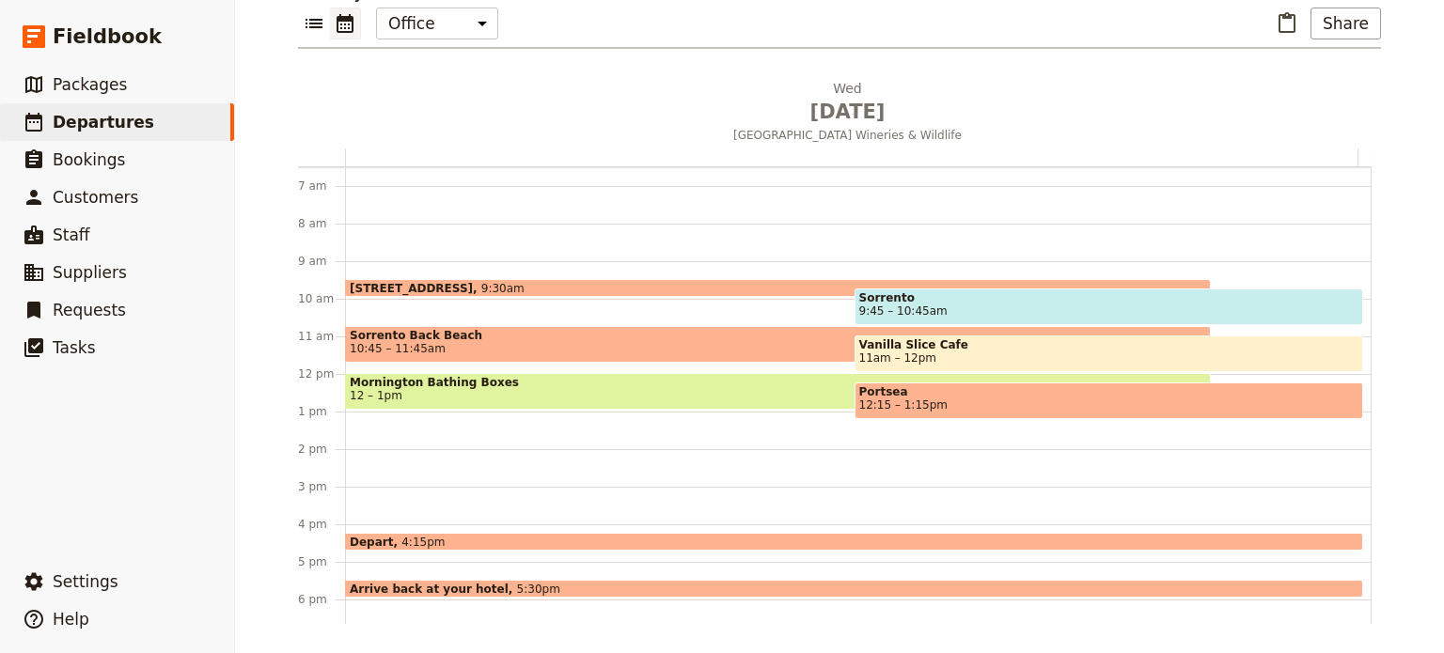
click at [887, 310] on span "9:45 – 10:45am" at bounding box center [903, 311] width 88 height 13
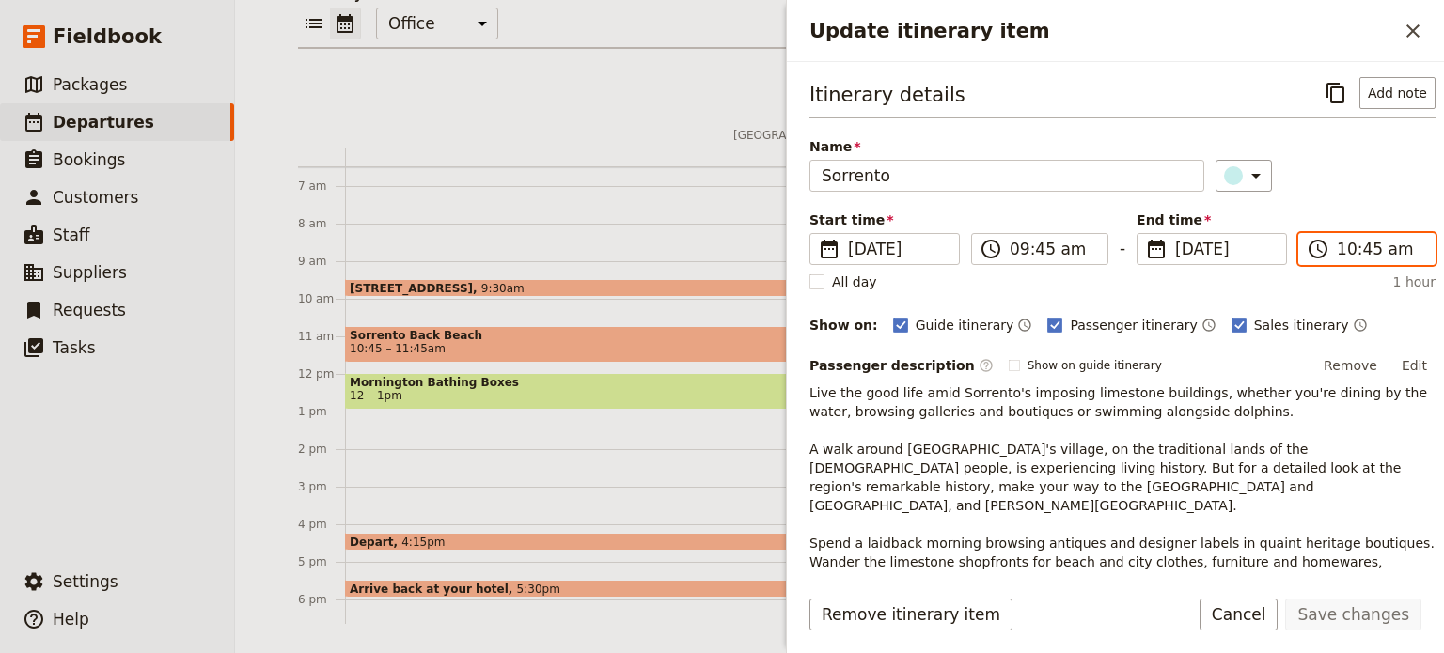
click at [1342, 250] on input "10:45 am" at bounding box center [1380, 249] width 86 height 23
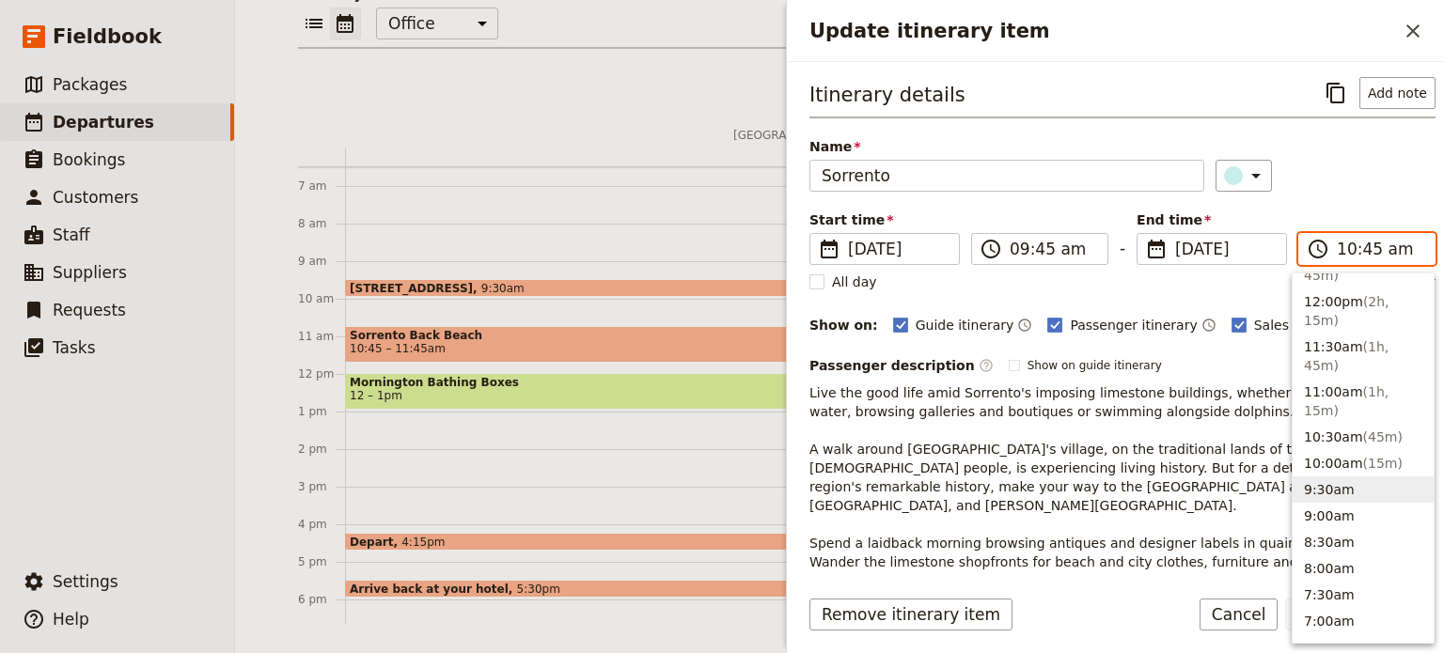
scroll to position [575, 0]
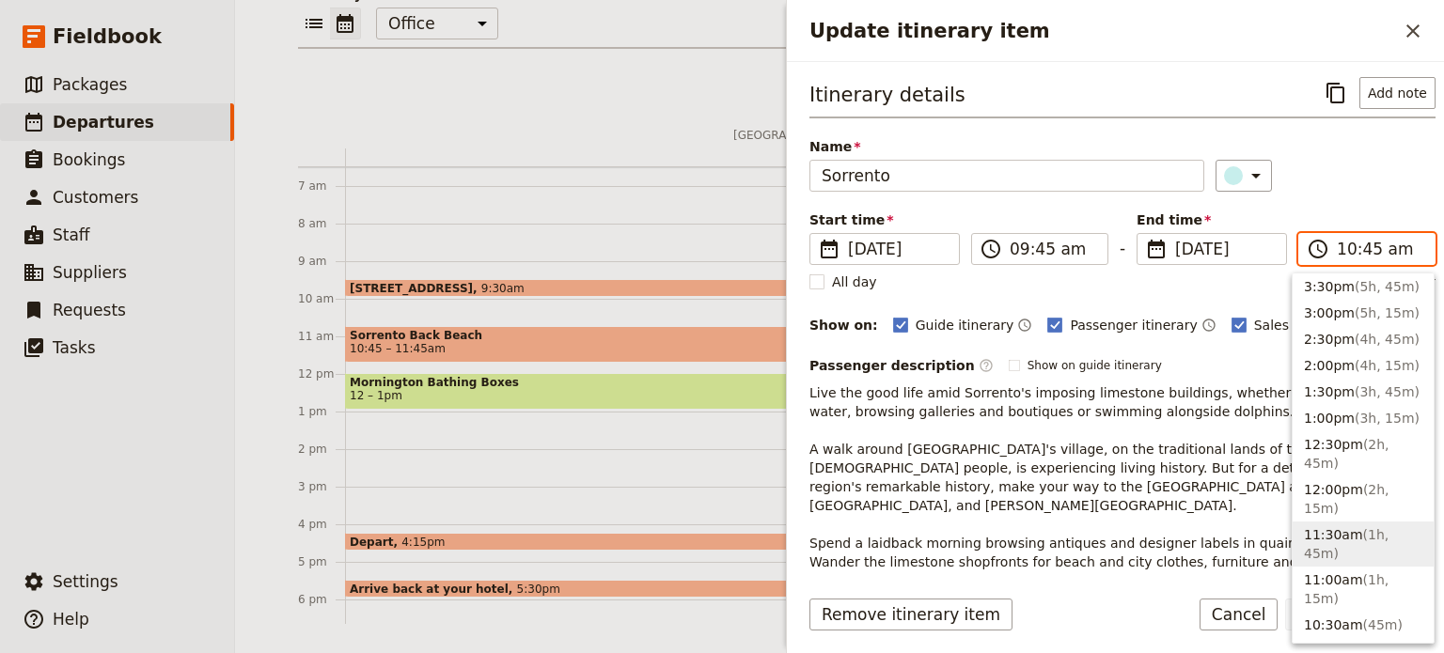
click at [1331, 522] on button "11:30am ( 1h, 45m )" at bounding box center [1362, 544] width 141 height 45
type input "11:30 am"
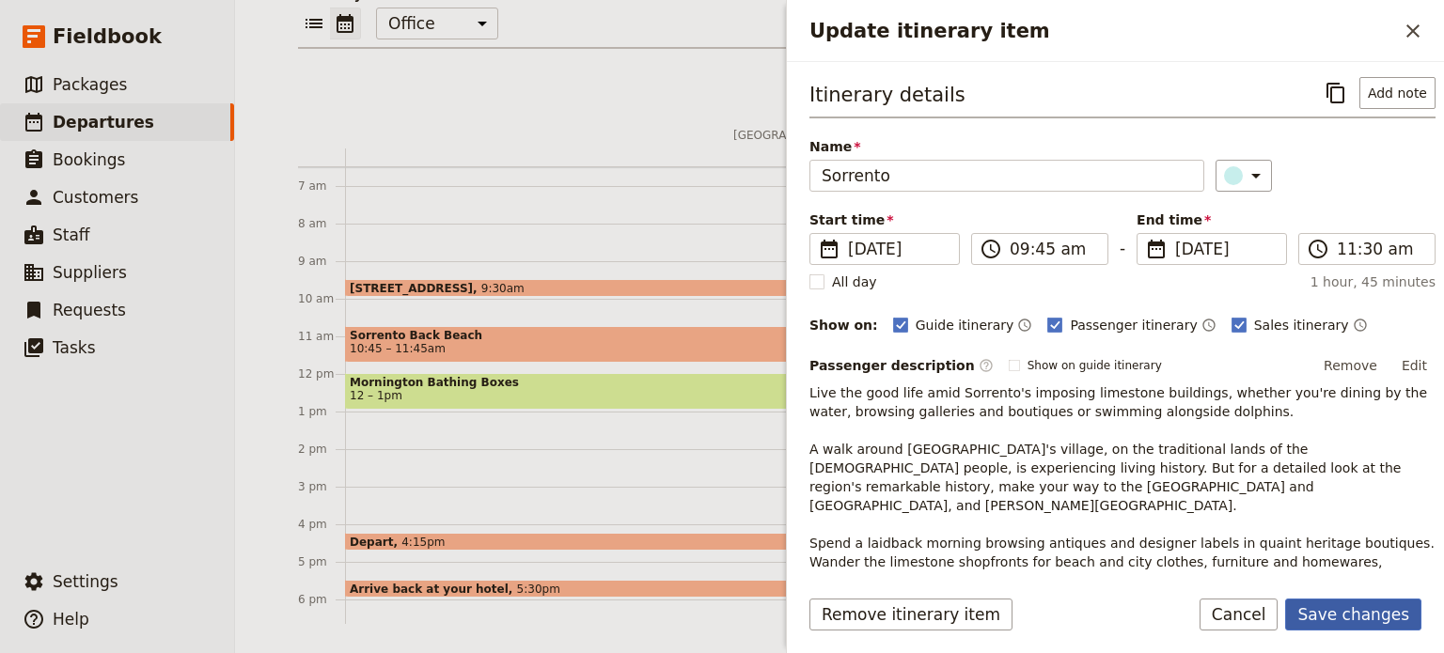
click at [1369, 604] on button "Save changes" at bounding box center [1353, 615] width 136 height 32
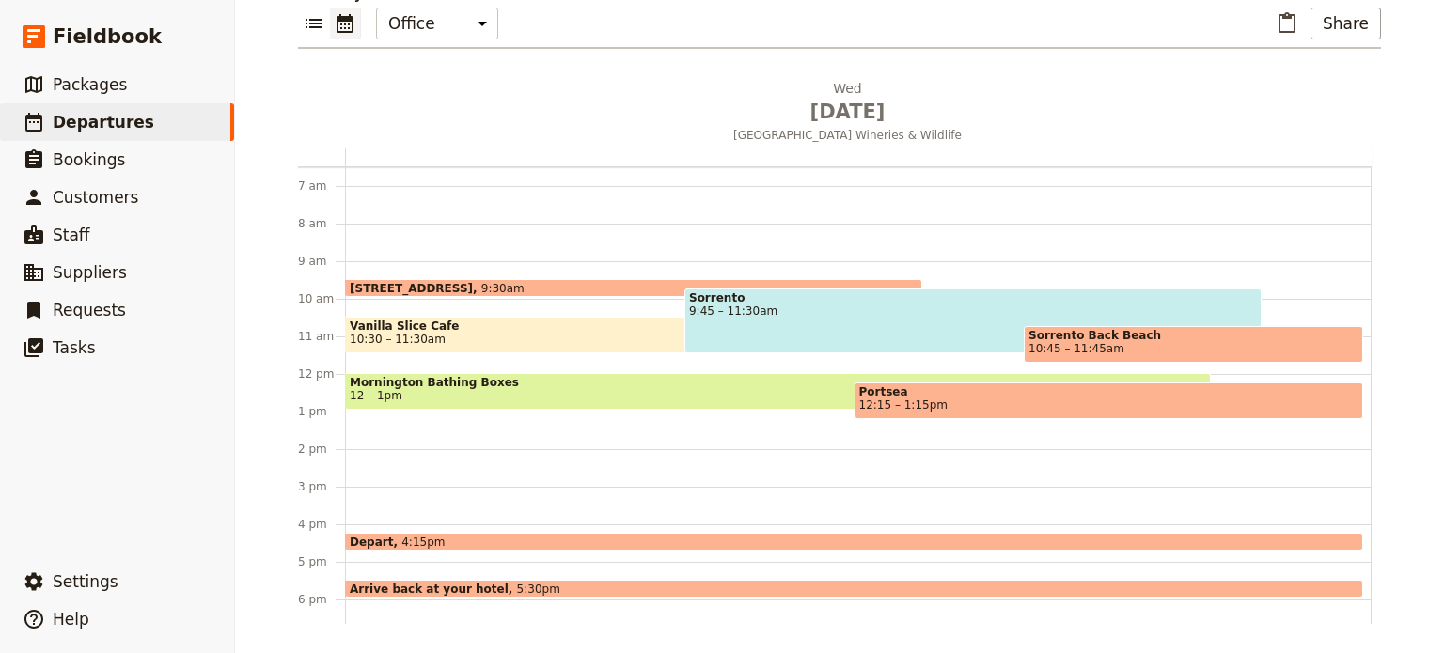
click at [1086, 331] on span "Sorrento Back Beach" at bounding box center [1193, 335] width 330 height 13
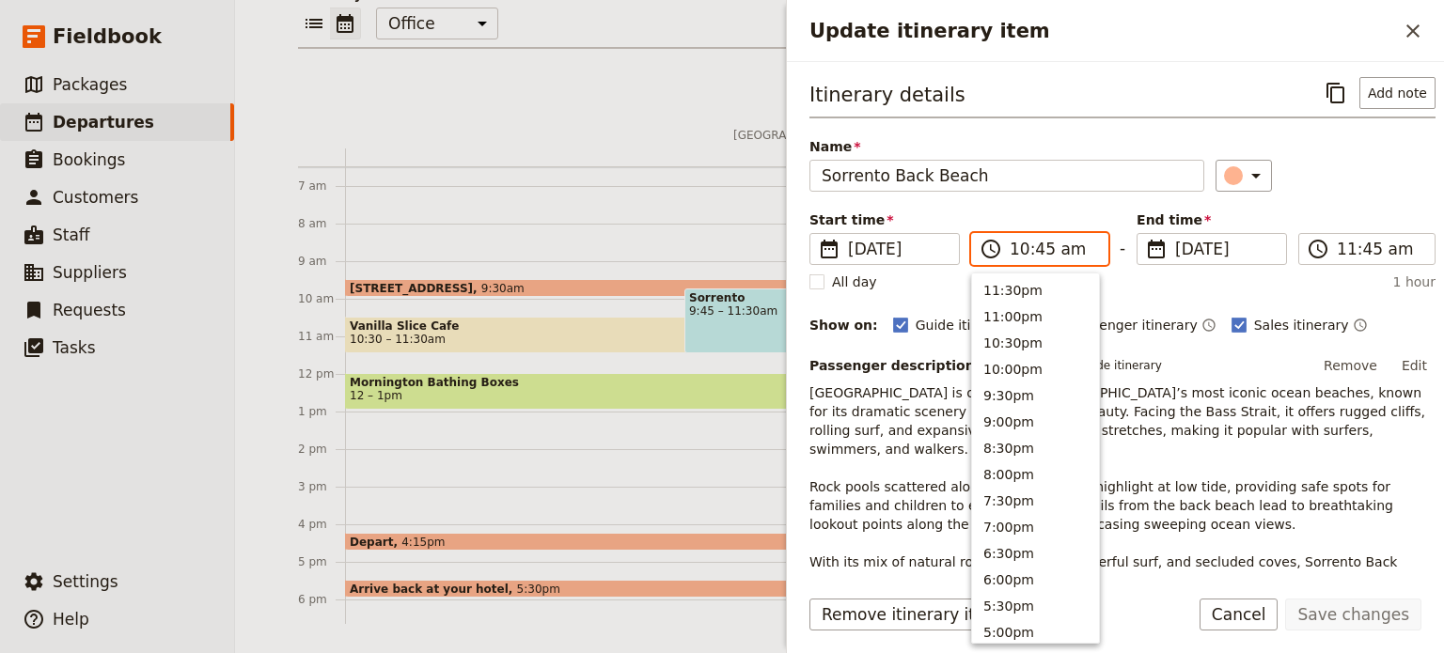
click at [1034, 249] on input "10:45 am" at bounding box center [1052, 249] width 86 height 23
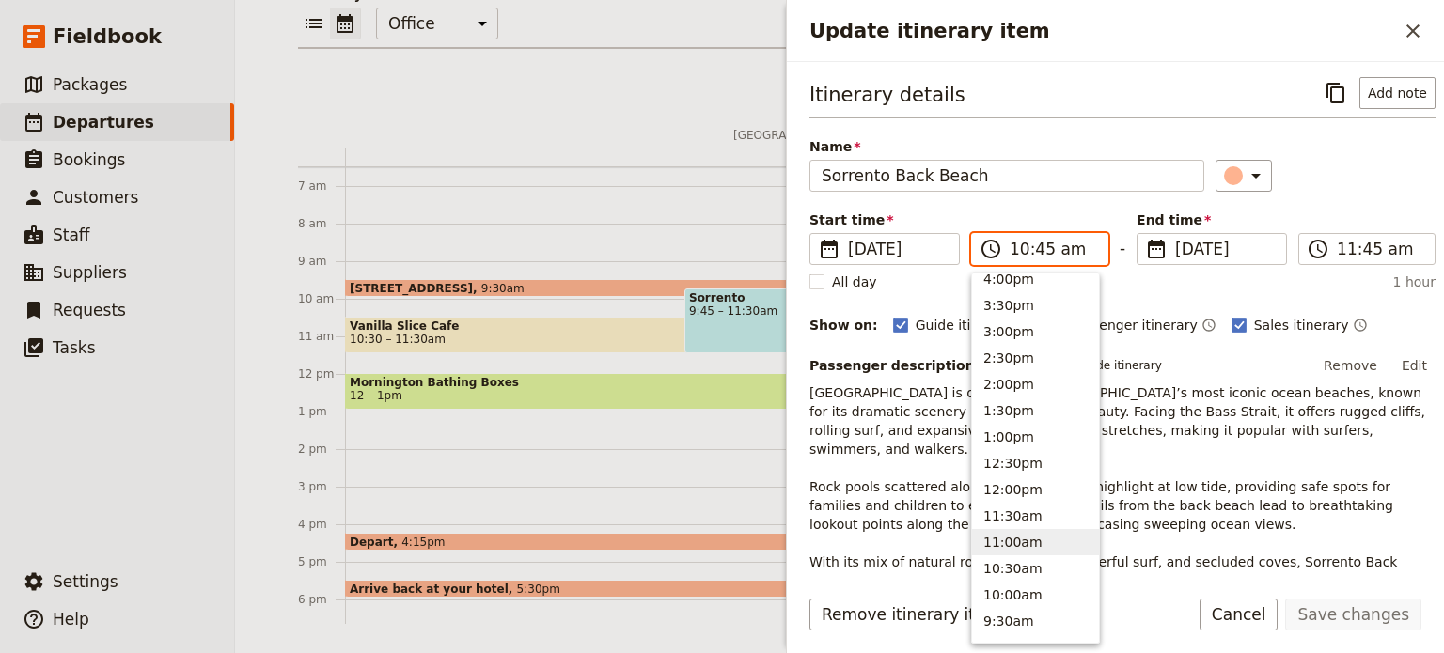
scroll to position [500, 0]
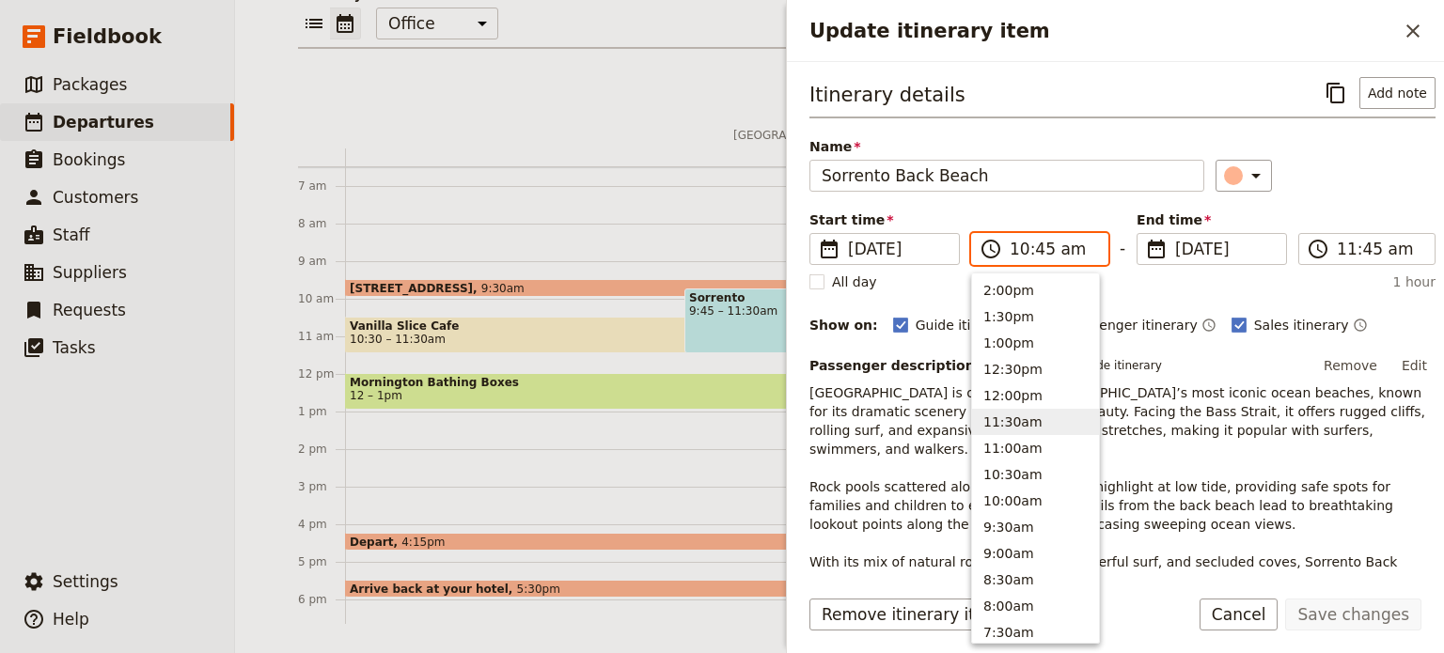
drag, startPoint x: 1012, startPoint y: 424, endPoint x: 1012, endPoint y: 406, distance: 17.9
click at [1012, 422] on button "11:30am" at bounding box center [1035, 422] width 127 height 26
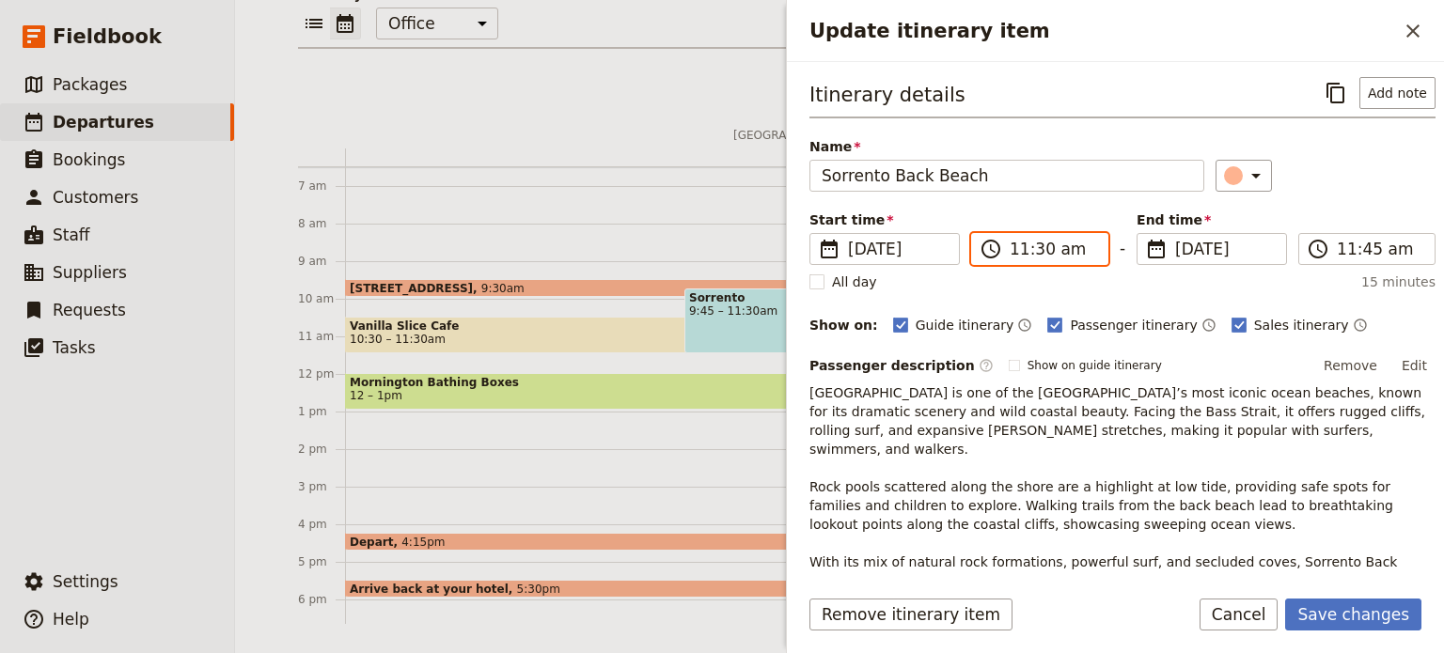
click at [1041, 252] on input "11:30 am" at bounding box center [1052, 249] width 86 height 23
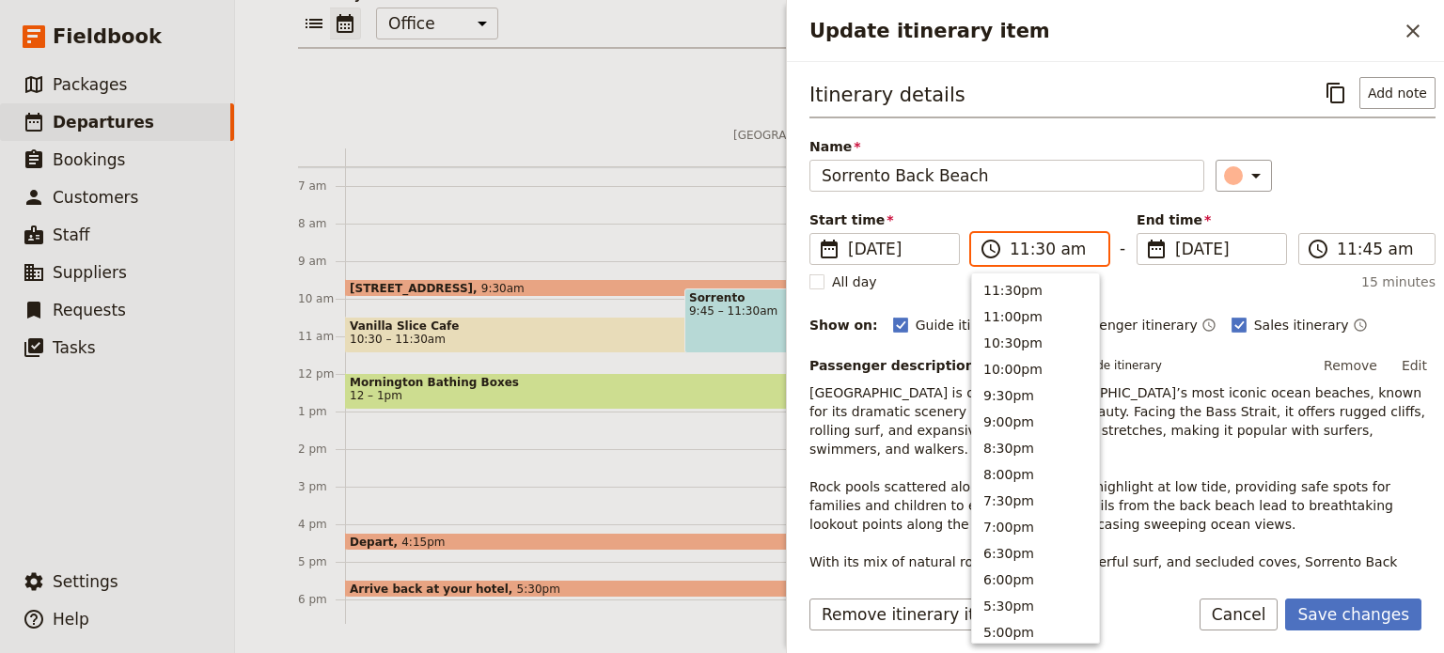
scroll to position [635, 0]
type input "11:15 am"
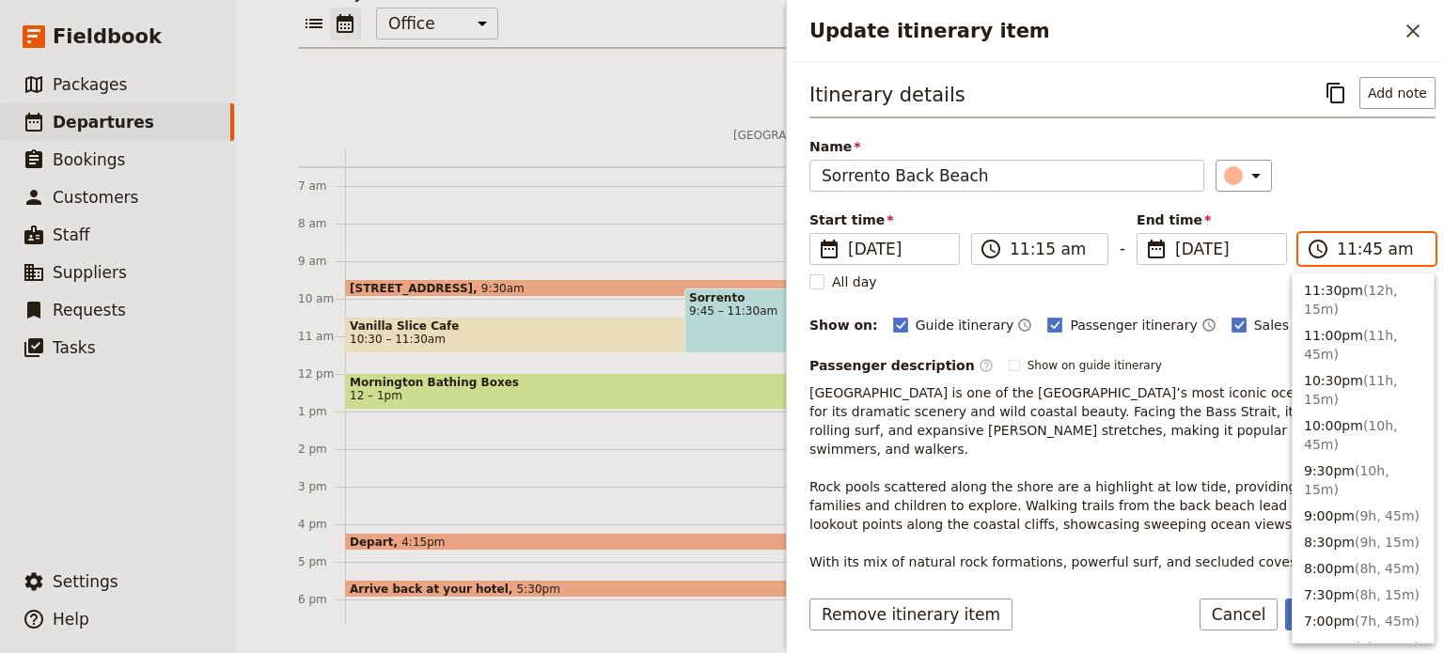
click at [1338, 257] on input "11:45 am" at bounding box center [1380, 249] width 86 height 23
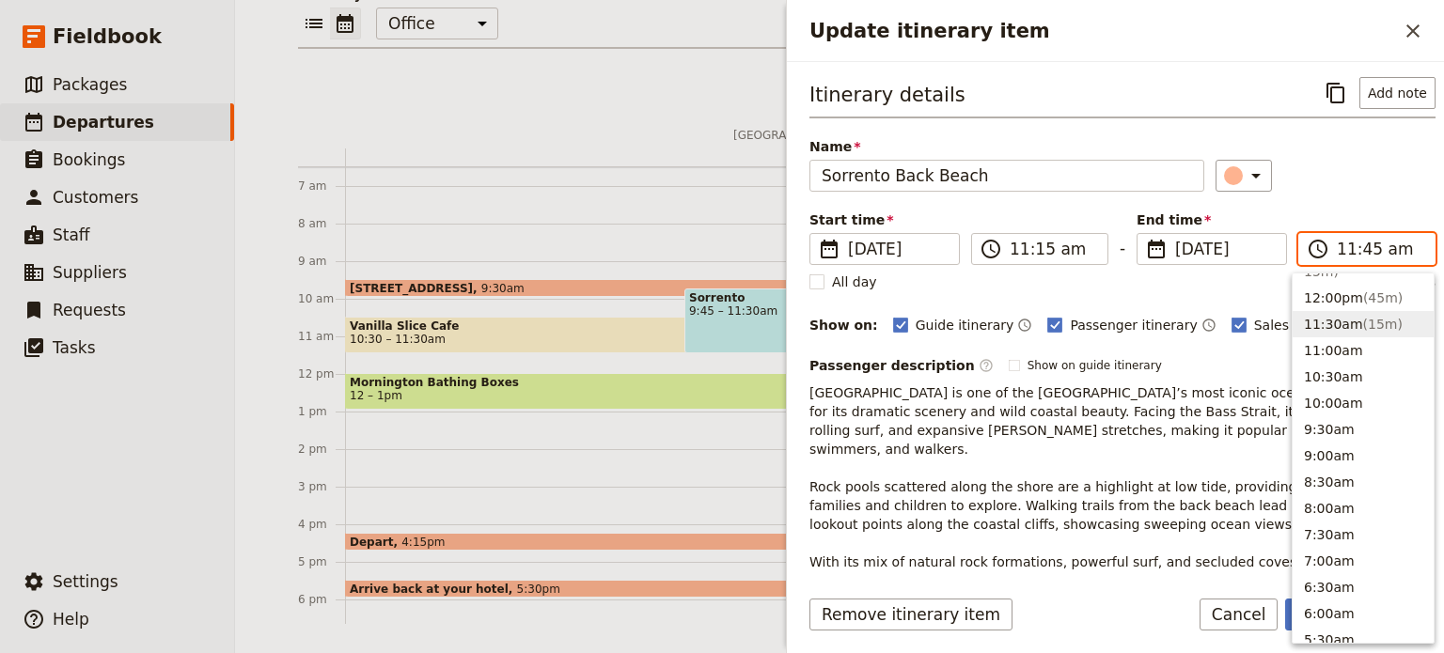
click at [1357, 242] on input "11:45 am" at bounding box center [1380, 249] width 86 height 23
type input "11:30 am"
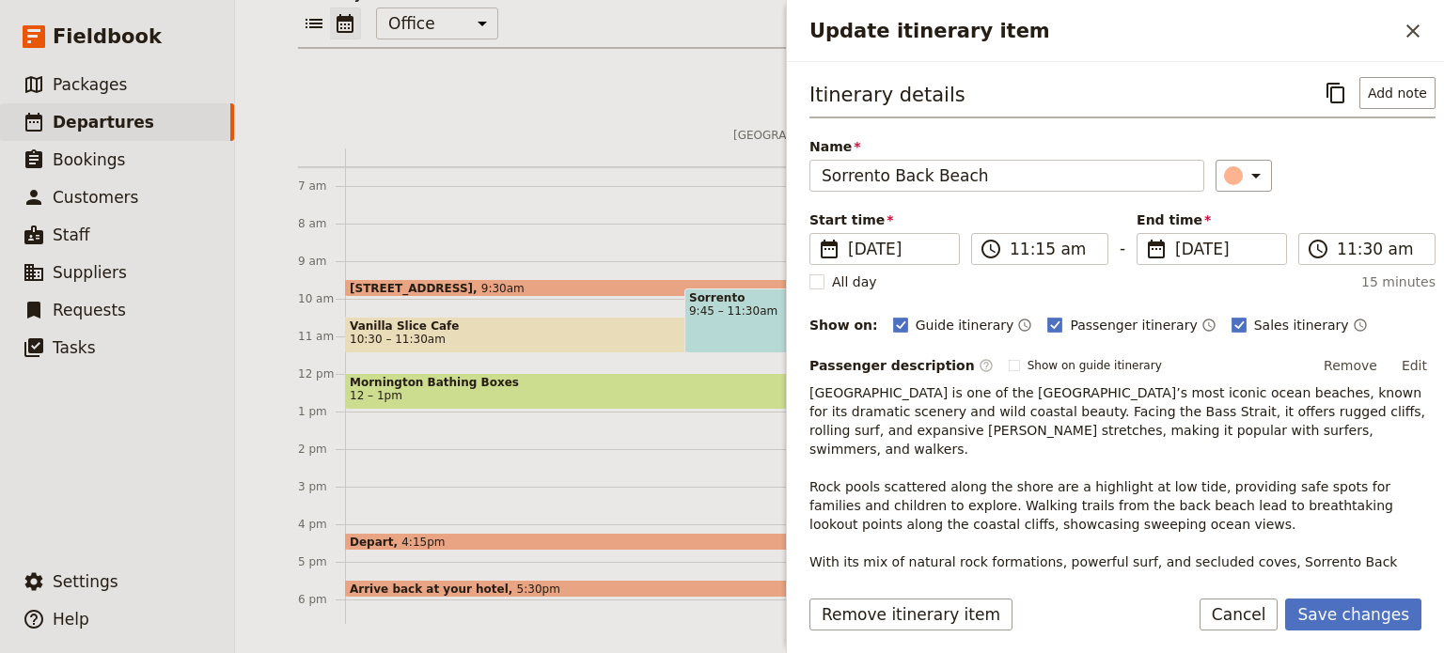
click at [1368, 189] on div "​" at bounding box center [1325, 176] width 221 height 32
click at [1390, 617] on button "Save changes" at bounding box center [1353, 615] width 136 height 32
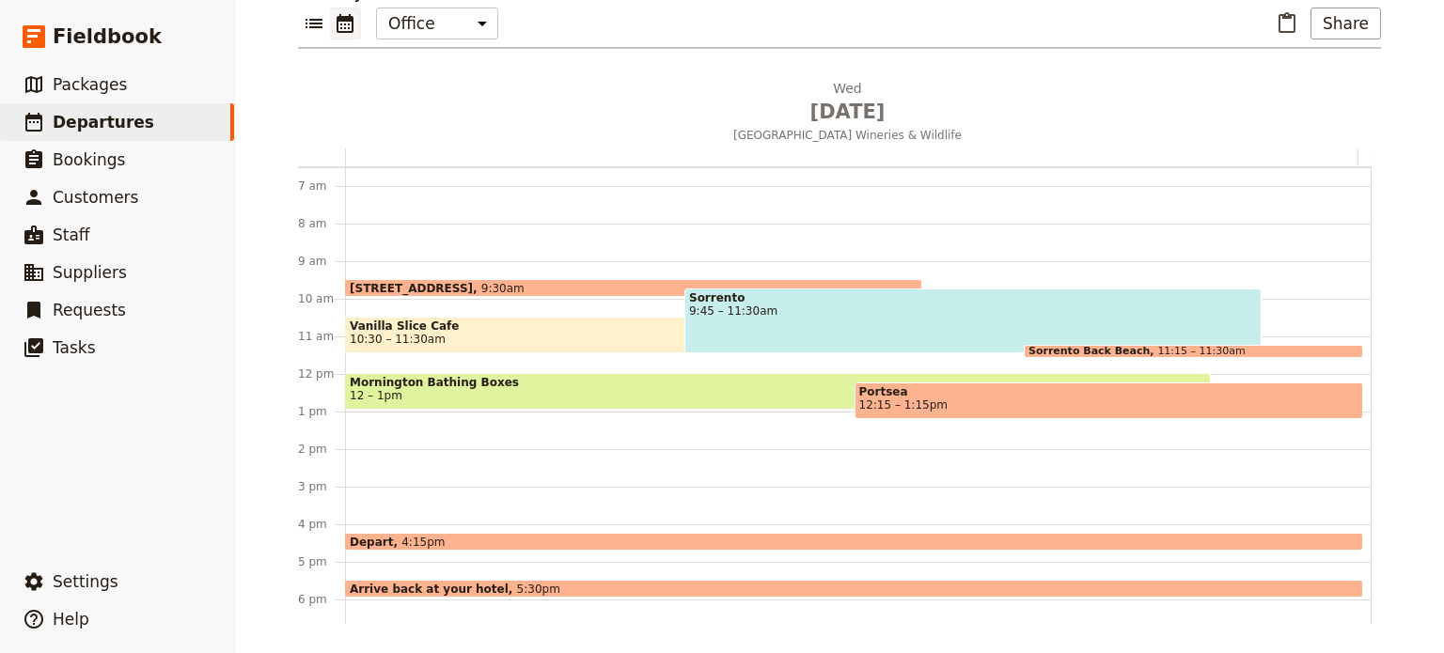
click at [504, 326] on span "Vanilla Slice Cafe" at bounding box center [634, 326] width 568 height 13
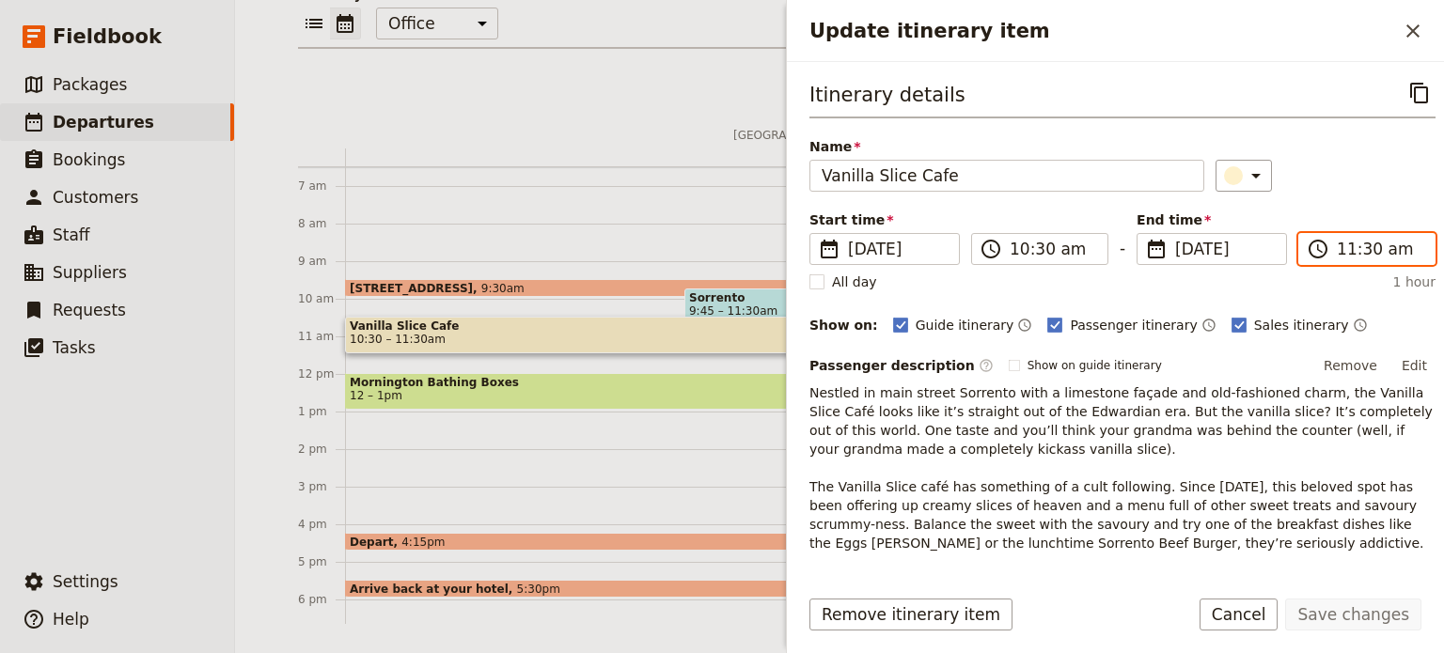
click at [1362, 252] on input "11:30 am" at bounding box center [1380, 249] width 86 height 23
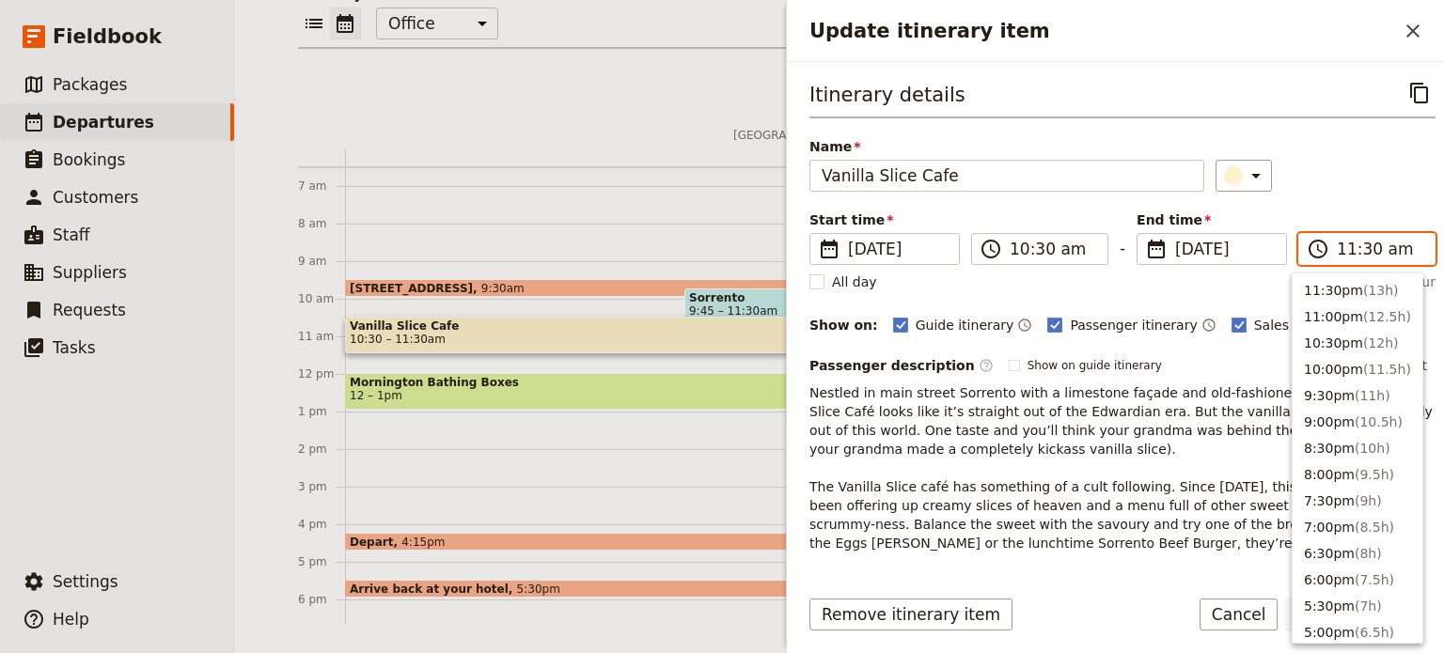
scroll to position [635, 0]
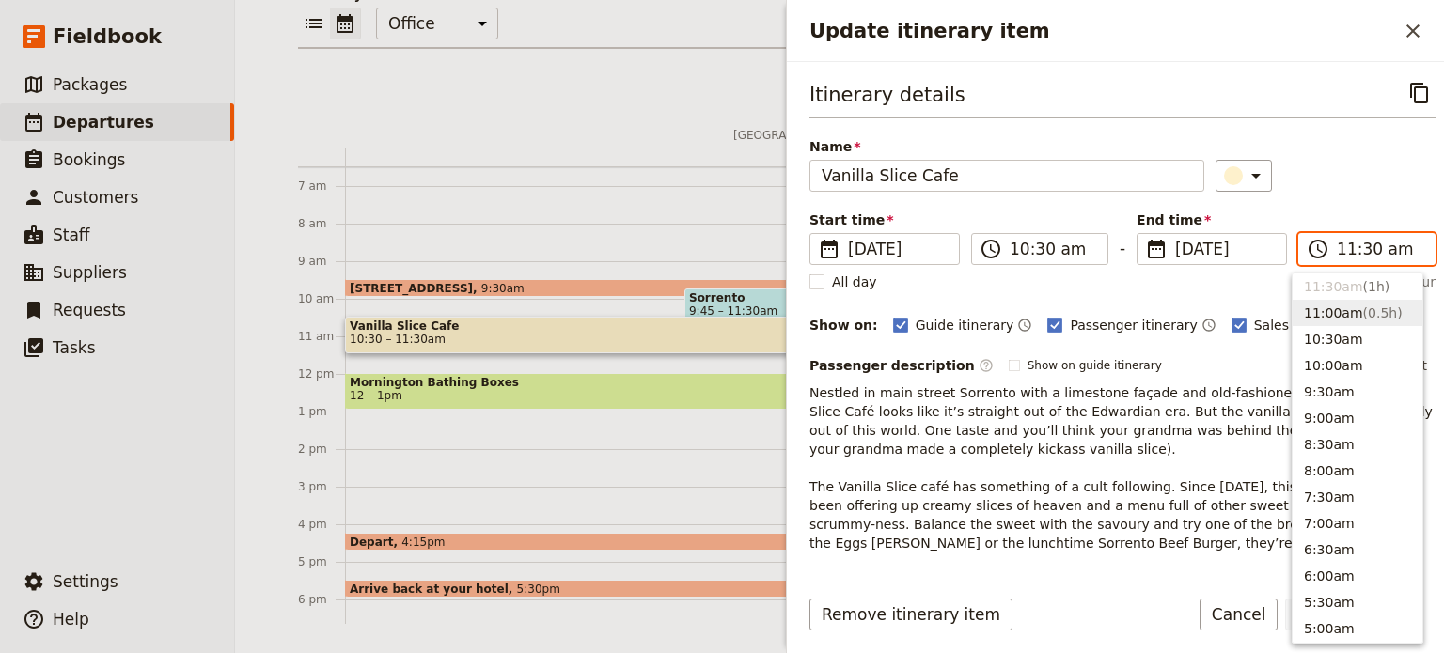
click at [1369, 312] on span "( 0.5h )" at bounding box center [1382, 312] width 39 height 15
type input "11:00 am"
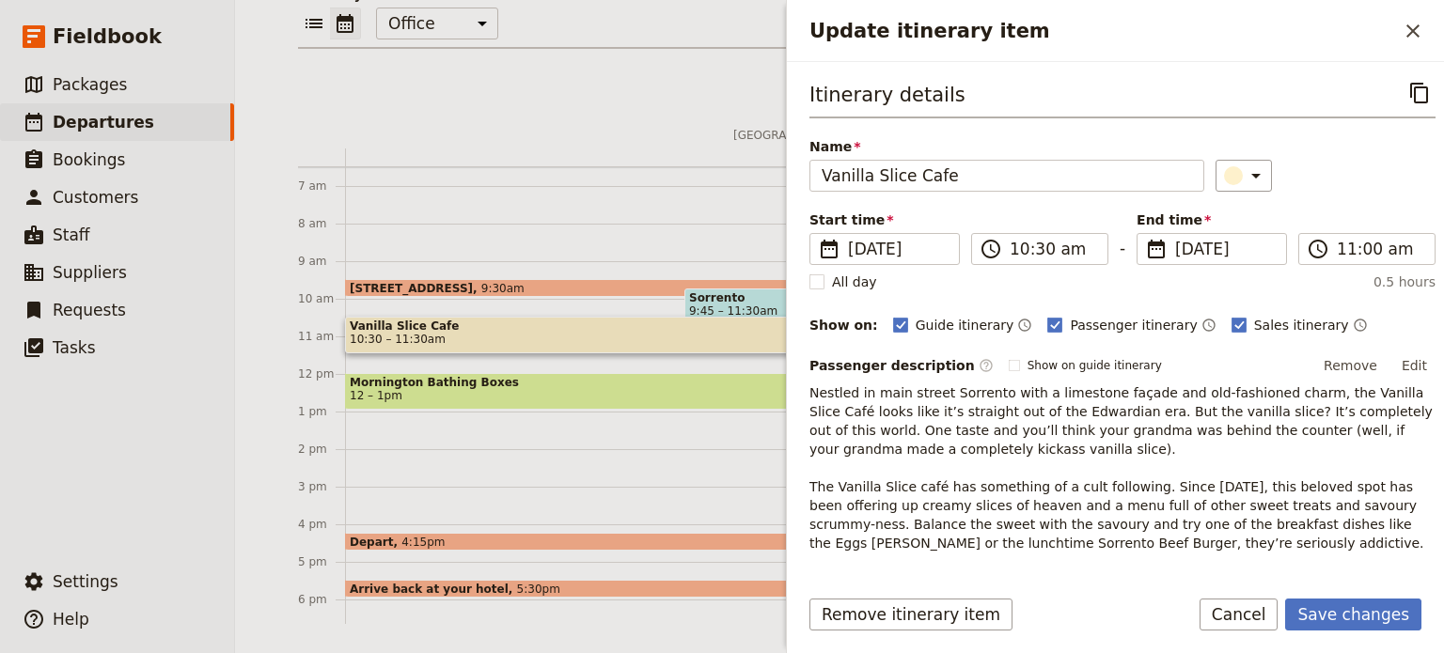
click at [1365, 211] on div "Start time ​ [DATE] [DATE] [DATE] 10:30 ​ 10:30 am - End time ​ [DATE] [DATE] […" at bounding box center [1122, 238] width 626 height 55
click at [1350, 618] on button "Save changes" at bounding box center [1353, 615] width 136 height 32
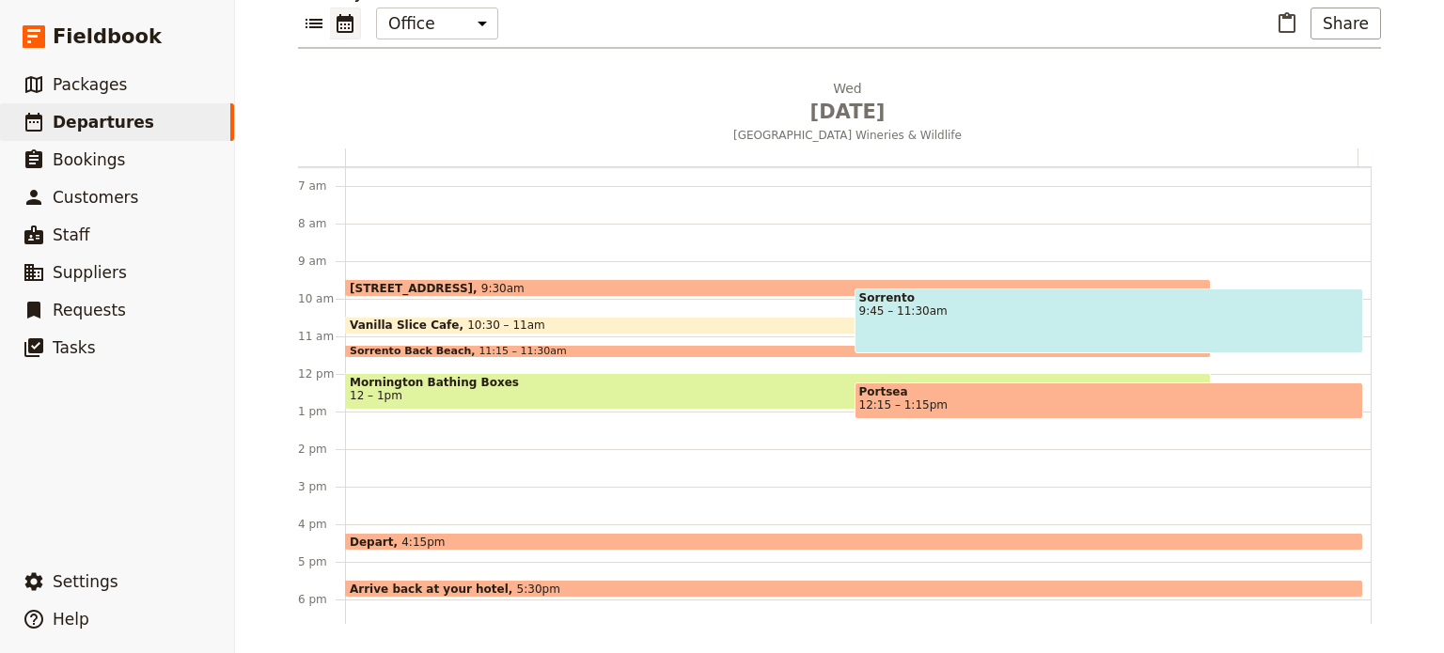
click at [546, 350] on span at bounding box center [778, 354] width 864 height 8
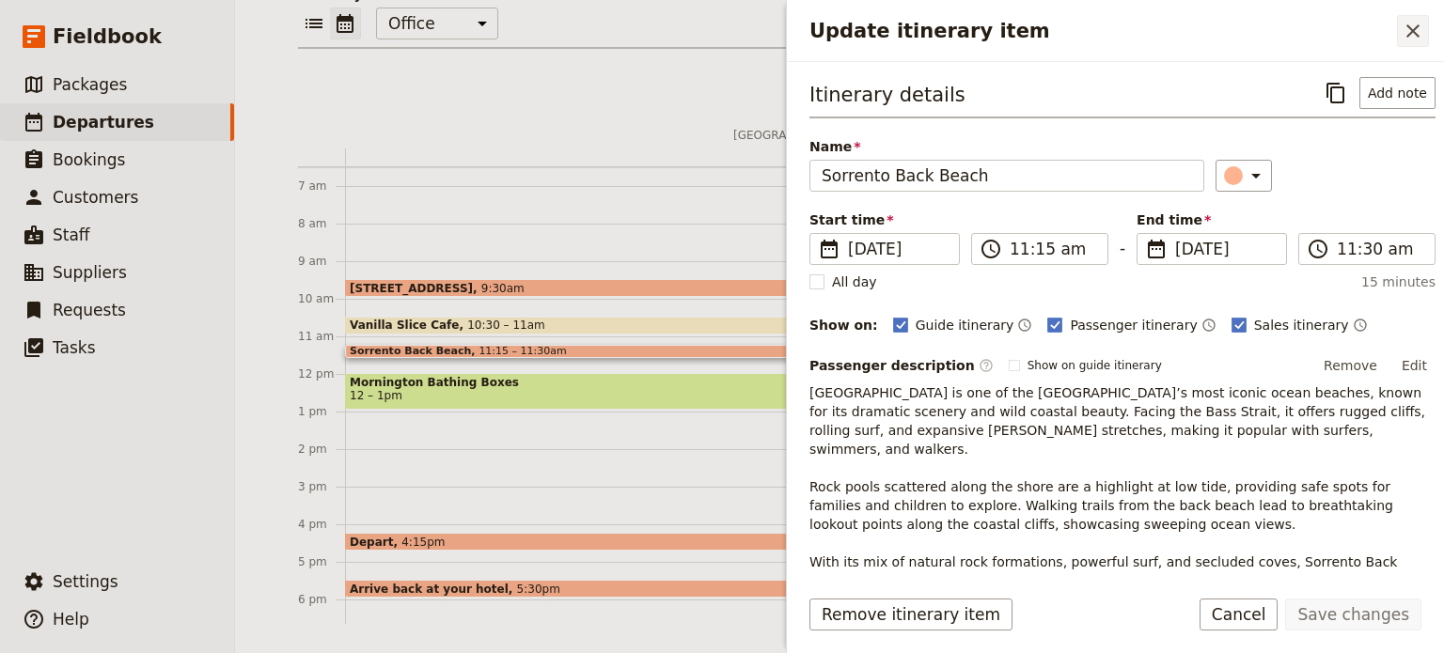
click at [1412, 33] on icon "Close drawer" at bounding box center [1412, 31] width 23 height 23
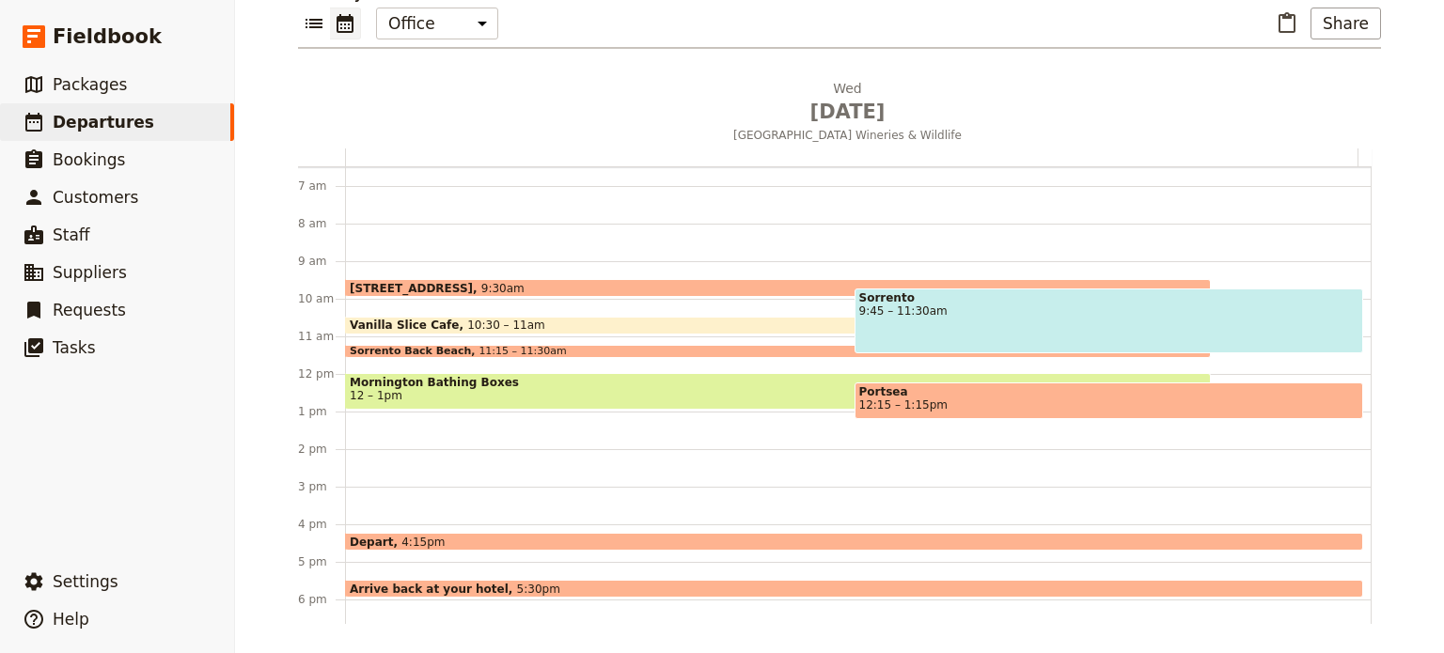
click at [955, 315] on span "9:45 – 11:30am" at bounding box center [1109, 311] width 500 height 13
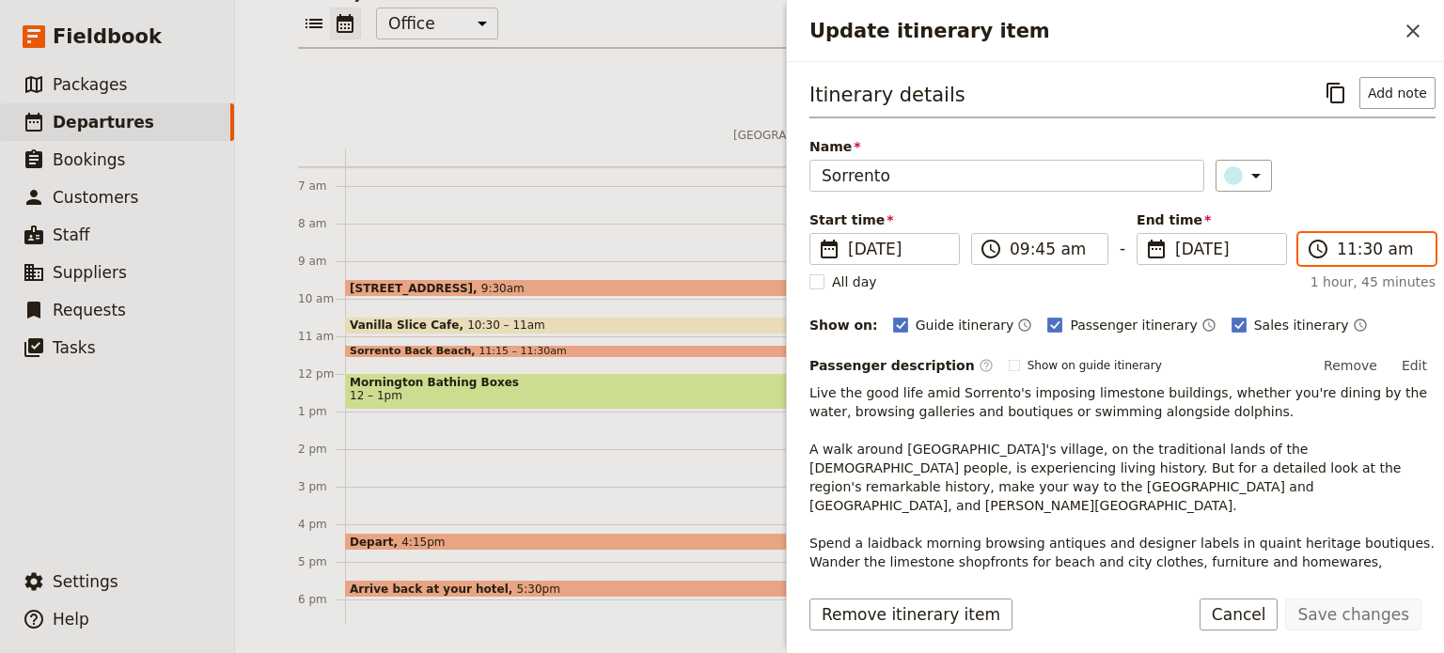
click at [1353, 243] on input "11:30 am" at bounding box center [1380, 249] width 86 height 23
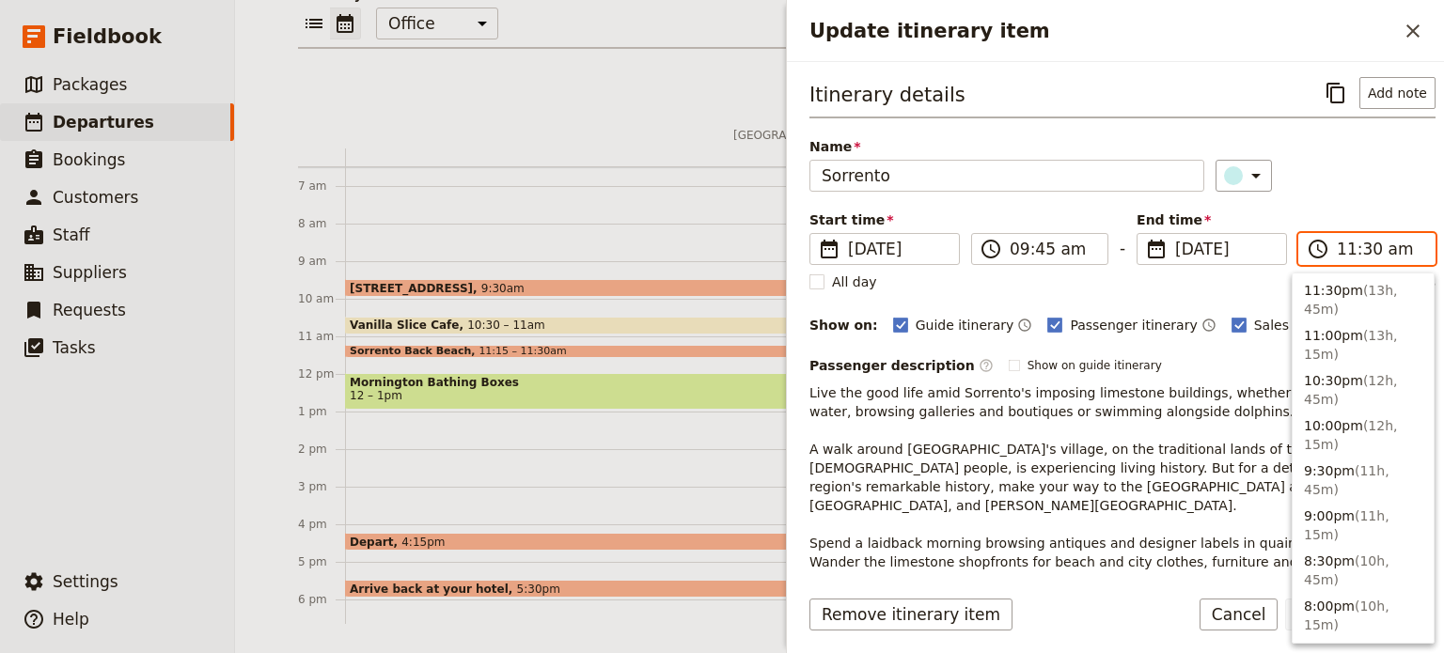
scroll to position [711, 0]
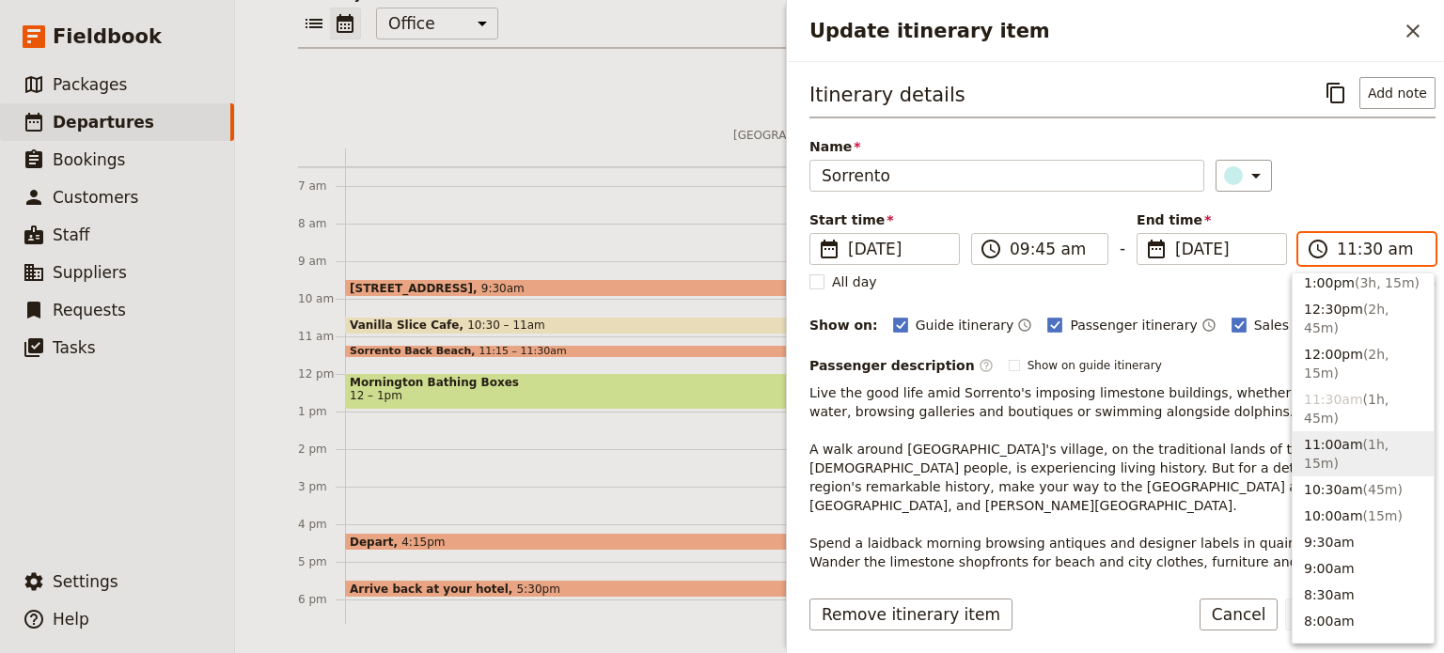
click at [1356, 437] on span "( 1h, 15m )" at bounding box center [1346, 454] width 85 height 34
type input "11:00 am"
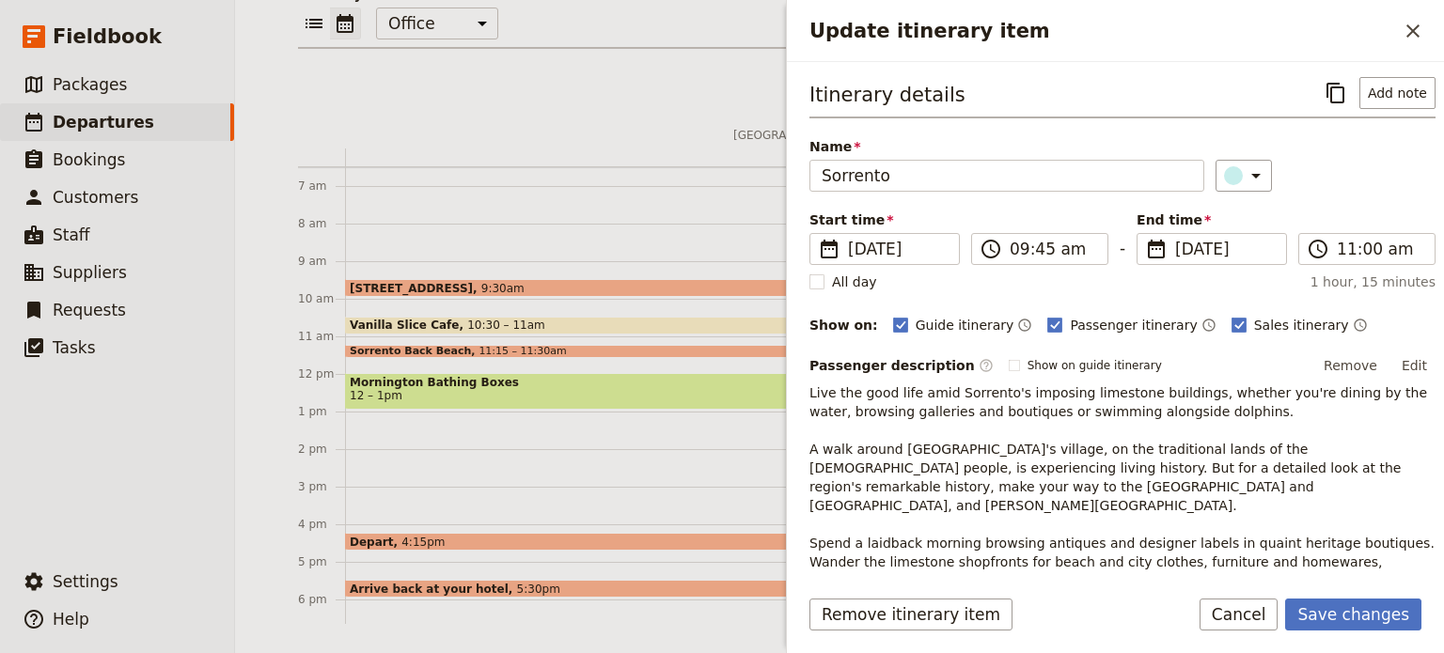
click at [1346, 195] on div "Itinerary details ​ Add note Name Sorrento ​ Start time ​ 27 Aug 2025 27/08/202…" at bounding box center [1122, 393] width 626 height 632
click at [1365, 606] on button "Save changes" at bounding box center [1353, 615] width 136 height 32
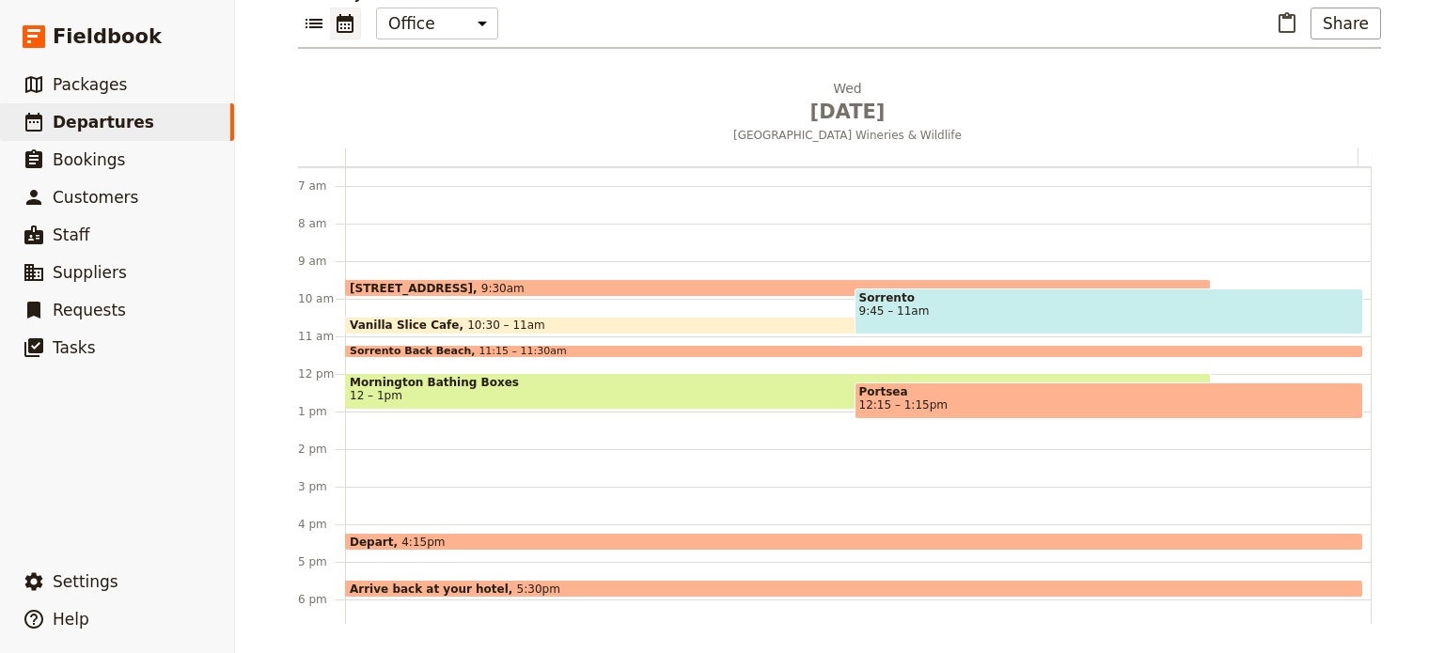
click at [502, 346] on span "11:15 – 11:30am" at bounding box center [521, 351] width 87 height 11
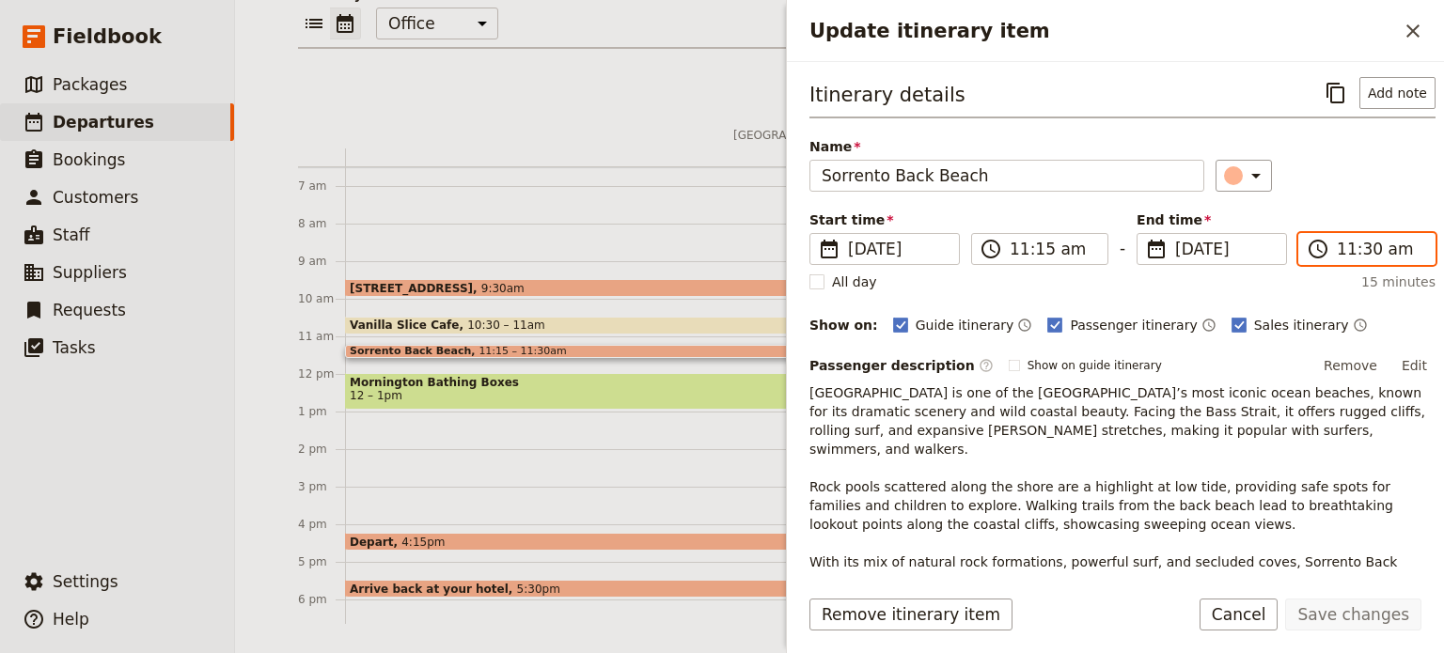
click at [1343, 252] on input "11:30 am" at bounding box center [1380, 249] width 86 height 23
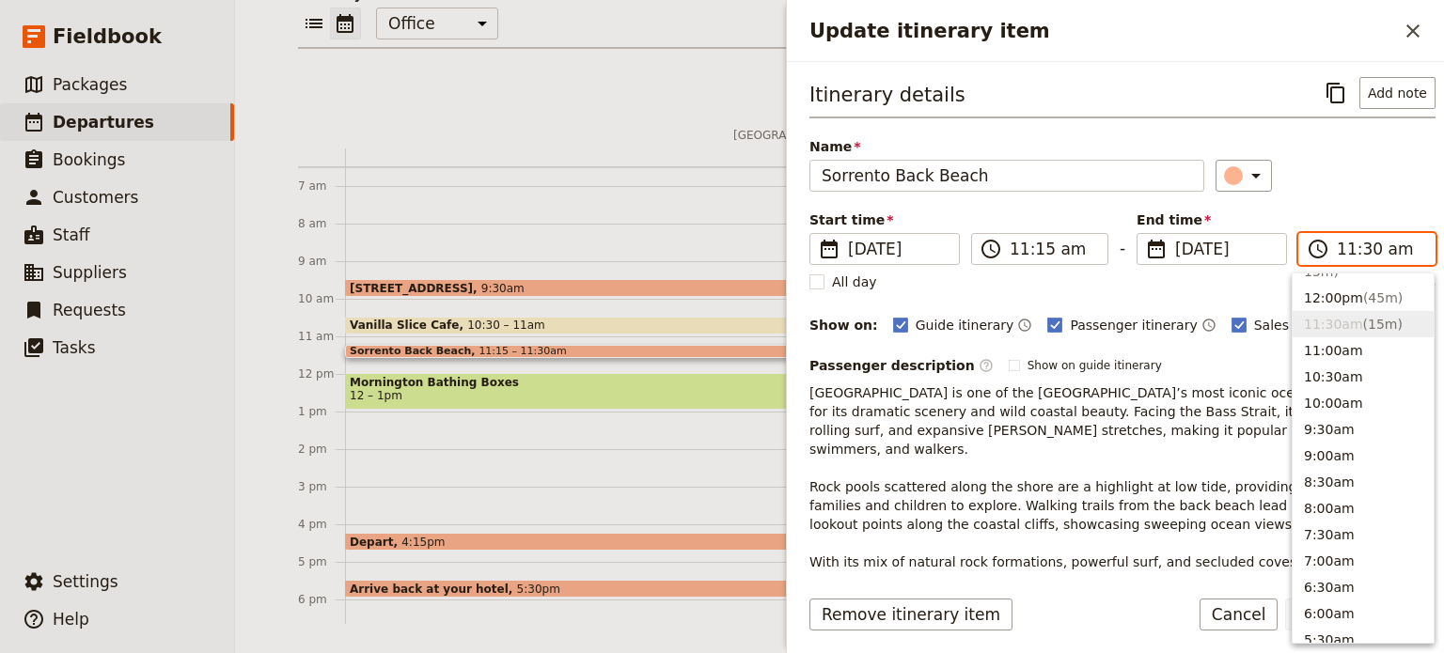
click at [1362, 249] on input "11:30 am" at bounding box center [1380, 249] width 86 height 23
type input "11:45 am"
click at [1289, 157] on div "Name Sorrento Back Beach ​" at bounding box center [1122, 164] width 626 height 55
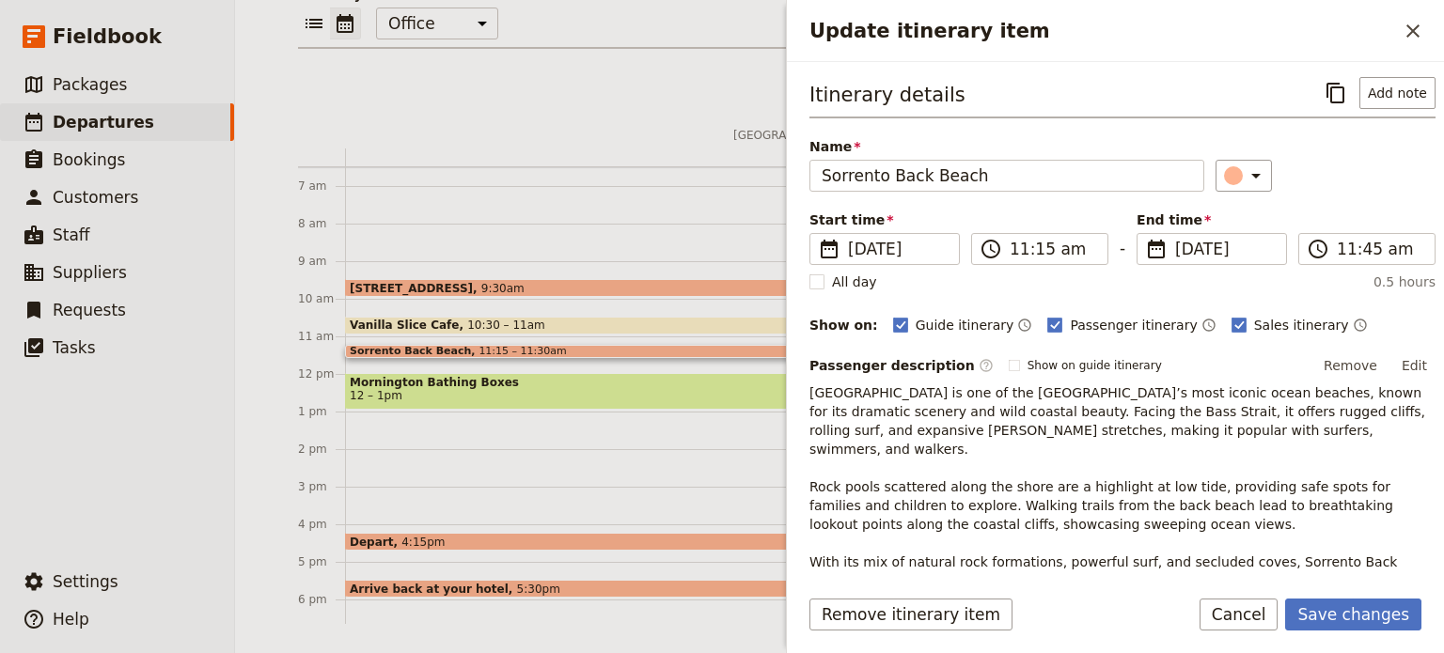
drag, startPoint x: 1358, startPoint y: 609, endPoint x: 1367, endPoint y: 595, distance: 16.4
click at [1358, 608] on button "Save changes" at bounding box center [1353, 615] width 136 height 32
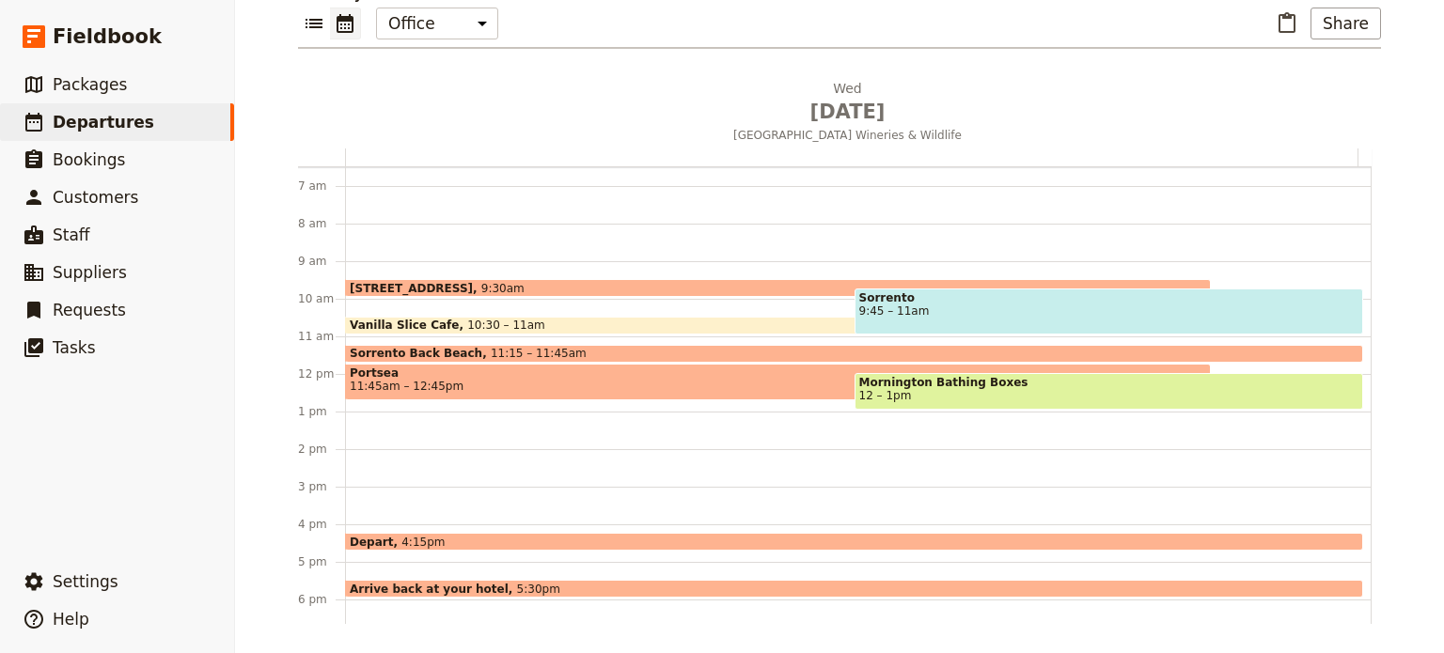
click at [363, 426] on div "6A Broadway, Capel Sound 9:30am Vanilla Slice Cafe 10:30 – 11am Sorrento 9:45 –…" at bounding box center [858, 374] width 1026 height 902
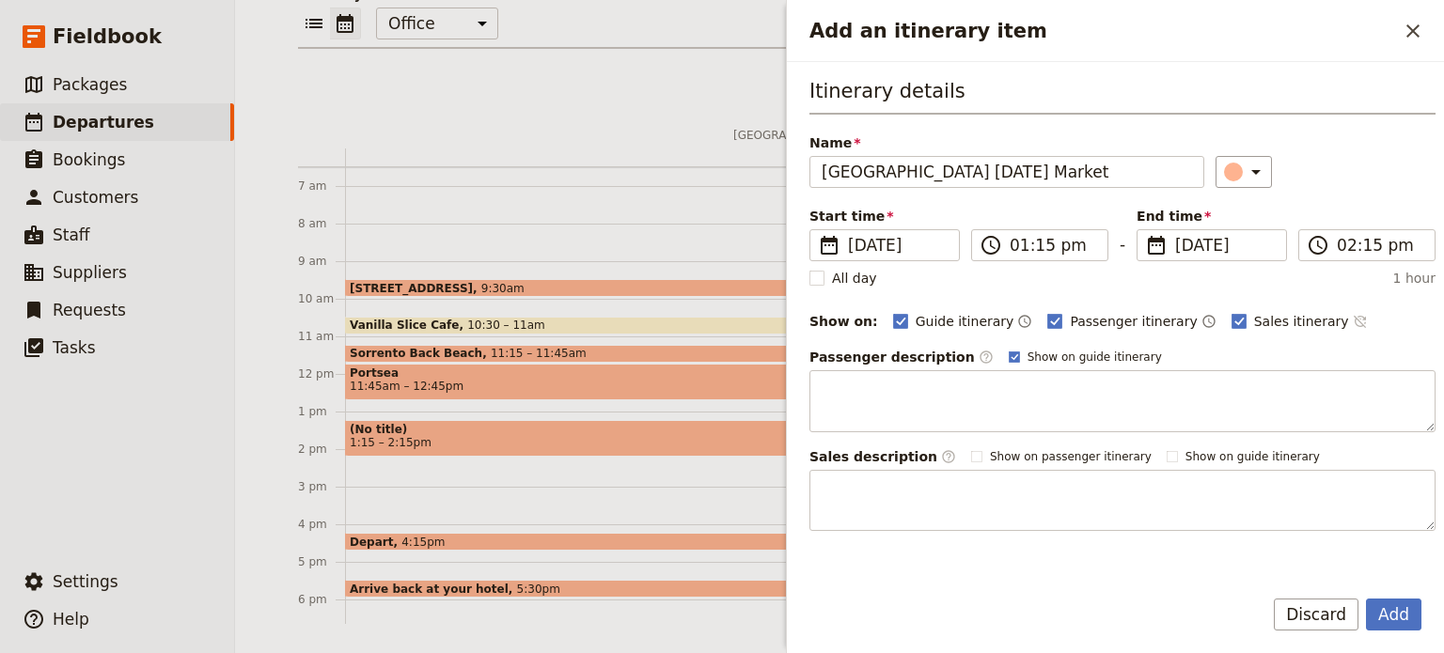
type input "[GEOGRAPHIC_DATA] [DATE] Market"
click at [1353, 317] on icon "Time not shown on sales itinerary" at bounding box center [1359, 322] width 12 height 12
click at [1010, 355] on polygon "Add an itinerary item" at bounding box center [1014, 356] width 8 height 8
click at [1008, 350] on input "Show on guide itinerary" at bounding box center [1008, 349] width 1 height 1
checkbox input "false"
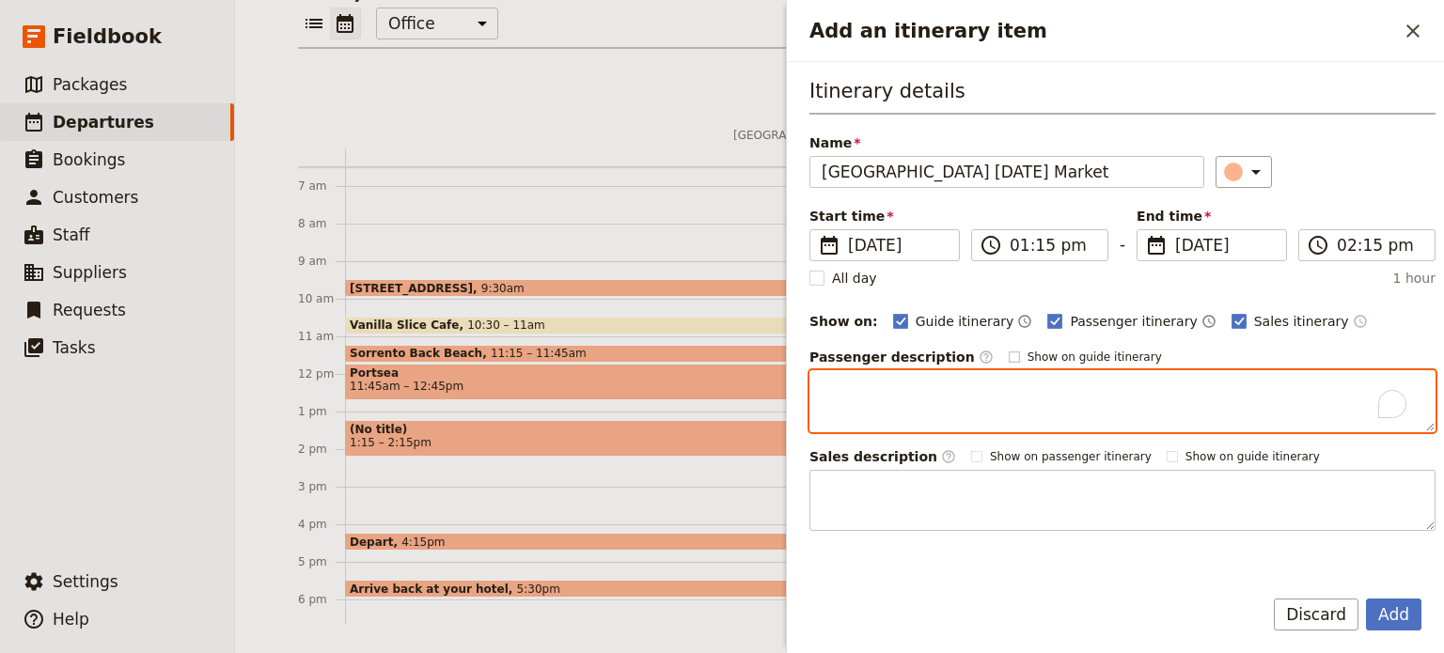
paste textarea "The ongoing popularity of the Main Street Market has made Mornington a weekly d…"
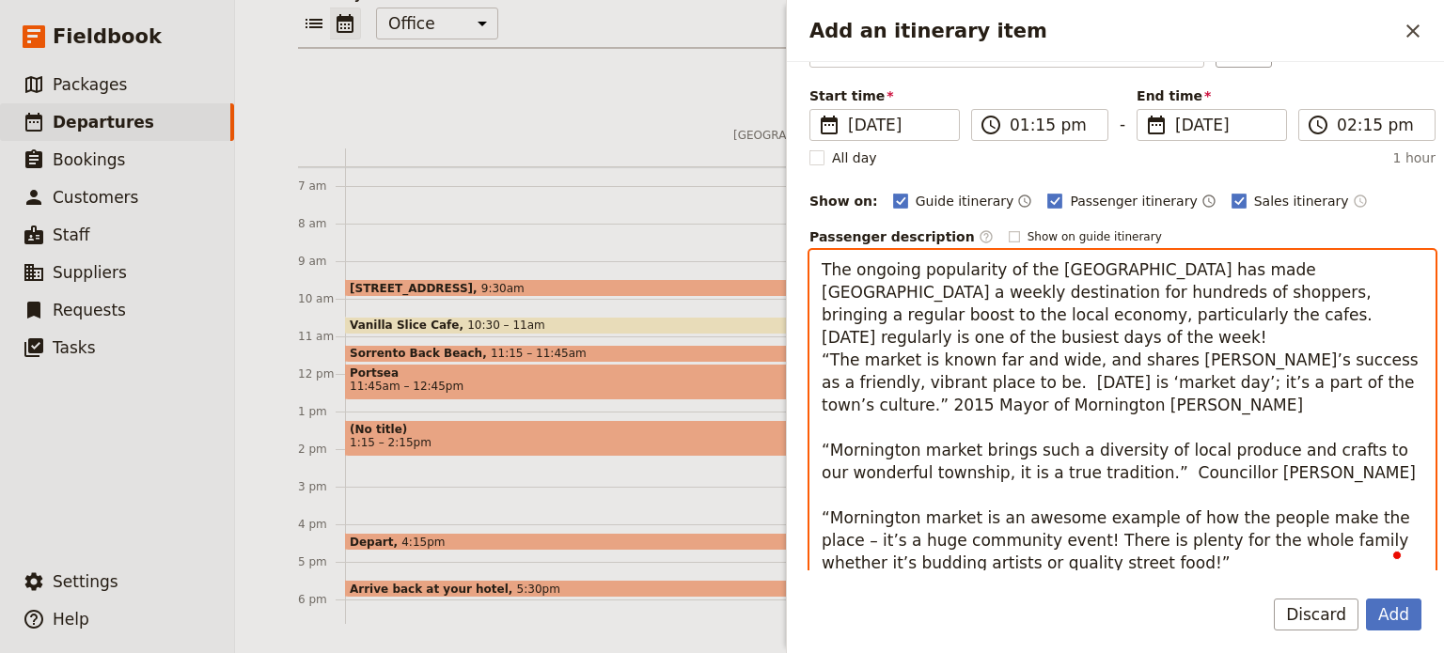
scroll to position [122, 0]
click at [959, 341] on textarea "The ongoing popularity of the Main Street Market has made Mornington a weekly d…" at bounding box center [1122, 416] width 626 height 333
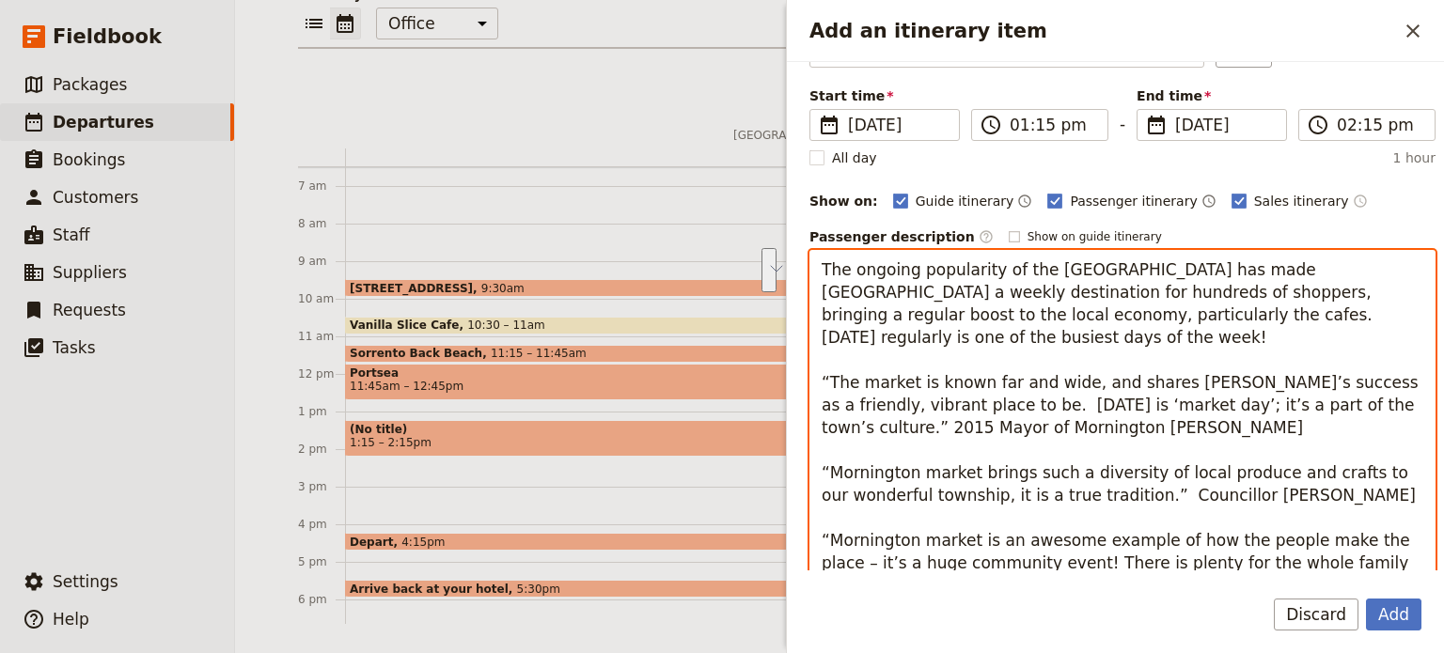
click at [1048, 308] on textarea "The ongoing popularity of the Main Street Market has made Mornington a weekly d…" at bounding box center [1122, 427] width 626 height 355
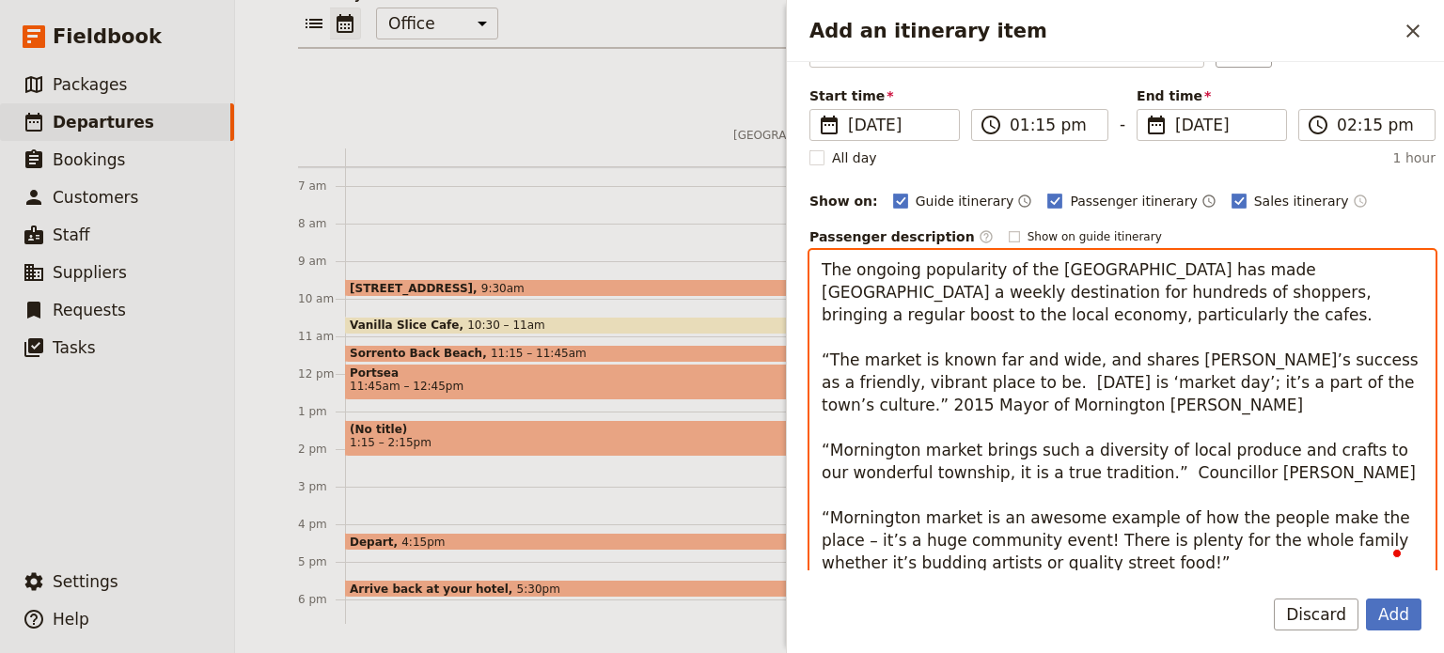
click at [1020, 335] on textarea "The ongoing popularity of the Main Street Market has made Mornington a weekly d…" at bounding box center [1122, 416] width 626 height 333
paste textarea "Come to Mornington Main Street on a Wednesday, and your shopping options are ev…"
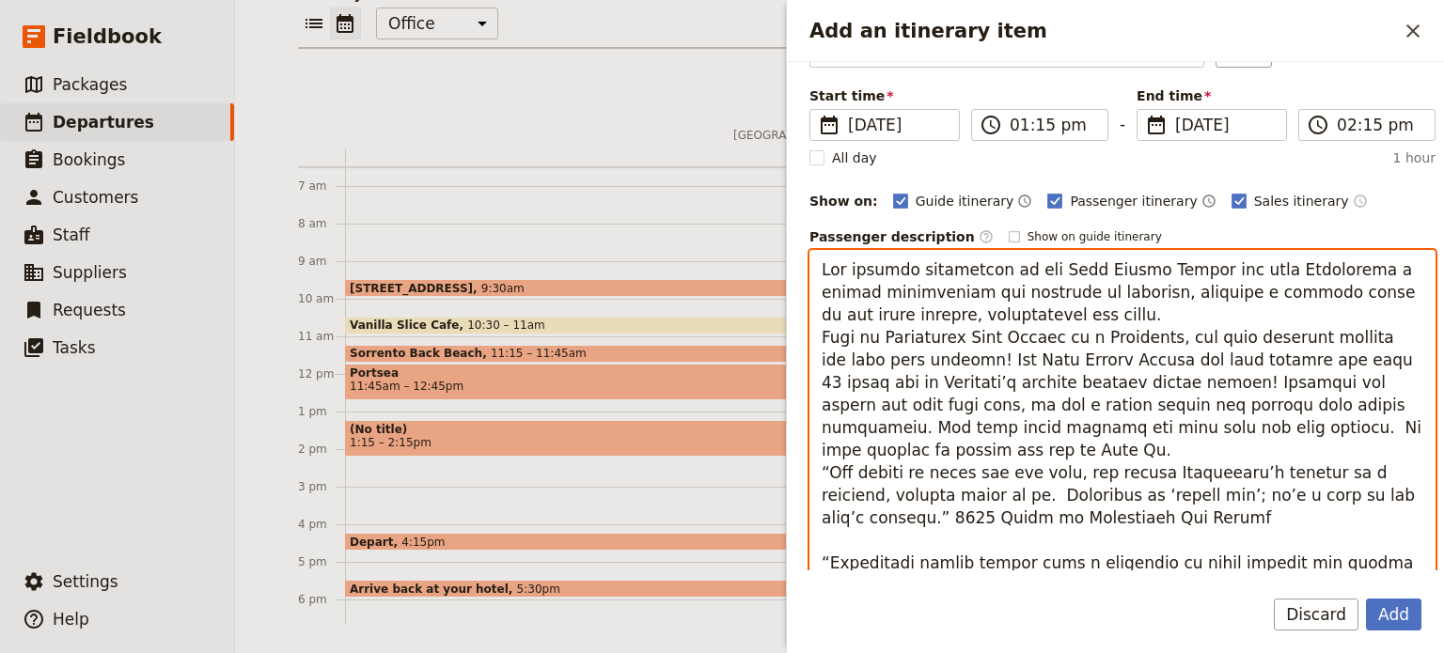
click at [1077, 320] on textarea "To enrich screen reader interactions, please activate Accessibility in Grammarl…" at bounding box center [1122, 473] width 626 height 446
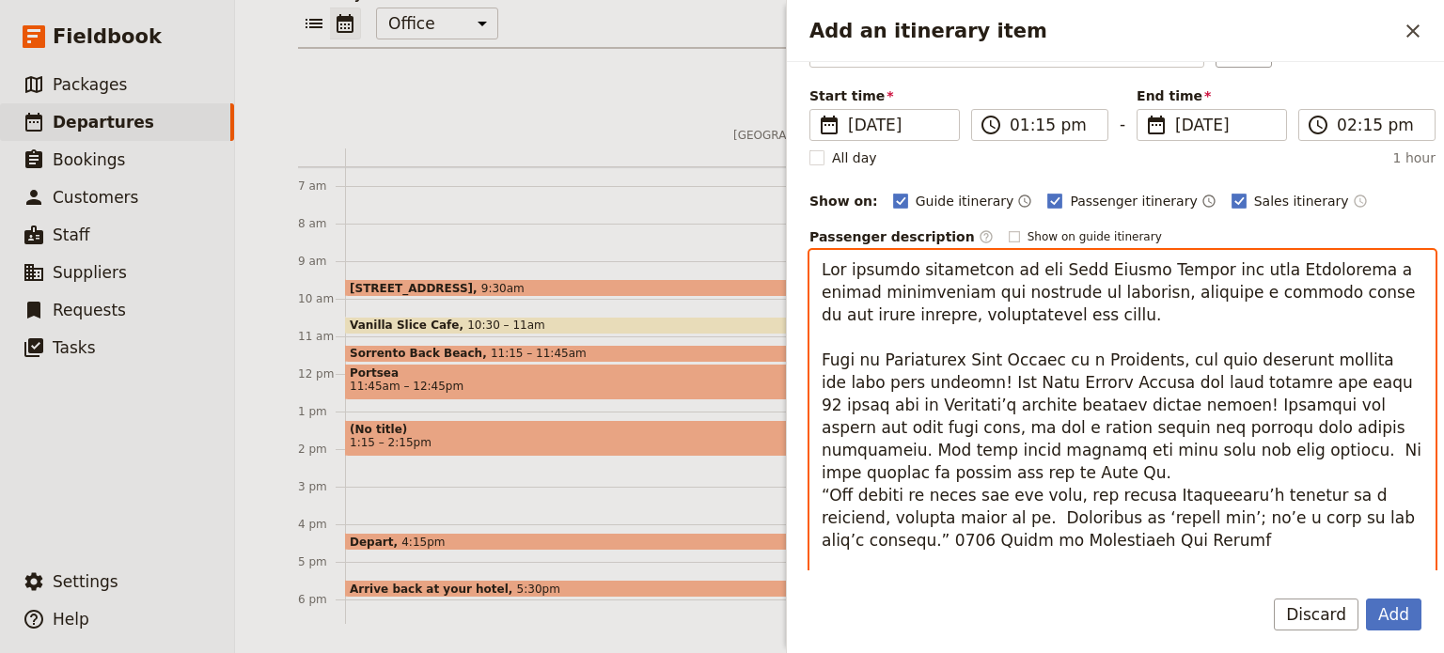
click at [861, 381] on textarea "To enrich screen reader interactions, please activate Accessibility in Grammarl…" at bounding box center [1122, 479] width 626 height 459
click at [983, 379] on textarea "To enrich screen reader interactions, please activate Accessibility in Grammarl…" at bounding box center [1122, 479] width 626 height 459
drag, startPoint x: 926, startPoint y: 379, endPoint x: 851, endPoint y: 382, distance: 75.2
click at [851, 382] on textarea "To enrich screen reader interactions, please activate Accessibility in Grammarl…" at bounding box center [1122, 479] width 626 height 459
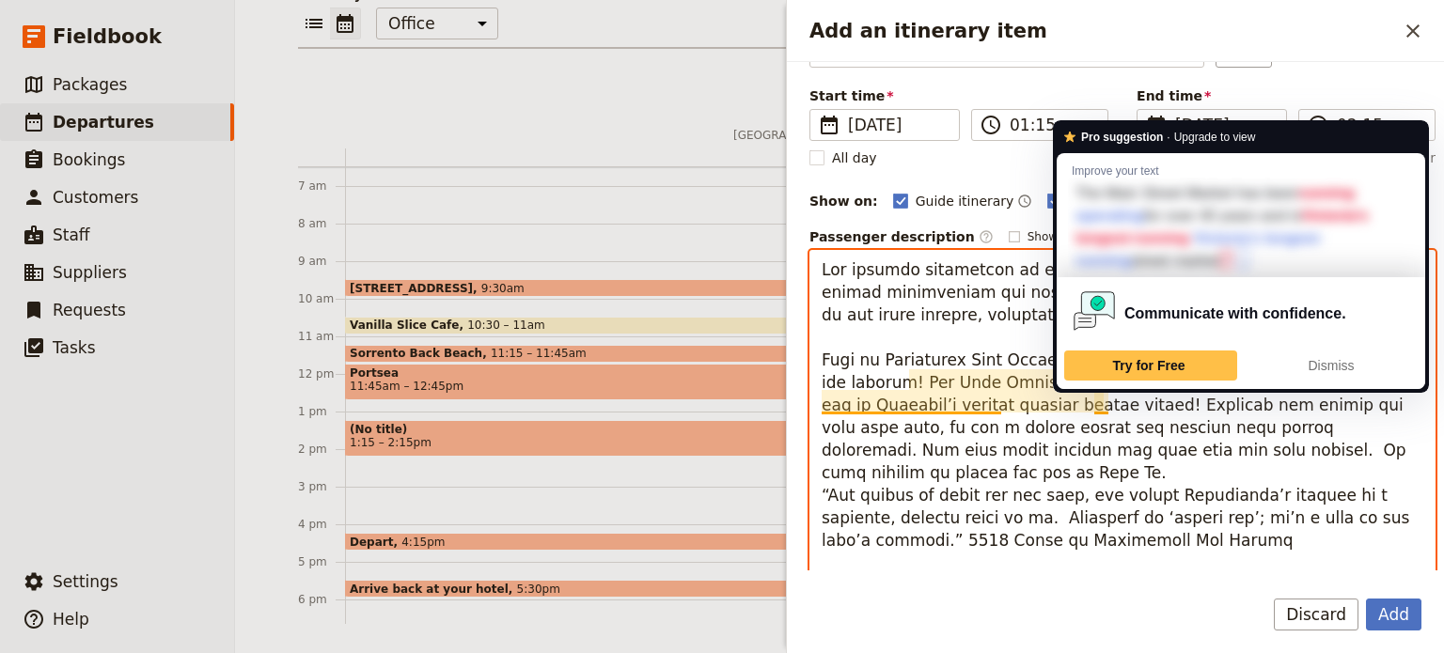
click at [1103, 405] on textarea "To enrich screen reader interactions, please activate Accessibility in Grammarl…" at bounding box center [1122, 473] width 626 height 446
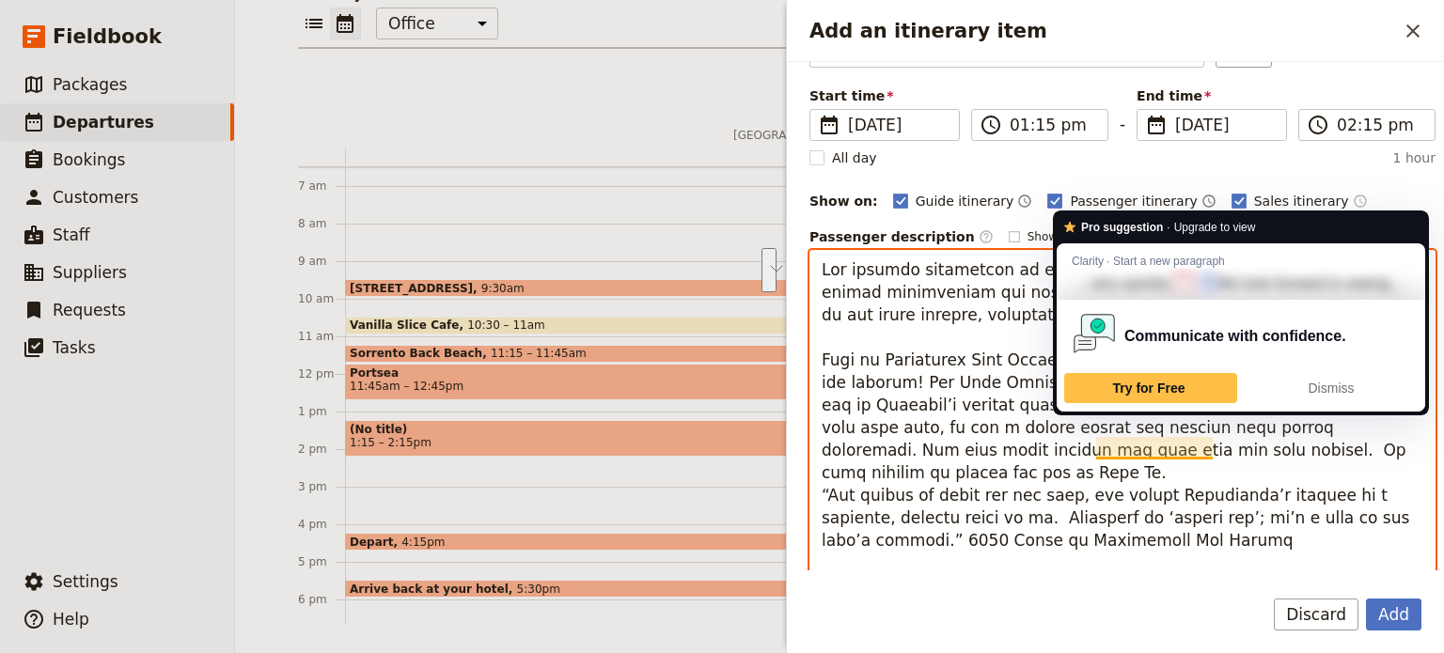
drag, startPoint x: 1124, startPoint y: 469, endPoint x: 1101, endPoint y: 448, distance: 31.3
click at [1101, 448] on textarea "To enrich screen reader interactions, please activate Accessibility in Grammarl…" at bounding box center [1122, 473] width 626 height 446
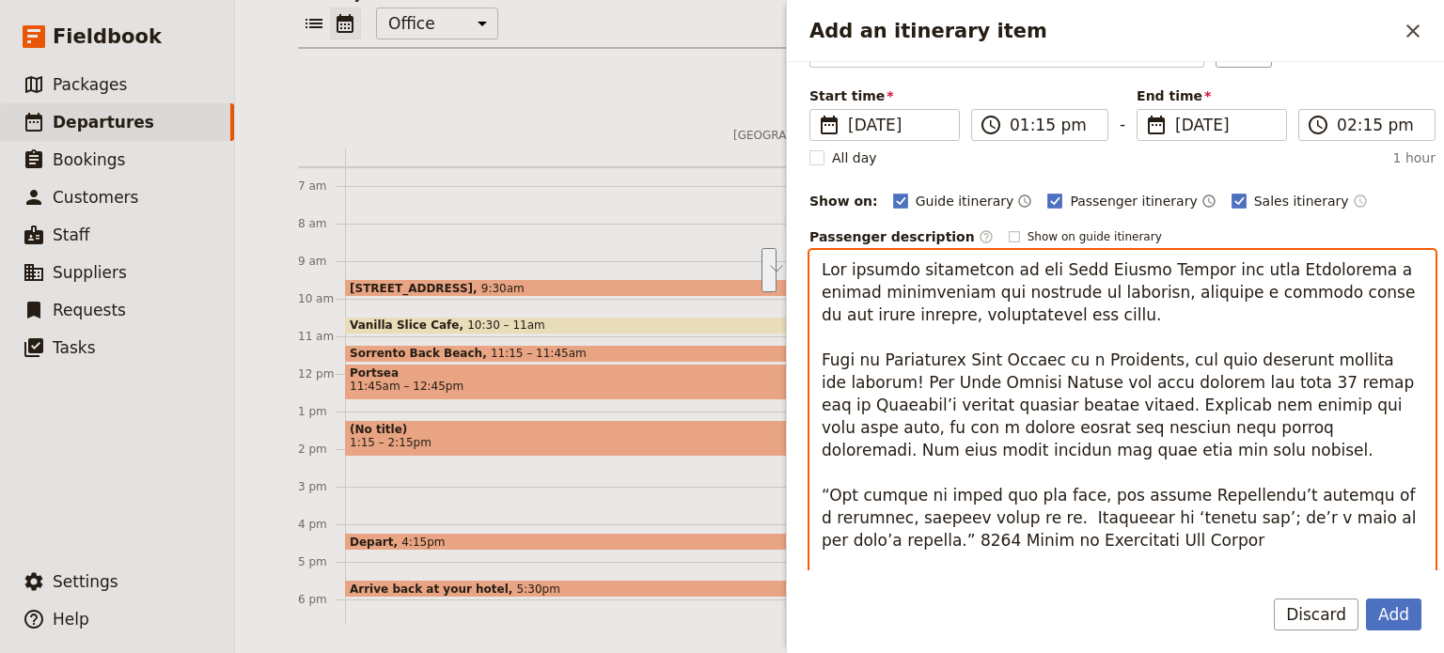
drag, startPoint x: 909, startPoint y: 380, endPoint x: 810, endPoint y: 360, distance: 100.6
click at [810, 360] on textarea "To enrich screen reader interactions, please activate Accessibility in Grammarl…" at bounding box center [1122, 479] width 626 height 459
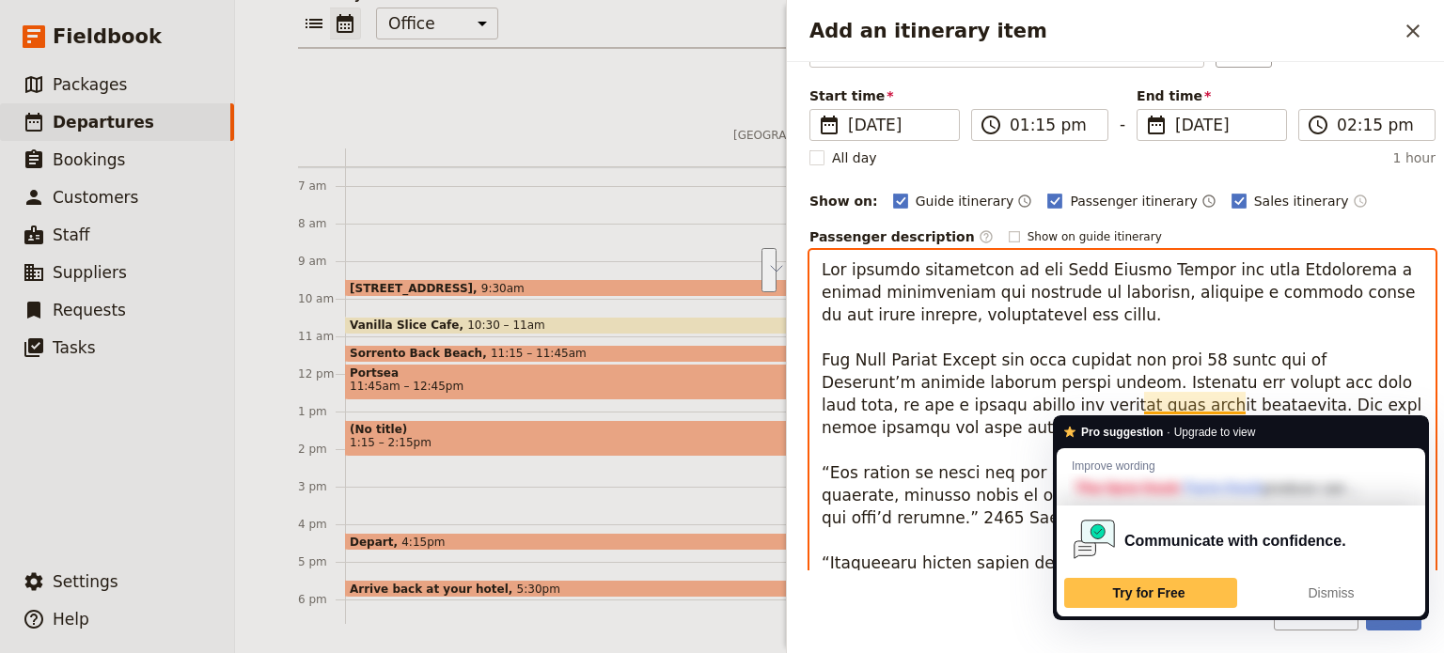
drag, startPoint x: 1152, startPoint y: 426, endPoint x: 1147, endPoint y: 405, distance: 21.4
click at [1147, 405] on textarea "To enrich screen reader interactions, please activate Accessibility in Grammarl…" at bounding box center [1122, 473] width 626 height 446
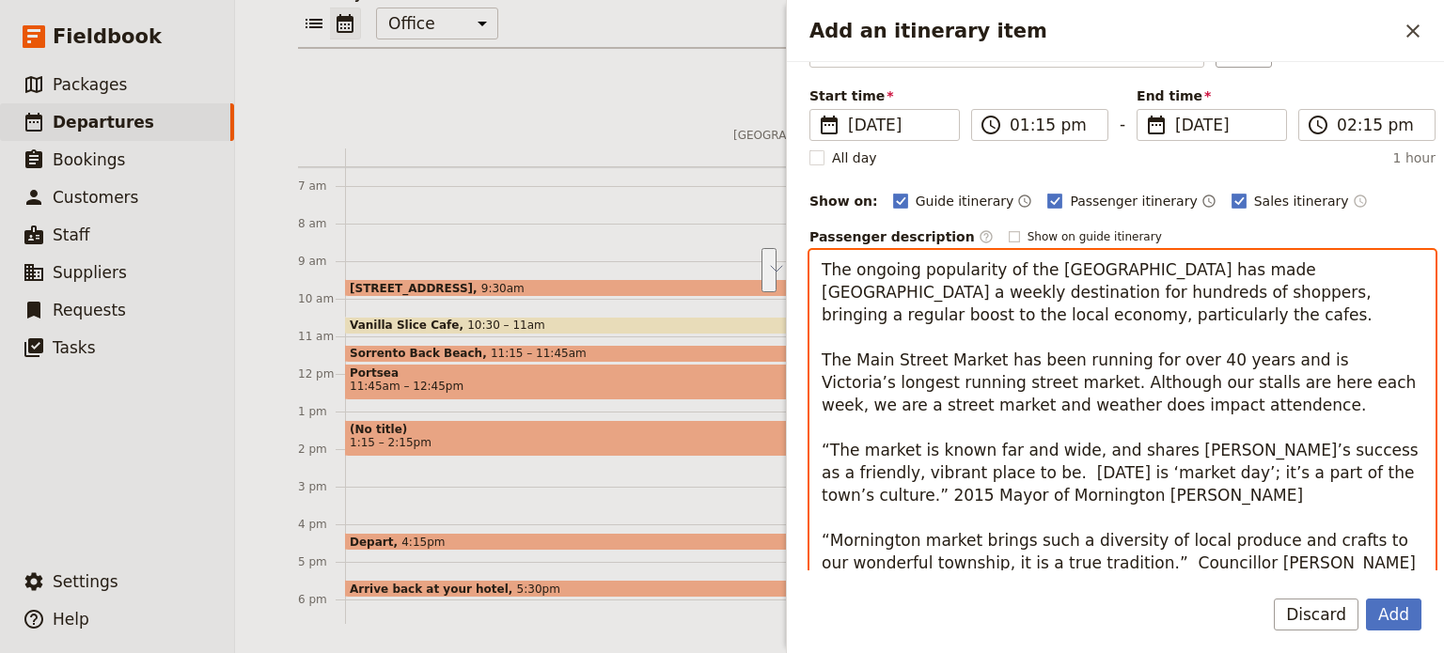
drag, startPoint x: 966, startPoint y: 468, endPoint x: 818, endPoint y: 445, distance: 150.4
click at [818, 446] on textarea "The ongoing popularity of the Main Street Market has made Mornington a weekly d…" at bounding box center [1122, 461] width 626 height 423
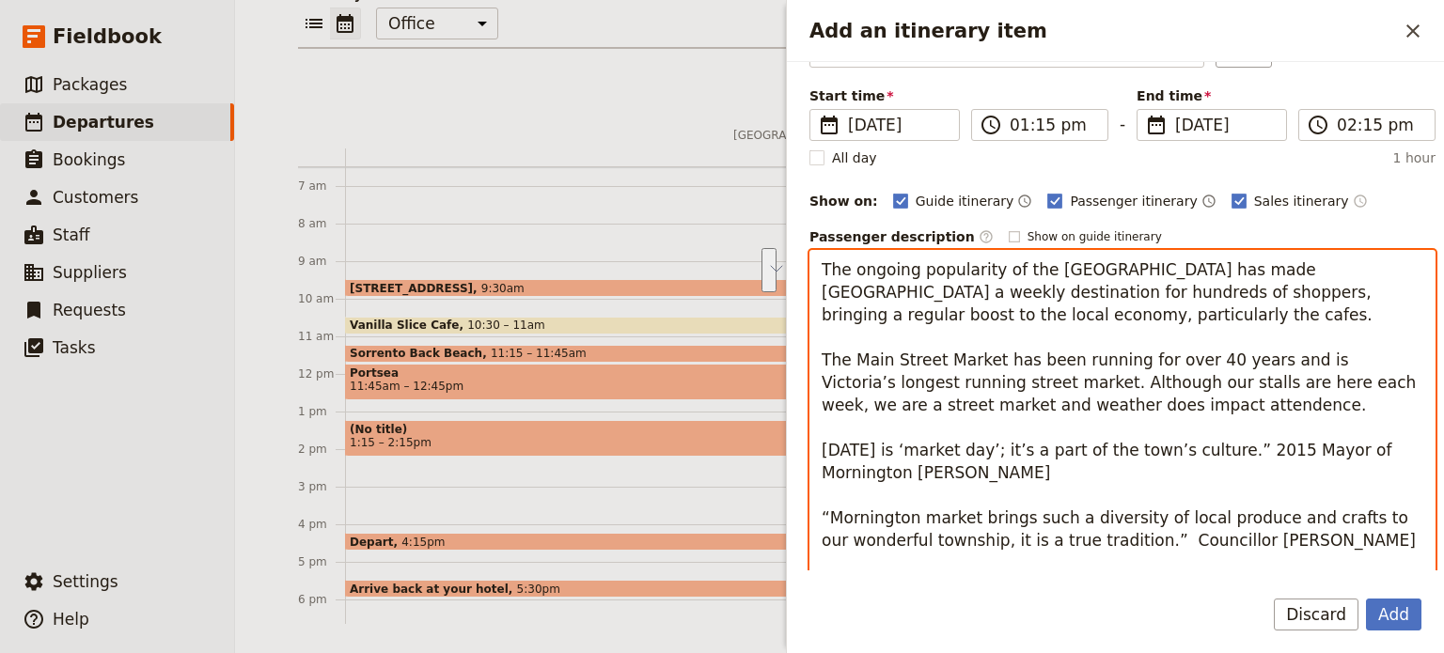
drag, startPoint x: 1254, startPoint y: 473, endPoint x: 1248, endPoint y: 443, distance: 30.6
click at [1248, 443] on textarea "The ongoing popularity of the Main Street Market has made Mornington a weekly d…" at bounding box center [1122, 450] width 626 height 400
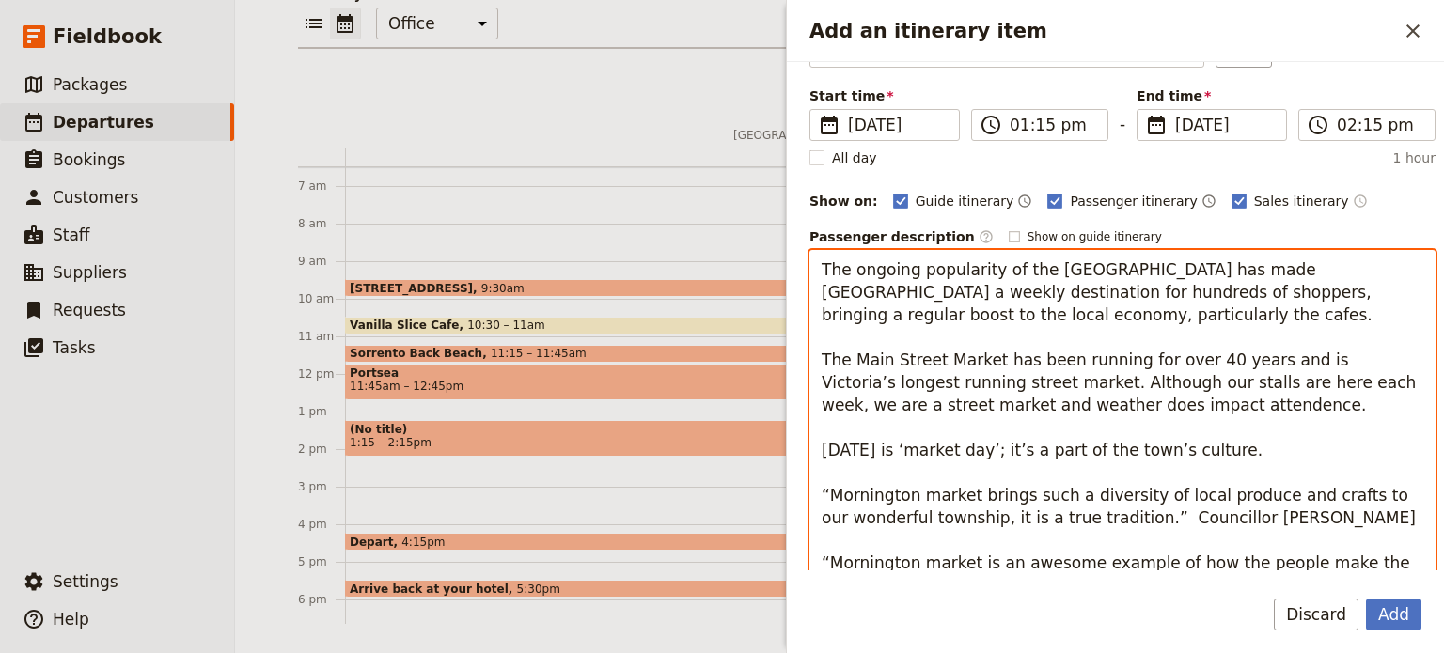
click at [827, 492] on textarea "The ongoing popularity of the Main Street Market has made Mornington a weekly d…" at bounding box center [1122, 439] width 626 height 378
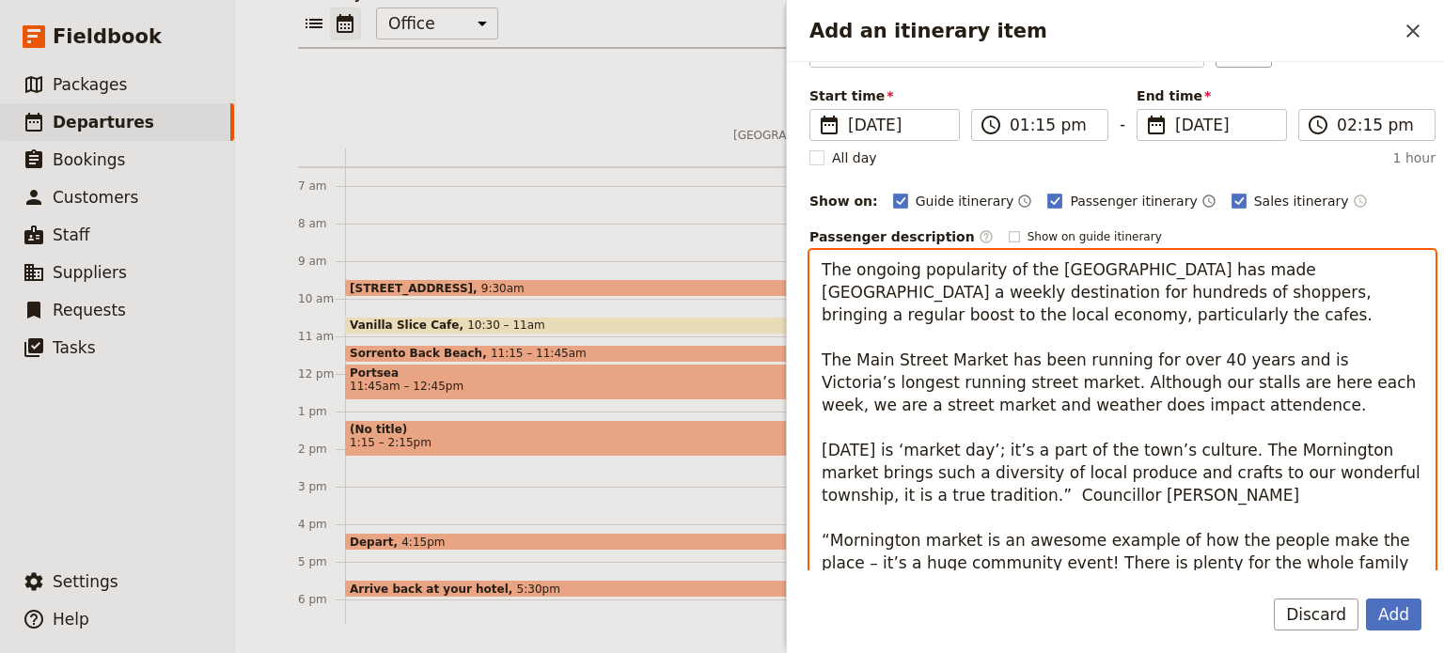
click at [1293, 454] on textarea "The ongoing popularity of the Main Street Market has made Mornington a weekly d…" at bounding box center [1122, 427] width 626 height 355
click at [1292, 454] on textarea "The ongoing popularity of the Main Street Market has made Mornington a weekly d…" at bounding box center [1122, 427] width 626 height 355
click at [1124, 468] on textarea "The ongoing popularity of the Main Street Market has made Mornington a weekly d…" at bounding box center [1122, 427] width 626 height 355
click at [1135, 473] on textarea "The ongoing popularity of the Main Street Market has made Mornington a weekly d…" at bounding box center [1122, 427] width 626 height 355
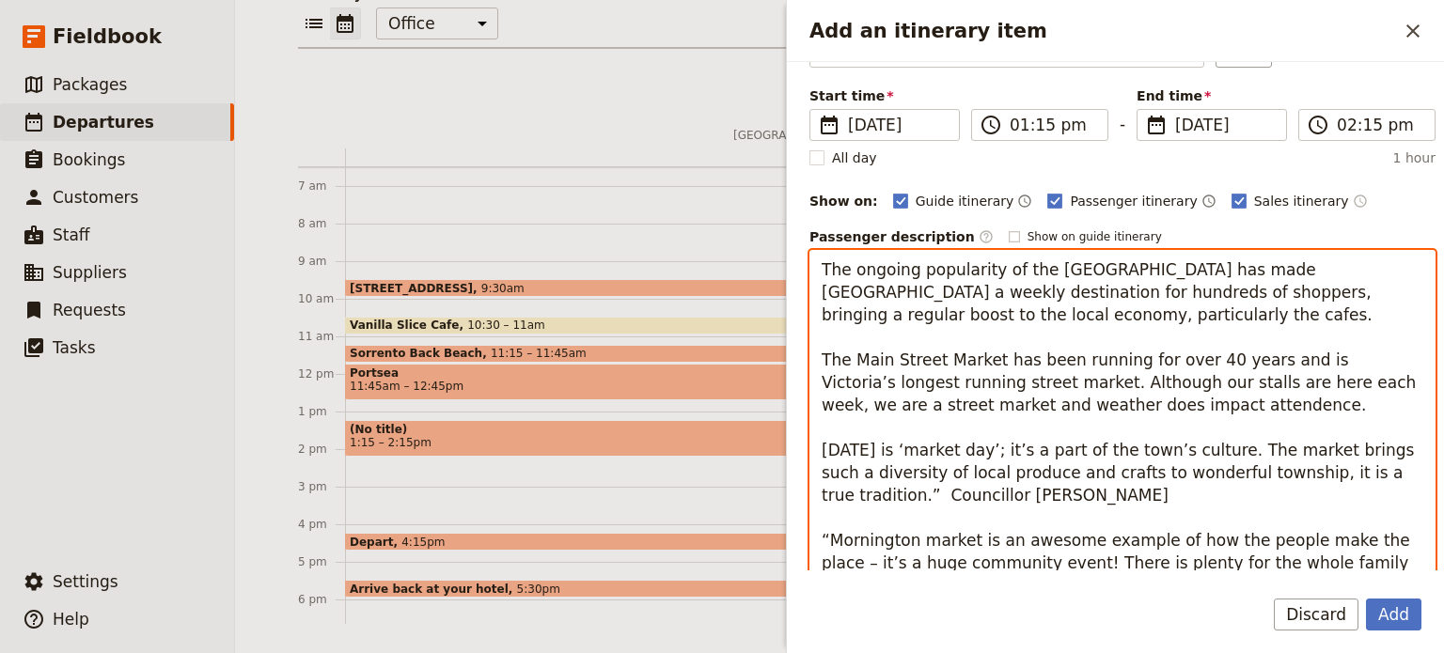
click at [1135, 473] on textarea "The ongoing popularity of the Main Street Market has made Mornington a weekly d…" at bounding box center [1122, 427] width 626 height 355
drag, startPoint x: 1329, startPoint y: 489, endPoint x: 1320, endPoint y: 483, distance: 11.0
click at [1320, 483] on textarea "The ongoing popularity of the Main Street Market has made Mornington a weekly d…" at bounding box center [1122, 427] width 626 height 355
drag, startPoint x: 963, startPoint y: 537, endPoint x: 1177, endPoint y: 474, distance: 222.5
click at [1177, 474] on textarea "The ongoing popularity of the Main Street Market has made Mornington a weekly d…" at bounding box center [1122, 427] width 626 height 355
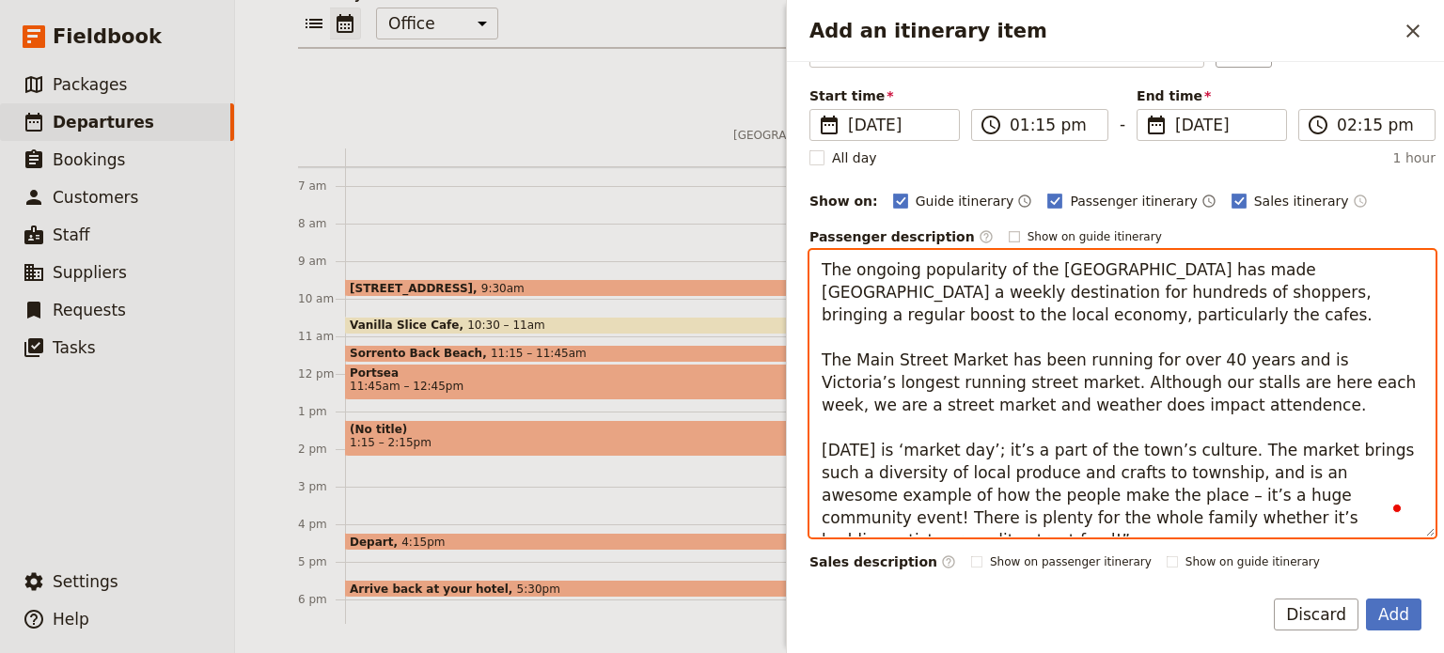
click at [1307, 516] on textarea "The ongoing popularity of the Main Street Market has made Mornington a weekly d…" at bounding box center [1122, 394] width 626 height 288
click at [1262, 495] on textarea "The ongoing popularity of the Main Street Market has made Mornington a weekly d…" at bounding box center [1122, 394] width 626 height 288
type textarea "The ongoing popularity of the Main Street Market has made Mornington a weekly d…"
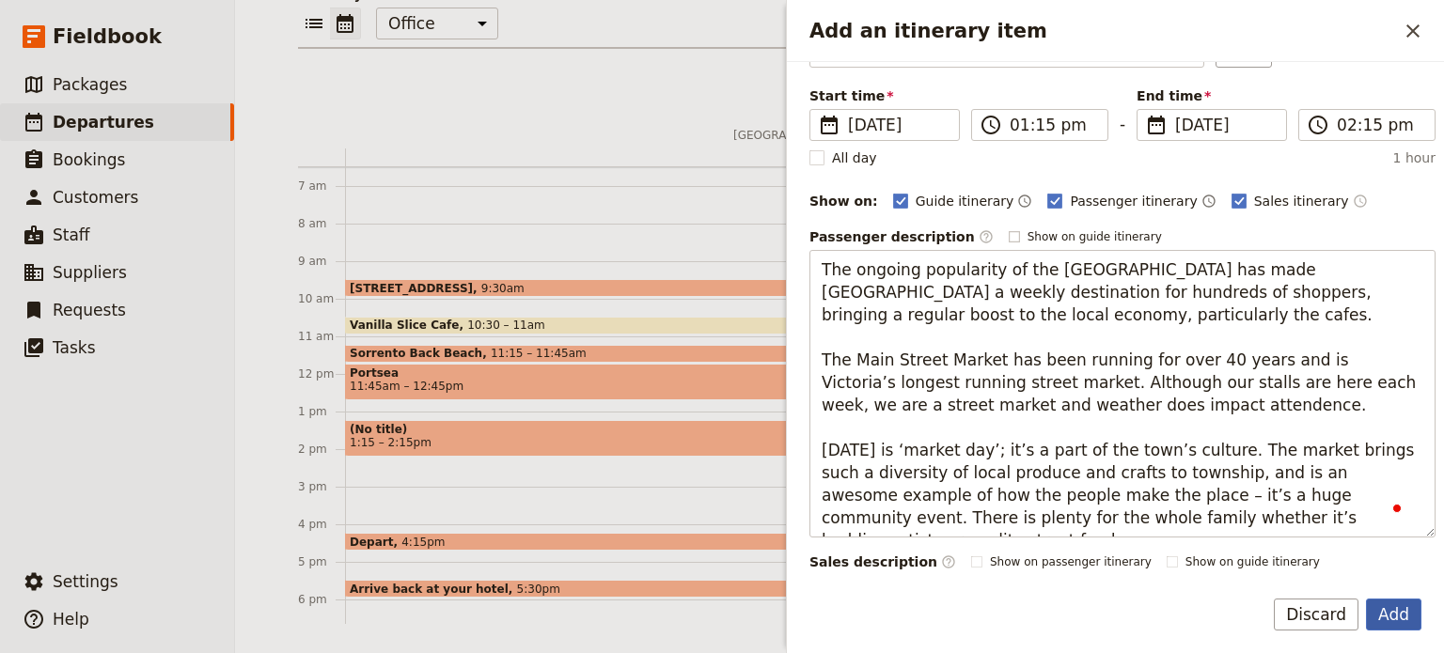
click at [1375, 612] on button "Add" at bounding box center [1393, 615] width 55 height 32
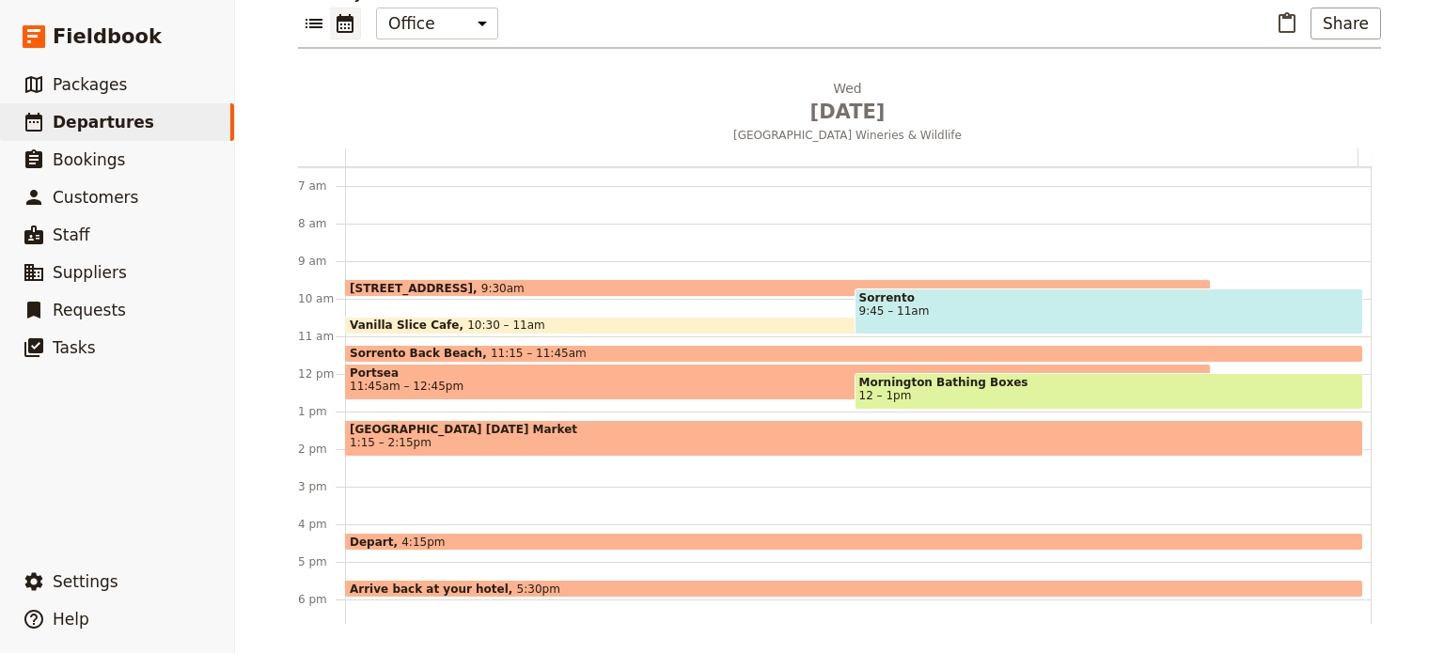
click at [497, 349] on span "11:15 – 11:45am" at bounding box center [539, 353] width 96 height 13
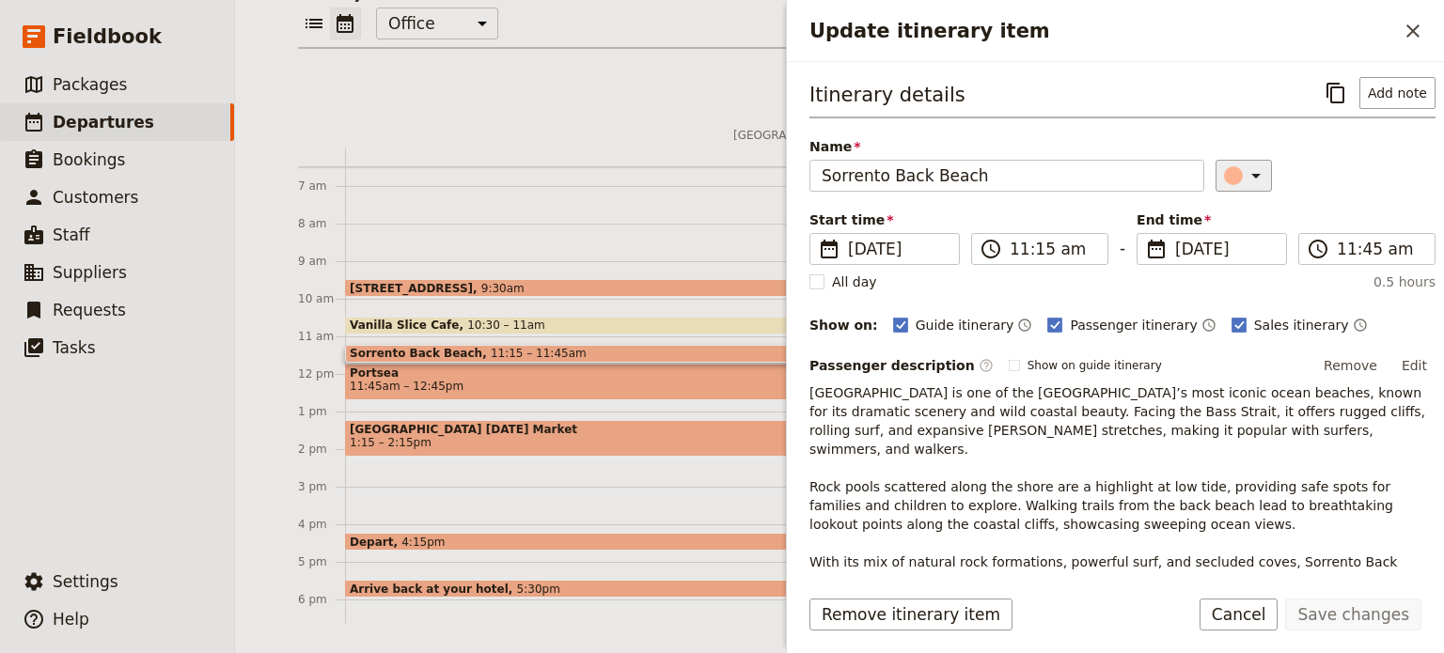
click at [1244, 183] on icon "Update itinerary item" at bounding box center [1255, 175] width 23 height 23
click at [1215, 236] on div "button" at bounding box center [1213, 236] width 19 height 19
click at [1335, 627] on button "Save changes" at bounding box center [1353, 615] width 136 height 32
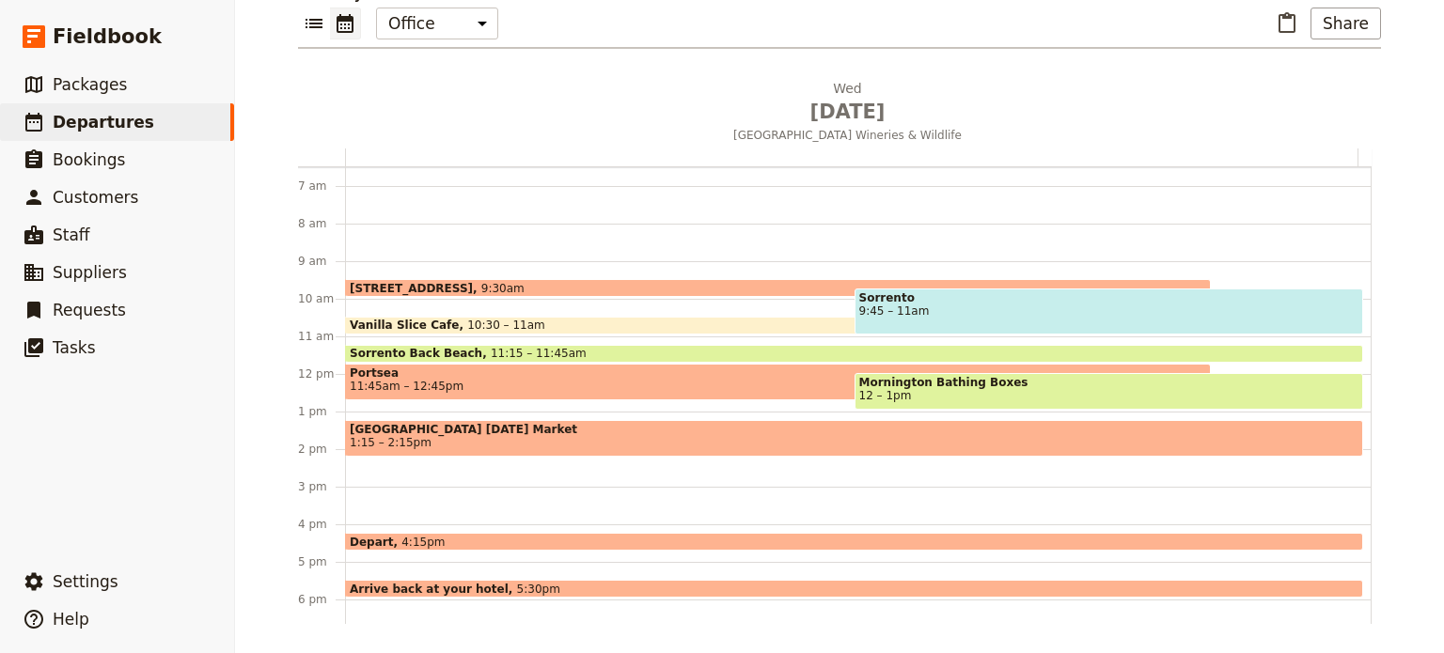
click at [588, 377] on span "Portsea" at bounding box center [778, 373] width 856 height 13
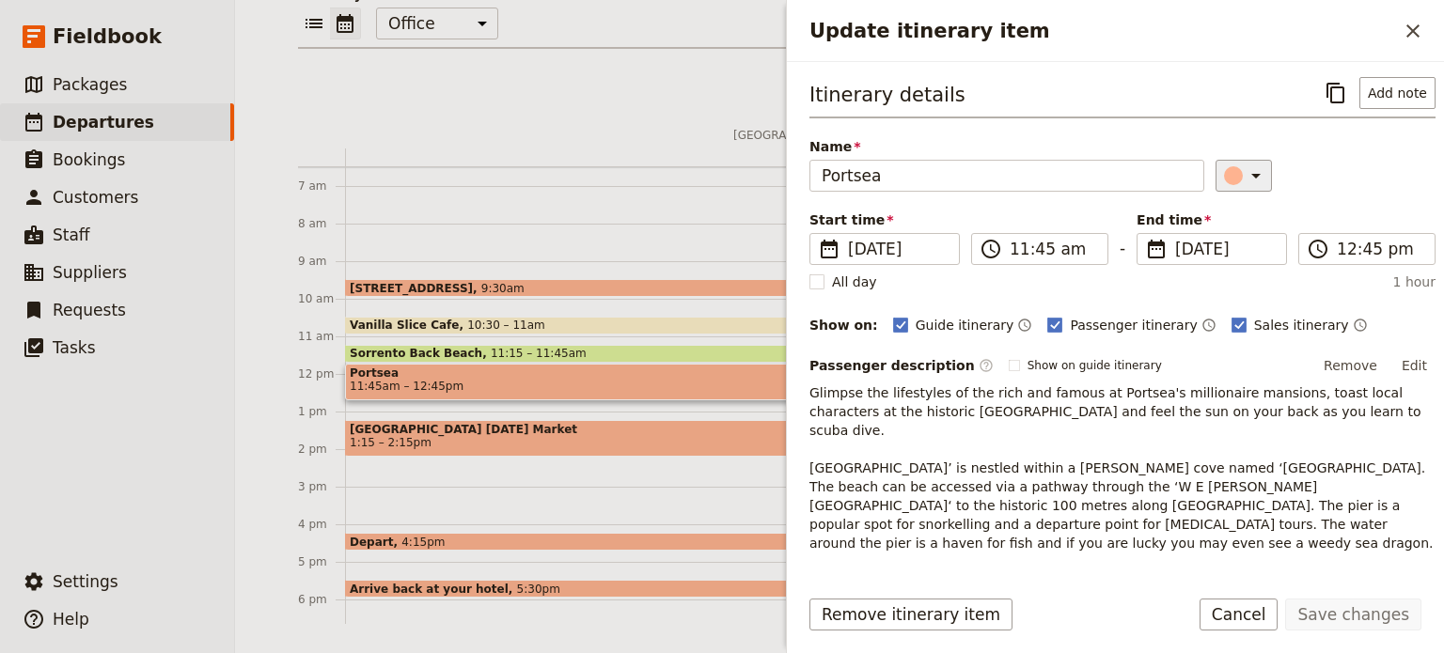
click at [1247, 176] on icon "Update itinerary item" at bounding box center [1255, 175] width 23 height 23
click at [1240, 209] on div "button" at bounding box center [1236, 213] width 19 height 19
click at [1315, 612] on button "Save changes" at bounding box center [1353, 615] width 136 height 32
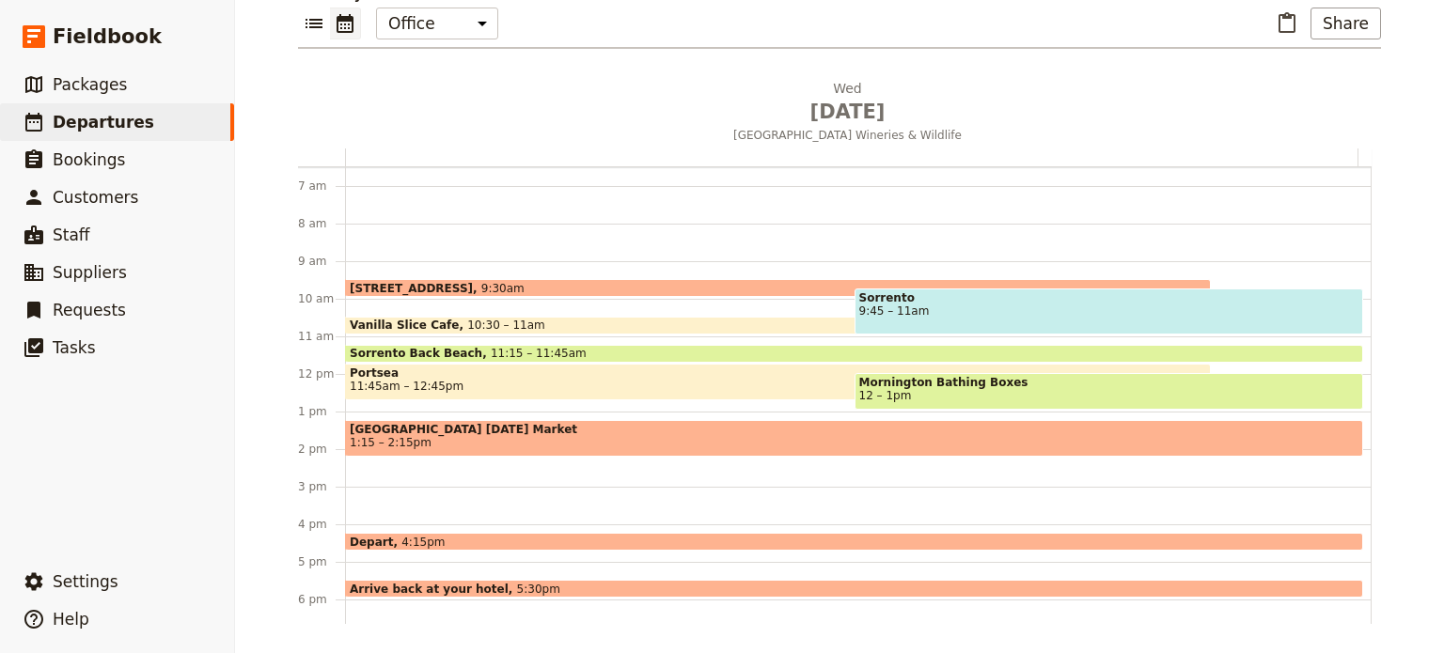
click at [466, 429] on span "[GEOGRAPHIC_DATA] [DATE] Market" at bounding box center [854, 429] width 1009 height 13
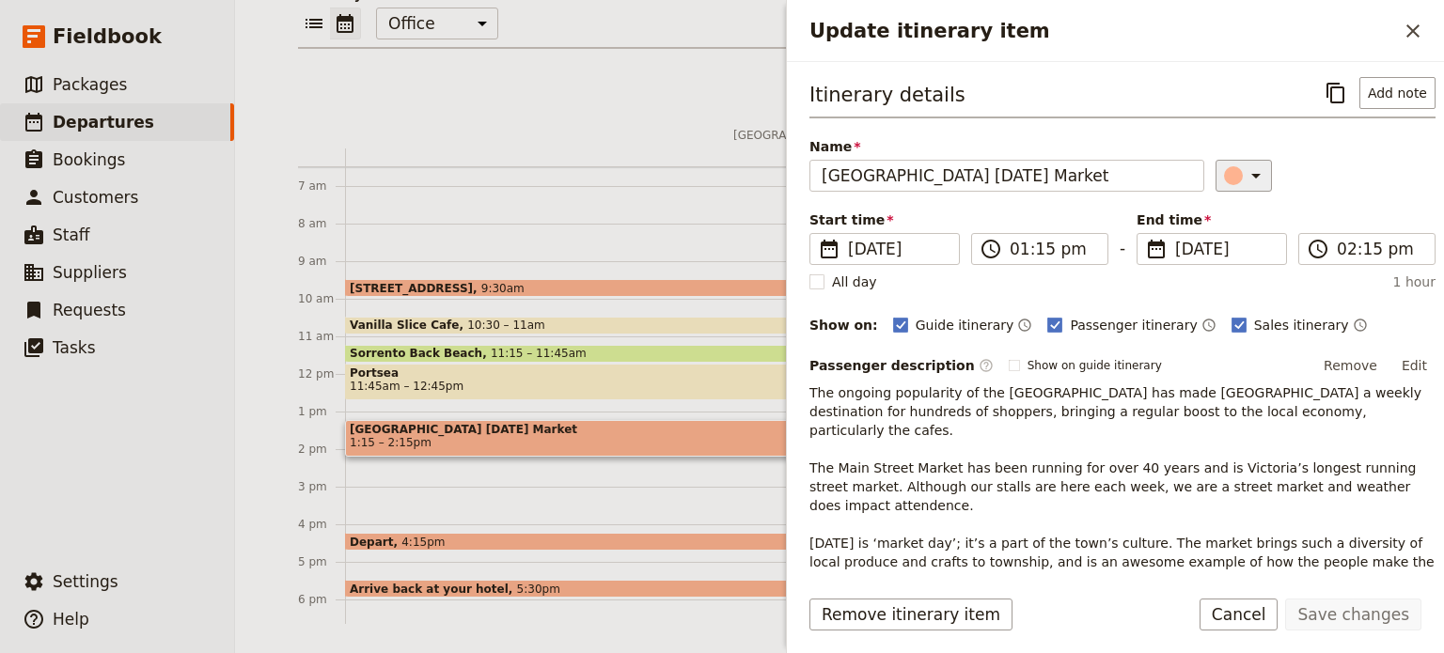
click at [1244, 176] on icon "Update itinerary item" at bounding box center [1255, 175] width 23 height 23
click at [1240, 240] on div "button" at bounding box center [1236, 236] width 19 height 19
click at [1311, 607] on button "Save changes" at bounding box center [1353, 615] width 136 height 32
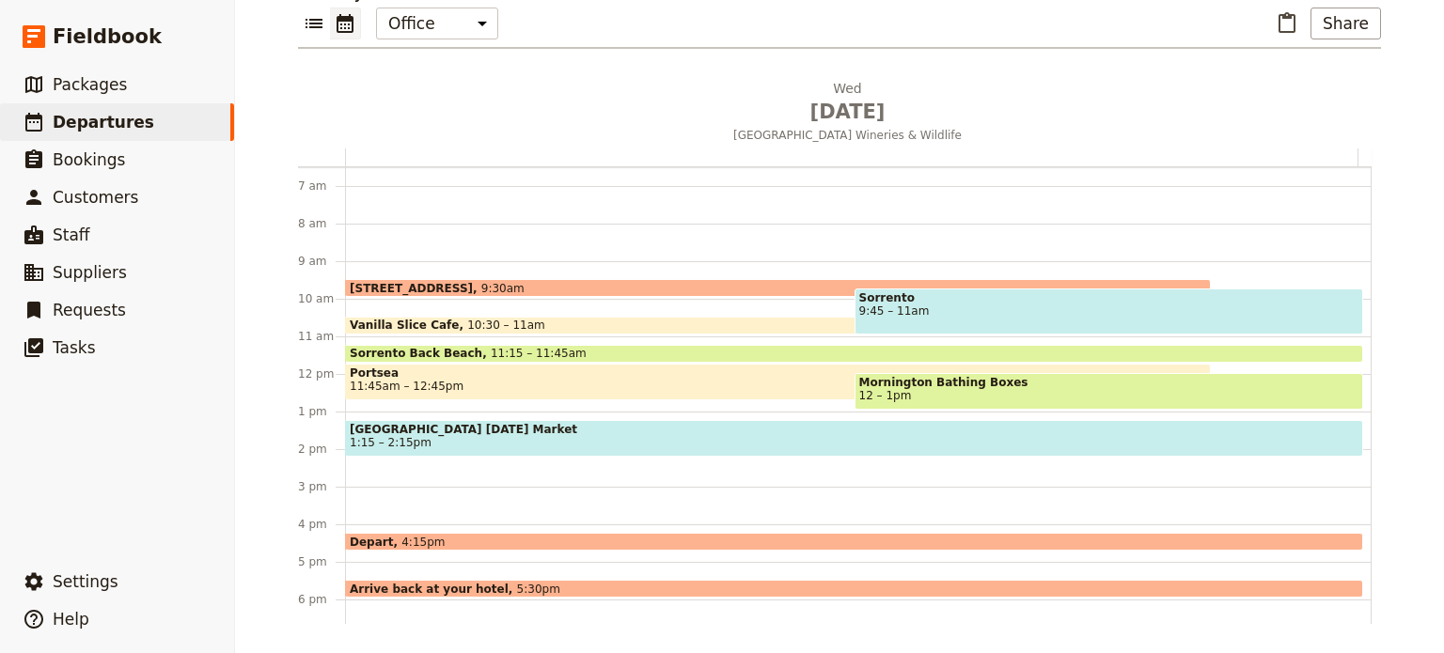
click at [578, 380] on span "11:45am – 12:45pm" at bounding box center [778, 386] width 856 height 13
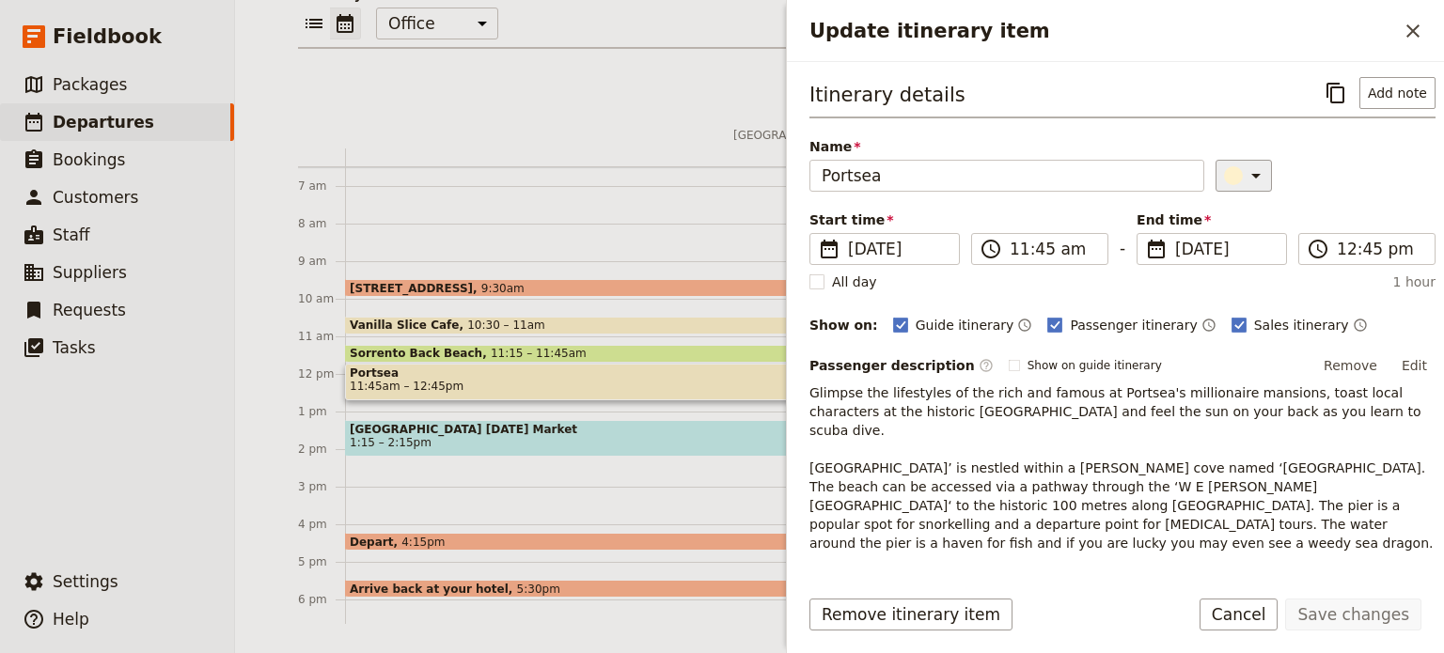
click at [1244, 176] on icon "Update itinerary item" at bounding box center [1255, 175] width 23 height 23
click at [1237, 234] on div "button" at bounding box center [1236, 236] width 19 height 19
click at [1354, 606] on button "Save changes" at bounding box center [1353, 615] width 136 height 32
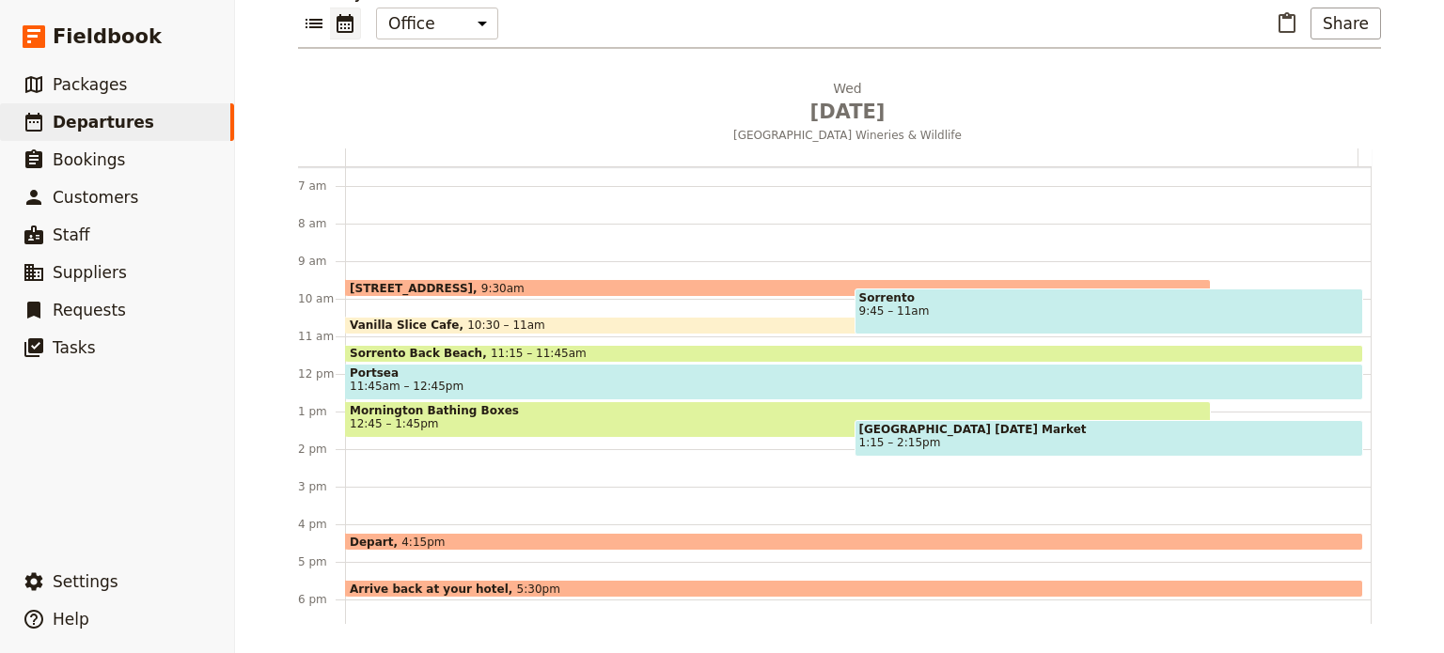
click at [707, 417] on span "12:45 – 1:45pm" at bounding box center [778, 423] width 856 height 13
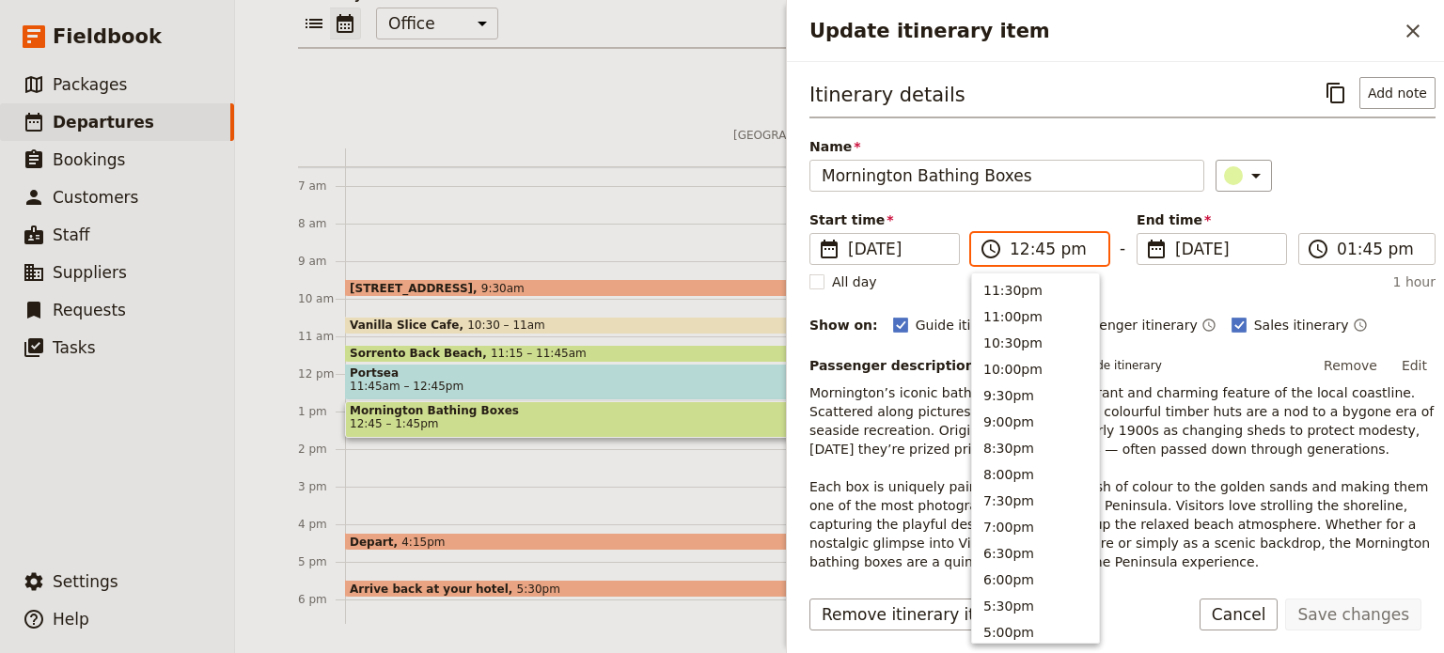
drag, startPoint x: 1026, startPoint y: 256, endPoint x: 1043, endPoint y: 247, distance: 18.9
click at [1026, 257] on input "12:45 pm" at bounding box center [1052, 249] width 86 height 23
click at [1043, 247] on input "12:45 pm" at bounding box center [1052, 249] width 86 height 23
click at [1008, 277] on button "12:30pm" at bounding box center [1035, 287] width 127 height 26
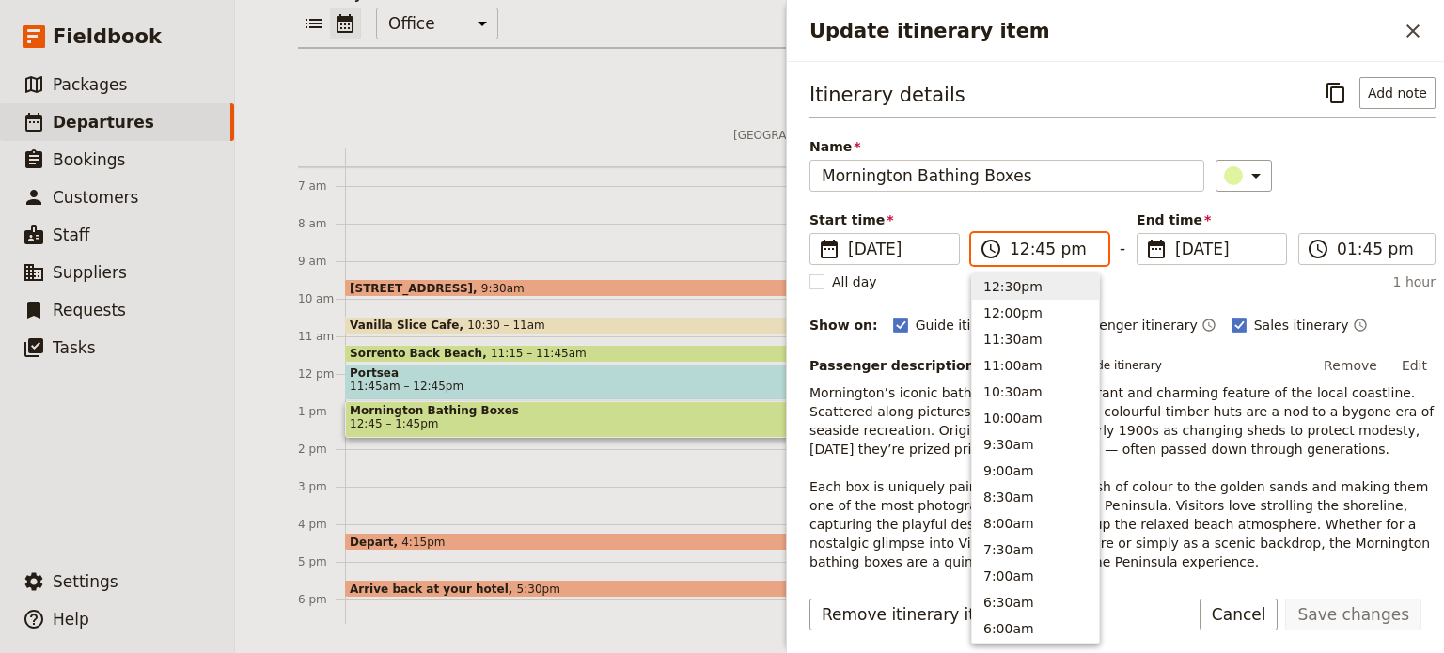
type input "12:30 pm"
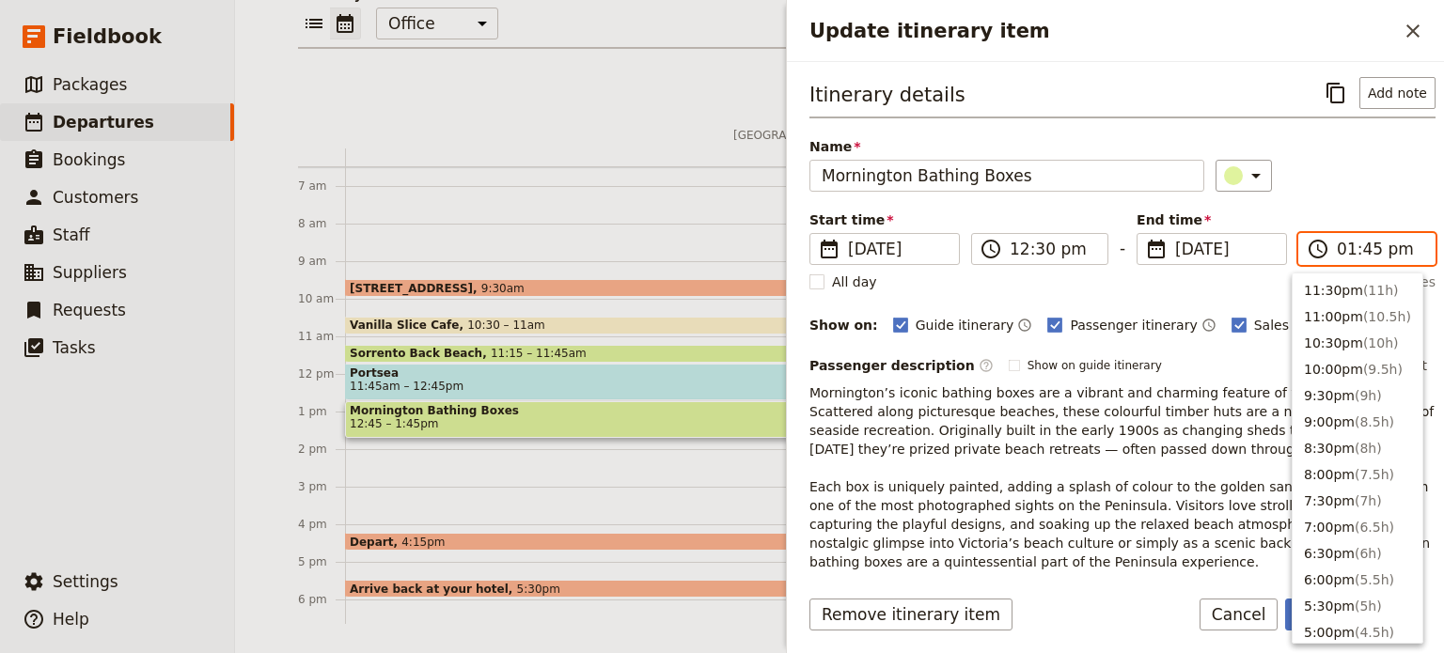
click at [1370, 246] on input "01:45 pm" at bounding box center [1380, 249] width 86 height 23
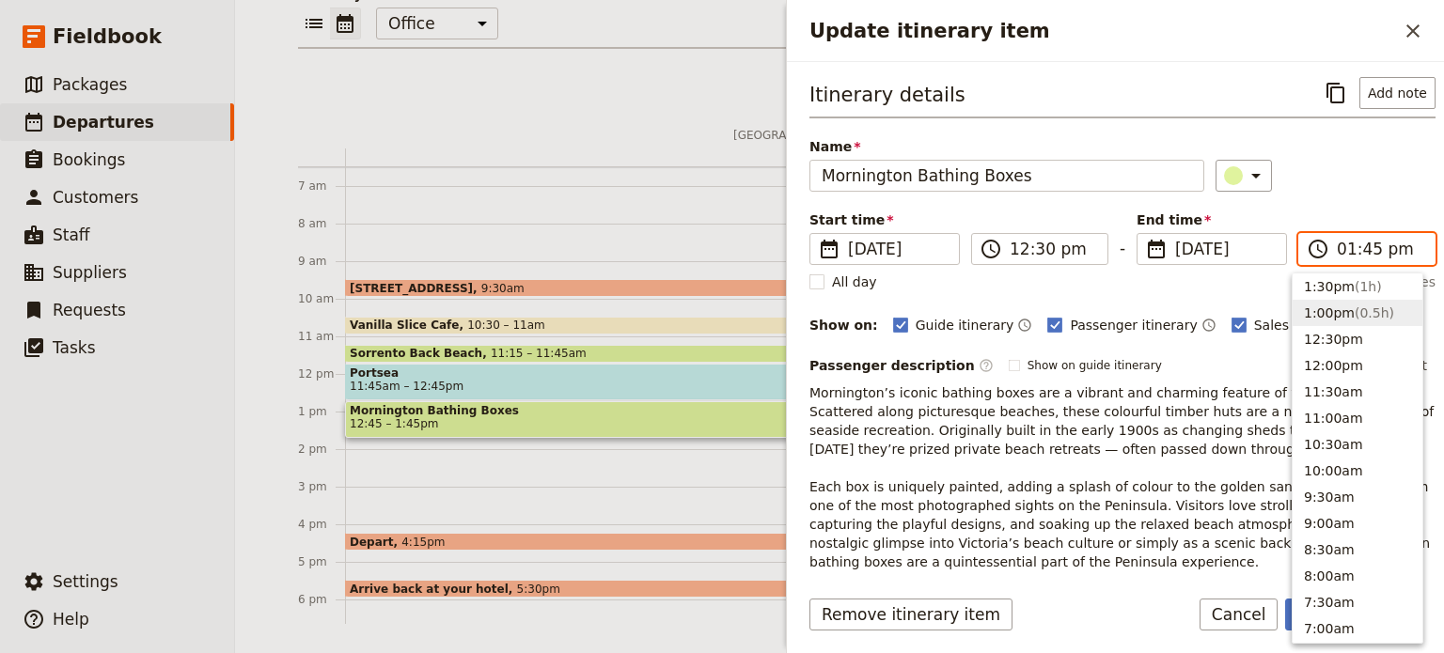
click at [1343, 316] on button "1:00pm ( 0.5h )" at bounding box center [1357, 313] width 130 height 26
type input "01:00 pm"
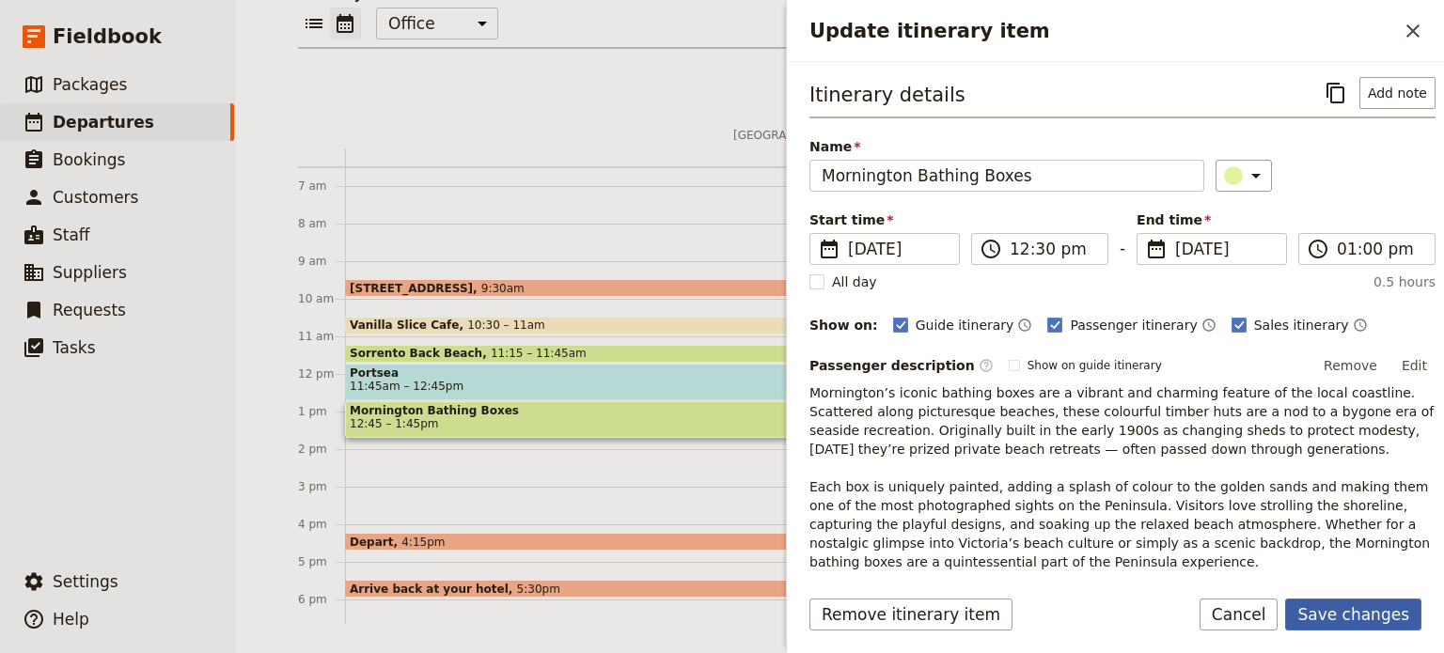
click at [1332, 616] on button "Save changes" at bounding box center [1353, 615] width 136 height 32
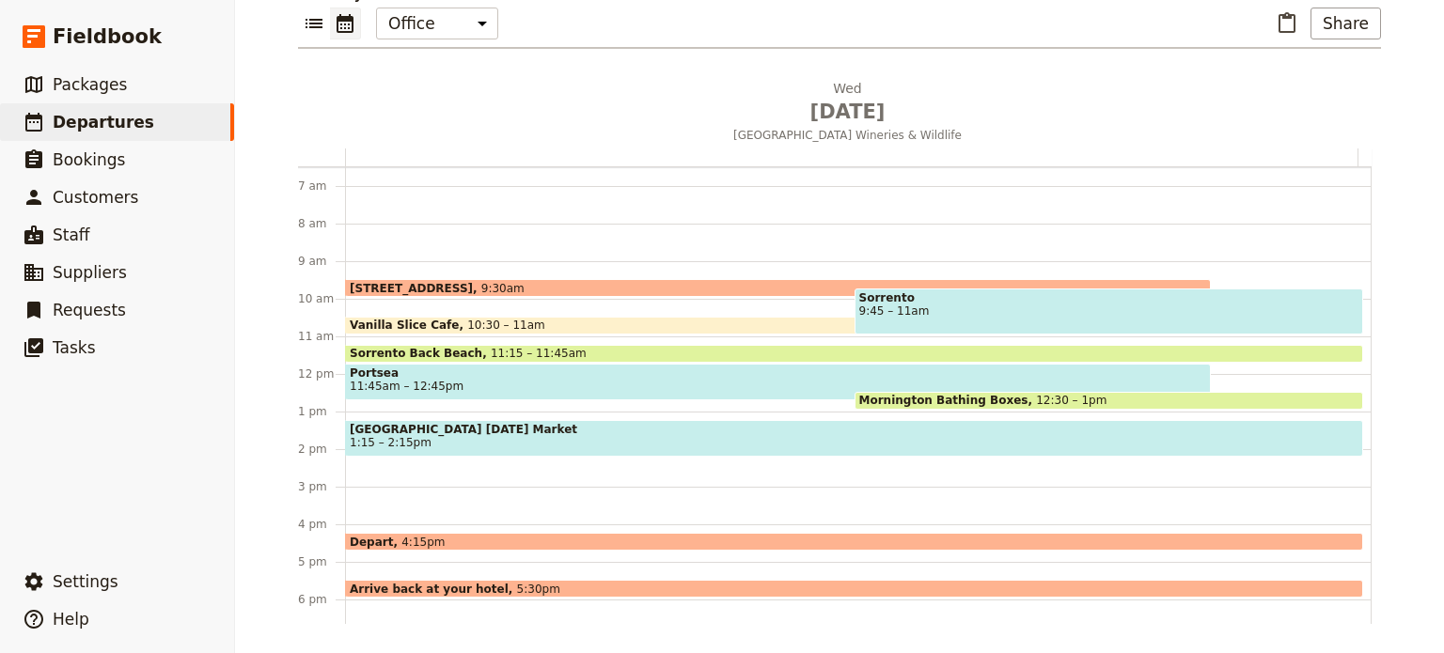
click at [945, 312] on span "9:45 – 11am" at bounding box center [1109, 311] width 500 height 13
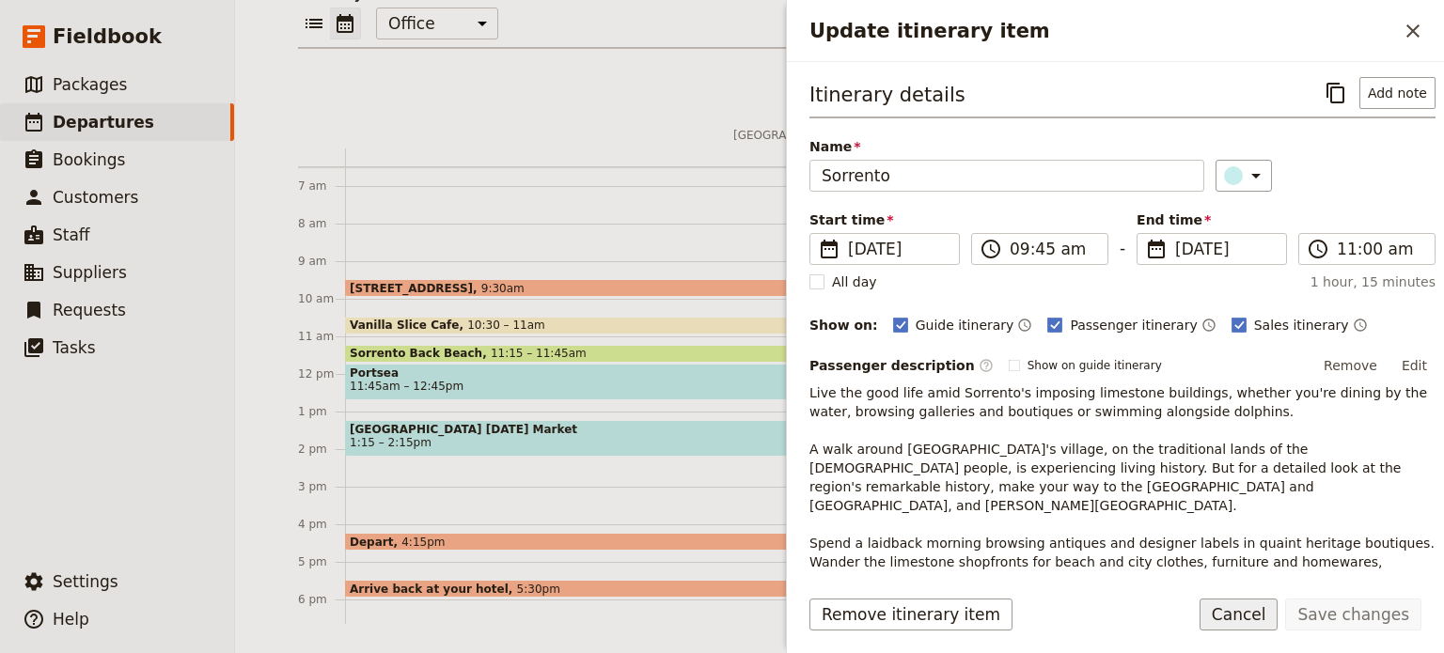
click at [1275, 618] on button "Cancel" at bounding box center [1238, 615] width 79 height 32
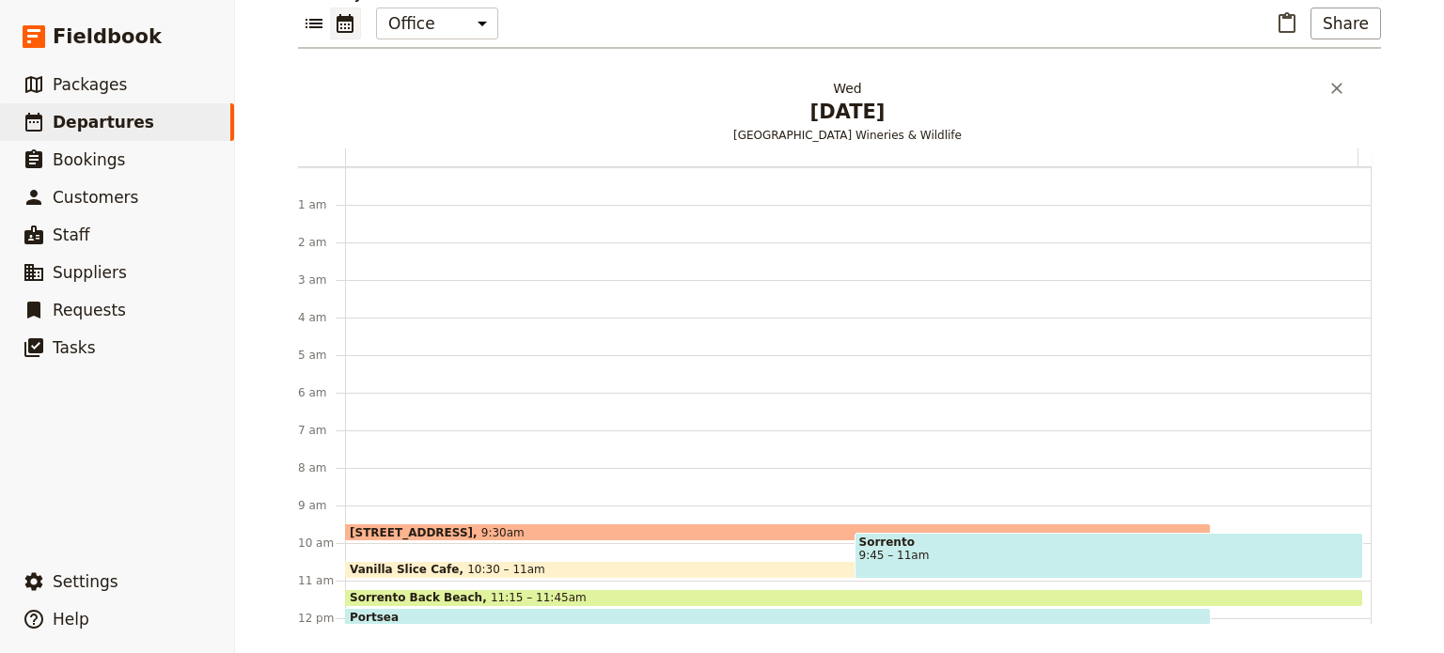
scroll to position [30, 0]
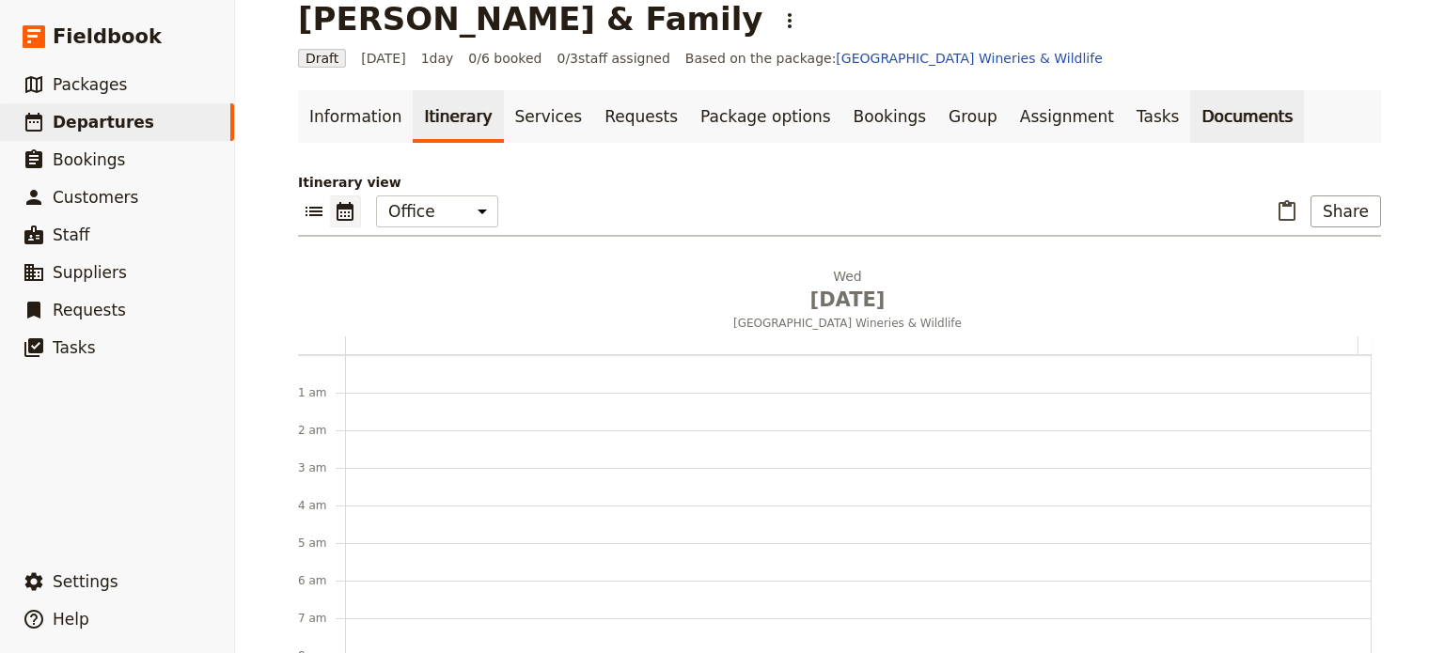
click at [1190, 116] on link "Documents" at bounding box center [1247, 116] width 114 height 53
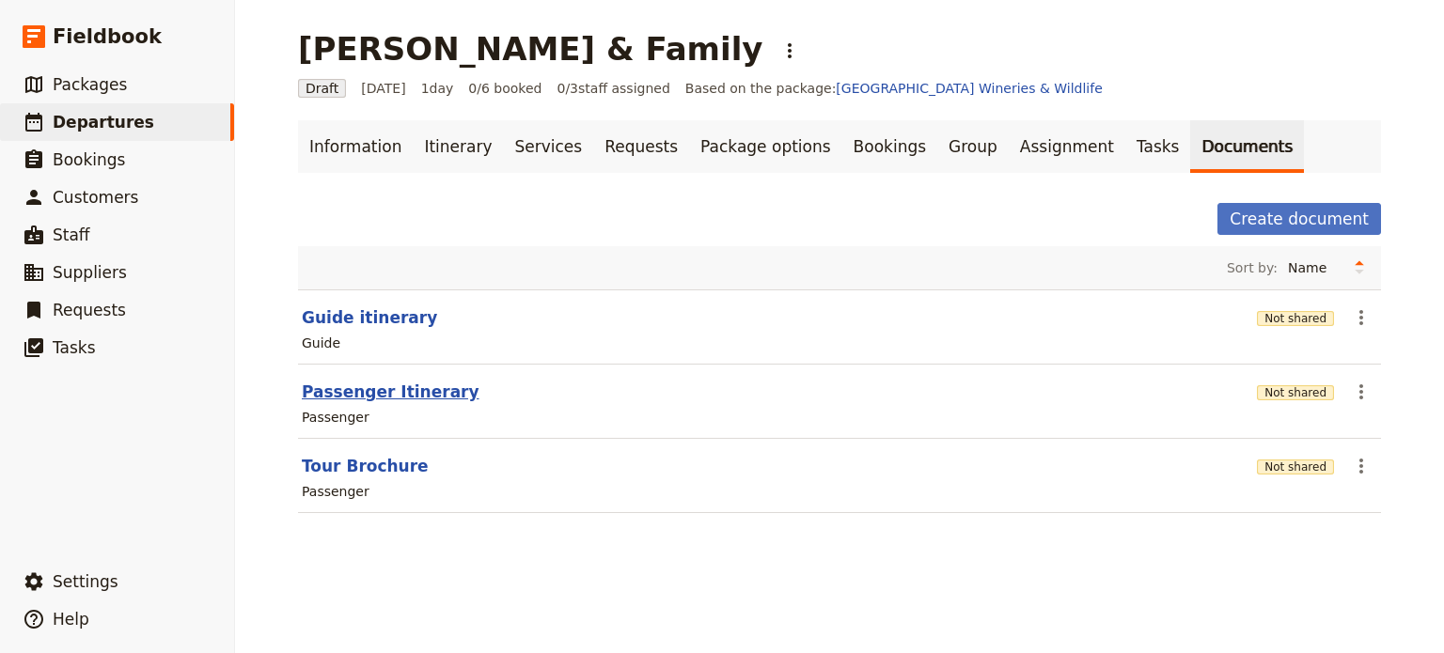
click at [379, 387] on button "Passenger Itinerary" at bounding box center [391, 392] width 178 height 23
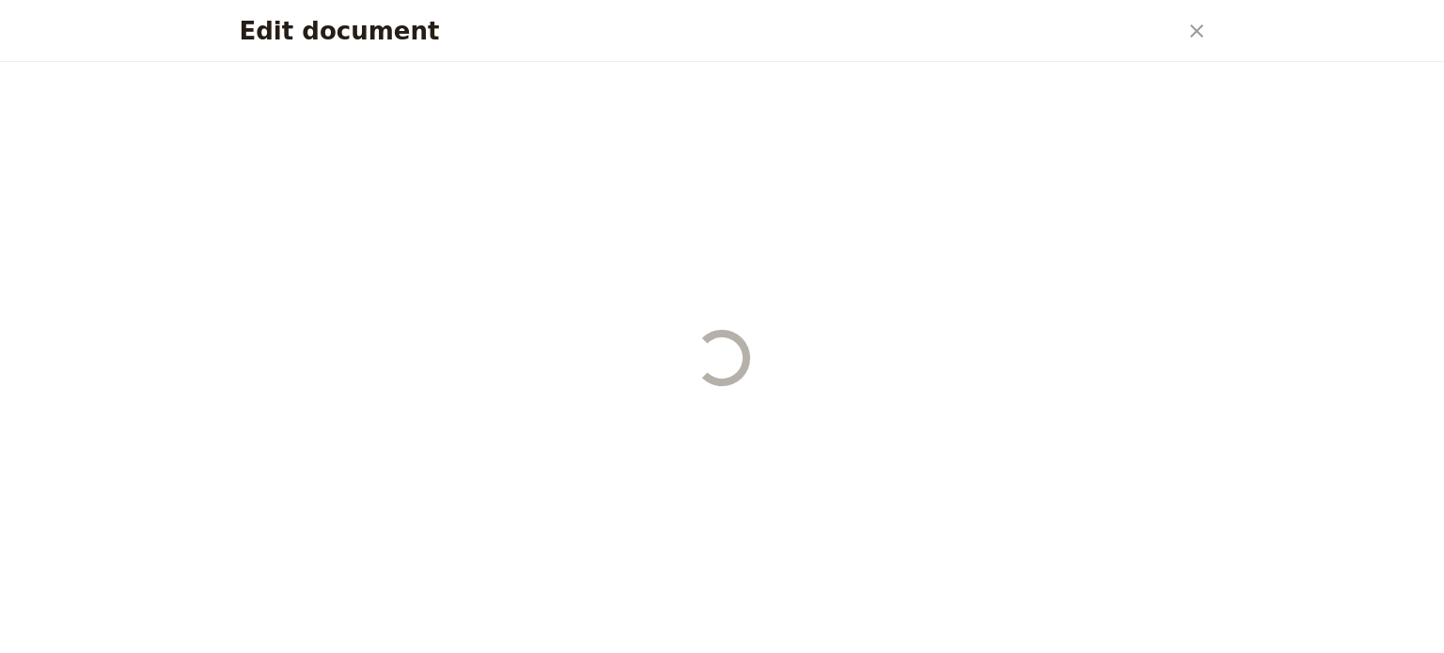
select select "PASSENGER"
select select "RUN_SHEET"
select select "DEFAULT"
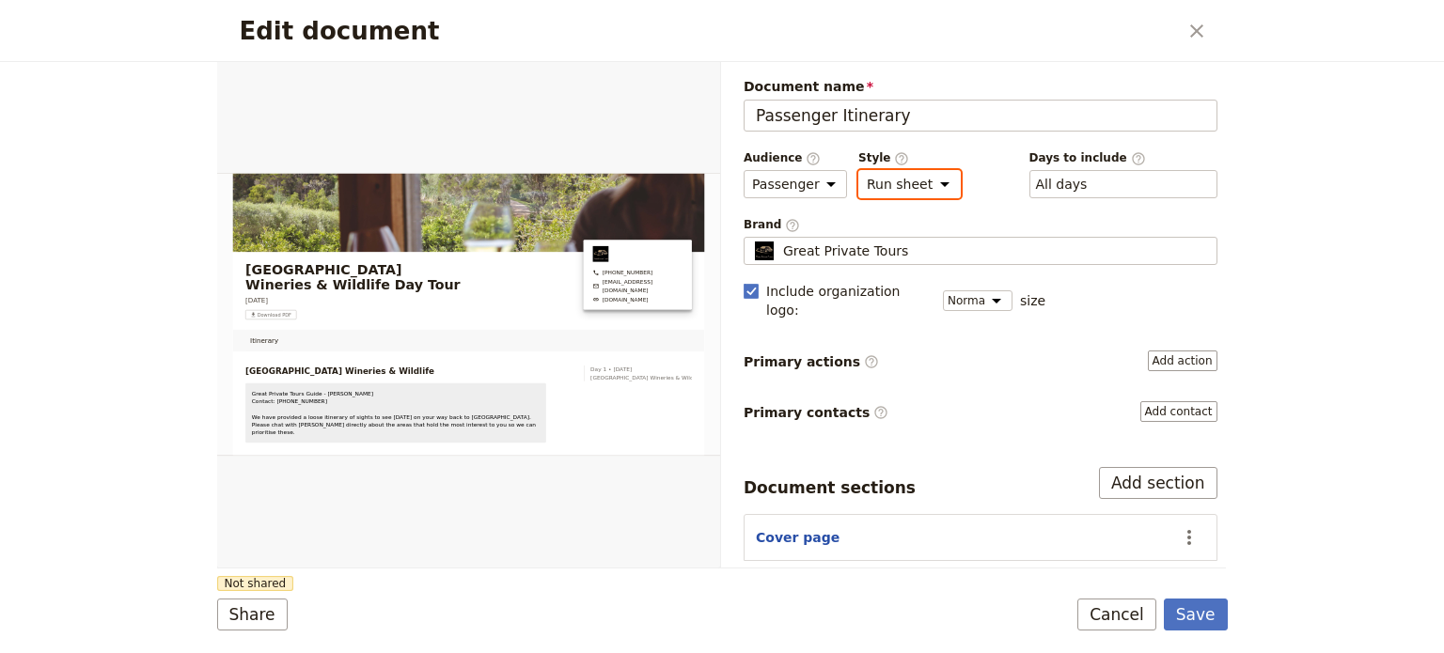
click at [928, 177] on select "Brochure Run sheet" at bounding box center [909, 184] width 102 height 28
select select "BROCHURE"
click at [858, 170] on select "Brochure Run sheet" at bounding box center [909, 184] width 102 height 28
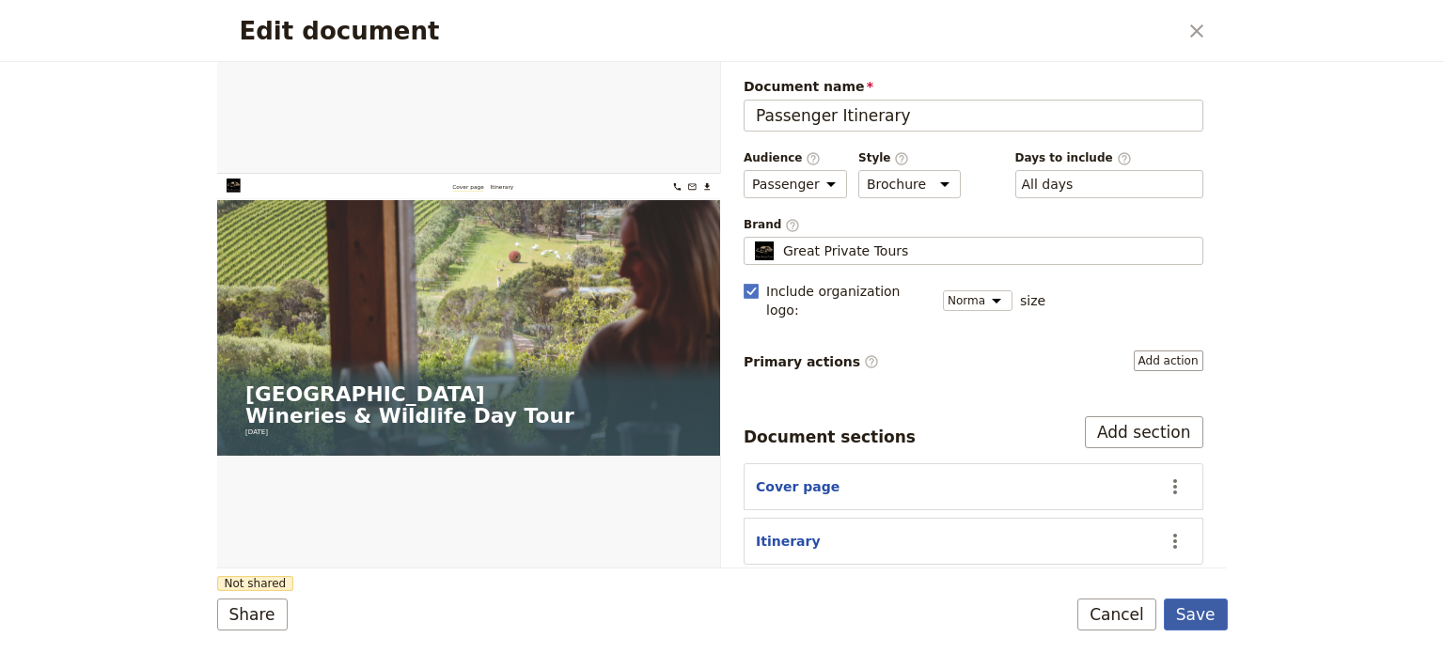
click at [1205, 610] on button "Save" at bounding box center [1196, 615] width 64 height 32
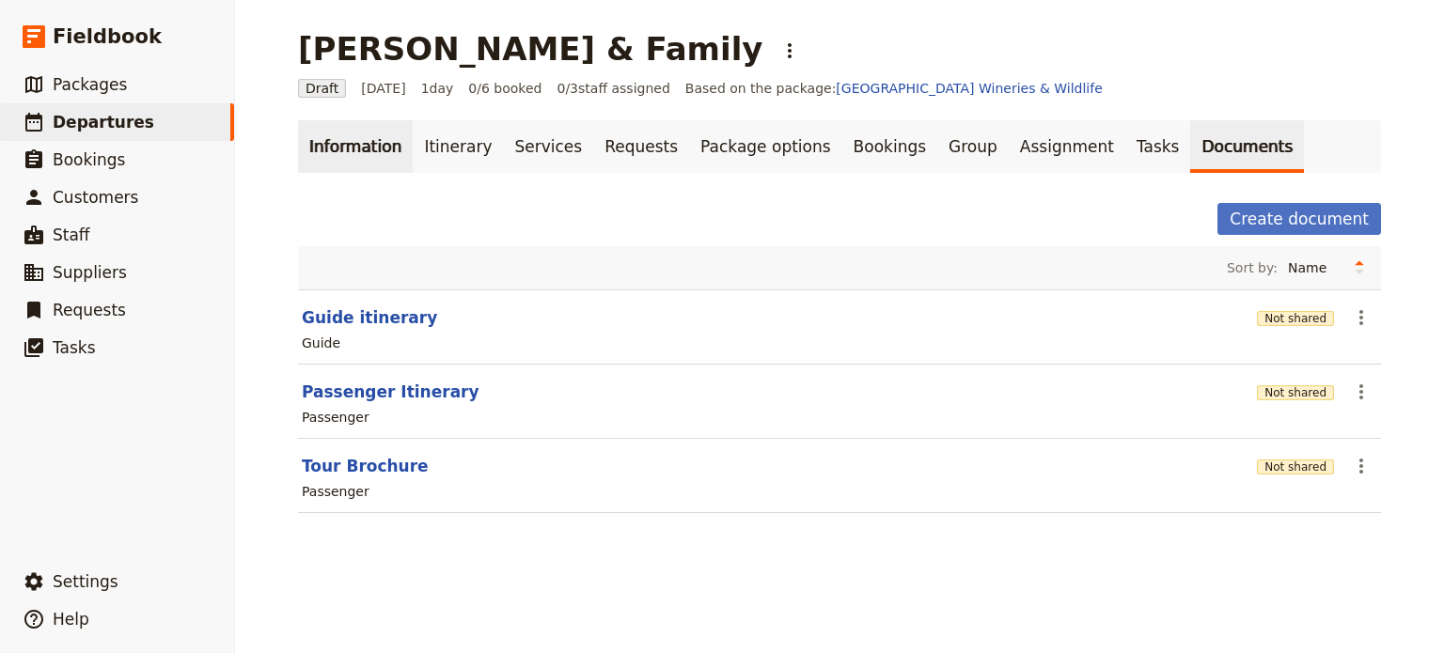
click at [353, 148] on link "Information" at bounding box center [355, 146] width 115 height 53
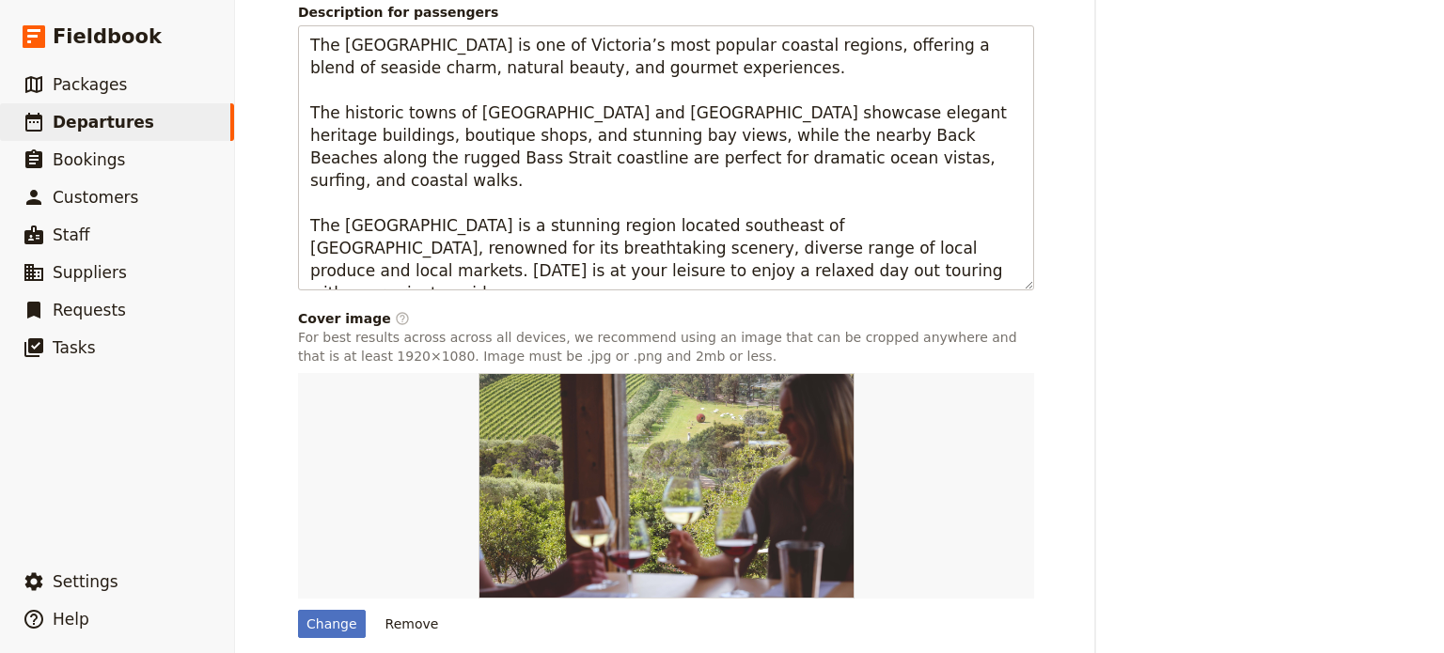
scroll to position [1438, 0]
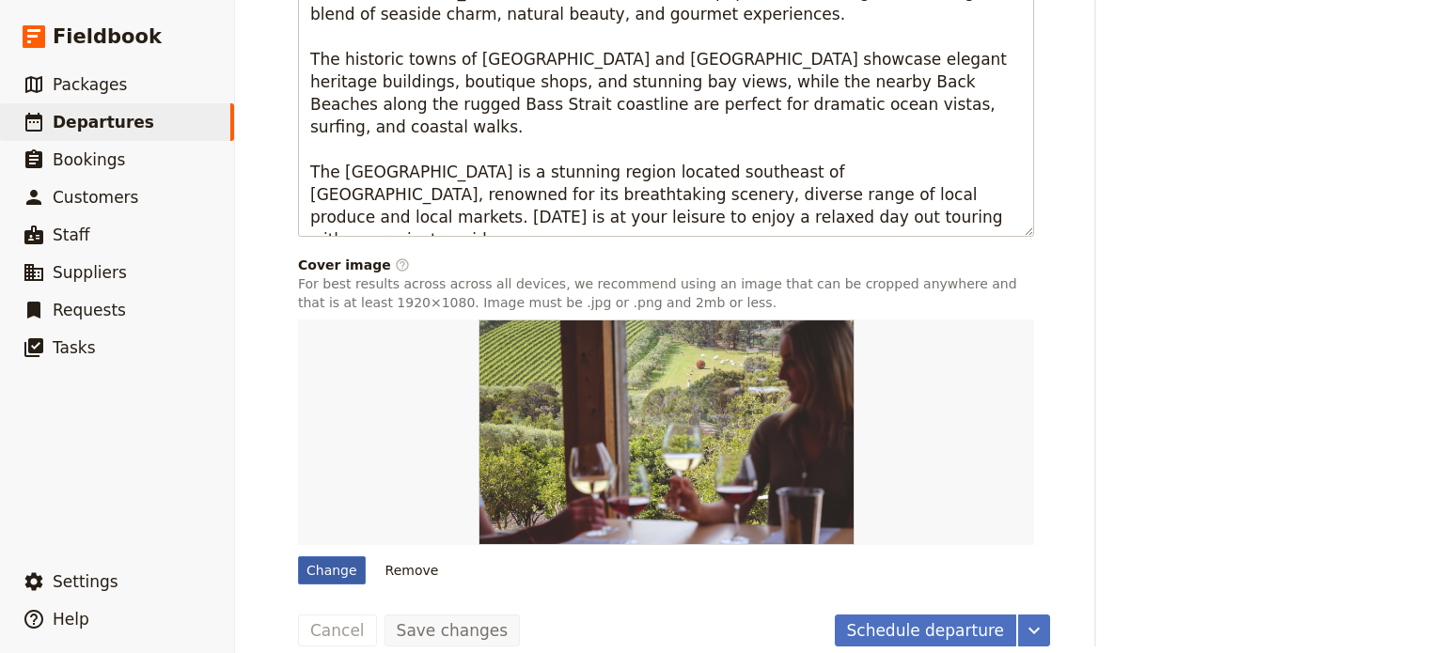
click at [316, 556] on div "Change" at bounding box center [332, 570] width 68 height 28
click at [298, 556] on input "Change" at bounding box center [297, 556] width 1 height 1
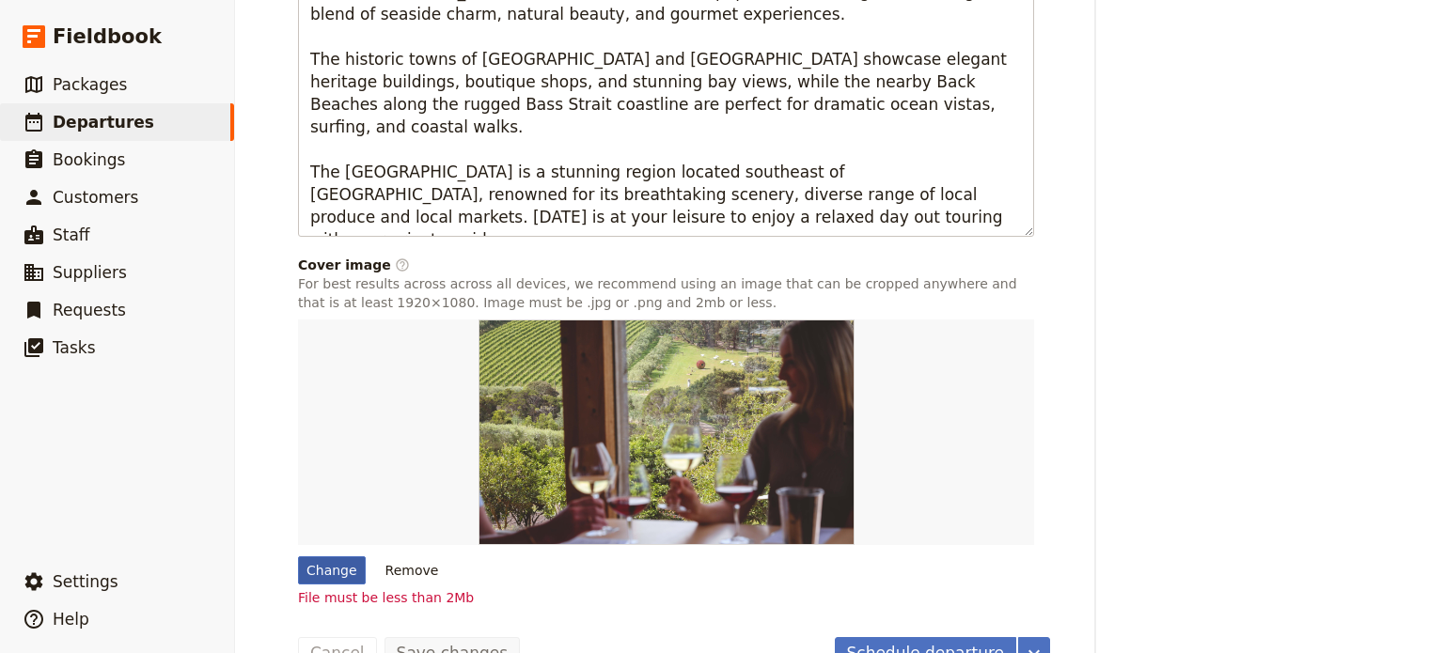
click at [322, 556] on div "Change" at bounding box center [332, 570] width 68 height 28
click at [298, 556] on input "Change" at bounding box center [297, 556] width 1 height 1
type input "C:\fakepath\bathing-house-header-2.jpg"
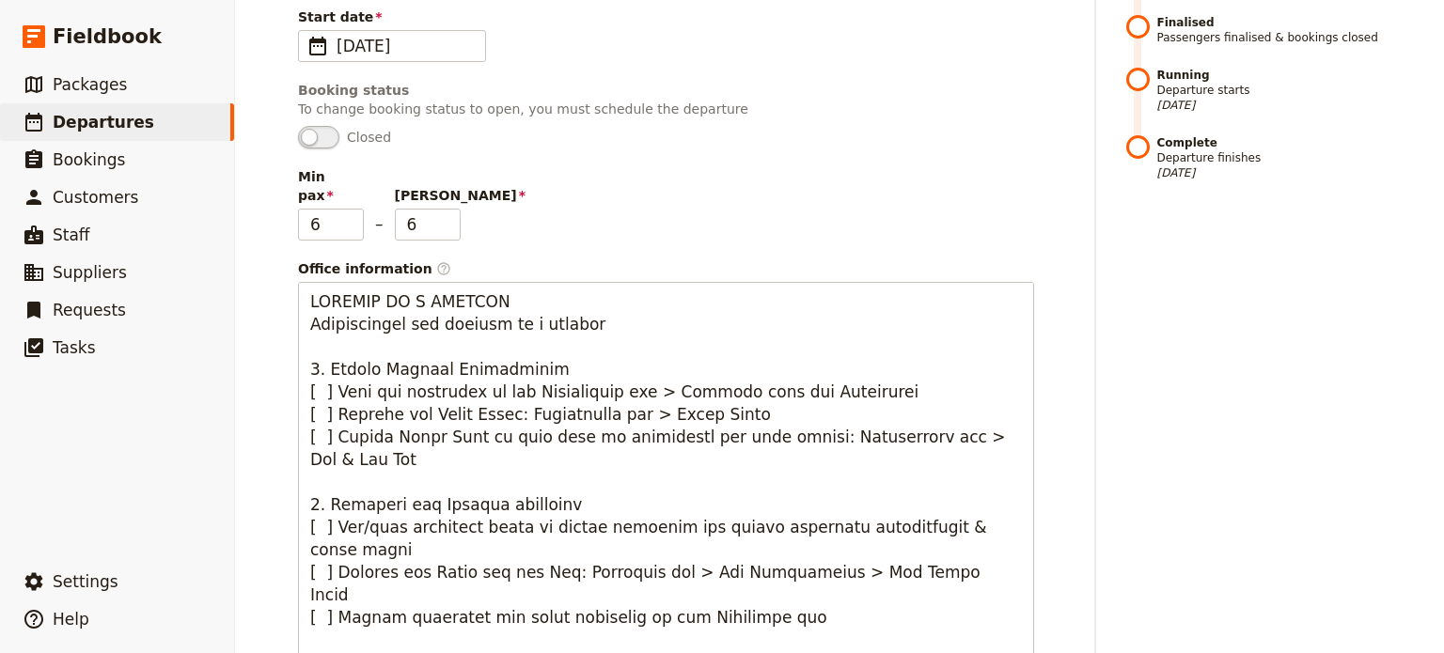
scroll to position [122, 0]
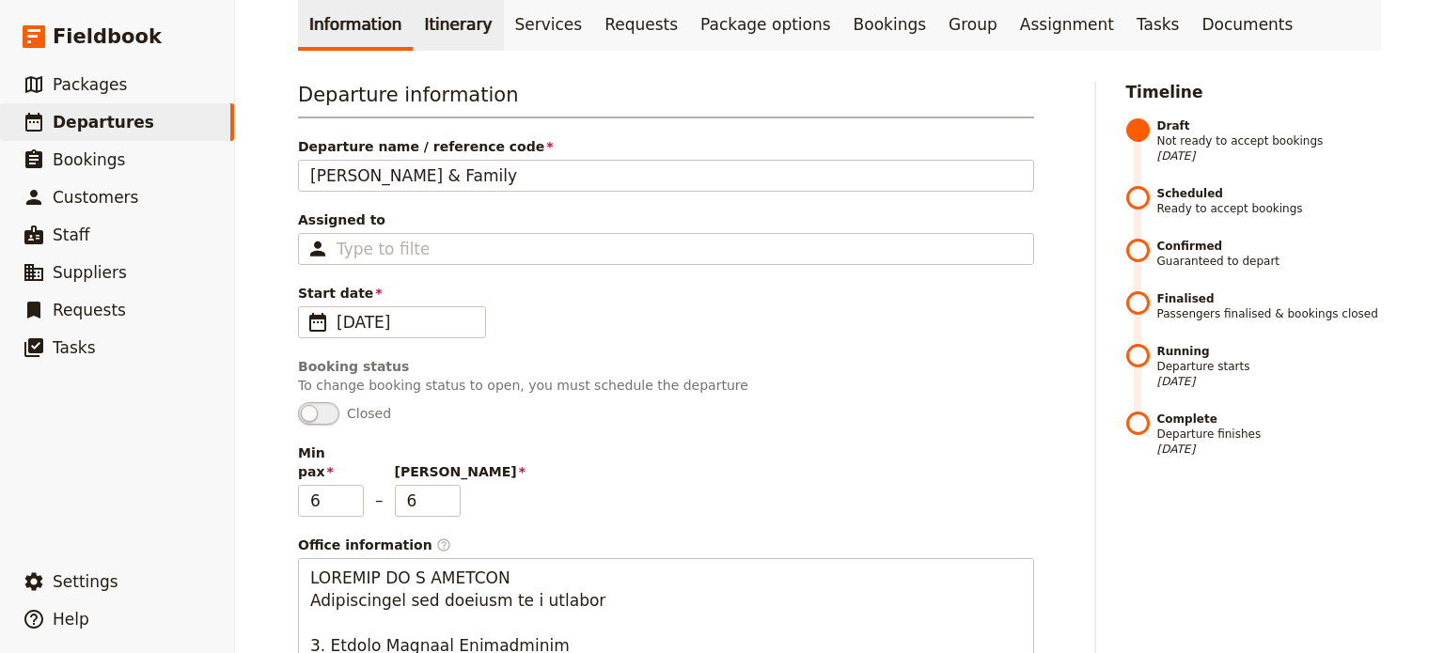
click at [433, 26] on link "Itinerary" at bounding box center [458, 24] width 90 height 53
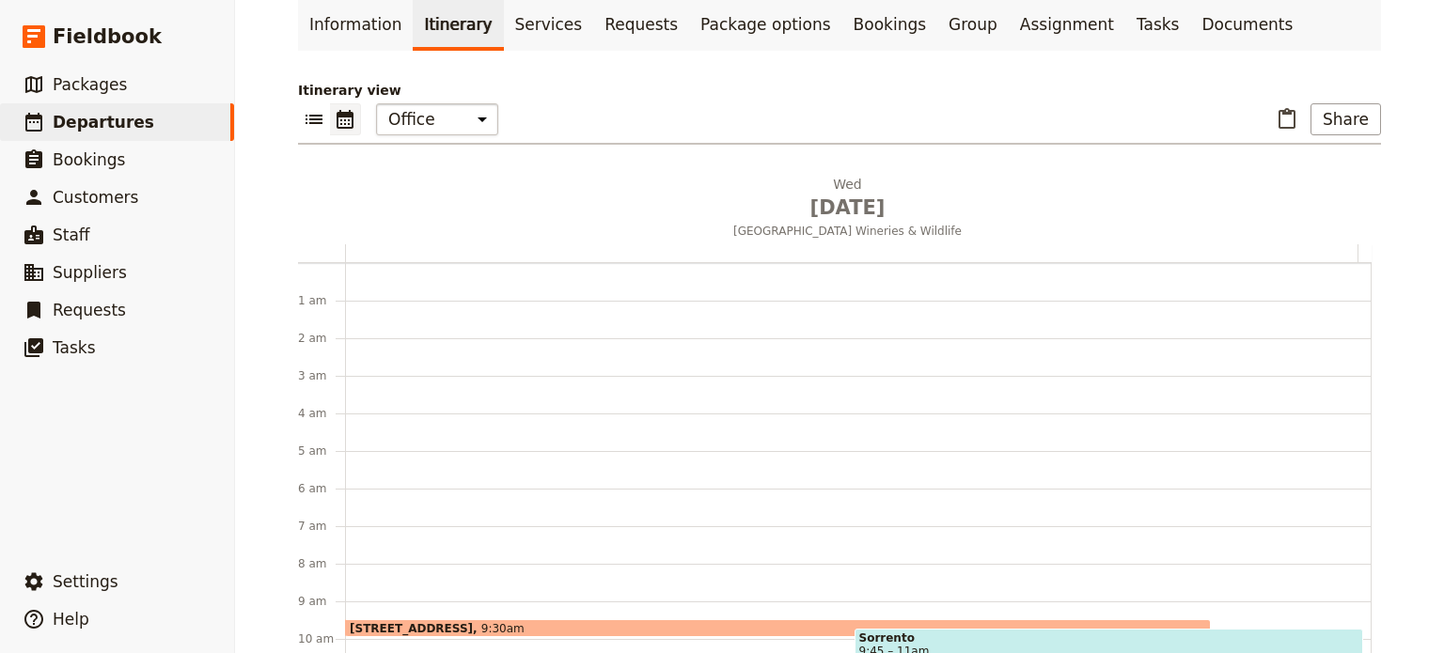
scroll to position [244, 0]
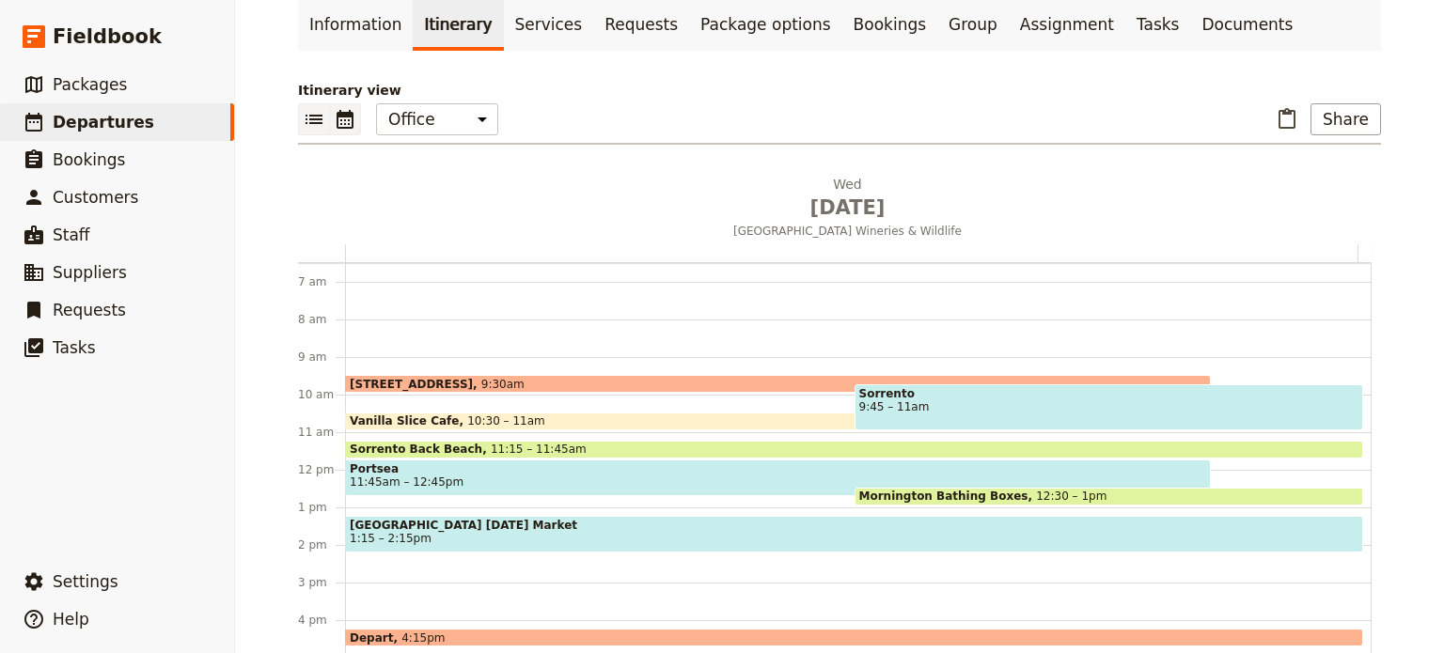
click at [303, 129] on icon "List view" at bounding box center [314, 119] width 23 height 23
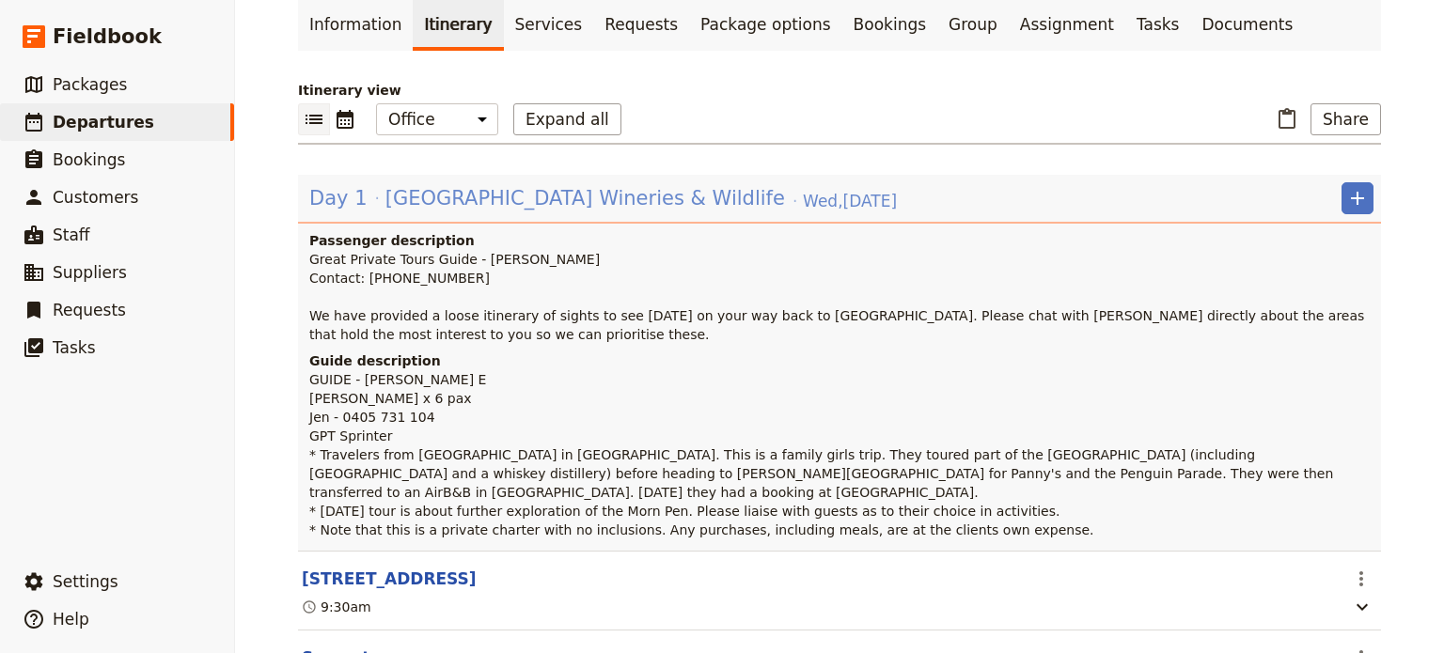
click at [423, 184] on span "[GEOGRAPHIC_DATA] Wineries & Wildlife" at bounding box center [584, 198] width 399 height 28
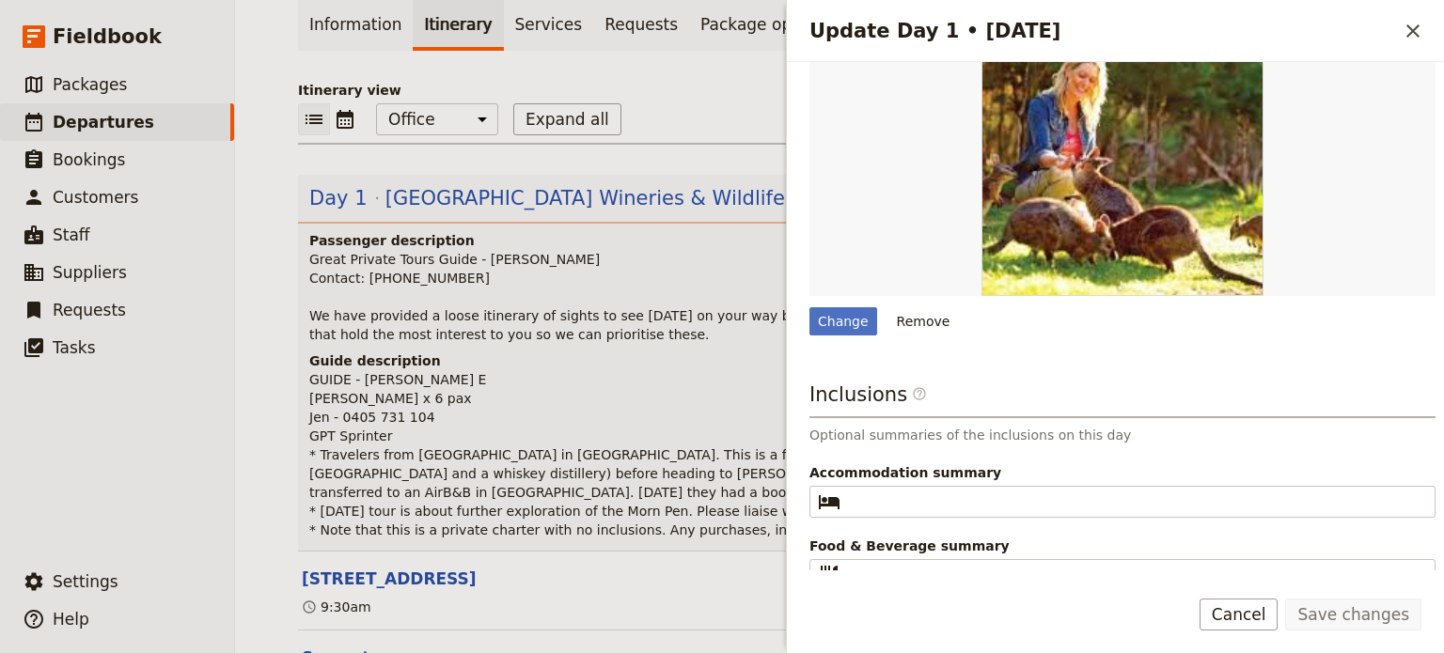
scroll to position [939, 0]
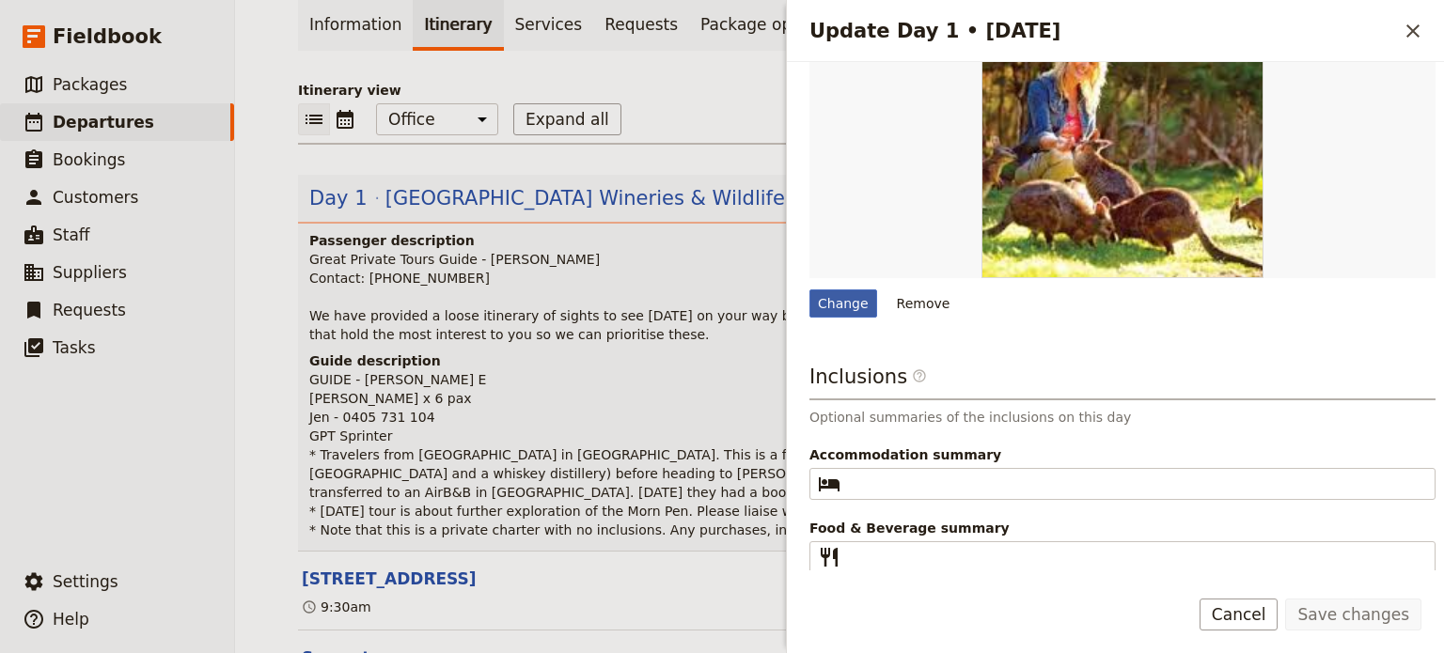
click at [835, 300] on div "Change" at bounding box center [843, 304] width 68 height 28
click at [809, 290] on input "Change" at bounding box center [808, 289] width 1 height 1
click at [825, 302] on div "Change" at bounding box center [843, 304] width 68 height 28
click at [809, 290] on input "Change" at bounding box center [808, 289] width 1 height 1
type input "C:\fakepath\20160903_112838.jpg"
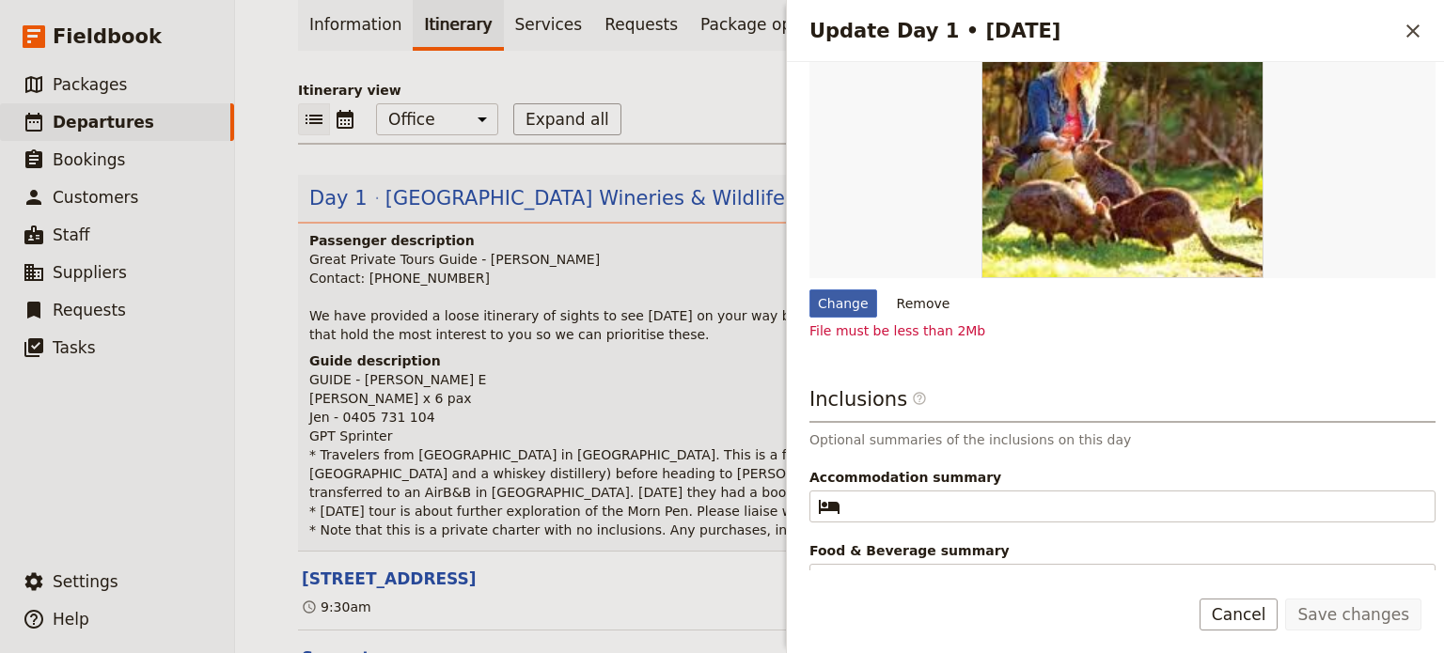
click at [819, 302] on div "Change" at bounding box center [843, 304] width 68 height 28
click at [809, 290] on input "Change" at bounding box center [808, 289] width 1 height 1
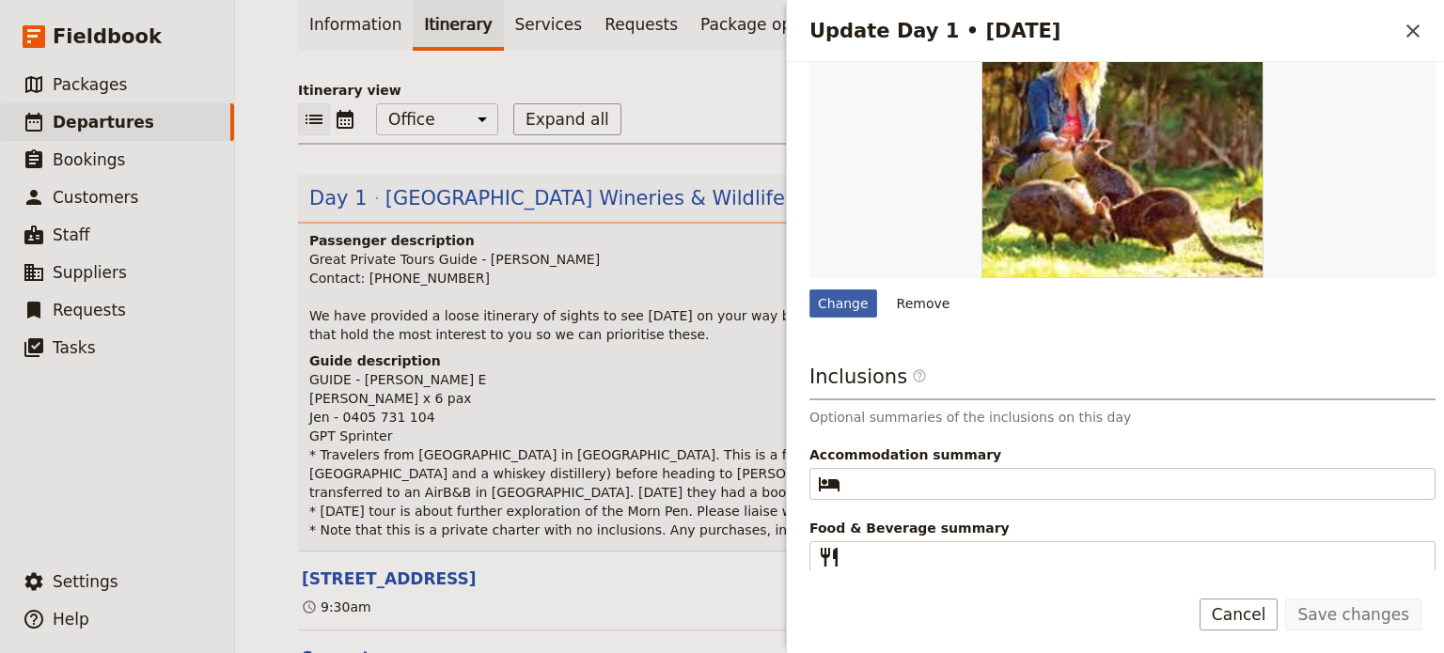
click at [840, 302] on div "Change" at bounding box center [843, 304] width 68 height 28
click at [809, 290] on input "Change" at bounding box center [808, 289] width 1 height 1
type input "C:\fakepath\2015-12-10 11.42.10.jpg"
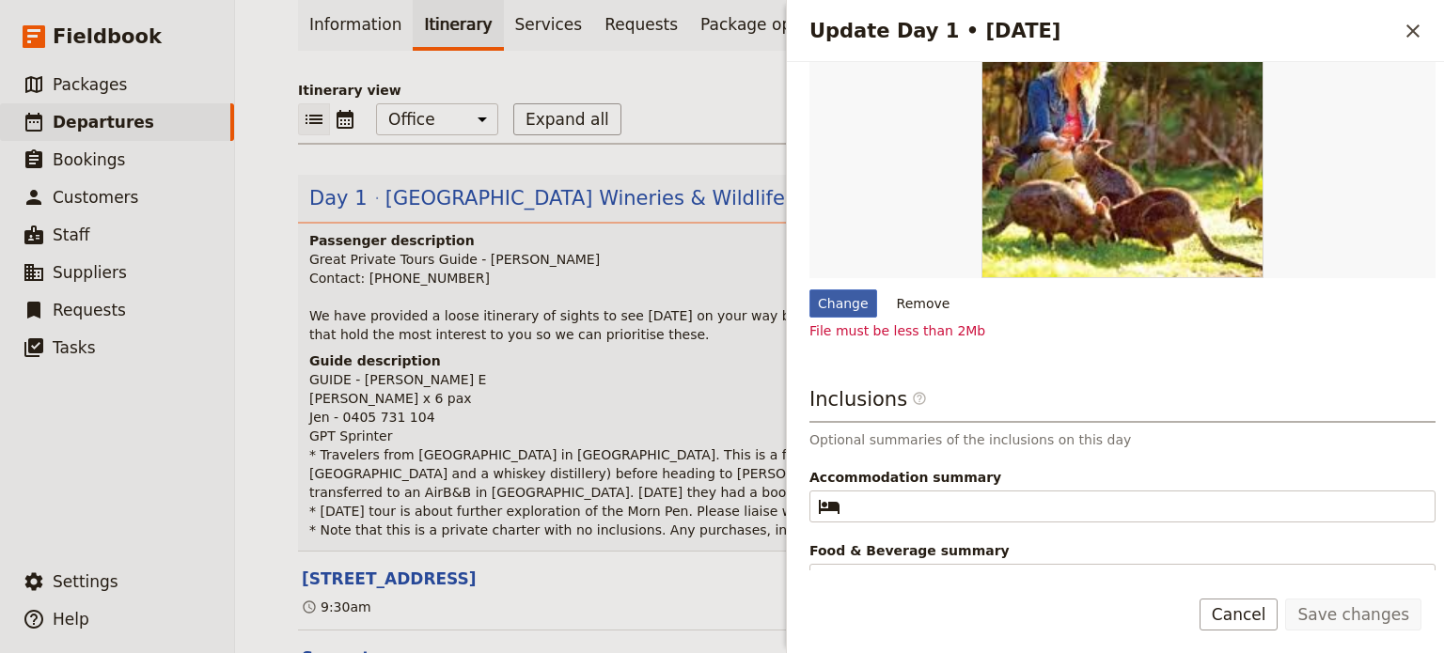
click at [857, 303] on div "Change" at bounding box center [843, 304] width 68 height 28
click at [809, 290] on input "Change" at bounding box center [808, 289] width 1 height 1
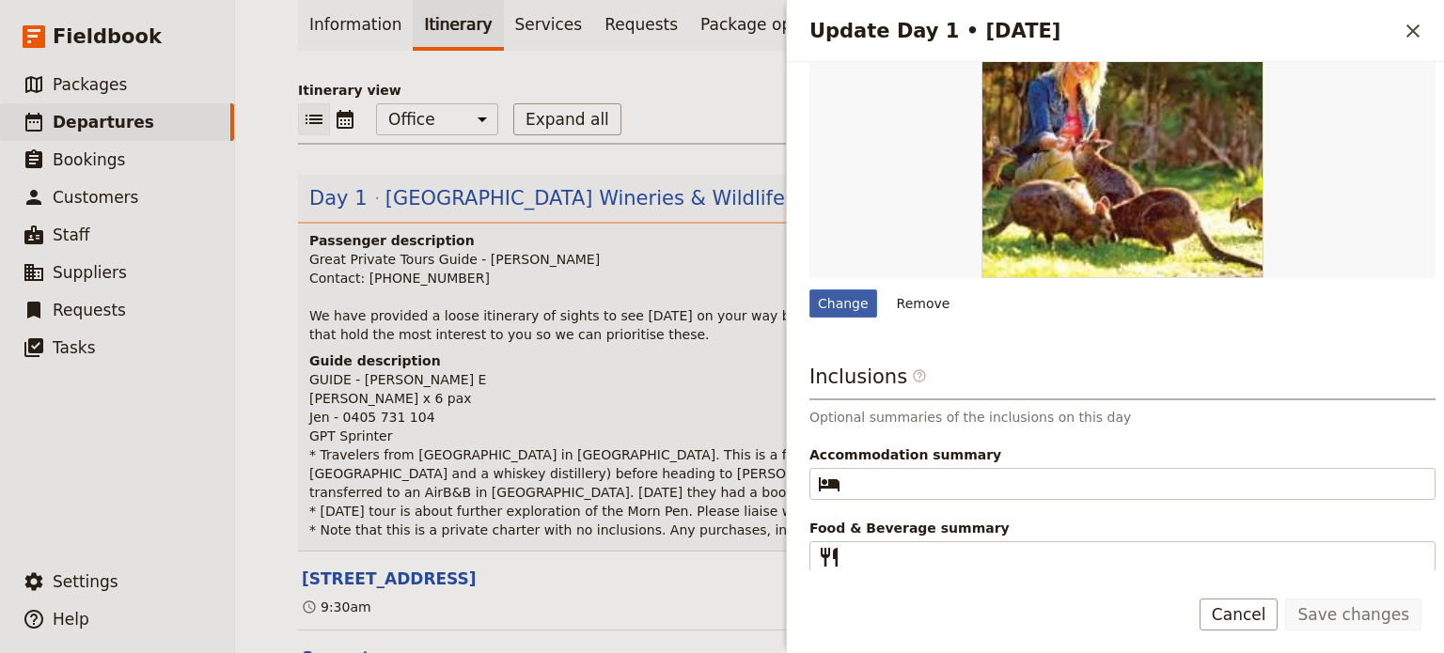
click at [842, 304] on div "Change" at bounding box center [843, 304] width 68 height 28
click at [809, 290] on input "Change" at bounding box center [808, 289] width 1 height 1
type input "C:\fakepath\Sorrento.jpg"
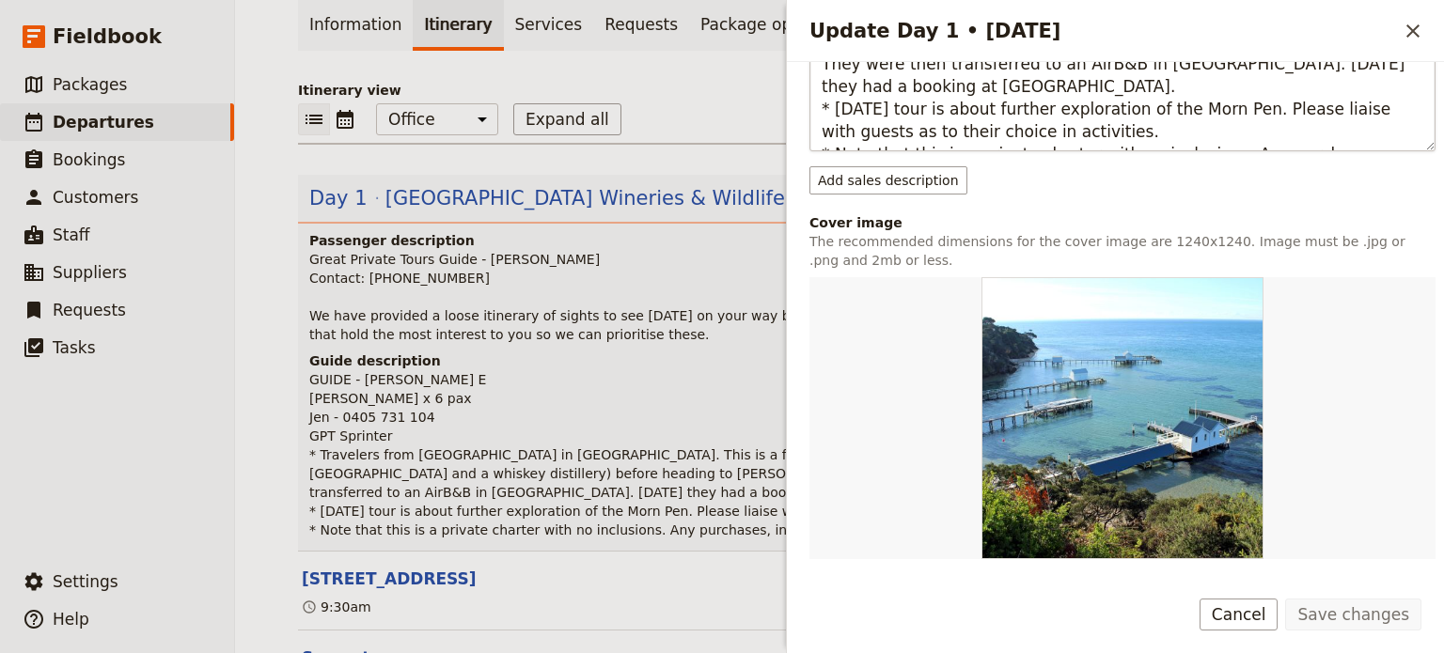
scroll to position [0, 0]
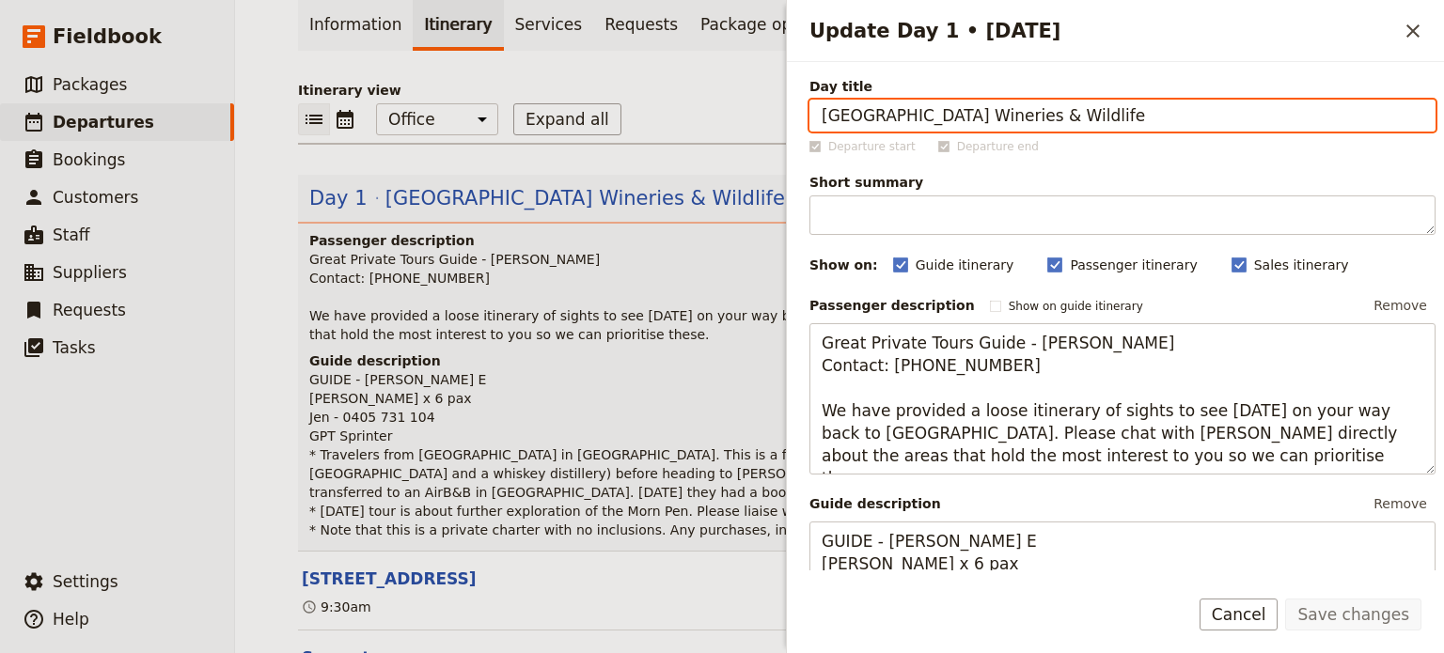
click at [1178, 111] on input "[GEOGRAPHIC_DATA] Wineries & Wildlife" at bounding box center [1122, 116] width 626 height 32
drag, startPoint x: 1142, startPoint y: 112, endPoint x: 982, endPoint y: 116, distance: 159.8
click at [982, 116] on input "[GEOGRAPHIC_DATA] Wineries & Wildlife" at bounding box center [1122, 116] width 626 height 32
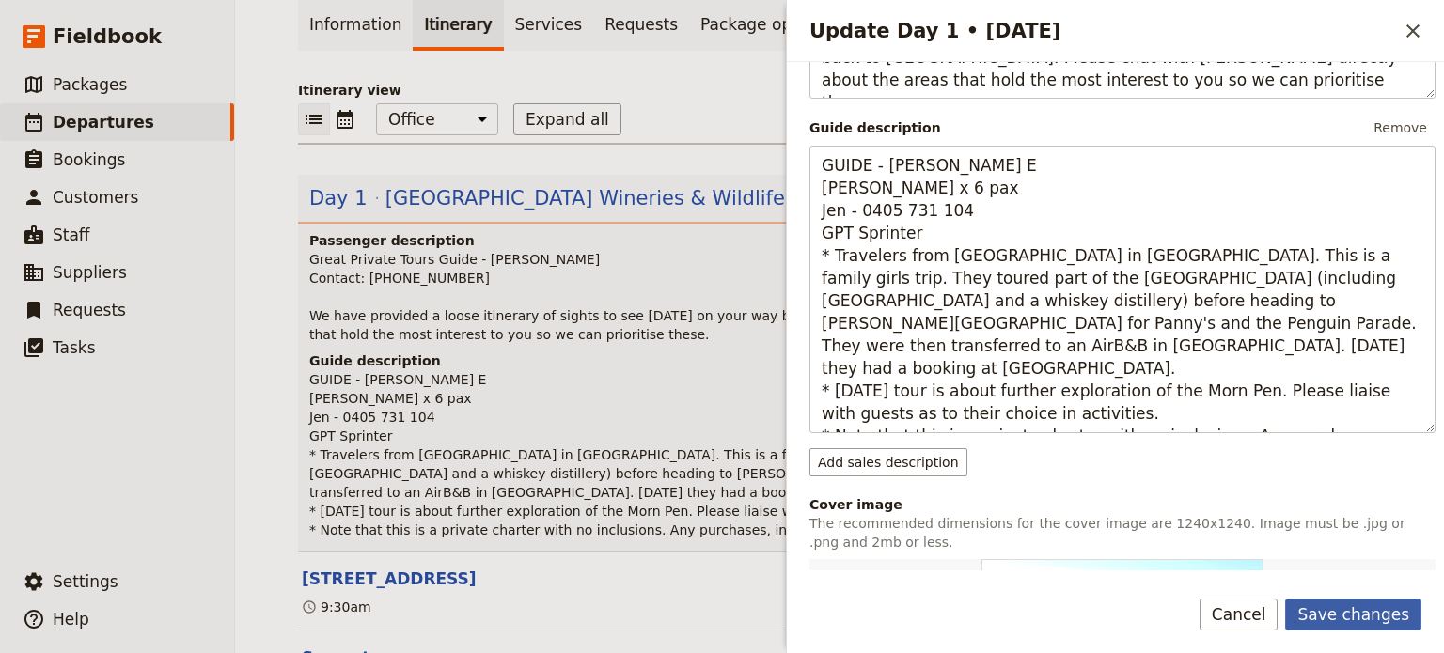
type input "Mornington Peninsula Private Day Tour"
click at [1336, 612] on button "Save changes" at bounding box center [1353, 615] width 136 height 32
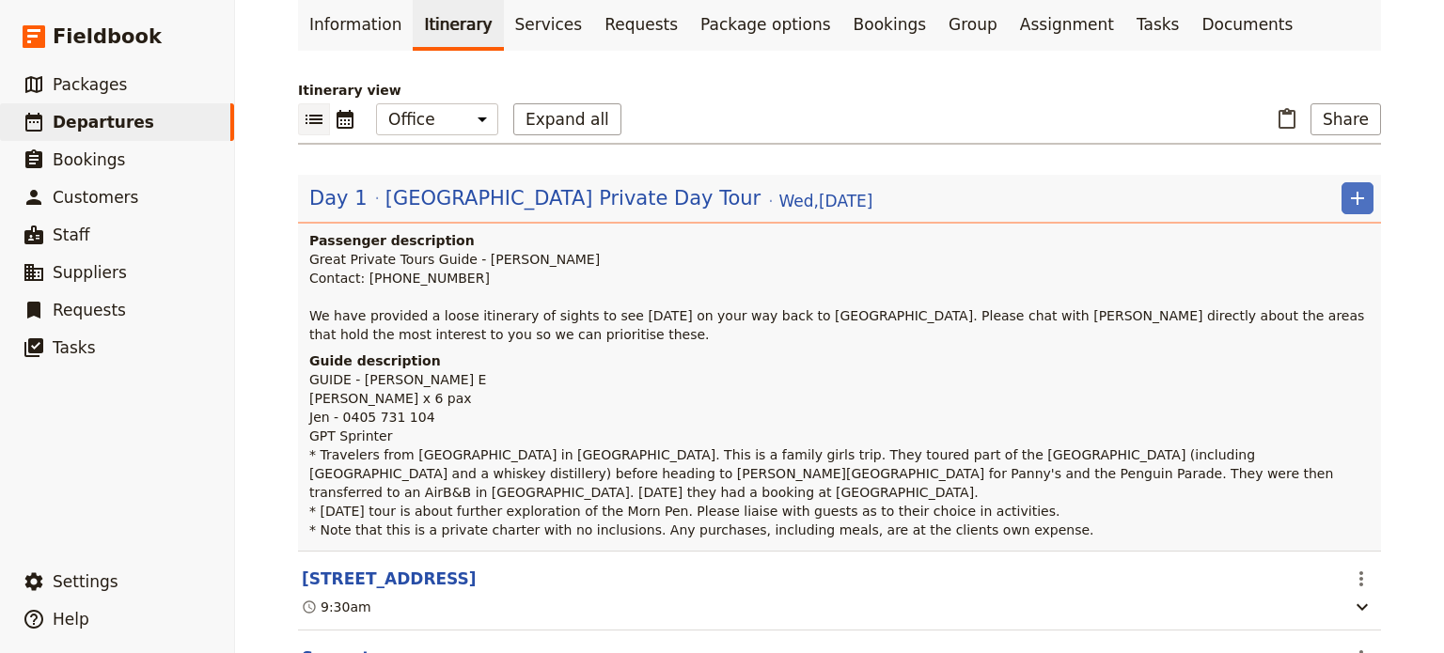
click at [1190, 26] on link "Documents" at bounding box center [1247, 24] width 114 height 53
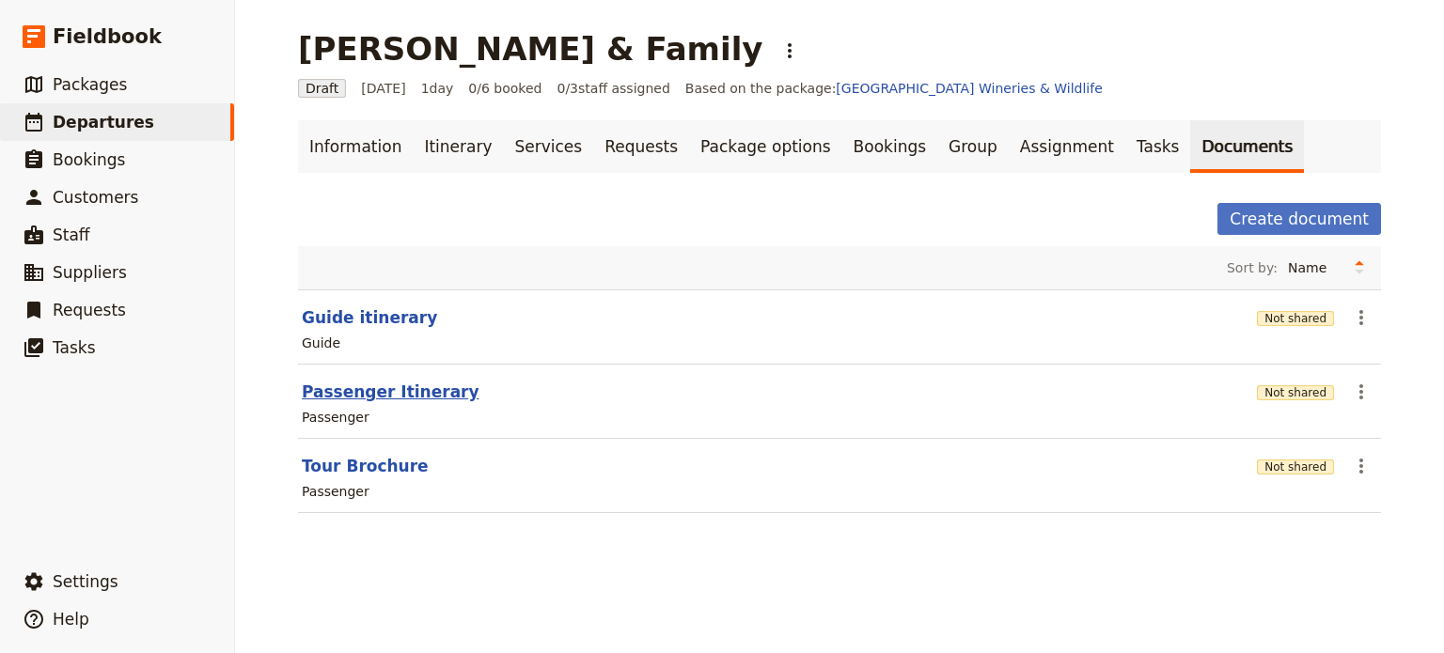
click at [380, 383] on button "Passenger Itinerary" at bounding box center [391, 392] width 178 height 23
select select "PASSENGER"
select select "DEFAULT"
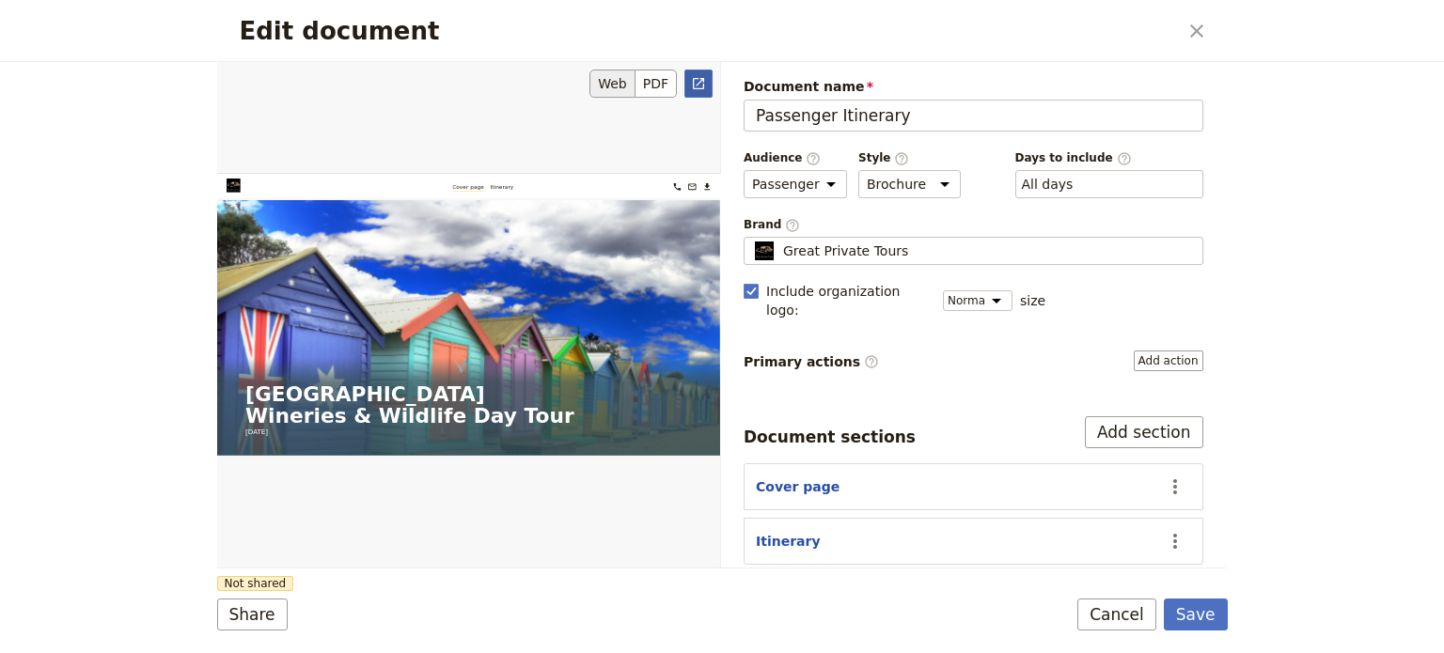
click at [707, 88] on link "​" at bounding box center [698, 84] width 28 height 28
click at [782, 532] on button "Itinerary" at bounding box center [788, 541] width 65 height 19
select select "ITINERARY"
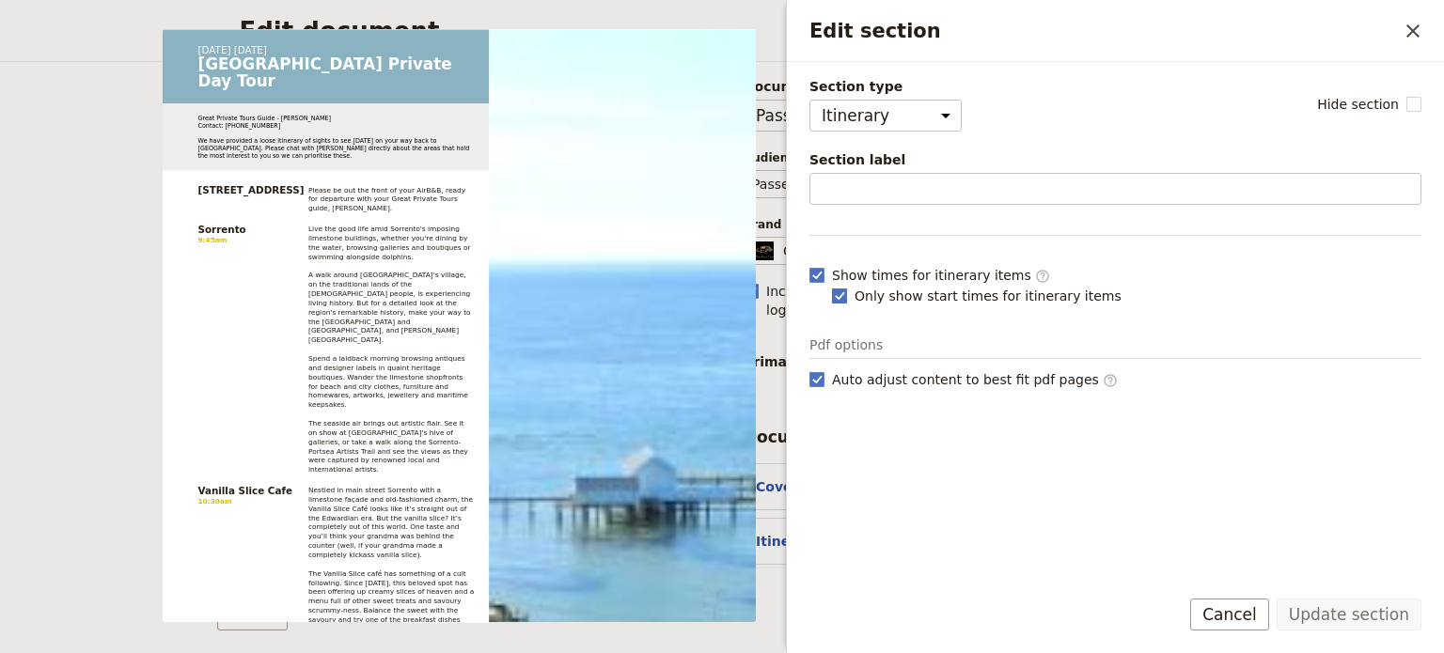
click at [836, 294] on rect "Edit section" at bounding box center [839, 296] width 14 height 14
click at [832, 287] on input "Only show start times for itinerary items" at bounding box center [831, 286] width 1 height 1
checkbox input "false"
click at [820, 275] on rect "Edit section" at bounding box center [816, 275] width 14 height 14
click at [809, 266] on input "Show times for itinerary items ​" at bounding box center [808, 265] width 1 height 1
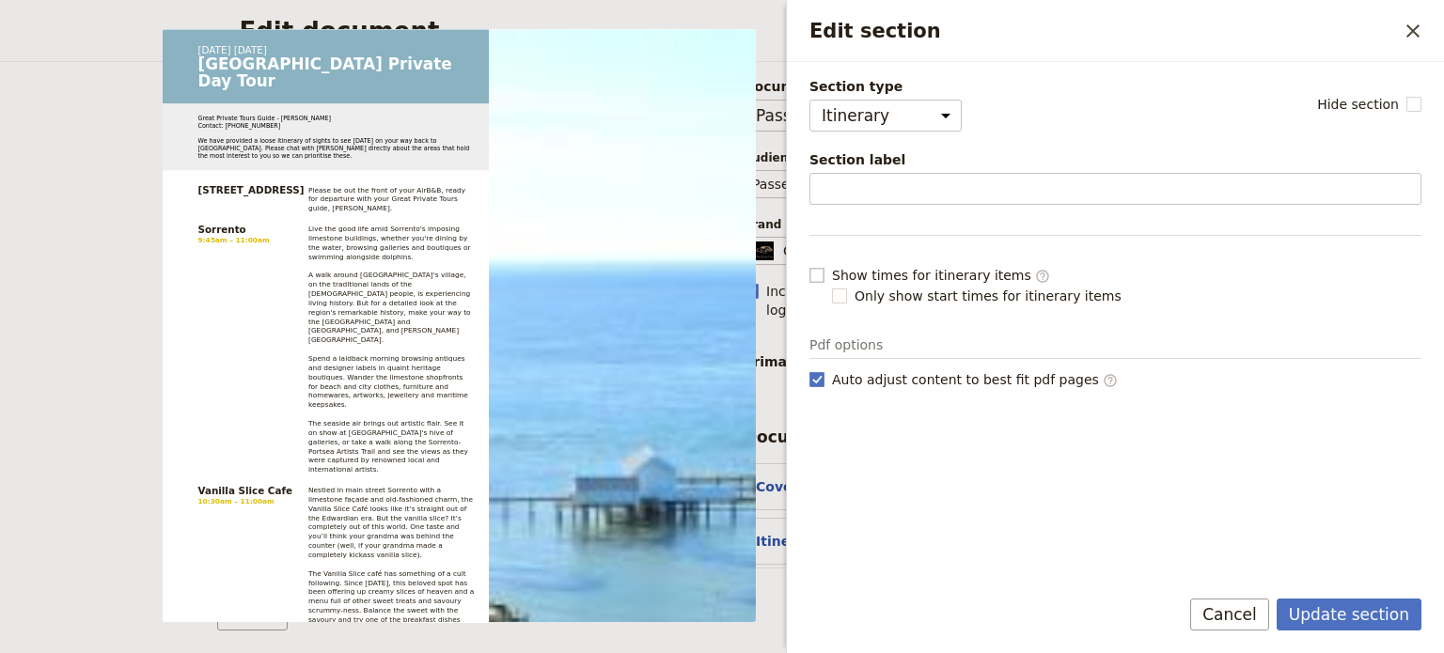
checkbox input "false"
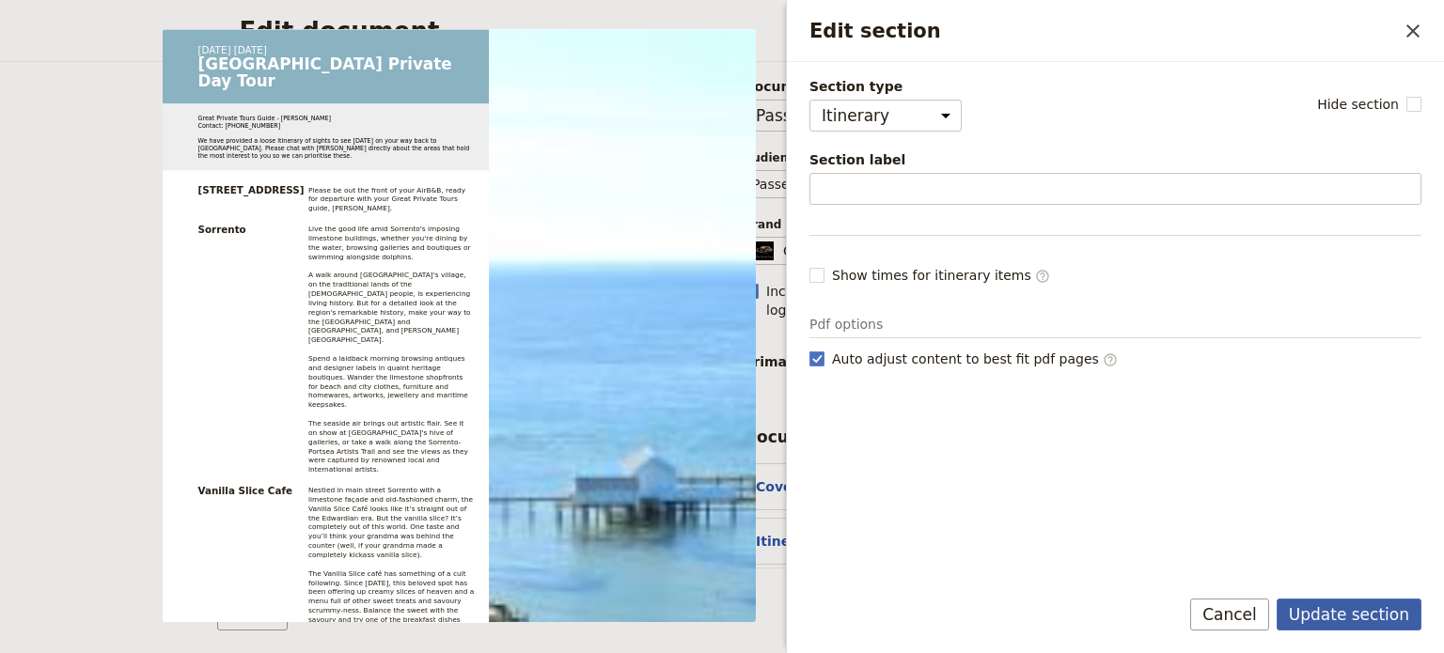
click at [1316, 607] on button "Update section" at bounding box center [1348, 615] width 145 height 32
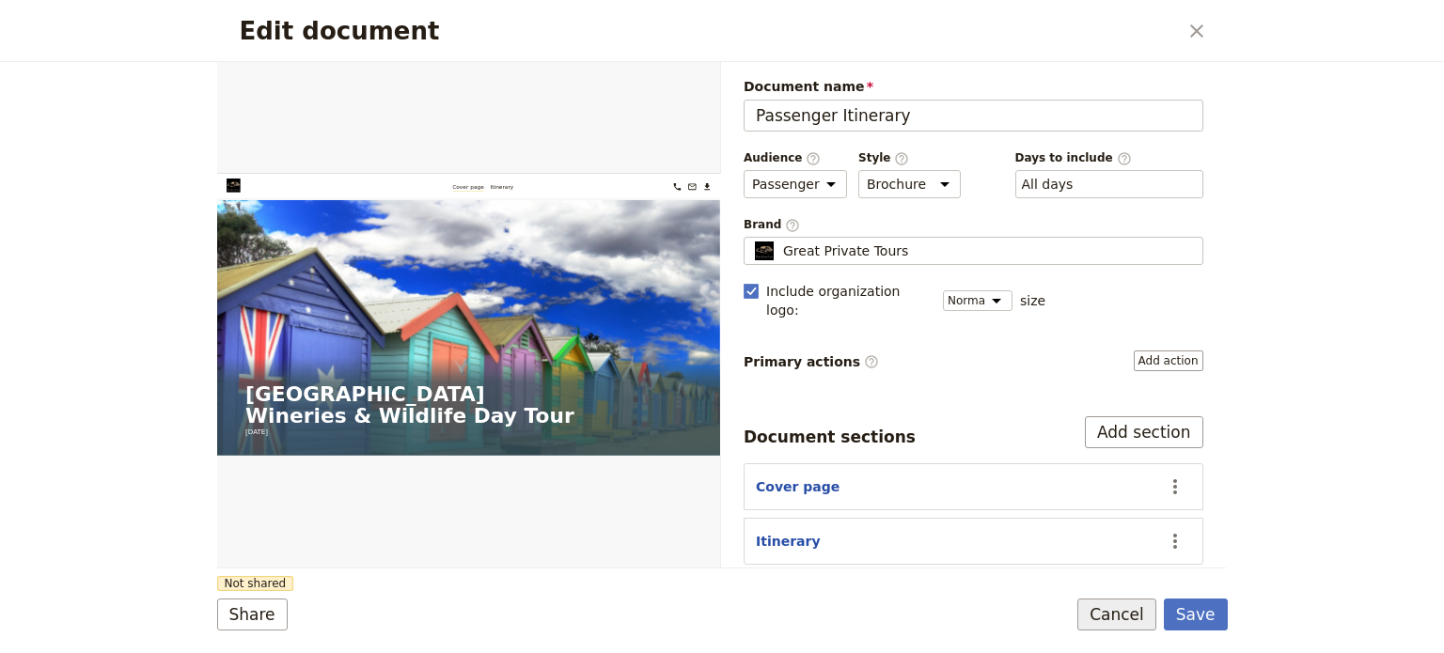
click at [1143, 620] on button "Cancel" at bounding box center [1116, 615] width 79 height 32
click at [1187, 613] on button "Save" at bounding box center [1196, 615] width 64 height 32
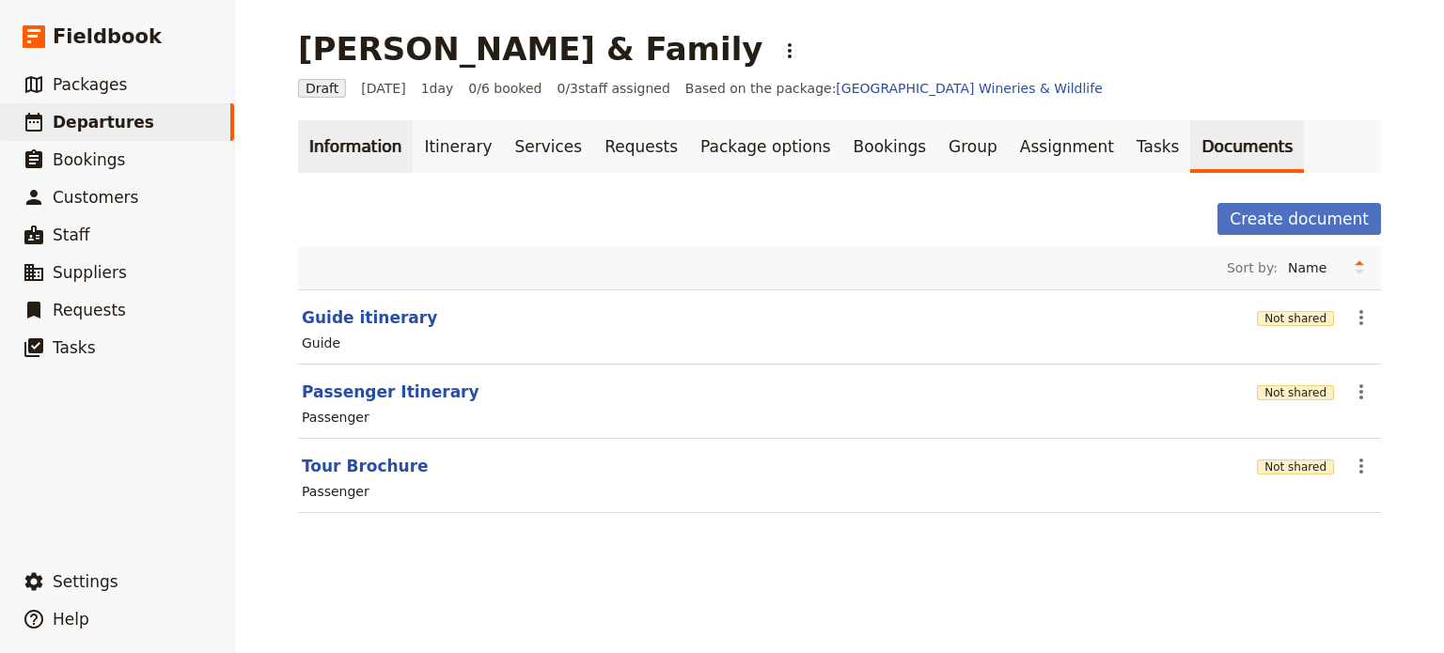
click at [347, 148] on link "Information" at bounding box center [355, 146] width 115 height 53
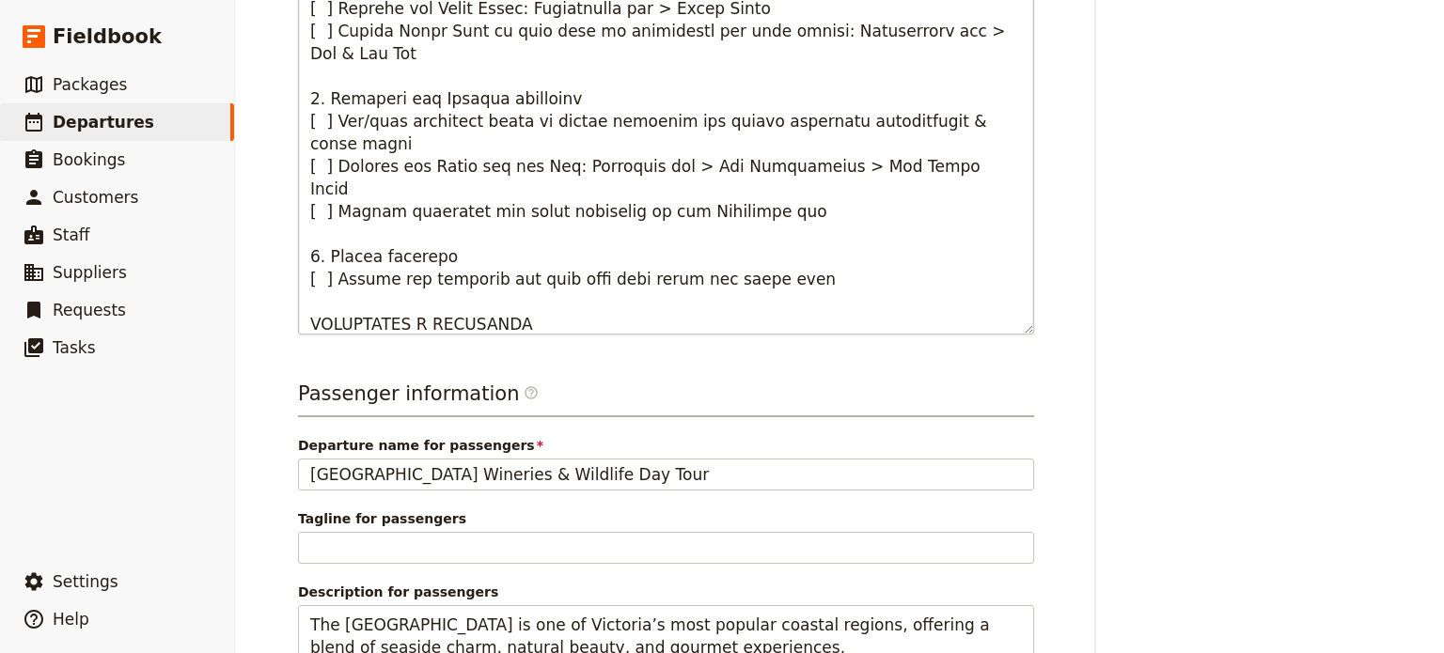
scroll to position [1034, 0]
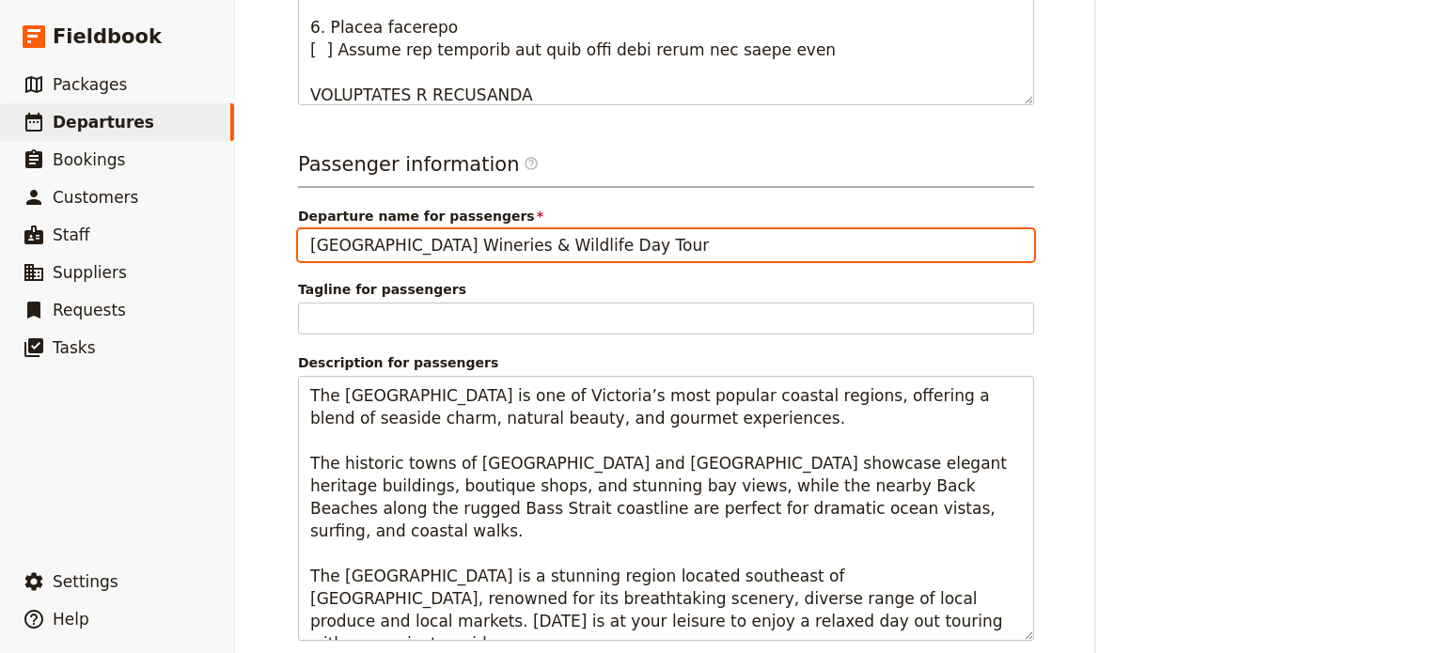
drag, startPoint x: 692, startPoint y: 223, endPoint x: 626, endPoint y: 224, distance: 65.8
click at [626, 229] on input "Mornington Peninsula Wineries & Wildlife Day Tour" at bounding box center [666, 245] width 736 height 32
drag, startPoint x: 598, startPoint y: 225, endPoint x: 452, endPoint y: 233, distance: 145.9
click at [454, 229] on input "Mornington Peninsula Wineries & Wildlife Day Tour" at bounding box center [666, 245] width 736 height 32
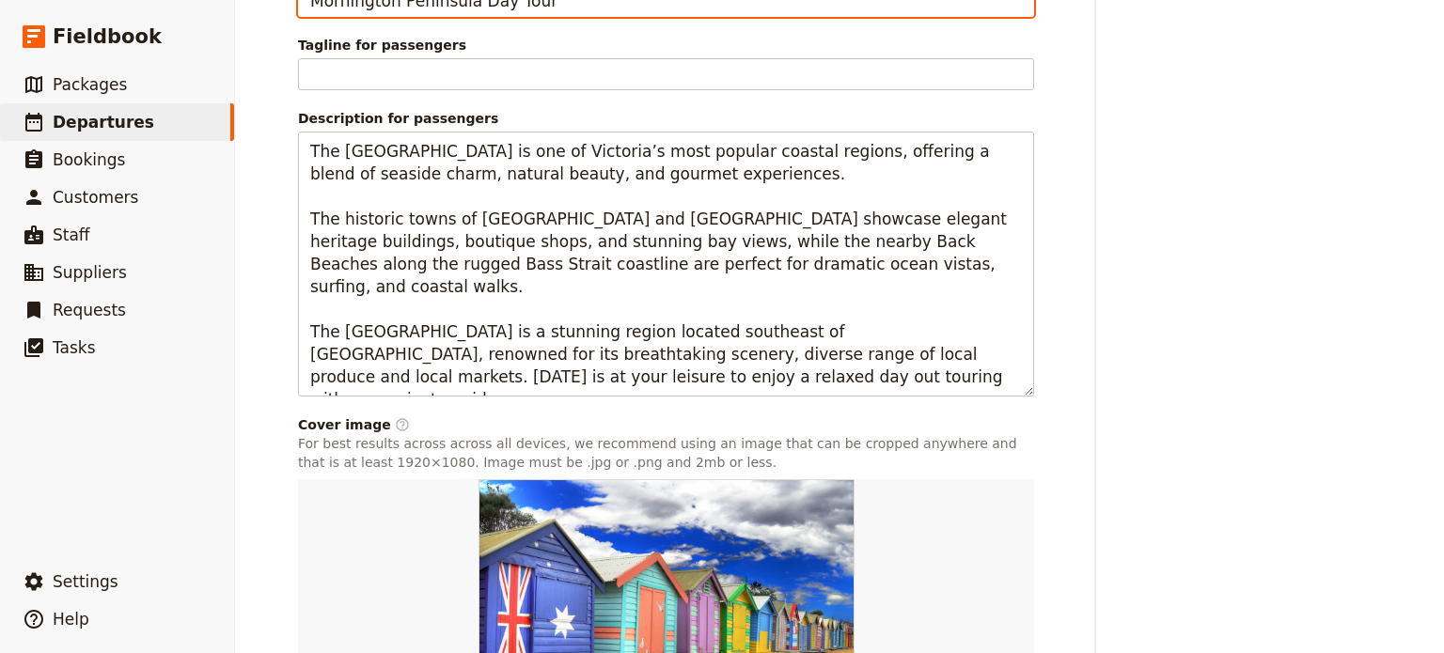
scroll to position [1438, 0]
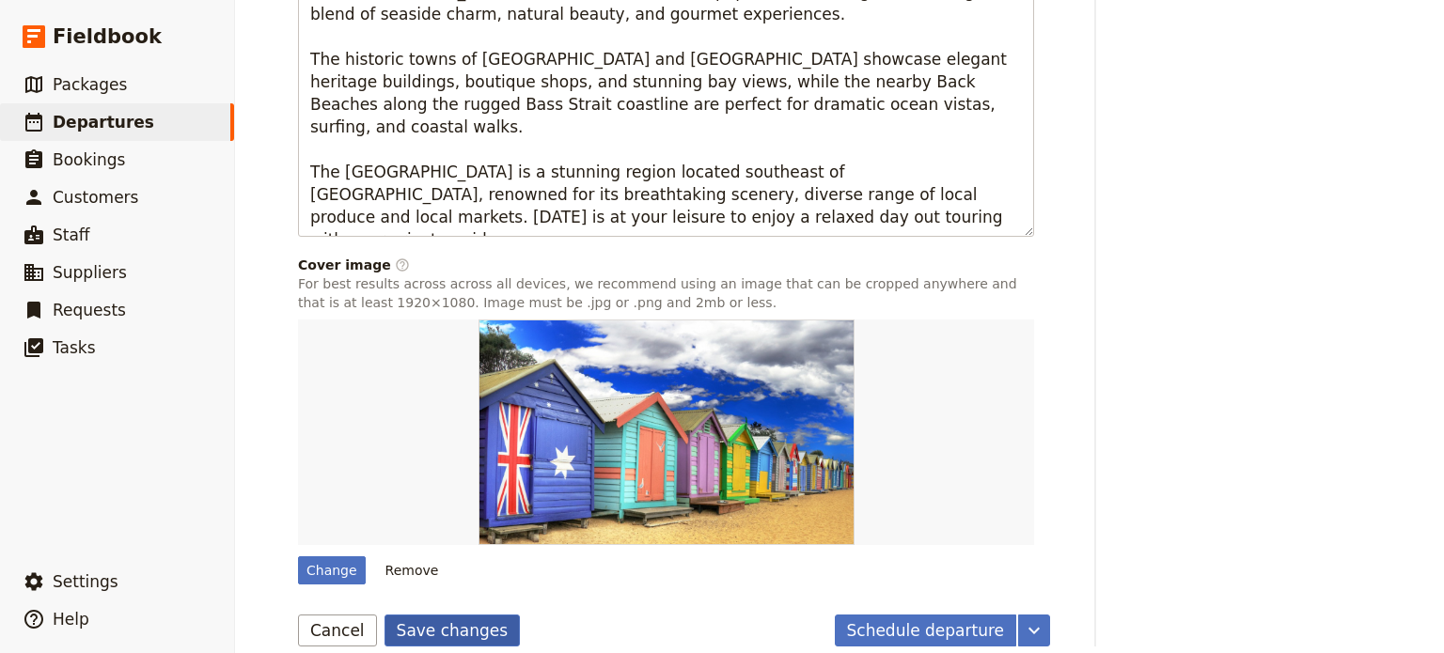
type input "Mornington Peninsula Day Tour"
click at [414, 615] on button "Save changes" at bounding box center [452, 631] width 136 height 32
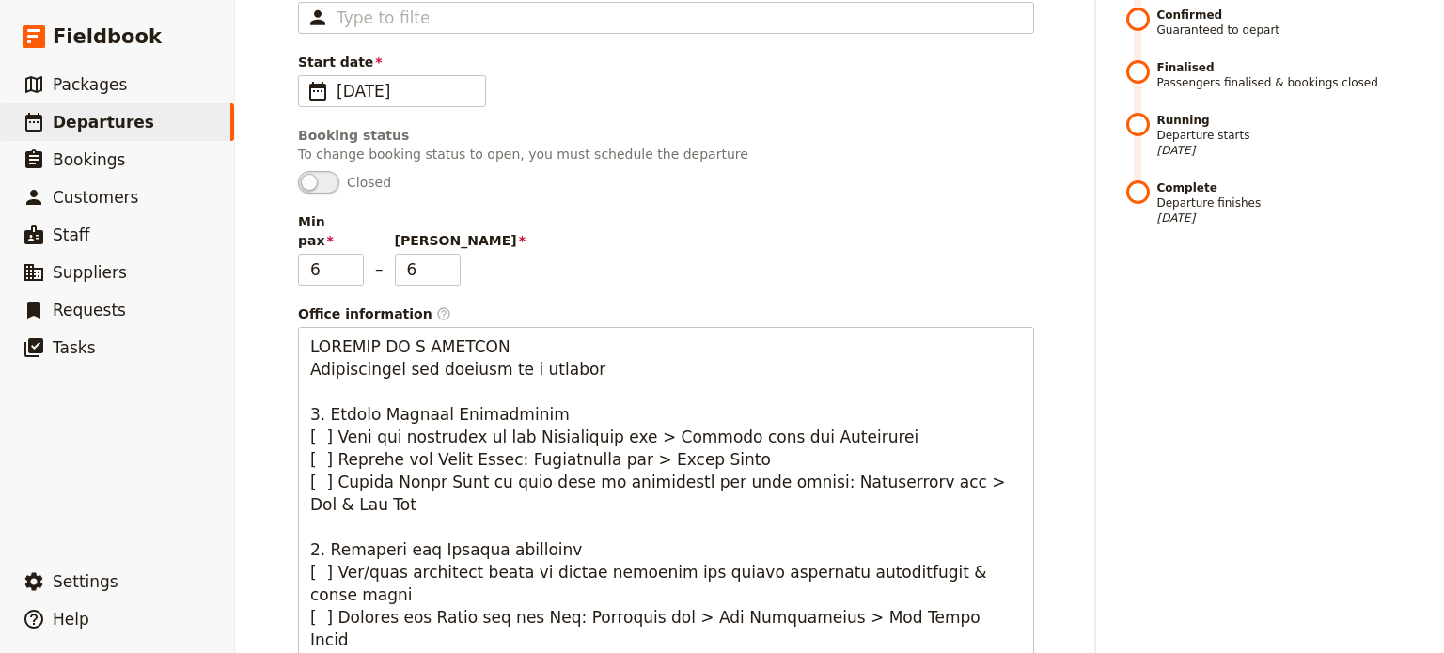
scroll to position [122, 0]
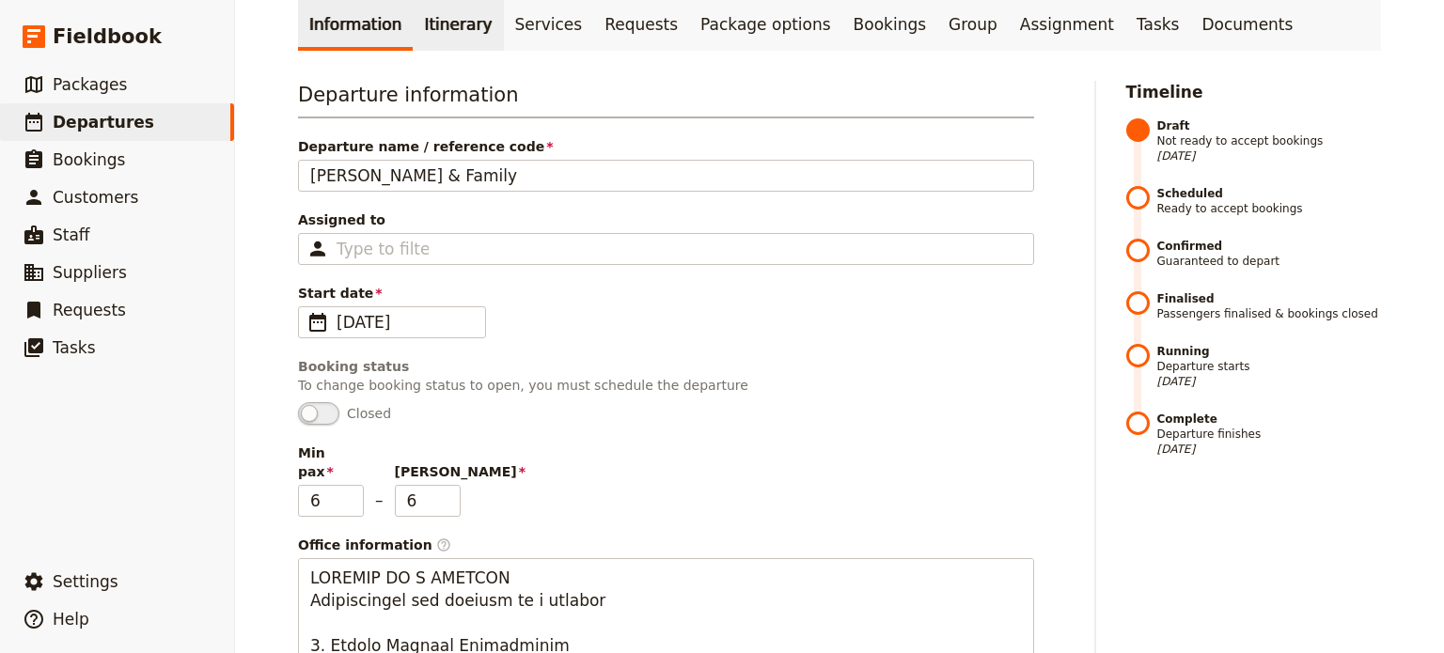
click at [444, 23] on link "Itinerary" at bounding box center [458, 24] width 90 height 53
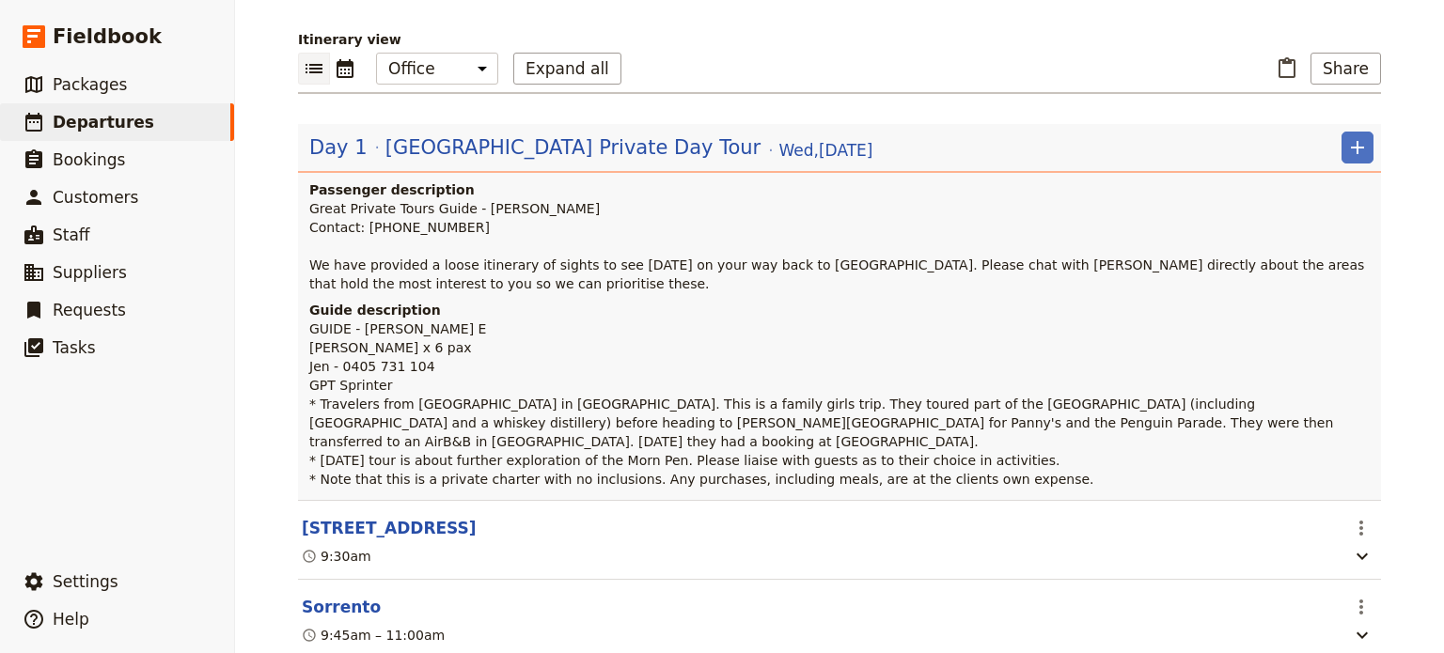
scroll to position [216, 0]
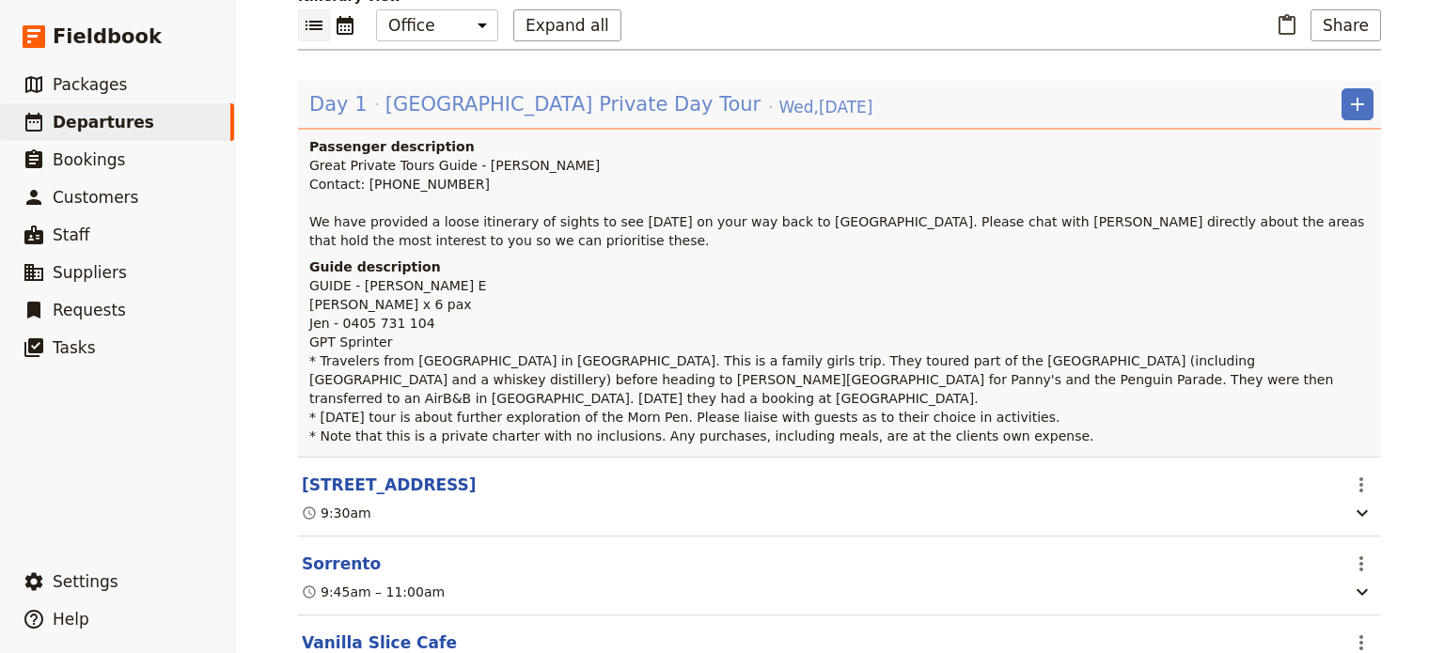
click at [523, 105] on span "Mornington Peninsula Private Day Tour" at bounding box center [573, 104] width 376 height 28
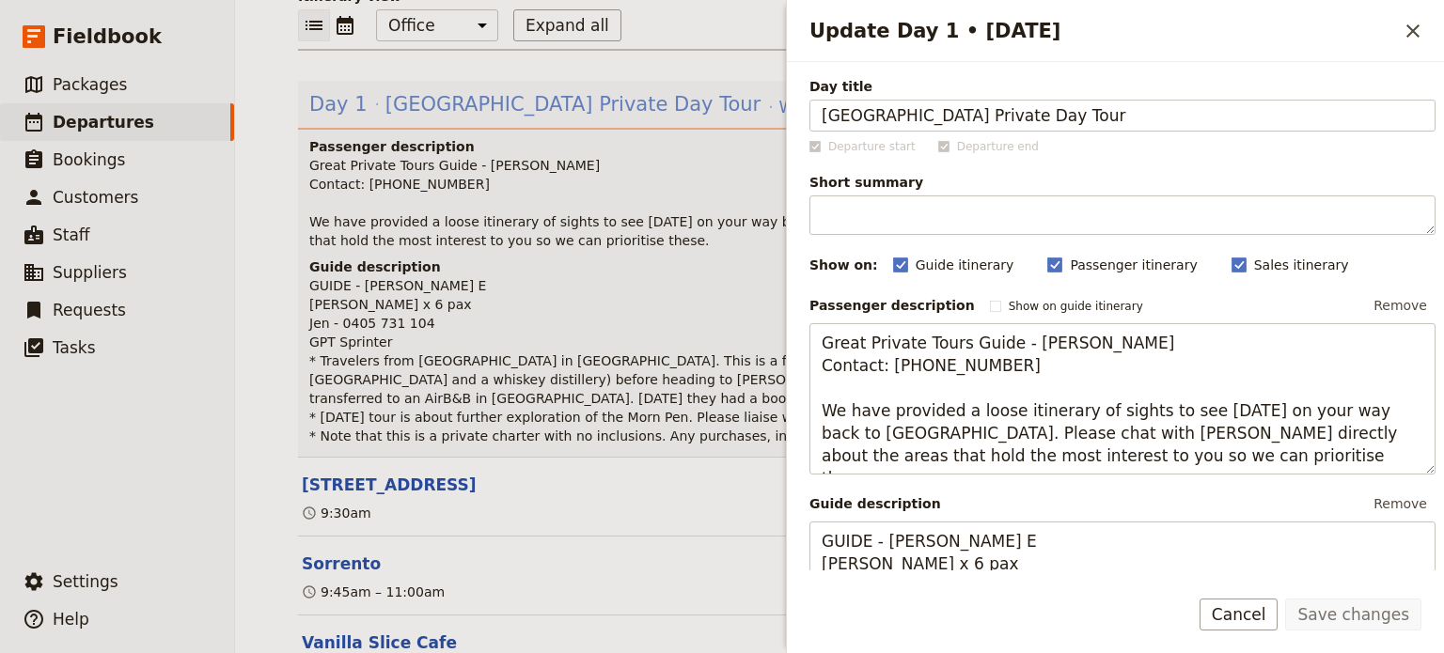
drag, startPoint x: 1132, startPoint y: 115, endPoint x: 643, endPoint y: 116, distance: 488.8
click at [643, 116] on div "Jen Gibby & Family ​ Draft 27 Aug 2025 1 day 0/6 booked 0 / 3 staff assigned Ba…" at bounding box center [839, 326] width 1209 height 653
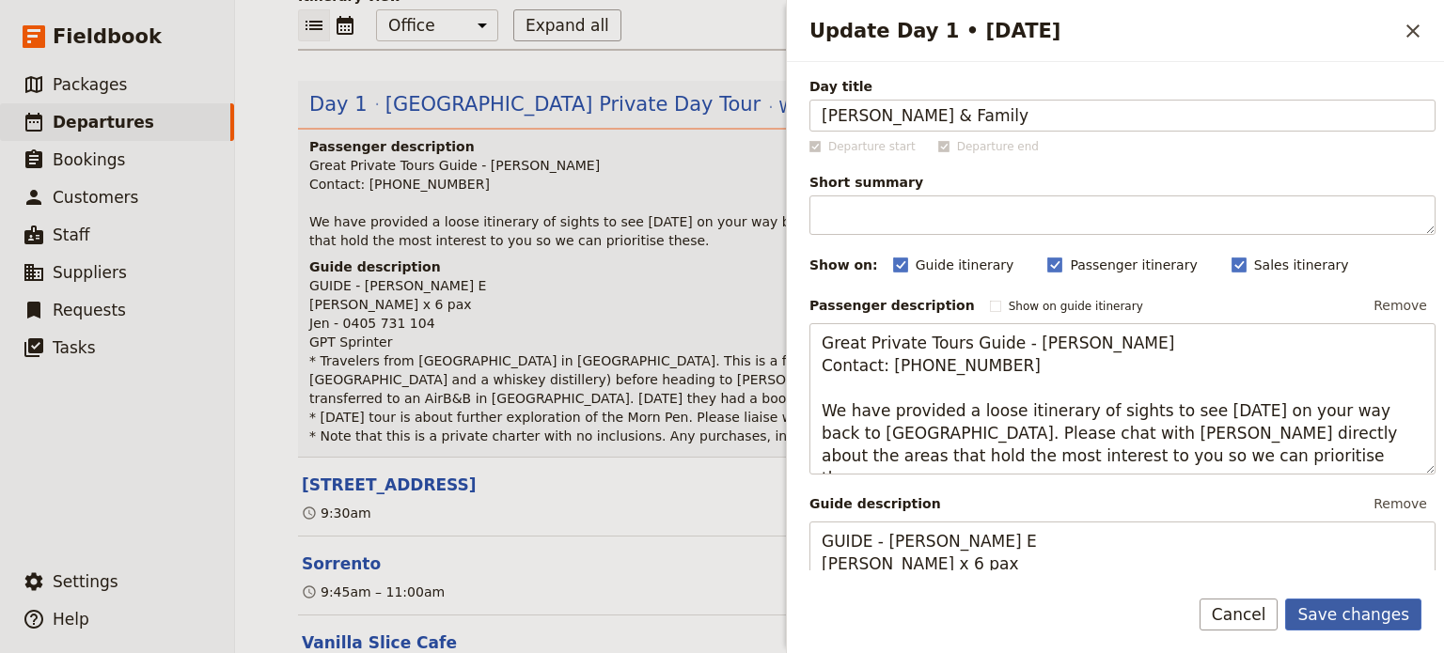
type input "[PERSON_NAME] & Family"
click at [1351, 615] on button "Save changes" at bounding box center [1353, 615] width 136 height 32
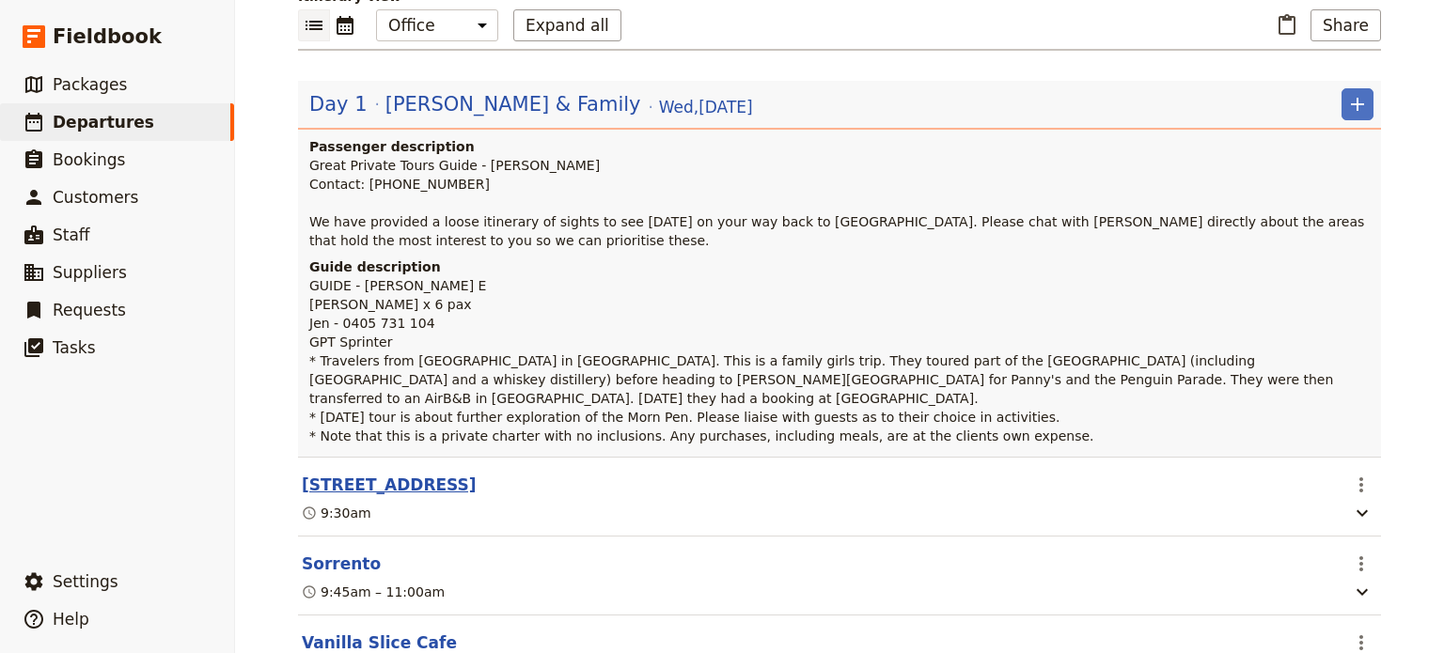
click at [399, 474] on button "[STREET_ADDRESS]" at bounding box center [389, 485] width 175 height 23
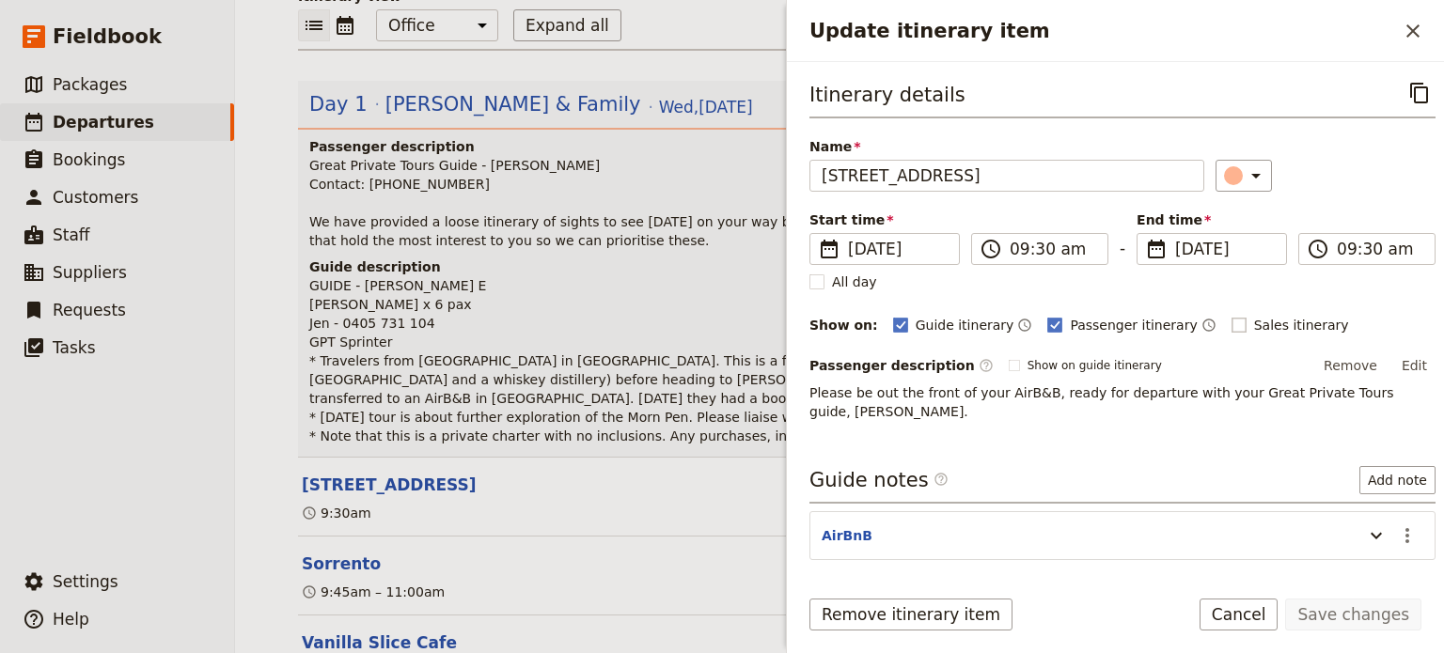
click at [1231, 322] on rect "Update itinerary item" at bounding box center [1238, 325] width 14 height 14
click at [1230, 316] on input "Sales itinerary" at bounding box center [1230, 315] width 1 height 1
checkbox input "true"
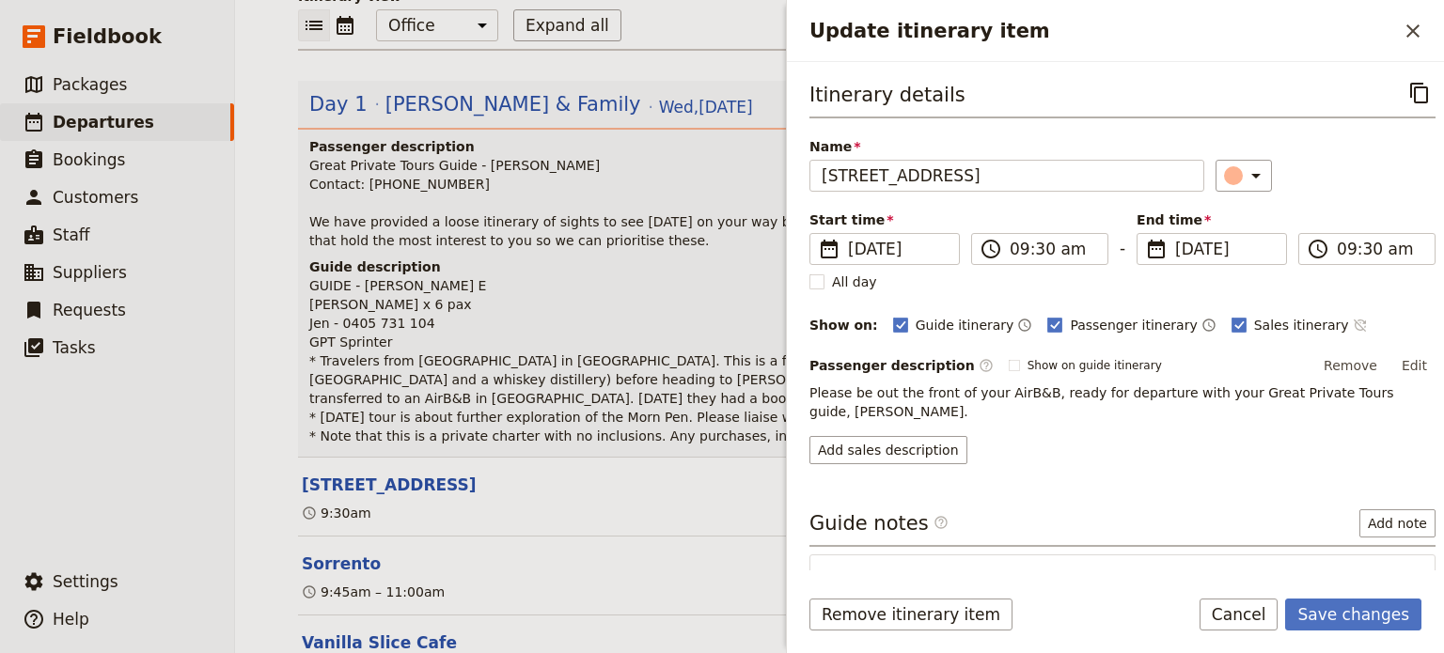
click at [1353, 318] on icon "Time not shown on sales itinerary" at bounding box center [1360, 325] width 15 height 15
click at [1376, 621] on button "Save changes" at bounding box center [1353, 615] width 136 height 32
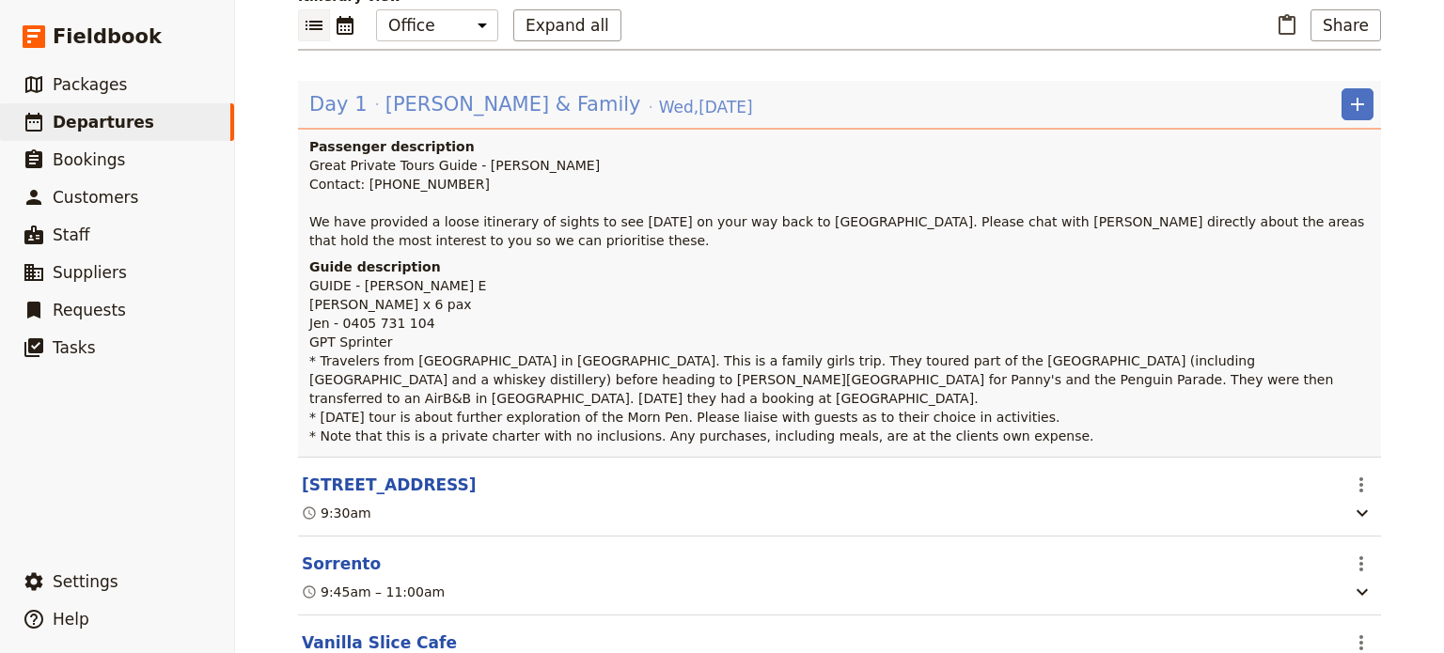
click at [497, 97] on span "[PERSON_NAME] & Family" at bounding box center [513, 104] width 256 height 28
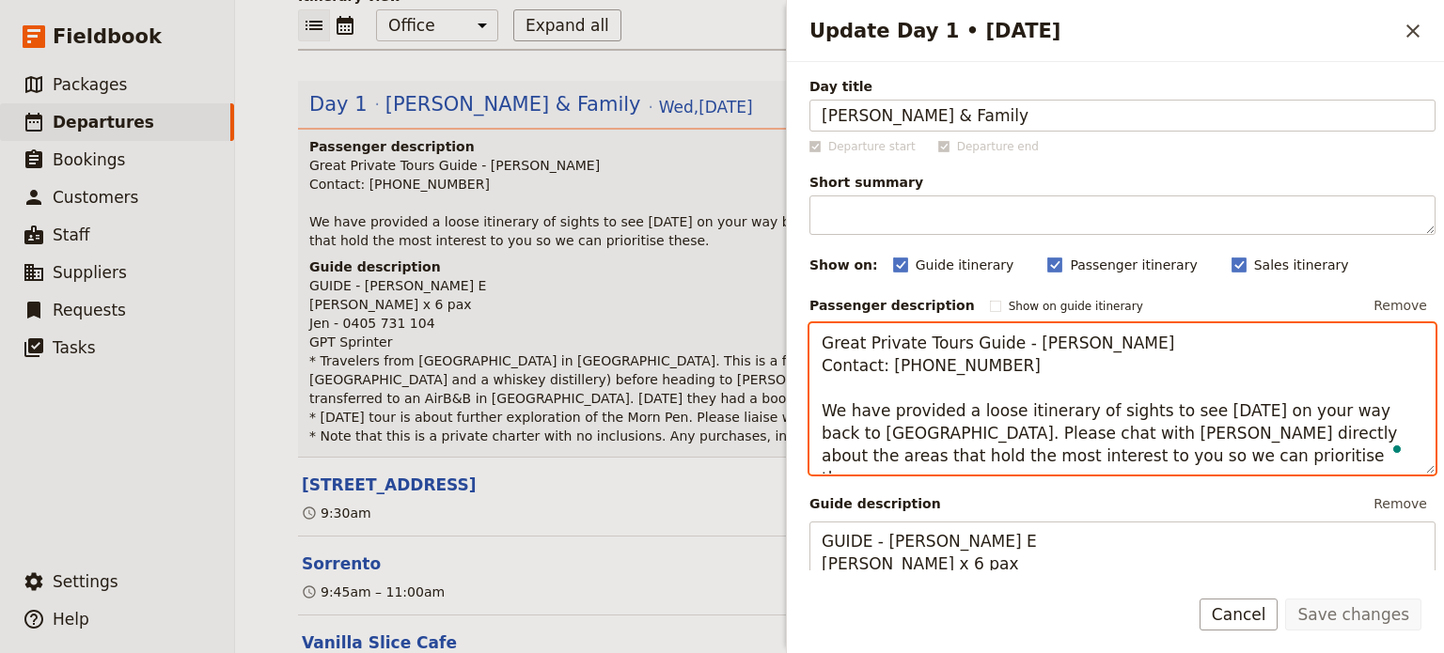
drag, startPoint x: 1226, startPoint y: 407, endPoint x: 1334, endPoint y: 395, distance: 108.8
click at [1348, 407] on textarea "Great Private Tours Guide - Alan Edwards Contact: 0403 611 077 We have provided…" at bounding box center [1122, 399] width 626 height 152
click at [1265, 431] on textarea "Great Private Tours Guide - Alan Edwards Contact: 0403 611 077 We have provided…" at bounding box center [1122, 399] width 626 height 152
type textarea "Great Private Tours Guide - [PERSON_NAME] Contact: [PHONE_NUMBER] We have provi…"
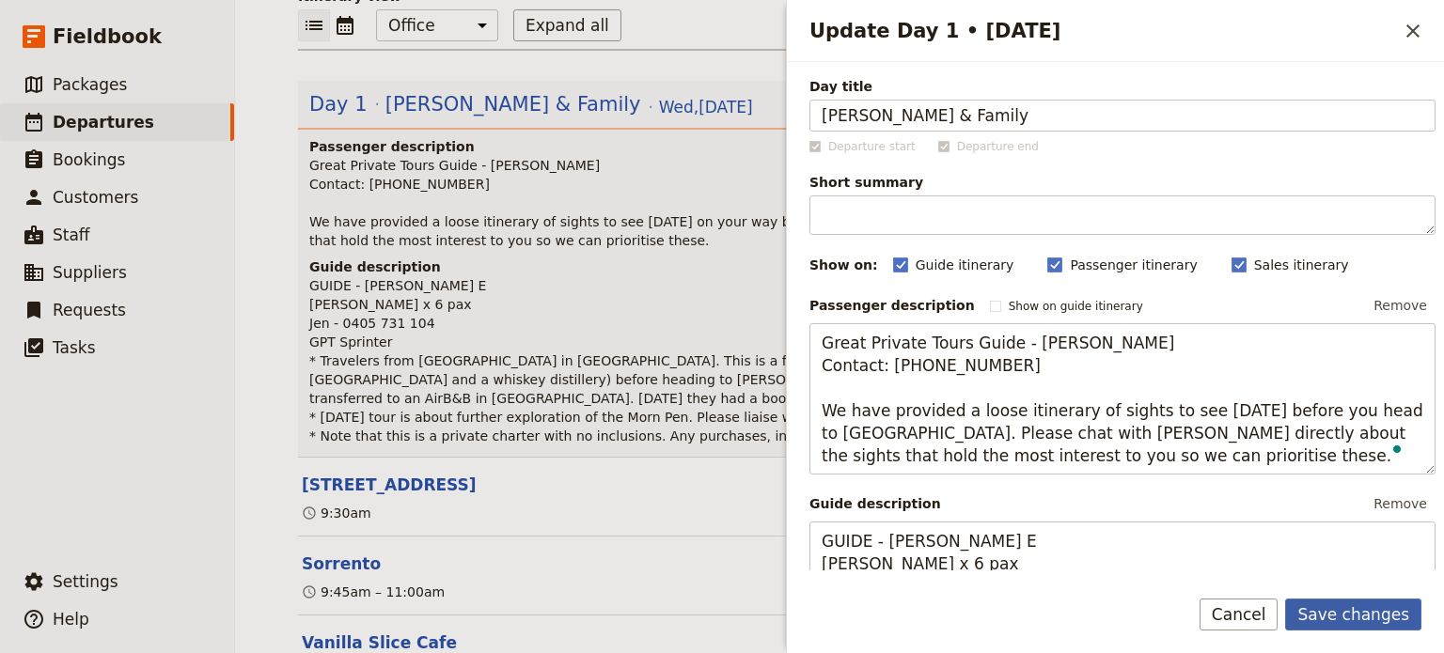
click at [1331, 608] on button "Save changes" at bounding box center [1353, 615] width 136 height 32
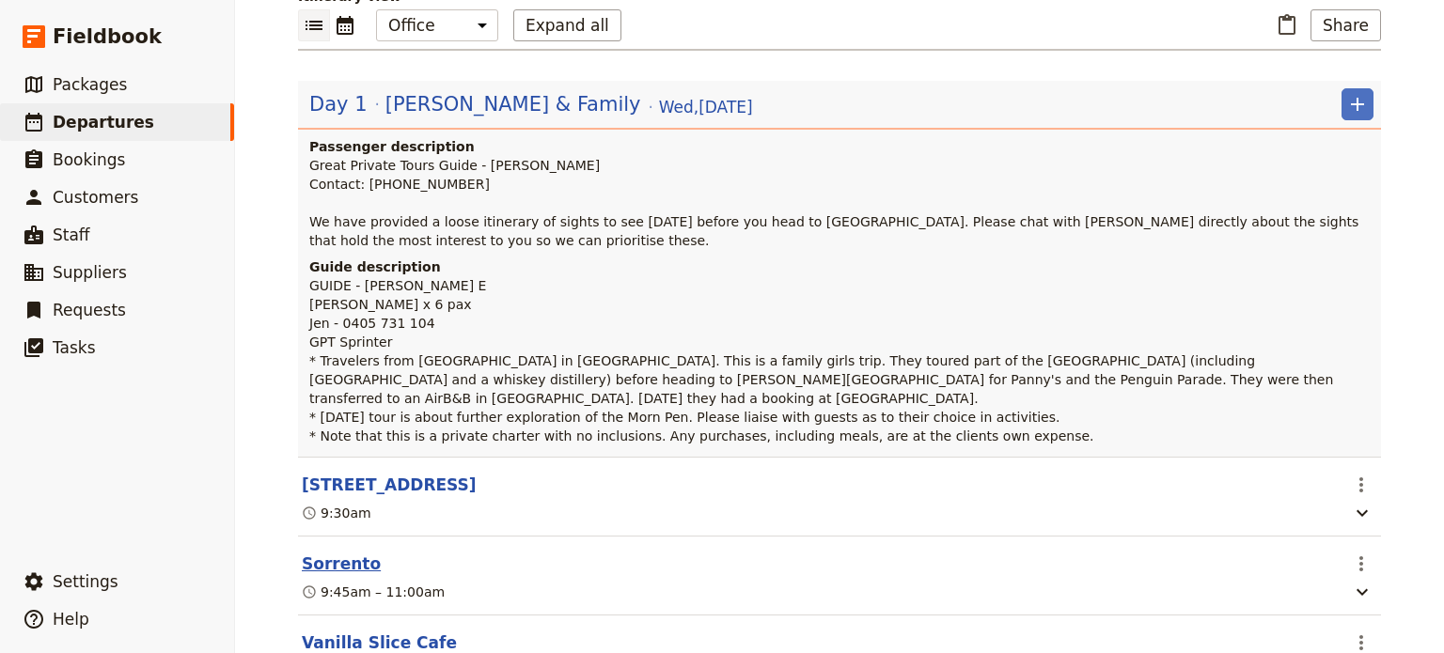
click at [335, 553] on button "Sorrento" at bounding box center [341, 564] width 79 height 23
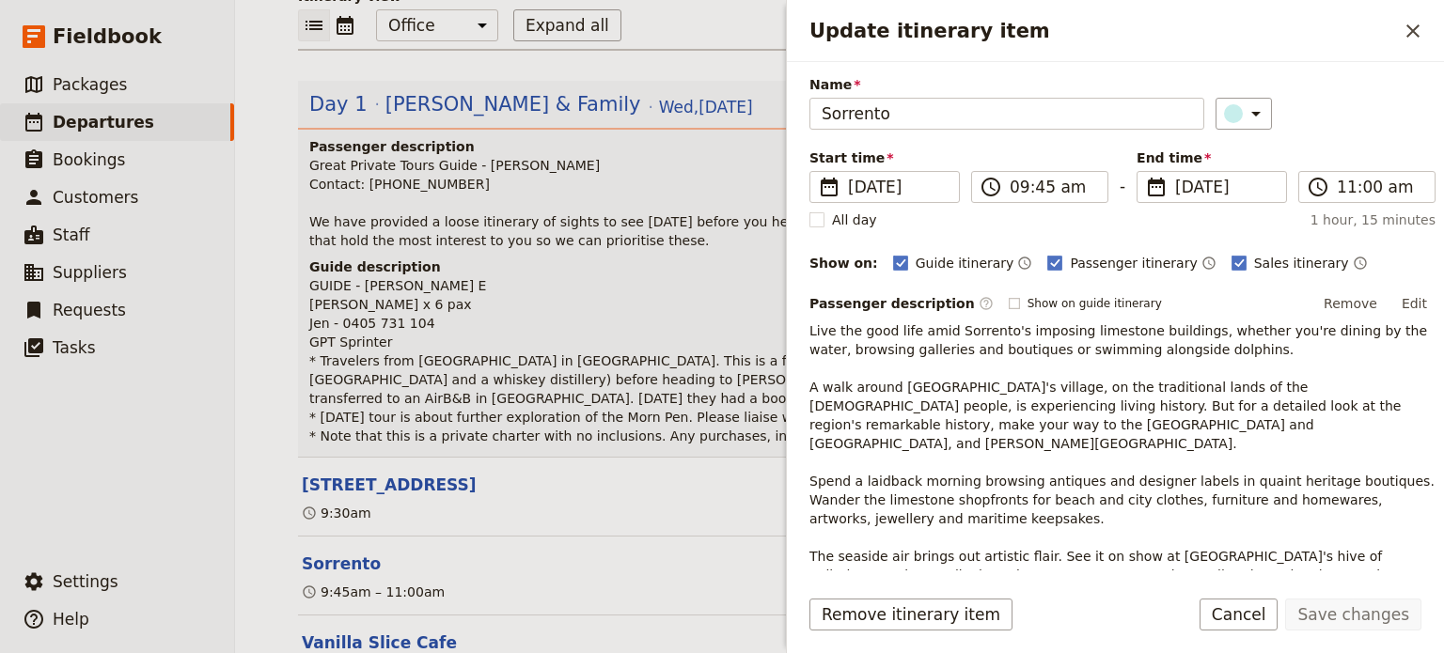
scroll to position [94, 0]
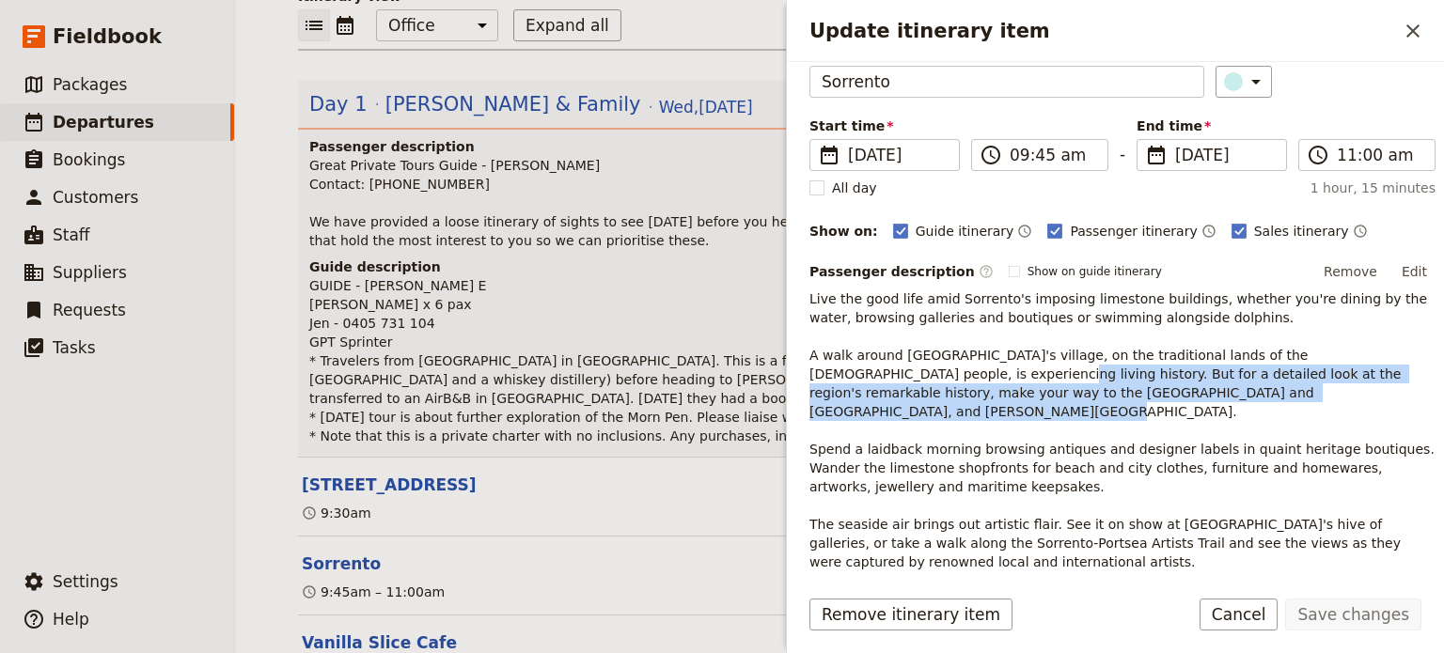
drag, startPoint x: 857, startPoint y: 375, endPoint x: 1252, endPoint y: 398, distance: 395.4
click at [1252, 398] on p "Live the good life amid Sorrento's imposing limestone buildings, whether you're…" at bounding box center [1122, 431] width 626 height 282
click at [1150, 375] on p "Live the good life amid Sorrento's imposing limestone buildings, whether you're…" at bounding box center [1122, 431] width 626 height 282
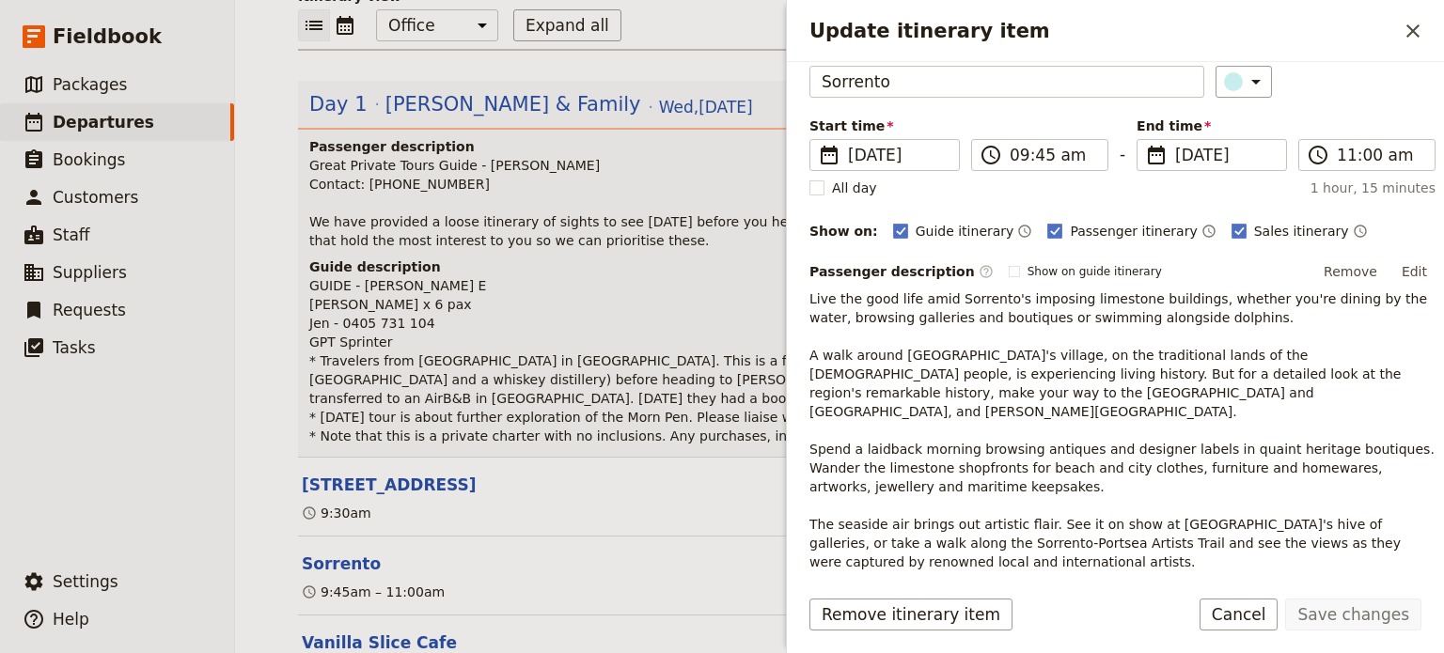
click at [1212, 390] on p "Live the good life amid Sorrento's imposing limestone buildings, whether you're…" at bounding box center [1122, 431] width 626 height 282
click at [1400, 275] on button "Edit" at bounding box center [1414, 272] width 42 height 28
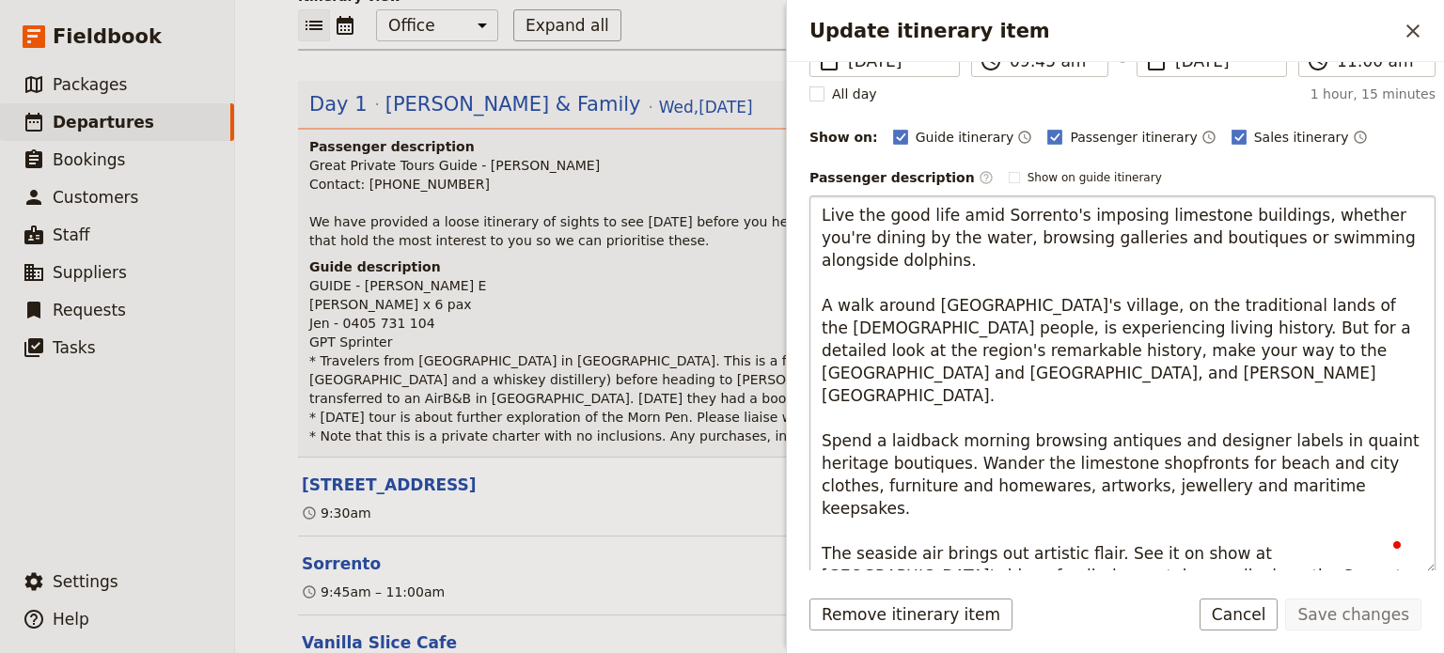
scroll to position [188, 0]
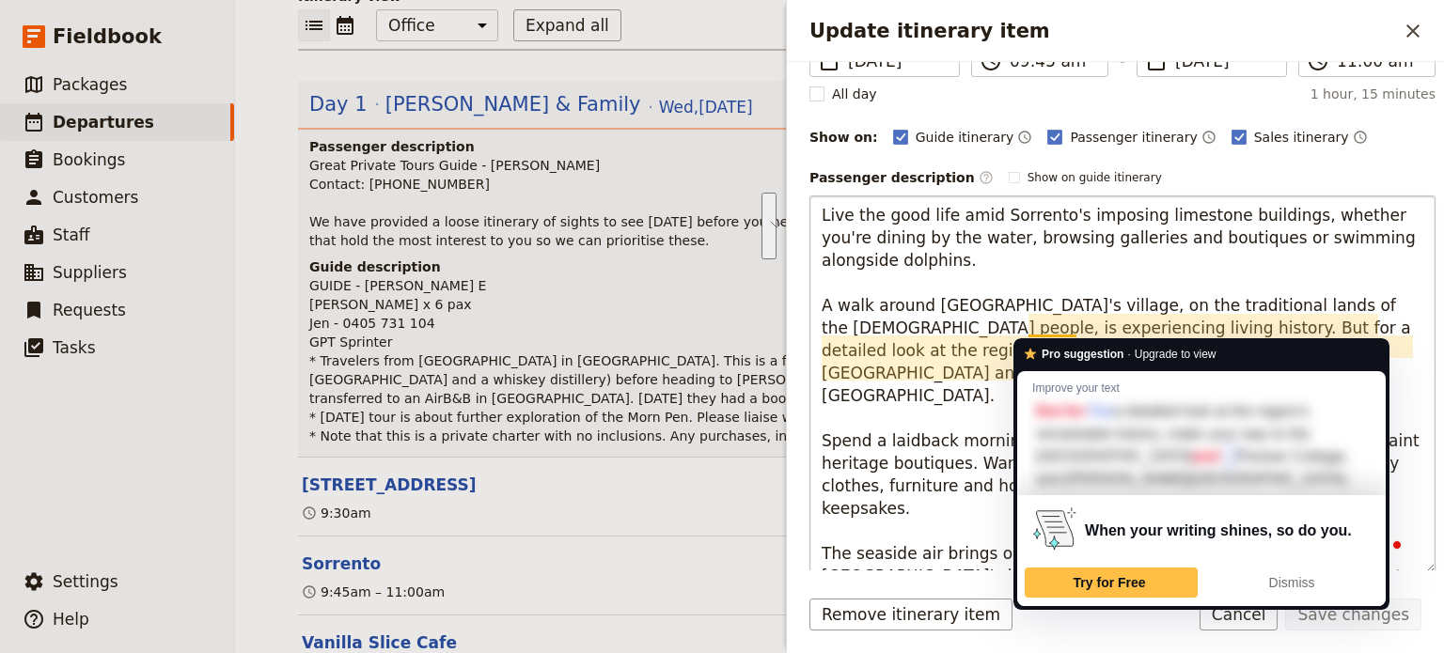
drag, startPoint x: 1079, startPoint y: 373, endPoint x: 1026, endPoint y: 325, distance: 71.2
click at [1026, 325] on textarea "Live the good life amid Sorrento's imposing limestone buildings, whether you're…" at bounding box center [1122, 385] width 626 height 378
type textarea "Live the good life amid Sorrento's imposing limestone buildings, whether you're…"
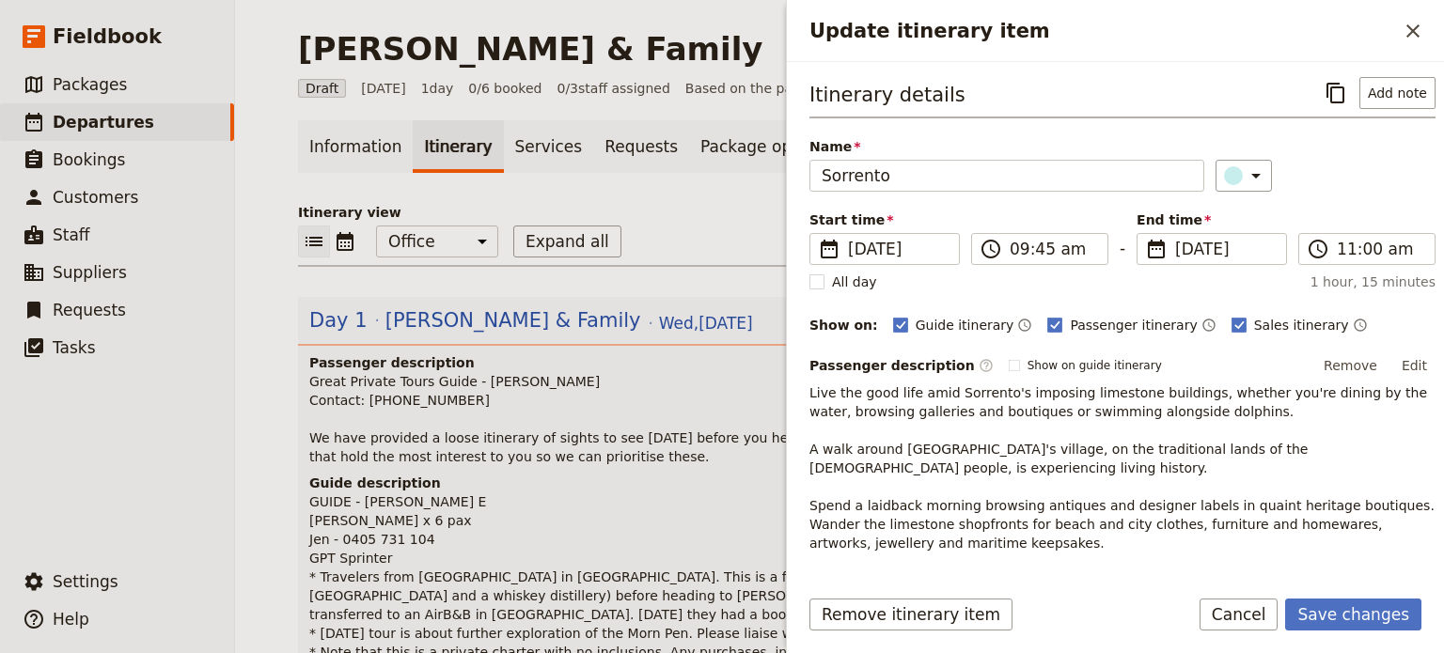
scroll to position [216, 0]
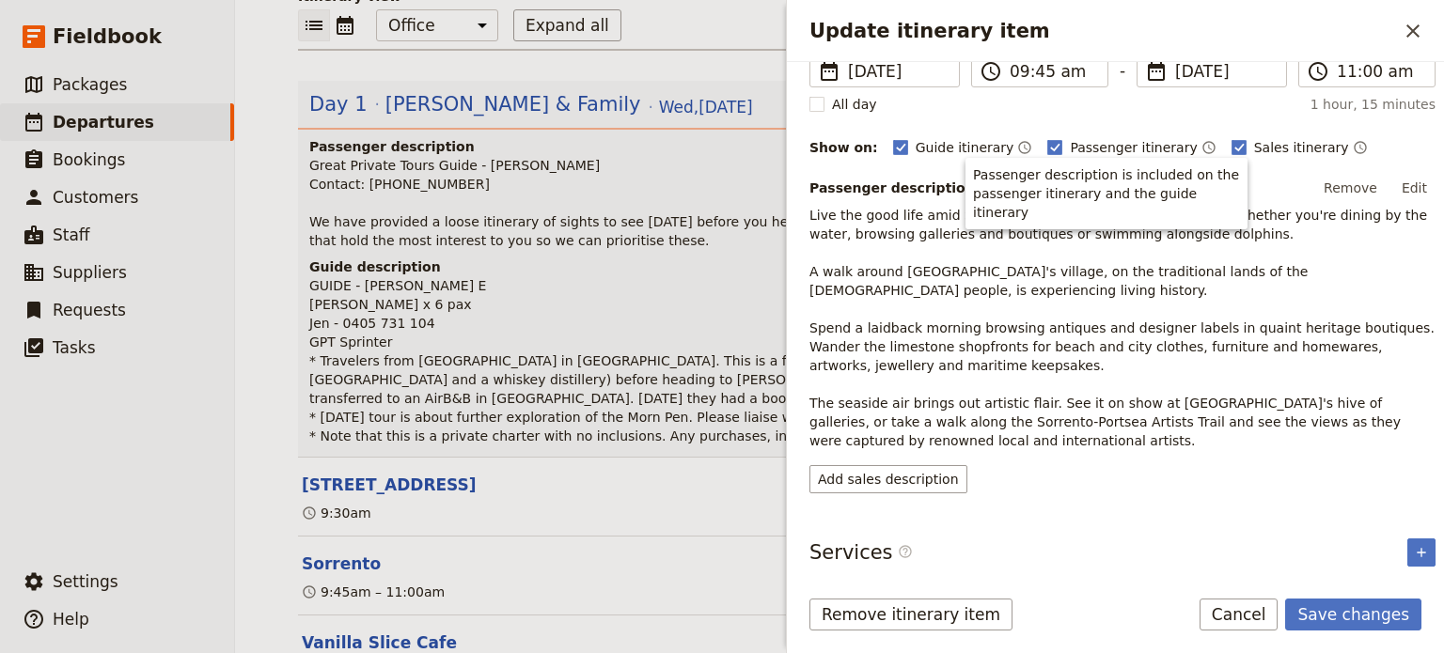
click at [970, 299] on p "Live the good life amid Sorrento's imposing limestone buildings, whether you're…" at bounding box center [1122, 328] width 626 height 244
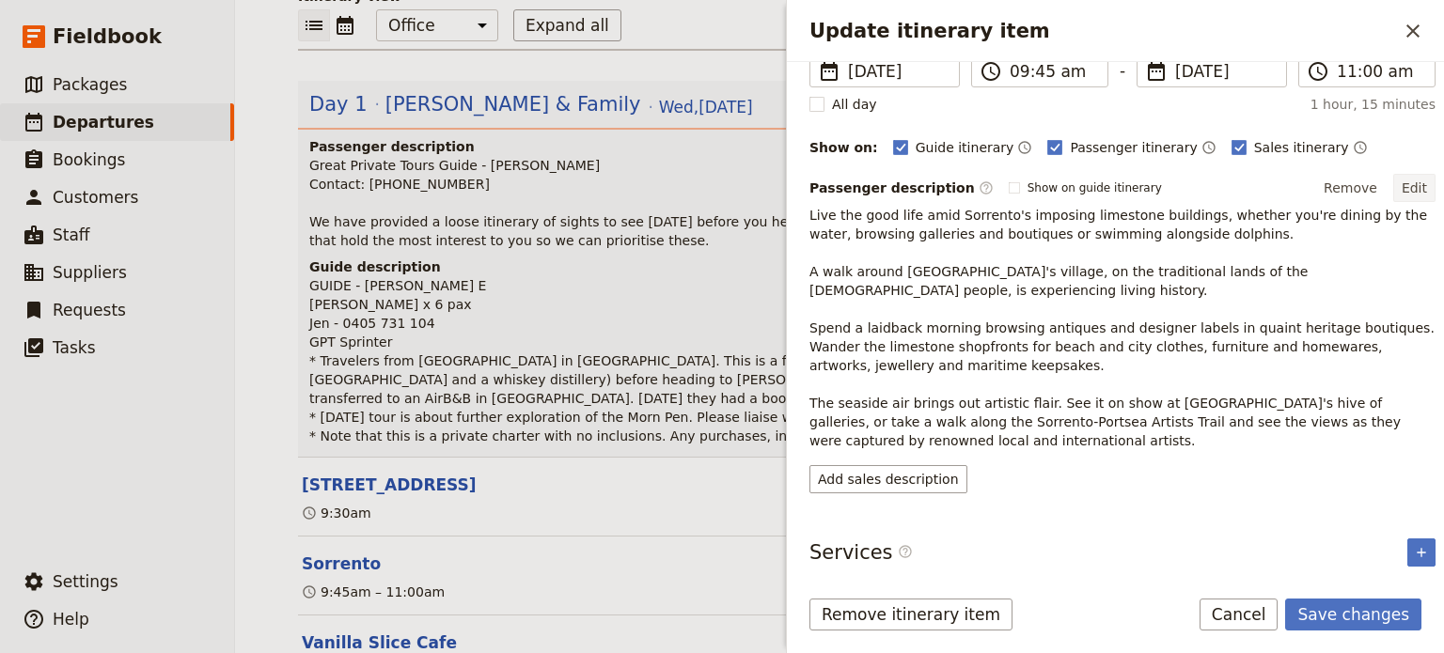
click at [1401, 180] on button "Edit" at bounding box center [1414, 188] width 42 height 28
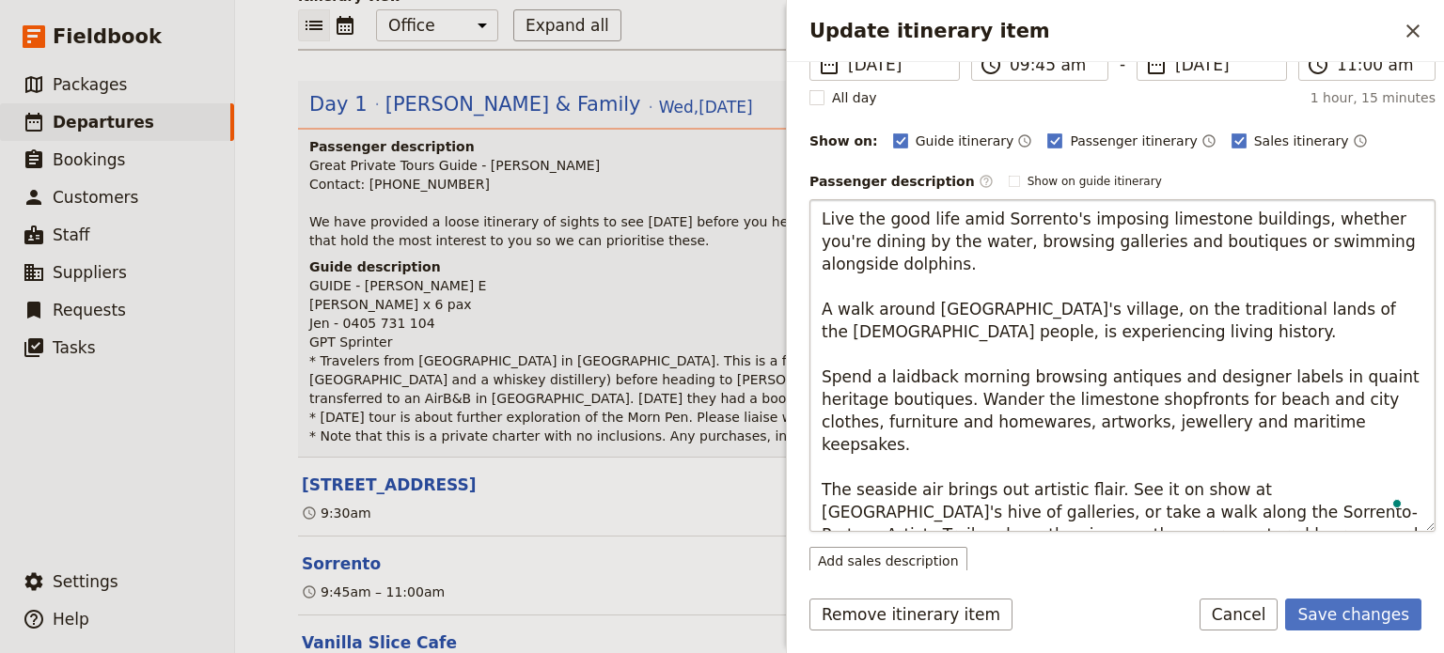
scroll to position [188, 0]
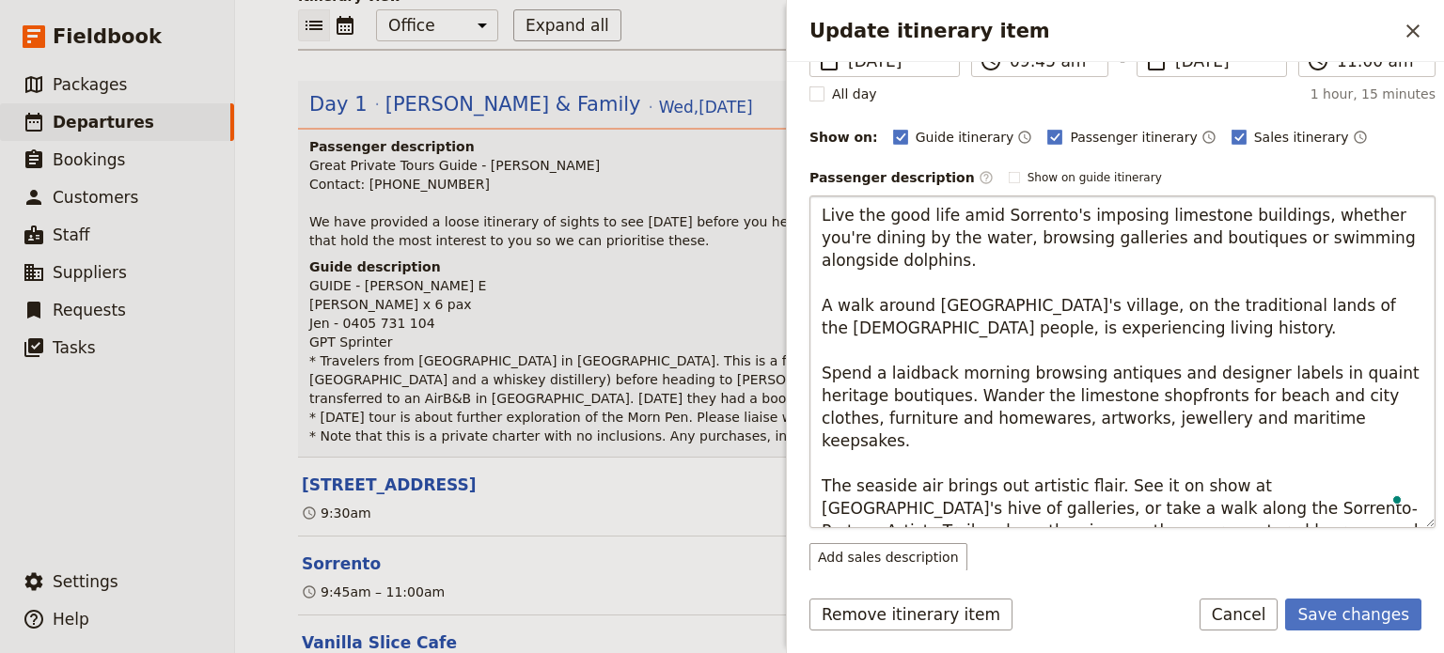
click at [1056, 326] on textarea "Live the good life amid Sorrento's imposing limestone buildings, whether you're…" at bounding box center [1122, 362] width 626 height 333
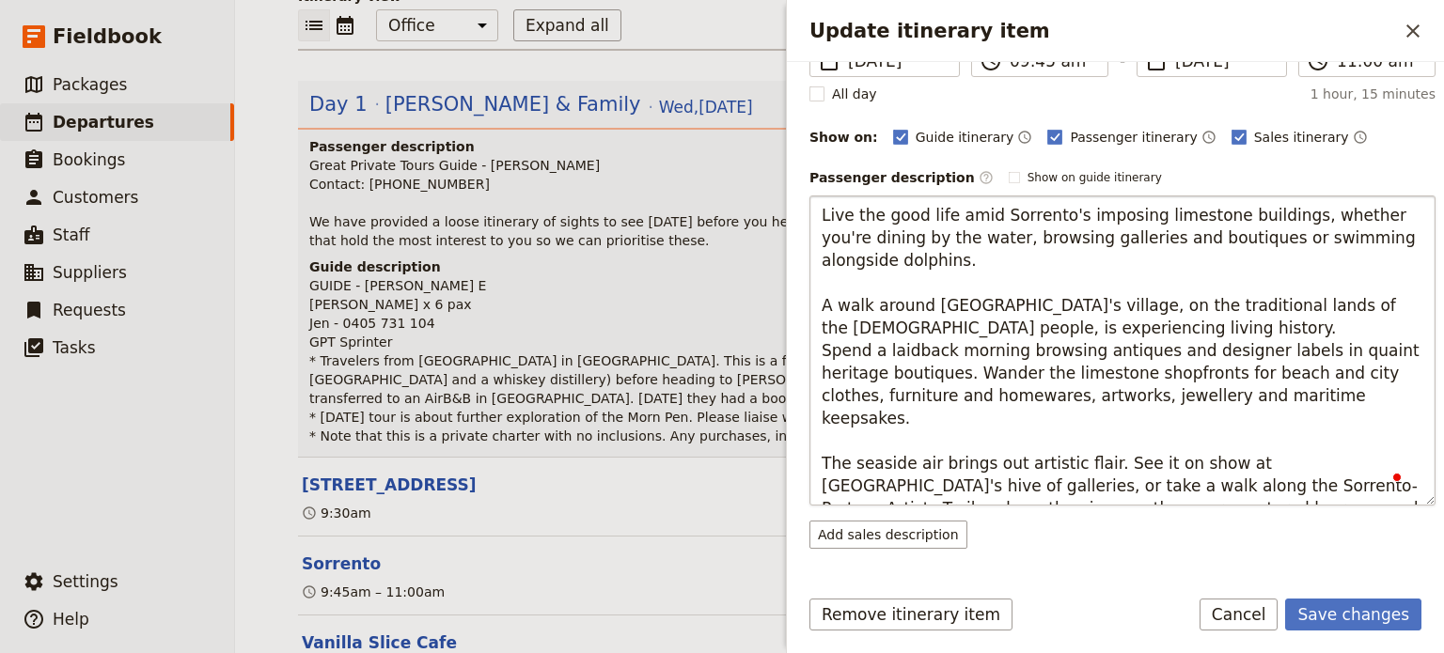
type textarea "Live the good life amid Sorrento's imposing limestone buildings, whether you're…"
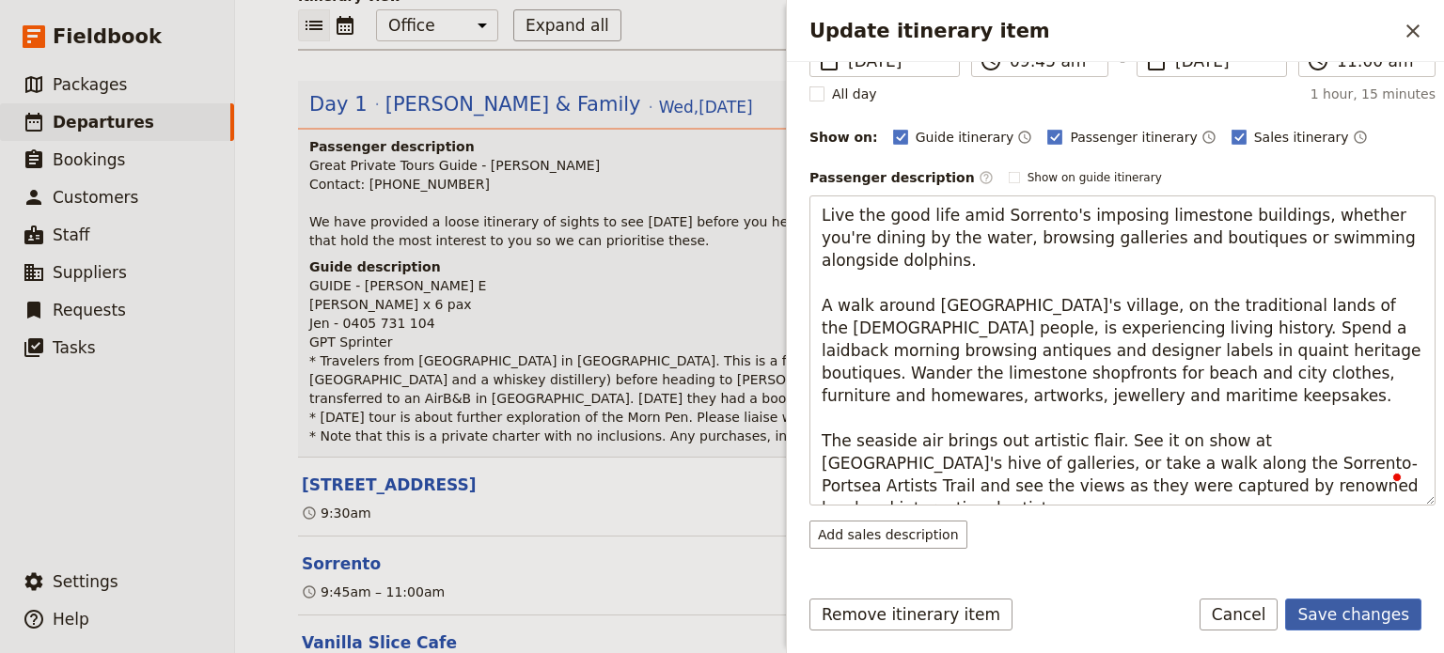
click at [1321, 614] on button "Save changes" at bounding box center [1353, 615] width 136 height 32
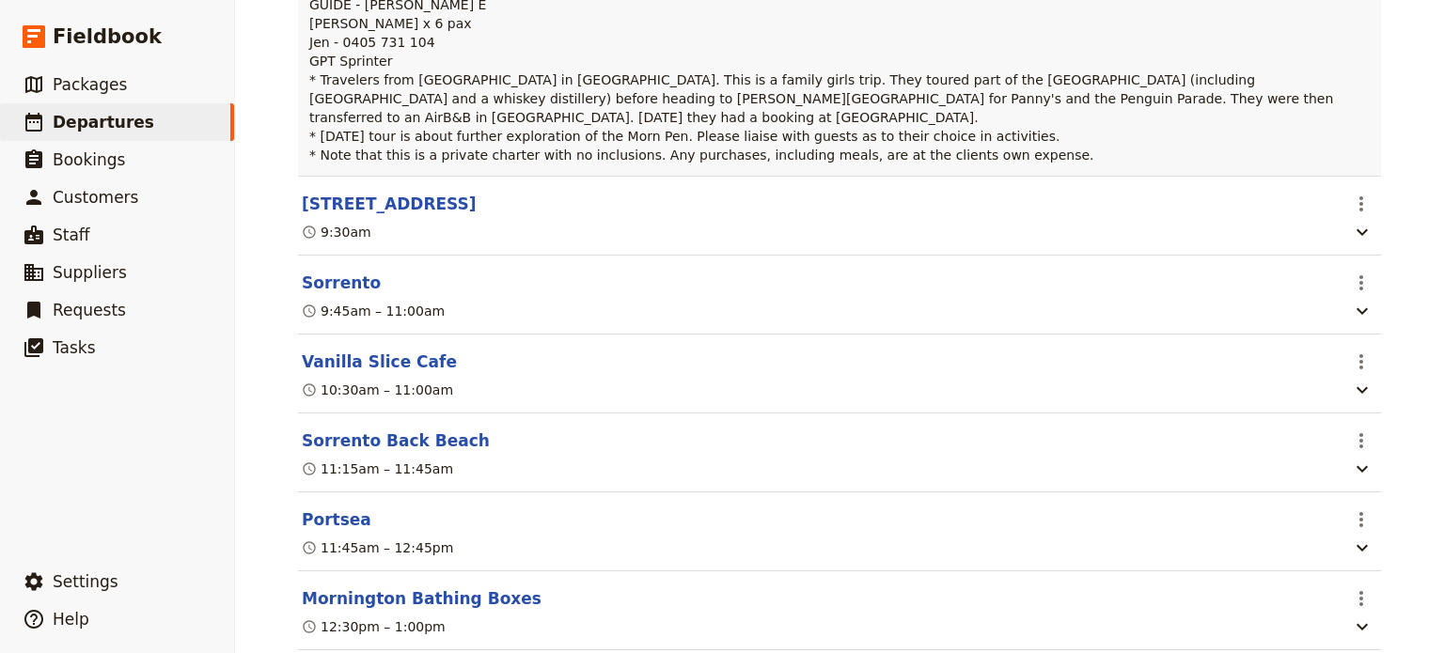
scroll to position [498, 0]
click at [376, 350] on button "Vanilla Slice Cafe" at bounding box center [379, 361] width 155 height 23
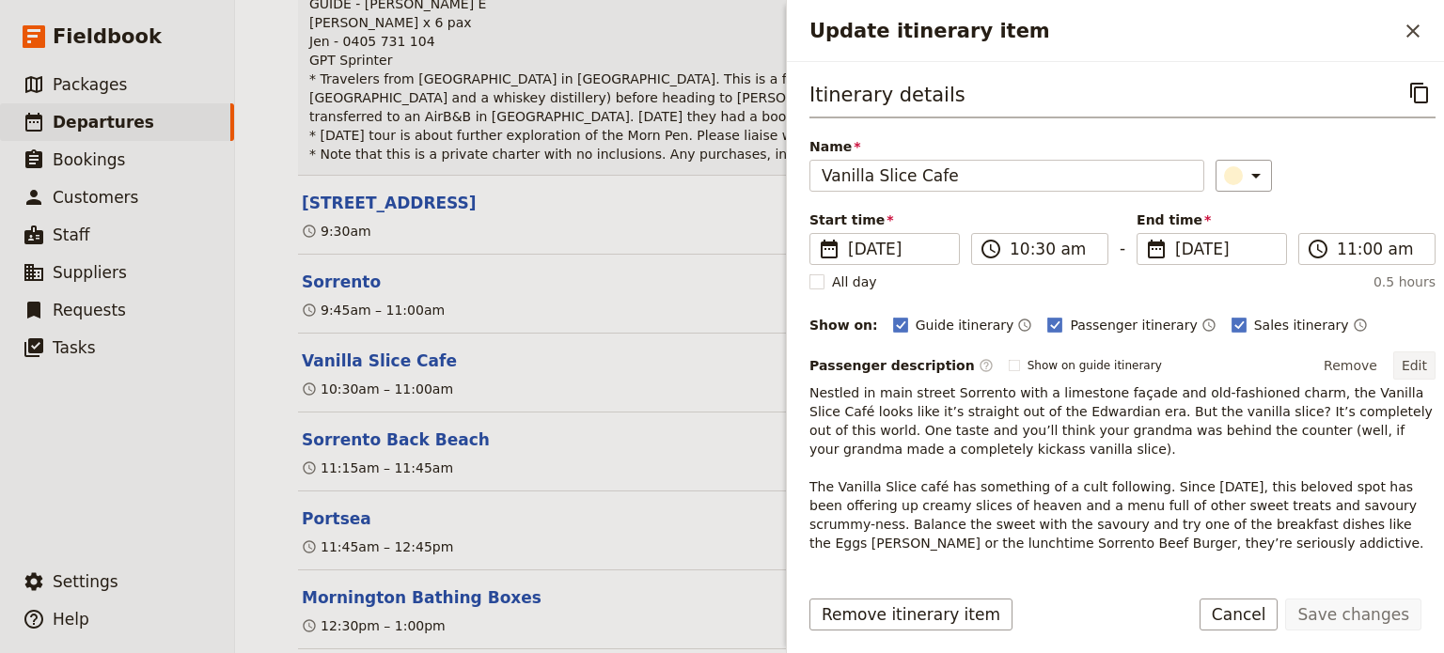
click at [1402, 359] on button "Edit" at bounding box center [1414, 366] width 42 height 28
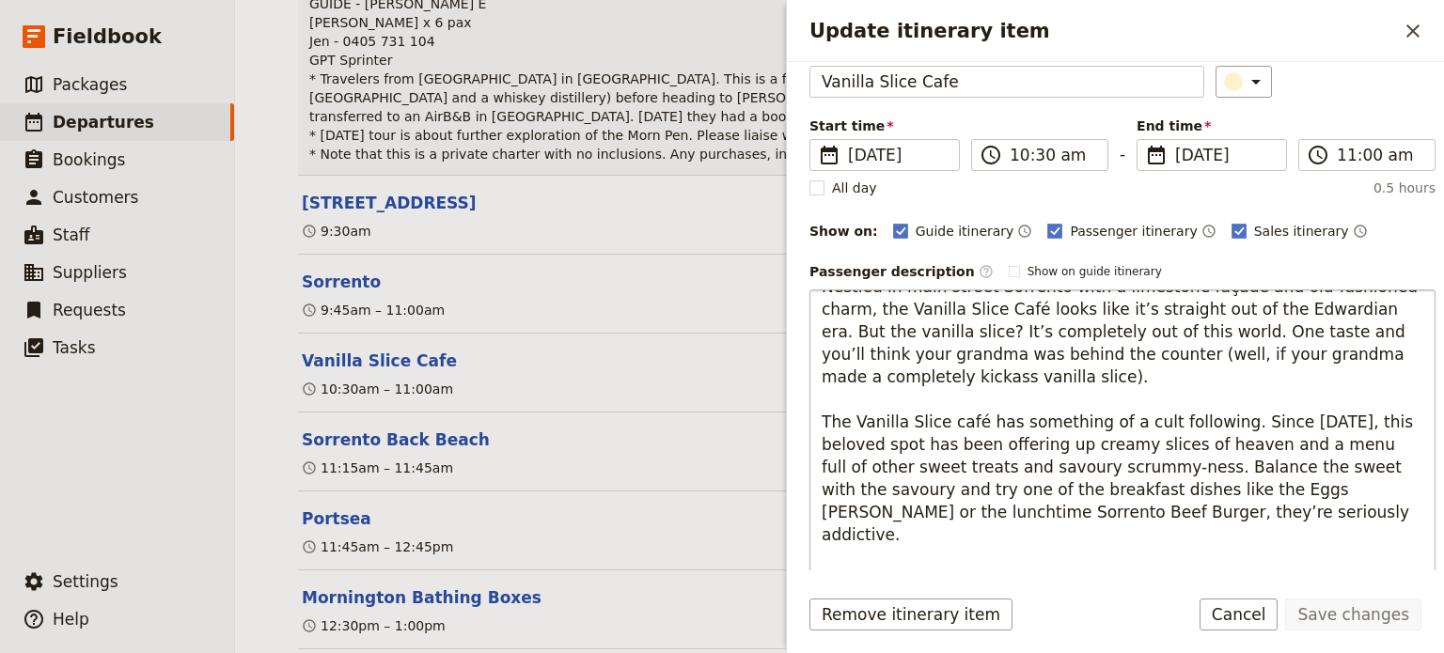
scroll to position [23, 0]
drag, startPoint x: 1064, startPoint y: 466, endPoint x: 1083, endPoint y: 507, distance: 44.6
click at [1083, 508] on textarea "Nestled in main street Sorrento with a limestone façade and old-fashioned charm…" at bounding box center [1122, 456] width 626 height 333
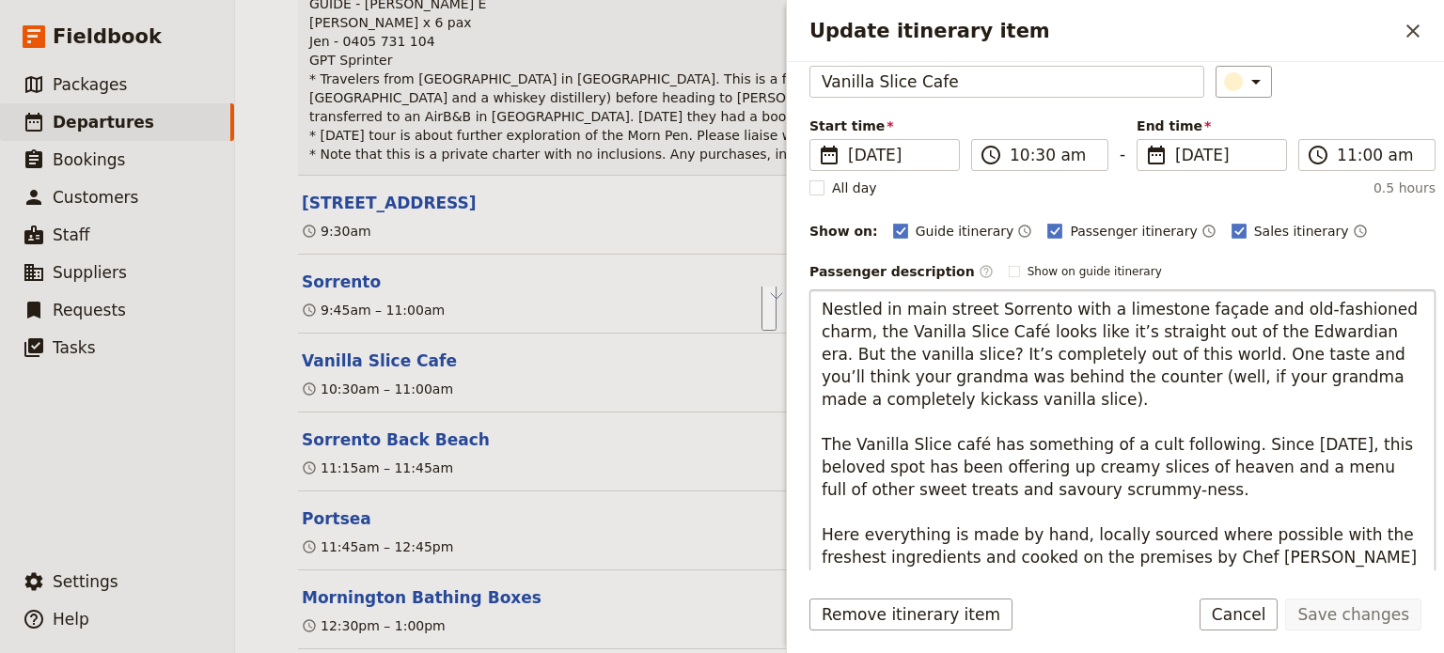
scroll to position [0, 0]
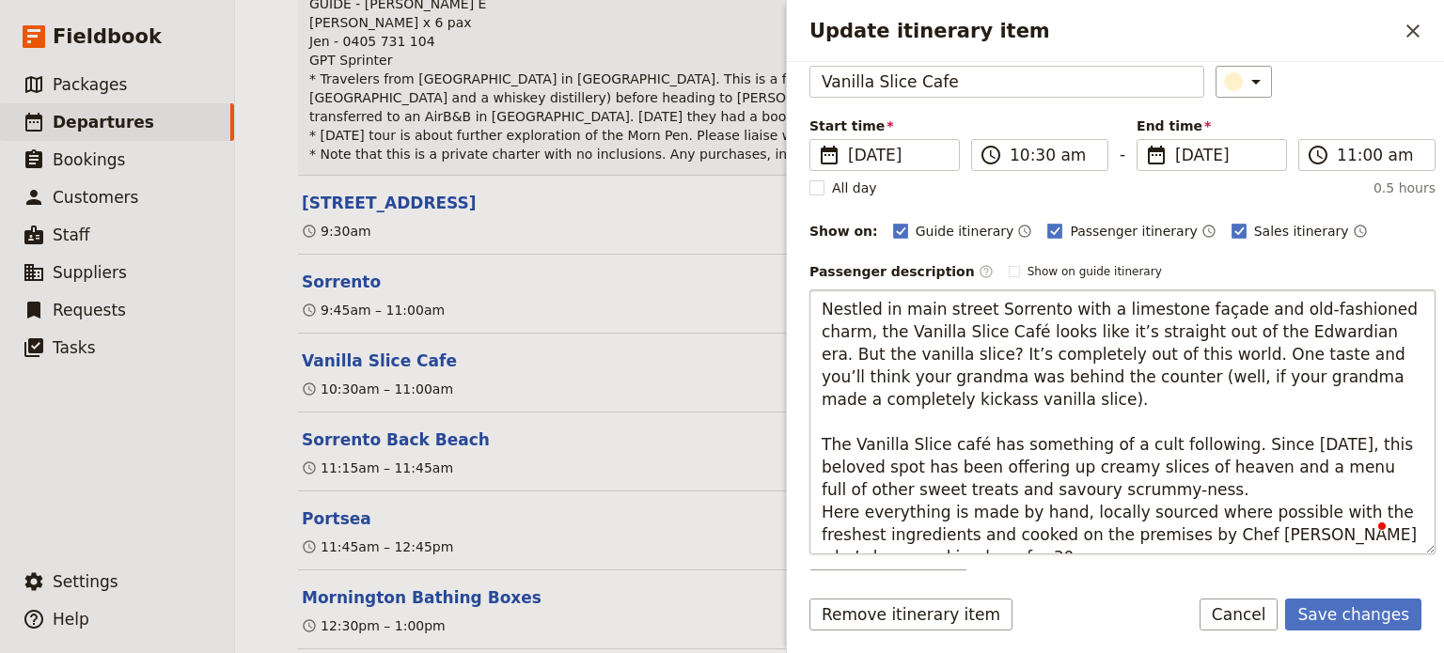
type textarea "Nestled in main street Sorrento with a limestone façade and old-fashioned charm…"
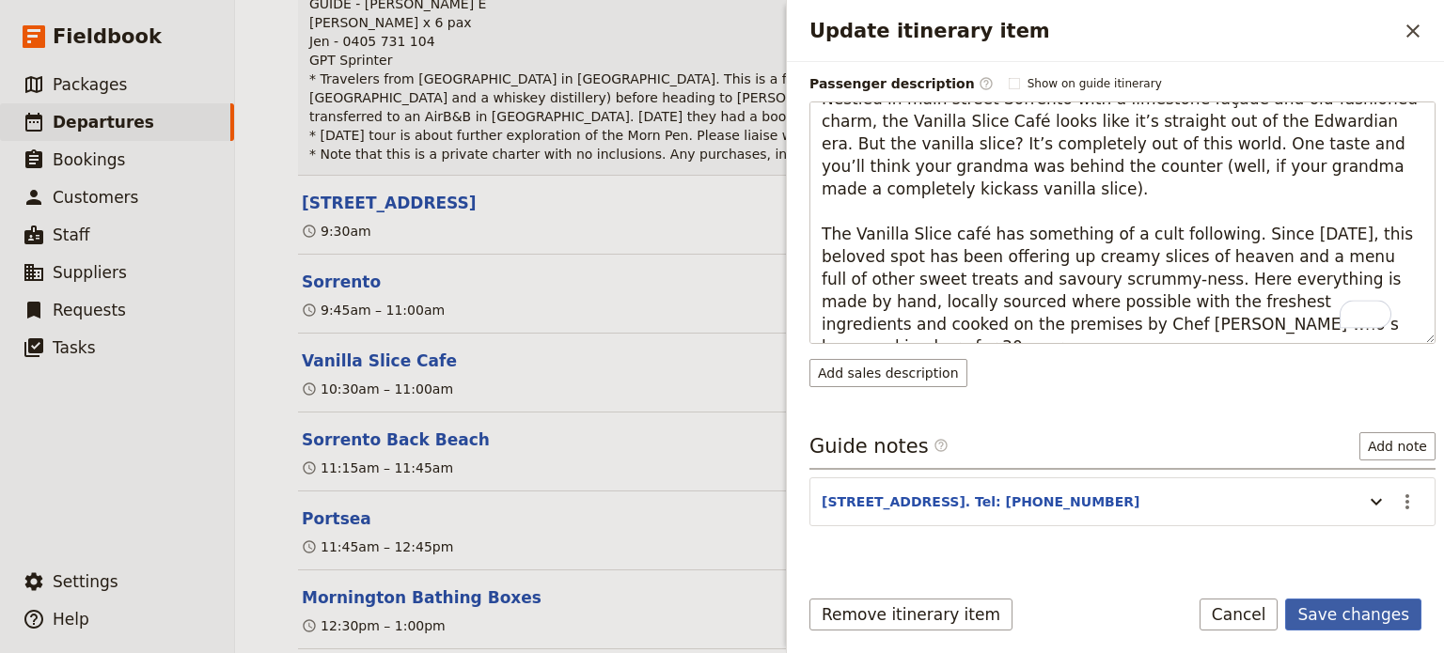
click at [1333, 611] on button "Save changes" at bounding box center [1353, 615] width 136 height 32
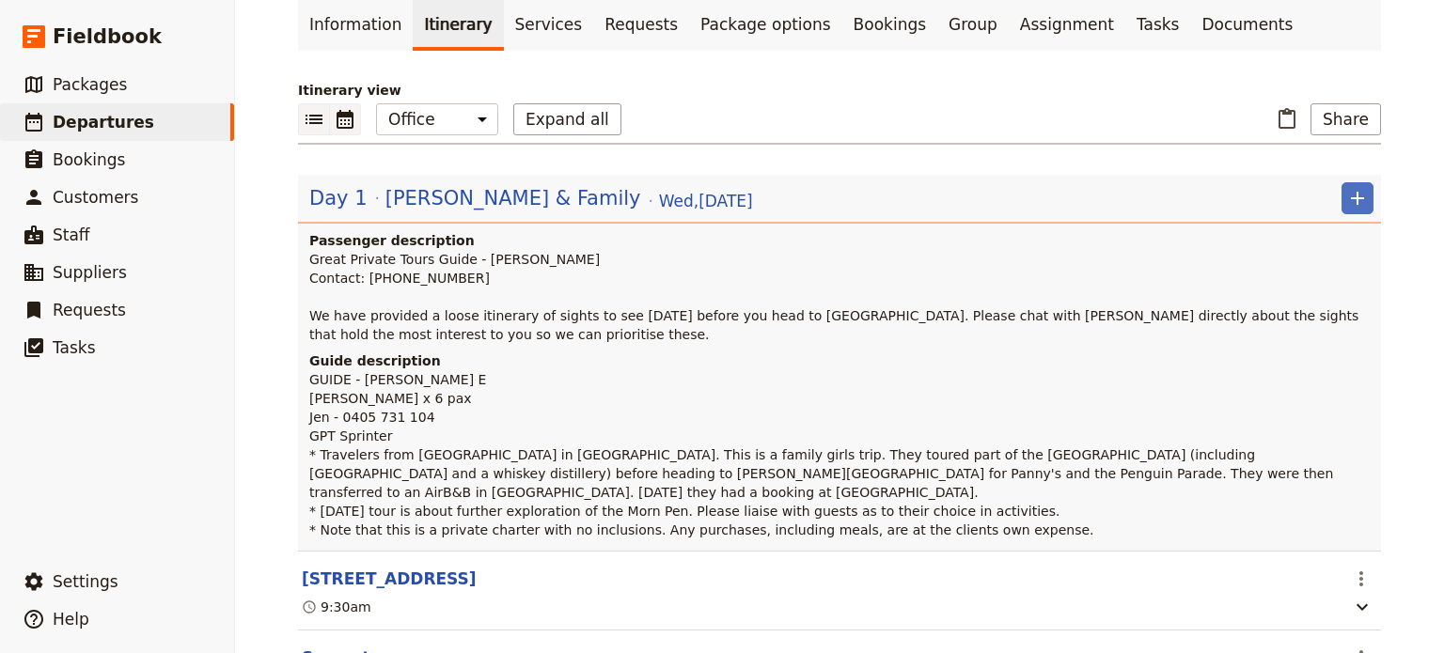
click at [335, 121] on icon "Calendar view" at bounding box center [345, 119] width 23 height 23
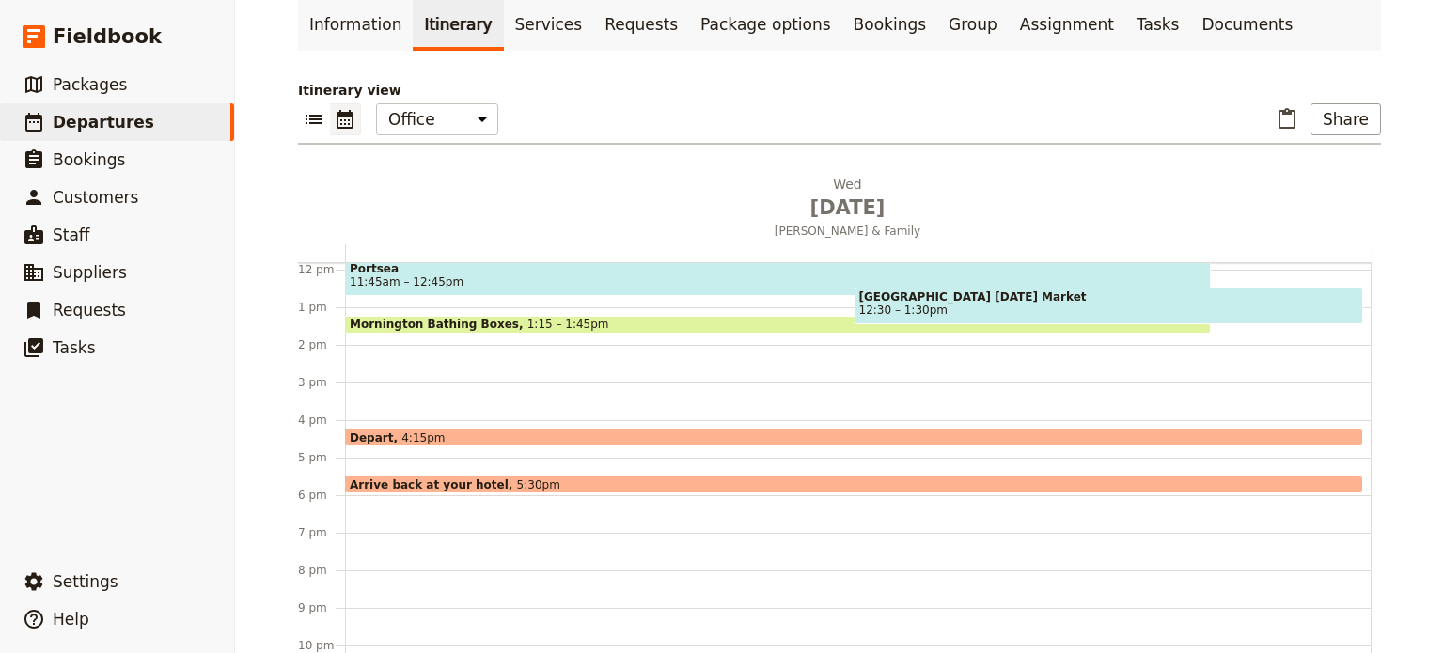
click at [928, 294] on span "[GEOGRAPHIC_DATA] [DATE] Market" at bounding box center [1109, 296] width 500 height 13
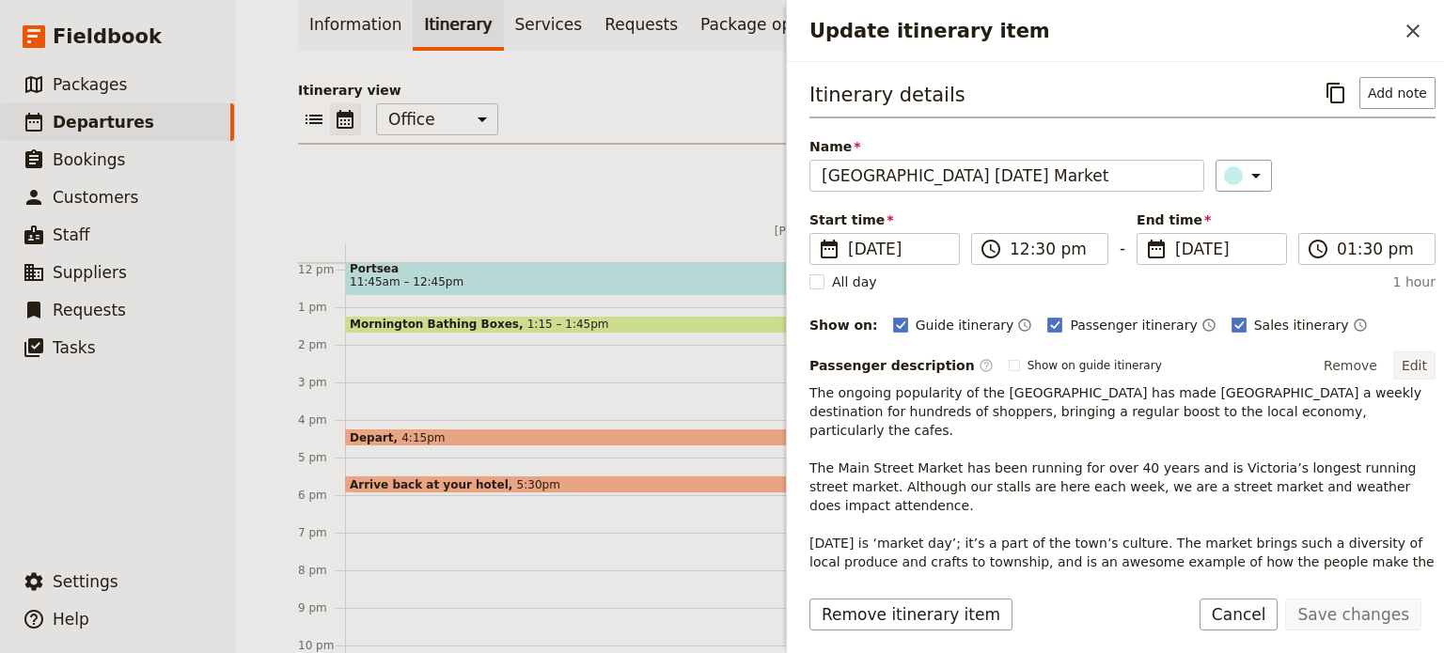
click at [1399, 364] on button "Edit" at bounding box center [1414, 366] width 42 height 28
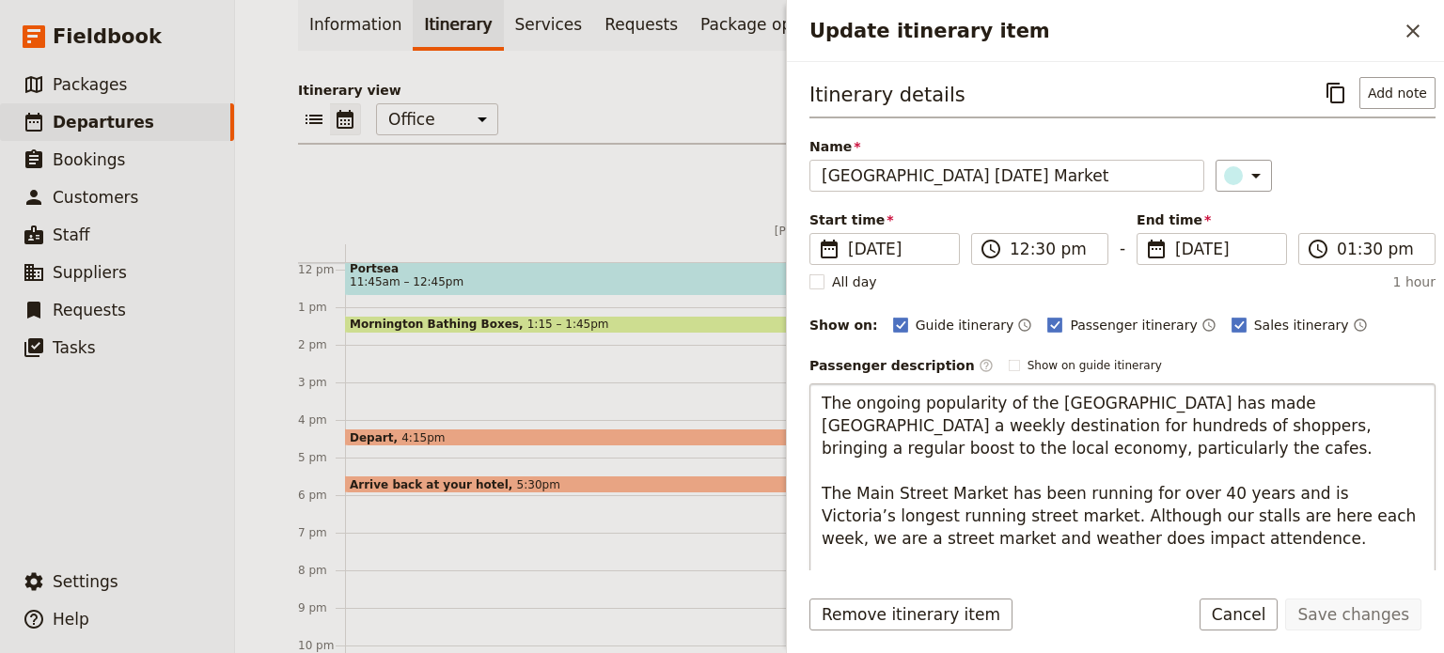
scroll to position [188, 0]
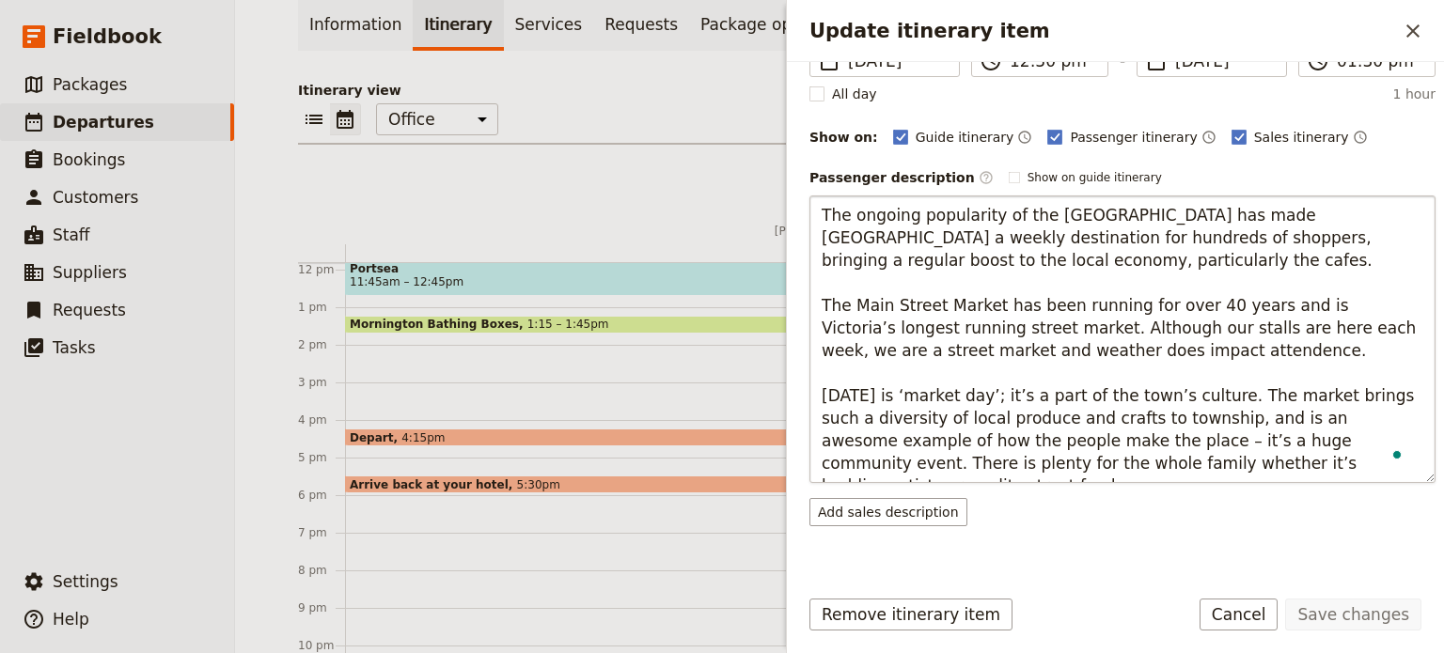
click at [1278, 325] on textarea "The ongoing popularity of the Main Street Market has made Mornington a weekly d…" at bounding box center [1122, 340] width 626 height 288
type textarea "The ongoing popularity of the [GEOGRAPHIC_DATA] has made [GEOGRAPHIC_DATA] a we…"
click at [1339, 619] on button "Save changes" at bounding box center [1353, 615] width 136 height 32
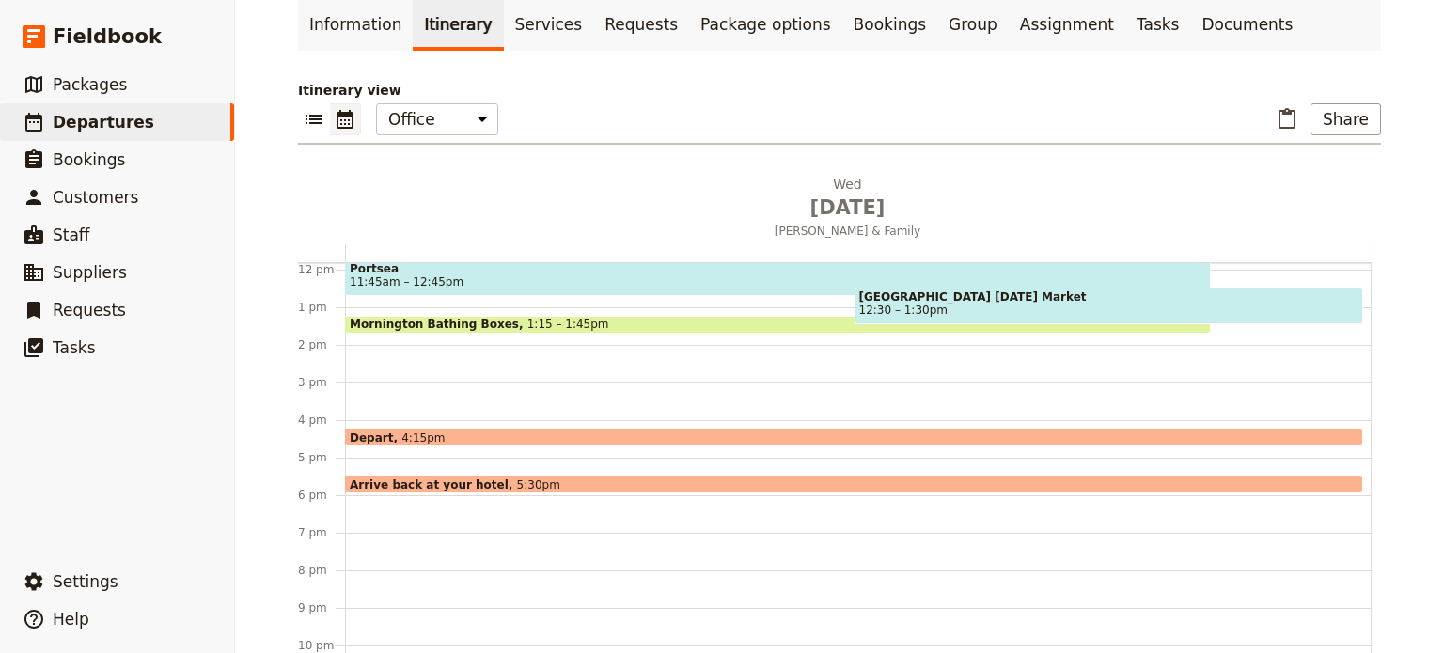
click at [485, 429] on div "Depart 4:15pm" at bounding box center [854, 438] width 1018 height 18
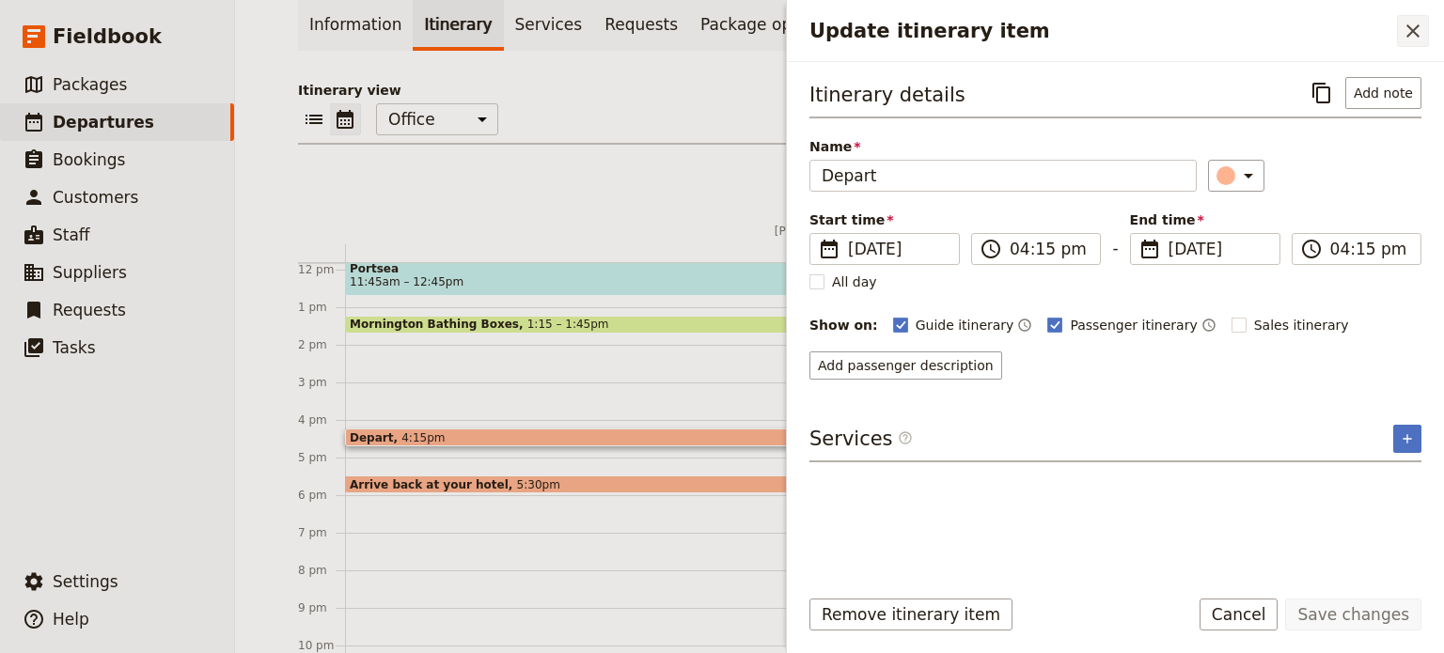
click at [1406, 30] on icon "Close drawer" at bounding box center [1412, 31] width 23 height 23
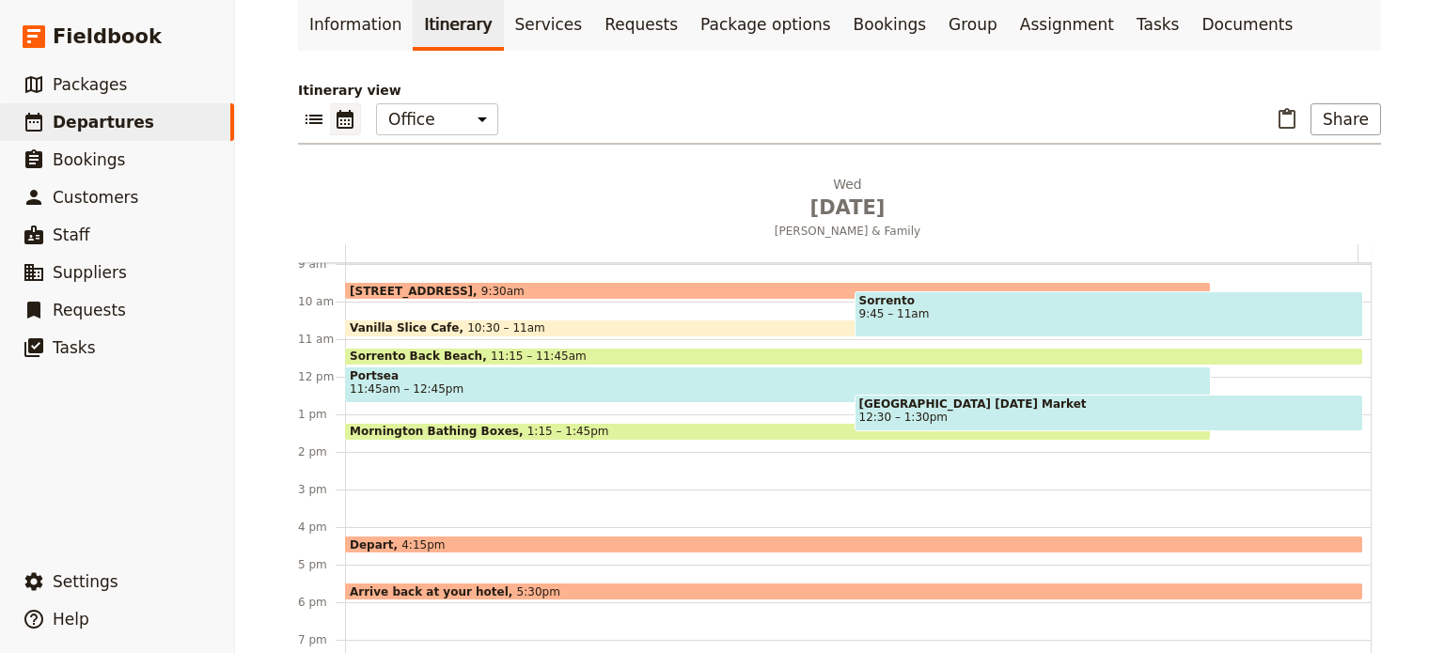
scroll to position [257, 0]
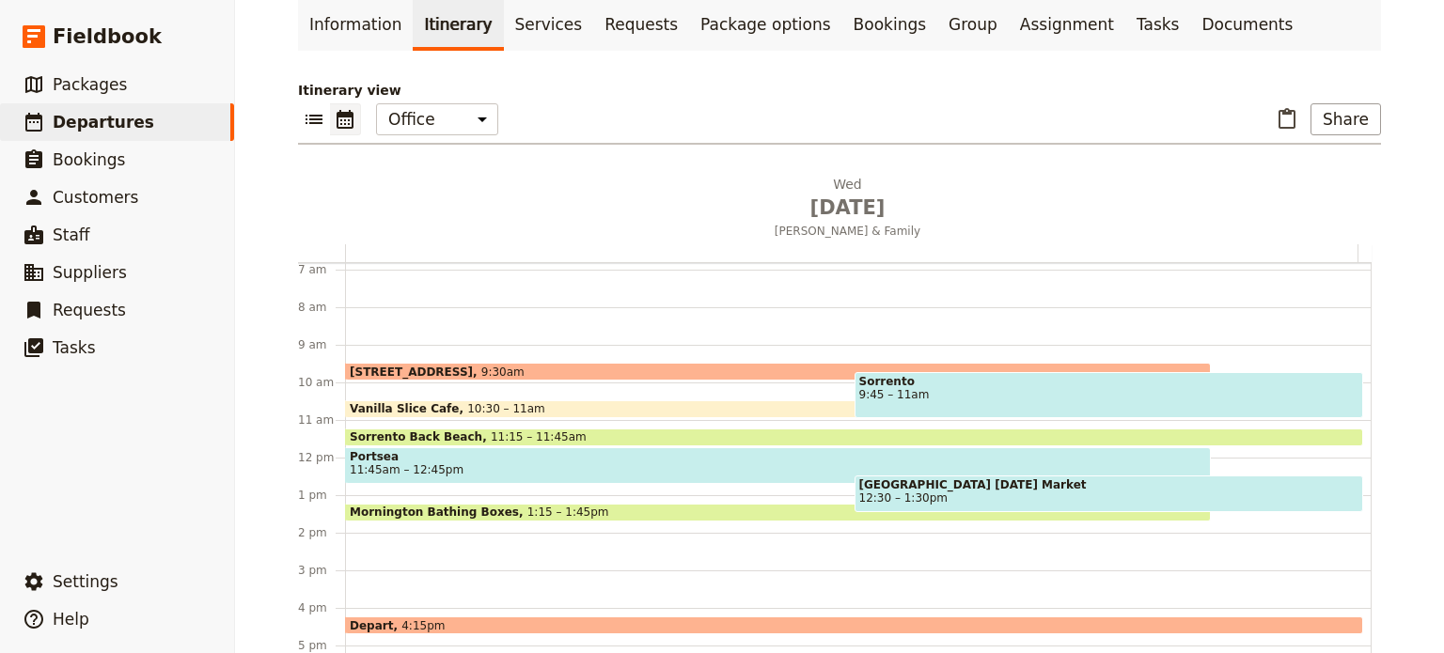
click at [909, 388] on span "9:45 – 11am" at bounding box center [1109, 394] width 500 height 13
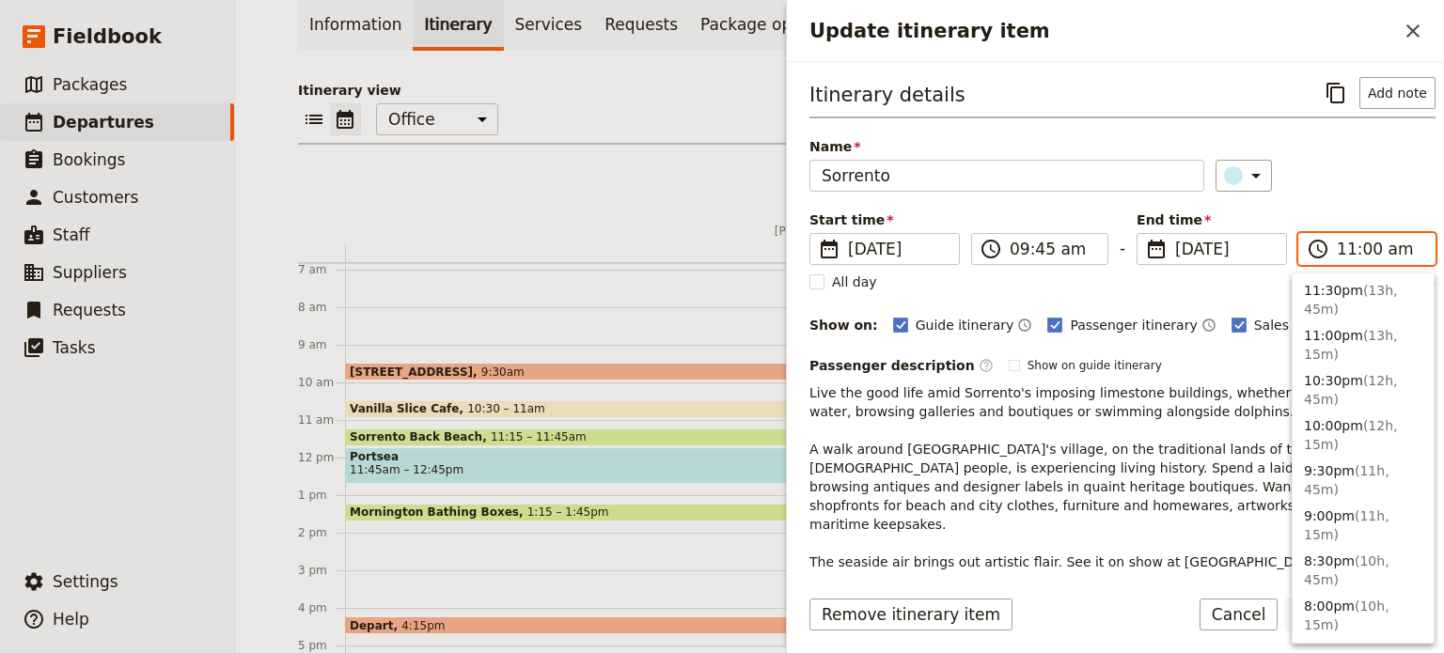
click at [1349, 250] on input "11:00 am" at bounding box center [1380, 249] width 86 height 23
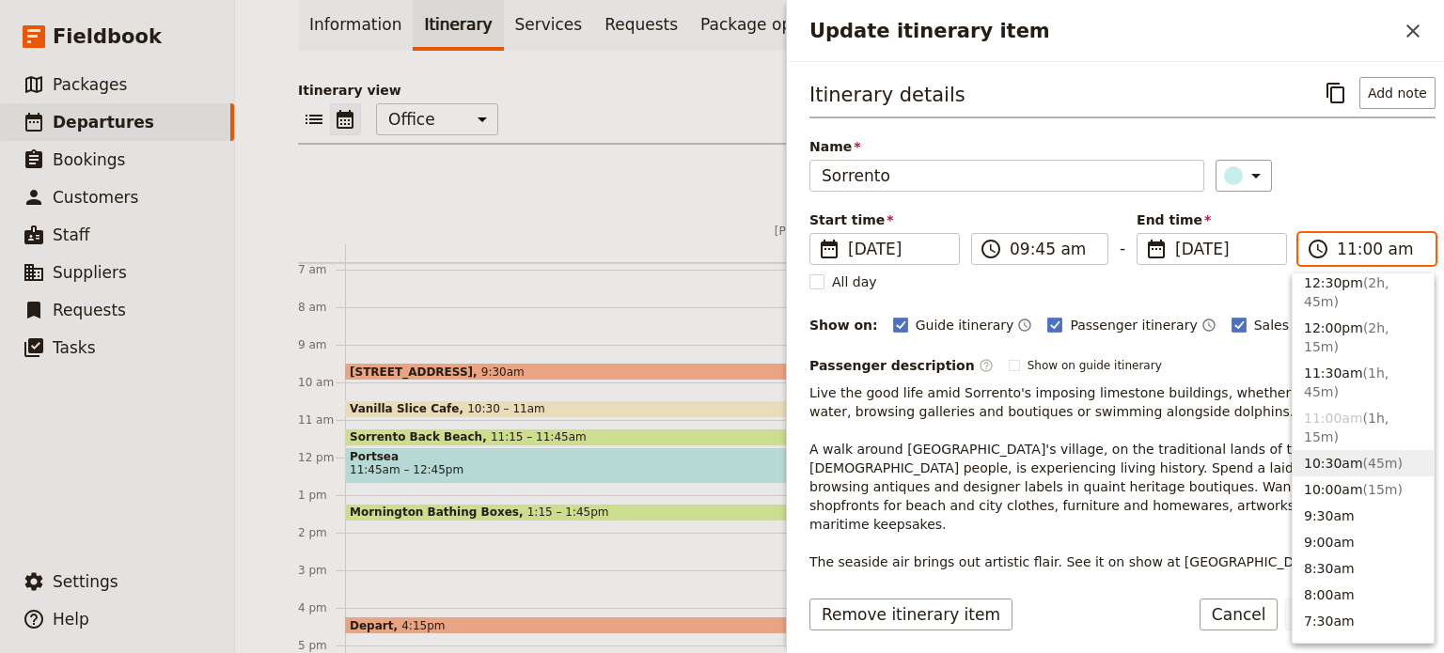
click at [1337, 450] on button "10:30am ( 45m )" at bounding box center [1362, 463] width 141 height 26
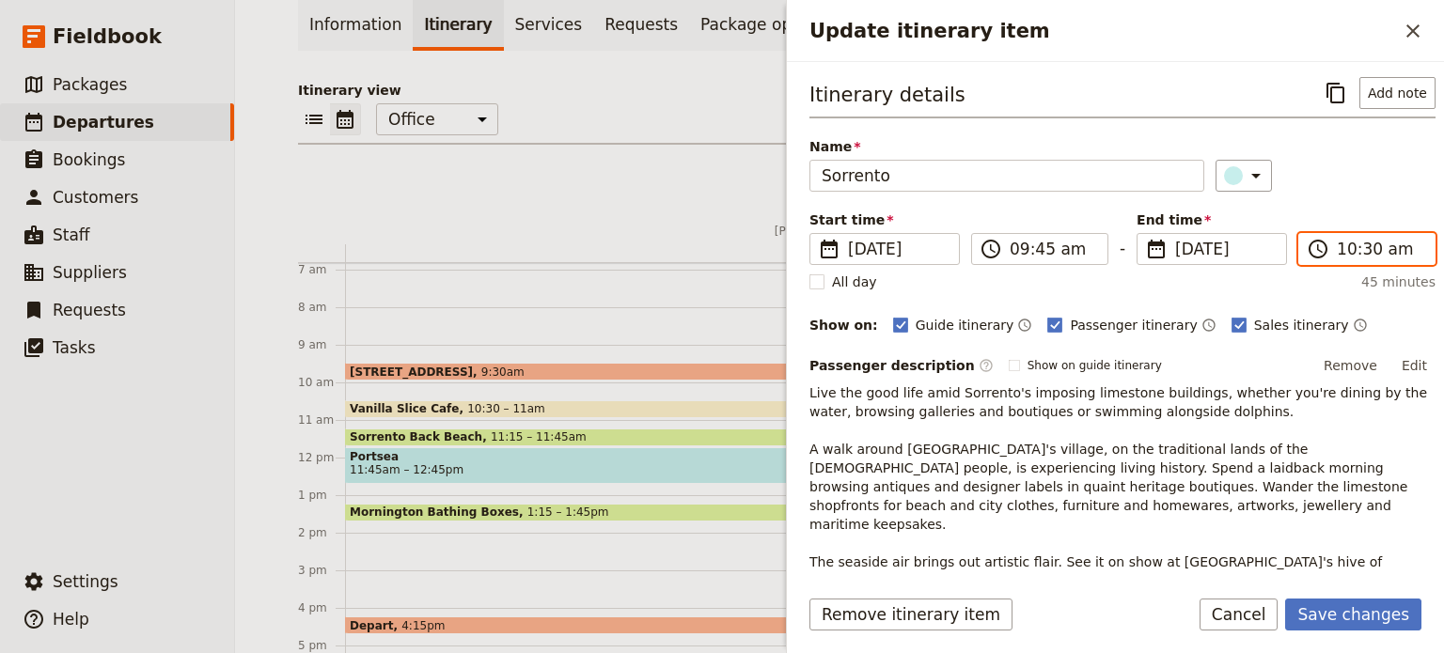
click at [1357, 245] on input "10:30 am" at bounding box center [1380, 249] width 86 height 23
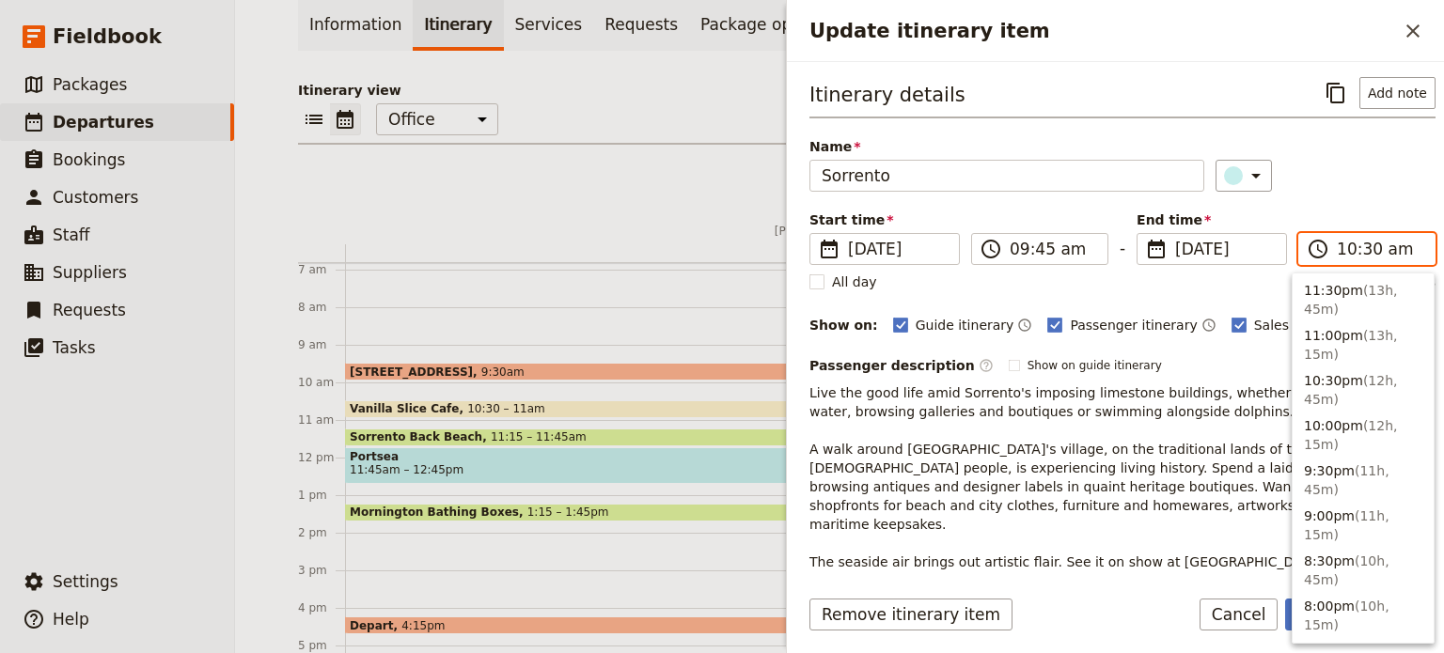
scroll to position [763, 0]
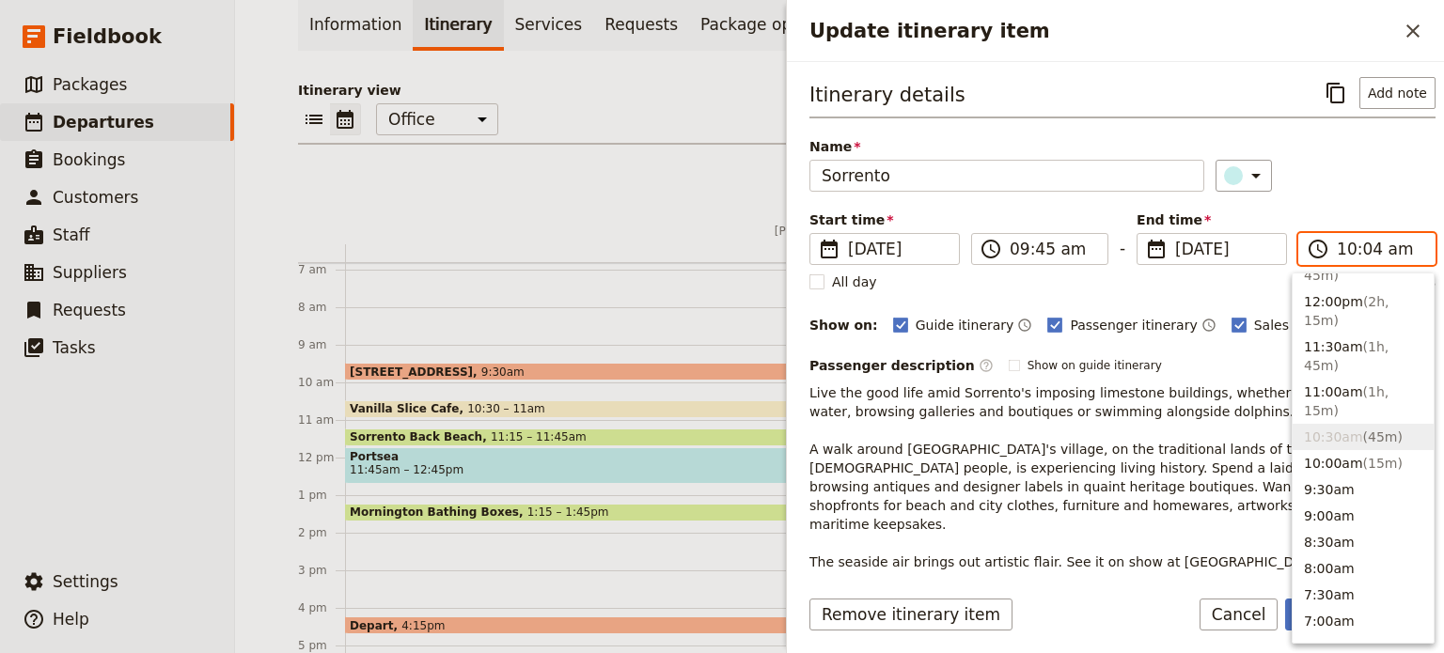
type input "10:45 am"
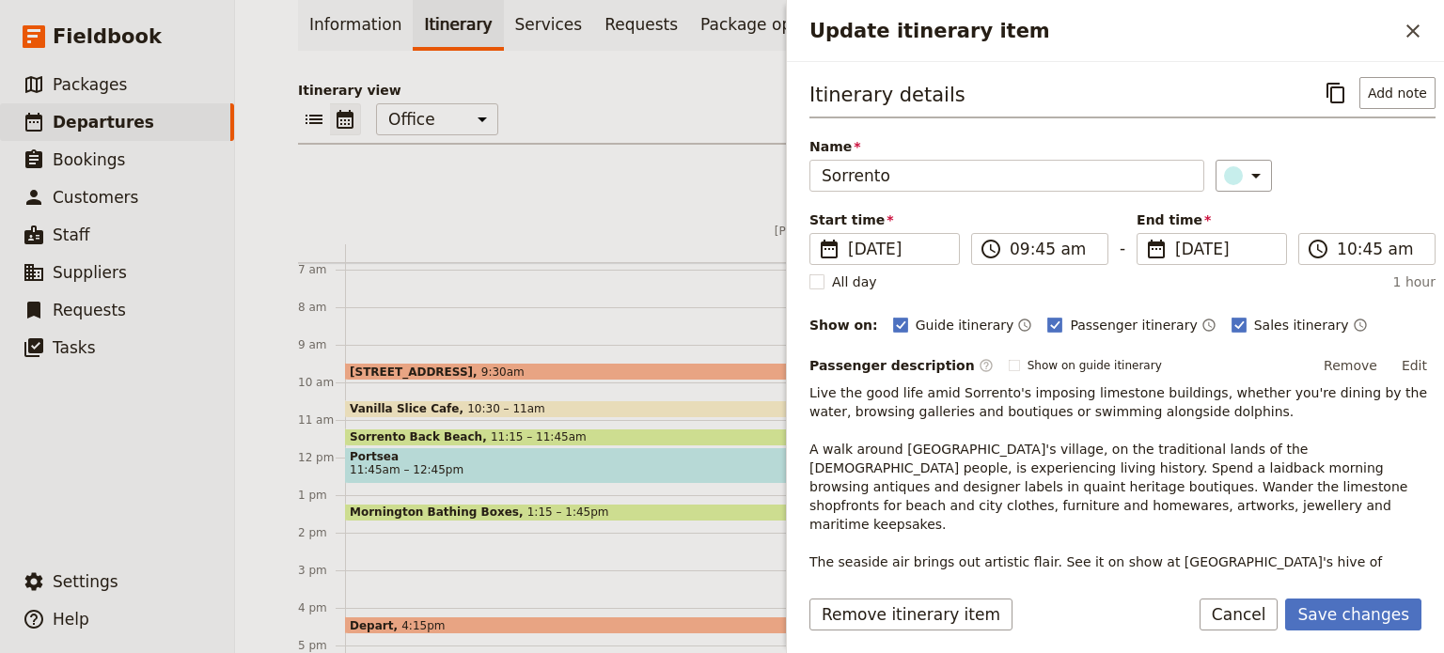
click at [1370, 203] on div "Itinerary details ​ Add note Name Sorrento ​ Start time ​ 27 Aug 2025 27/08/202…" at bounding box center [1122, 364] width 626 height 575
click at [1370, 609] on button "Save changes" at bounding box center [1353, 615] width 136 height 32
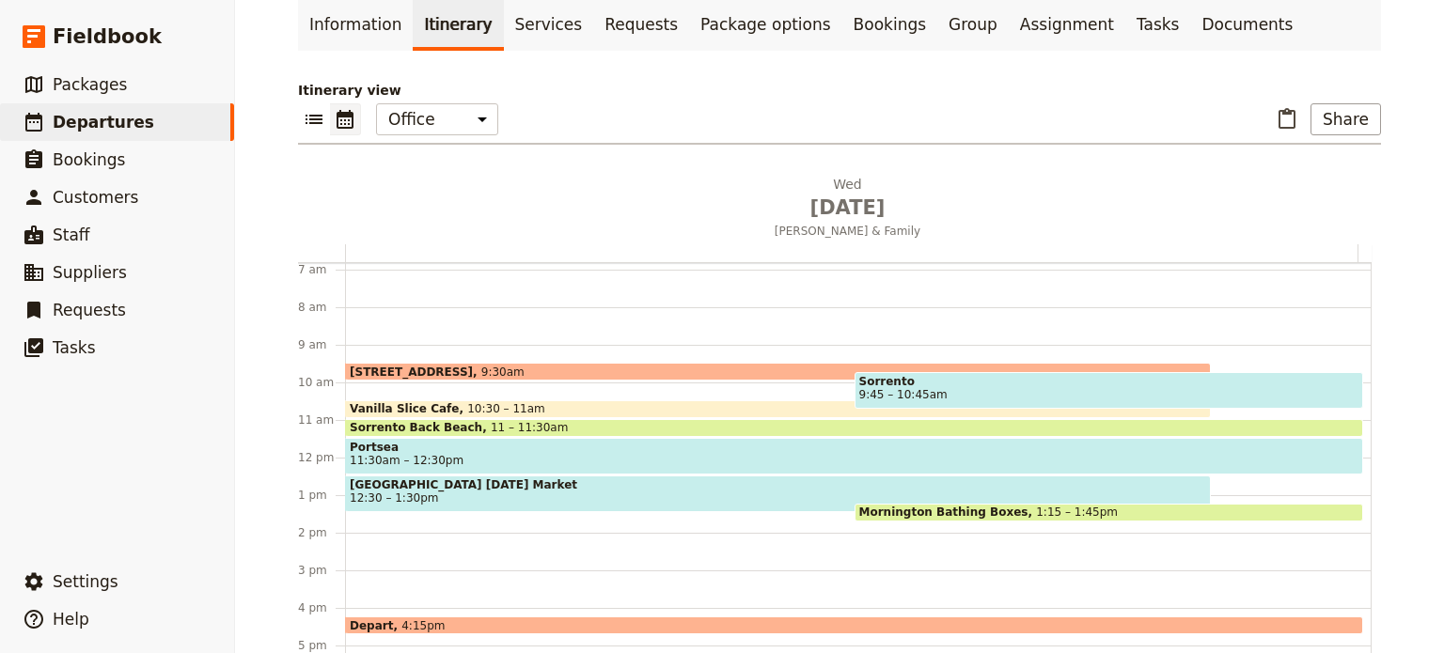
click at [436, 443] on span "Portsea" at bounding box center [854, 447] width 1009 height 13
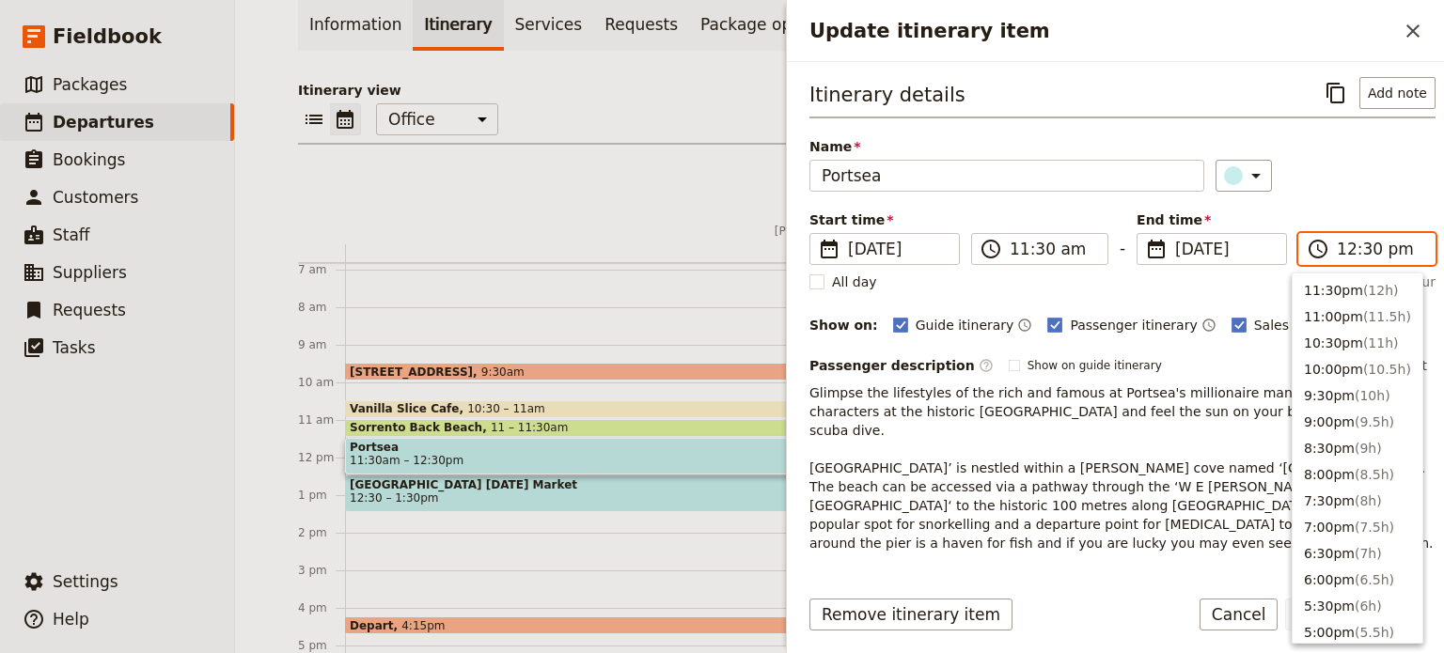
click at [1351, 243] on input "12:30 pm" at bounding box center [1380, 249] width 86 height 23
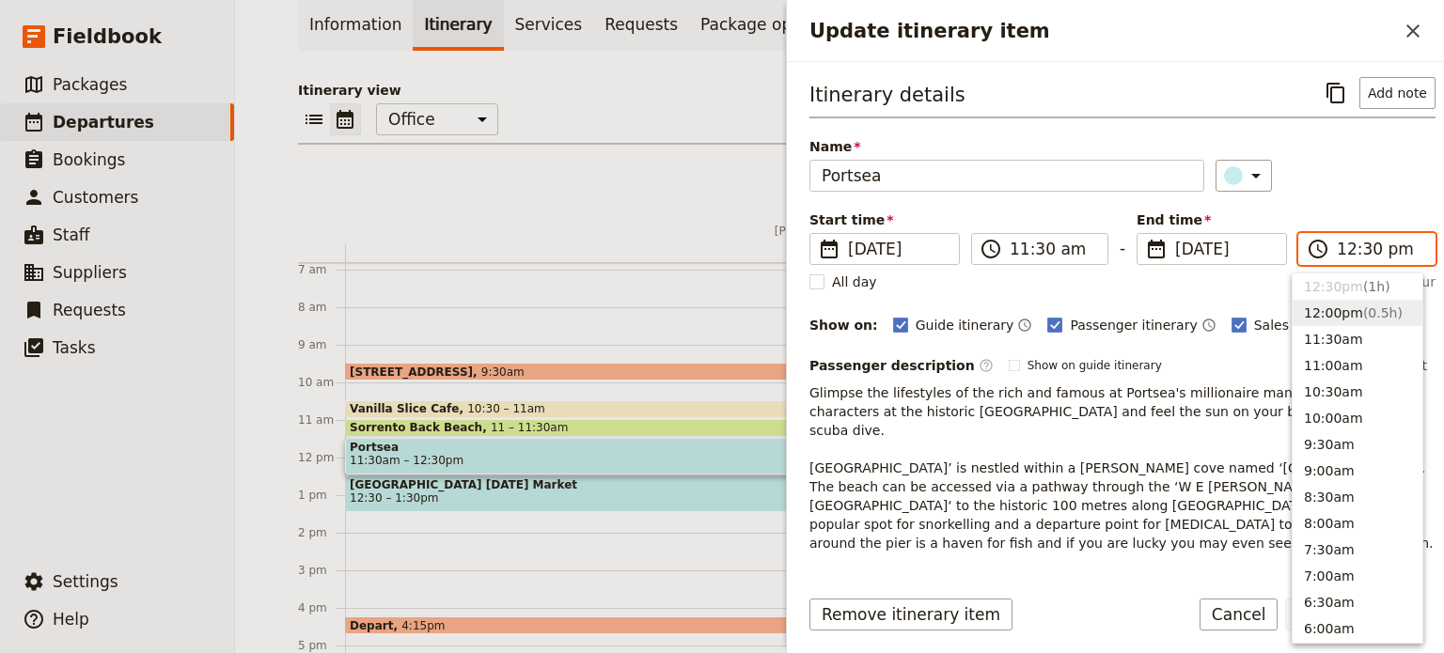
click at [1342, 311] on button "12:00pm ( 0.5h )" at bounding box center [1357, 313] width 130 height 26
type input "12:00 pm"
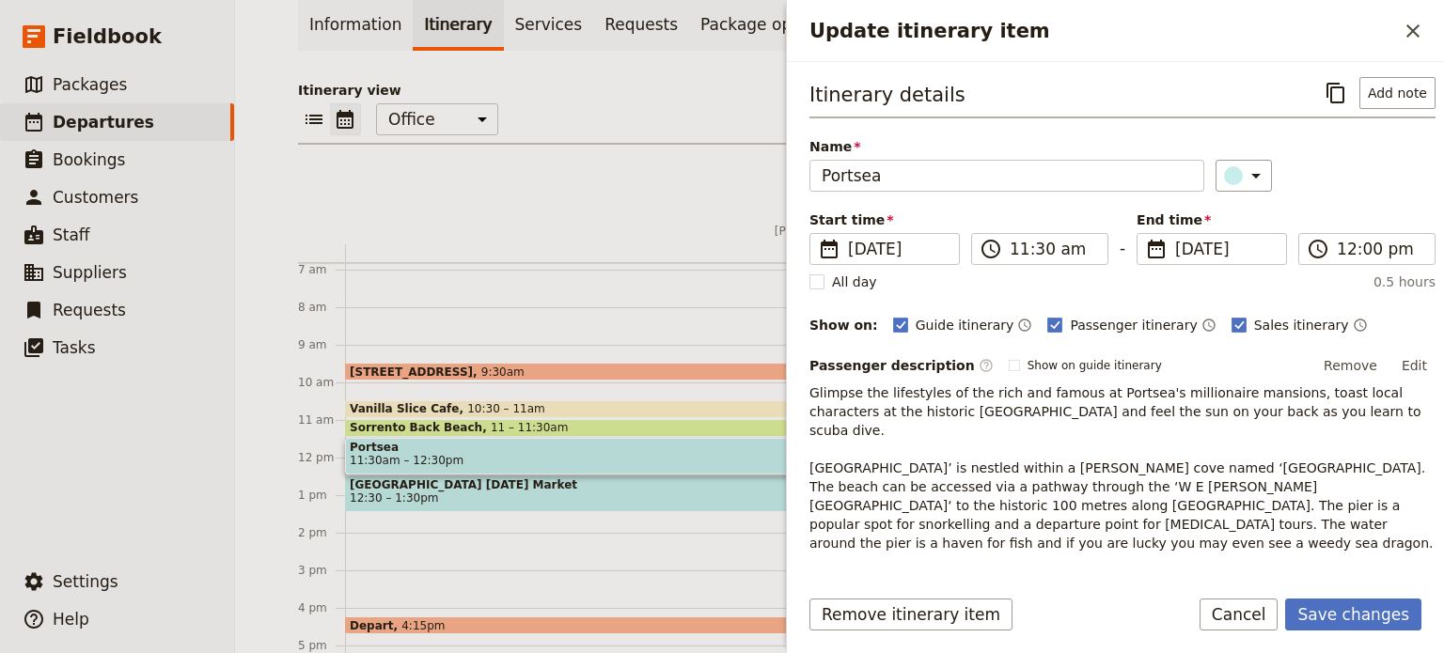
click at [1344, 182] on div "​" at bounding box center [1325, 176] width 221 height 32
click at [1343, 616] on button "Save changes" at bounding box center [1353, 615] width 136 height 32
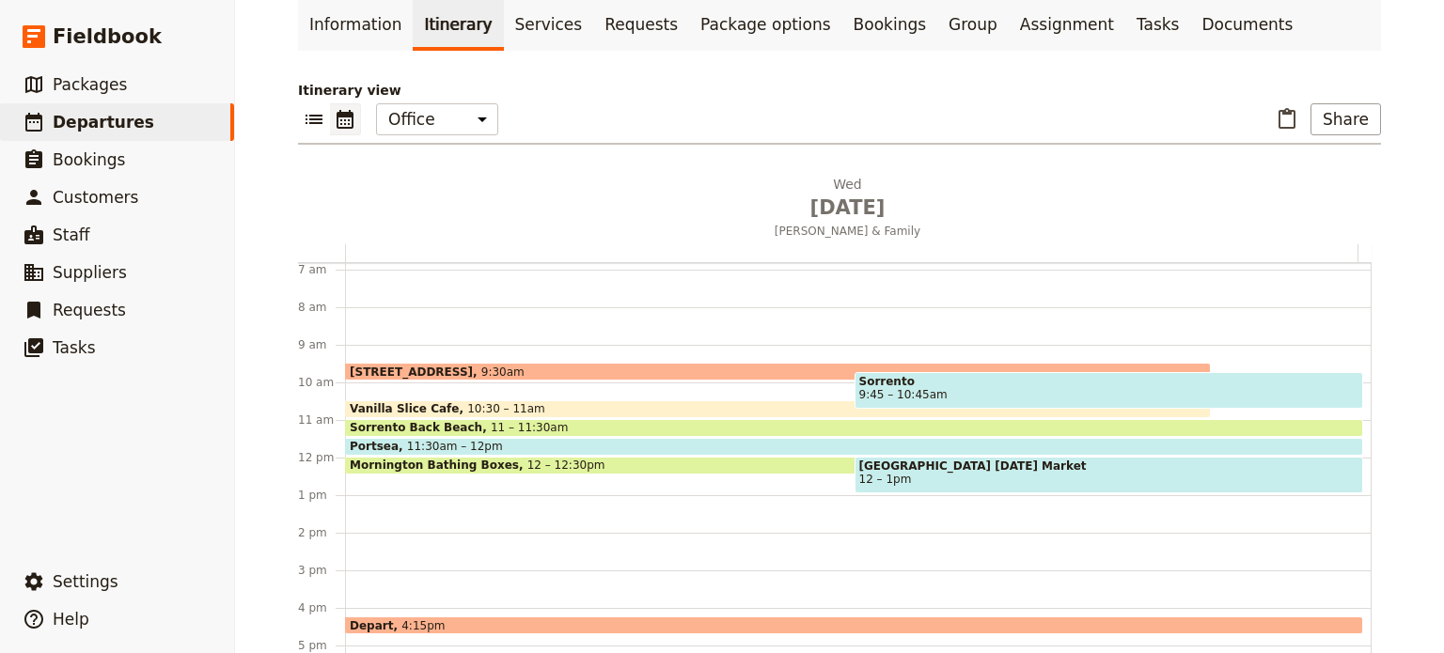
click at [1056, 462] on span "[GEOGRAPHIC_DATA] [DATE] Market" at bounding box center [1109, 466] width 500 height 13
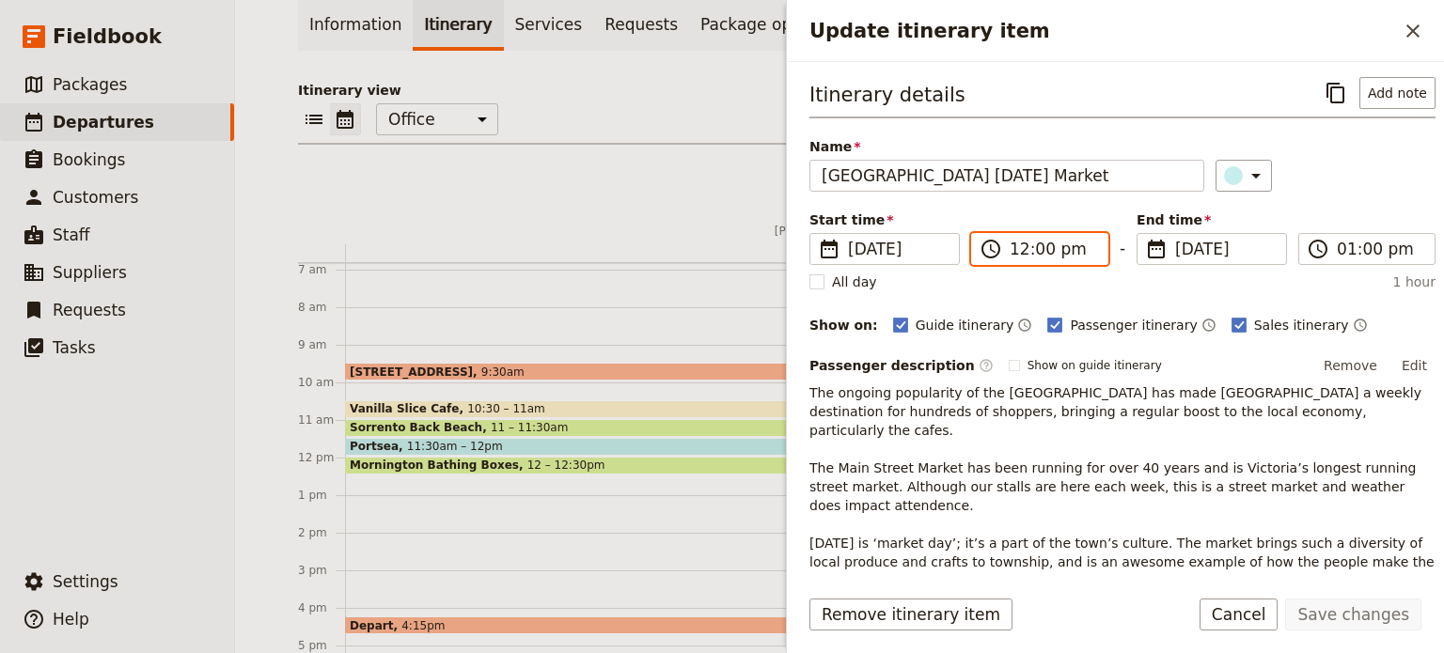
click at [1046, 248] on input "12:00 pm" at bounding box center [1052, 249] width 86 height 23
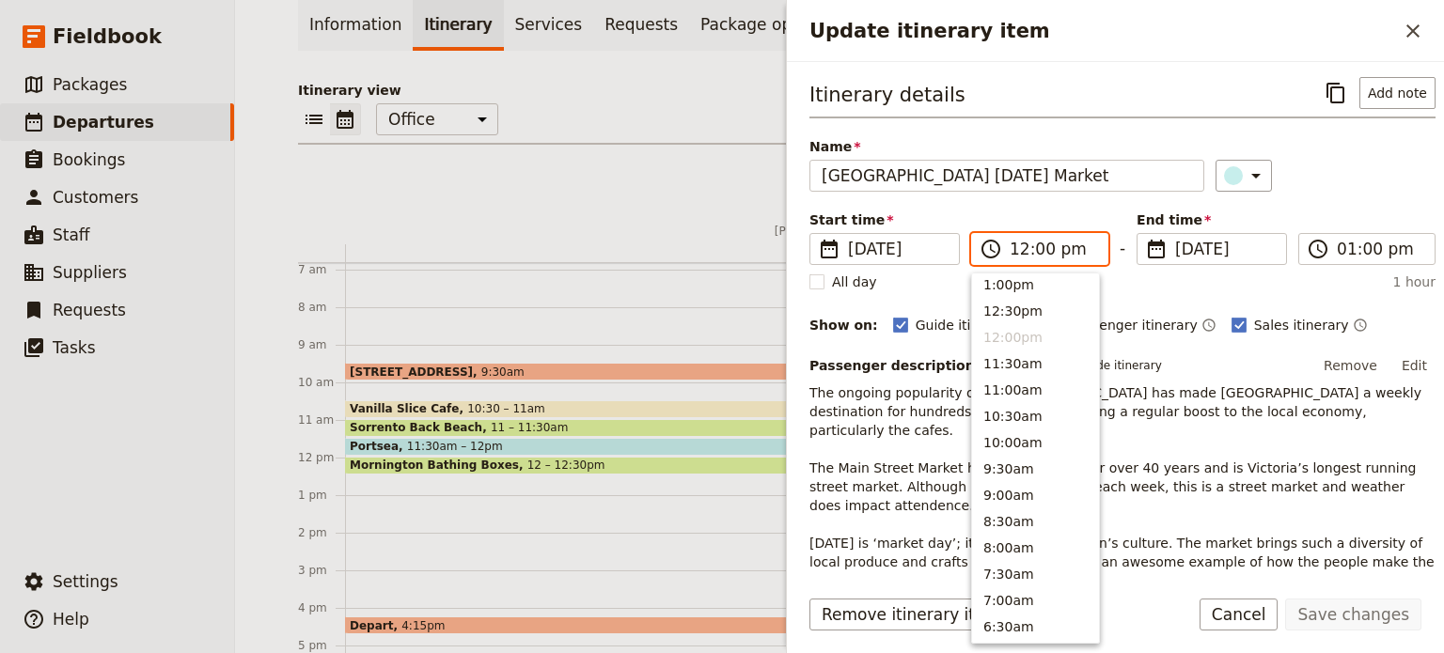
scroll to position [515, 0]
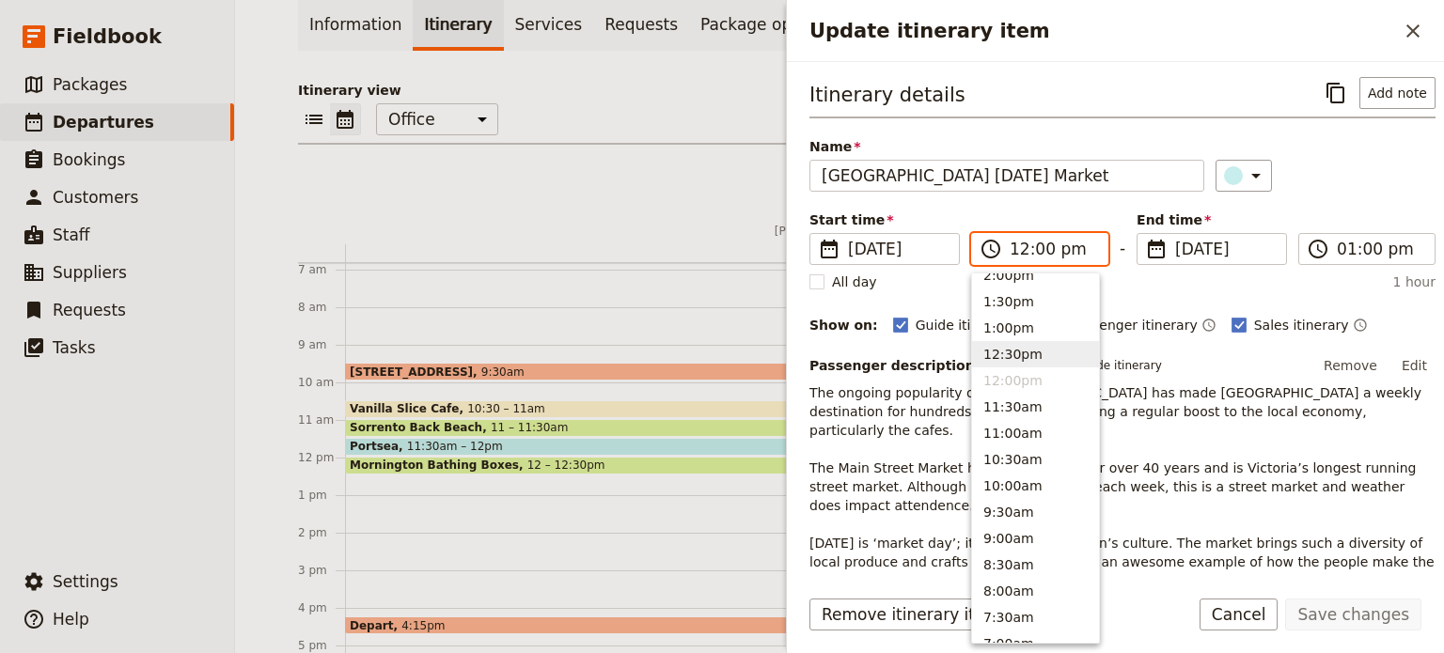
click at [1011, 349] on button "12:30pm" at bounding box center [1035, 354] width 127 height 26
type input "12:30 pm"
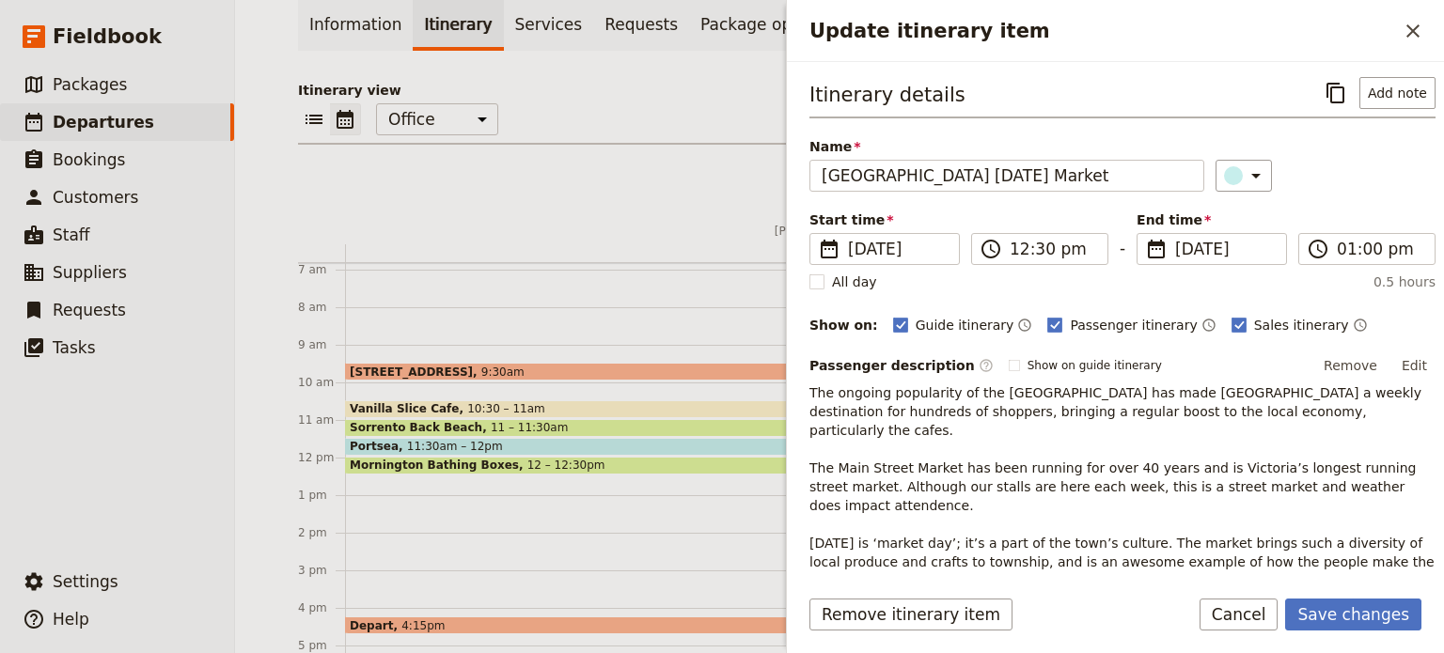
click at [1369, 157] on div "Name Mornington Main Street Wednesday Market ​" at bounding box center [1122, 164] width 626 height 55
click at [1367, 606] on button "Save changes" at bounding box center [1353, 615] width 136 height 32
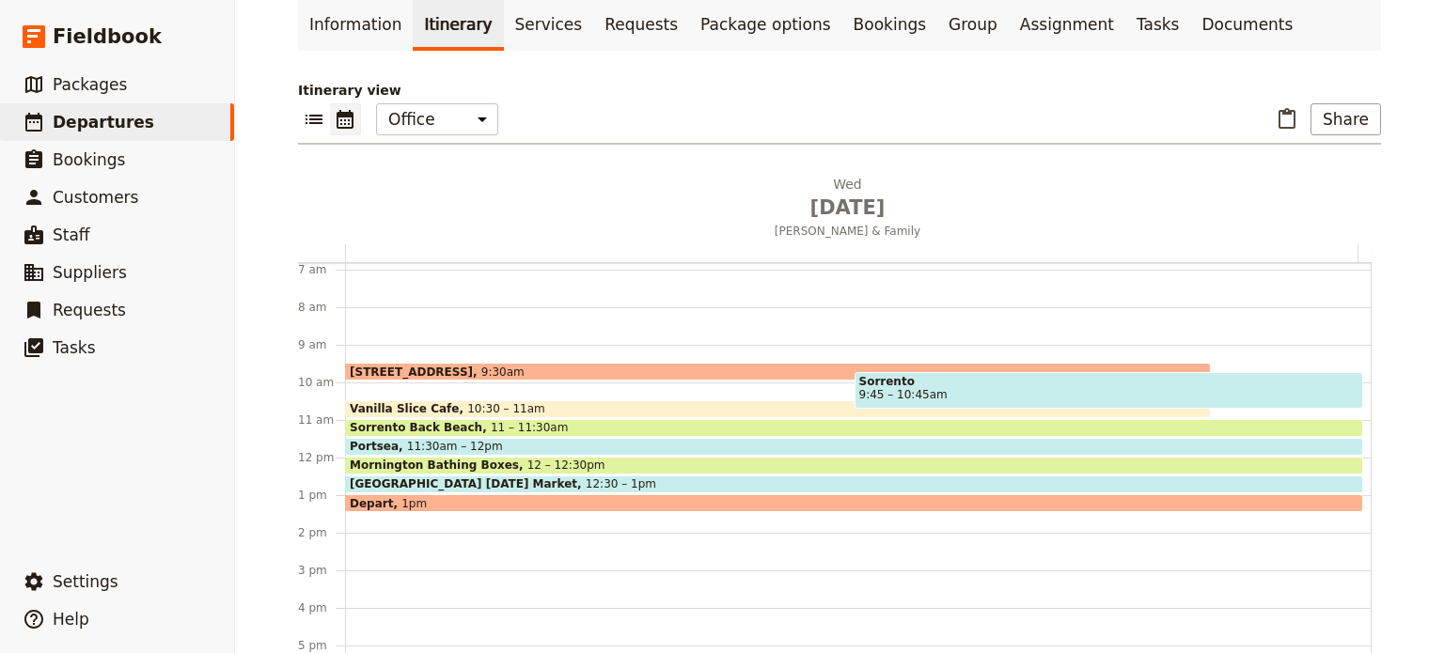
click at [352, 547] on div "6A Broadway, Capel Sound 9:30am Vanilla Slice Cafe 10:30 – 11am Sorrento 9:45 –…" at bounding box center [858, 458] width 1026 height 902
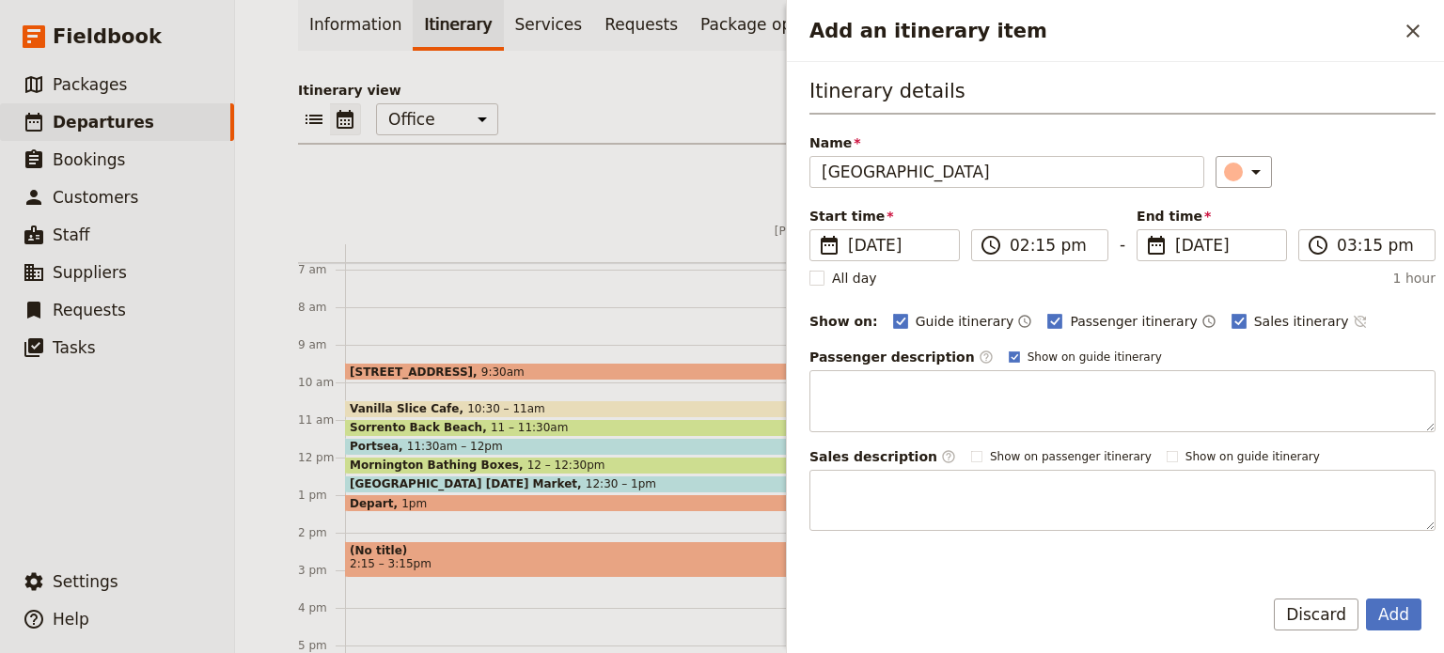
type input "[GEOGRAPHIC_DATA]"
drag, startPoint x: 1305, startPoint y: 315, endPoint x: 968, endPoint y: 337, distance: 337.3
click at [1353, 316] on icon "Time not shown on sales itinerary" at bounding box center [1359, 322] width 12 height 12
click at [1009, 356] on rect "Add an itinerary item" at bounding box center [1014, 357] width 10 height 10
click at [1008, 350] on input "Show on guide itinerary" at bounding box center [1008, 349] width 1 height 1
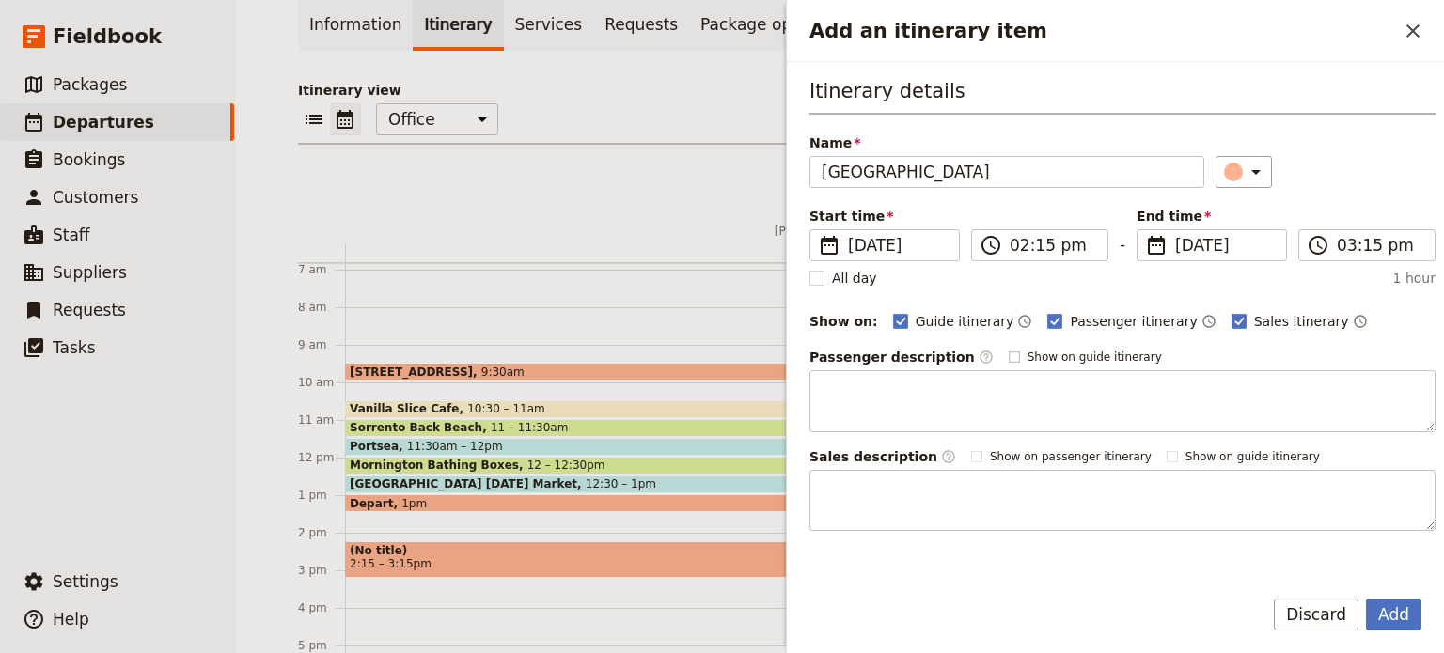
checkbox input "false"
click at [1233, 183] on button "​" at bounding box center [1243, 172] width 56 height 32
click at [1219, 213] on div "button" at bounding box center [1213, 210] width 19 height 19
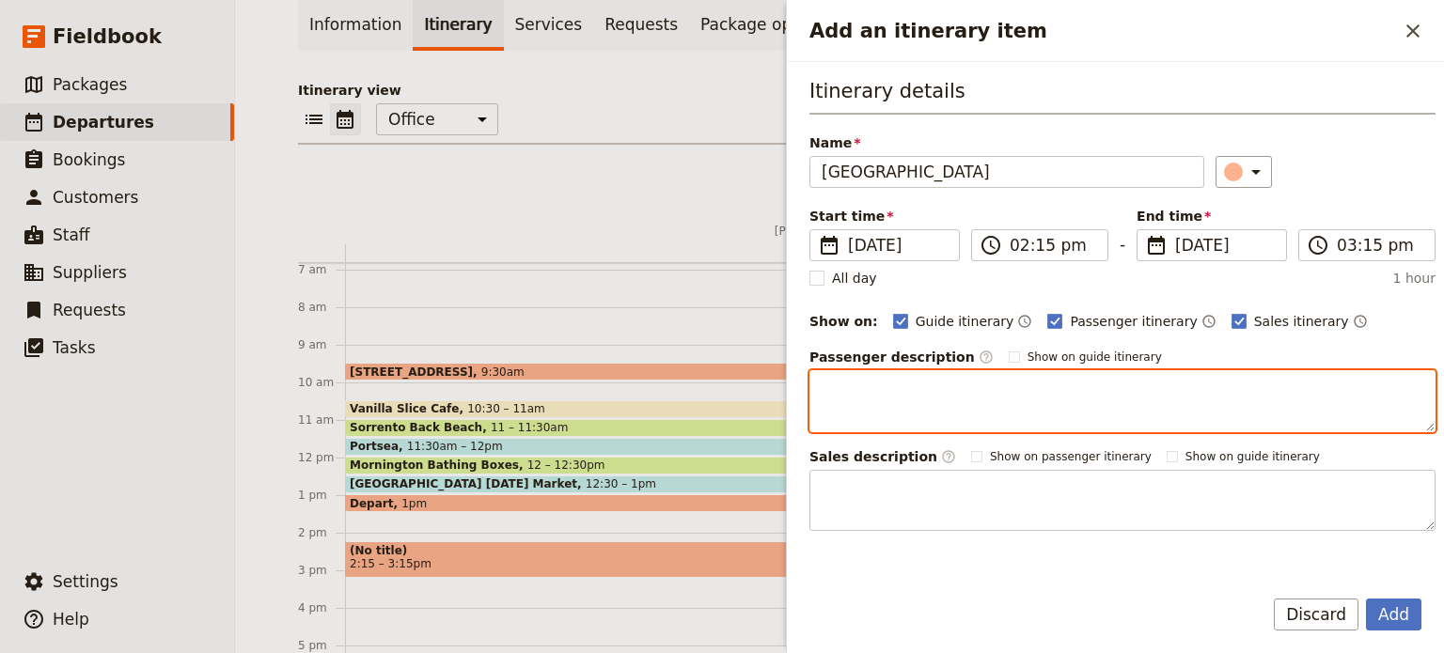
click at [1041, 397] on textarea "Add an itinerary item" at bounding box center [1122, 401] width 626 height 62
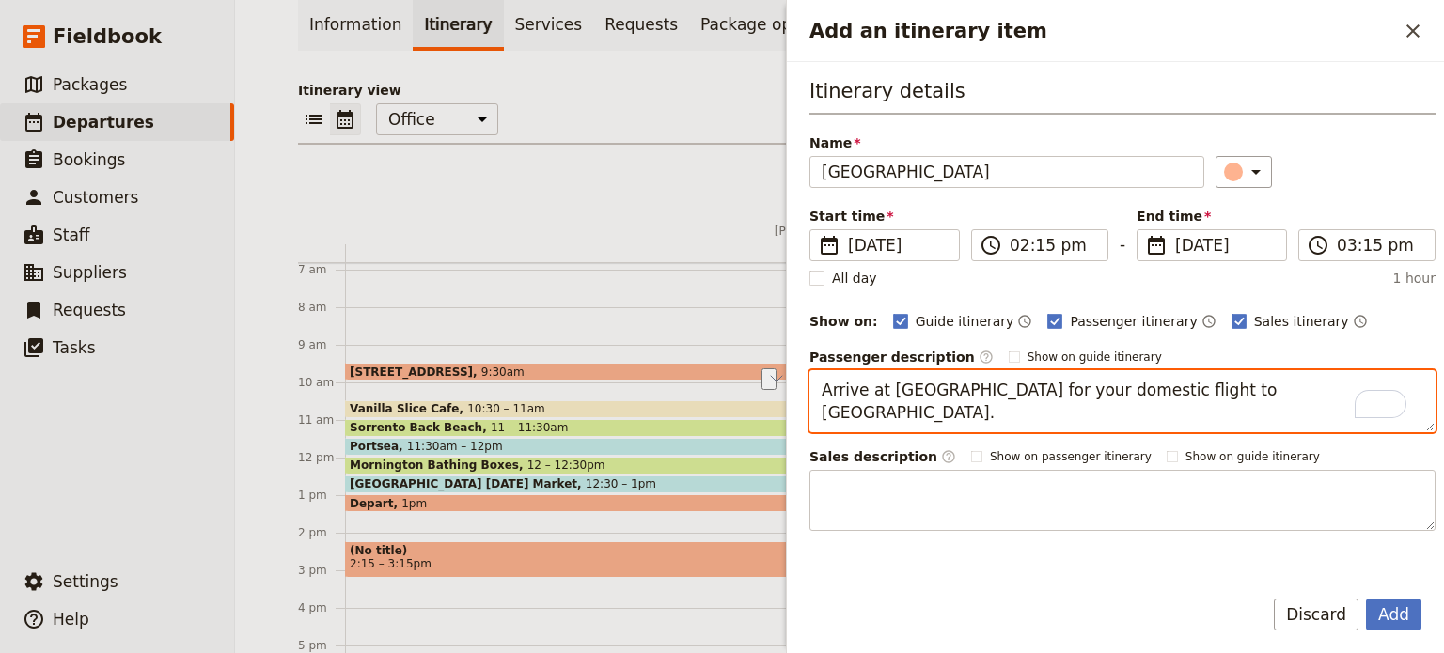
drag, startPoint x: 1282, startPoint y: 397, endPoint x: 1185, endPoint y: 396, distance: 96.8
click at [1185, 397] on textarea "Arrive at Melbourne Airport for your domestic flight to Queensland." at bounding box center [1122, 401] width 626 height 62
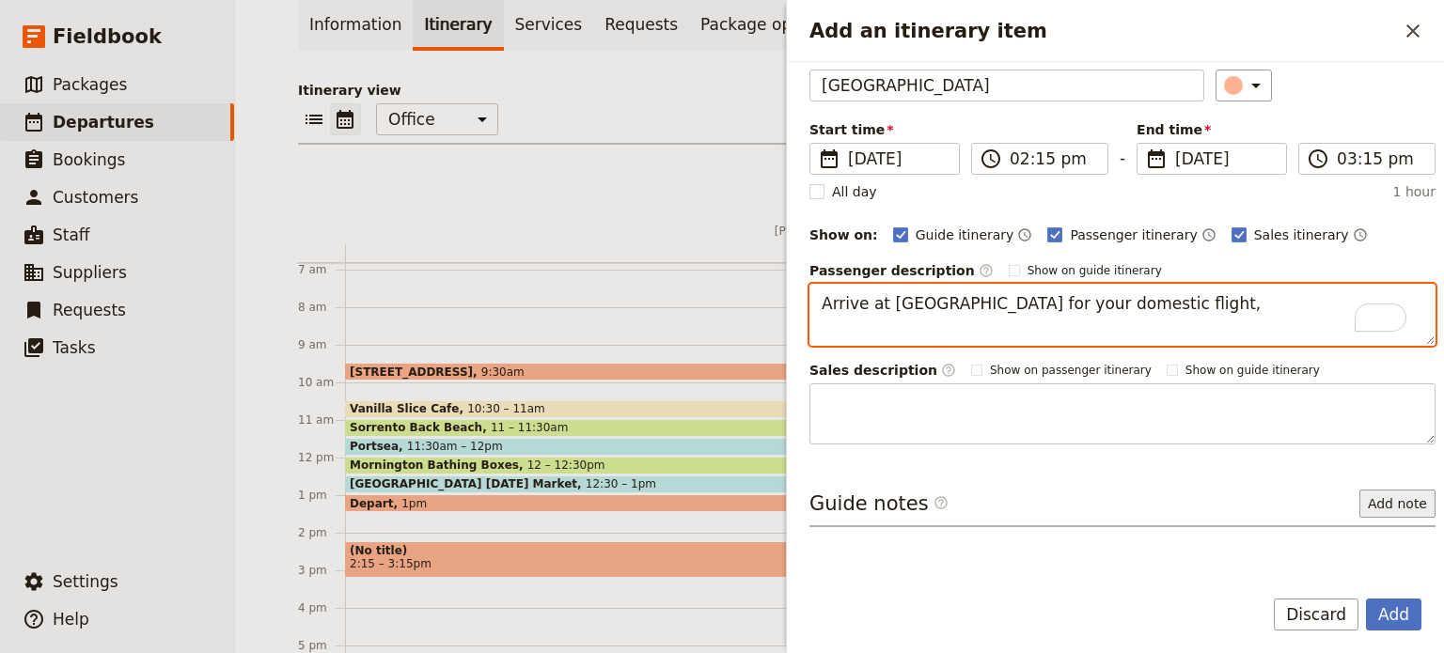
scroll to position [121, 0]
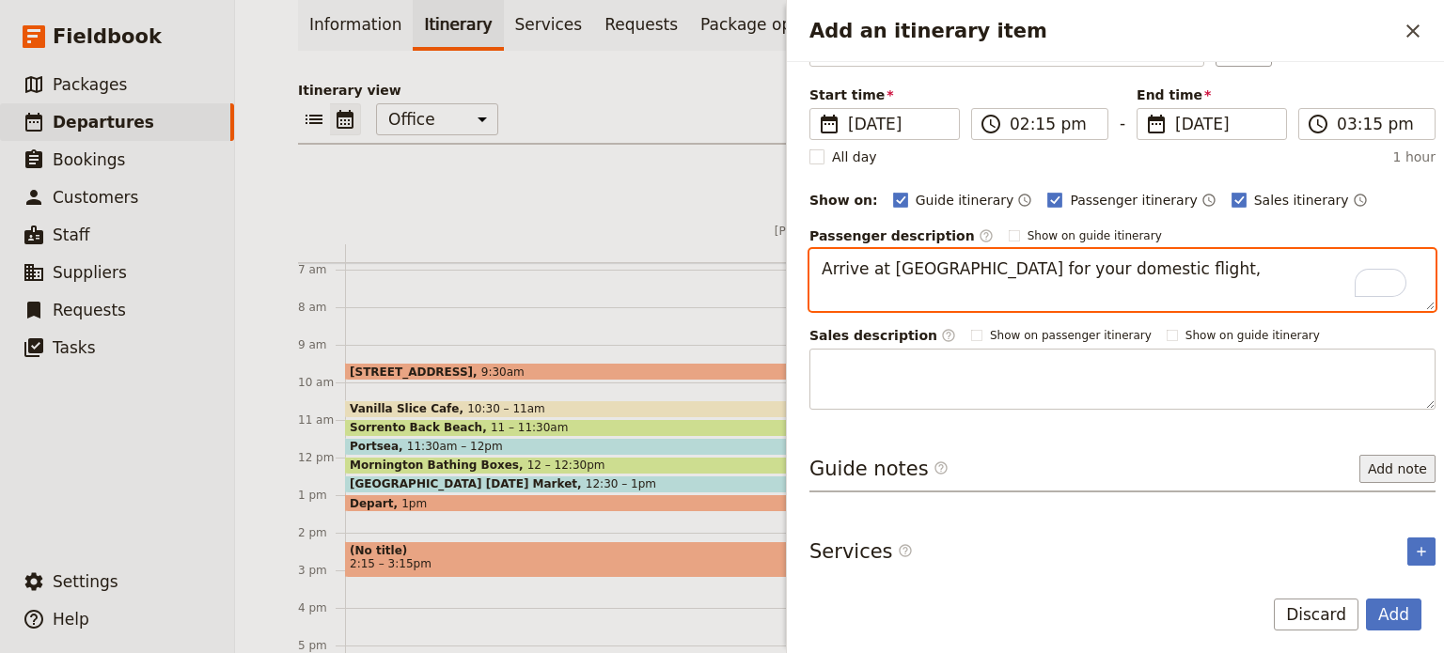
type textarea "Arrive at Melbourne Airport for your domestic flight,"
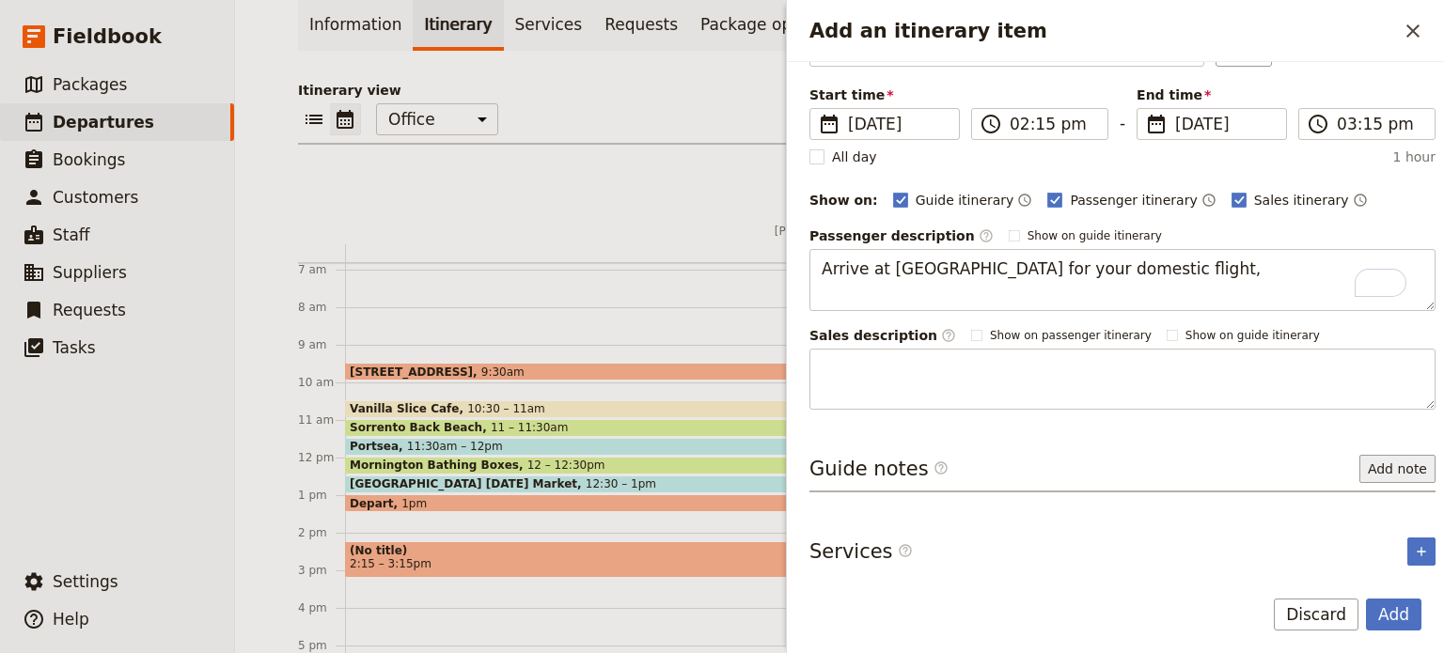
click at [1372, 468] on button "Add note" at bounding box center [1397, 469] width 76 height 28
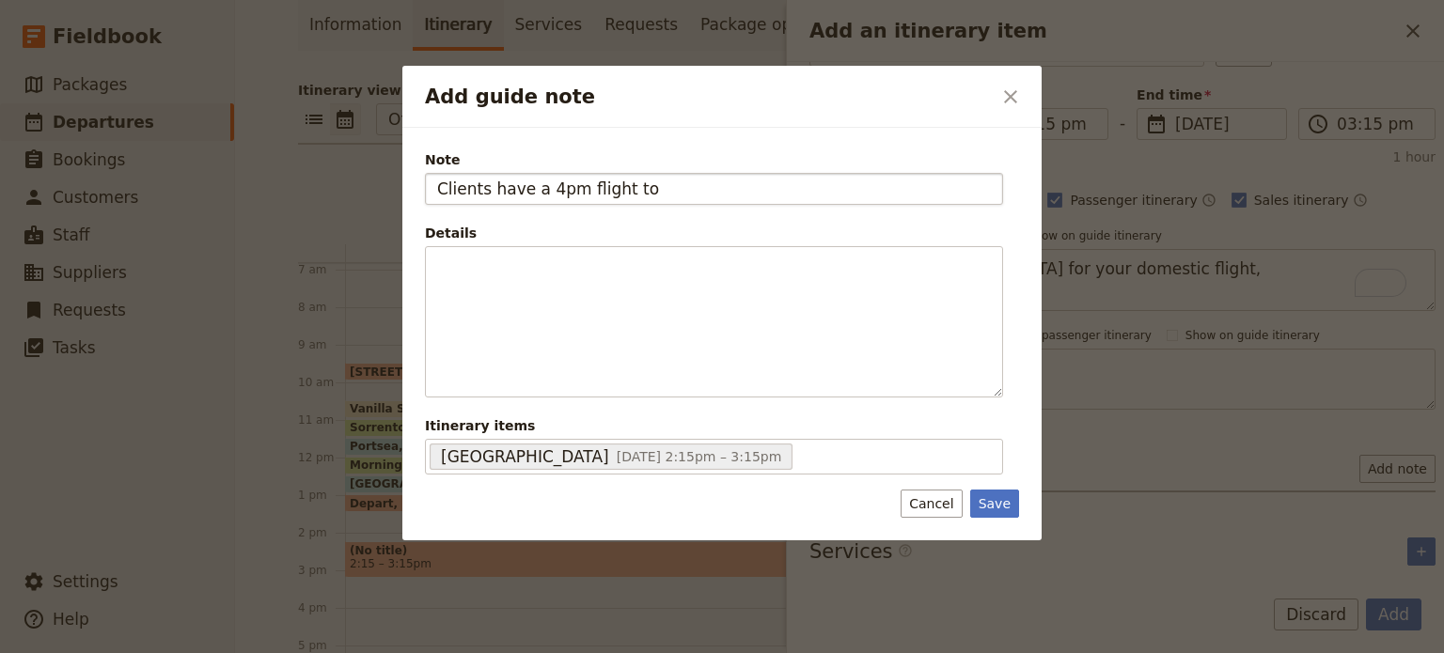
type input "Clients have a 4pm flight to"
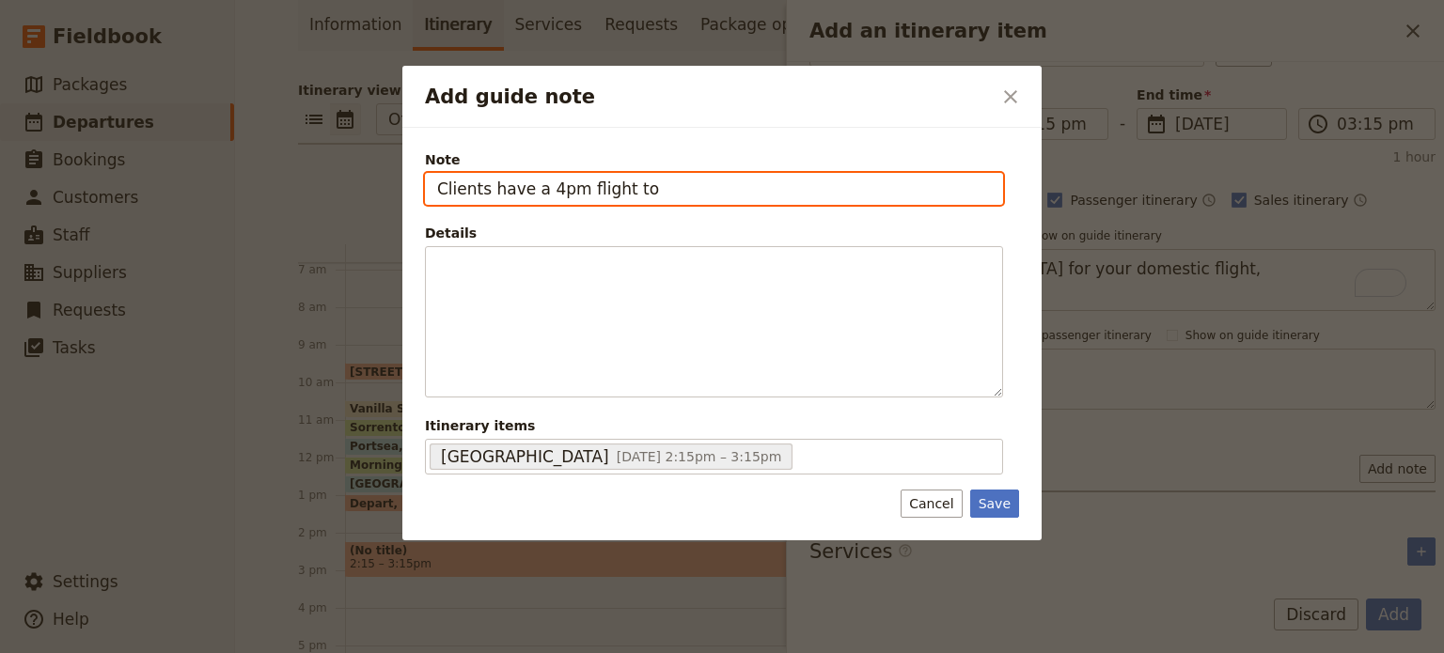
click at [671, 196] on input "Clients have a 4pm flight to" at bounding box center [714, 189] width 578 height 32
type input "Clients have a 4pm flight to Qld"
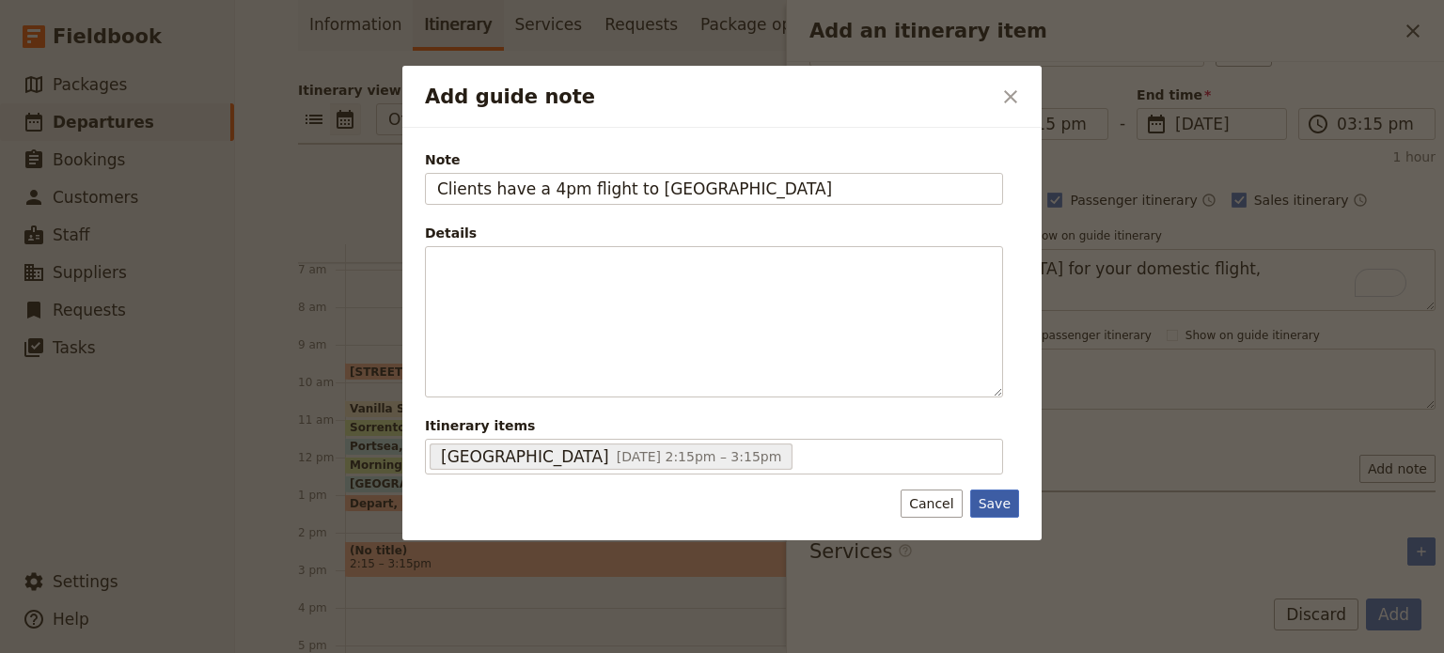
click at [1007, 502] on button "Save" at bounding box center [994, 504] width 49 height 28
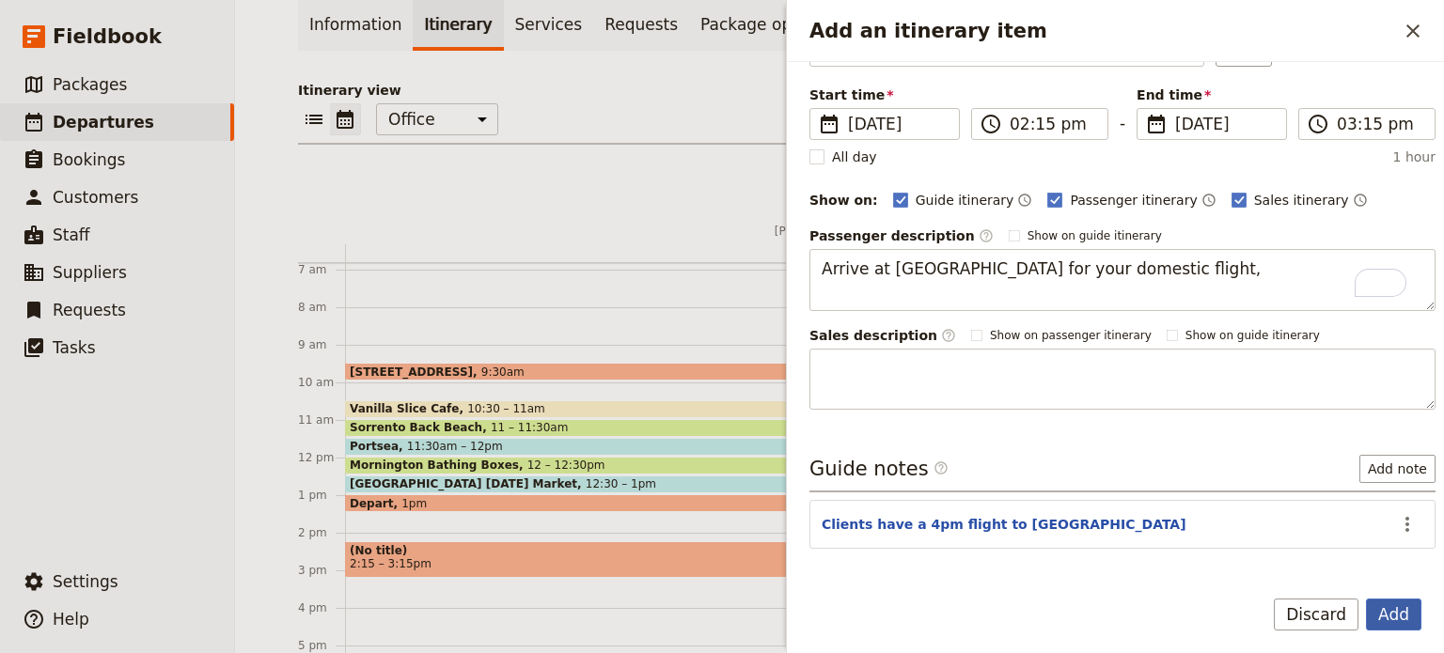
click at [1396, 618] on button "Add" at bounding box center [1393, 615] width 55 height 32
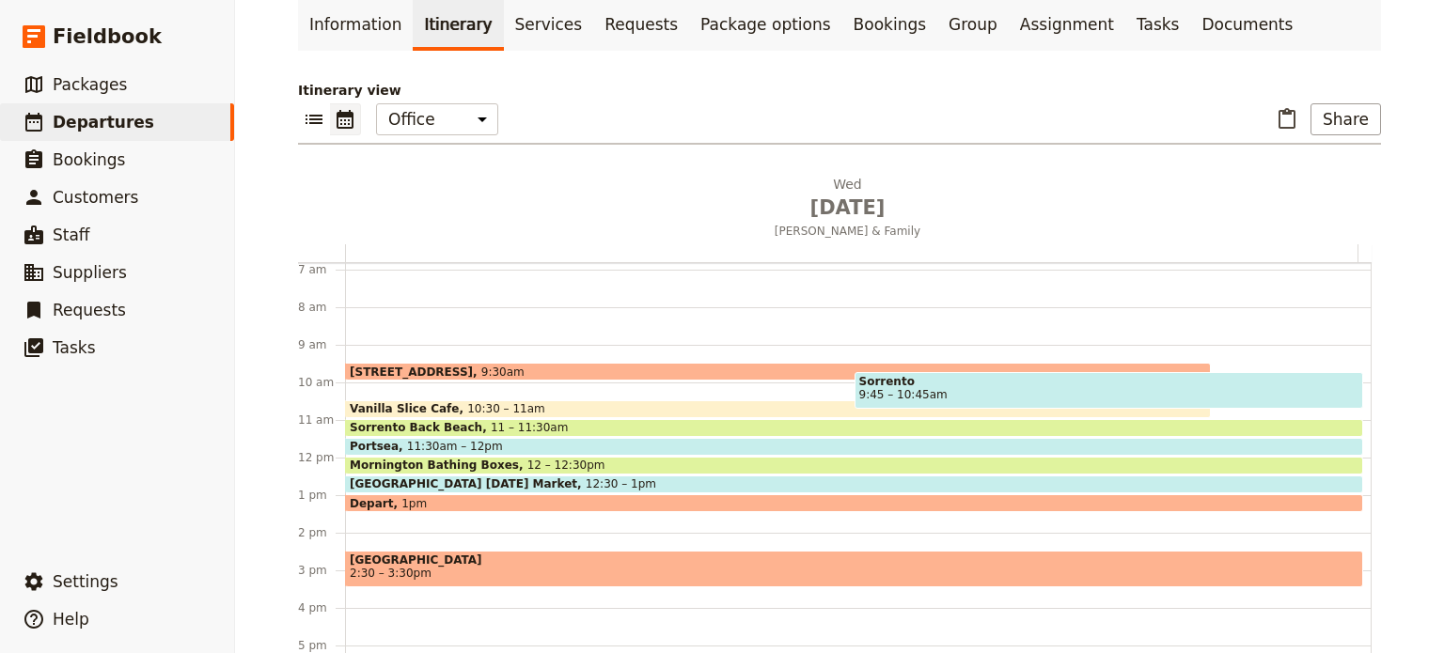
click at [432, 567] on span "2:30 – 3:30pm" at bounding box center [854, 573] width 1009 height 13
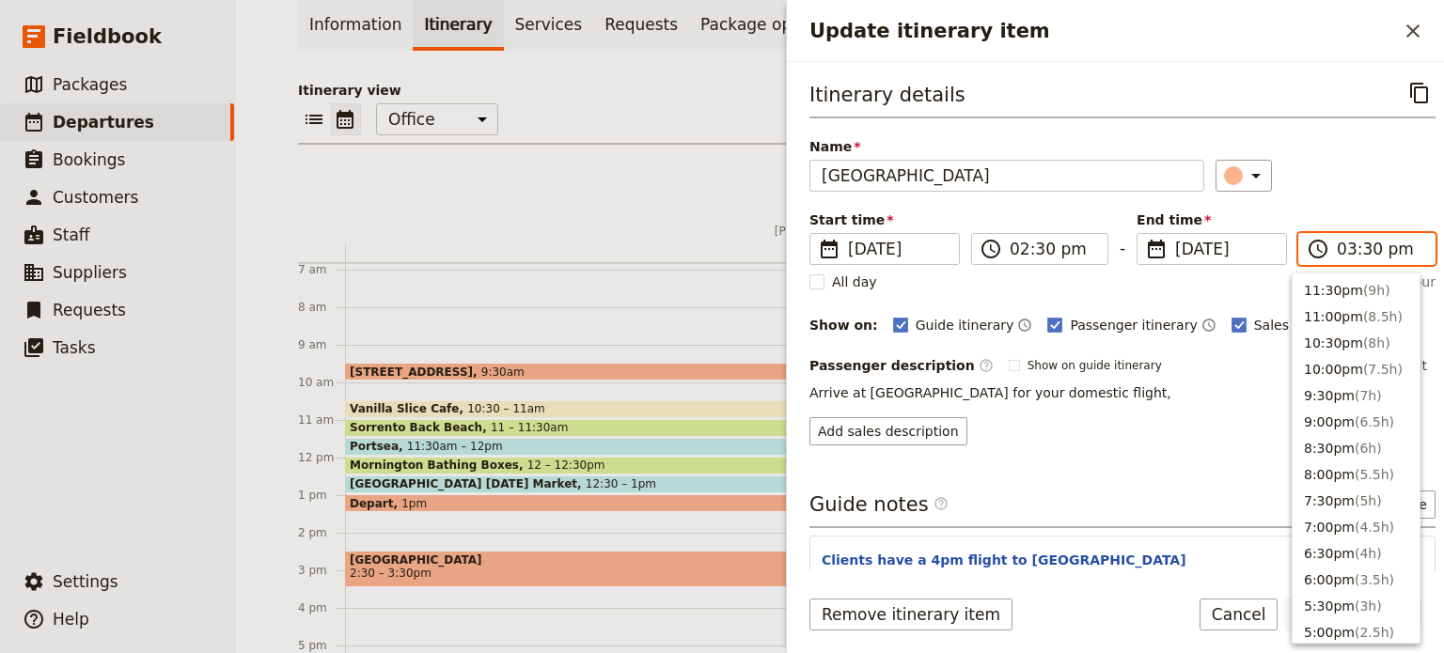
click at [1371, 243] on input "03:30 pm" at bounding box center [1380, 249] width 86 height 23
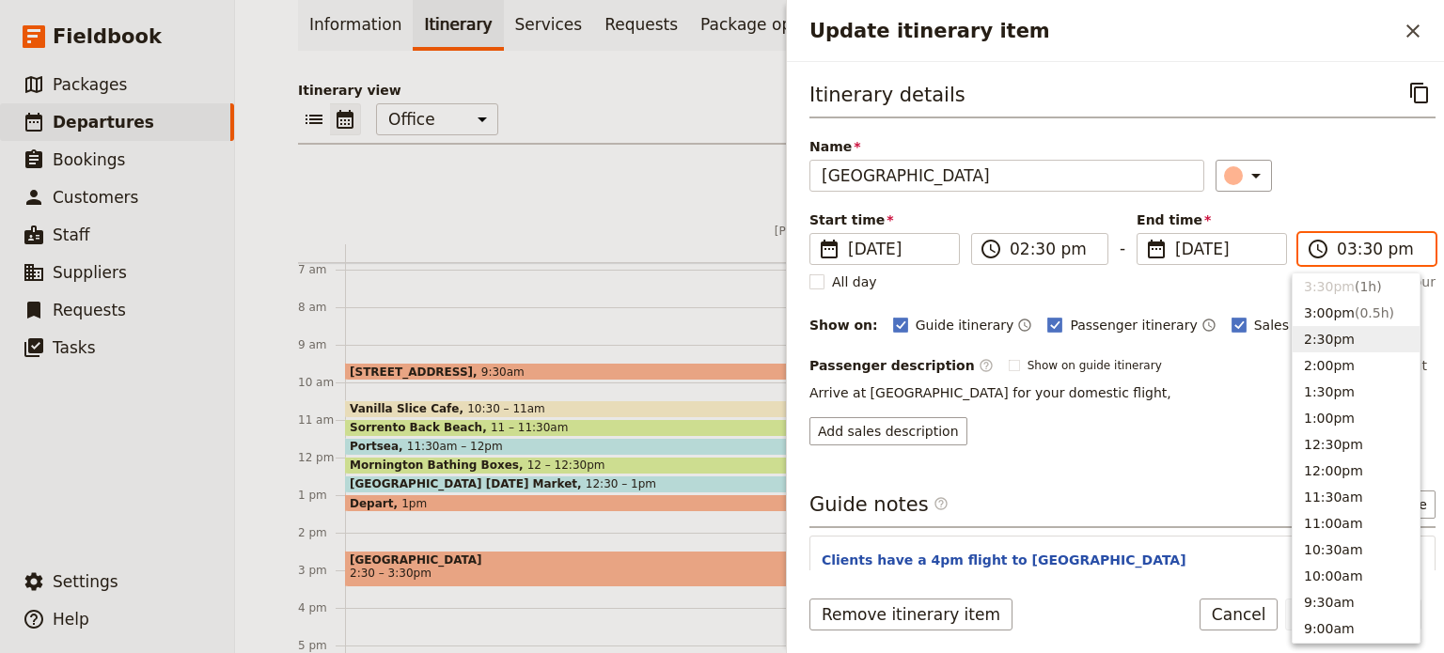
drag, startPoint x: 1346, startPoint y: 349, endPoint x: 1356, endPoint y: 255, distance: 94.6
click at [1346, 348] on button "2:30pm" at bounding box center [1355, 339] width 127 height 26
type input "02:30 pm"
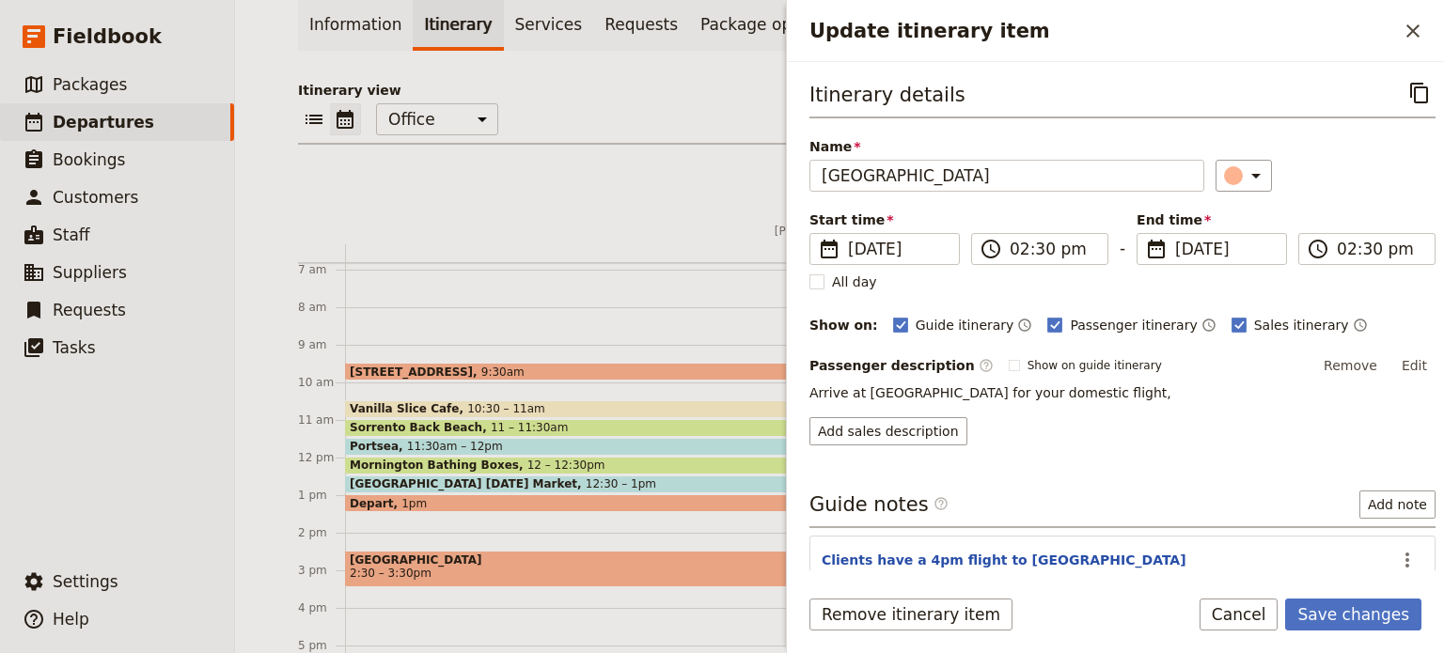
click at [1351, 181] on div "​" at bounding box center [1325, 176] width 221 height 32
click at [1369, 612] on button "Save changes" at bounding box center [1353, 615] width 136 height 32
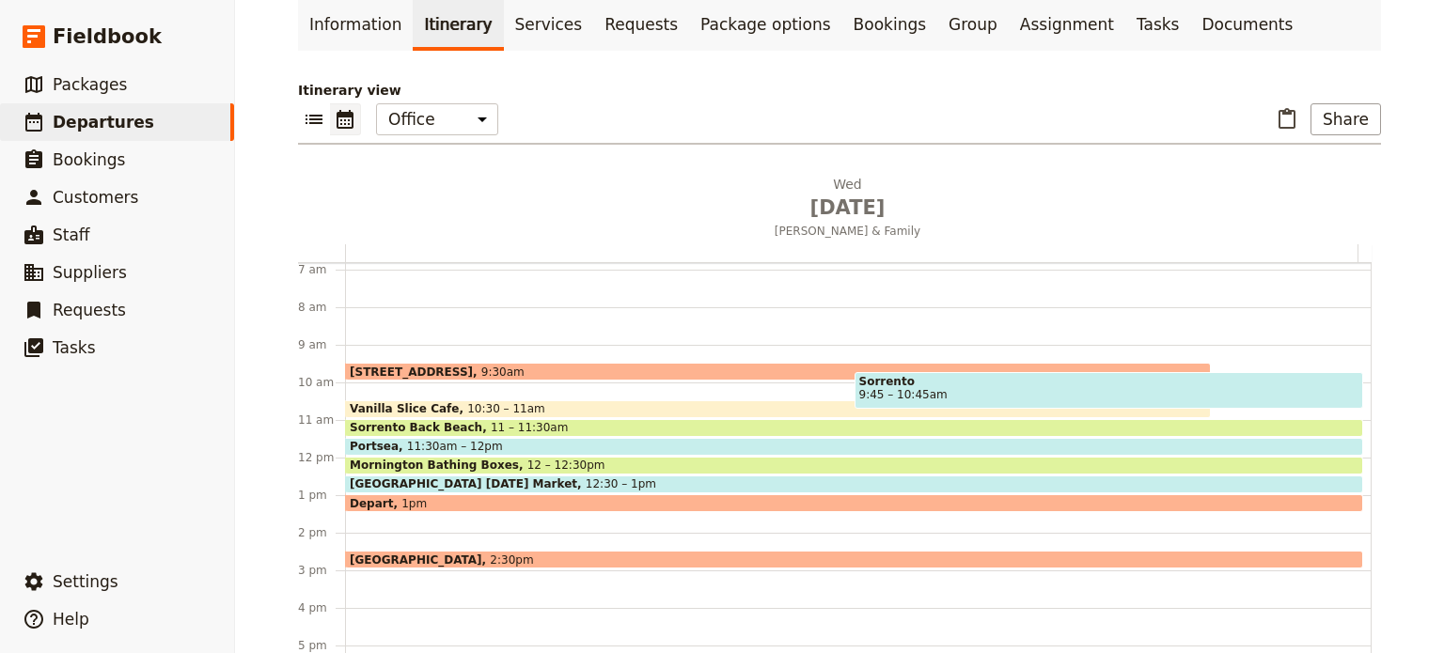
click at [415, 554] on span "[GEOGRAPHIC_DATA]" at bounding box center [420, 560] width 140 height 12
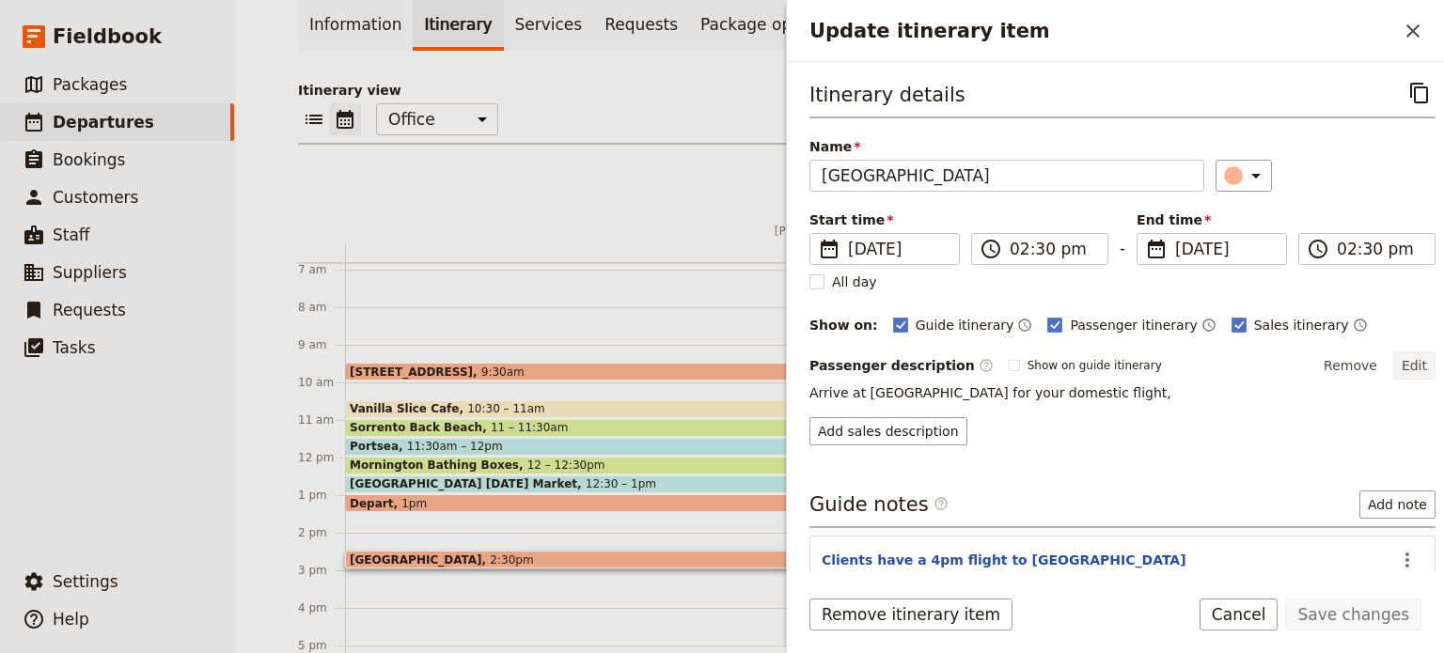
click at [1393, 359] on button "Edit" at bounding box center [1414, 366] width 42 height 28
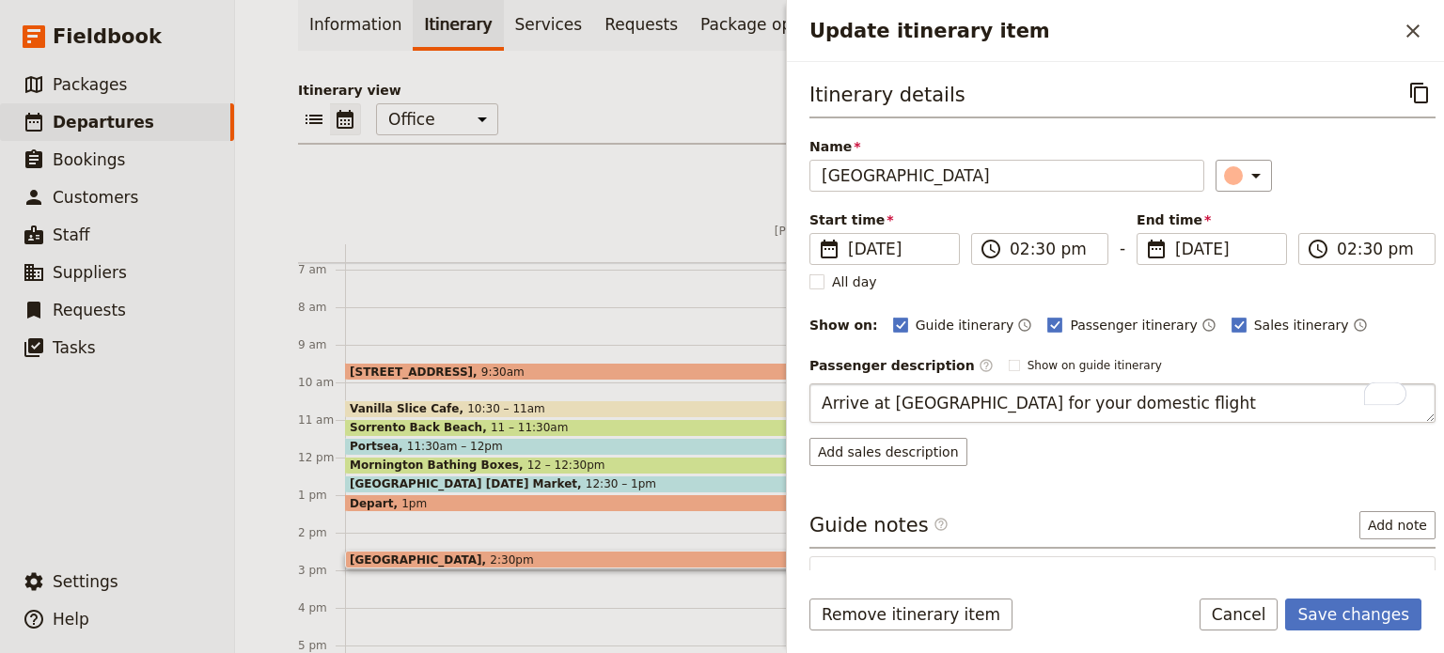
type textarea "Arrive at [GEOGRAPHIC_DATA] for your domestic flight."
click at [1369, 618] on button "Save changes" at bounding box center [1353, 615] width 136 height 32
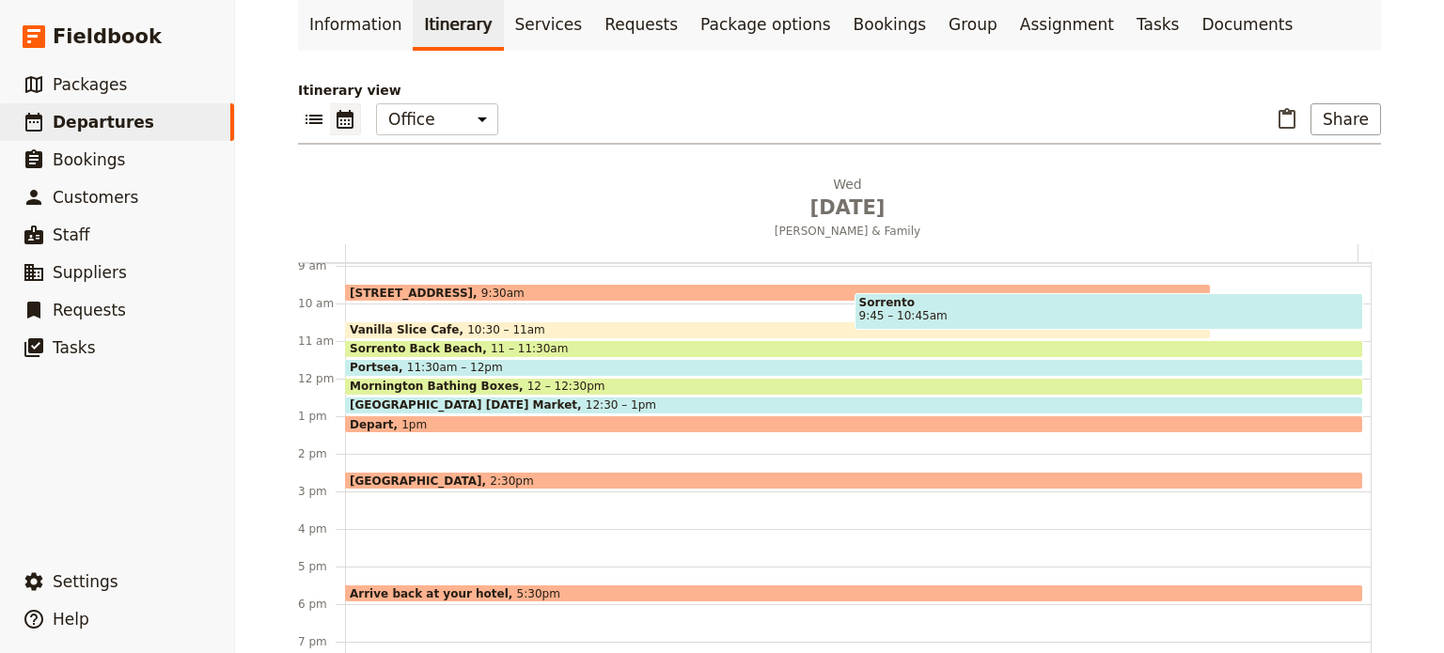
scroll to position [445, 0]
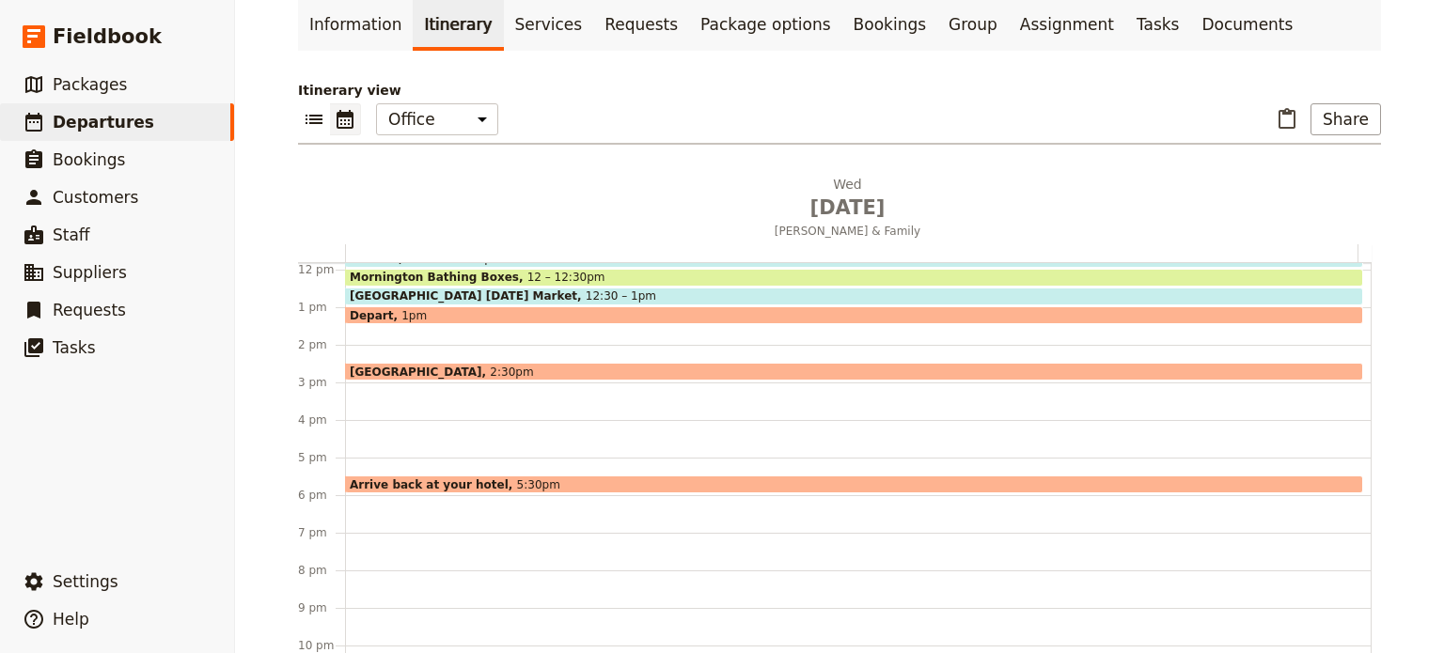
click at [517, 480] on span "5:30pm" at bounding box center [538, 484] width 43 height 12
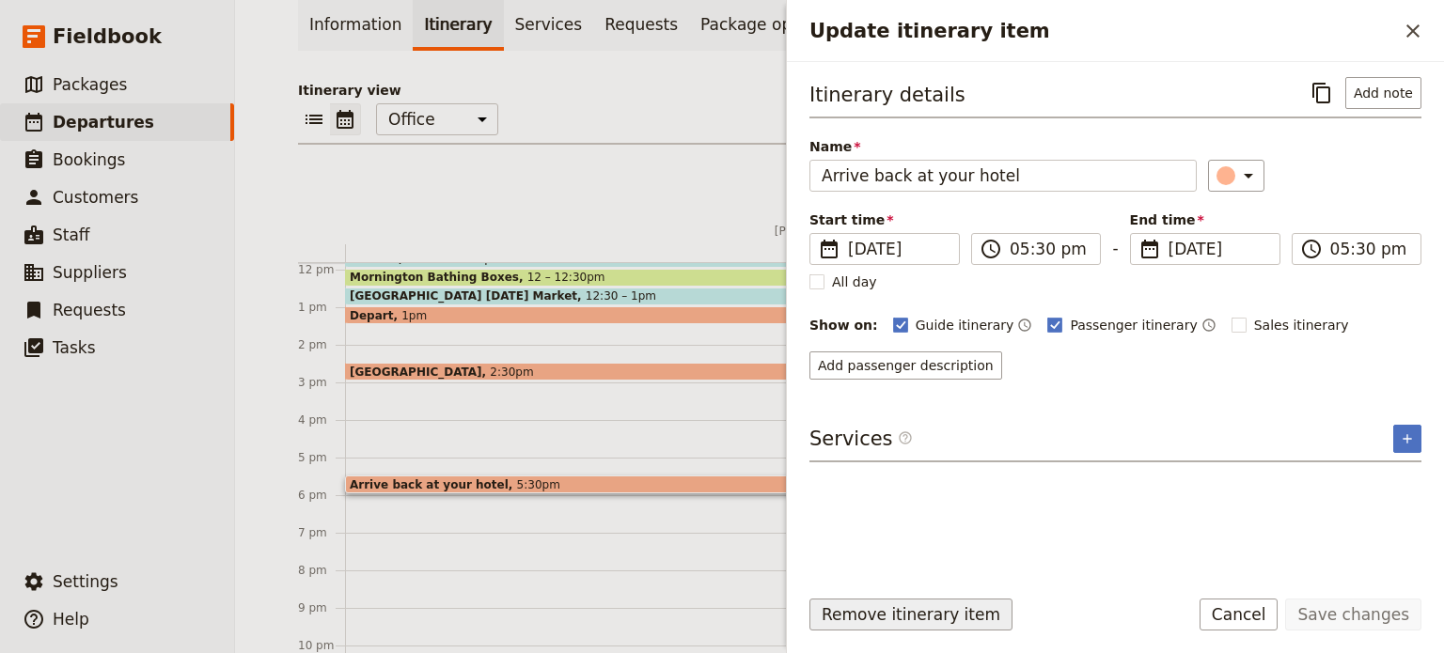
click at [853, 612] on button "Remove itinerary item" at bounding box center [910, 615] width 203 height 32
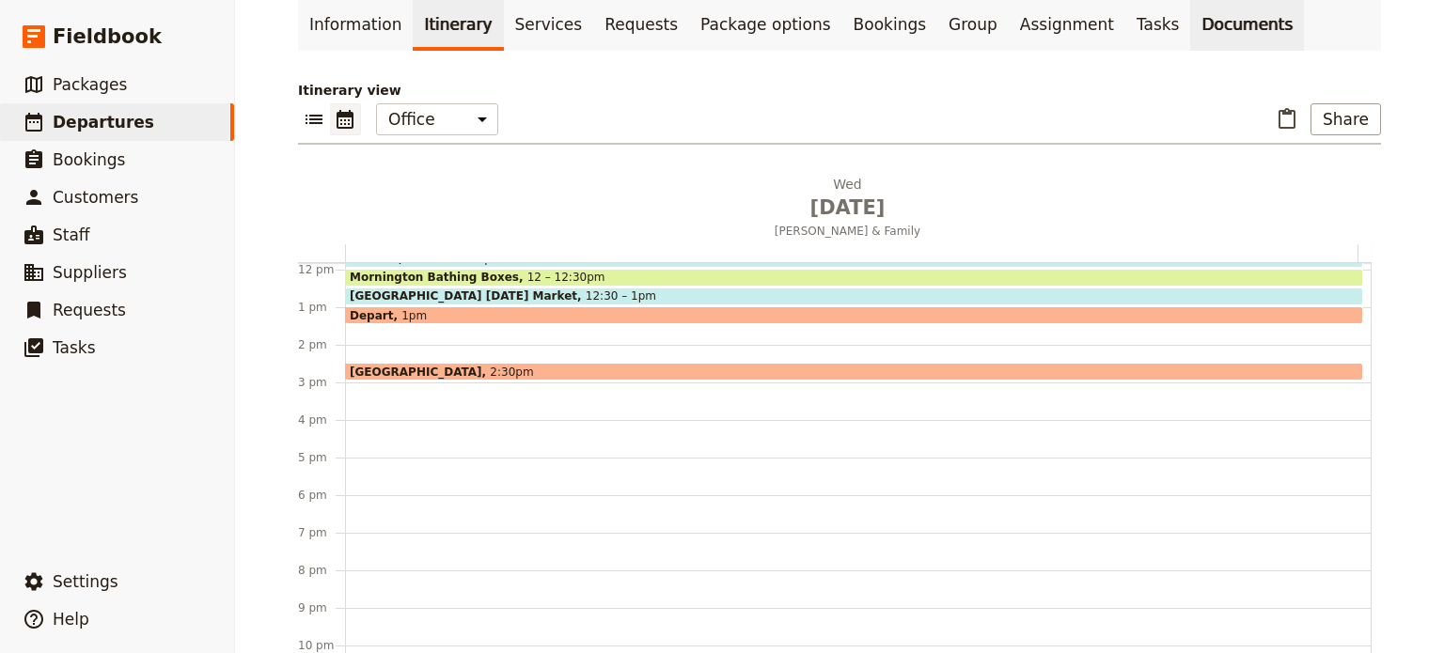
click at [1190, 36] on link "Documents" at bounding box center [1247, 24] width 114 height 53
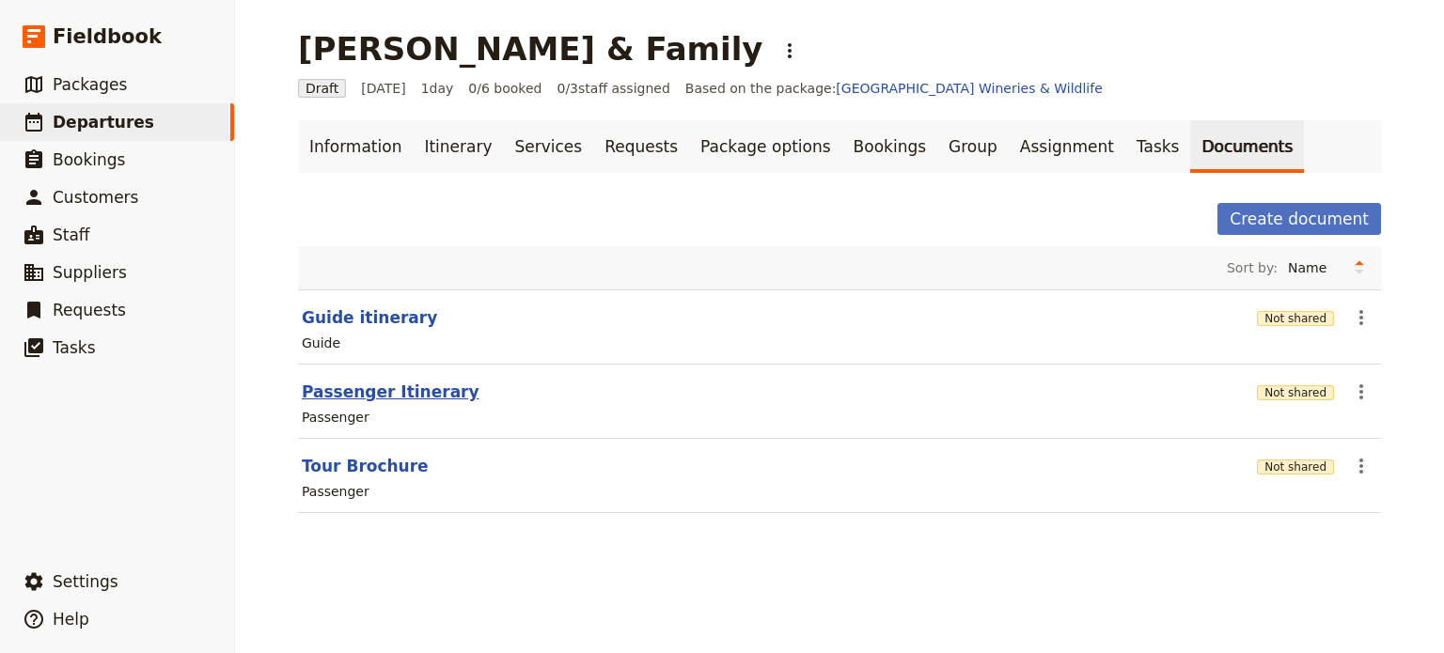
click at [361, 390] on button "Passenger Itinerary" at bounding box center [391, 392] width 178 height 23
select select "PASSENGER"
select select "DEFAULT"
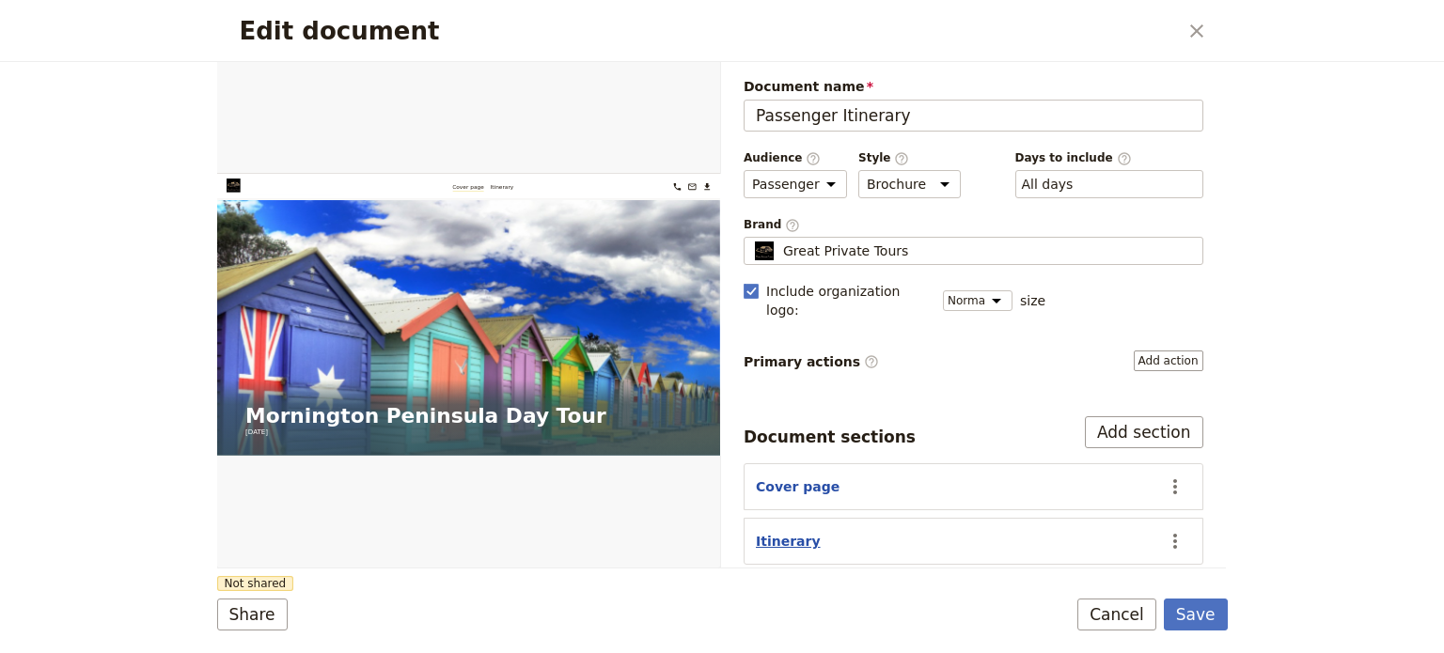
click at [772, 532] on button "Itinerary" at bounding box center [788, 541] width 65 height 19
select select "ITINERARY"
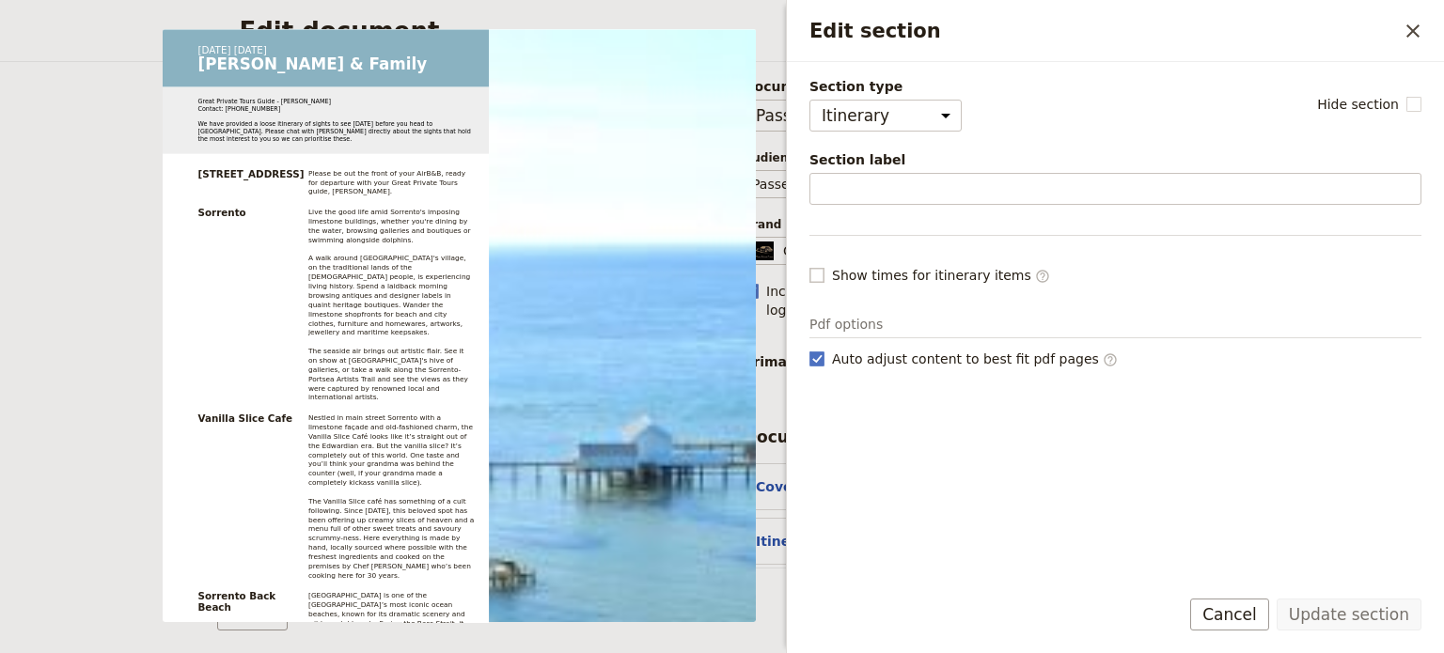
click at [811, 272] on rect "Edit section" at bounding box center [816, 275] width 14 height 14
click at [809, 266] on input "Show times for itinerary items ​" at bounding box center [808, 265] width 1 height 1
checkbox input "true"
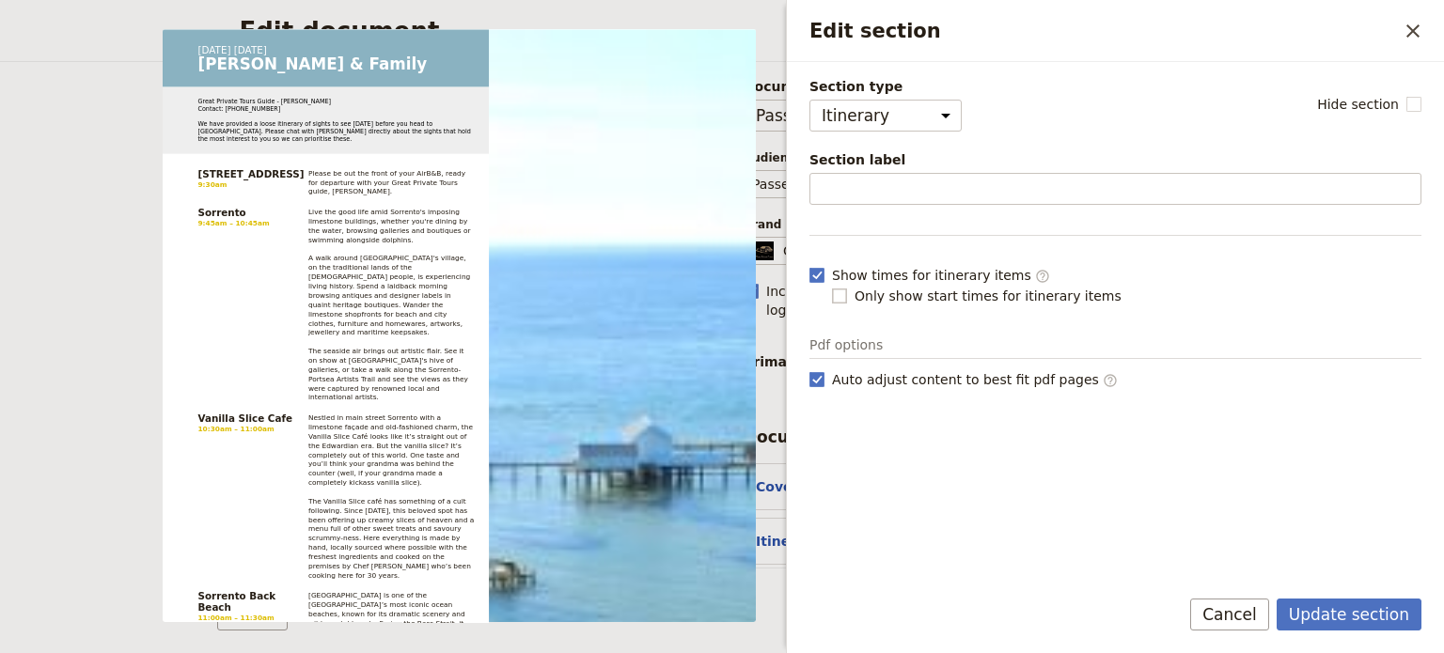
click at [838, 296] on rect "Edit section" at bounding box center [839, 296] width 14 height 14
click at [832, 287] on input "Only show start times for itinerary items" at bounding box center [831, 286] width 1 height 1
checkbox input "true"
click at [1335, 615] on button "Update section" at bounding box center [1348, 615] width 145 height 32
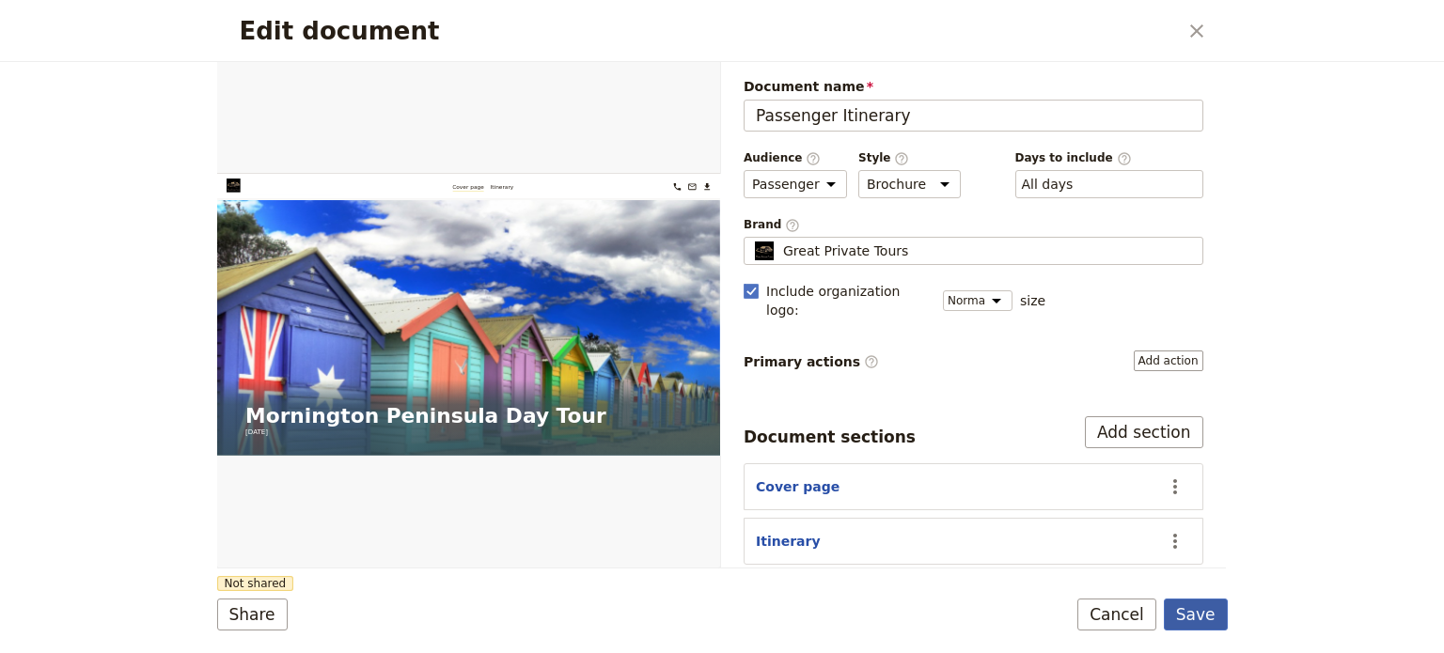
click at [1181, 616] on button "Save" at bounding box center [1196, 615] width 64 height 32
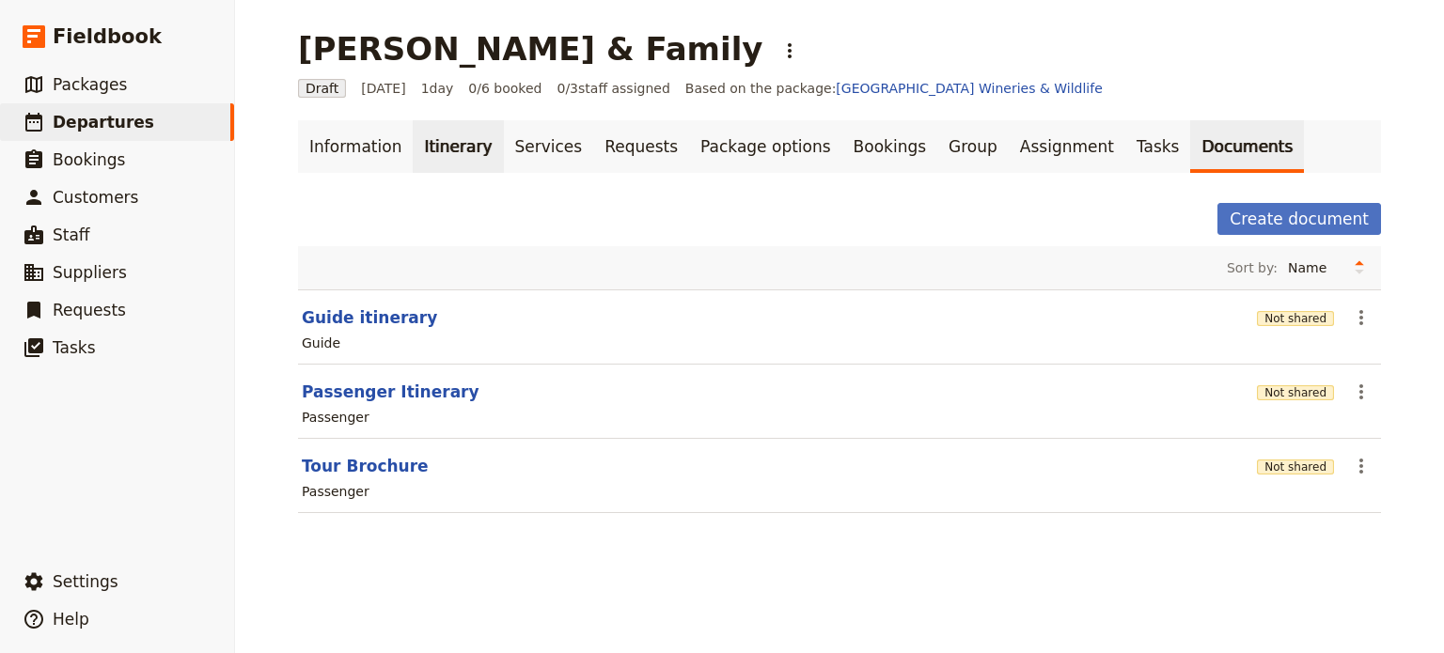
click at [434, 139] on link "Itinerary" at bounding box center [458, 146] width 90 height 53
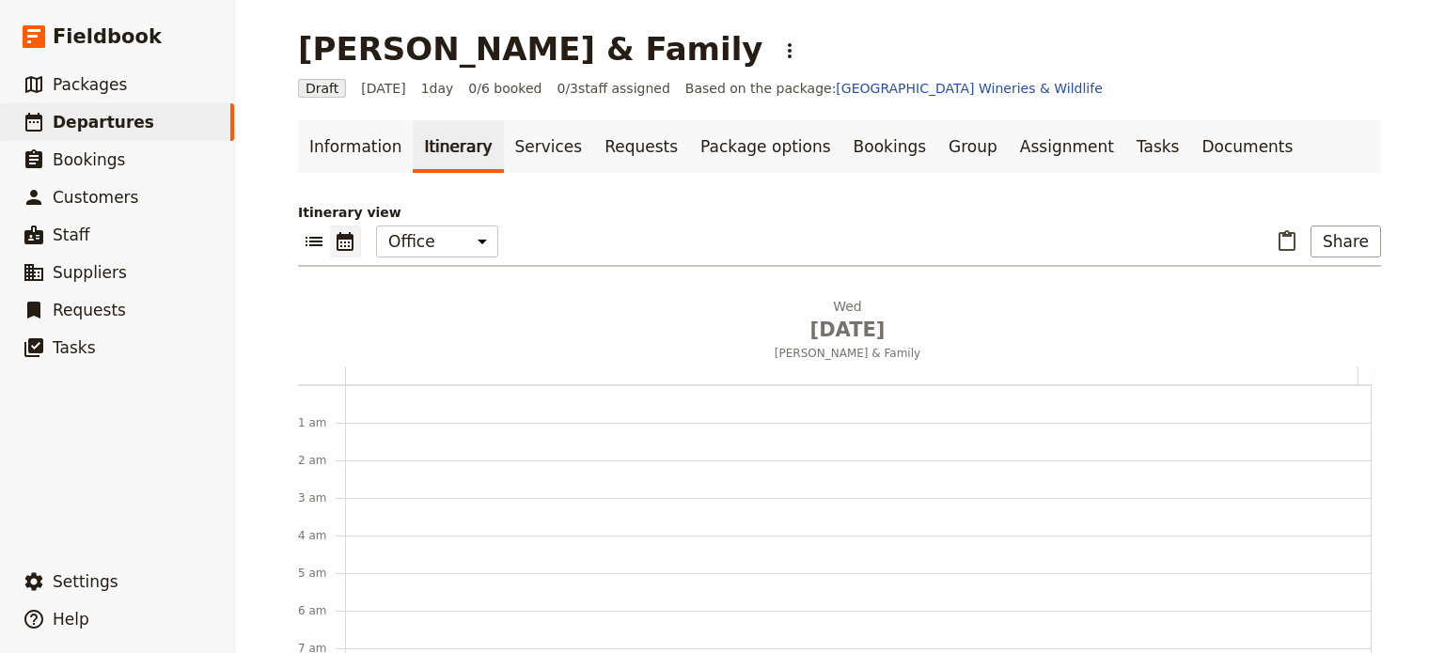
scroll to position [244, 0]
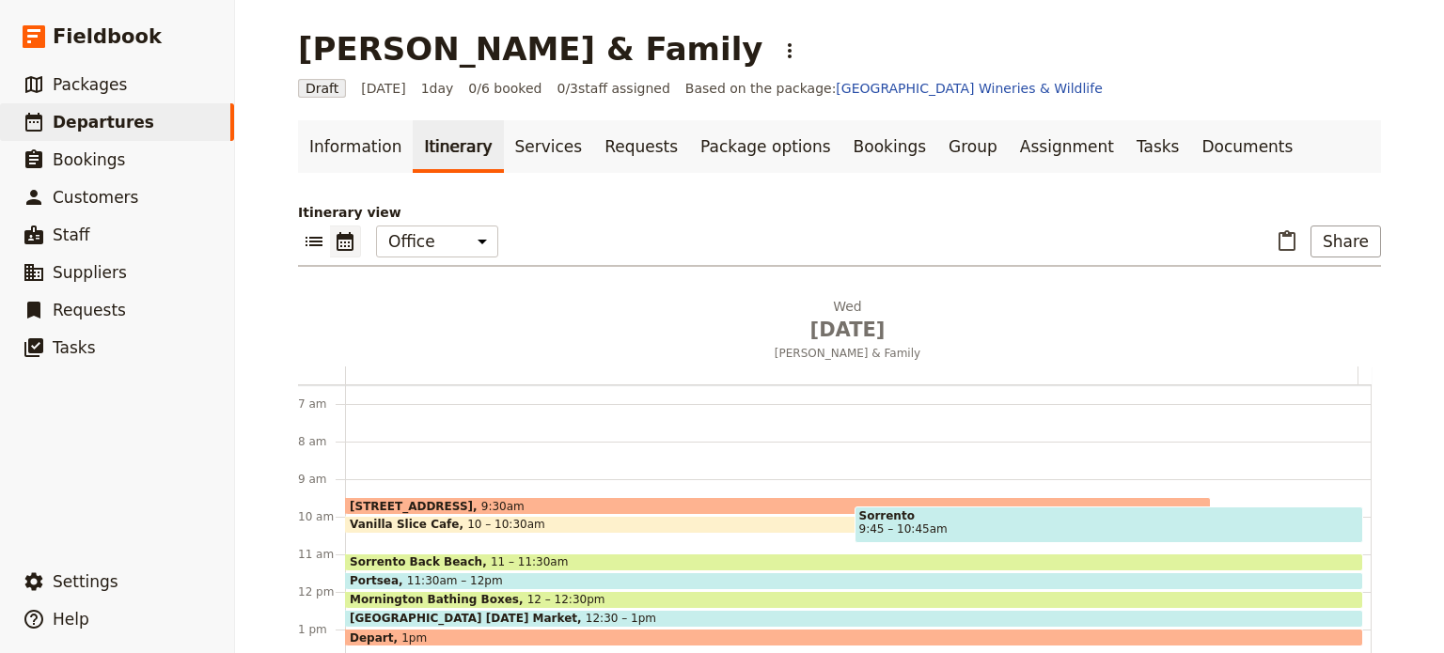
click at [609, 522] on div "Vanilla Slice Cafe 10 – 10:30am" at bounding box center [778, 525] width 866 height 18
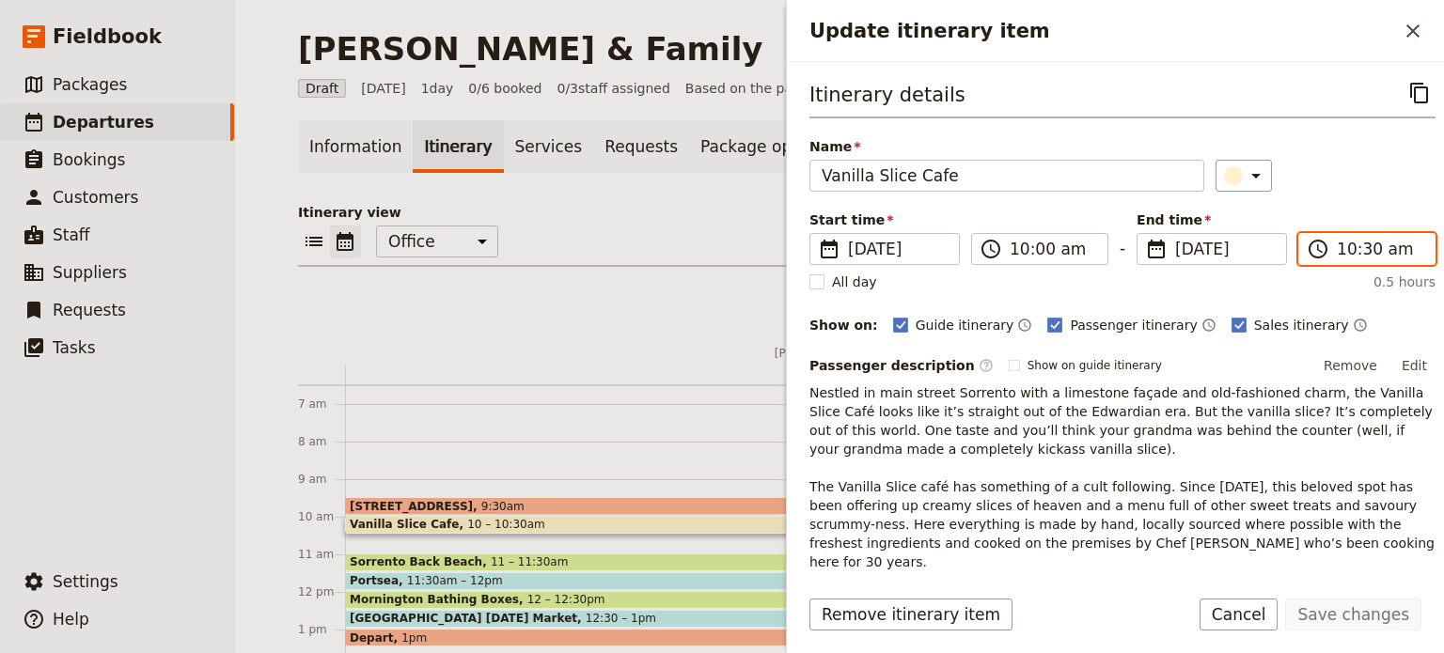
click at [1358, 247] on input "10:30 am" at bounding box center [1380, 249] width 86 height 23
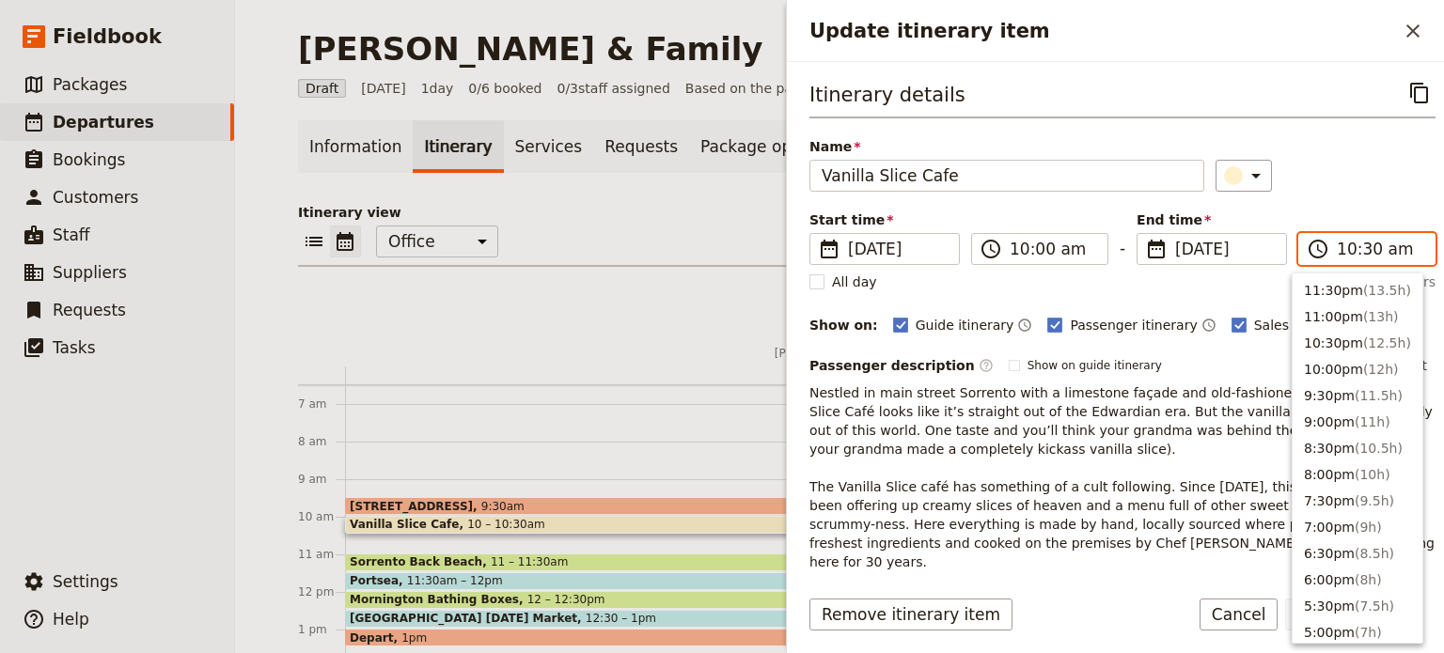
scroll to position [688, 0]
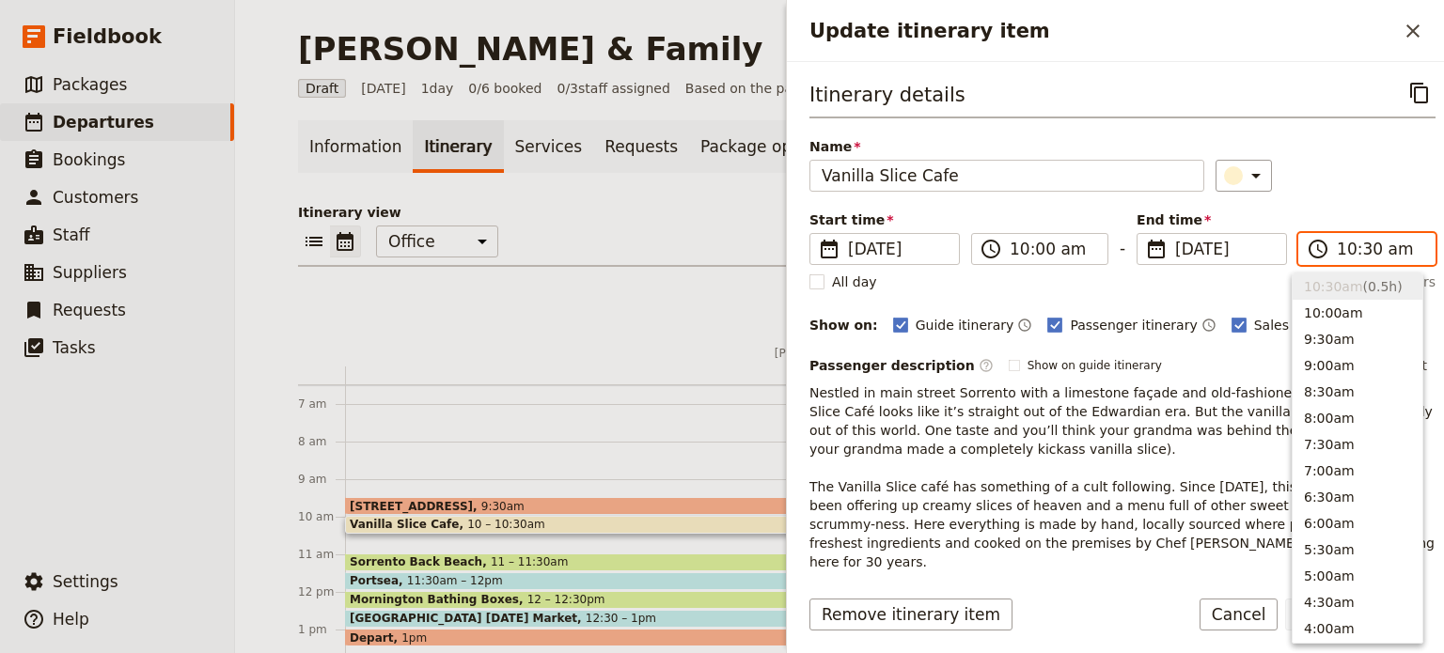
click at [1359, 248] on input "10:30 am" at bounding box center [1380, 249] width 86 height 23
type input "10:15 am"
click at [1359, 197] on div "Itinerary details ​ Name Vanilla Slice Cafe ​ Start time ​ 27 Aug 2025 27/08/20…" at bounding box center [1122, 346] width 626 height 538
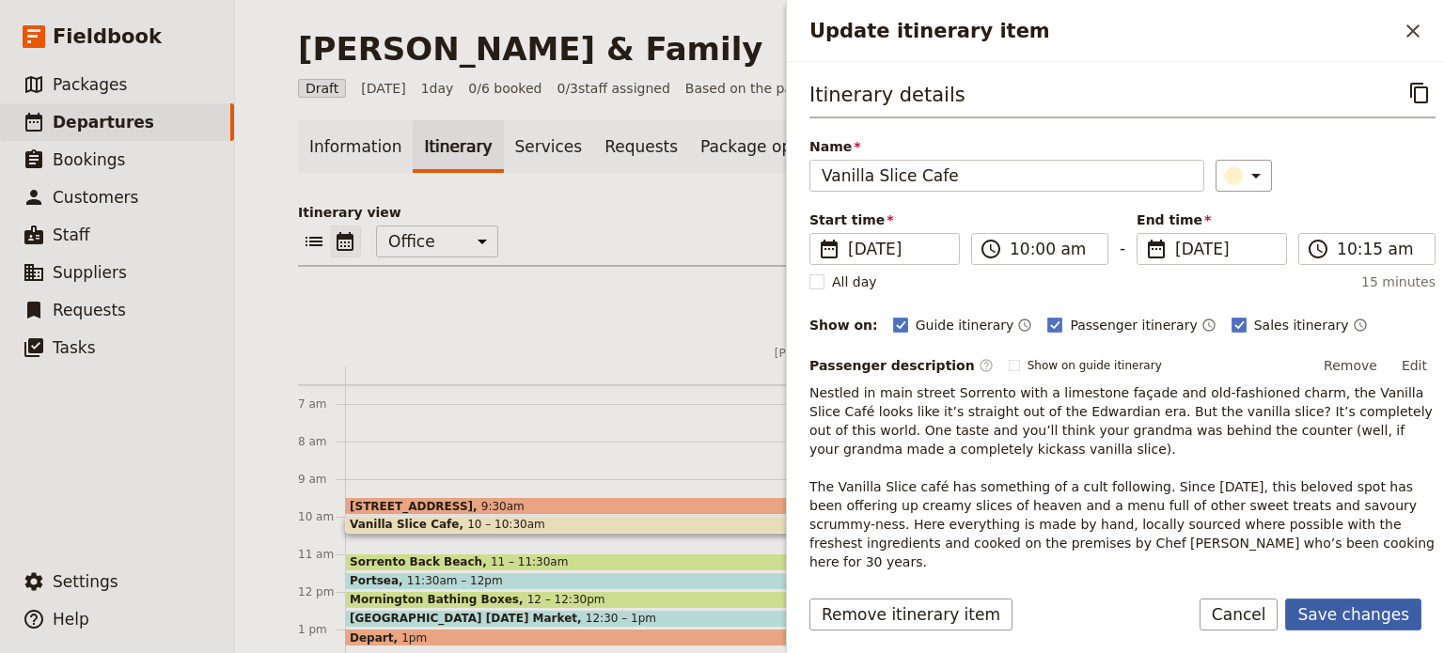
click at [1390, 611] on button "Save changes" at bounding box center [1353, 615] width 136 height 32
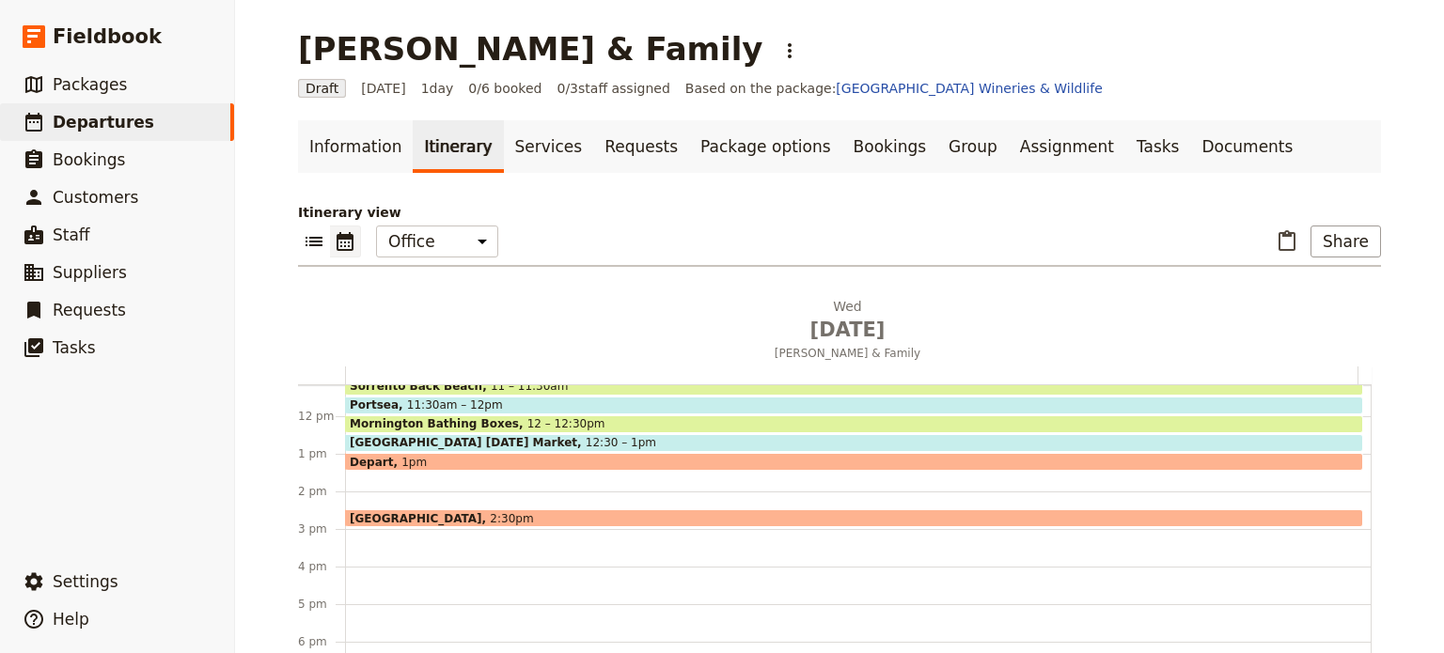
scroll to position [432, 0]
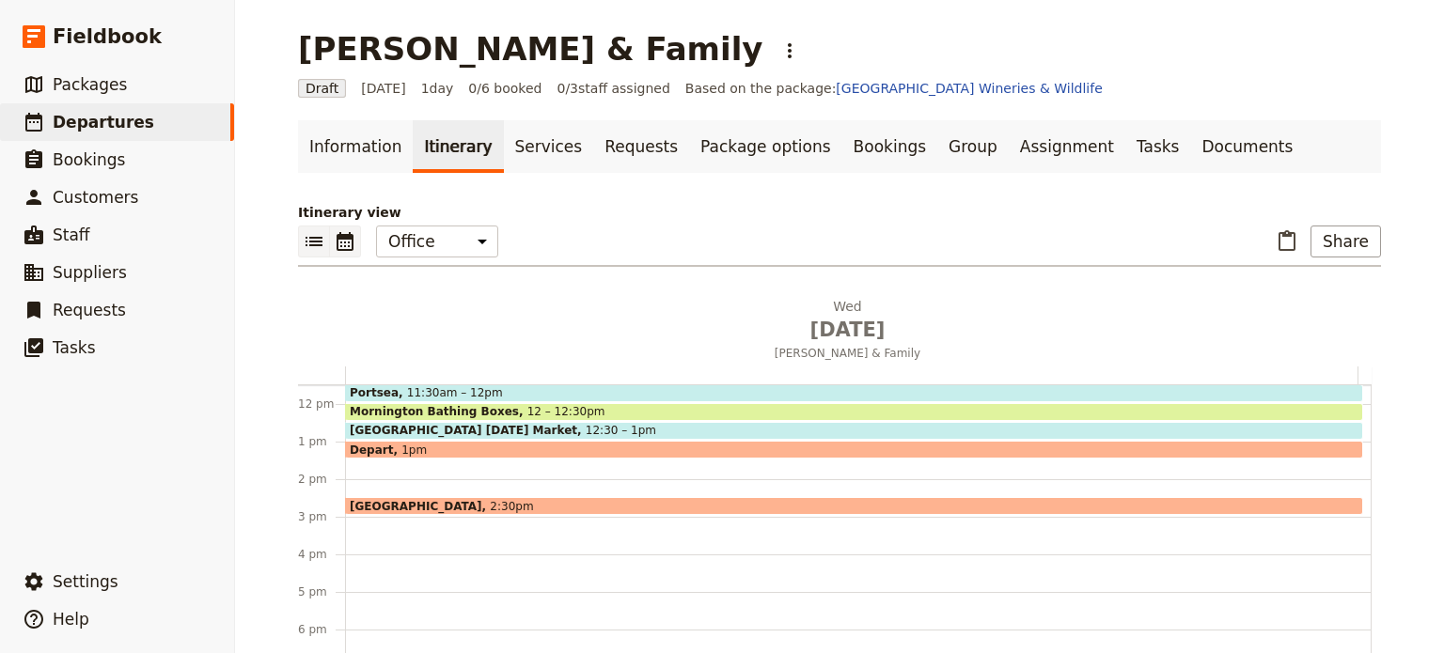
click at [303, 246] on icon "List view" at bounding box center [314, 241] width 23 height 23
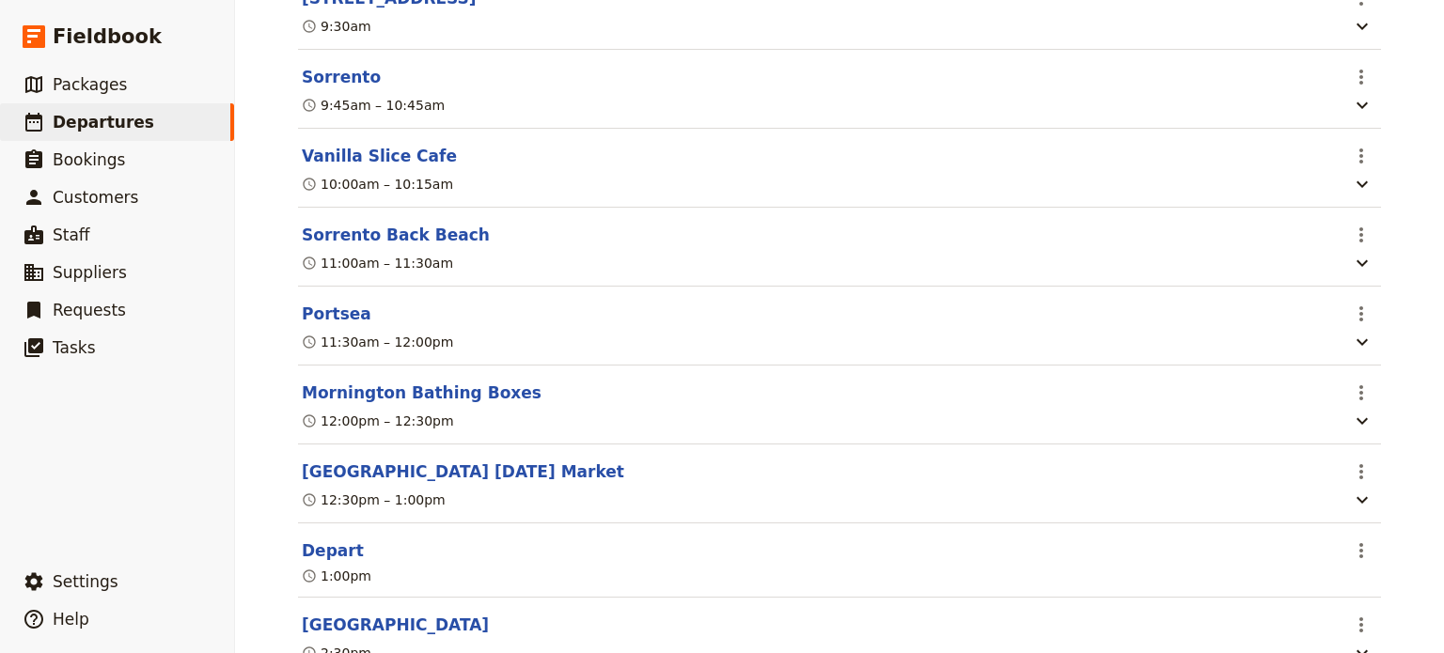
scroll to position [674, 0]
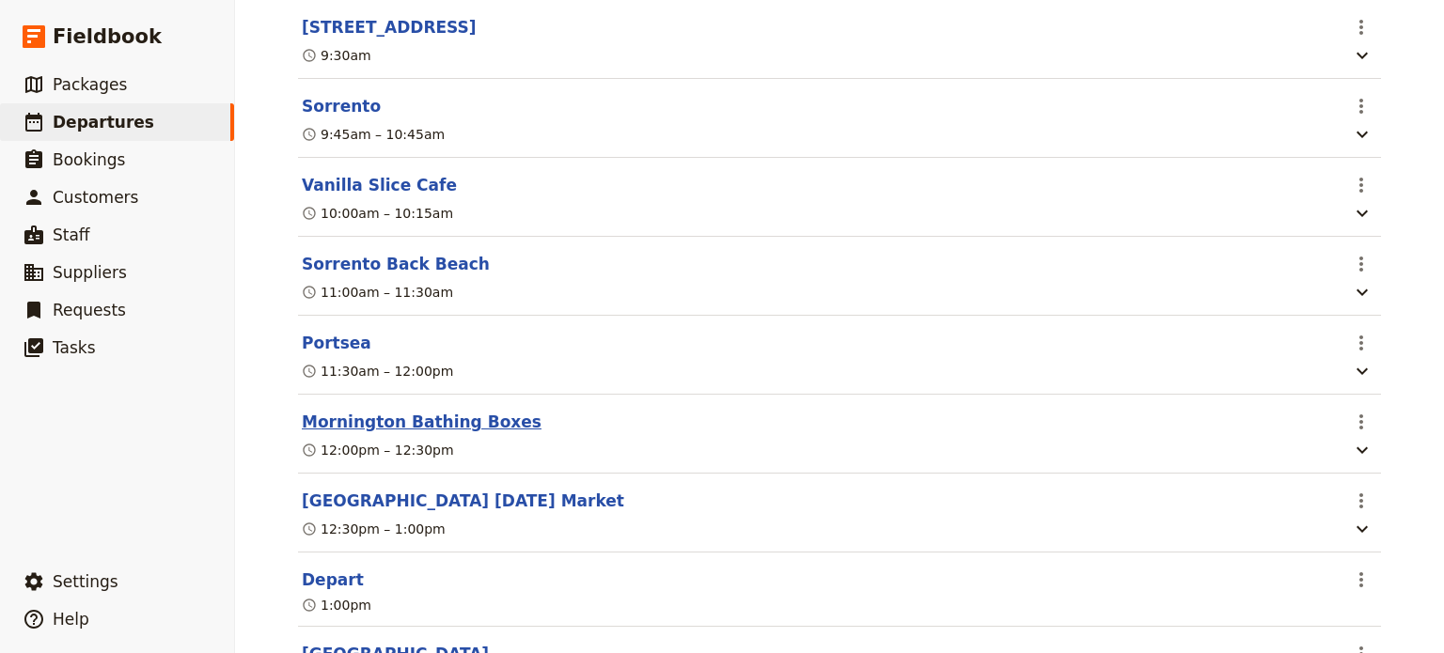
drag, startPoint x: 365, startPoint y: 485, endPoint x: 385, endPoint y: 405, distance: 82.5
click at [385, 405] on section "Day 1 Jen Gibby & Family Wed , 27 Aug 2025 ​ Passenger description Great Privat…" at bounding box center [839, 164] width 1083 height 1083
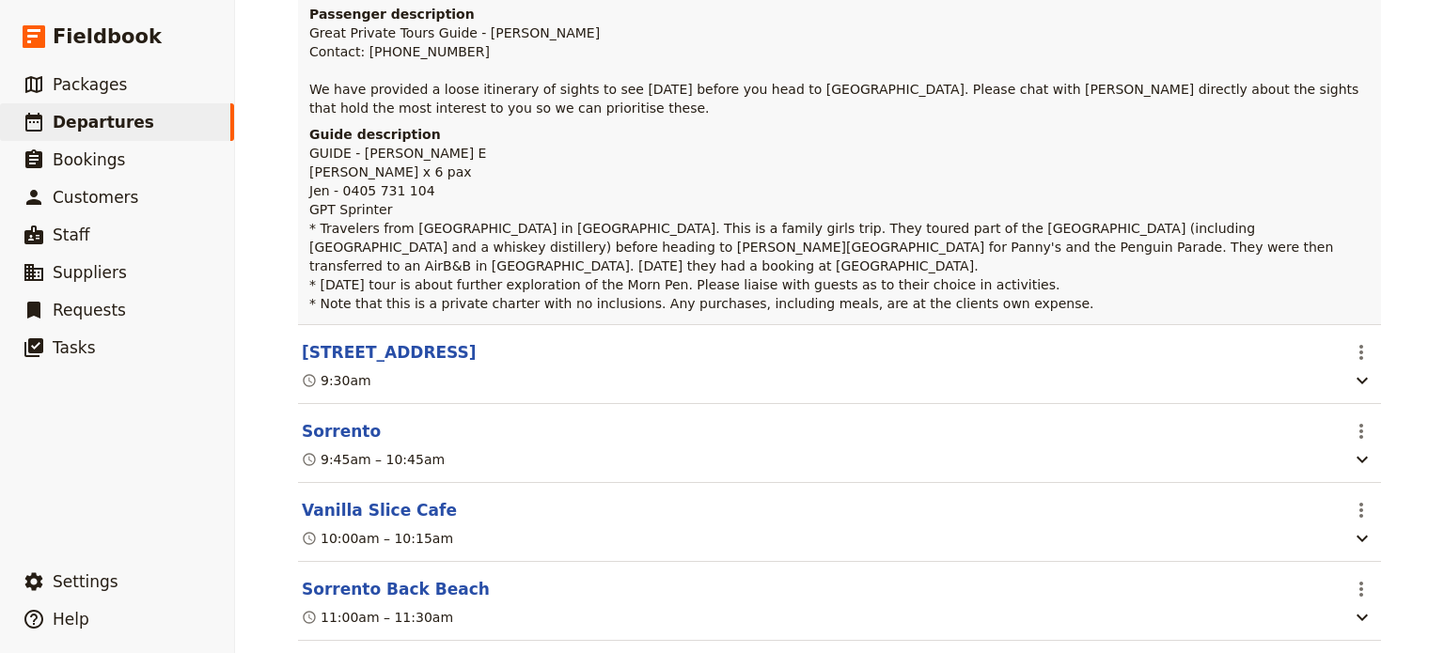
scroll to position [110, 0]
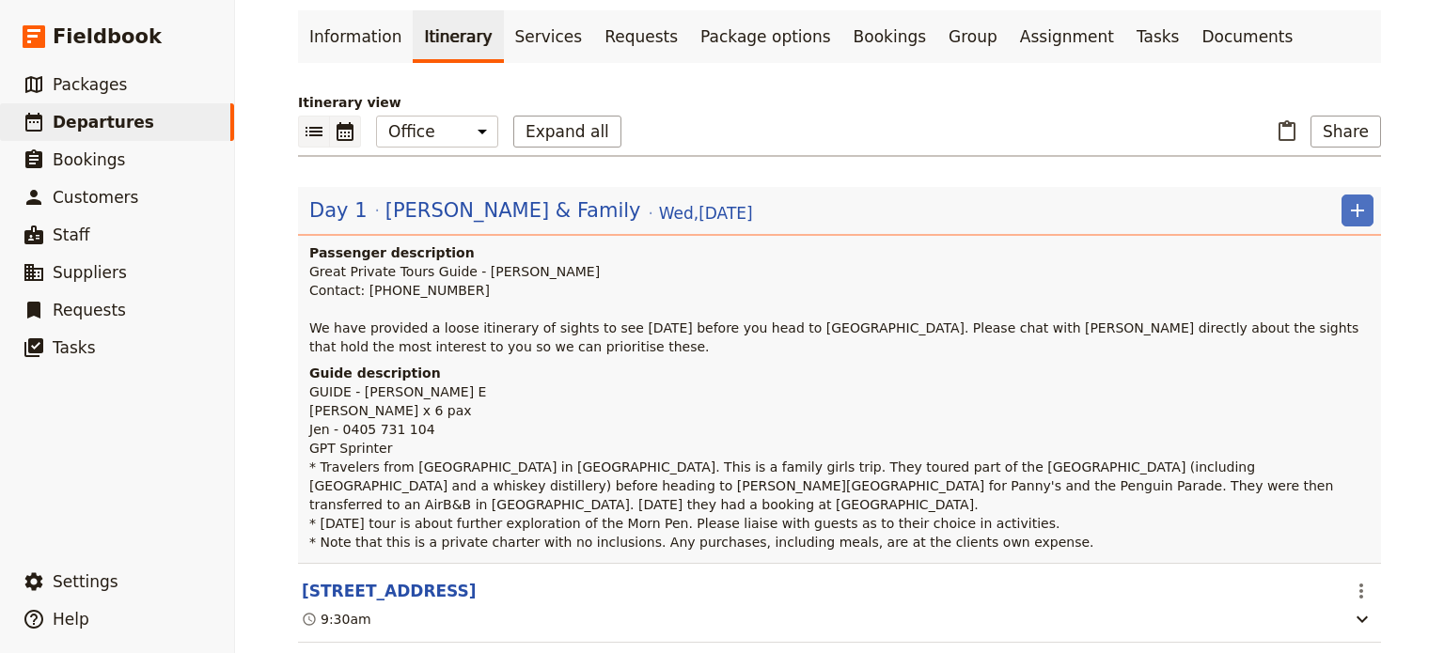
click at [346, 125] on icon "Calendar view" at bounding box center [345, 131] width 23 height 23
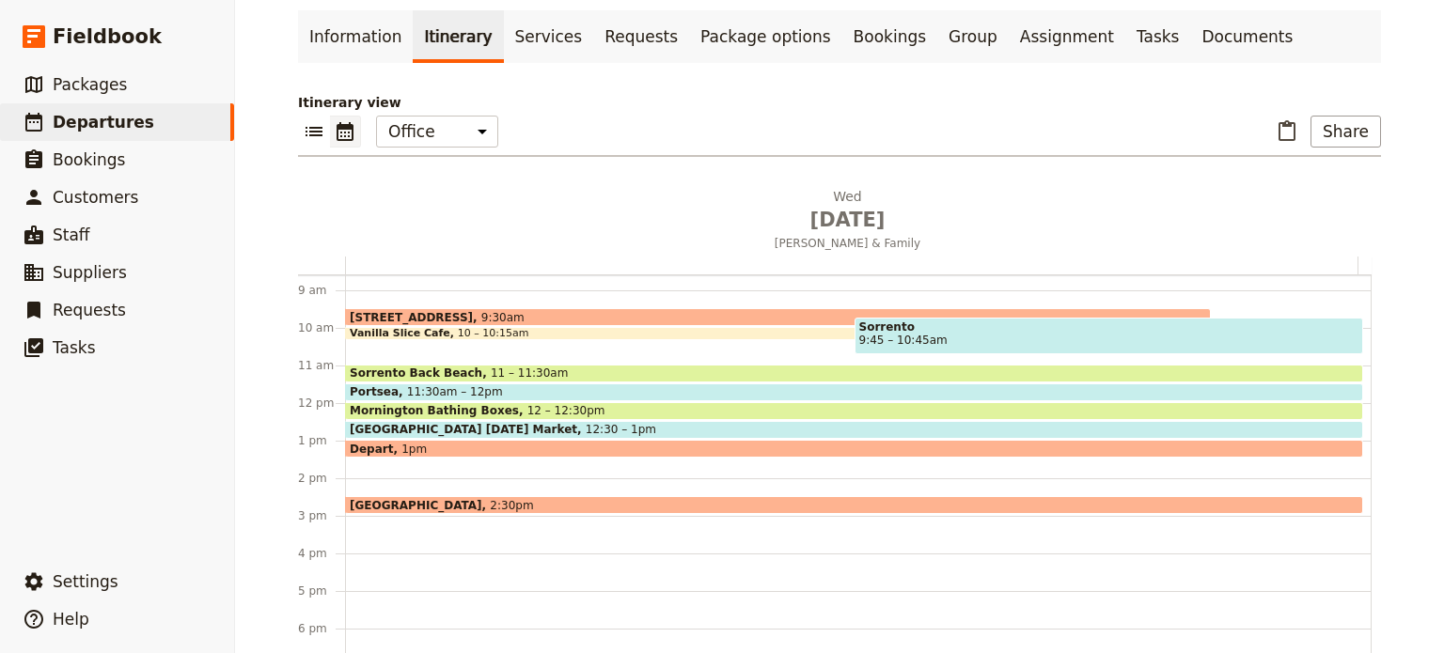
scroll to position [432, 0]
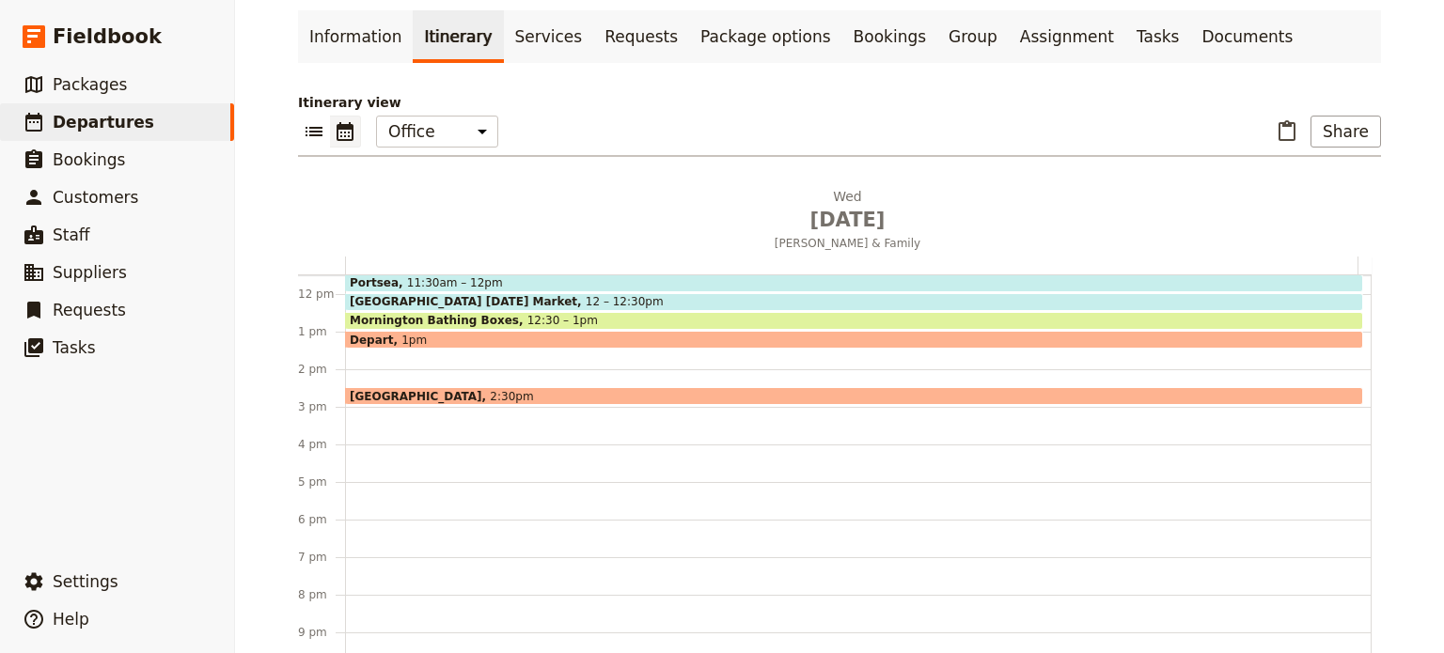
click at [397, 340] on span at bounding box center [854, 344] width 1016 height 8
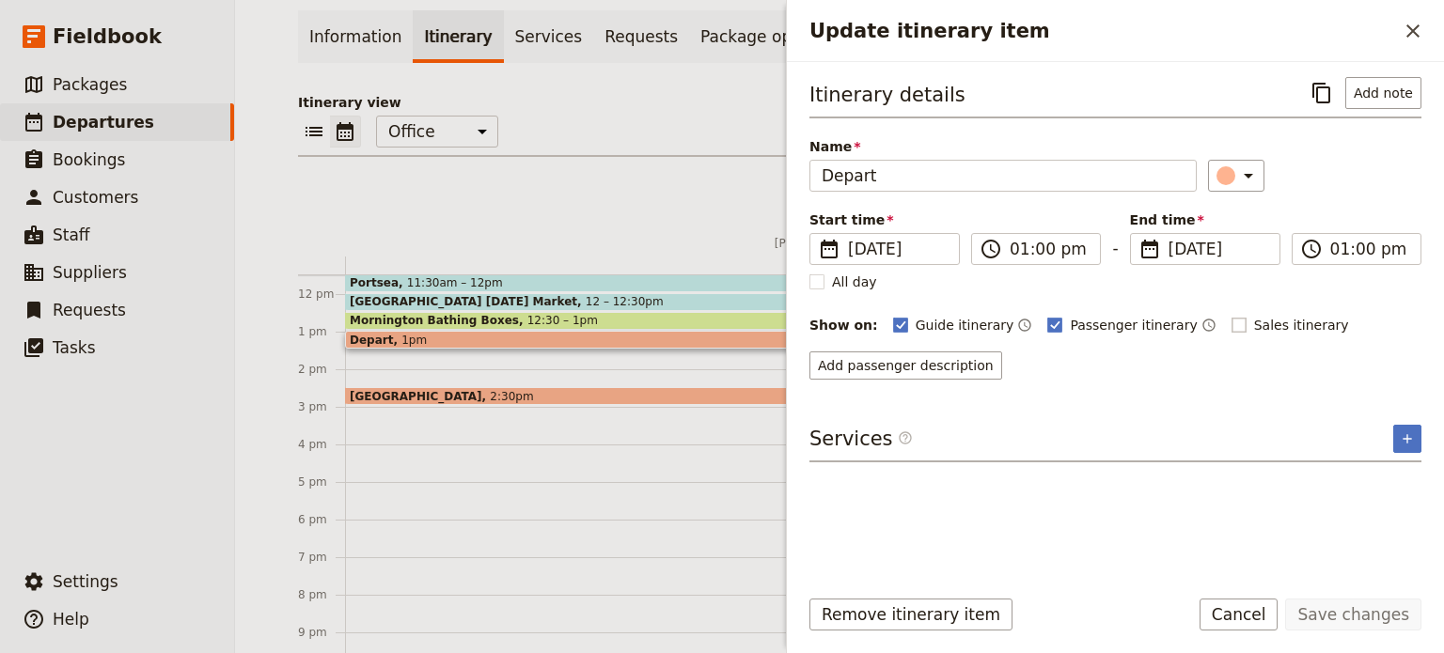
click at [1231, 318] on rect "Update itinerary item" at bounding box center [1238, 325] width 14 height 14
click at [1230, 316] on input "Sales itinerary" at bounding box center [1230, 315] width 1 height 1
checkbox input "true"
click at [1353, 328] on icon "Time not shown on sales itinerary" at bounding box center [1360, 325] width 15 height 15
click at [1342, 607] on button "Save changes" at bounding box center [1353, 615] width 136 height 32
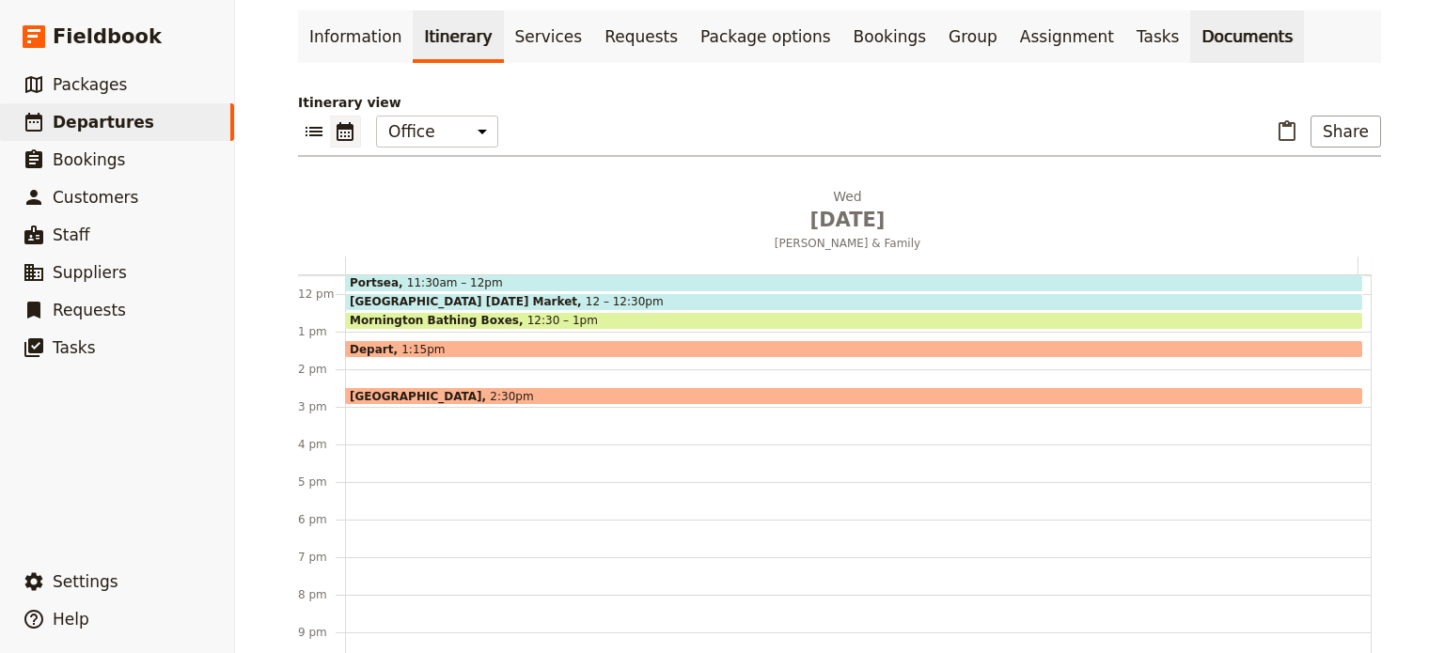
click at [1190, 33] on link "Documents" at bounding box center [1247, 36] width 114 height 53
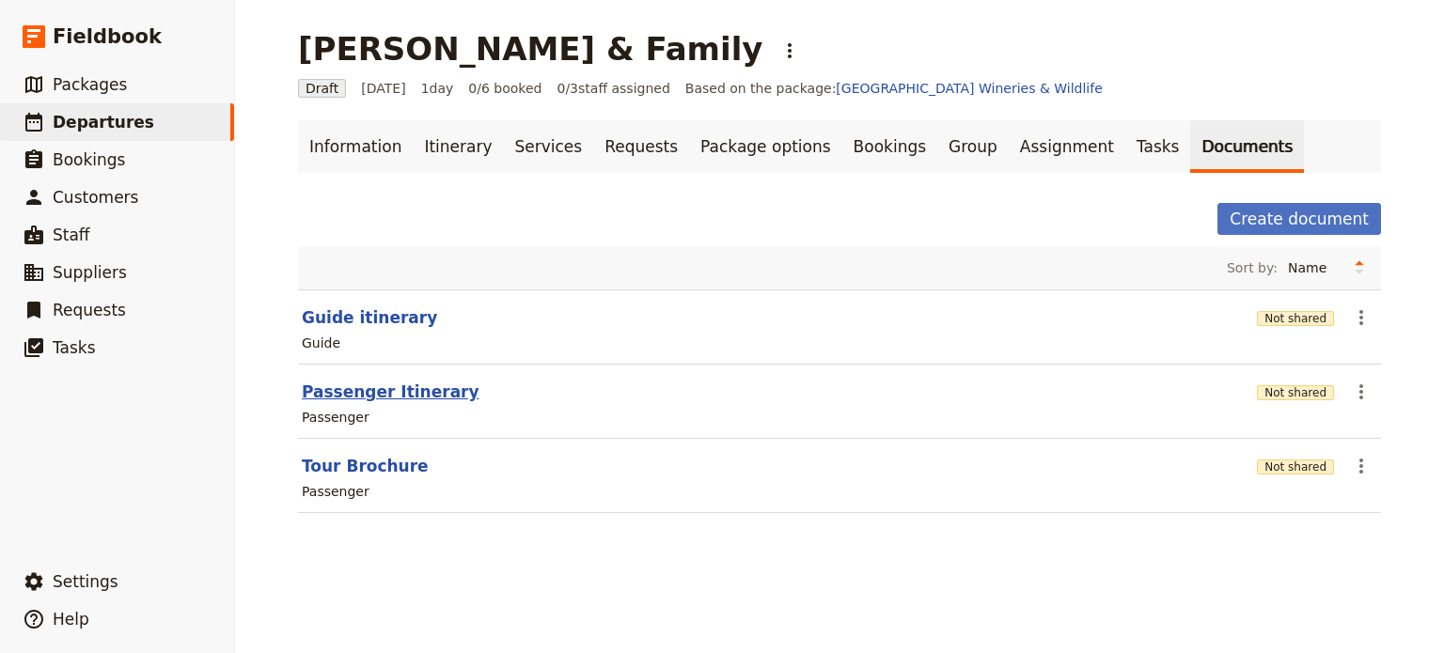
click at [386, 382] on button "Passenger Itinerary" at bounding box center [391, 392] width 178 height 23
select select "PASSENGER"
select select "DEFAULT"
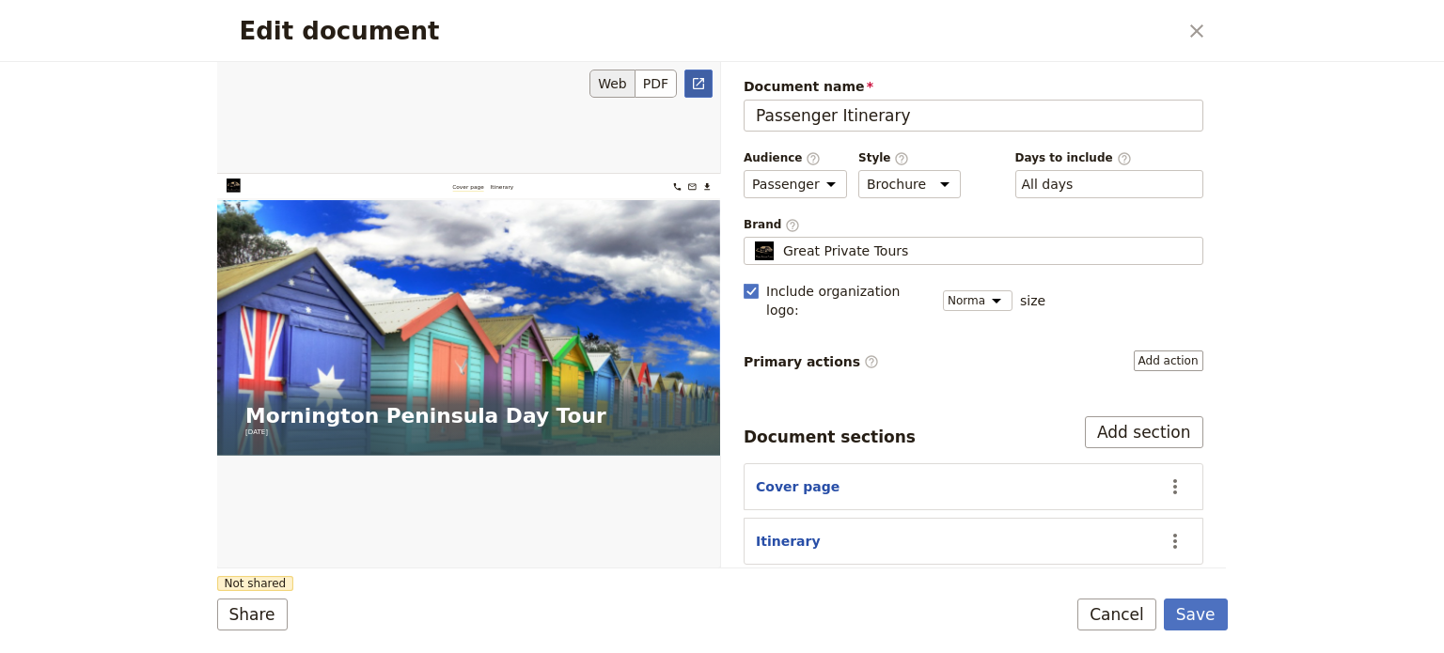
click at [696, 81] on icon "Open full preview" at bounding box center [698, 83] width 15 height 15
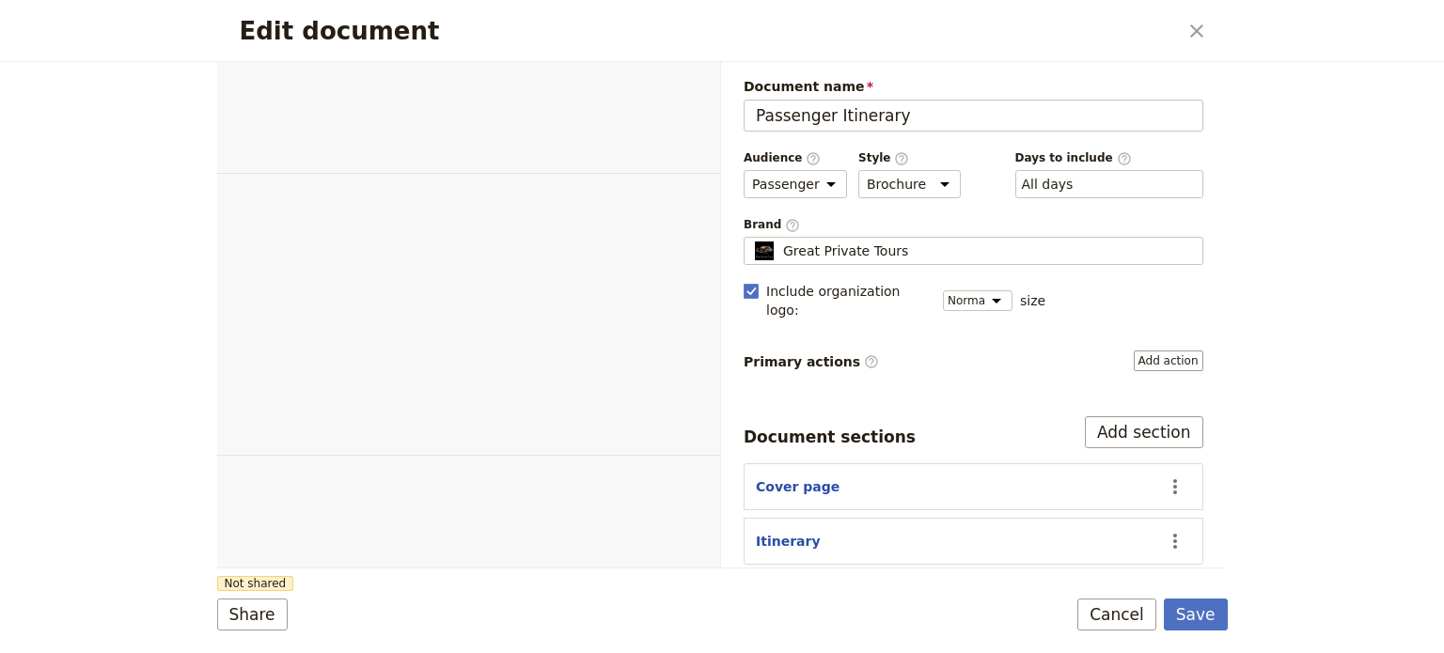
select select "PASSENGER"
select select "DEFAULT"
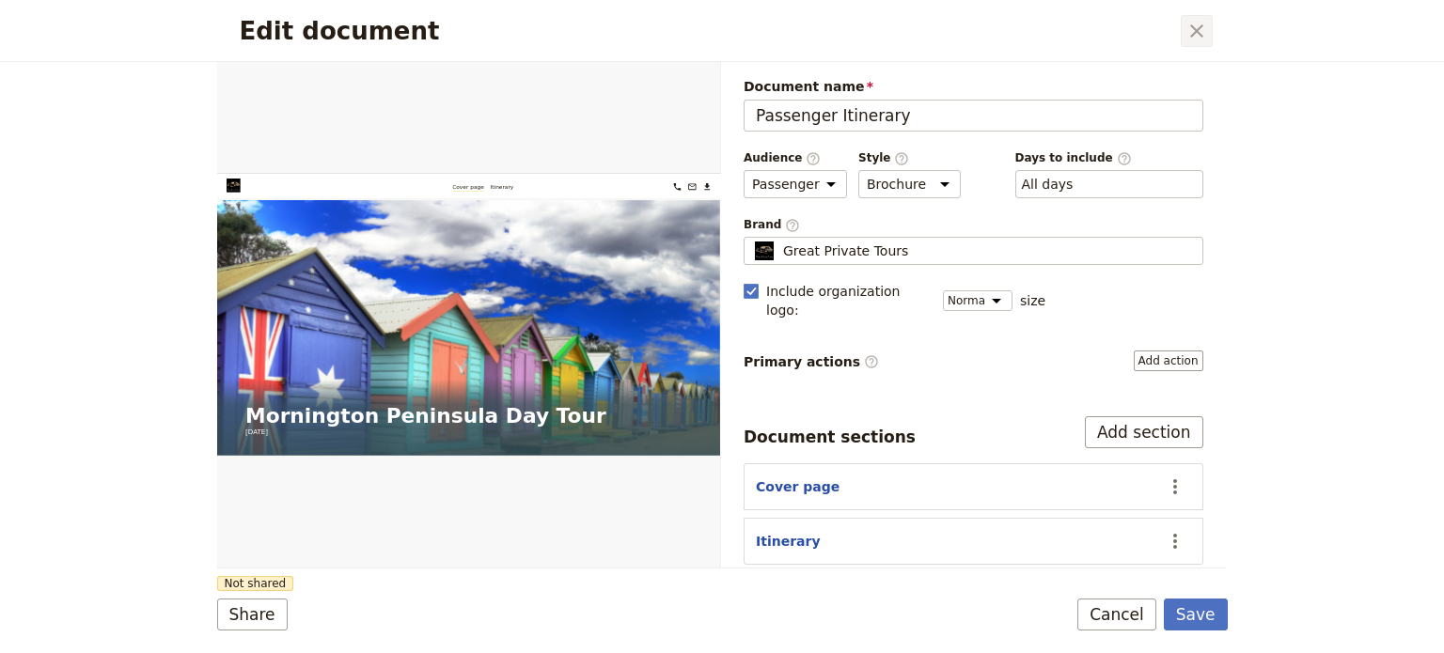
click at [1200, 27] on icon "Close dialog" at bounding box center [1196, 31] width 23 height 23
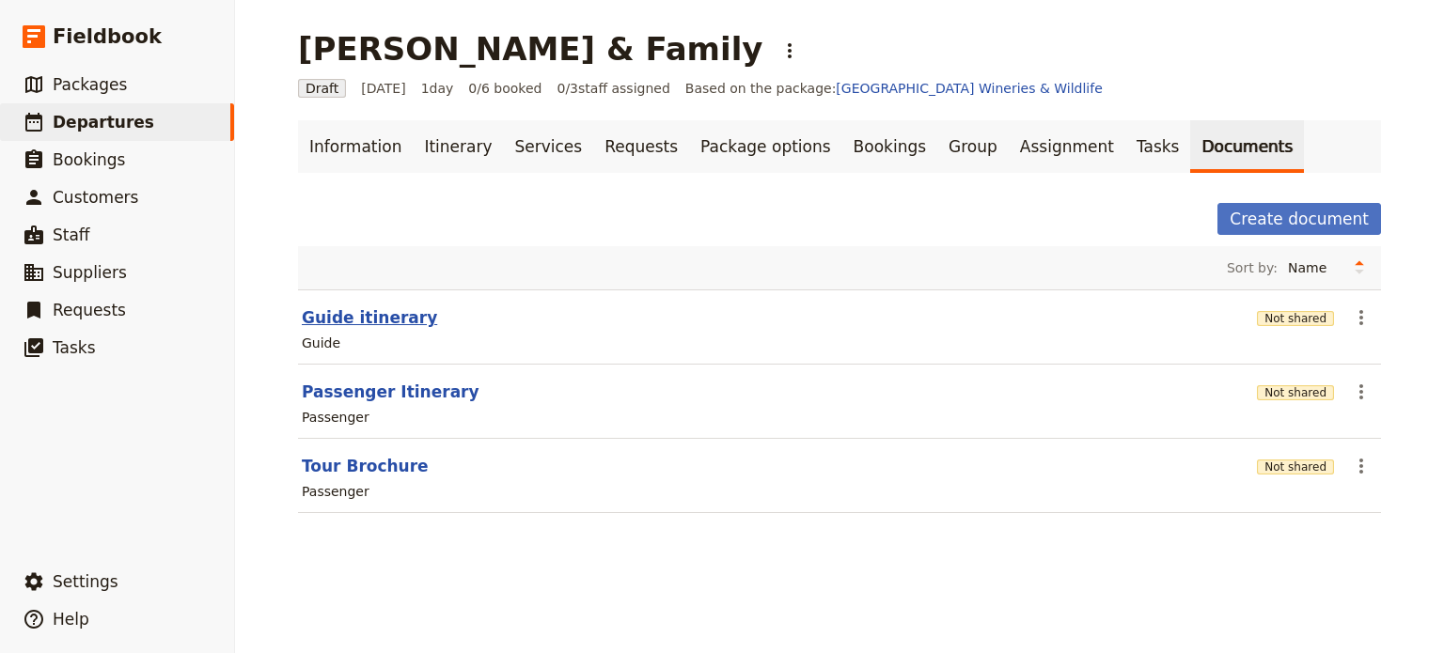
click at [330, 316] on button "Guide itinerary" at bounding box center [369, 317] width 135 height 23
select select "STAFF"
select select "RUN_SHEET"
select select "DEFAULT"
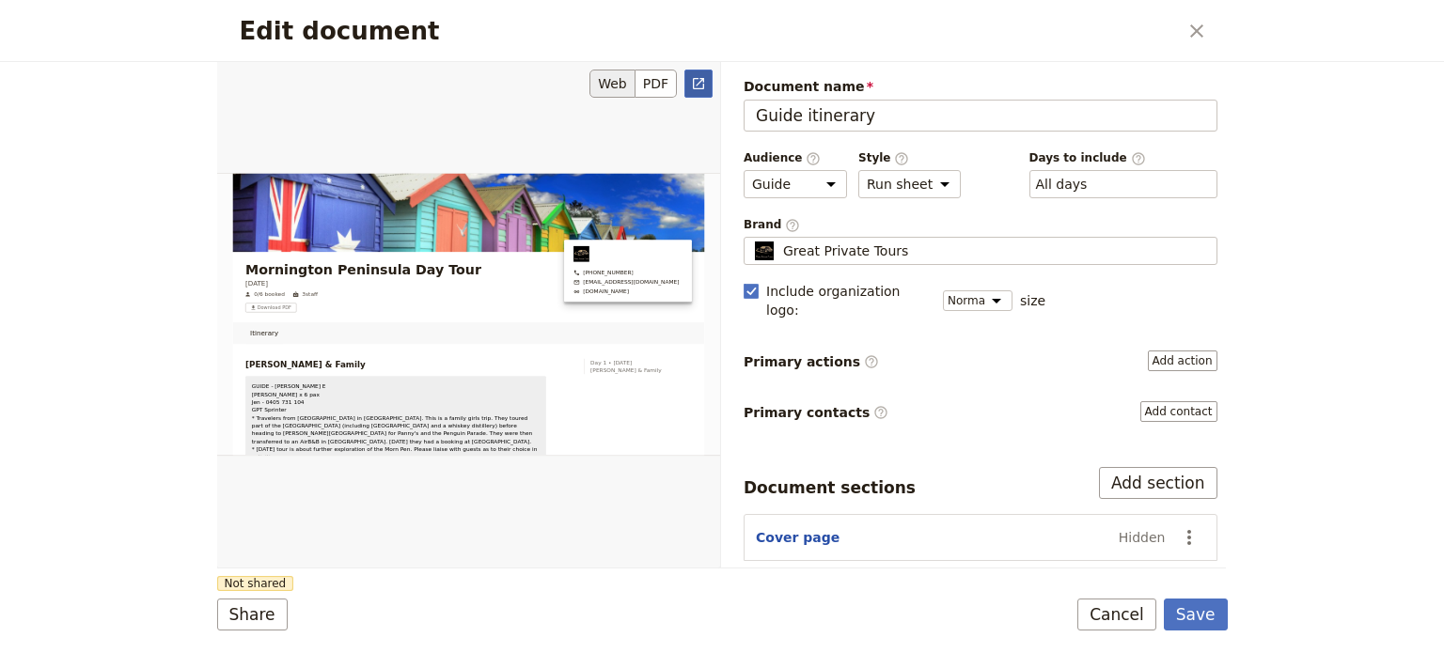
click at [698, 83] on icon "Open full preview" at bounding box center [698, 83] width 11 height 11
click at [1114, 613] on button "Cancel" at bounding box center [1116, 615] width 79 height 32
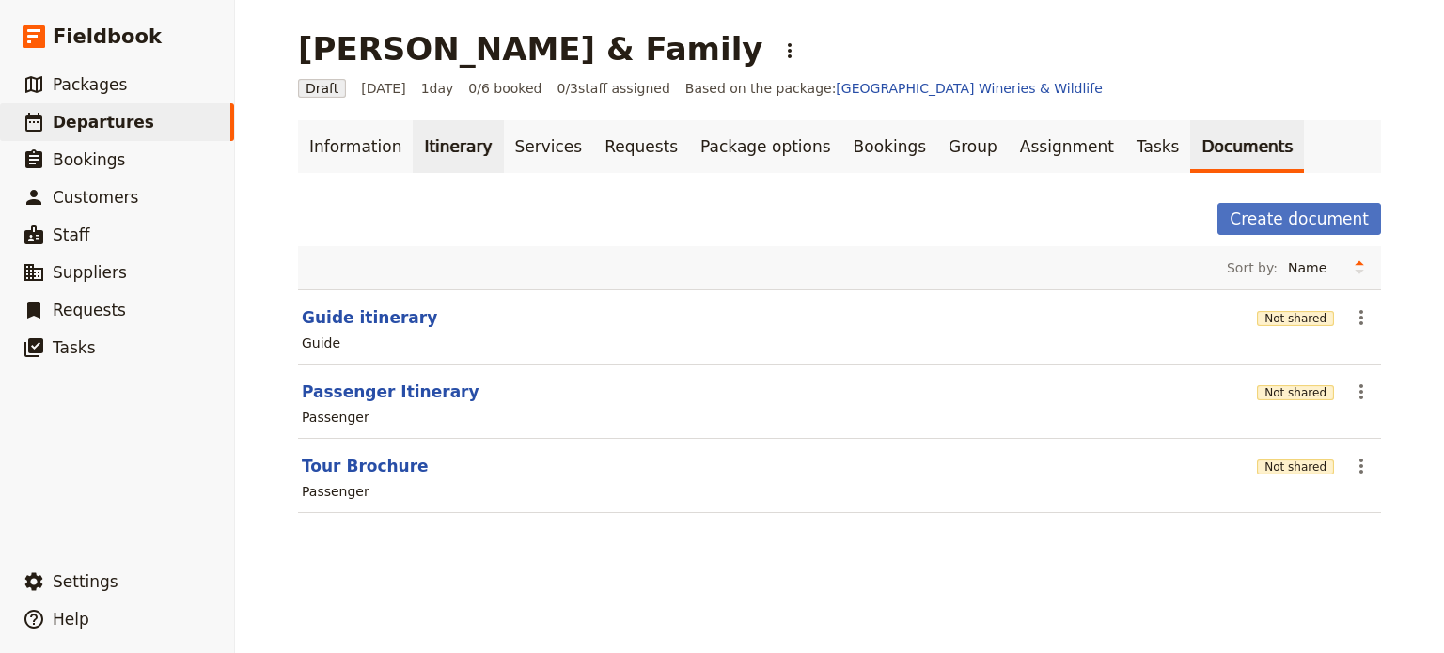
click at [440, 150] on link "Itinerary" at bounding box center [458, 146] width 90 height 53
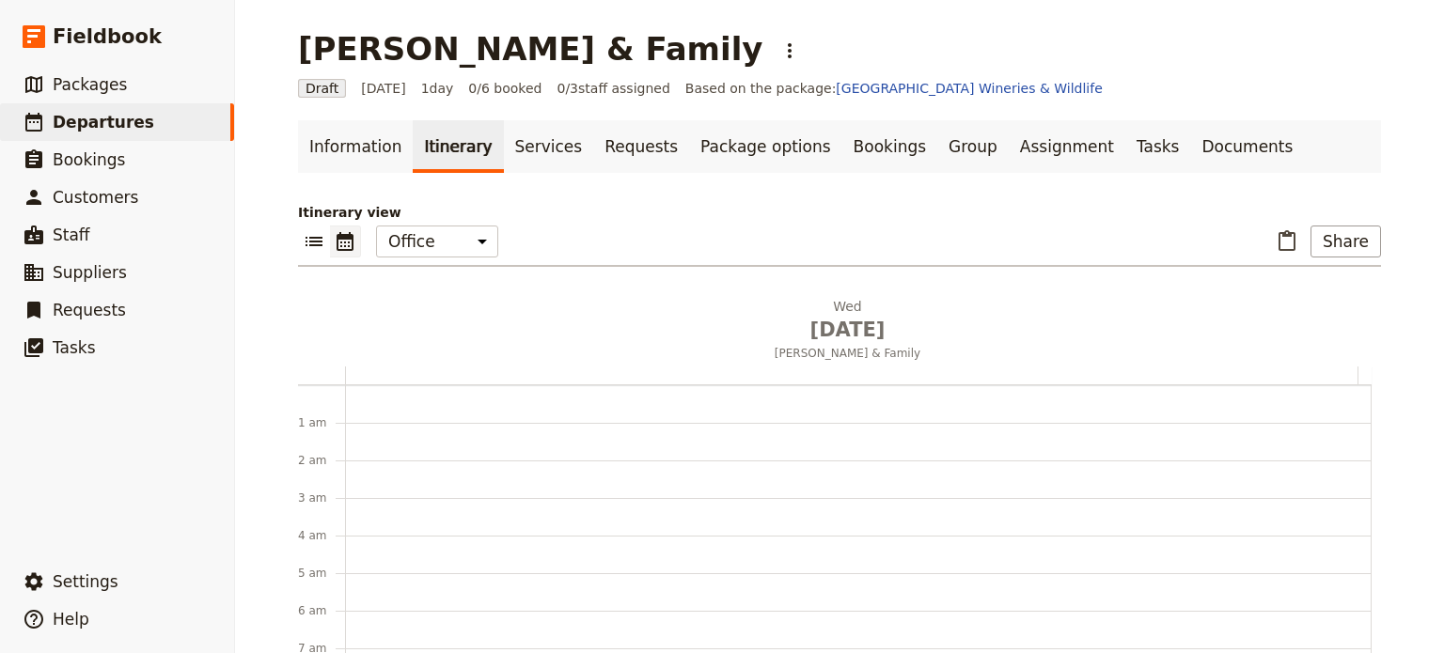
scroll to position [244, 0]
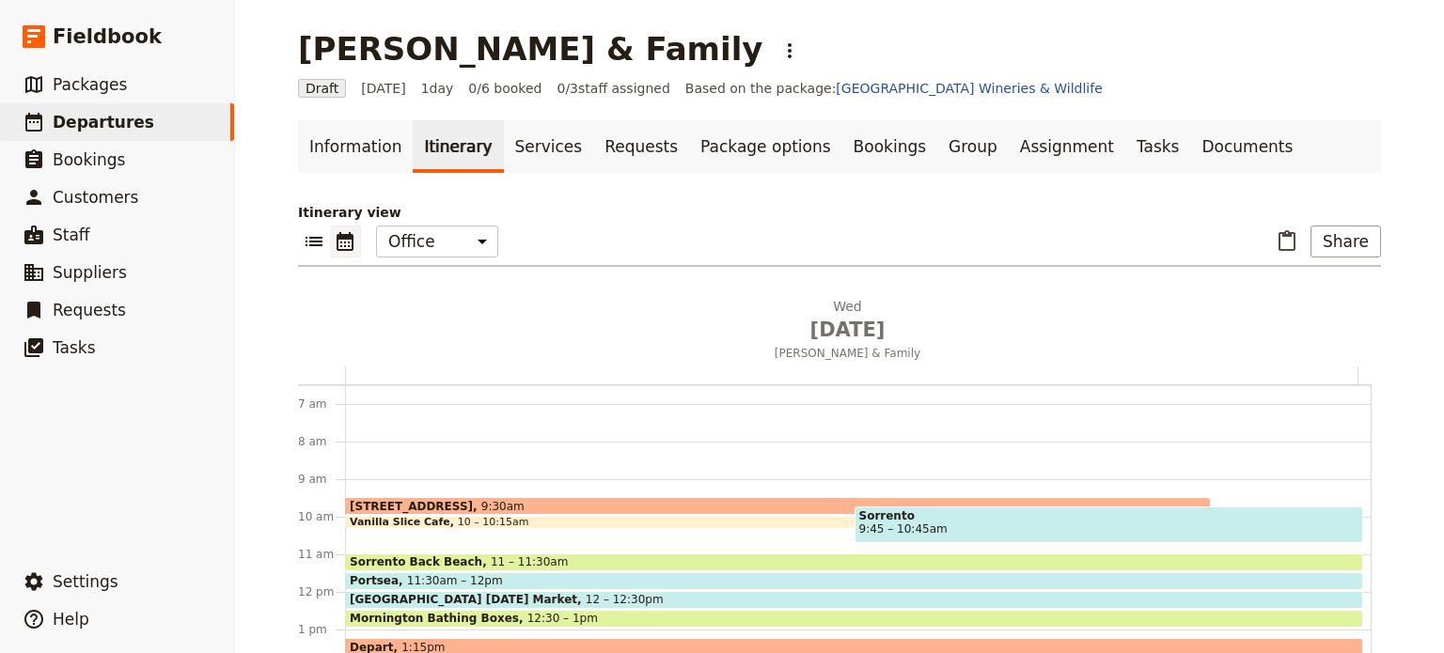
click at [900, 518] on span "Sorrento" at bounding box center [1109, 515] width 500 height 13
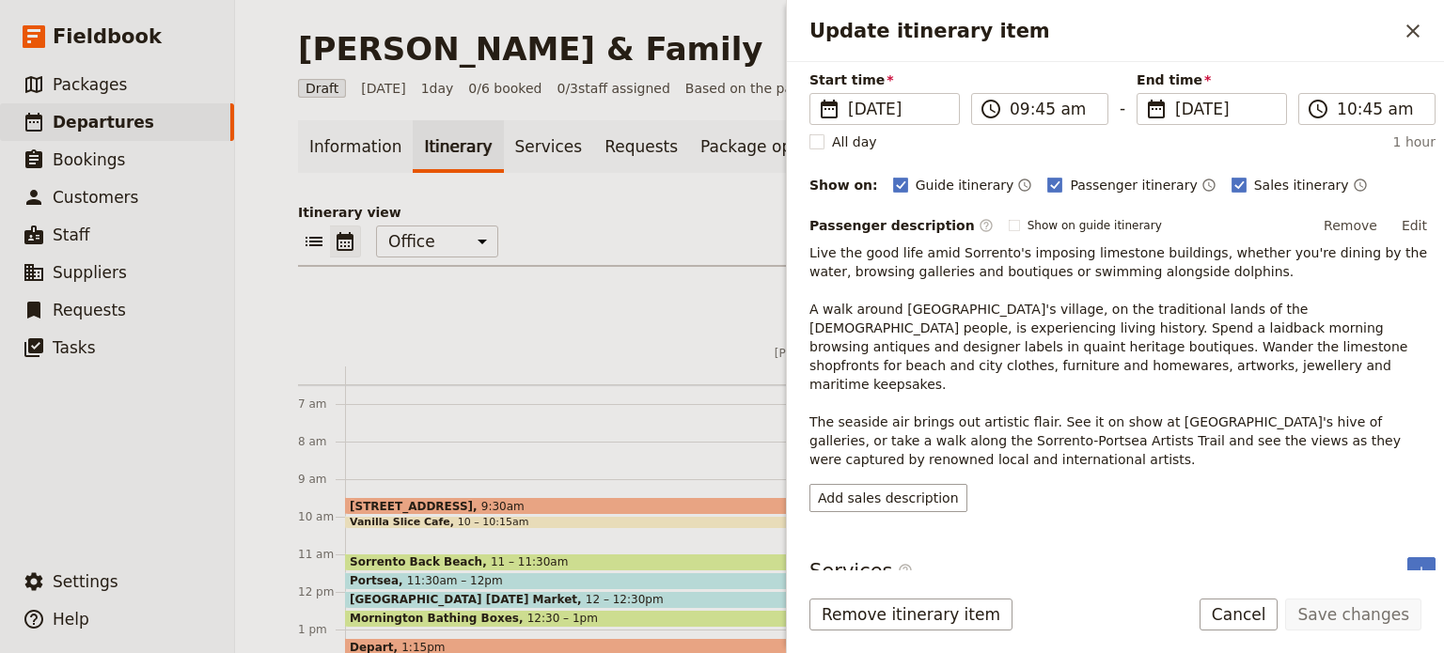
scroll to position [0, 0]
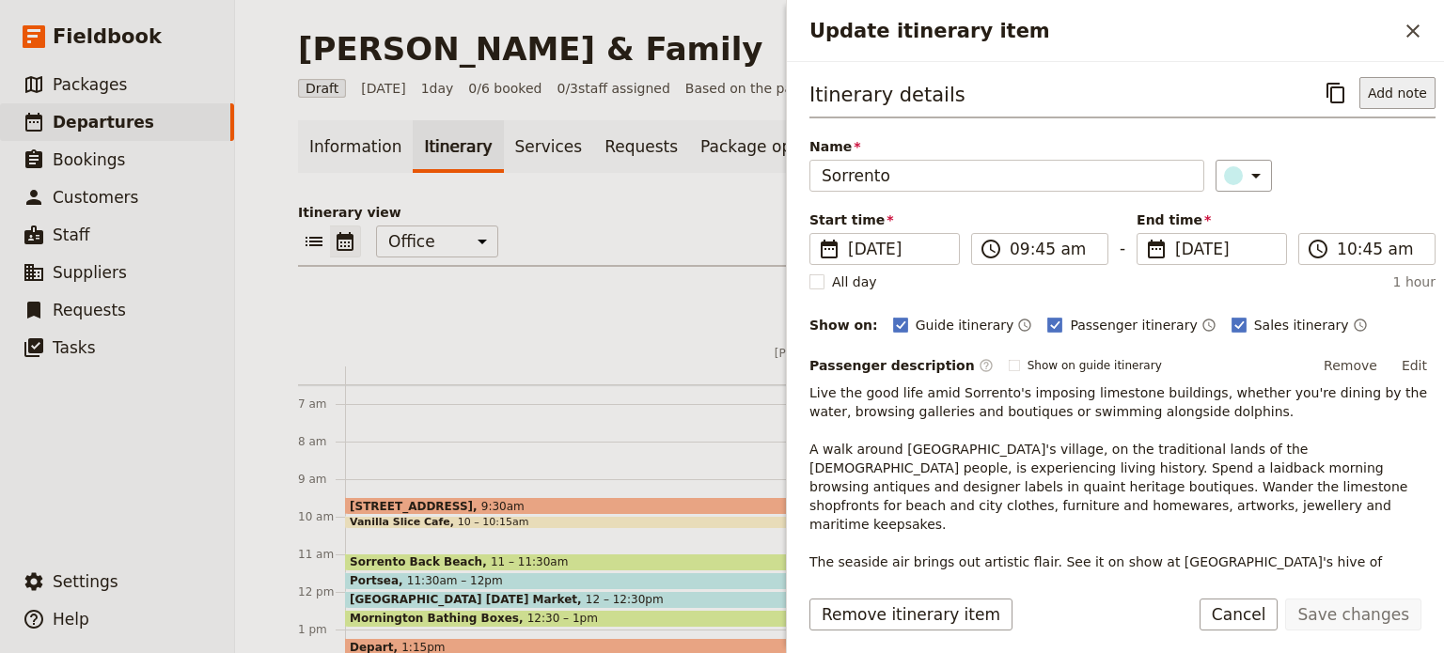
click at [1389, 101] on button "Add note" at bounding box center [1397, 93] width 76 height 32
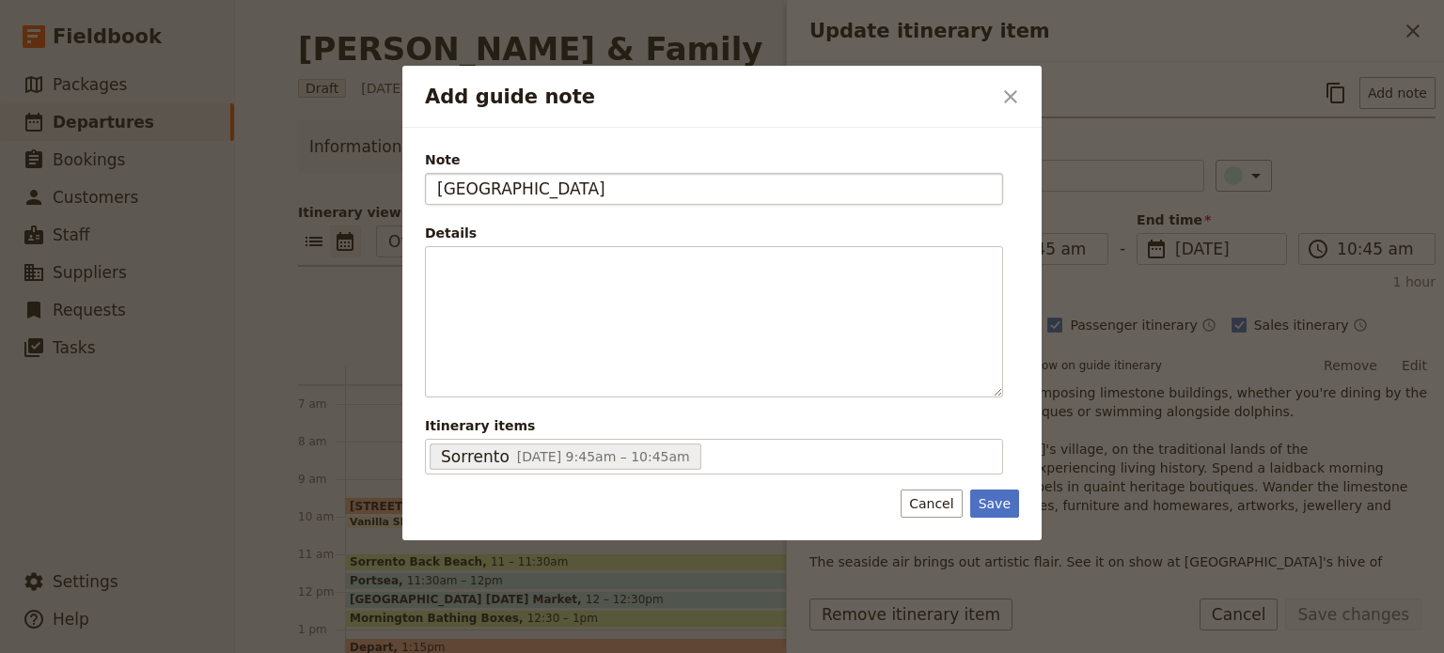
type input "[GEOGRAPHIC_DATA]"
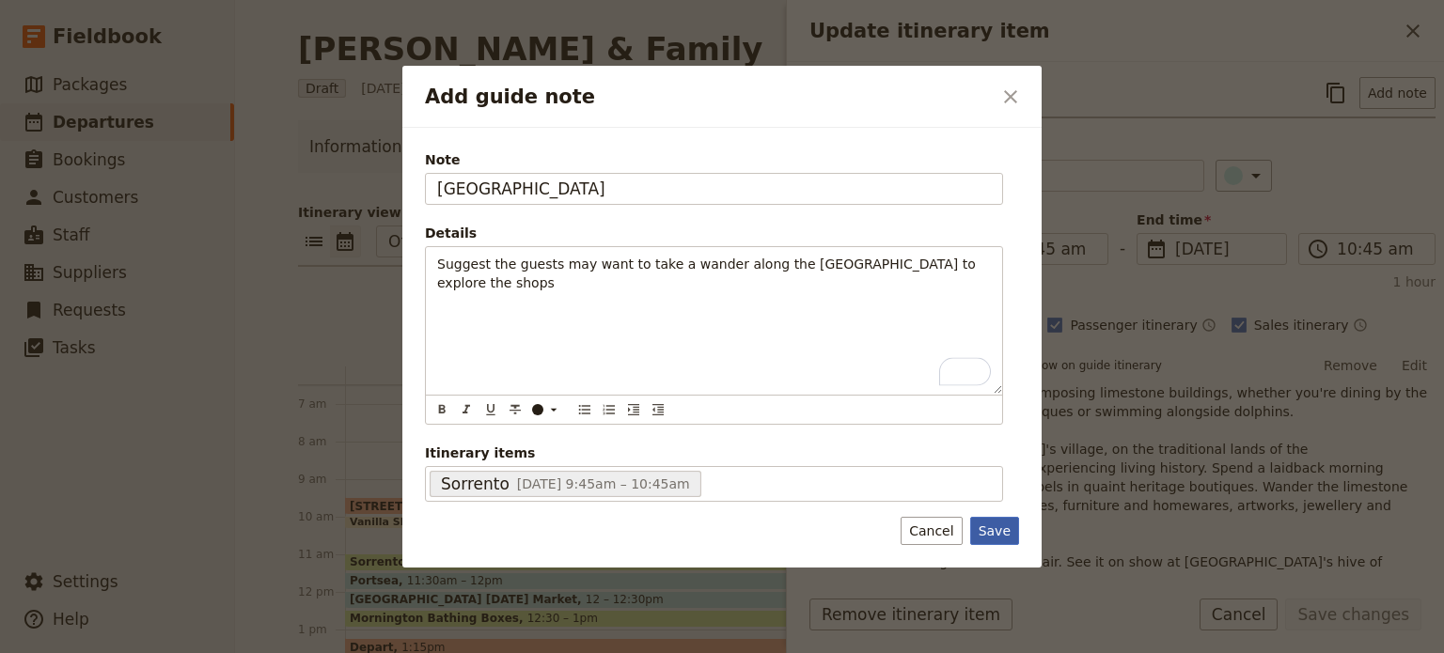
click at [1005, 525] on button "Save" at bounding box center [994, 531] width 49 height 28
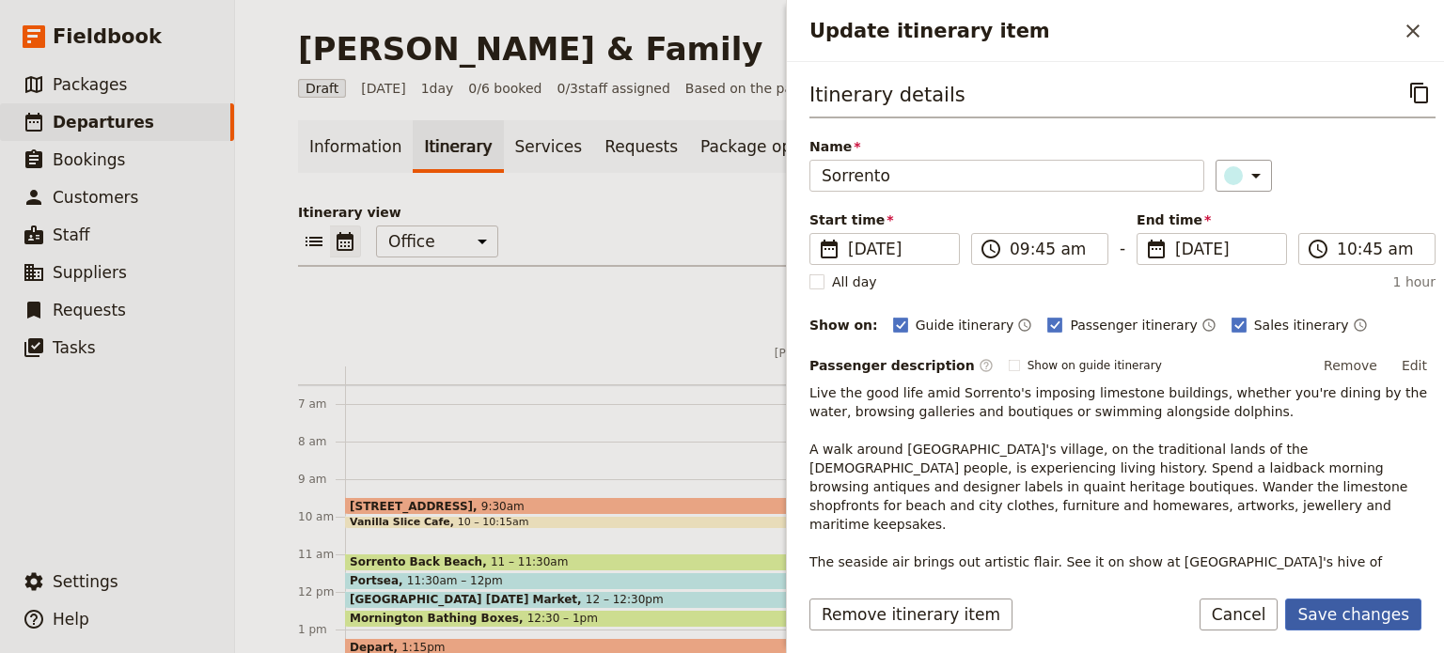
click at [1351, 611] on button "Save changes" at bounding box center [1353, 615] width 136 height 32
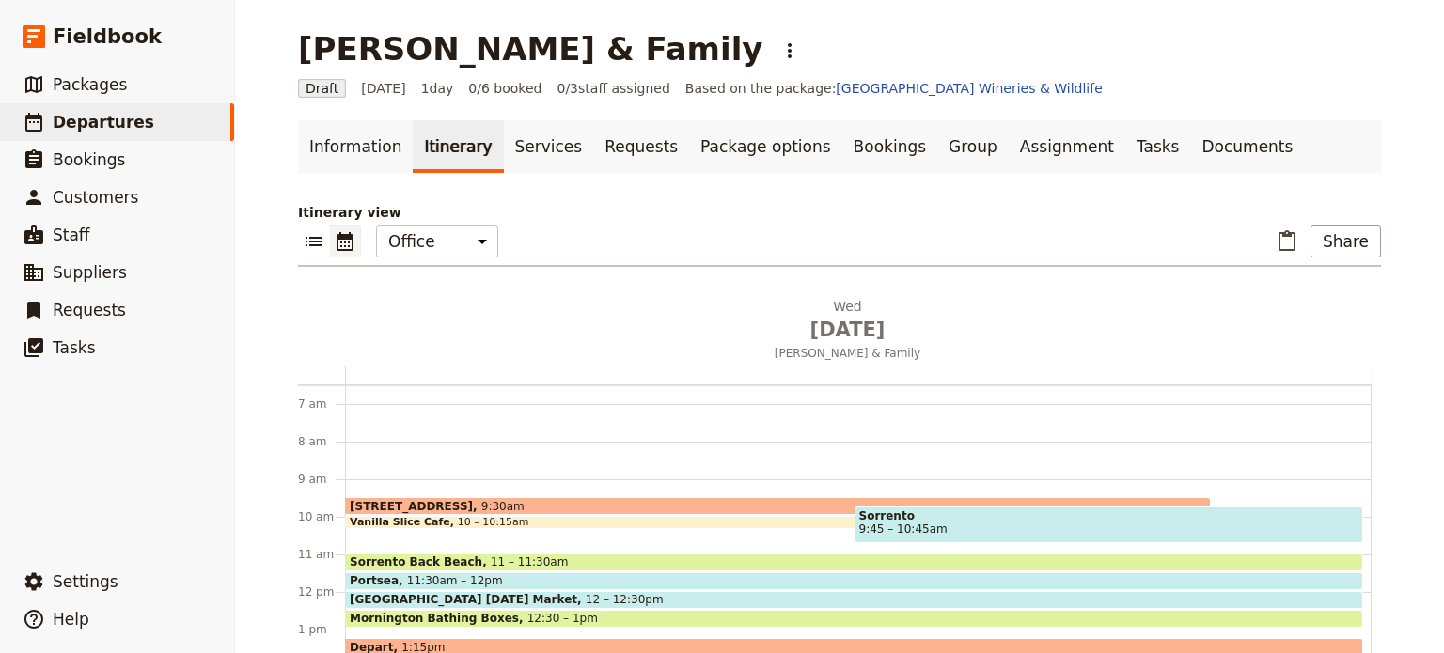
click at [681, 518] on div "Vanilla Slice Cafe 10 – 10:15am" at bounding box center [778, 522] width 866 height 13
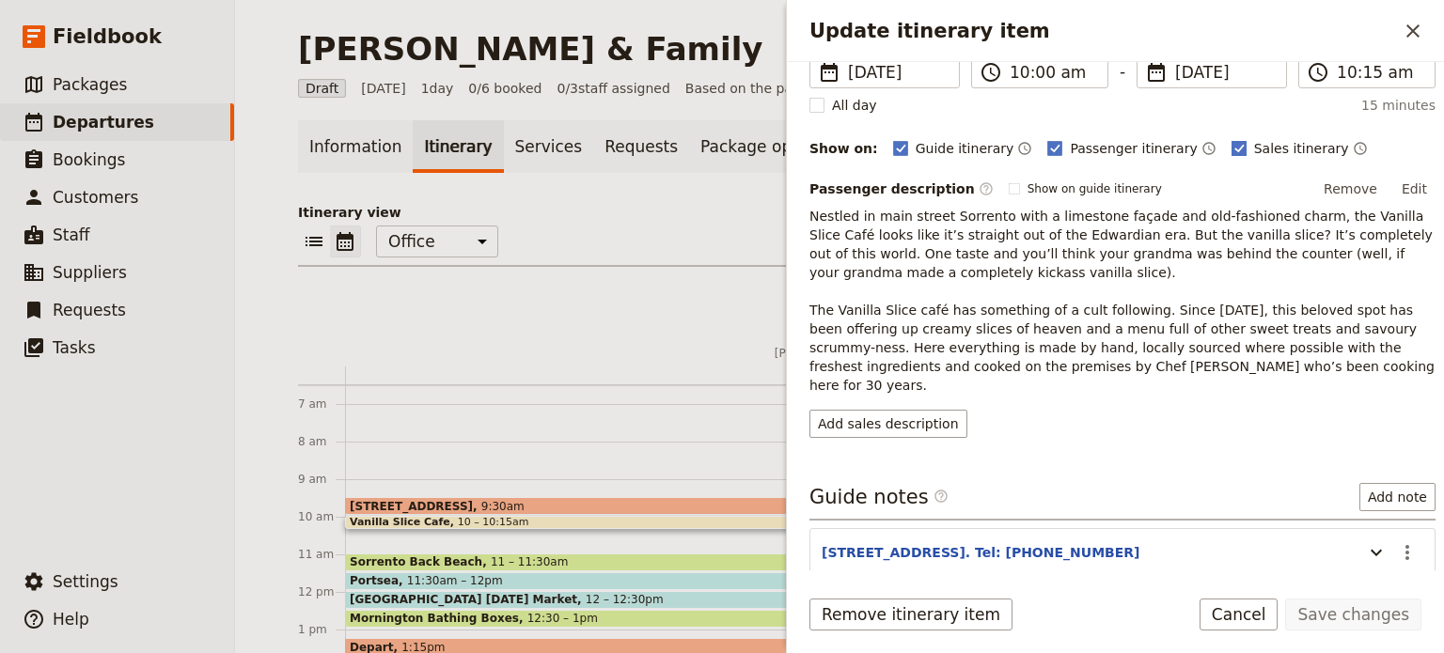
scroll to position [242, 0]
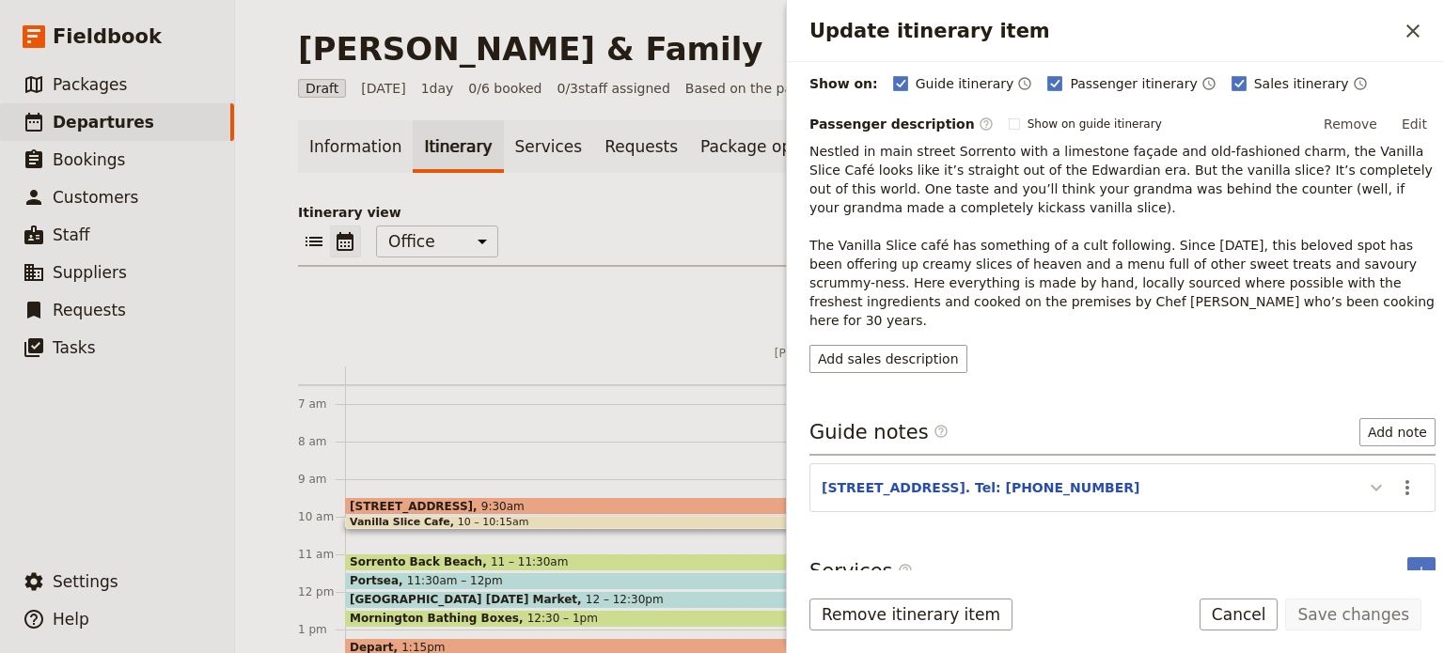
click at [1372, 477] on icon "Update itinerary item" at bounding box center [1376, 488] width 23 height 23
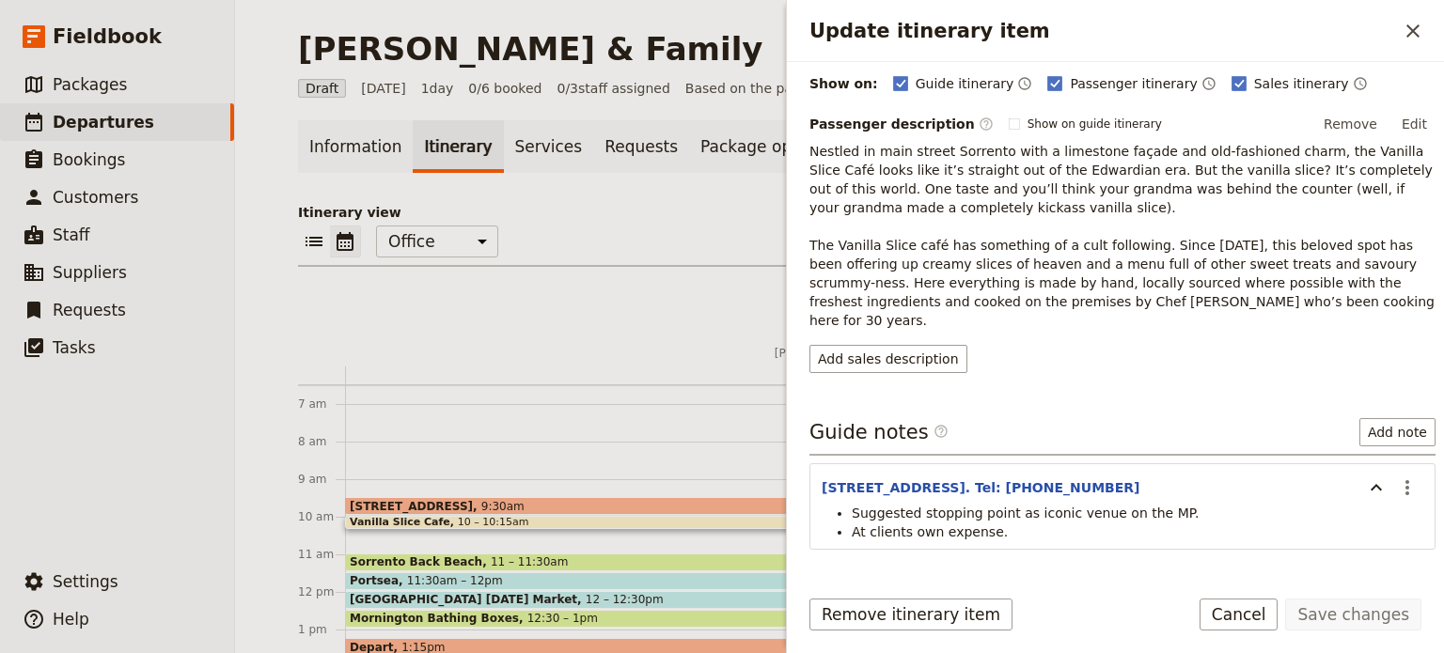
click at [451, 561] on span "Sorrento Back Beach" at bounding box center [420, 562] width 141 height 13
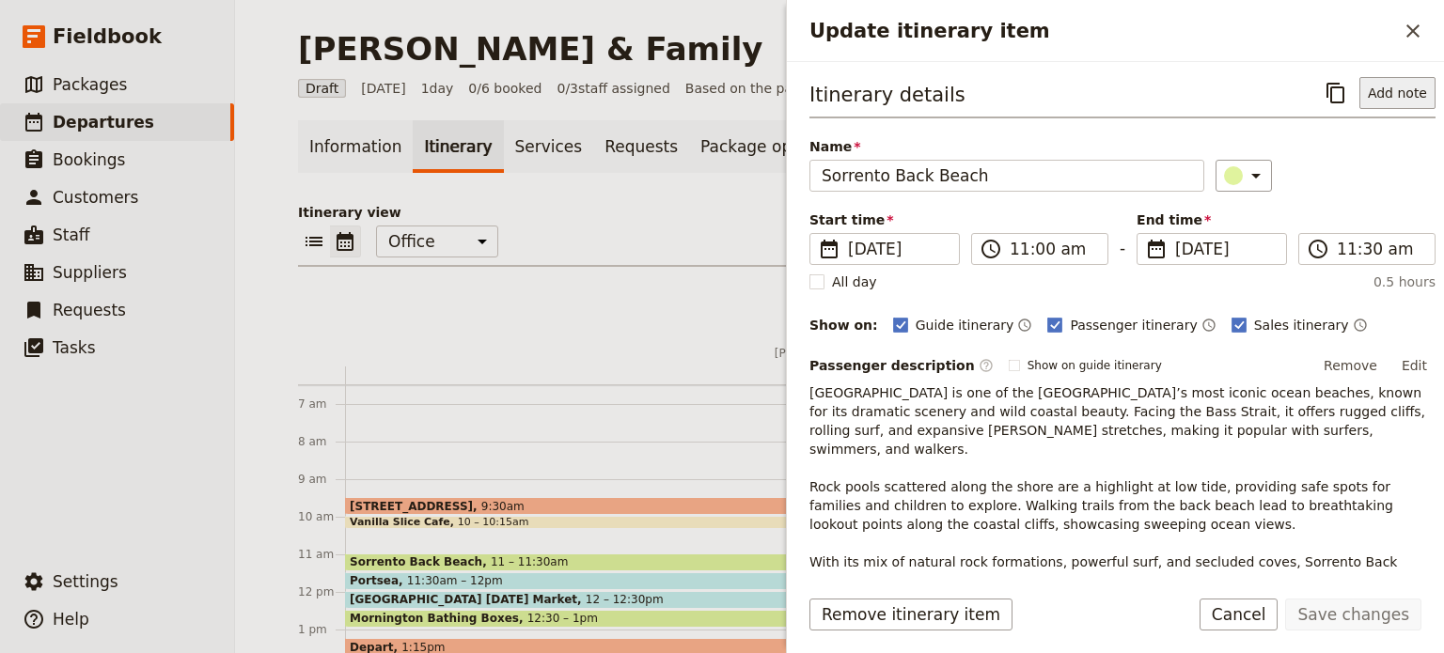
click at [1388, 90] on button "Add note" at bounding box center [1397, 93] width 76 height 32
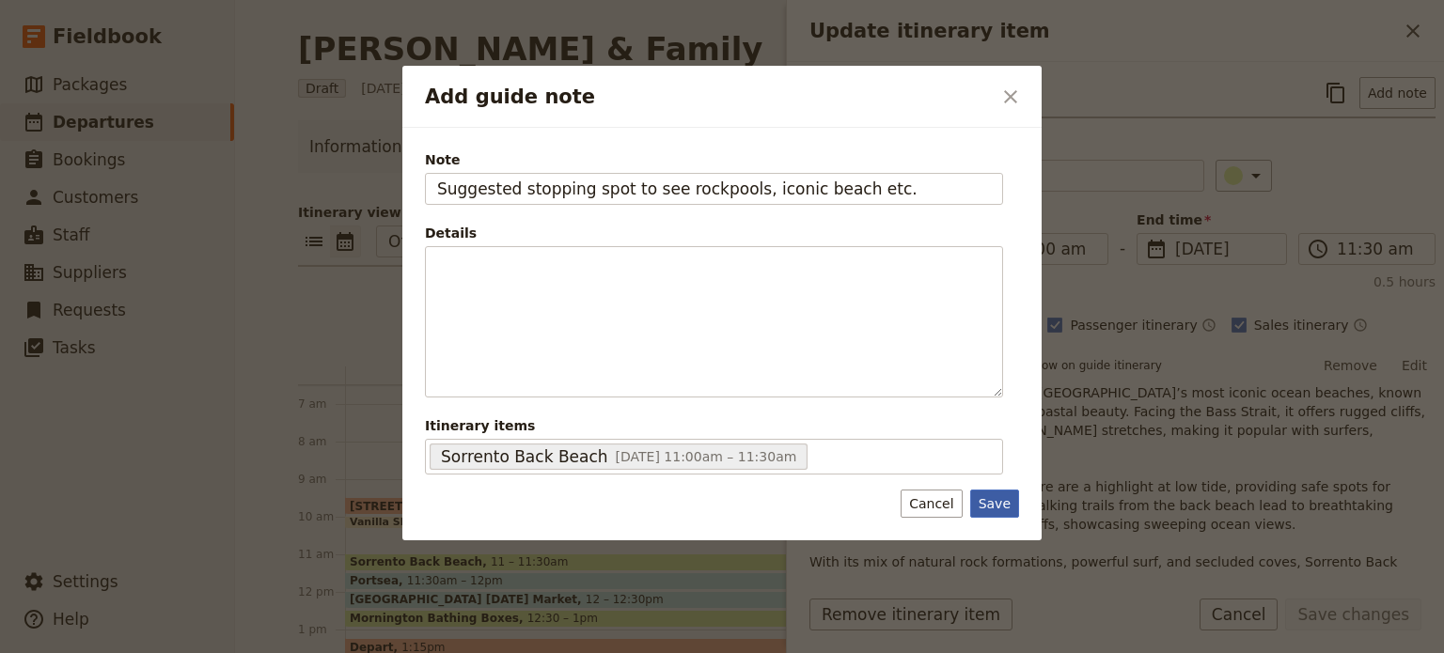
type input "Suggested stopping spot to see rockpools, iconic beach etc."
drag, startPoint x: 1008, startPoint y: 493, endPoint x: 1051, endPoint y: 497, distance: 43.4
click at [1010, 494] on button "Save" at bounding box center [994, 504] width 49 height 28
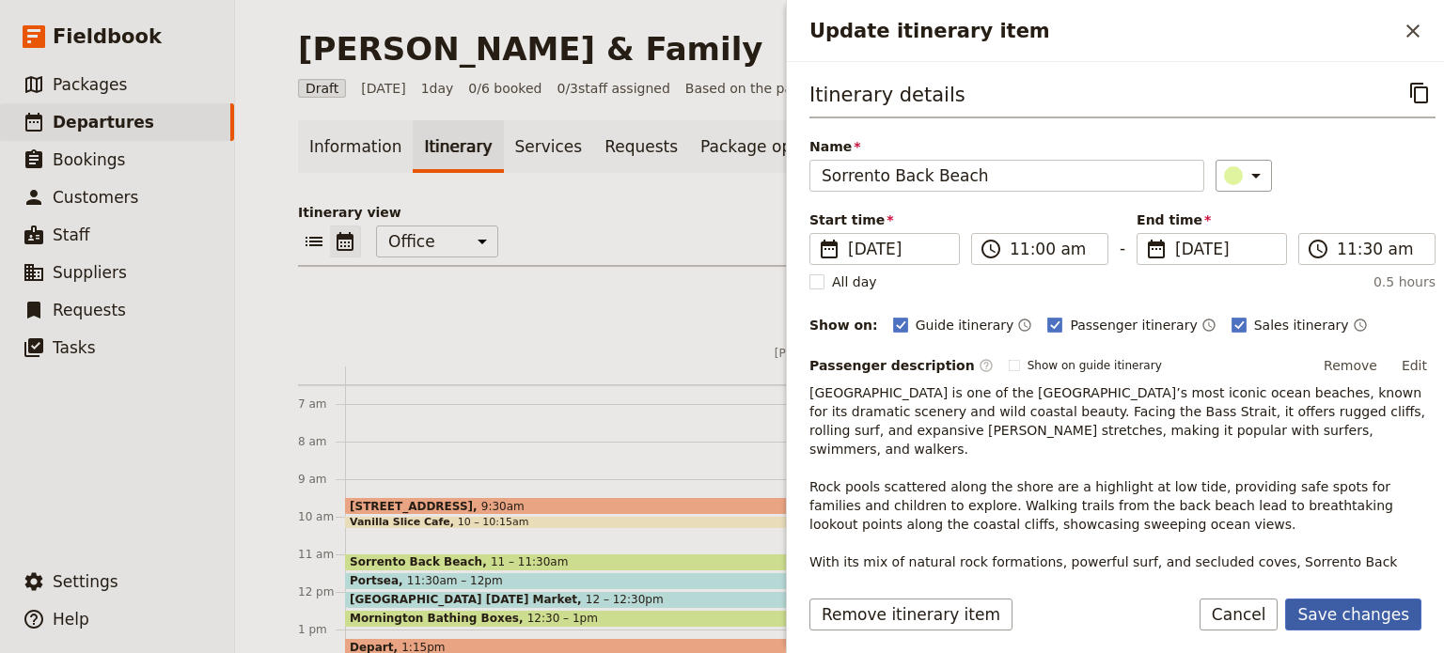
click at [1414, 608] on button "Save changes" at bounding box center [1353, 615] width 136 height 32
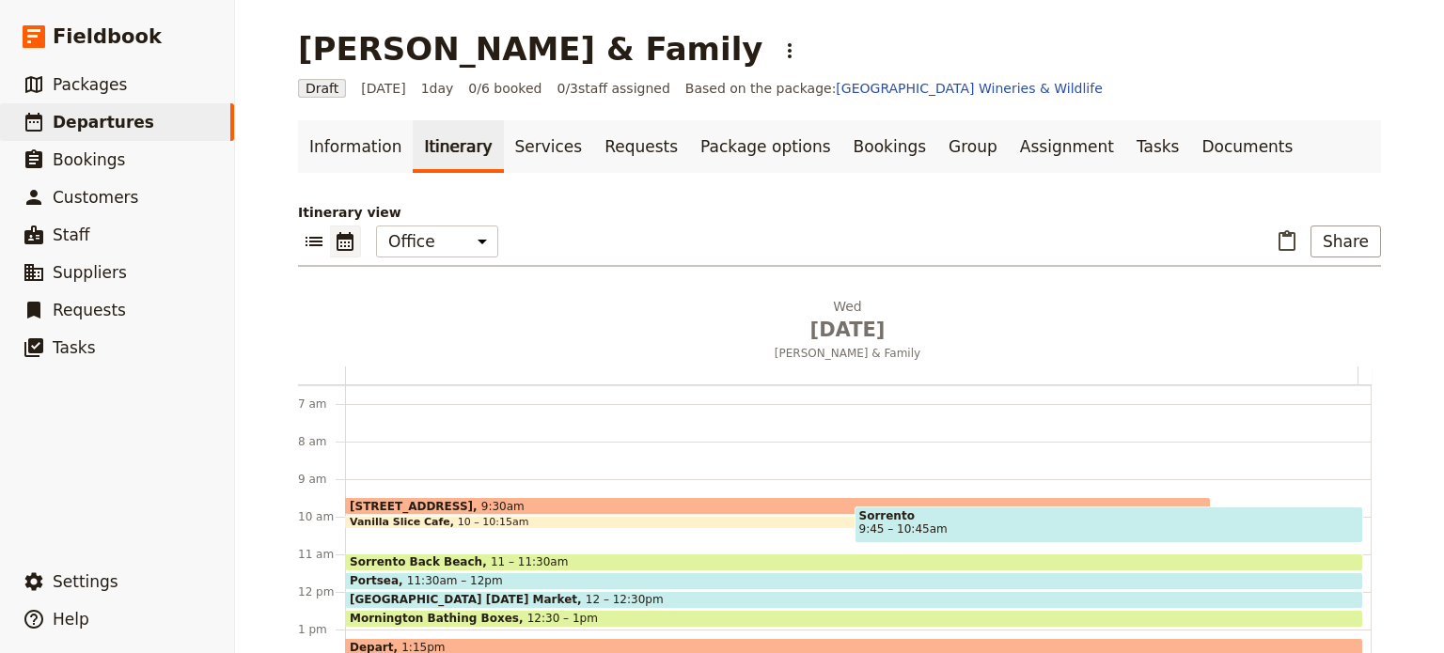
click at [946, 583] on span at bounding box center [854, 586] width 1016 height 8
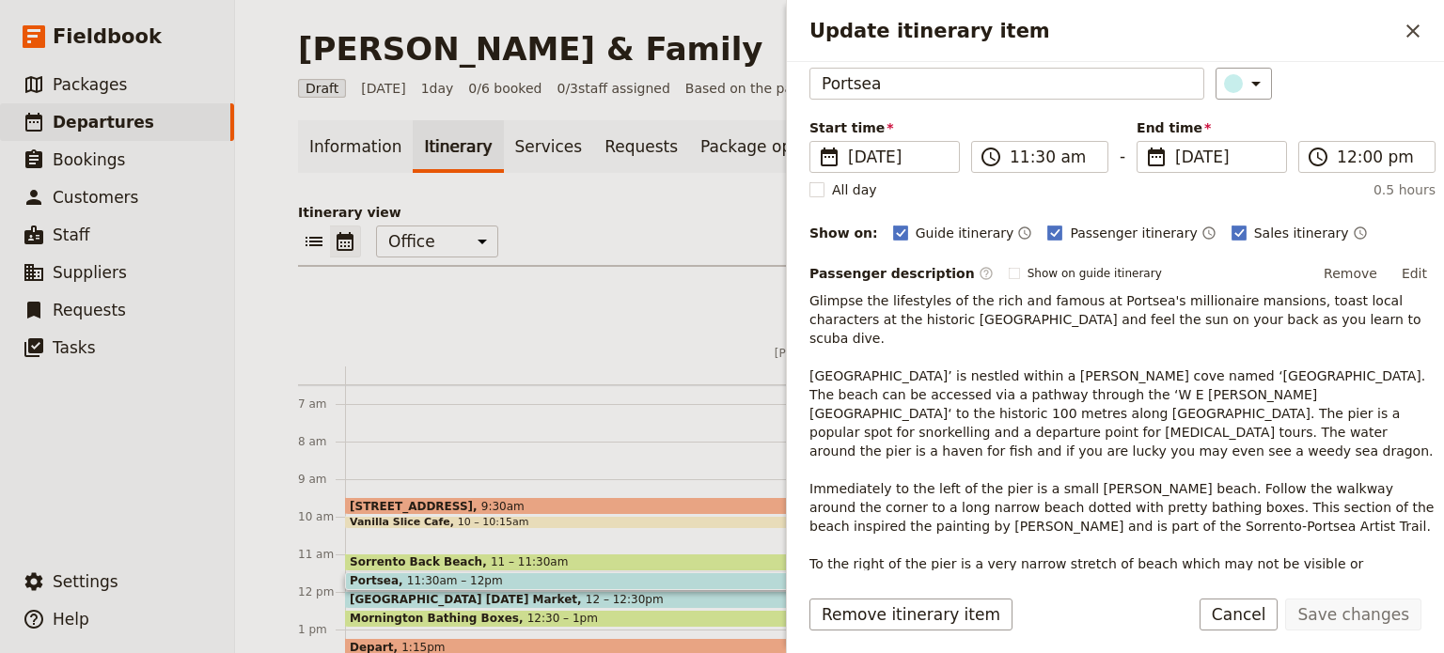
scroll to position [0, 0]
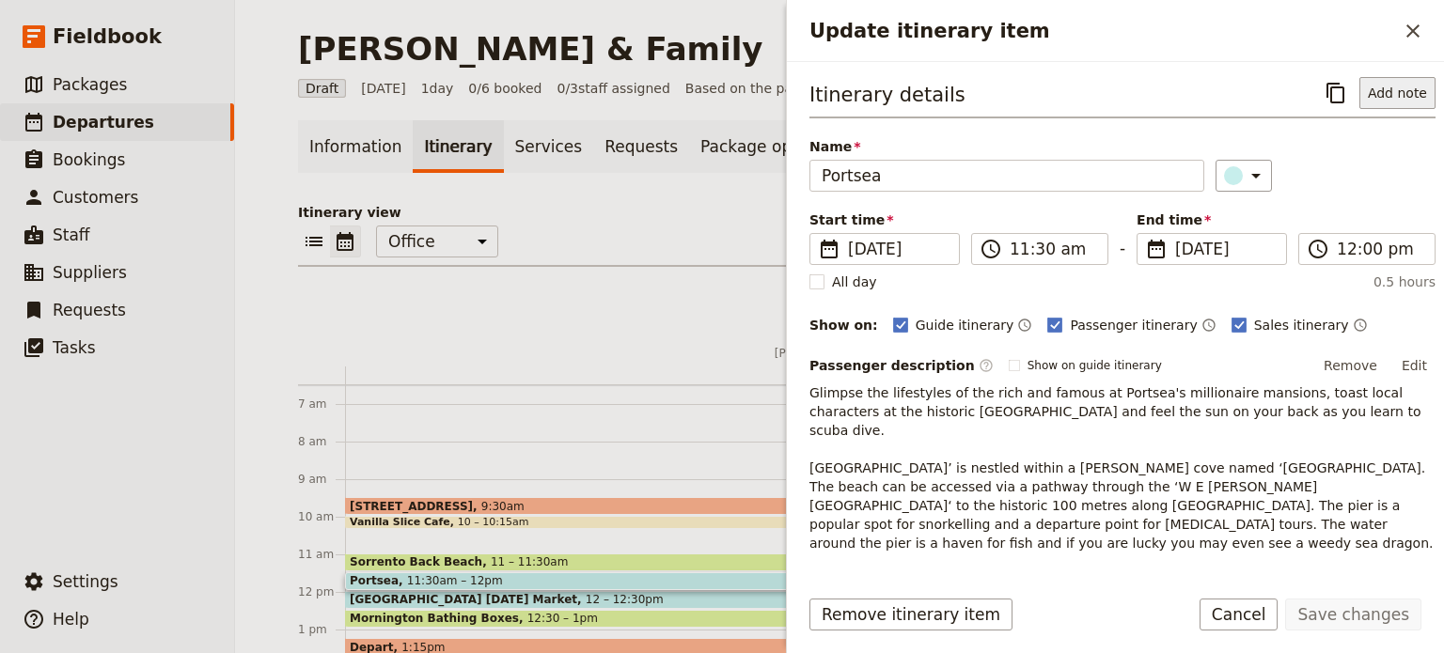
click at [1380, 93] on button "Add note" at bounding box center [1397, 93] width 76 height 32
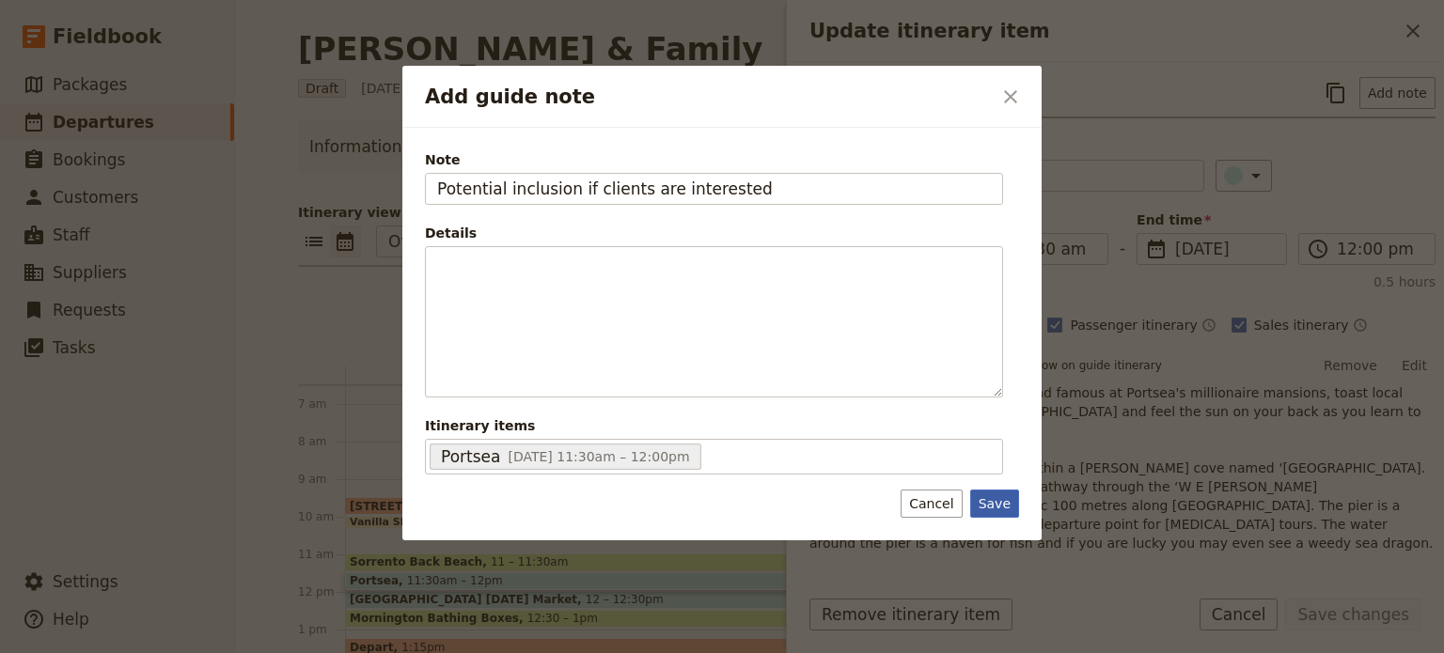
type input "Potential inclusion if clients are interested"
click at [1008, 505] on button "Save" at bounding box center [994, 504] width 49 height 28
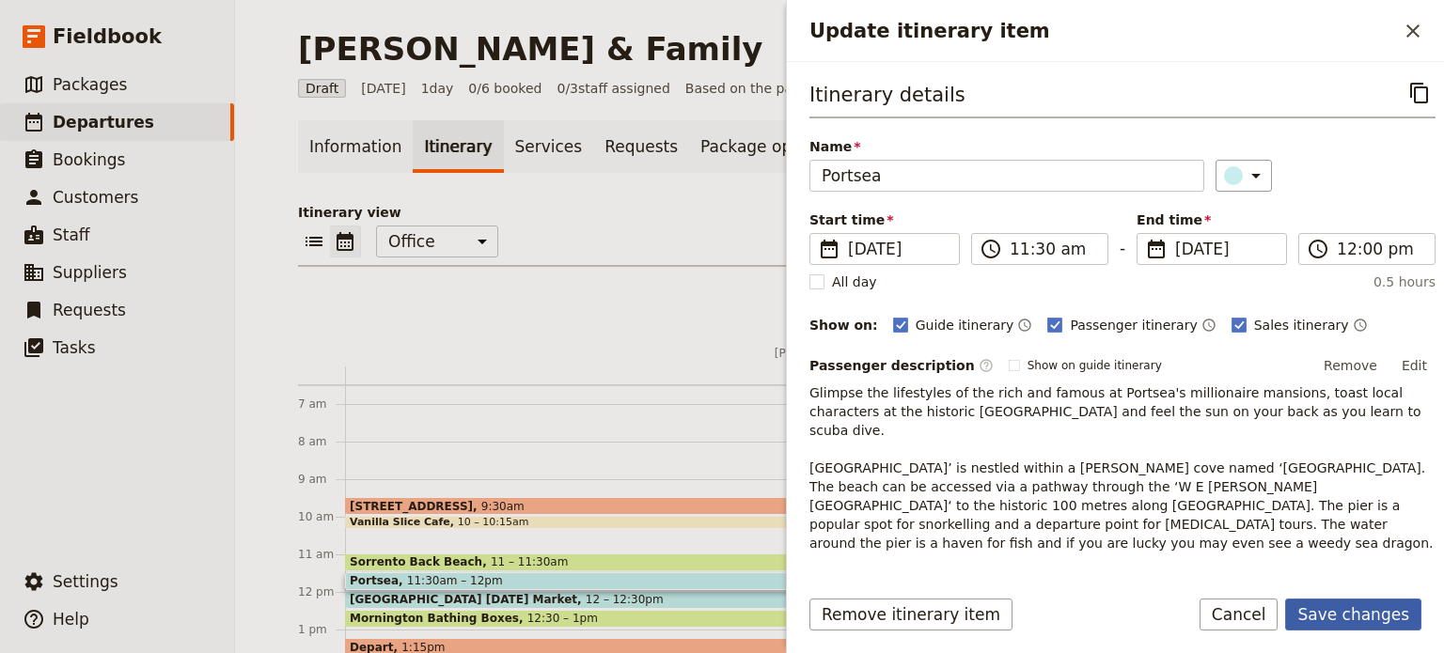
click at [1312, 609] on button "Save changes" at bounding box center [1353, 615] width 136 height 32
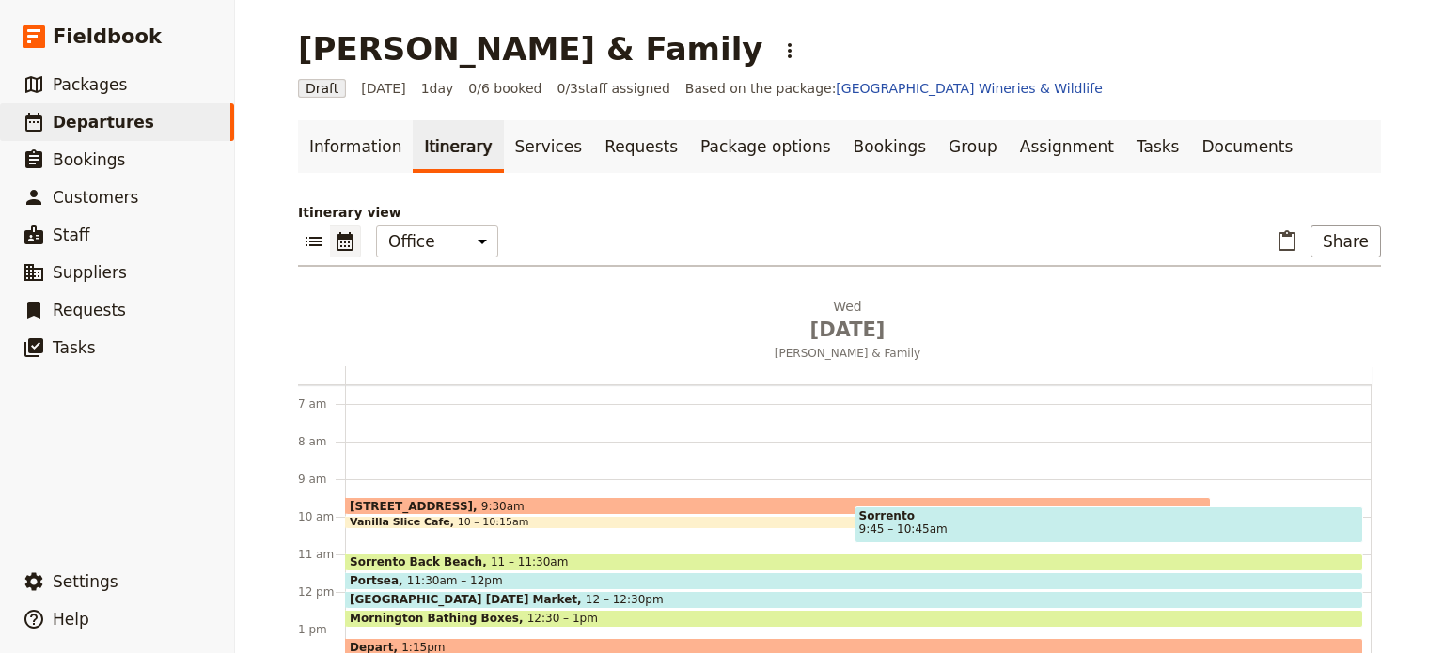
click at [408, 593] on span "[GEOGRAPHIC_DATA] [DATE] Market" at bounding box center [468, 599] width 236 height 13
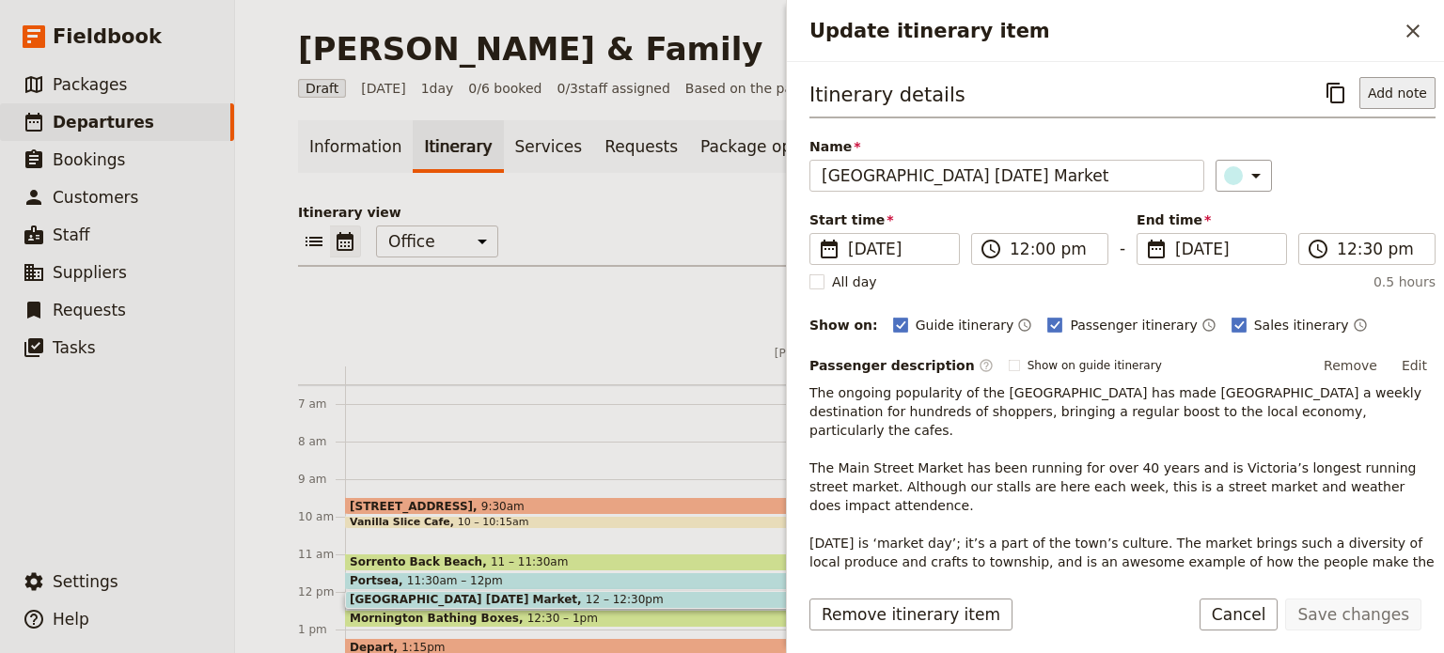
click at [1385, 90] on button "Add note" at bounding box center [1397, 93] width 76 height 32
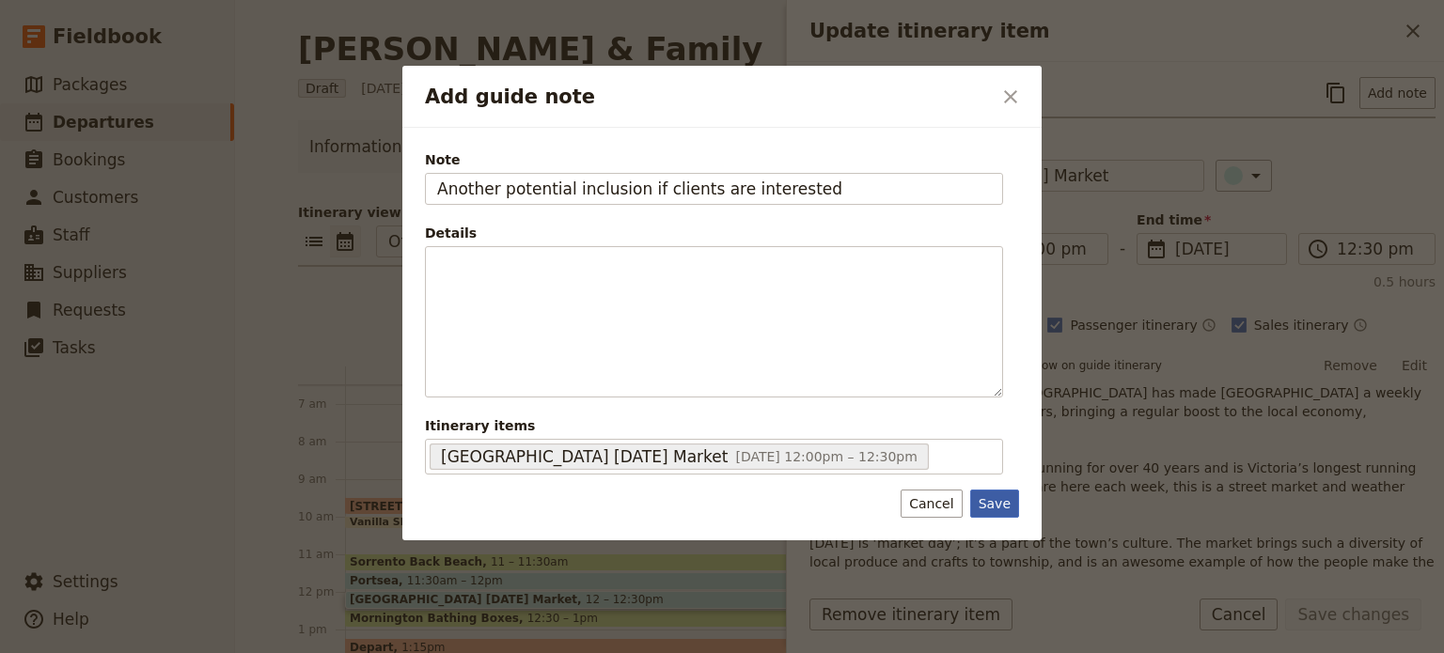
type input "Another potential inclusion if clients are interested"
click at [993, 499] on button "Save" at bounding box center [994, 504] width 49 height 28
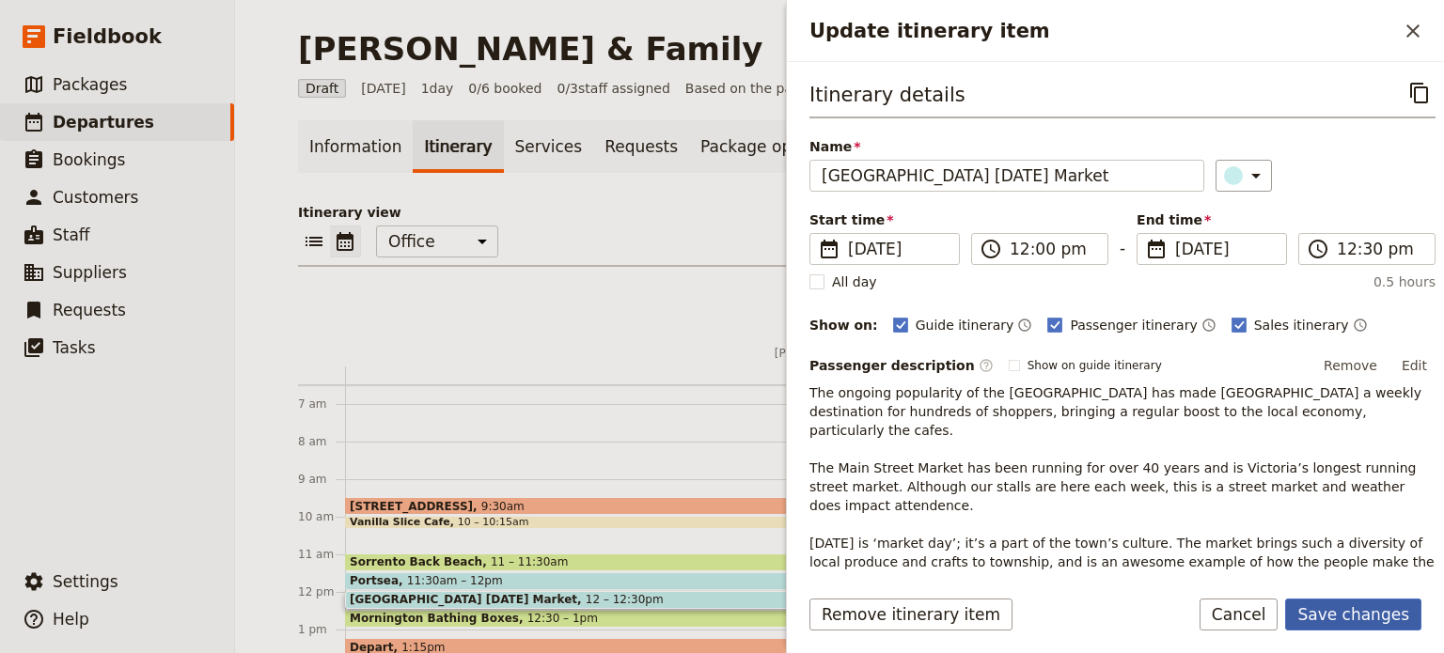
click at [1401, 605] on button "Save changes" at bounding box center [1353, 615] width 136 height 32
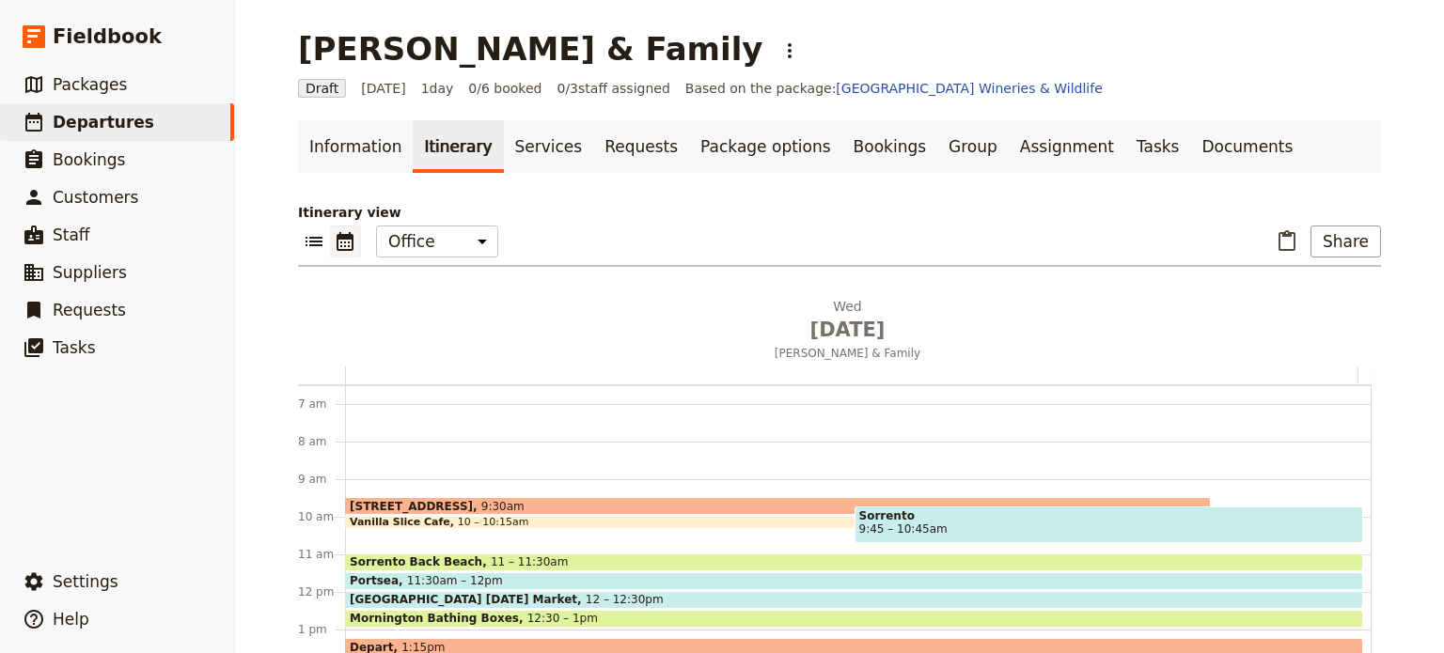
click at [434, 612] on span "Mornington Bathing Boxes" at bounding box center [439, 618] width 178 height 13
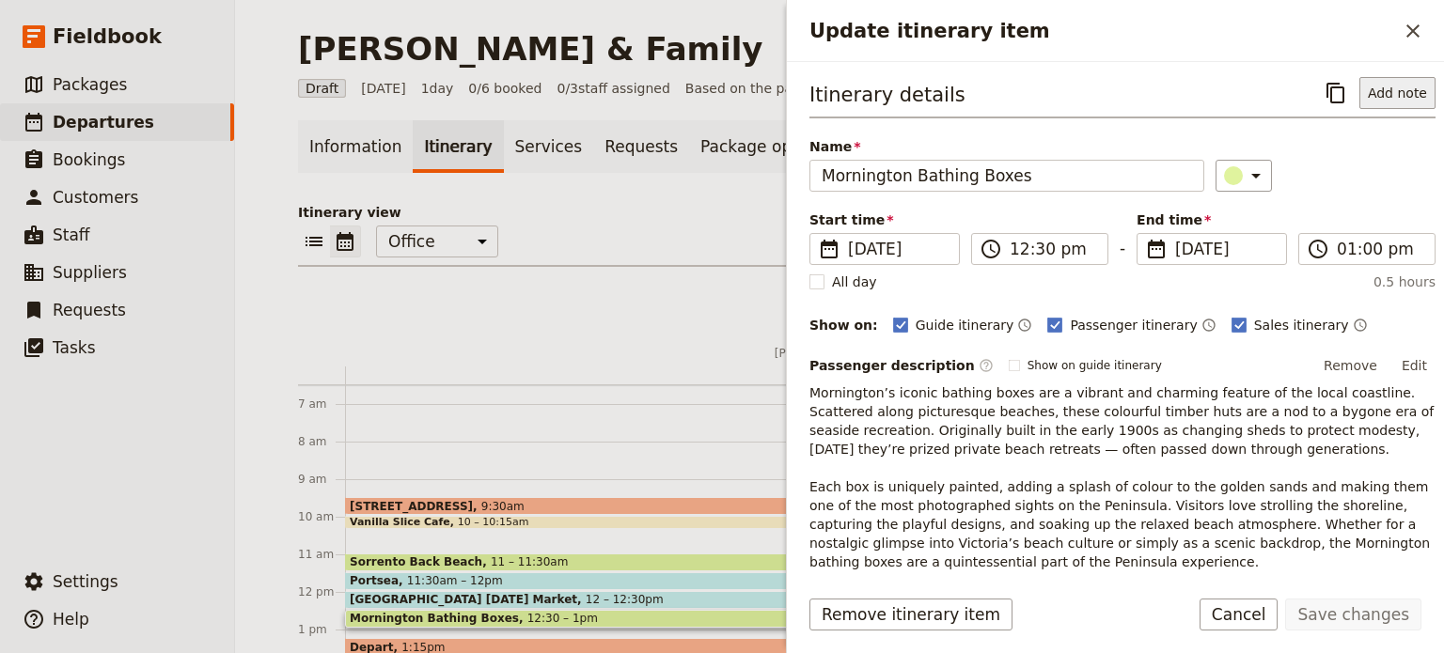
click at [1392, 89] on button "Add note" at bounding box center [1397, 93] width 76 height 32
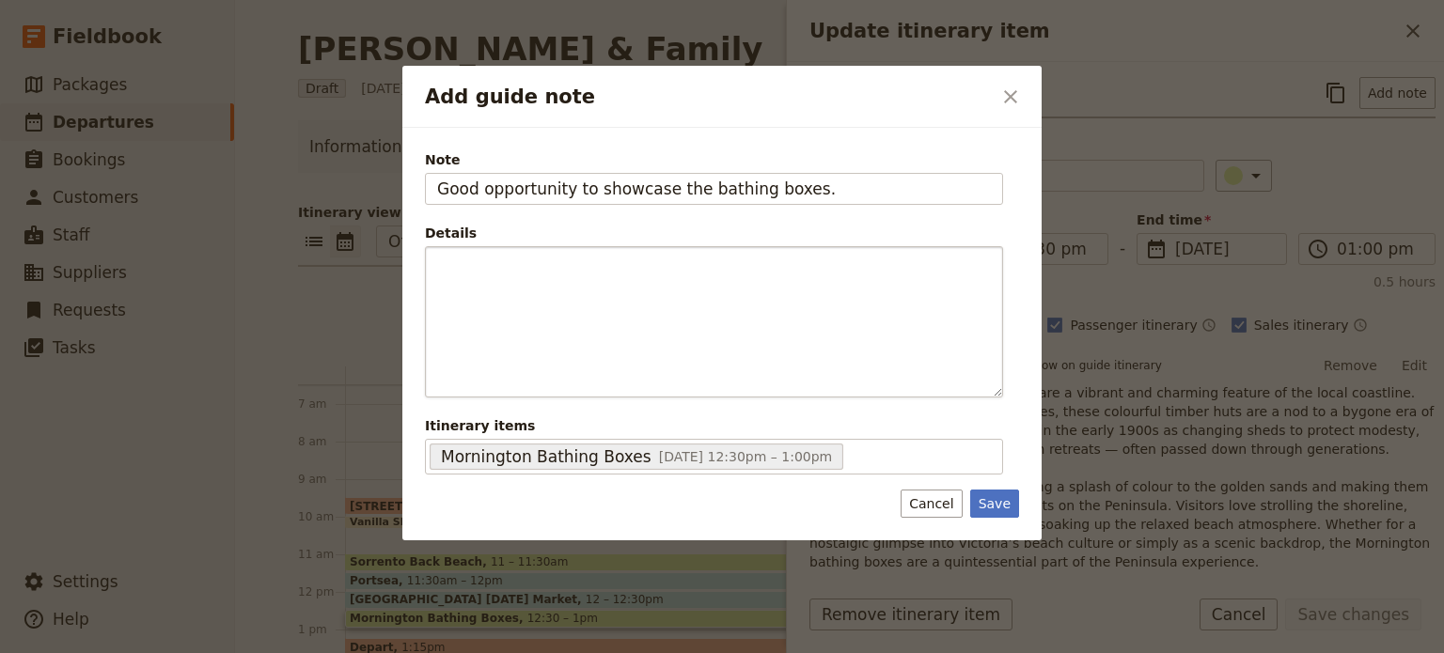
type input "Good opportunity to showcase the bathing boxes."
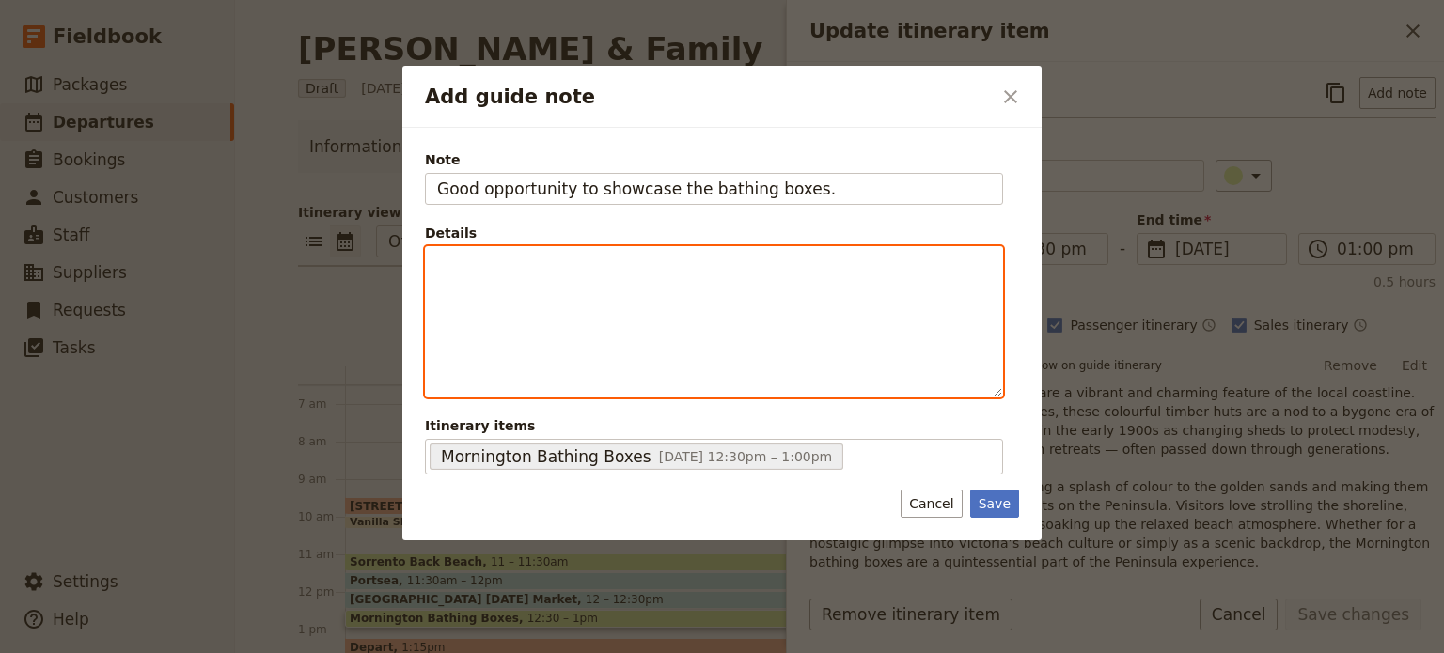
click at [905, 264] on p "Add guide note" at bounding box center [714, 264] width 554 height 19
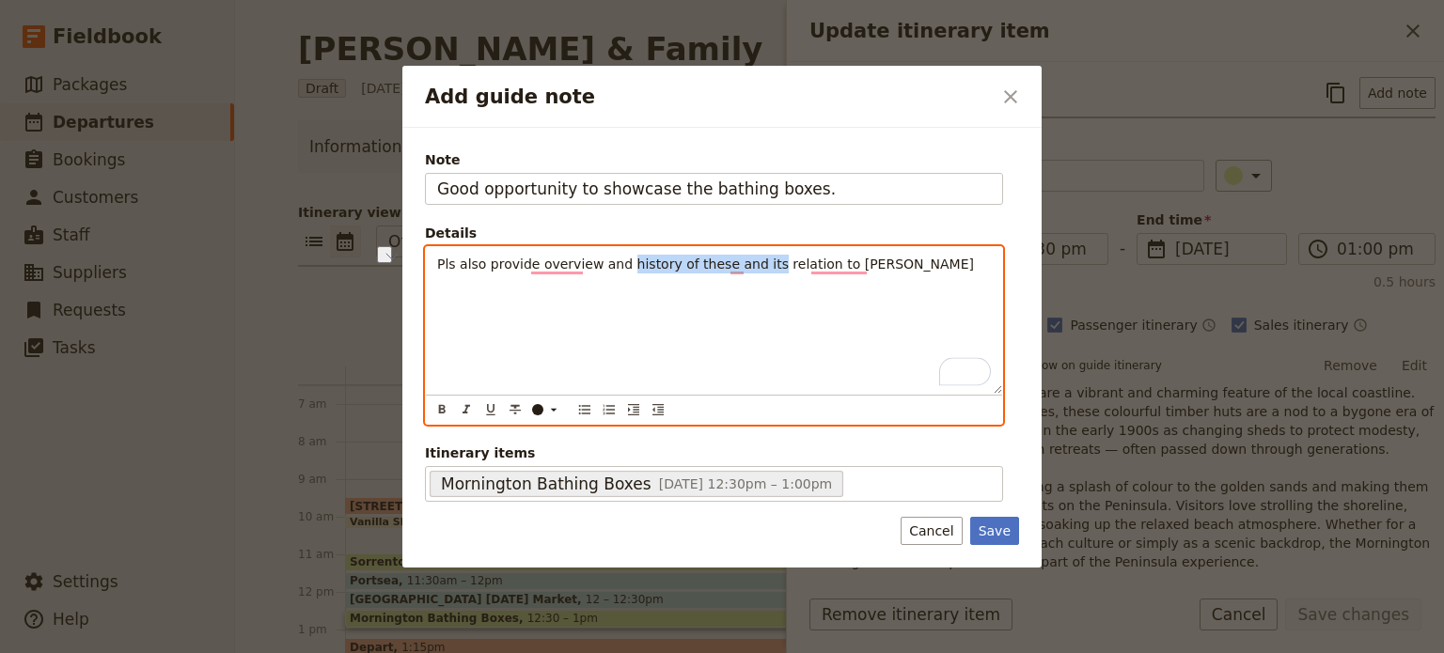
drag, startPoint x: 744, startPoint y: 260, endPoint x: 611, endPoint y: 264, distance: 133.5
click at [611, 264] on span "Pls also provide overview and history of these and its relation to [PERSON_NAME]" at bounding box center [705, 264] width 537 height 15
click at [709, 269] on span "Pls also provide overview and their relation to [GEOGRAPHIC_DATA]" at bounding box center [659, 264] width 445 height 15
click at [797, 258] on p "Pls also provide overview and their relation to [GEOGRAPHIC_DATA]" at bounding box center [714, 264] width 554 height 19
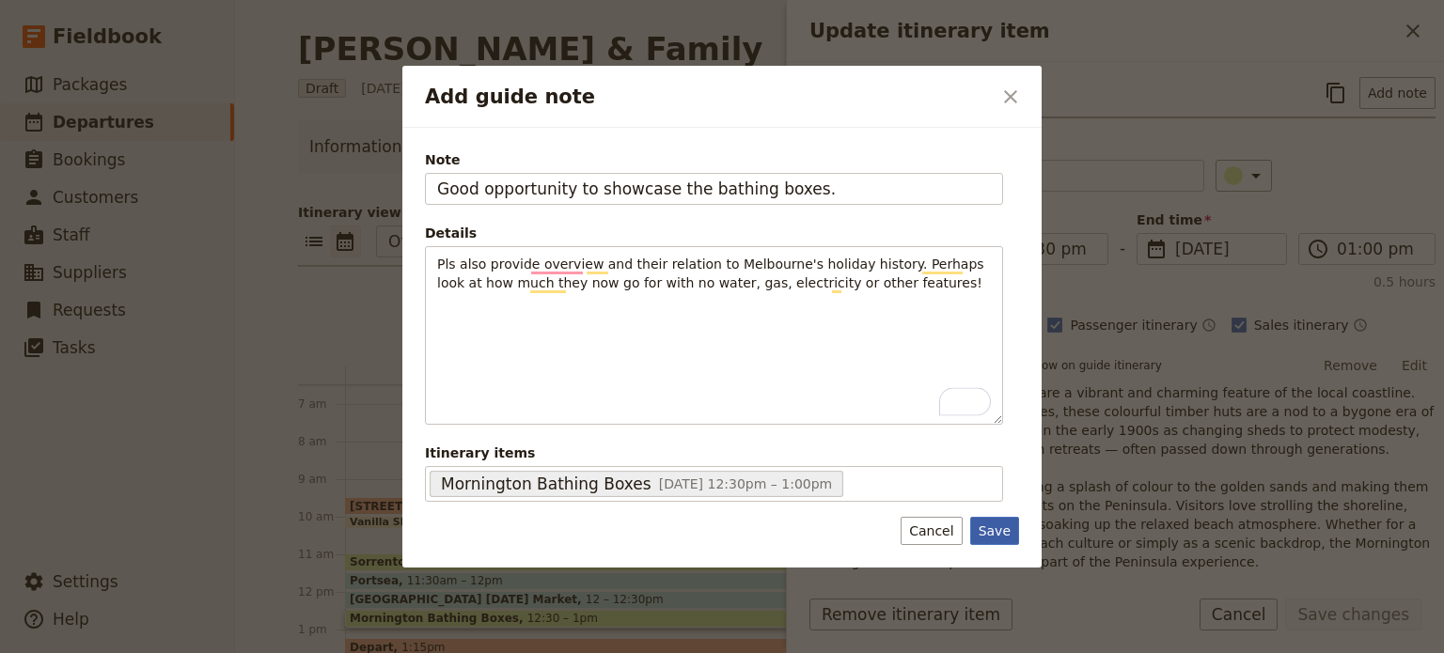
click at [1003, 529] on button "Save" at bounding box center [994, 531] width 49 height 28
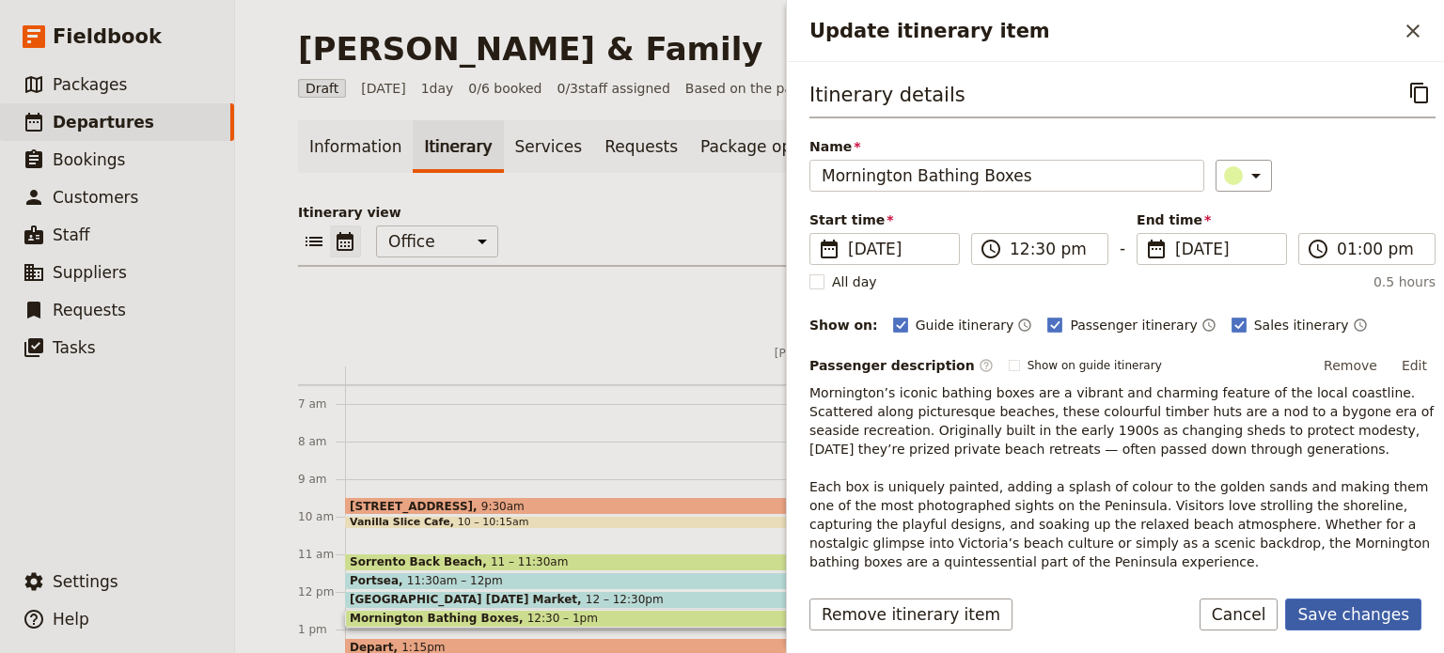
click at [1364, 612] on button "Save changes" at bounding box center [1353, 615] width 136 height 32
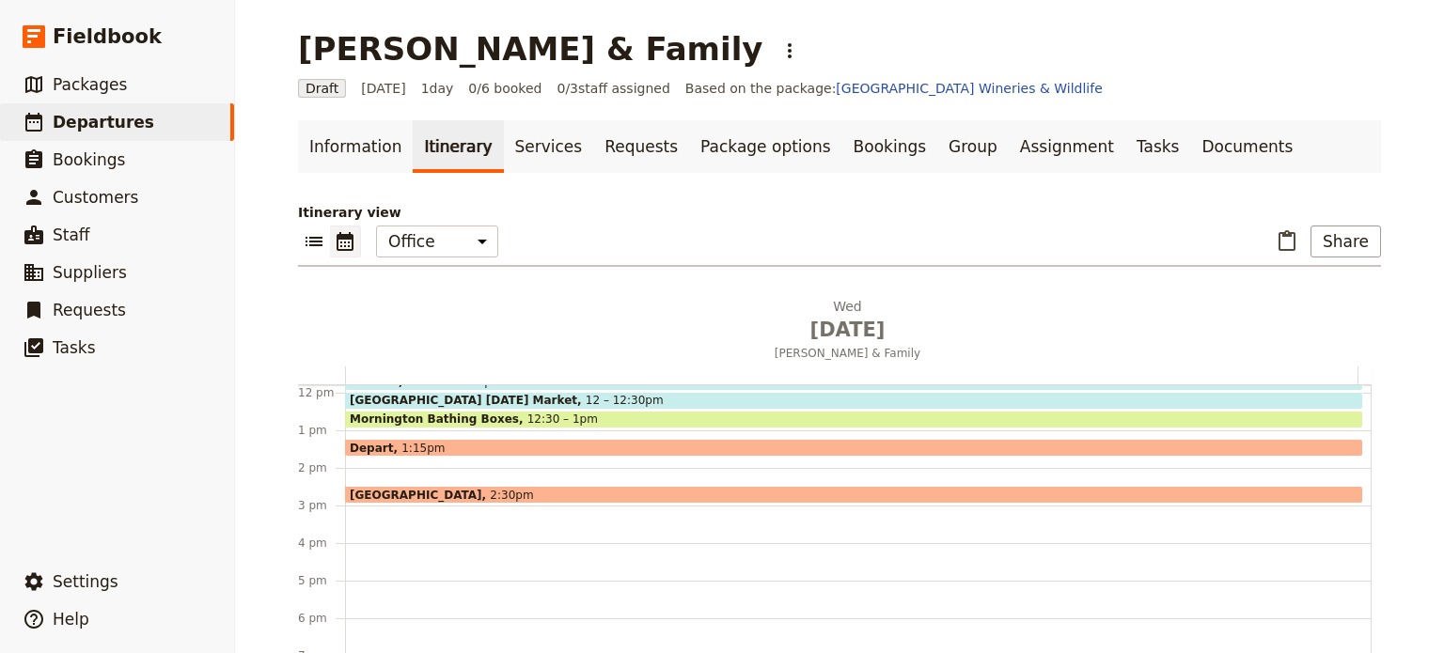
scroll to position [445, 0]
click at [514, 441] on div "Depart 1:15pm" at bounding box center [854, 447] width 1018 height 18
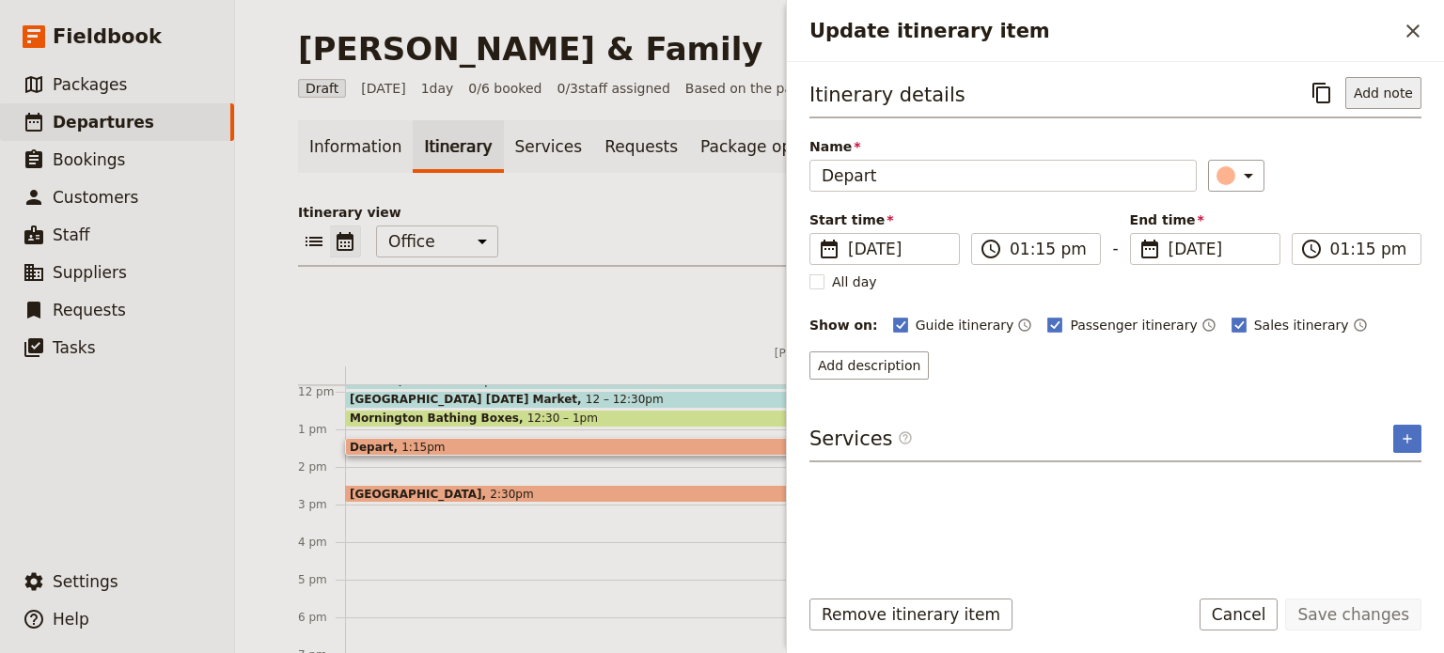
click at [1376, 86] on button "Add note" at bounding box center [1383, 93] width 76 height 32
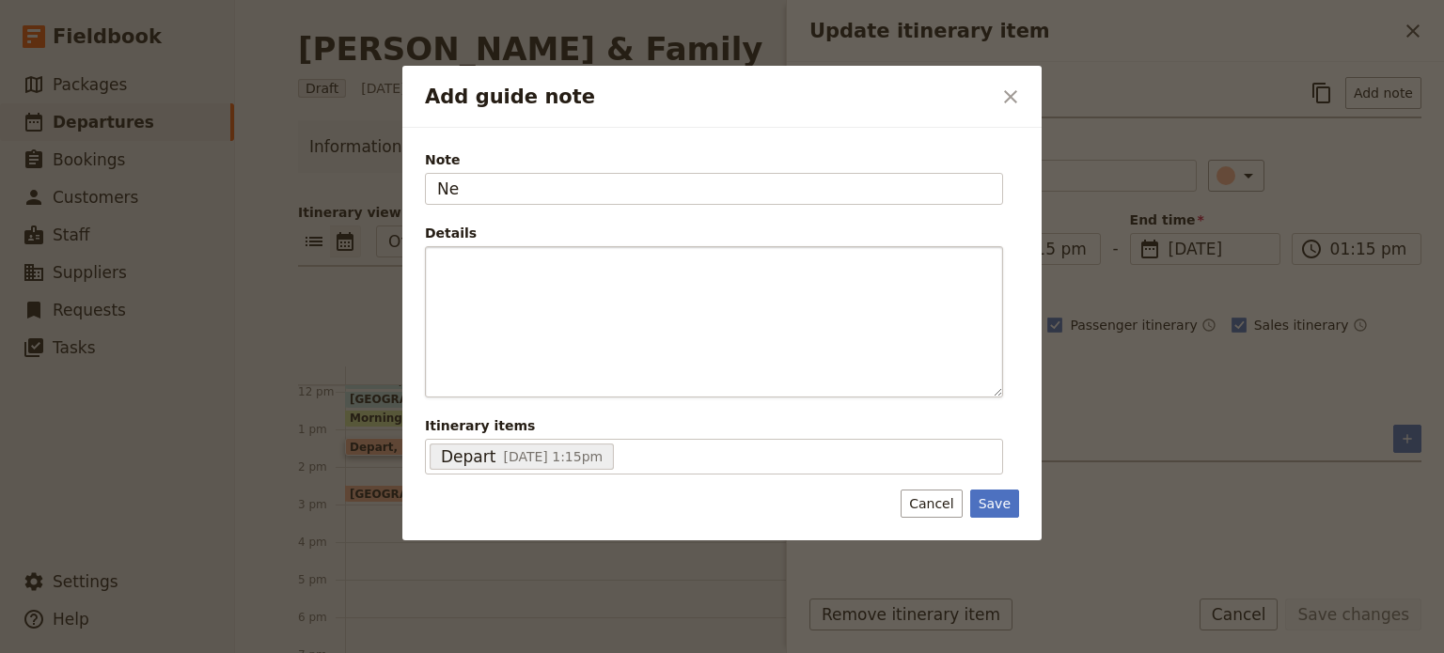
type input "N"
type input "Ideally depart between 1 & 115pm for return transfer to [GEOGRAPHIC_DATA]"
click at [1000, 505] on button "Save" at bounding box center [994, 504] width 49 height 28
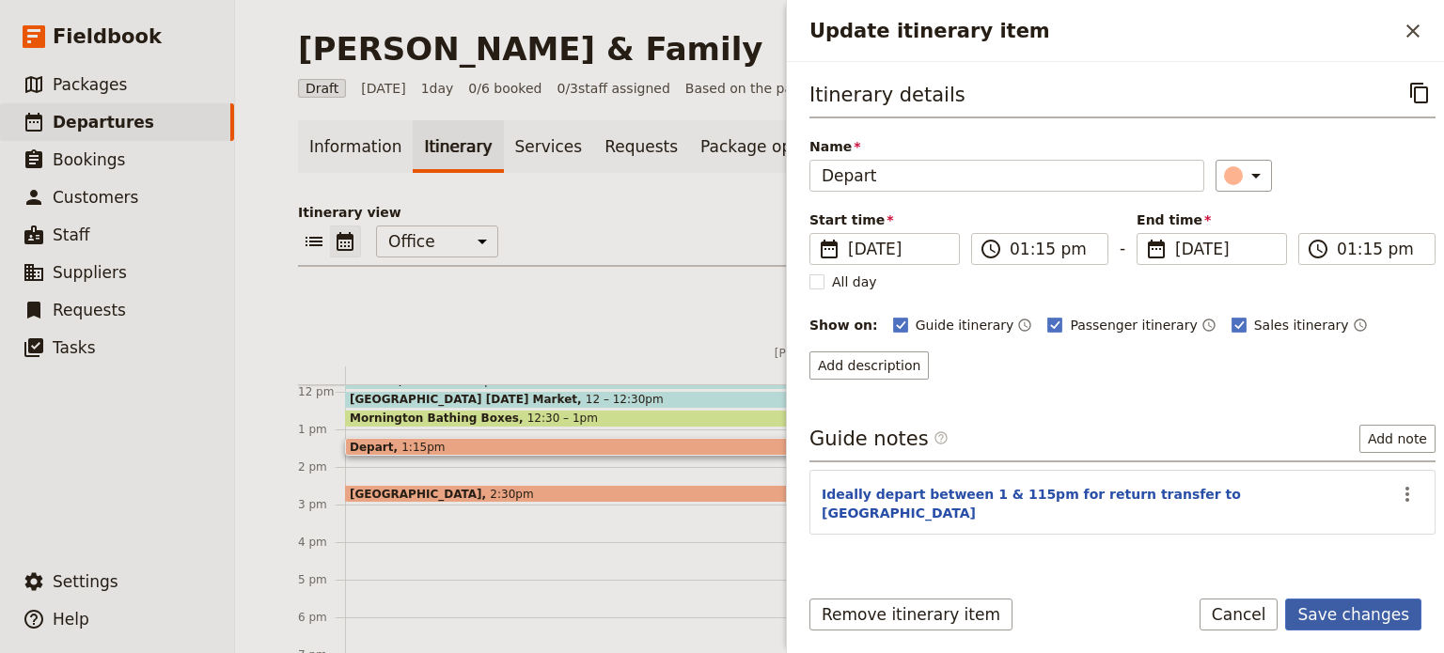
click at [1359, 612] on button "Save changes" at bounding box center [1353, 615] width 136 height 32
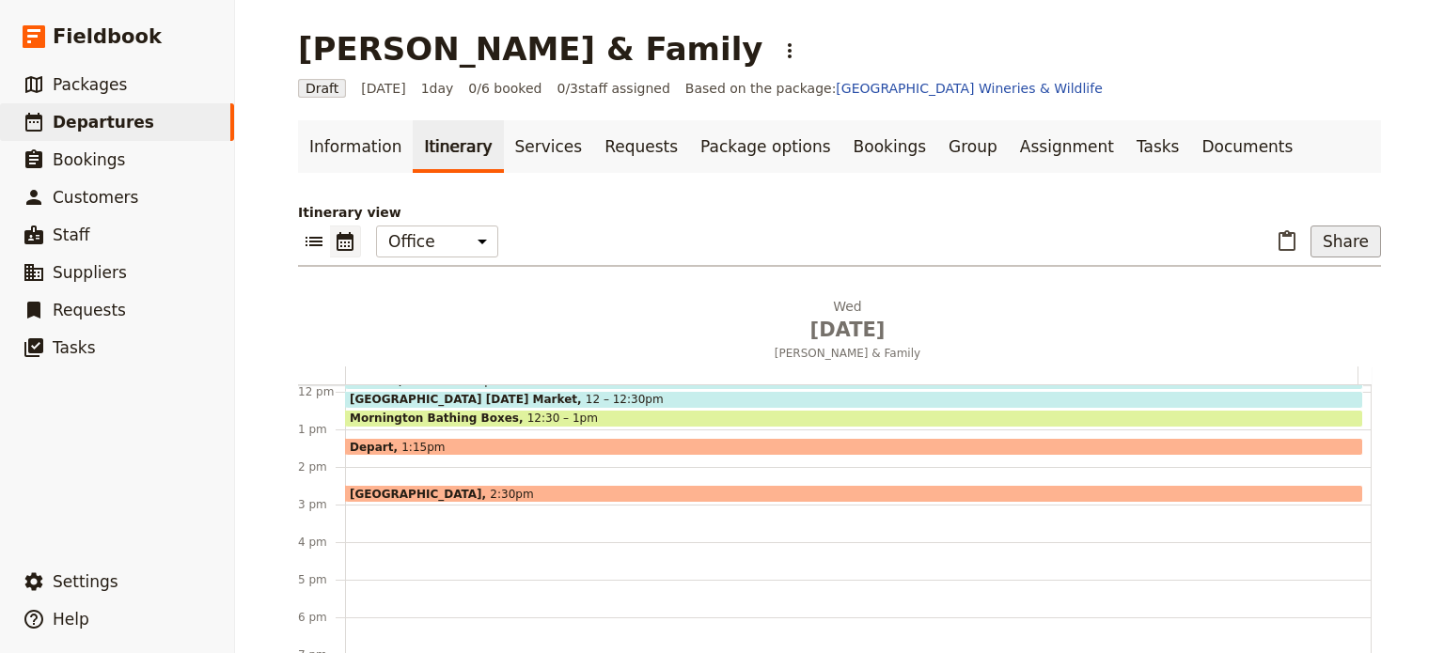
click at [1322, 233] on button "Share" at bounding box center [1345, 242] width 70 height 32
click at [1297, 278] on span "Guide itinerary" at bounding box center [1282, 283] width 99 height 19
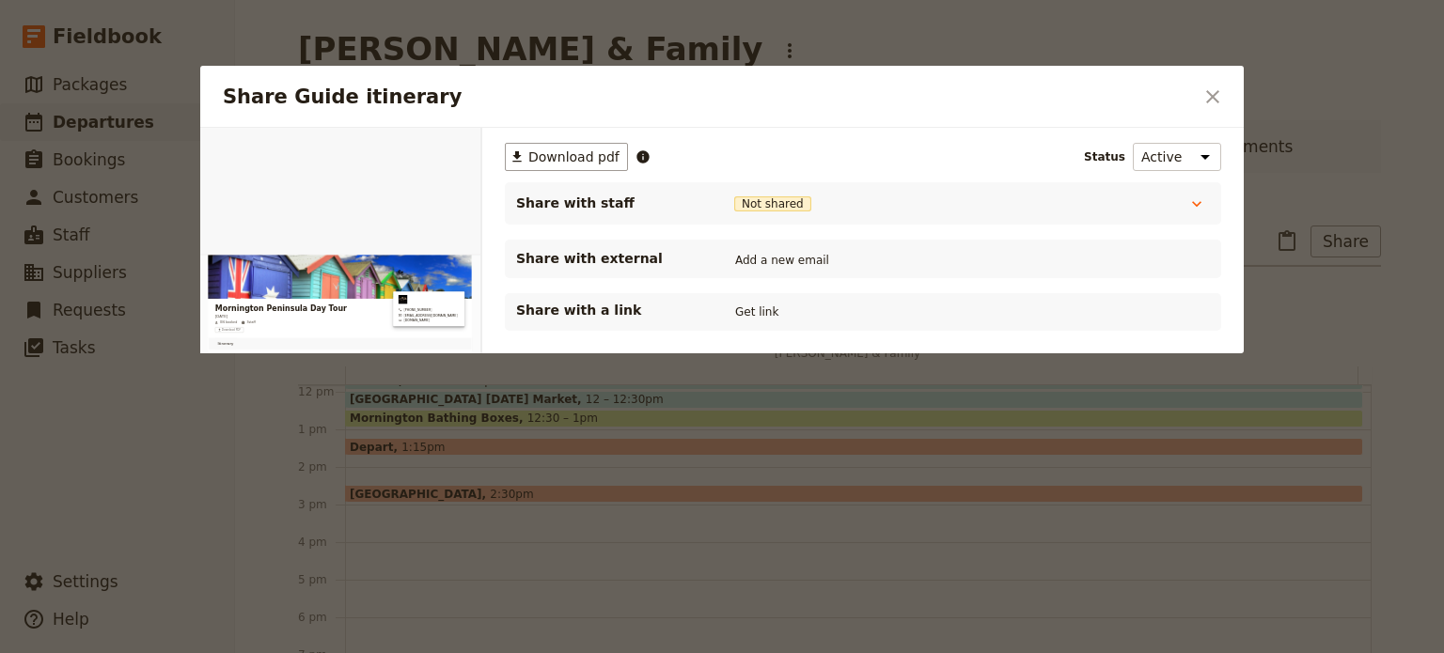
scroll to position [0, 0]
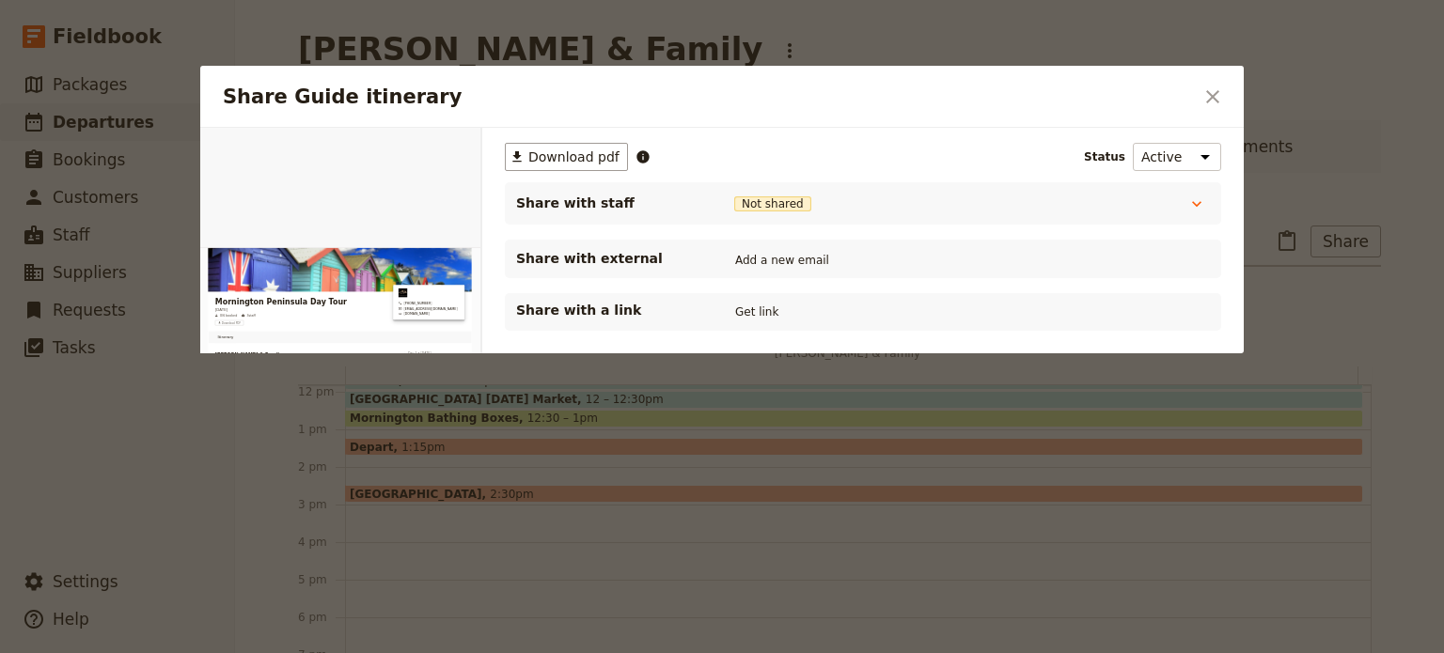
click at [1207, 89] on icon "Close dialog" at bounding box center [1212, 97] width 23 height 23
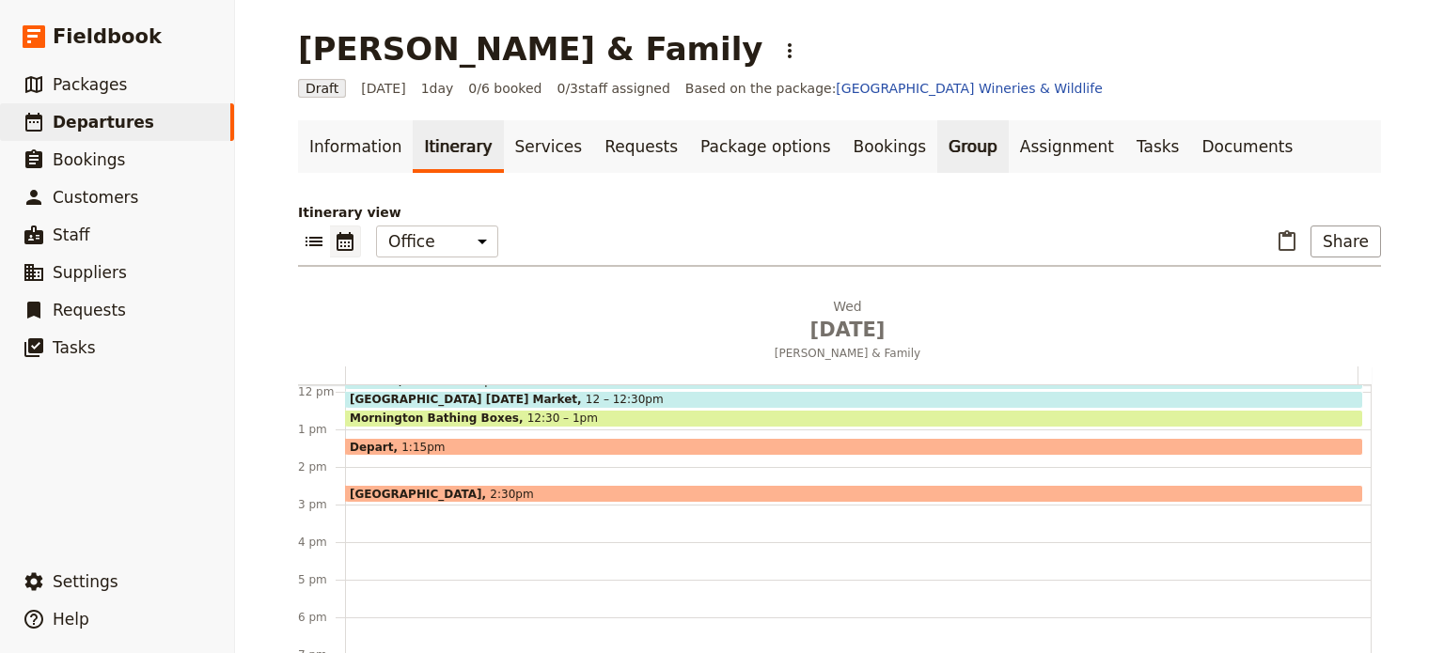
click at [937, 146] on link "Group" at bounding box center [972, 146] width 71 height 53
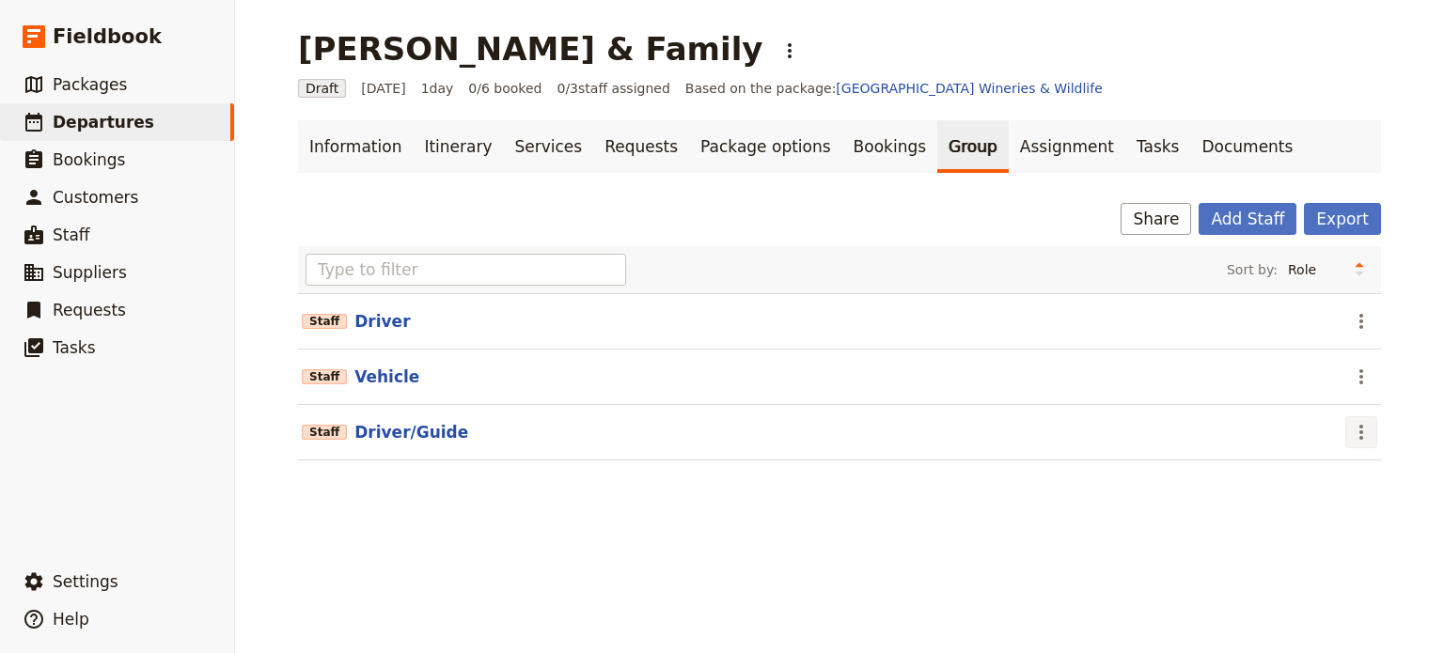
click at [1356, 416] on button "​" at bounding box center [1361, 432] width 32 height 32
click at [1334, 463] on span "Edit staff" at bounding box center [1314, 471] width 86 height 19
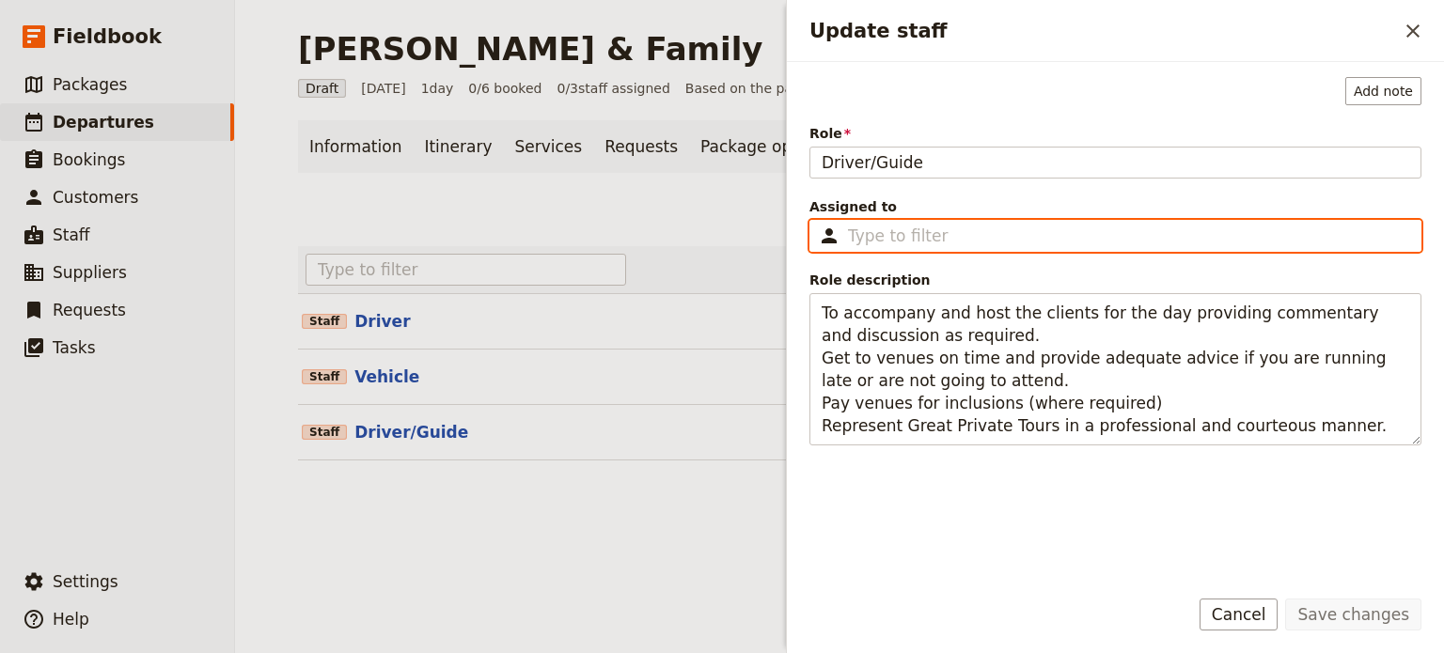
click at [896, 245] on input "Assigned to ​" at bounding box center [1128, 236] width 561 height 23
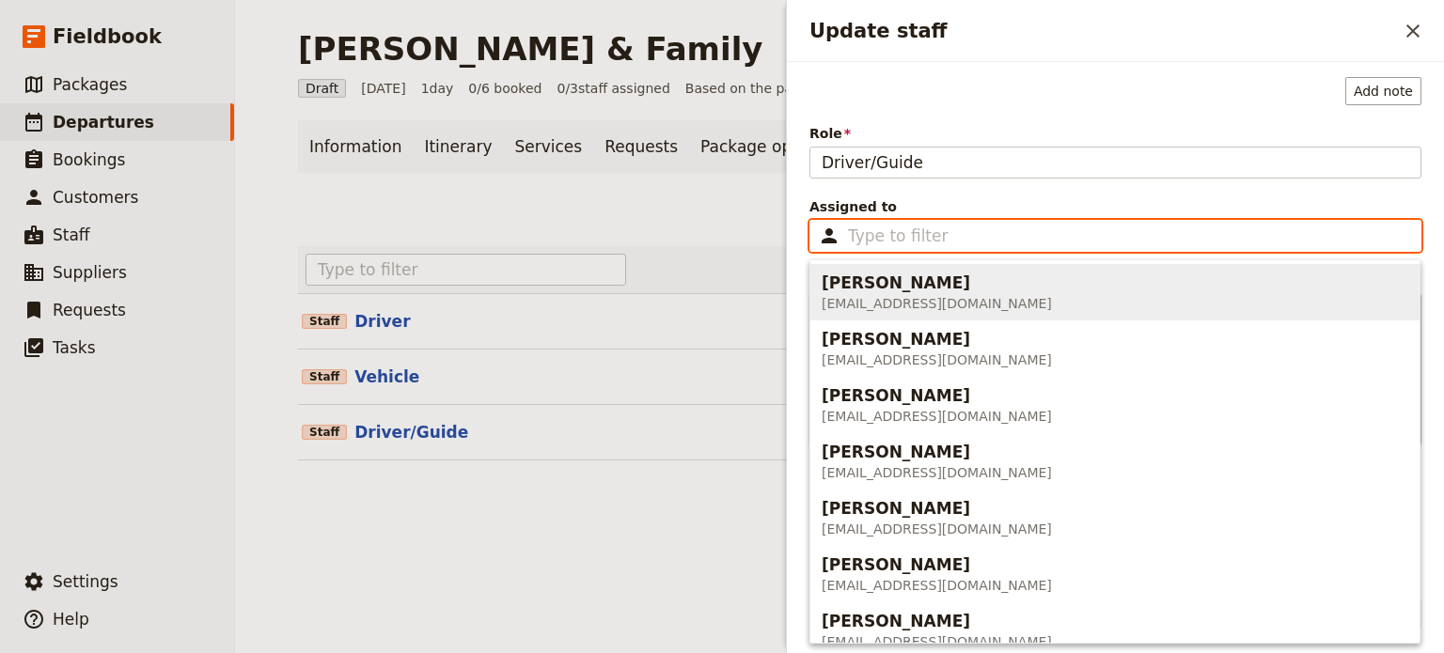
click at [898, 312] on span "[EMAIL_ADDRESS][DOMAIN_NAME]" at bounding box center [937, 303] width 230 height 19
type input "[PERSON_NAME]"
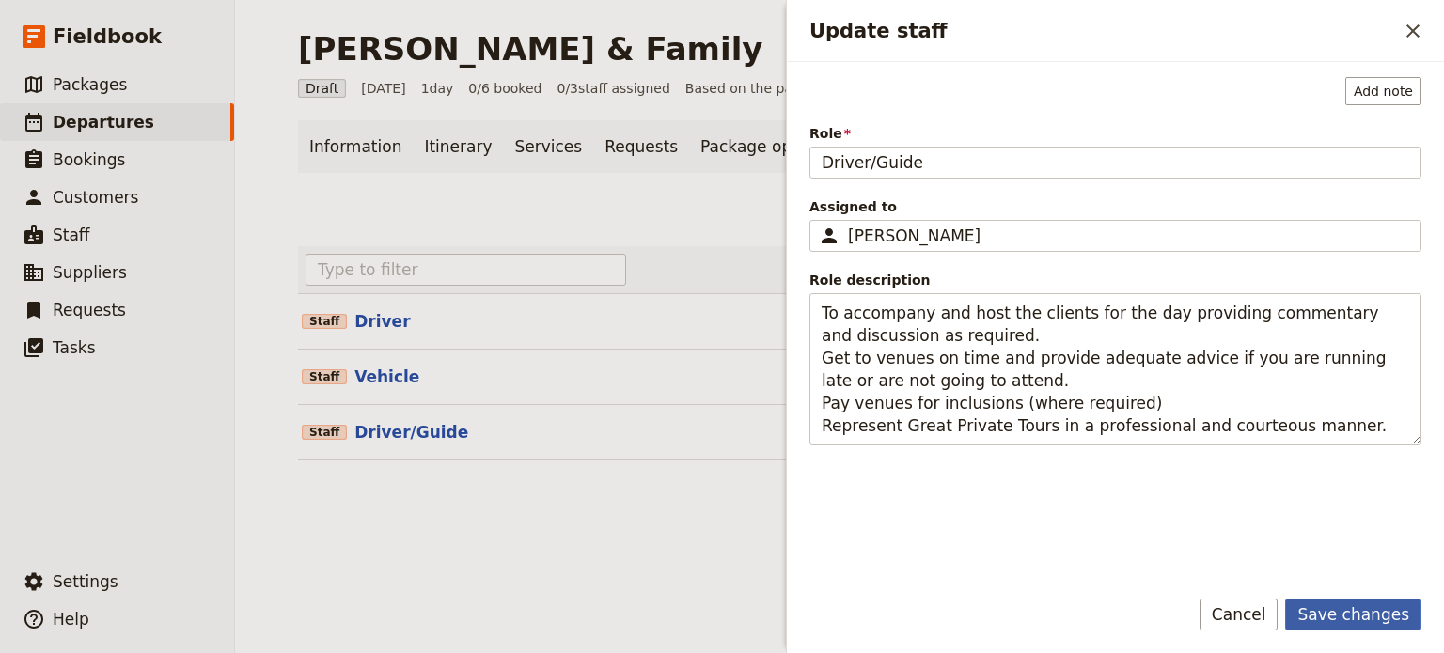
click at [1369, 619] on button "Save changes" at bounding box center [1353, 615] width 136 height 32
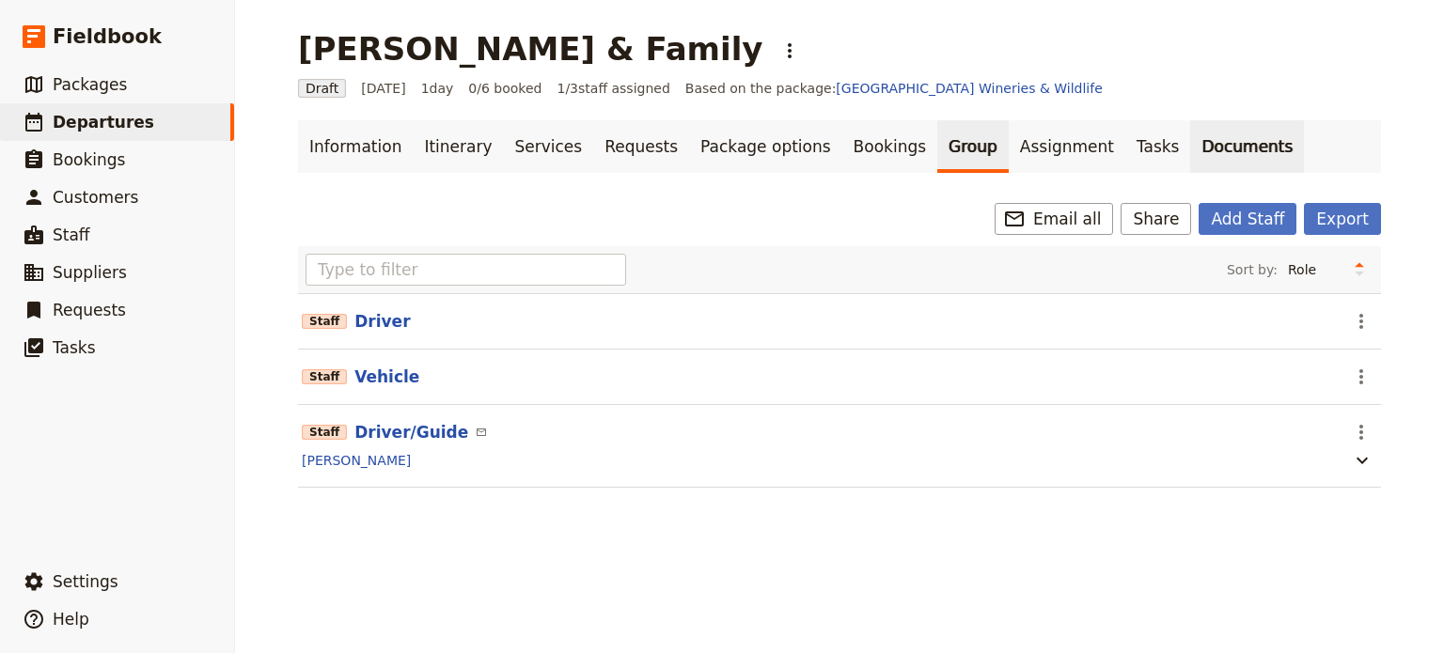
click at [1190, 147] on link "Documents" at bounding box center [1247, 146] width 114 height 53
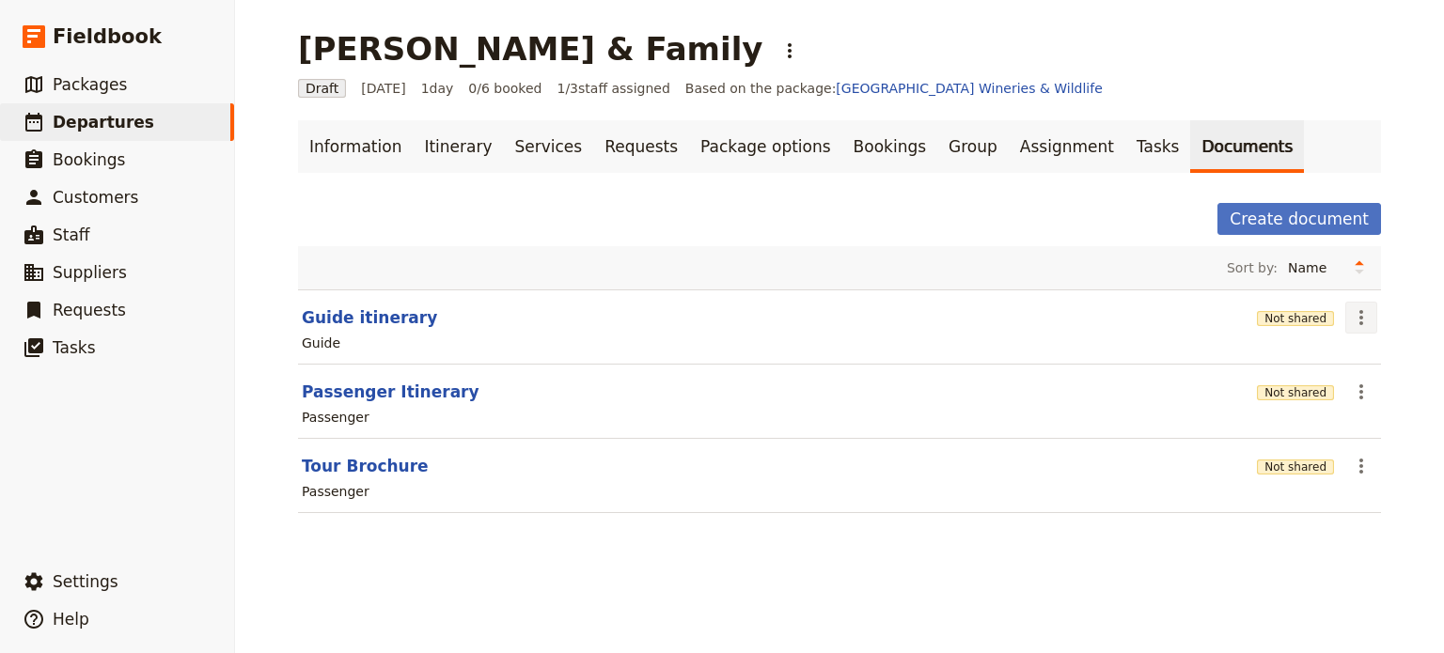
click at [1350, 317] on icon "Actions" at bounding box center [1361, 317] width 23 height 23
click at [1307, 362] on span "Share" at bounding box center [1301, 358] width 114 height 19
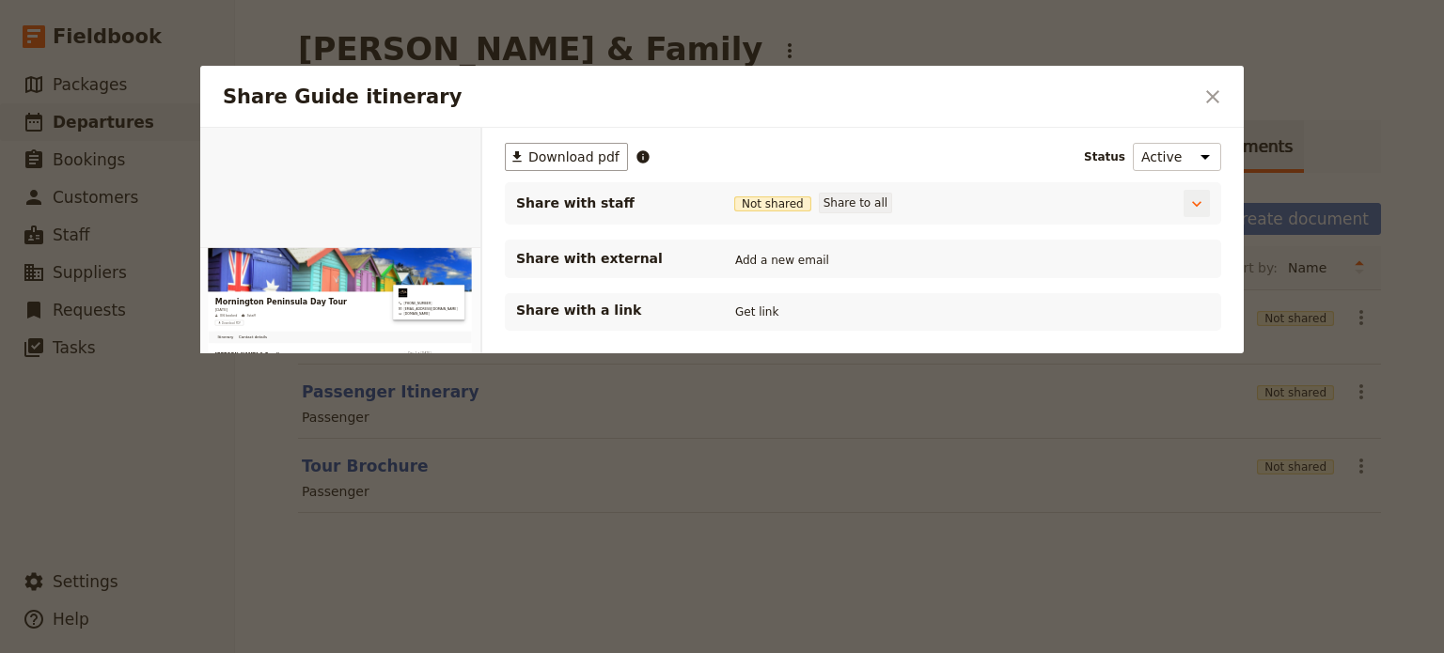
click at [835, 208] on button "Share to all" at bounding box center [855, 203] width 73 height 21
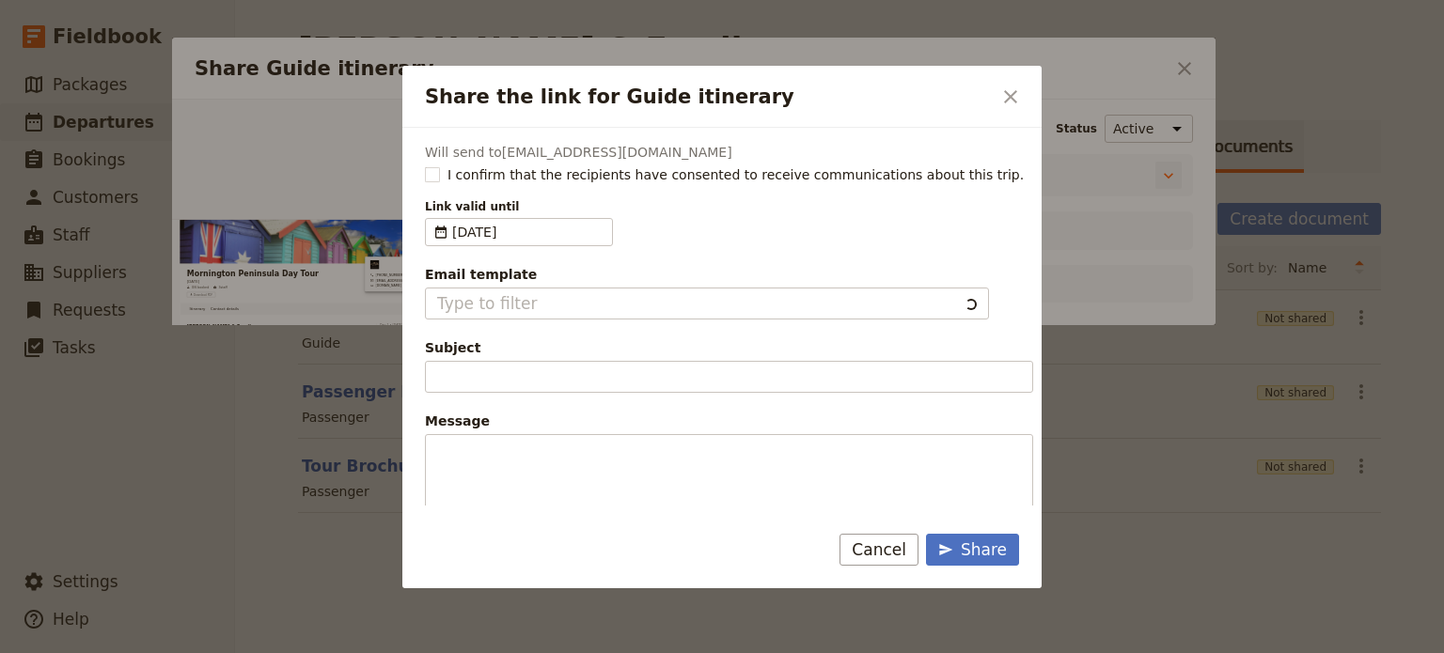
type input "Document shared with you: Guide itinerary - Mornington Peninsula Day Tour"
type textarea "Good Morning / Afternoon, We are looking forward to welcoming you on our XYZ Da…"
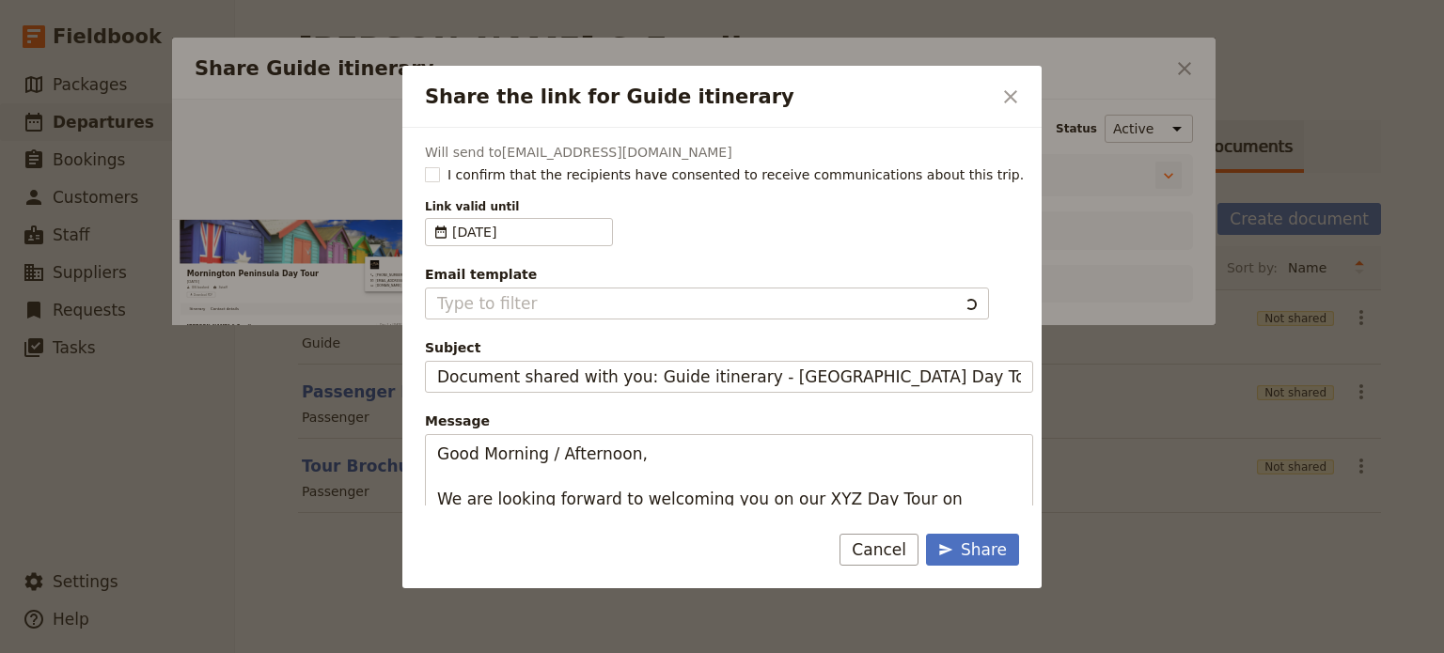
type input "Client Itinerary Template"
click at [430, 168] on rect "Share the link for Guide itinerary" at bounding box center [432, 174] width 14 height 14
click at [425, 165] on input "I confirm that the recipients have consented to receive communications about th…" at bounding box center [424, 164] width 1 height 1
checkbox input "true"
click at [703, 295] on div "Client Itinerary Template (Default)" at bounding box center [707, 303] width 540 height 23
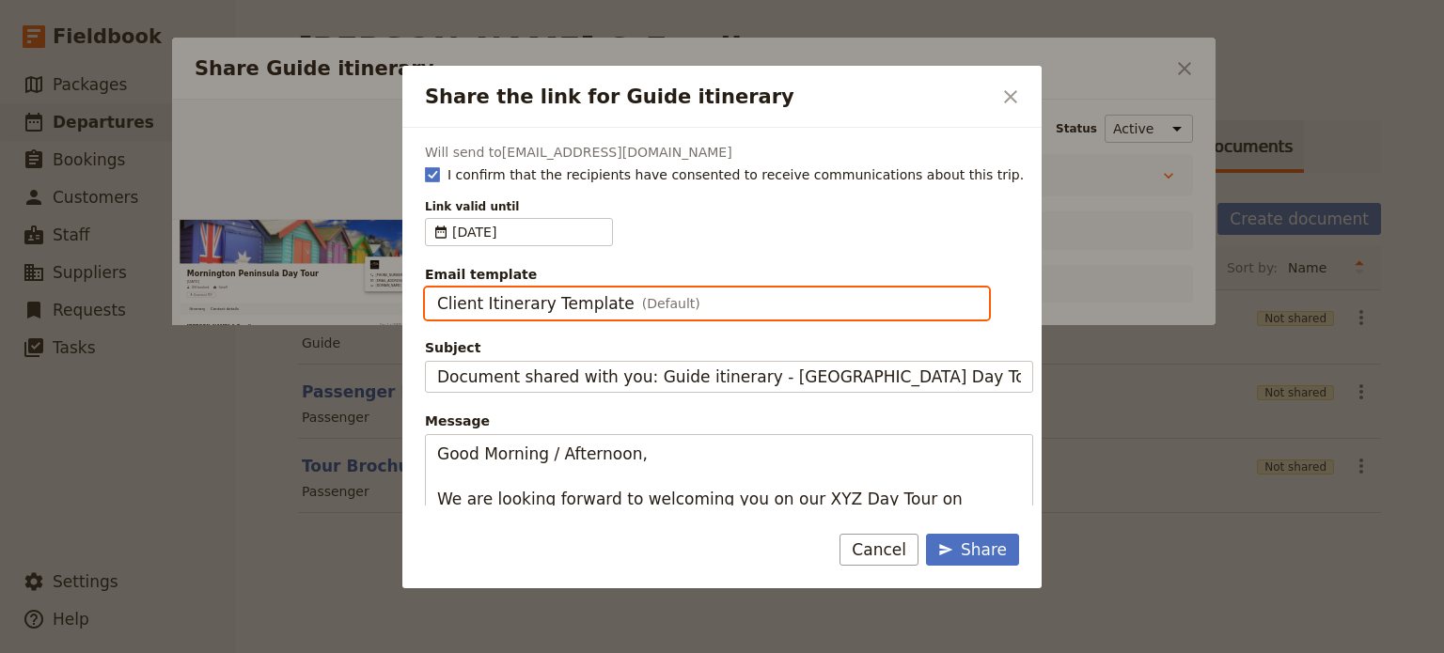
click at [437, 289] on input "Client Itinerary Template" at bounding box center [436, 288] width 1 height 1
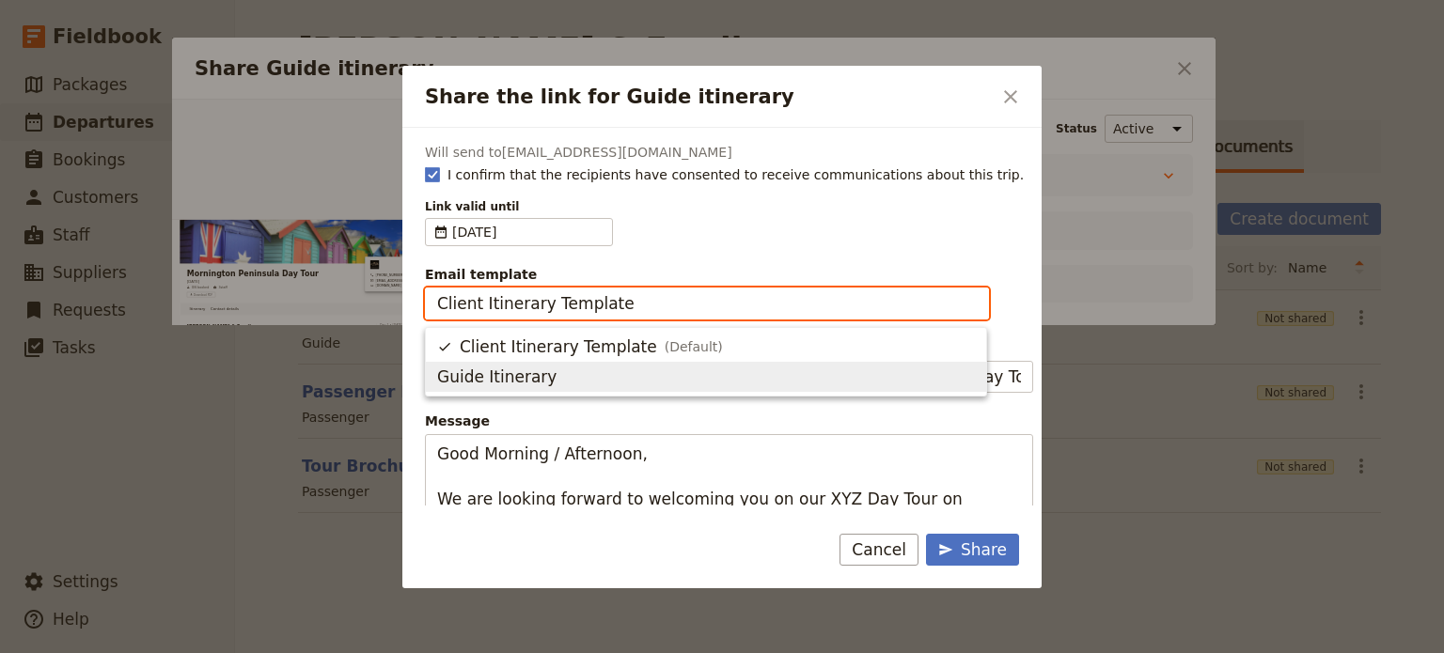
click at [611, 371] on span "Guide Itinerary" at bounding box center [706, 377] width 538 height 23
type input "Guide Itinerary"
type input "TOUR NAME & Date"
type textarea "Hi {{ contact_name }} Please find a link to your upcoming tour of Mornington Pe…"
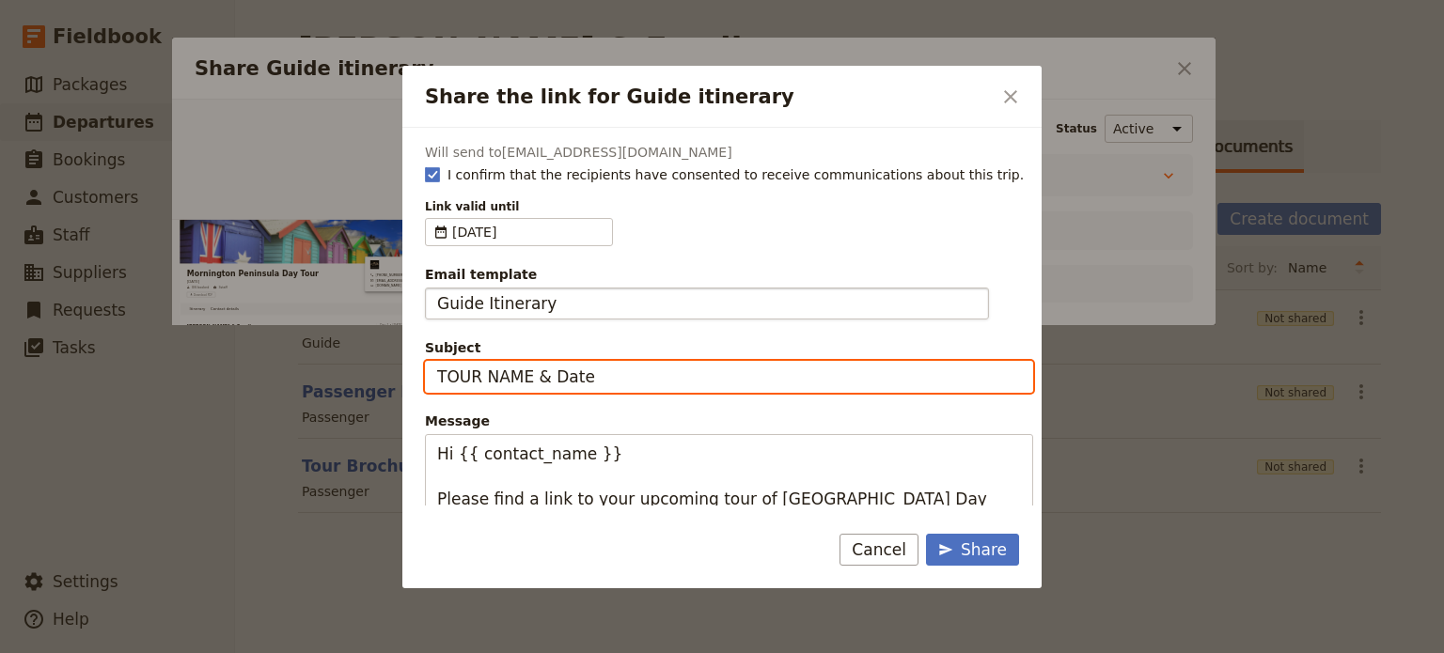
drag, startPoint x: 602, startPoint y: 375, endPoint x: 93, endPoint y: 375, distance: 508.5
click at [98, 652] on div "Share the link for Guide itinerary ​ Will send to alaned1963@gmail.com I confir…" at bounding box center [722, 653] width 1444 height 0
type input "W"
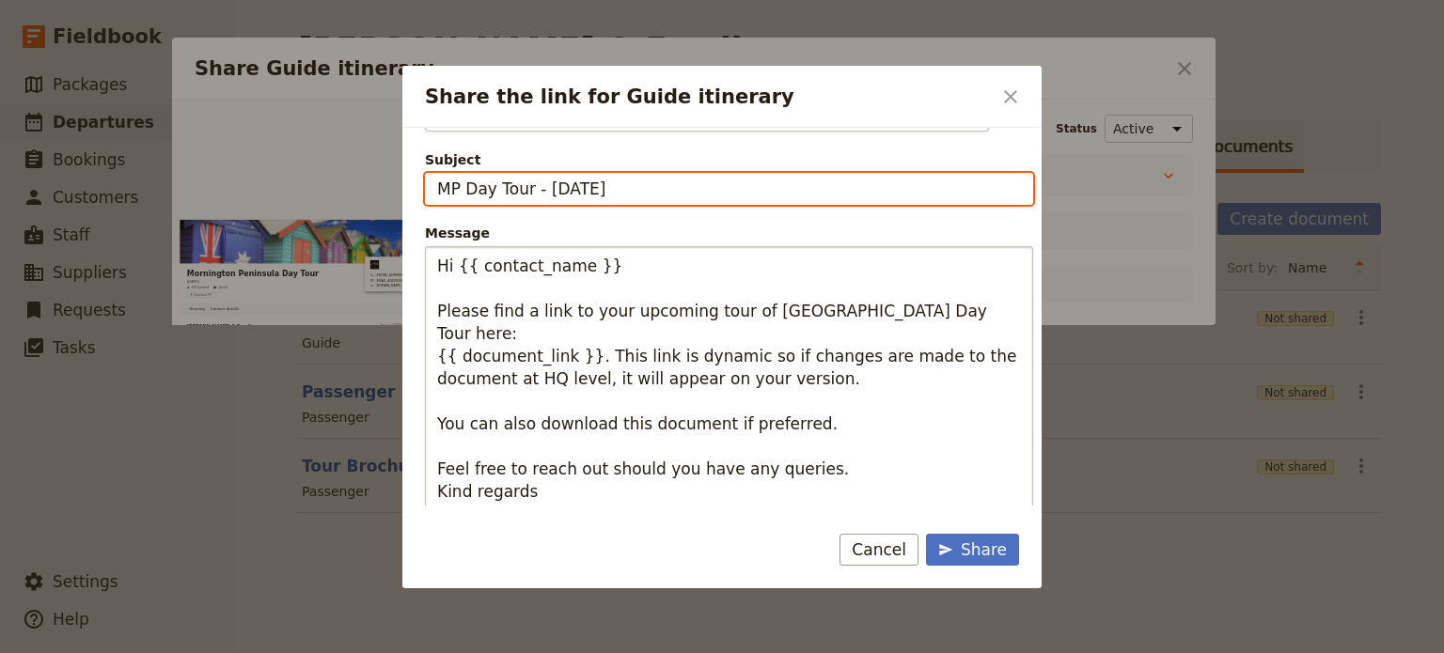
type input "MP Day Tour - Wed 27 Aug"
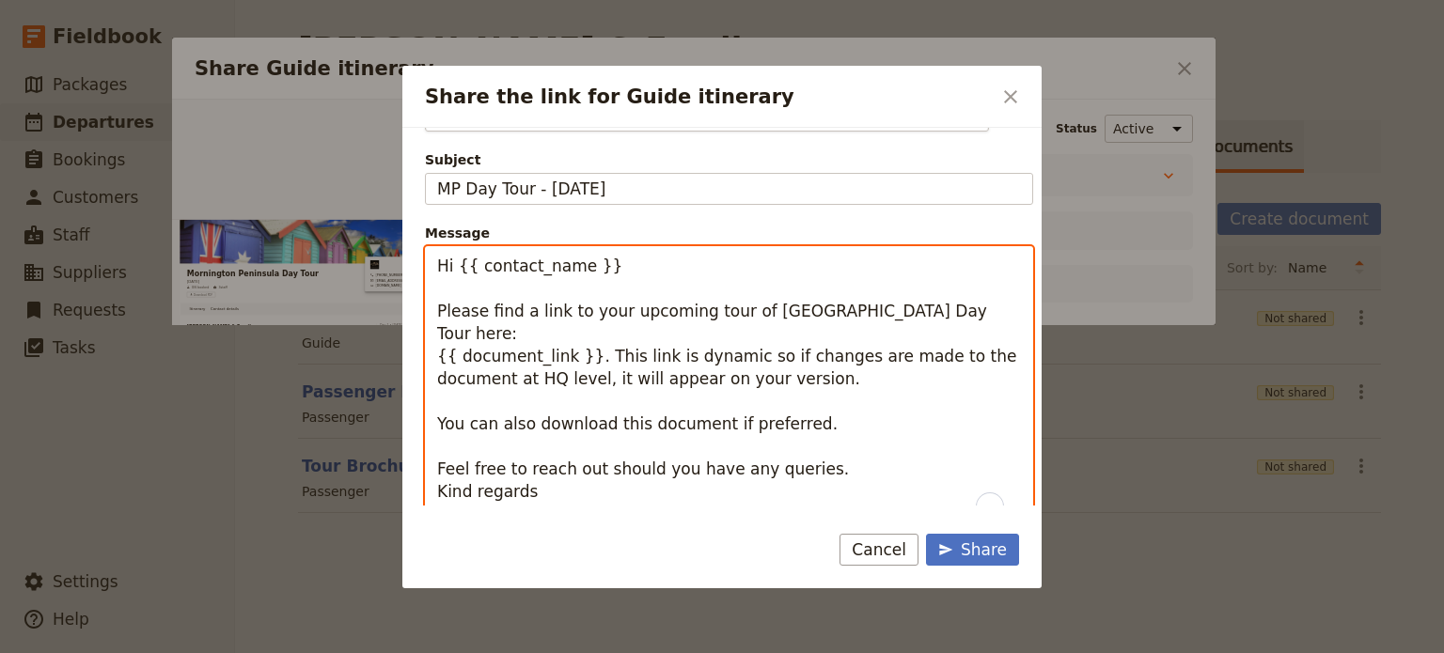
drag, startPoint x: 455, startPoint y: 267, endPoint x: 700, endPoint y: 267, distance: 245.3
click at [700, 267] on textarea "Hi {{ contact_name }} Please find a link to your upcoming tour of Mornington Pe…" at bounding box center [729, 390] width 608 height 288
click at [593, 309] on textarea "Hi Alan Please find a link to your upcoming tour of Mornington Peninsula Day To…" at bounding box center [729, 390] width 608 height 288
type textarea "Hi Alan Please find a link to the guide version of the Mornington Peninsula Day…"
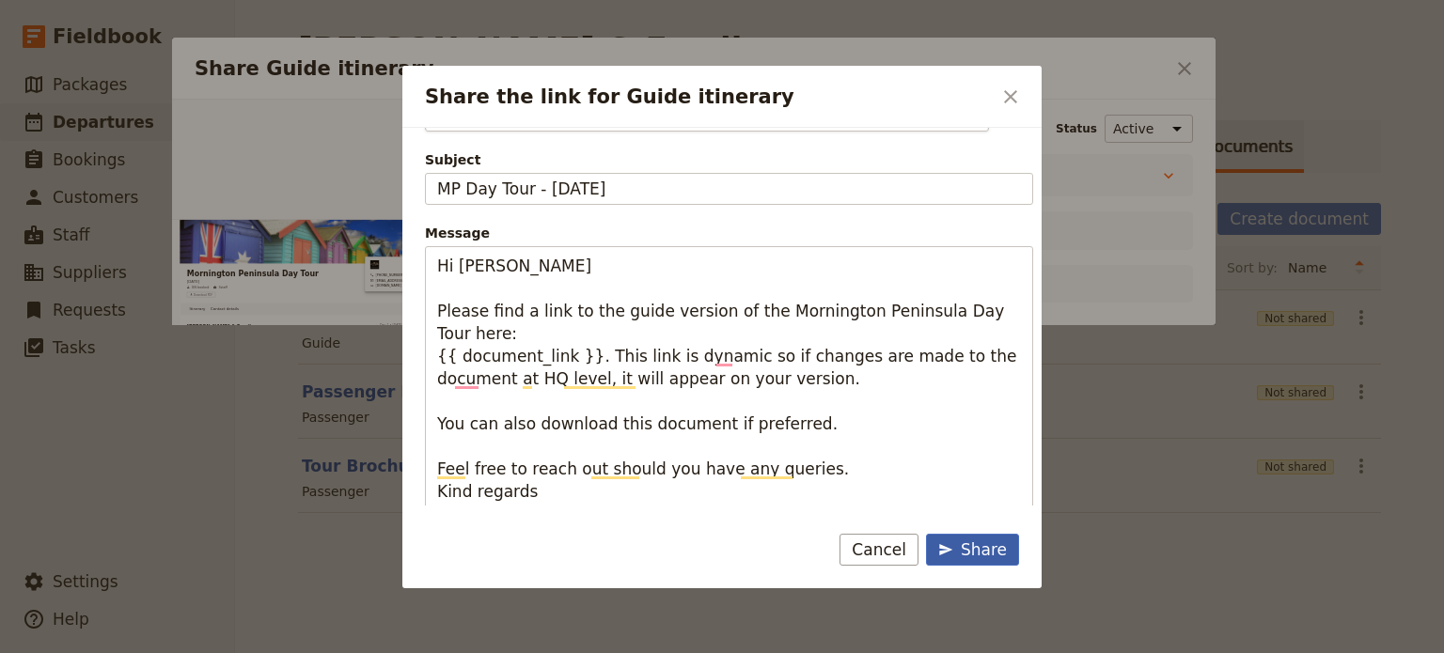
click at [992, 551] on div "Share" at bounding box center [972, 550] width 69 height 23
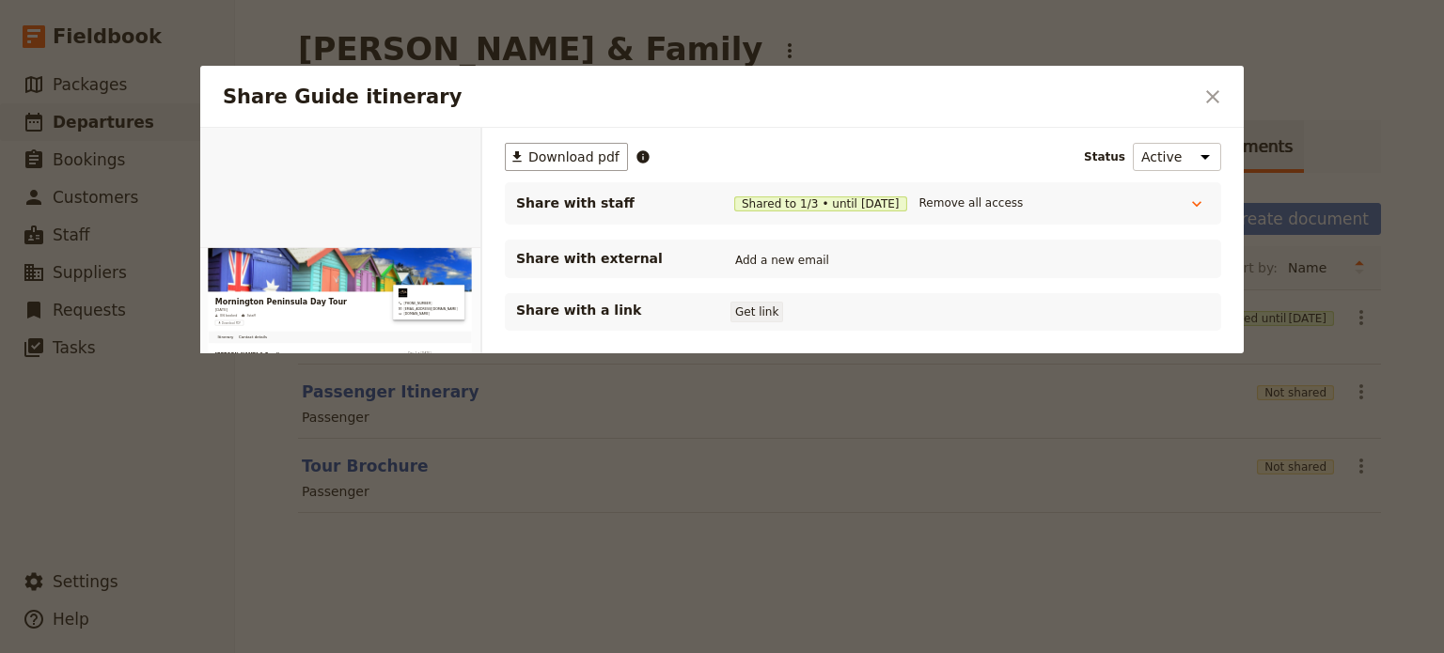
click at [757, 313] on button "Get link" at bounding box center [756, 312] width 53 height 21
click at [903, 309] on button "Get link" at bounding box center [898, 312] width 53 height 21
click at [1218, 94] on icon "Close dialog" at bounding box center [1212, 97] width 23 height 23
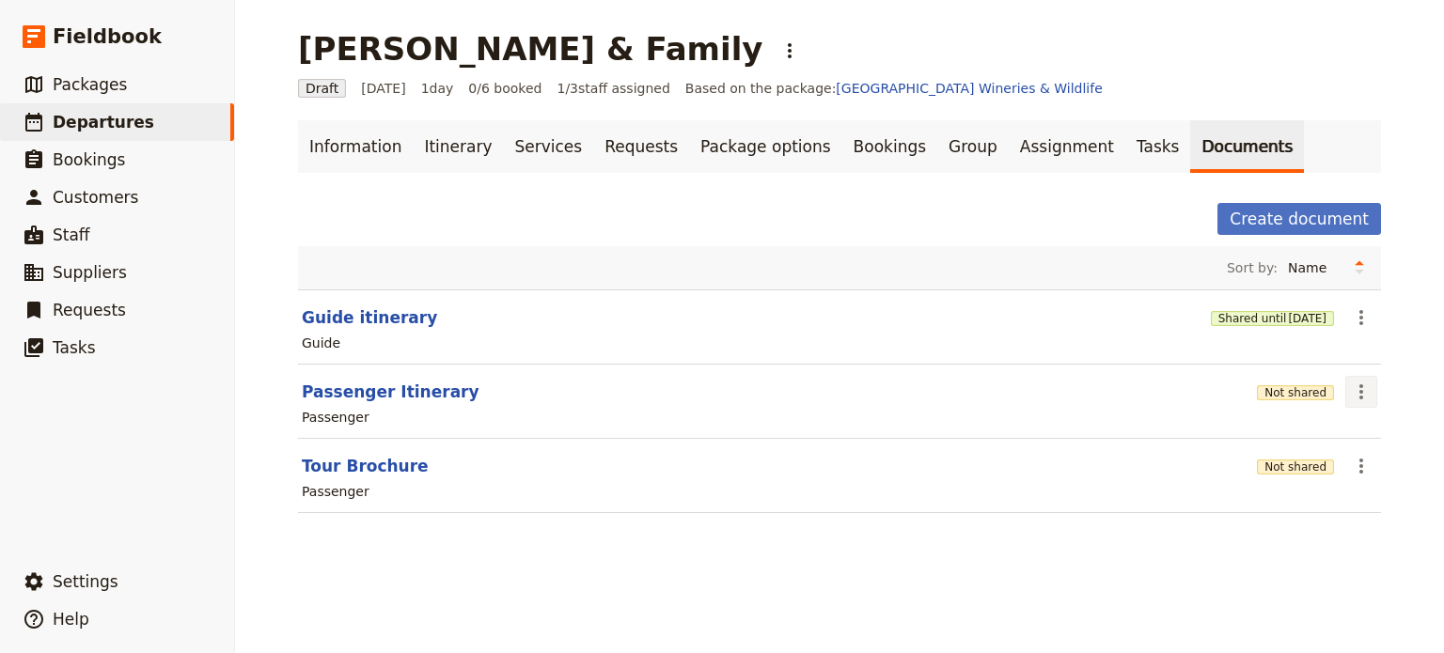
click at [1361, 391] on icon "Actions" at bounding box center [1361, 392] width 23 height 23
click at [1327, 428] on span "Share" at bounding box center [1301, 431] width 114 height 19
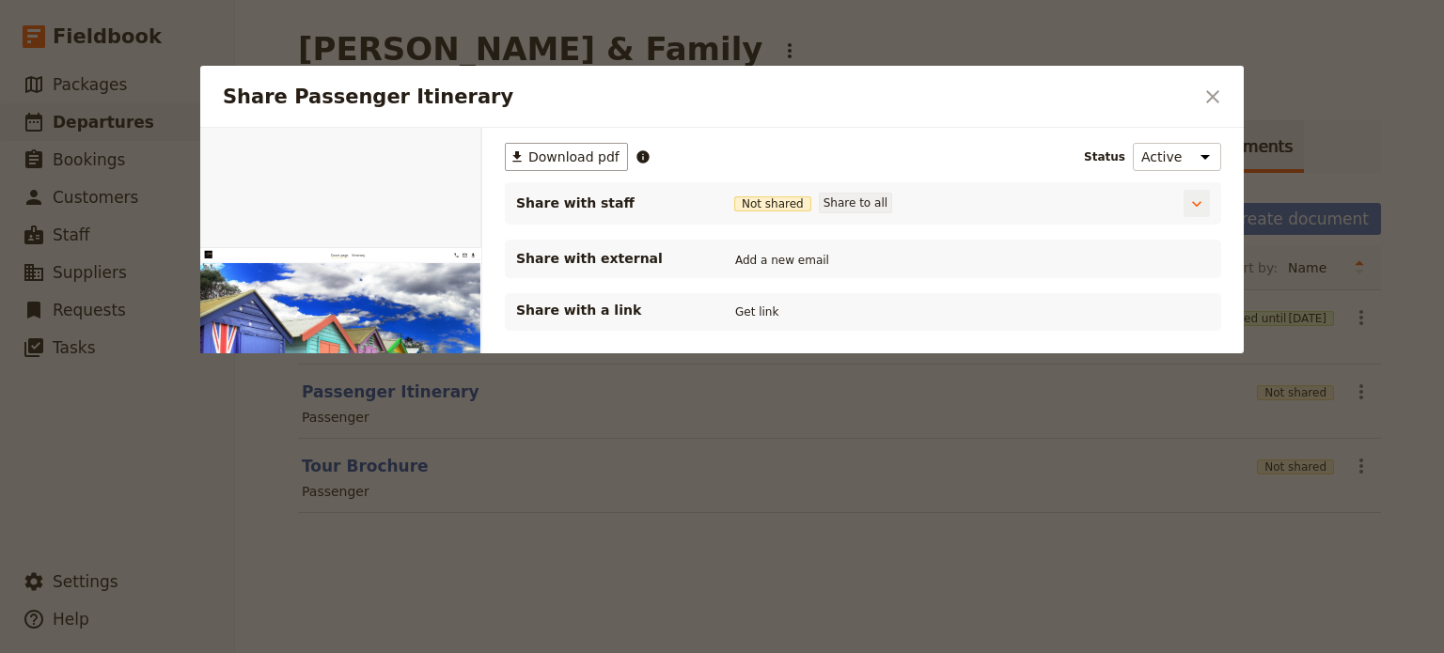
click at [844, 203] on button "Share to all" at bounding box center [855, 203] width 73 height 21
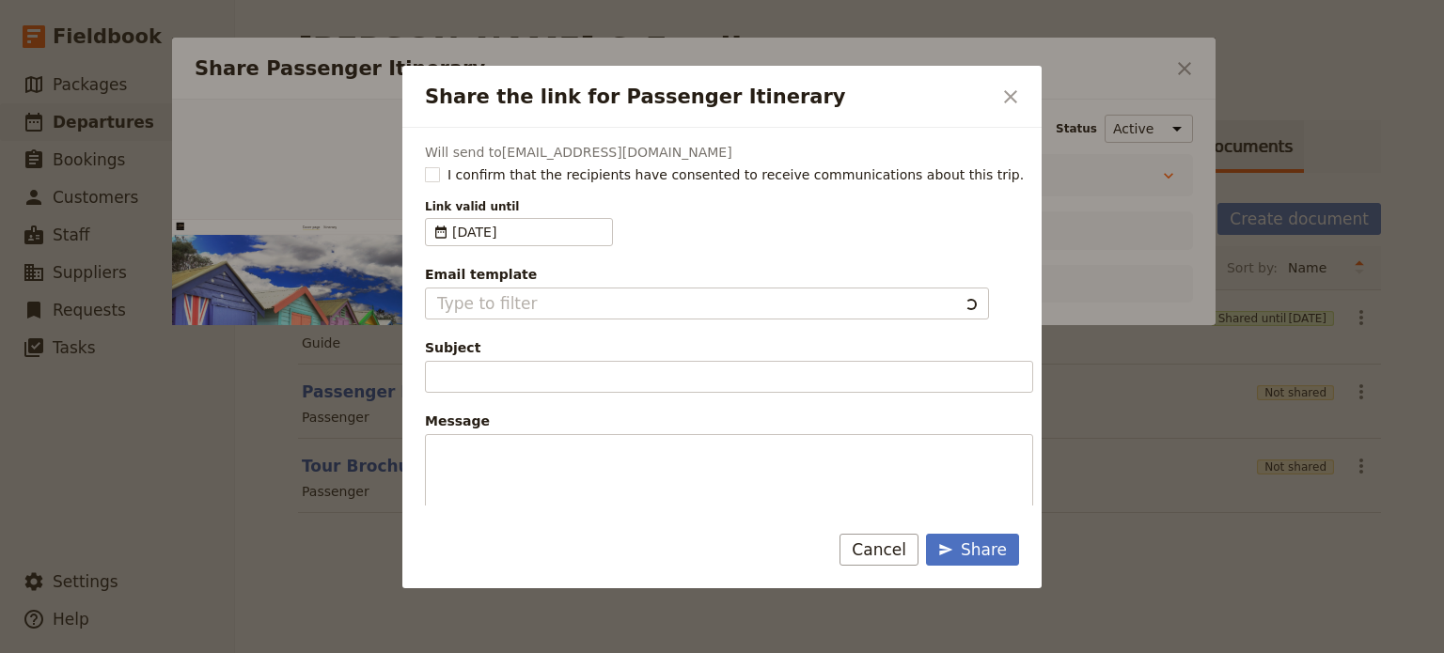
type input "Document shared with you: Passenger Itinerary - [GEOGRAPHIC_DATA] Day Tour"
type textarea "Good Morning / Afternoon, We are looking forward to welcoming you on our XYZ Da…"
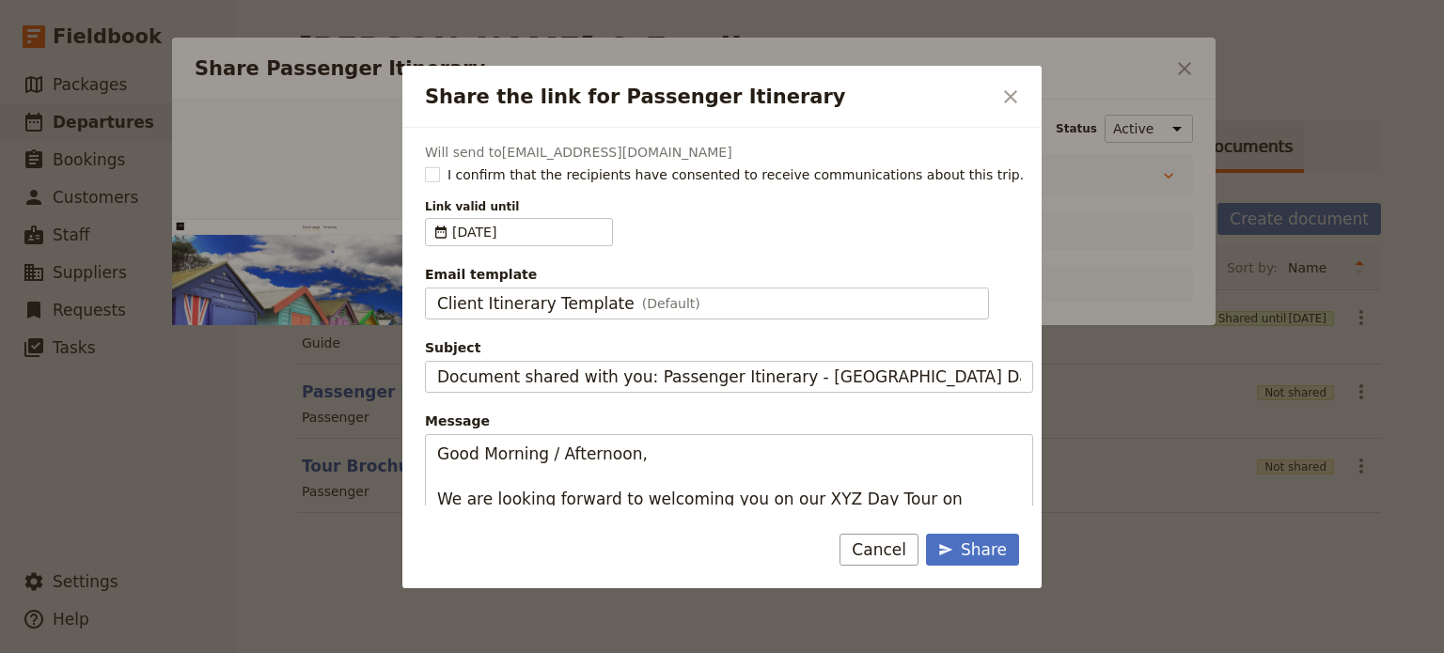
type input "Client Itinerary Template"
click at [440, 180] on label "I confirm that the recipients have consented to receive communications about th…" at bounding box center [729, 174] width 608 height 19
click at [425, 165] on input "I confirm that the recipients have consented to receive communications about th…" at bounding box center [424, 164] width 1 height 1
checkbox input "true"
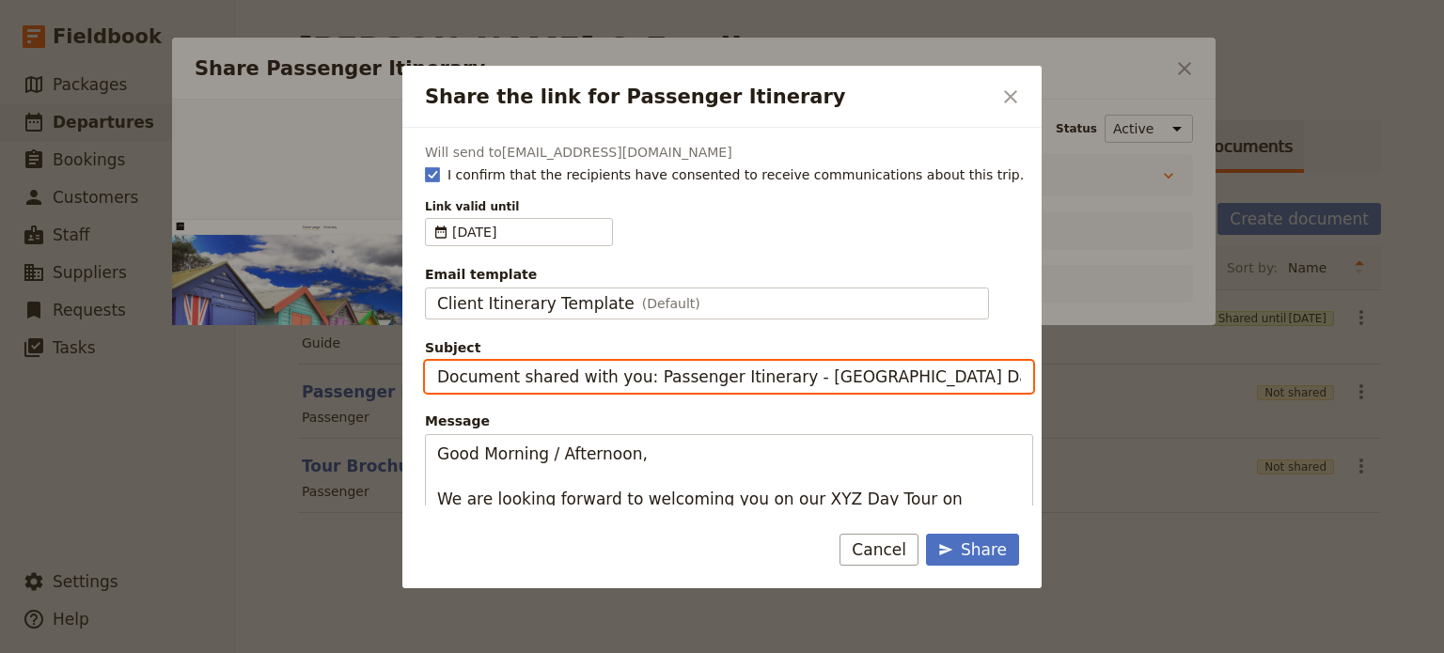
click at [633, 375] on input "Document shared with you: Passenger Itinerary - [GEOGRAPHIC_DATA] Day Tour" at bounding box center [729, 377] width 608 height 32
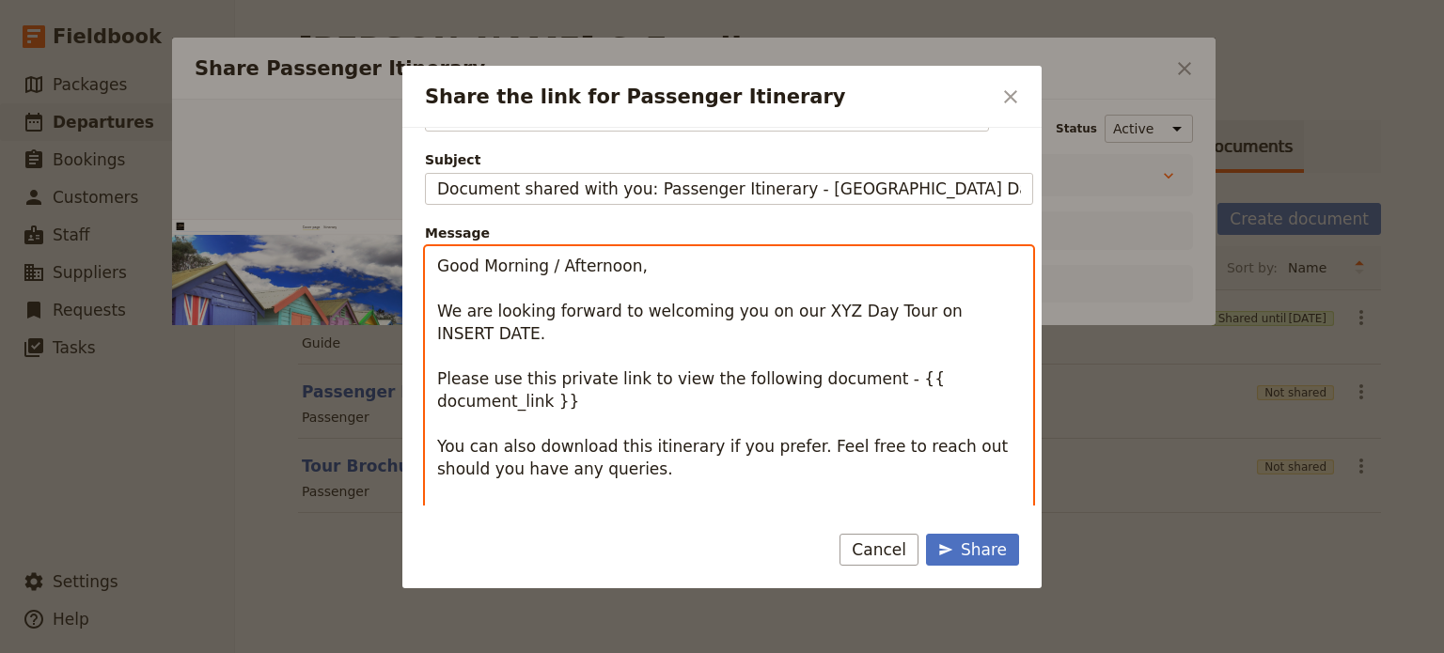
scroll to position [188, 0]
drag, startPoint x: 464, startPoint y: 333, endPoint x: 424, endPoint y: 269, distance: 75.6
click at [424, 269] on div "Will send to alaned1963@gmail.com I confirm that the recipients have consented …" at bounding box center [721, 317] width 639 height 378
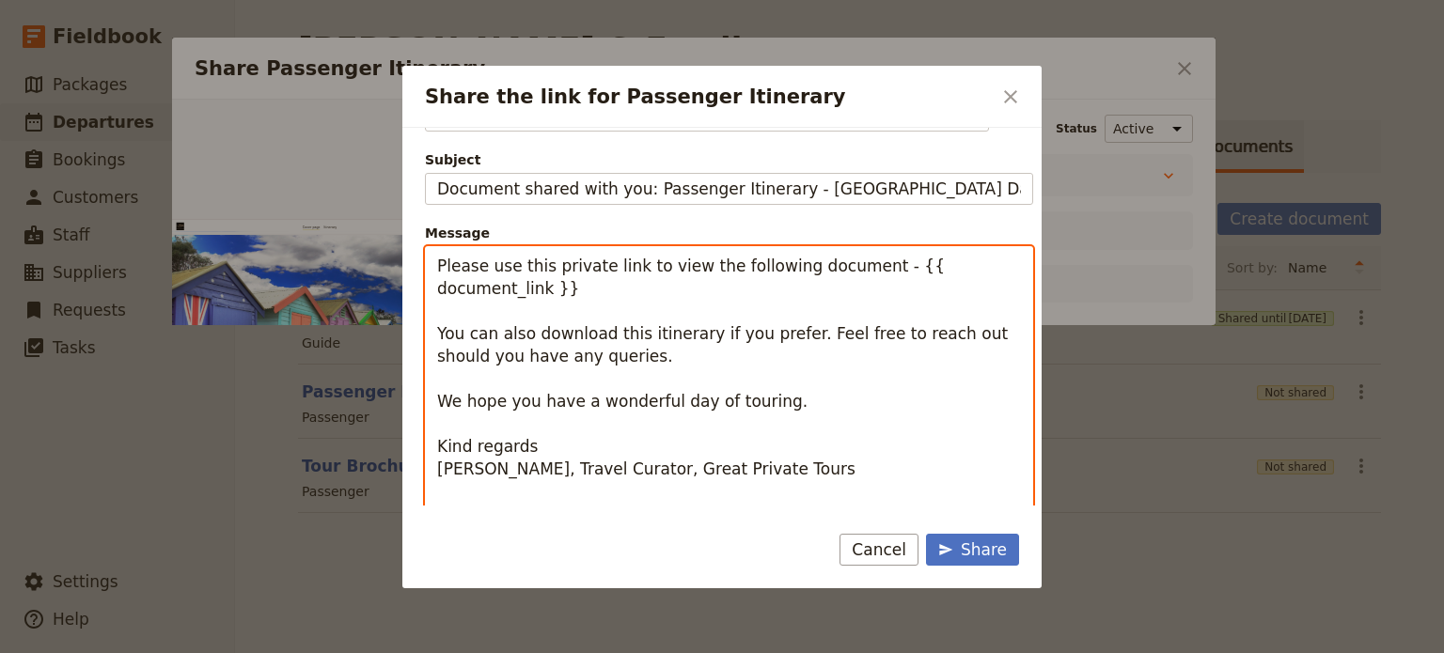
scroll to position [170, 0]
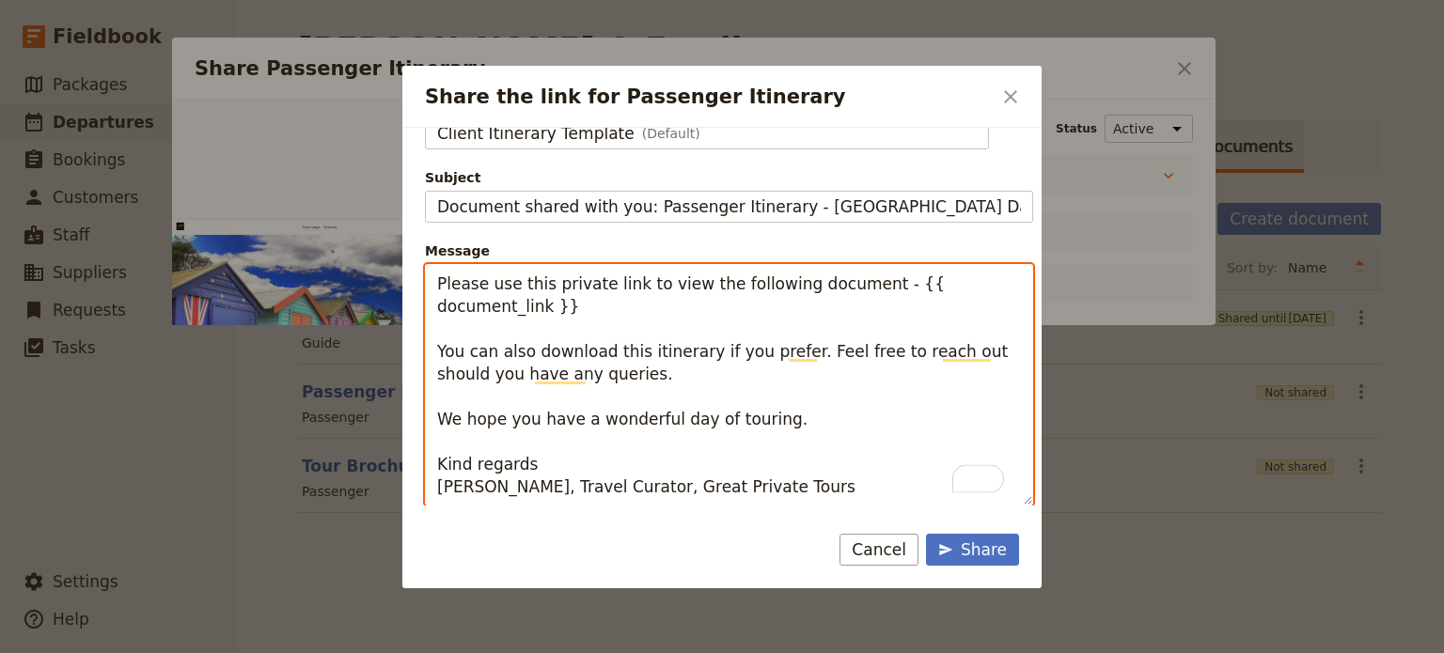
drag, startPoint x: 793, startPoint y: 480, endPoint x: 396, endPoint y: 420, distance: 402.1
click at [396, 652] on div "Share the link for Passenger Itinerary ​ Will send to alaned1963@gmail.com I co…" at bounding box center [722, 653] width 1444 height 0
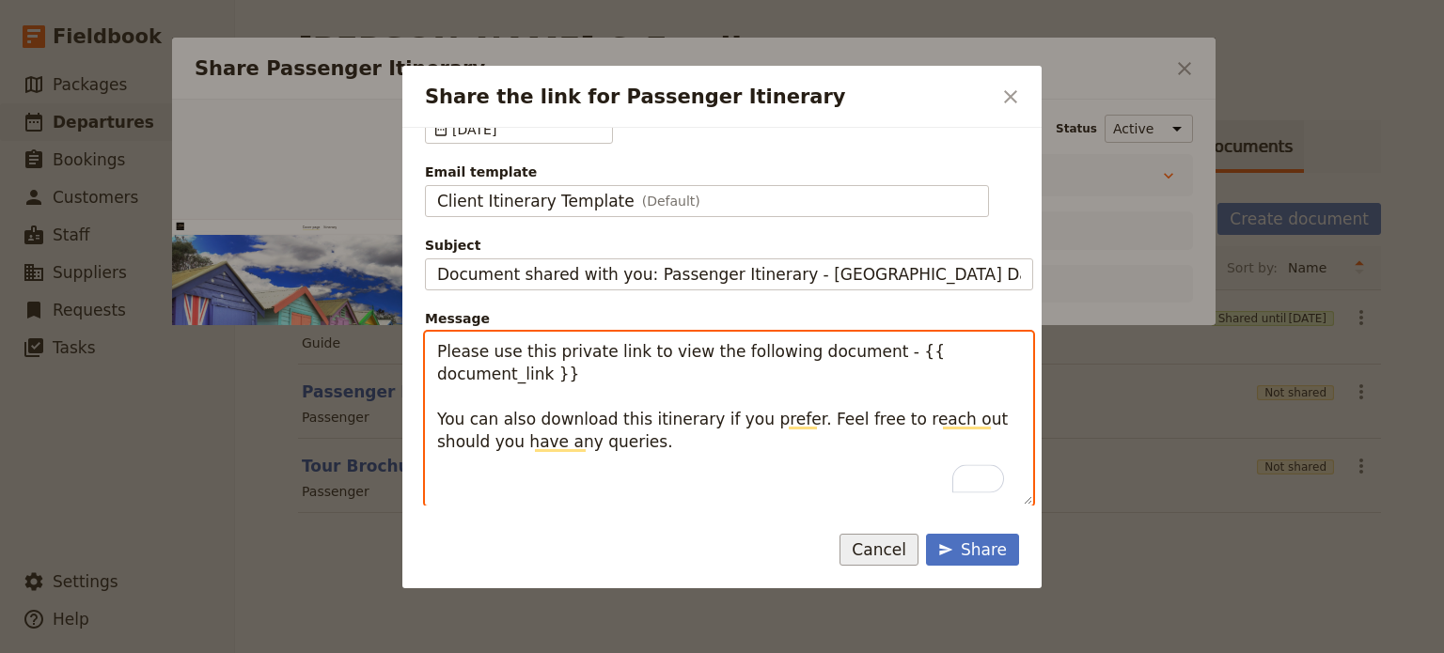
scroll to position [102, 0]
type textarea "Please use this private link to view the following document - {{ document_link …"
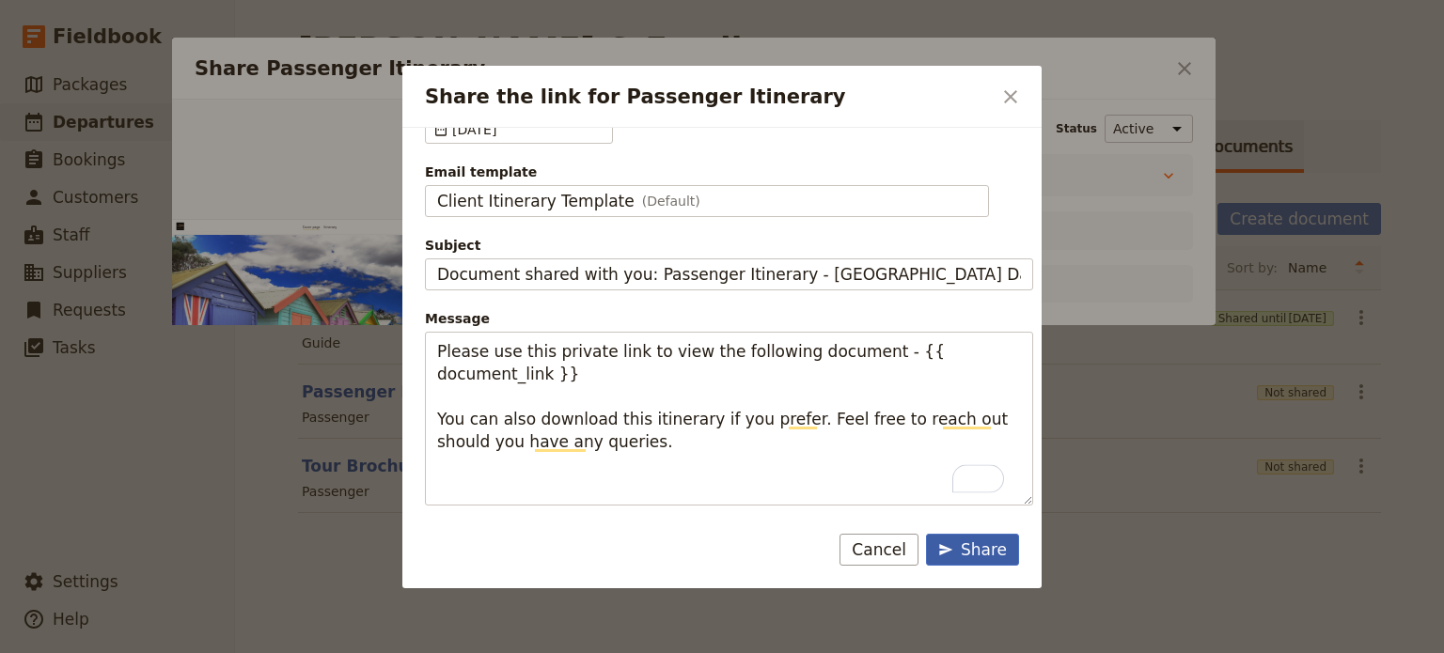
click at [986, 544] on div "Share" at bounding box center [972, 550] width 69 height 23
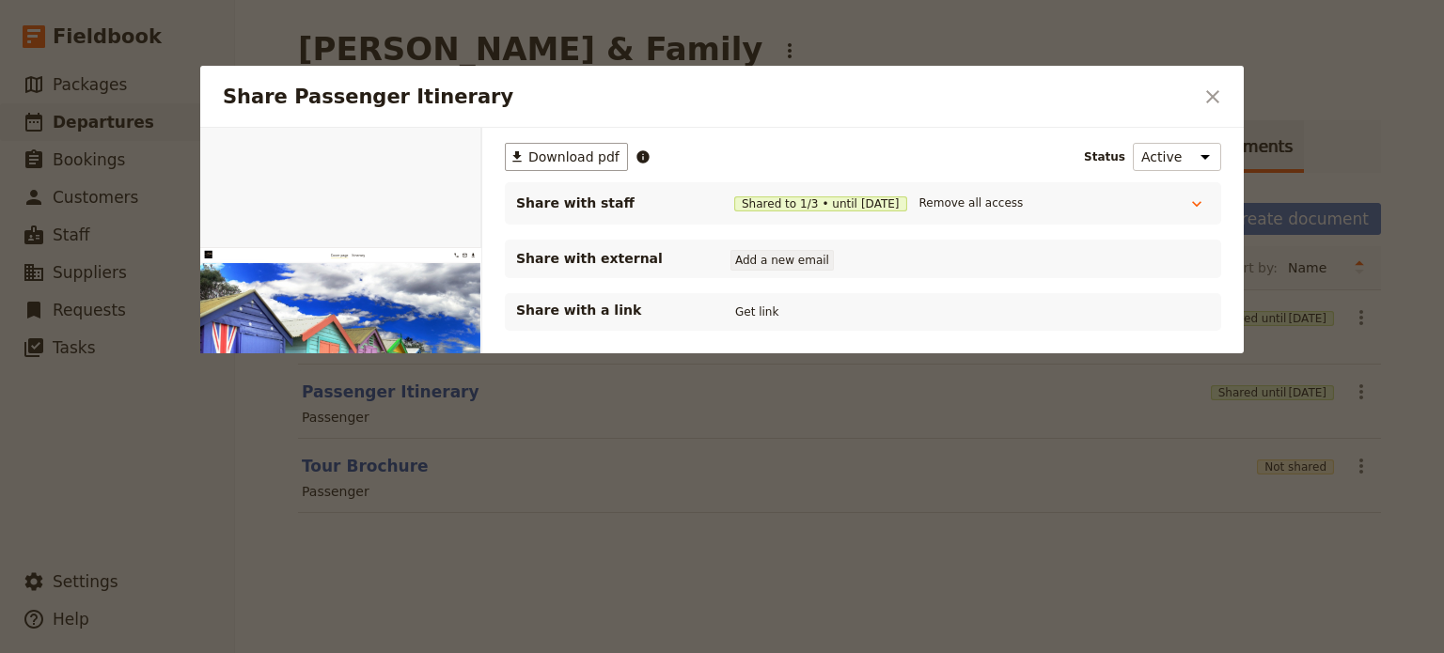
click at [761, 260] on button "Add a new email" at bounding box center [781, 260] width 103 height 21
click at [762, 262] on button "Add a new email" at bounding box center [781, 260] width 103 height 21
type input "[EMAIL_ADDRESS][DOMAIN_NAME]"
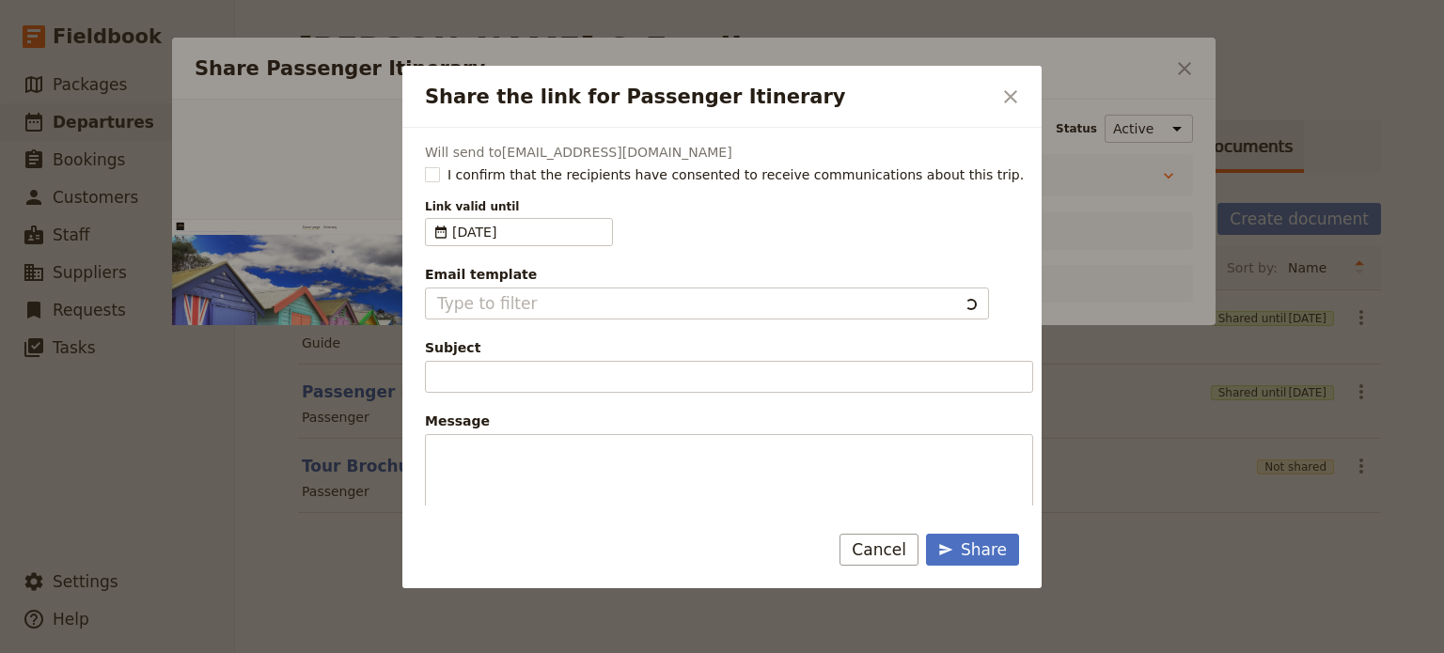
type input "Document shared with you: Passenger Itinerary - [GEOGRAPHIC_DATA] Day Tour"
type textarea "Good Morning / Afternoon, We are looking forward to welcoming you on our XYZ Da…"
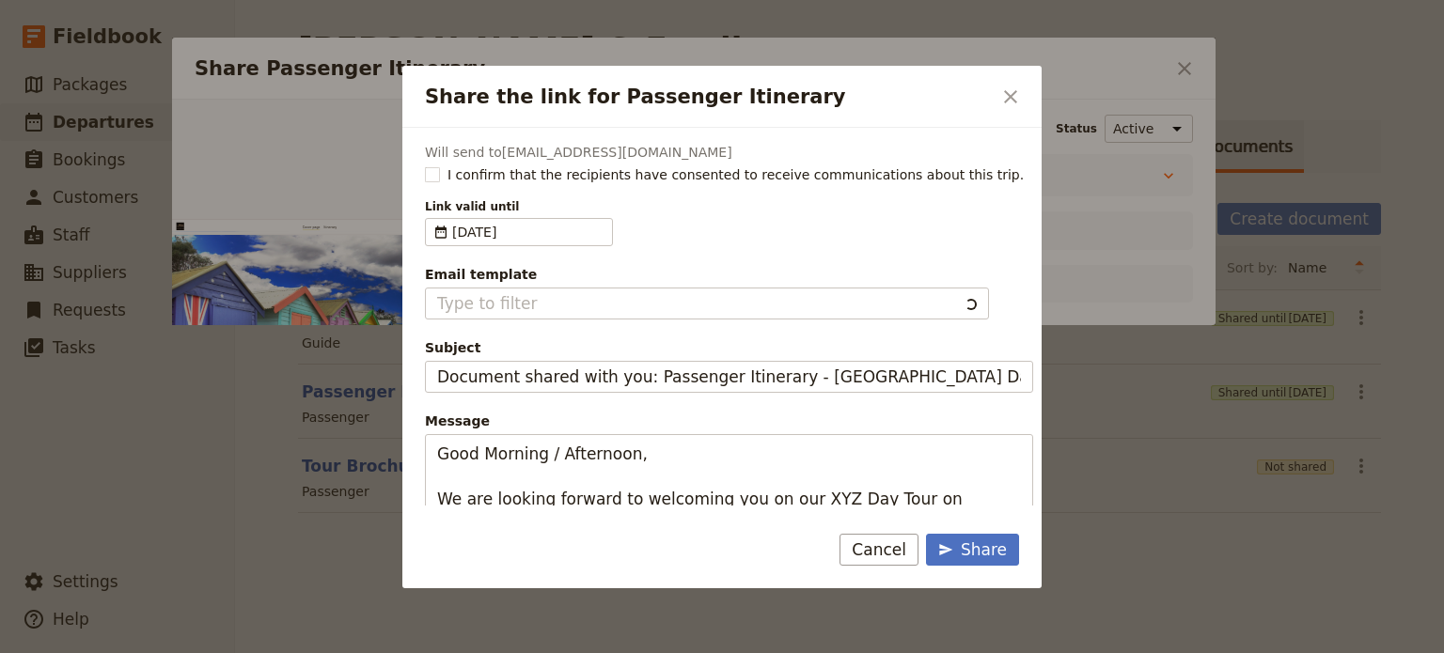
type input "Client Itinerary Template"
click at [440, 169] on label "I confirm that the recipients have consented to receive communications about th…" at bounding box center [729, 174] width 608 height 19
click at [425, 165] on input "I confirm that the recipients have consented to receive communications about th…" at bounding box center [424, 164] width 1 height 1
checkbox input "true"
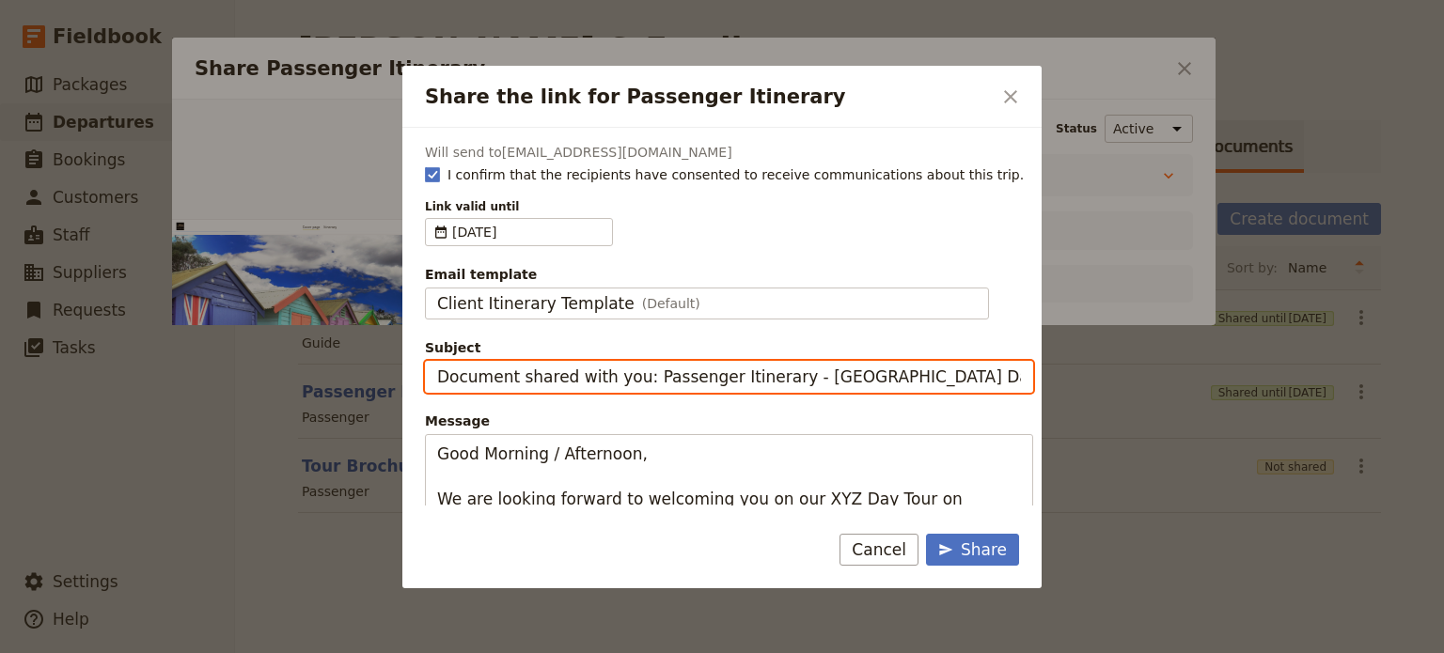
drag, startPoint x: 786, startPoint y: 377, endPoint x: 362, endPoint y: 378, distance: 423.9
click at [362, 652] on div "Share the link for Passenger Itinerary ​ Will send to [EMAIL_ADDRESS][DOMAIN_NA…" at bounding box center [722, 653] width 1444 height 0
click at [718, 379] on input "Mornington Peninsula Day Tour" at bounding box center [729, 377] width 608 height 32
type input "Mornington Peninsula Day Tour - [DATE]"
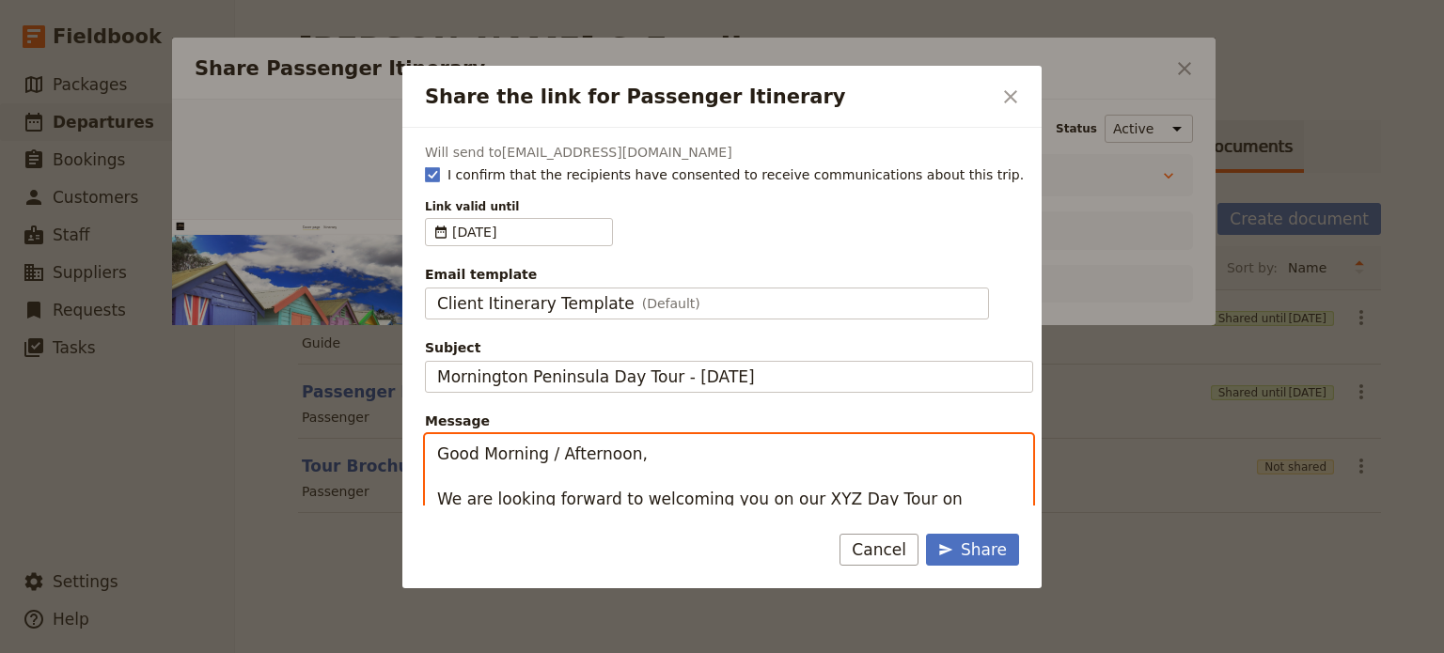
drag, startPoint x: 626, startPoint y: 455, endPoint x: 547, endPoint y: 458, distance: 79.0
click at [547, 458] on textarea "Good Morning / Afternoon, We are looking forward to welcoming you on our XYZ Da…" at bounding box center [729, 589] width 608 height 310
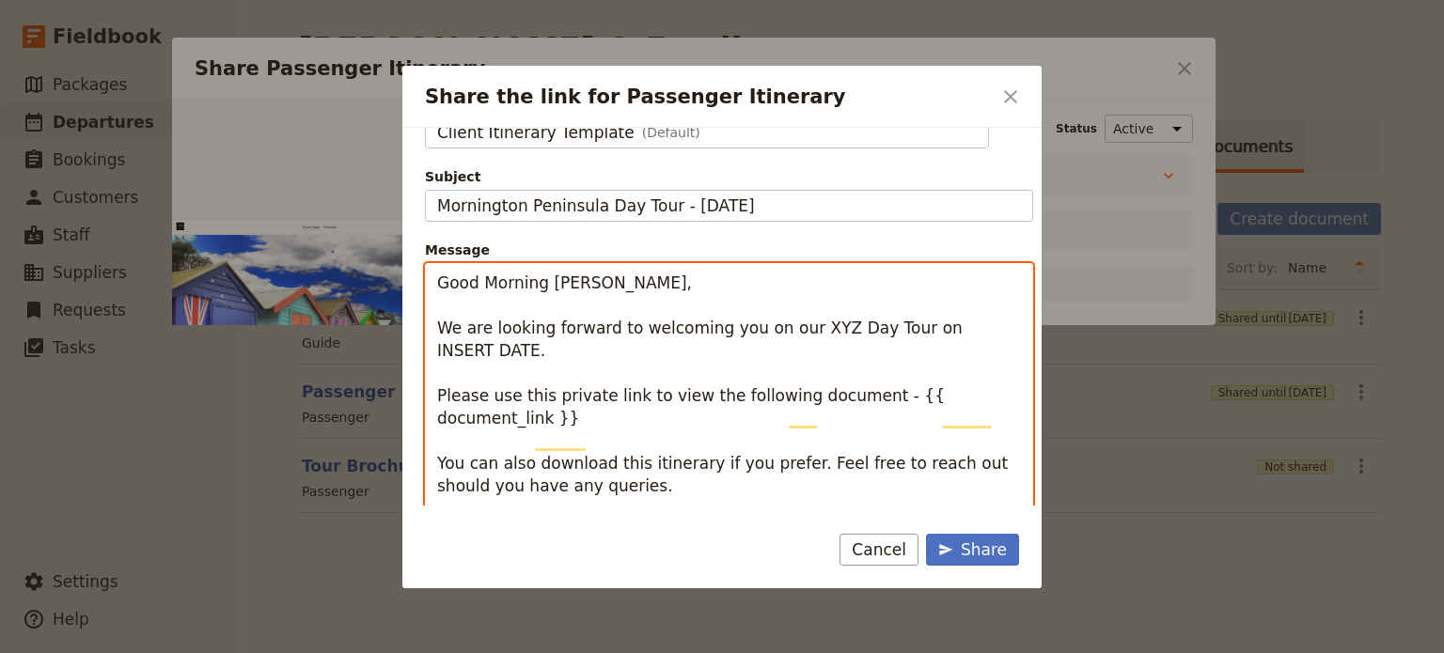
scroll to position [0, 0]
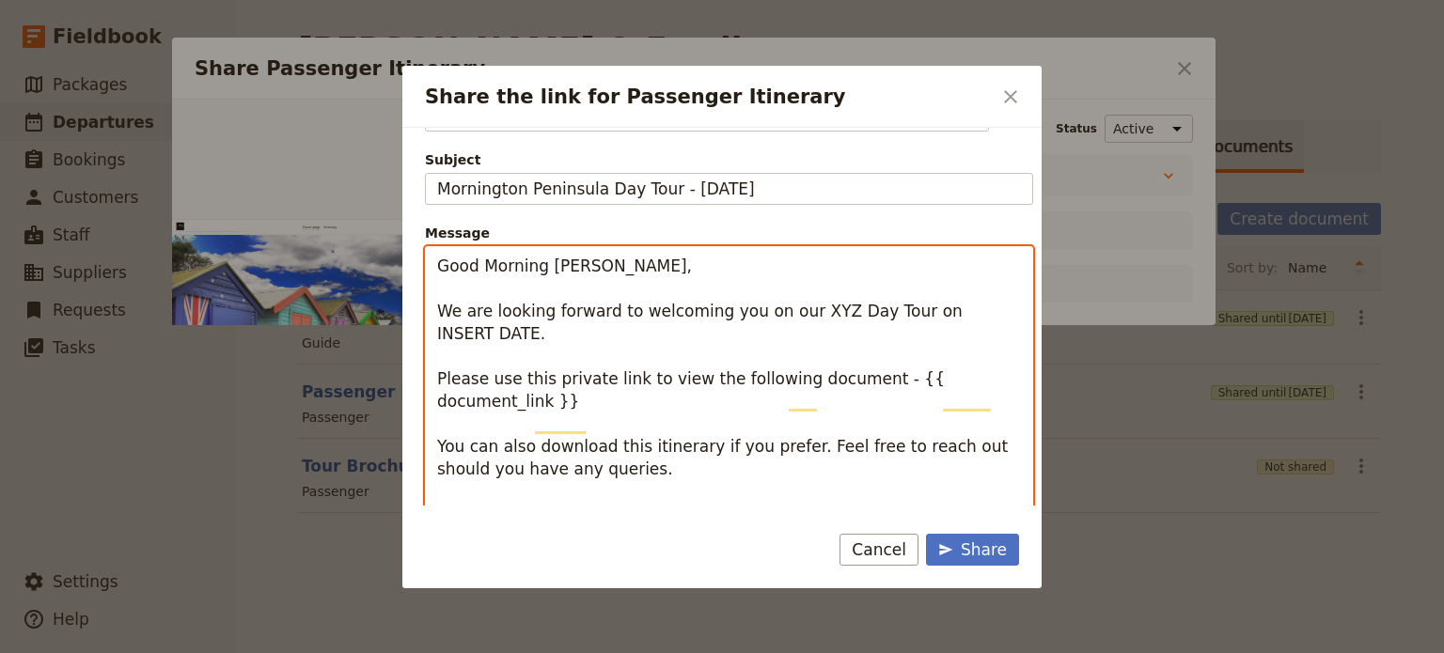
click at [819, 307] on textarea "Good Morning [PERSON_NAME], We are looking forward to welcoming you on our XYZ …" at bounding box center [729, 401] width 608 height 310
click at [793, 310] on textarea "Good Morning [PERSON_NAME], We are looking forward to welcoming you on our XYZ …" at bounding box center [729, 401] width 608 height 310
drag, startPoint x: 793, startPoint y: 310, endPoint x: 751, endPoint y: 316, distance: 42.7
click at [793, 310] on textarea "Good Morning [PERSON_NAME], We are looking forward to welcoming you on our XYZ …" at bounding box center [729, 401] width 608 height 310
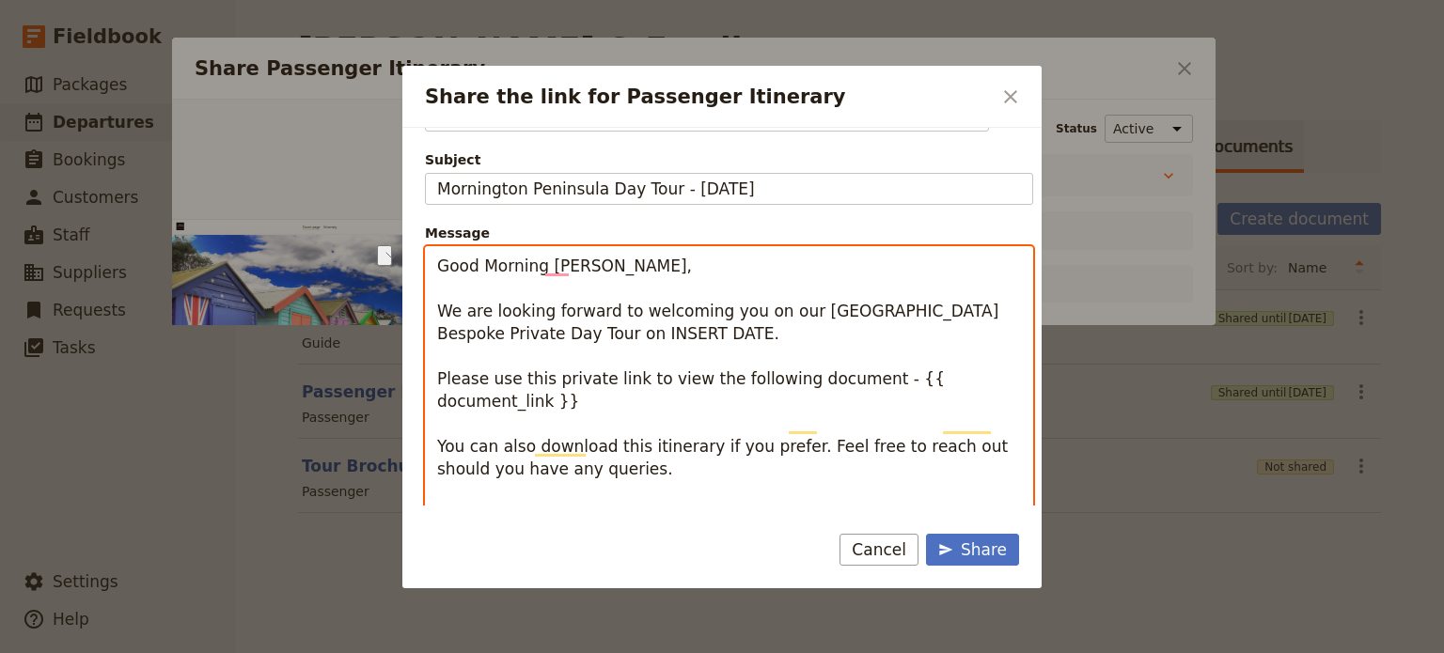
drag, startPoint x: 643, startPoint y: 333, endPoint x: 733, endPoint y: 329, distance: 90.3
click at [733, 329] on textarea "Good Morning [PERSON_NAME], We are looking forward to welcoming you on our [GEO…" at bounding box center [729, 412] width 608 height 333
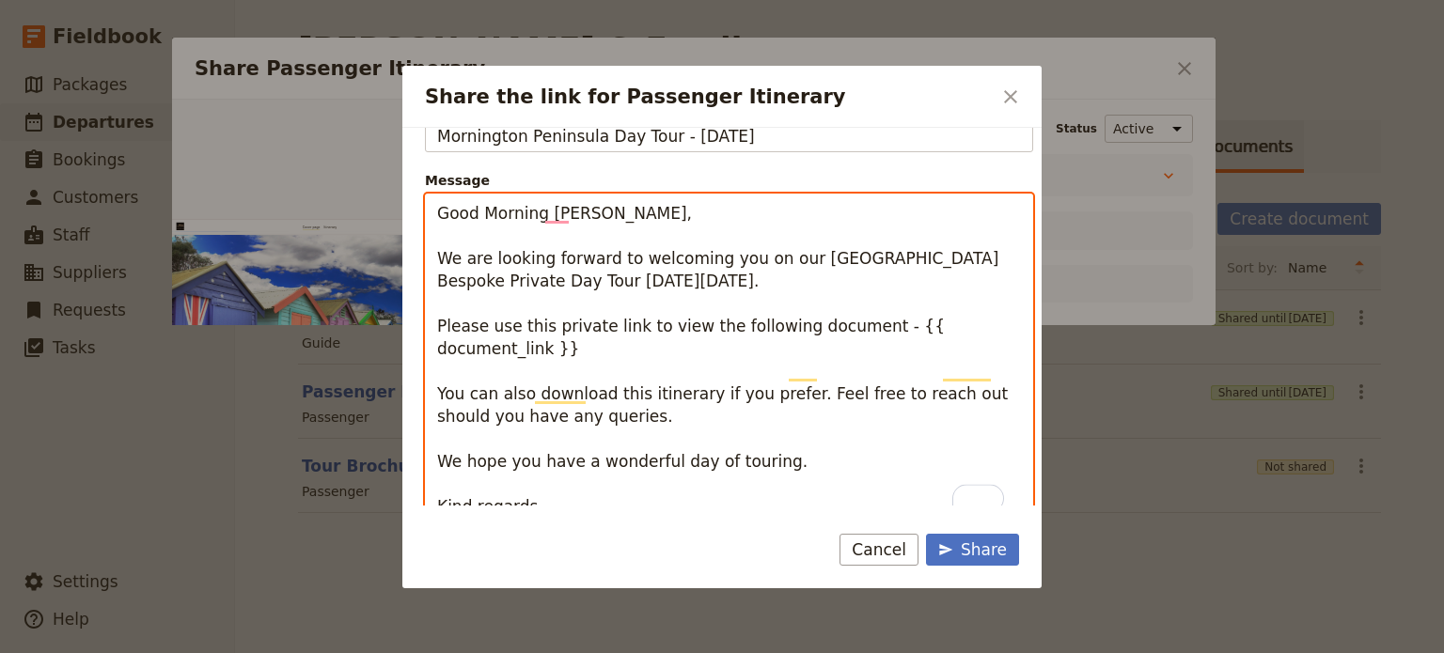
scroll to position [259, 0]
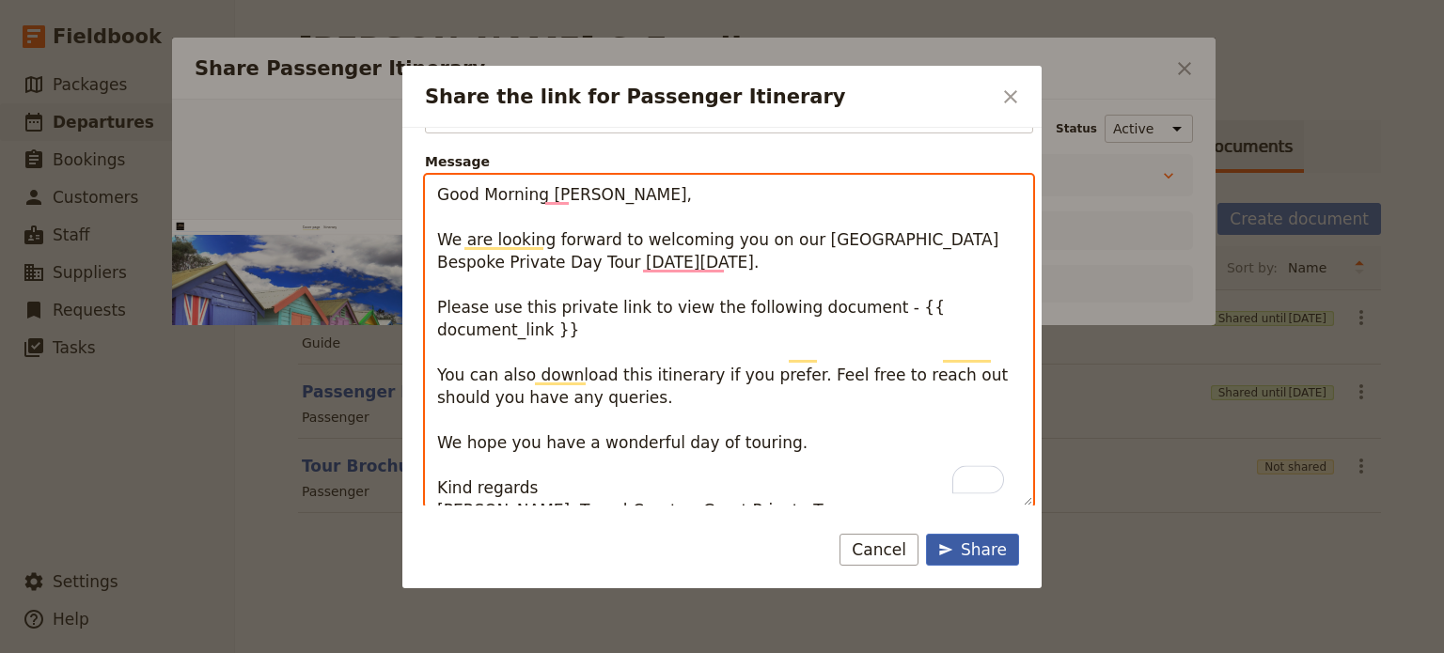
type textarea "Good Morning [PERSON_NAME], We are looking forward to welcoming you on our [GEO…"
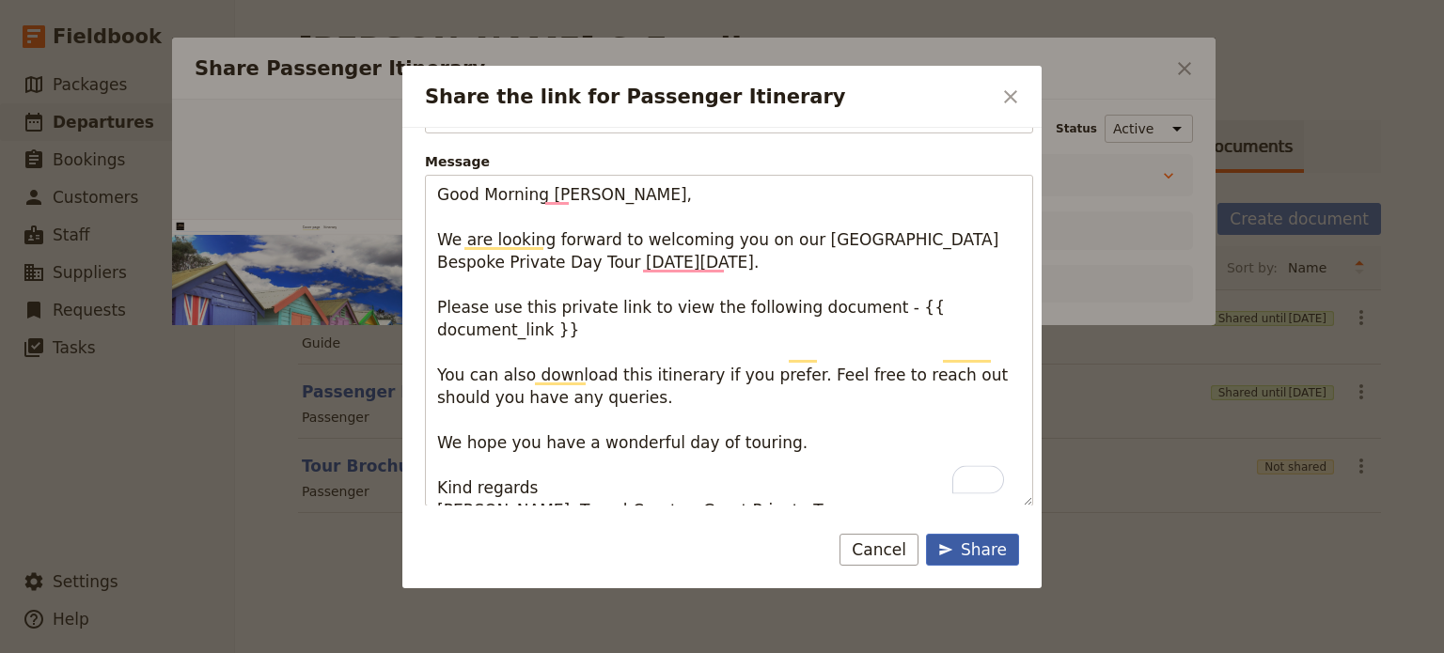
click at [950, 540] on div "Share" at bounding box center [972, 550] width 69 height 23
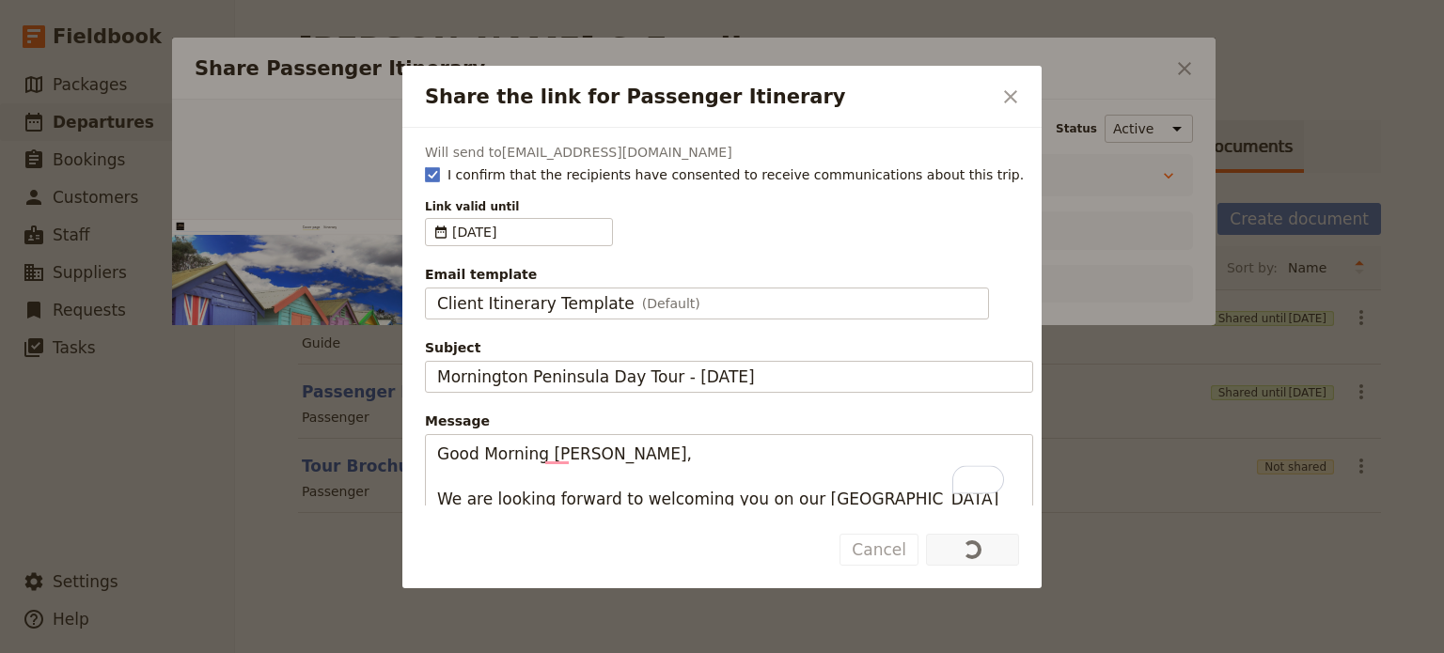
scroll to position [0, 0]
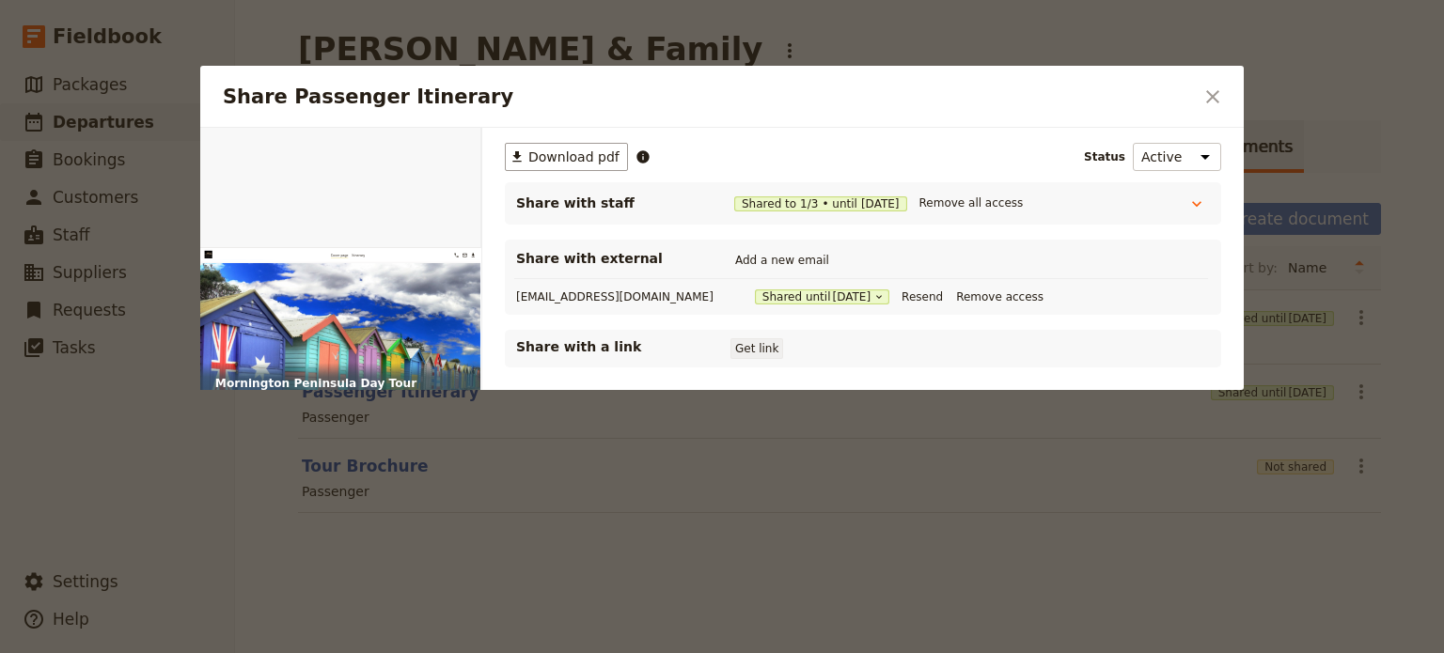
click at [768, 344] on button "Get link" at bounding box center [756, 348] width 53 height 21
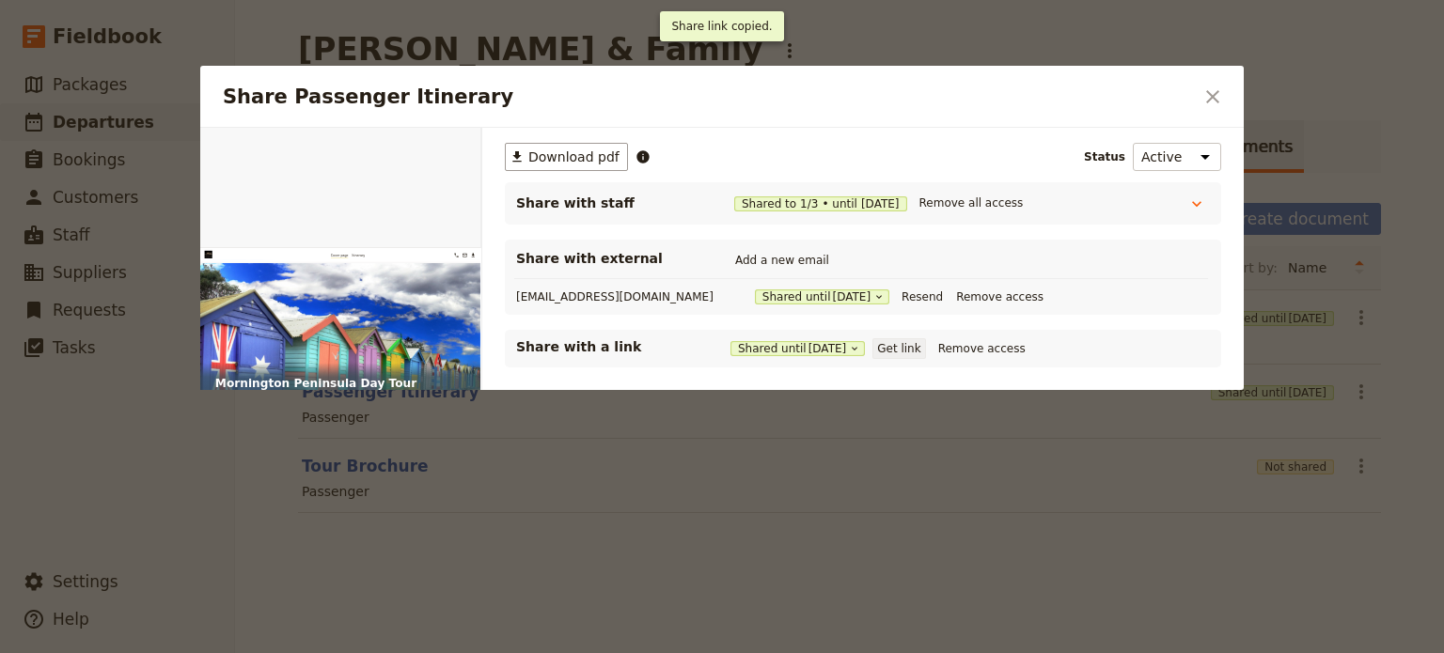
click at [897, 347] on button "Get link" at bounding box center [898, 348] width 53 height 21
click at [1214, 90] on icon "Close dialog" at bounding box center [1212, 97] width 23 height 23
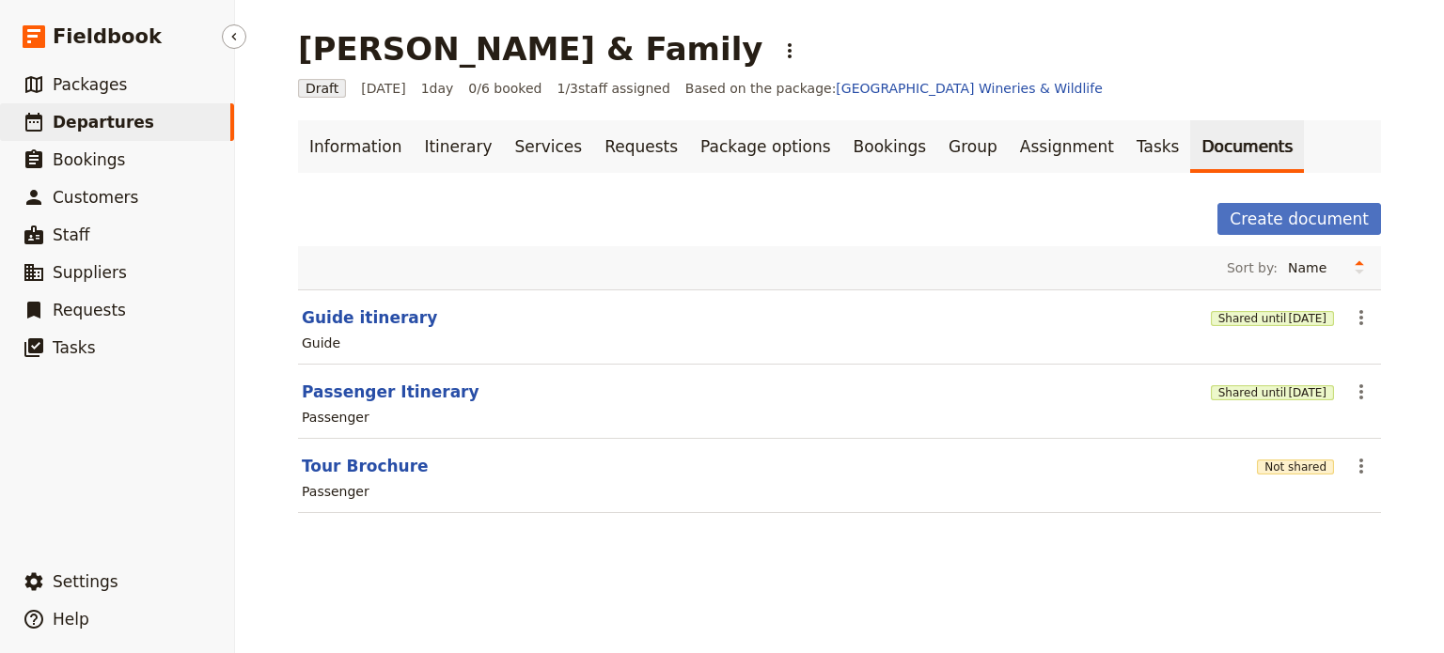
click at [91, 109] on link "​ Departures" at bounding box center [117, 122] width 234 height 38
